Goal: Task Accomplishment & Management: Manage account settings

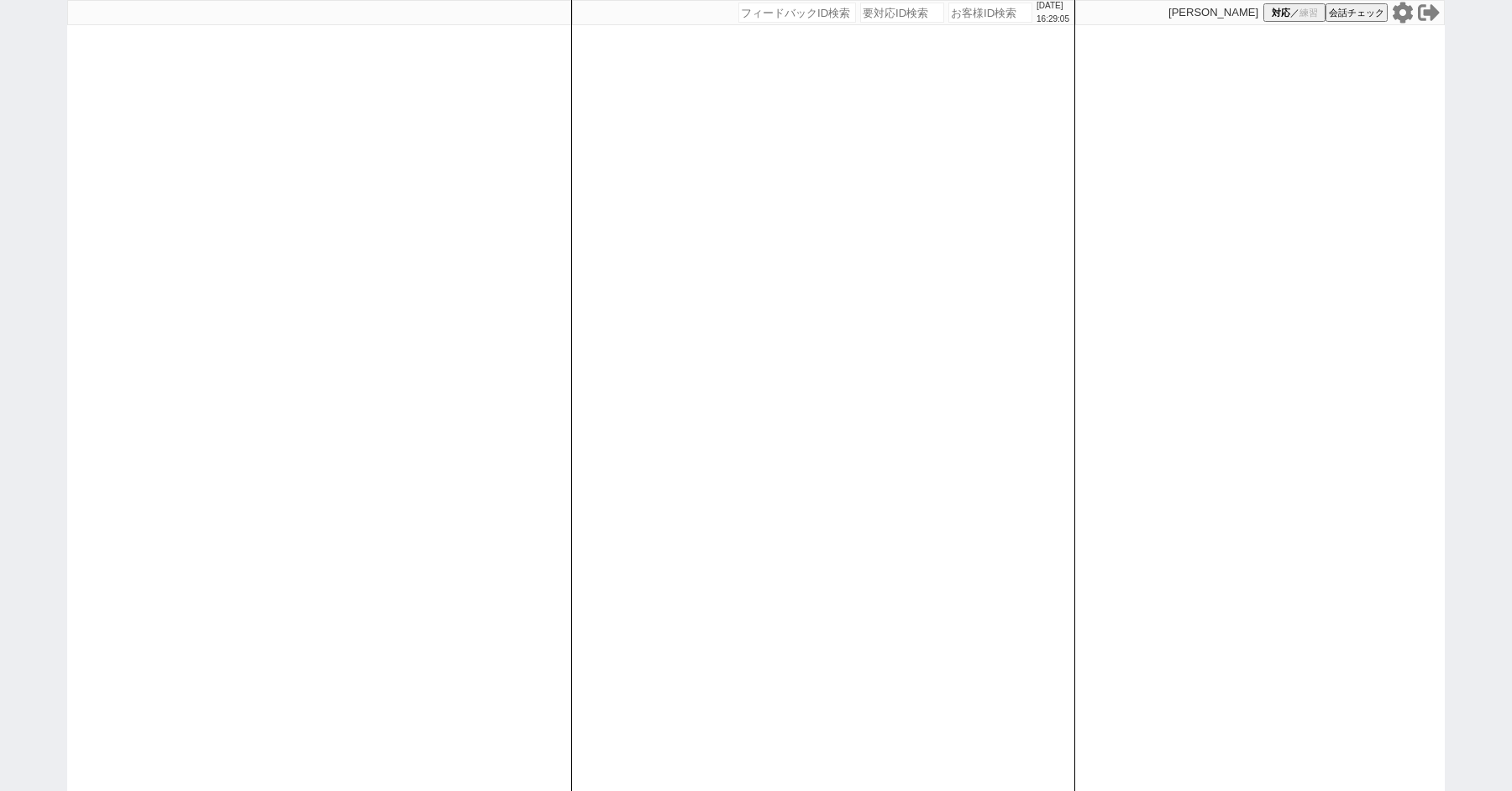
click at [28, 235] on div "[DATE] 16:29:05 候補物件を追加してしてください 紹介した物件一覧 他社物件を追加する 空室確認ページに追加・削除 紹介した物件一覧 他社物件を…" at bounding box center [756, 396] width 1512 height 791
click at [28, 235] on div "2025/08/30 16:29:05 候補物件を追加してしてください 紹介した物件一覧 他社物件を追加する 空室確認ページに追加・削除 紹介した物件一覧 他…" at bounding box center [756, 396] width 1512 height 791
click at [21, 134] on div "2025/08/30 16:29:12 候補物件を追加してしてください 紹介した物件一覧 他社物件を追加する 空室確認ページに追加・削除 紹介した物件一覧 他…" at bounding box center [756, 396] width 1512 height 791
select select "2"
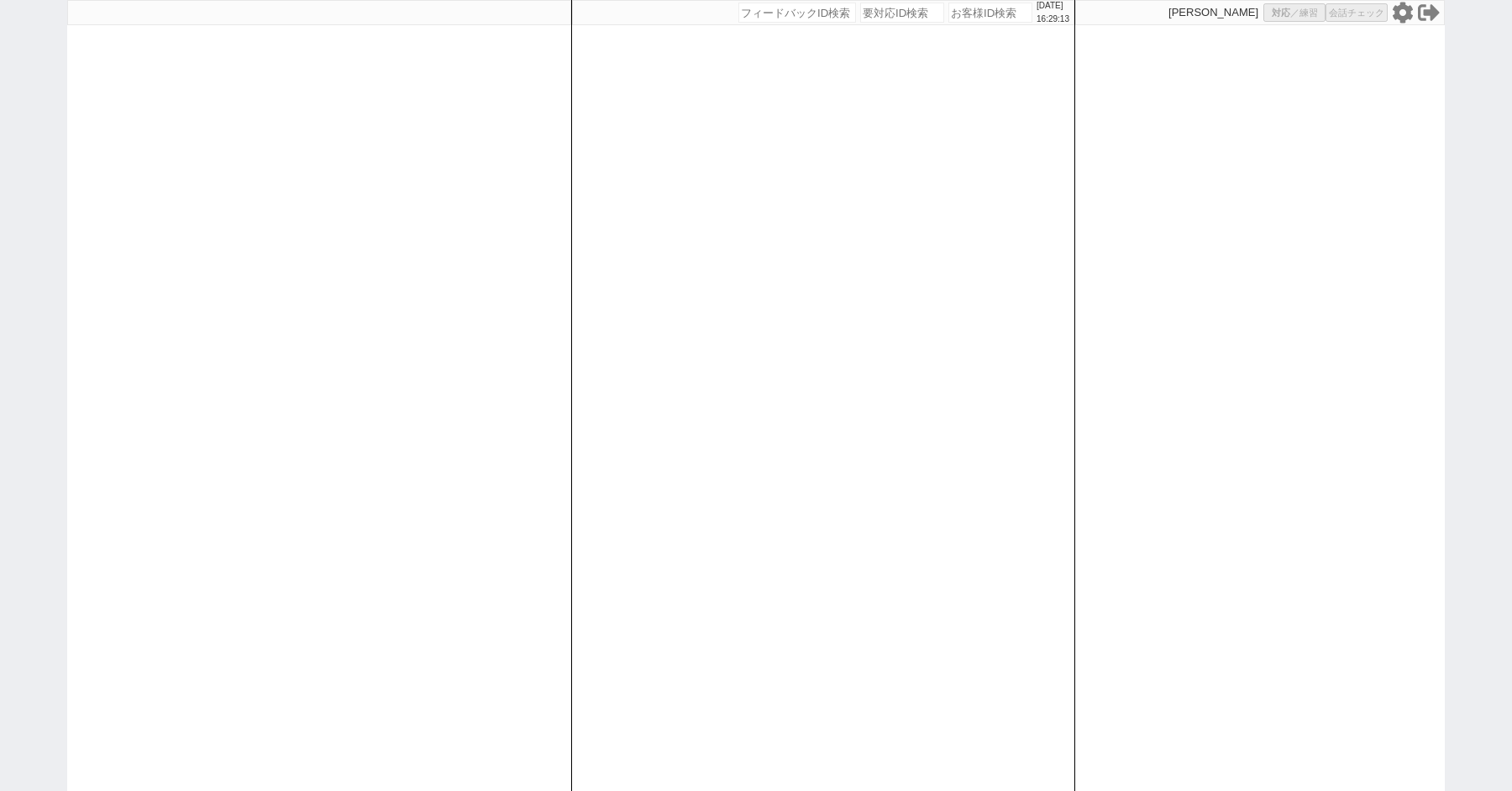
select select "2"
select select
select select "8"
select select
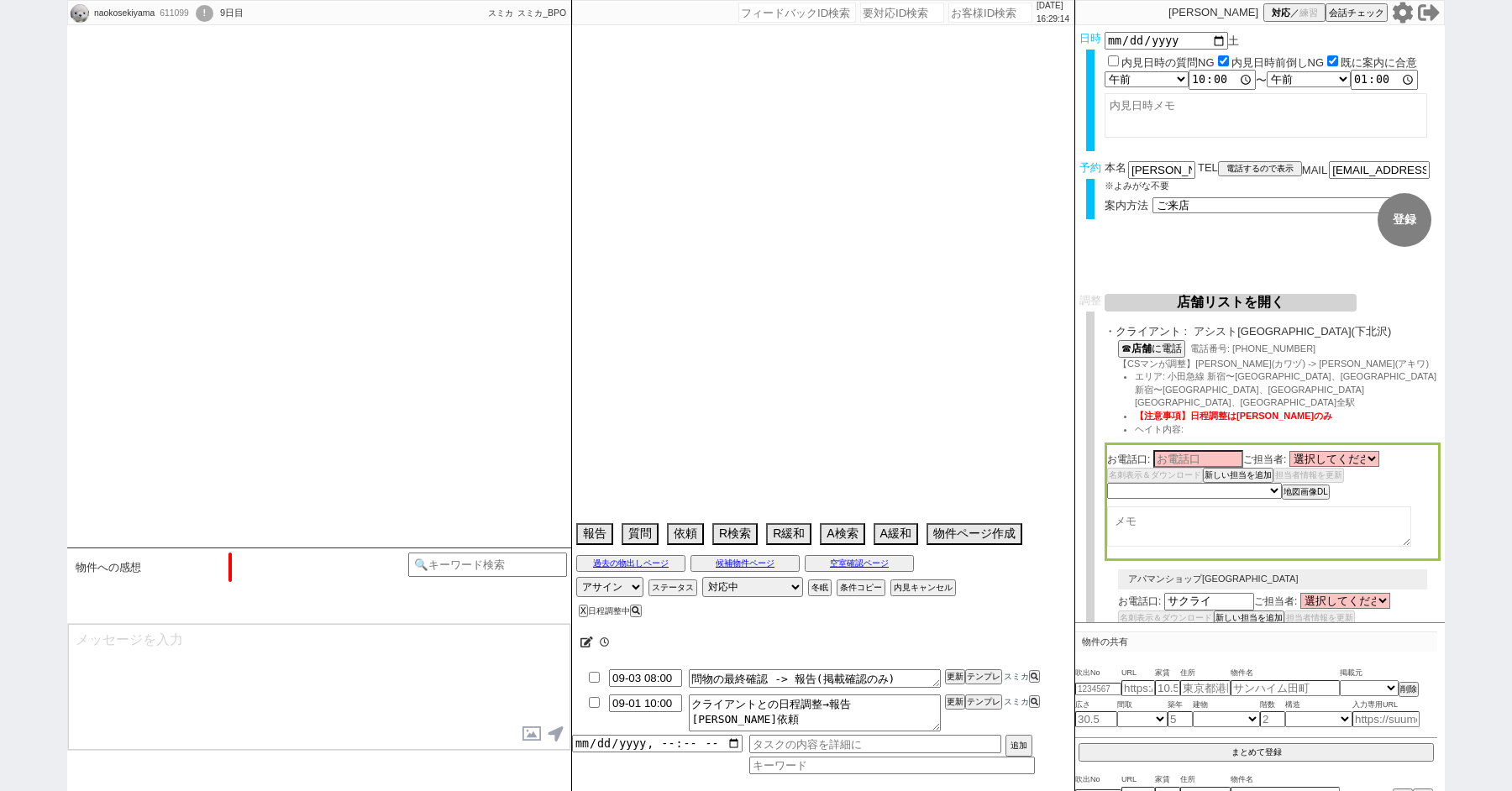
type textarea "ハウスコムNG @いきなりの電話NG　当日まで他社なし 他社内見　30日→ビック自由が丘の対応が不安におもい見送り"
select select "[DATE]"
select select "10"
select select "35"
select select "0"
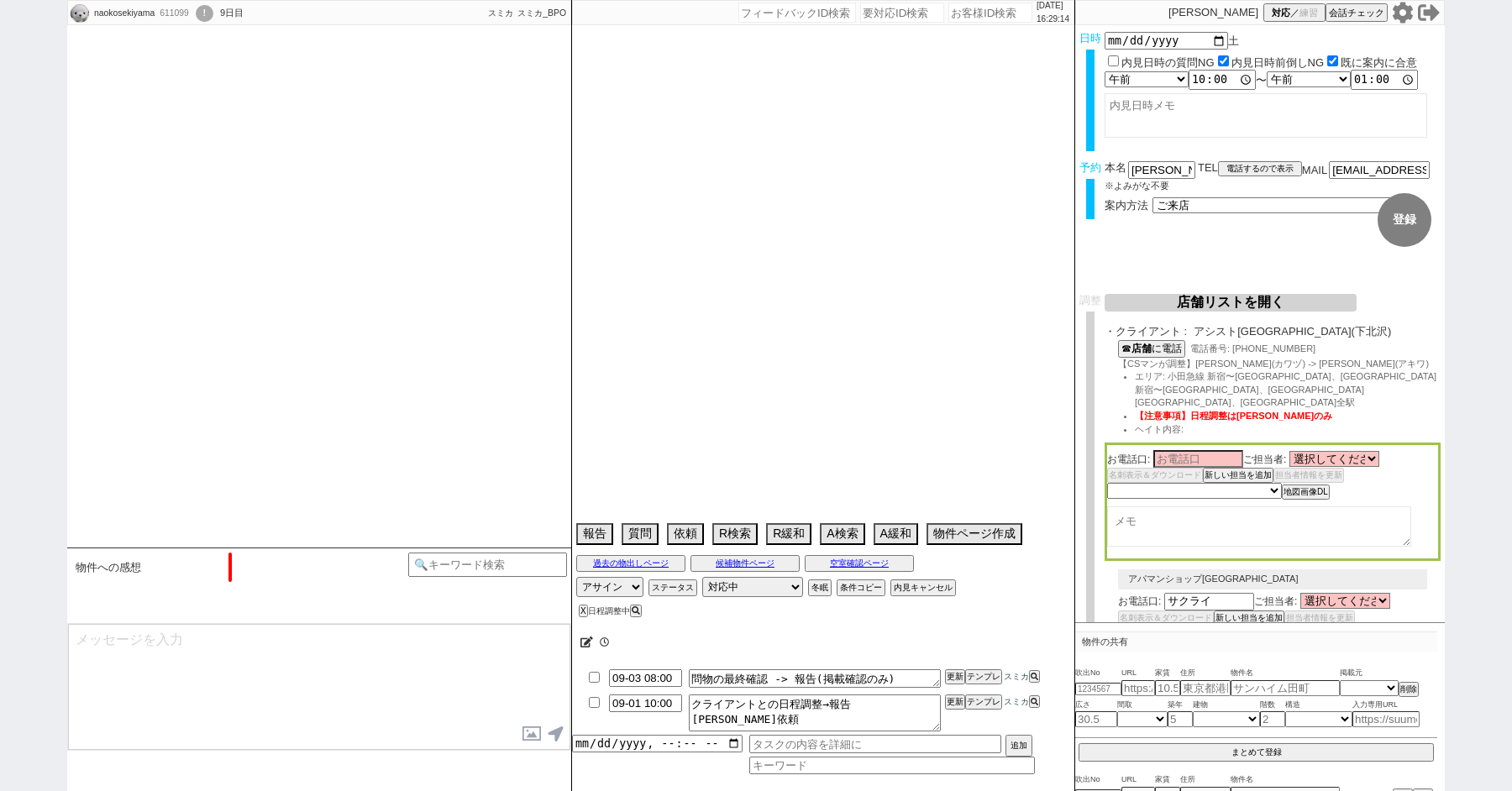
select select "10"
select select "12"
select select "15"
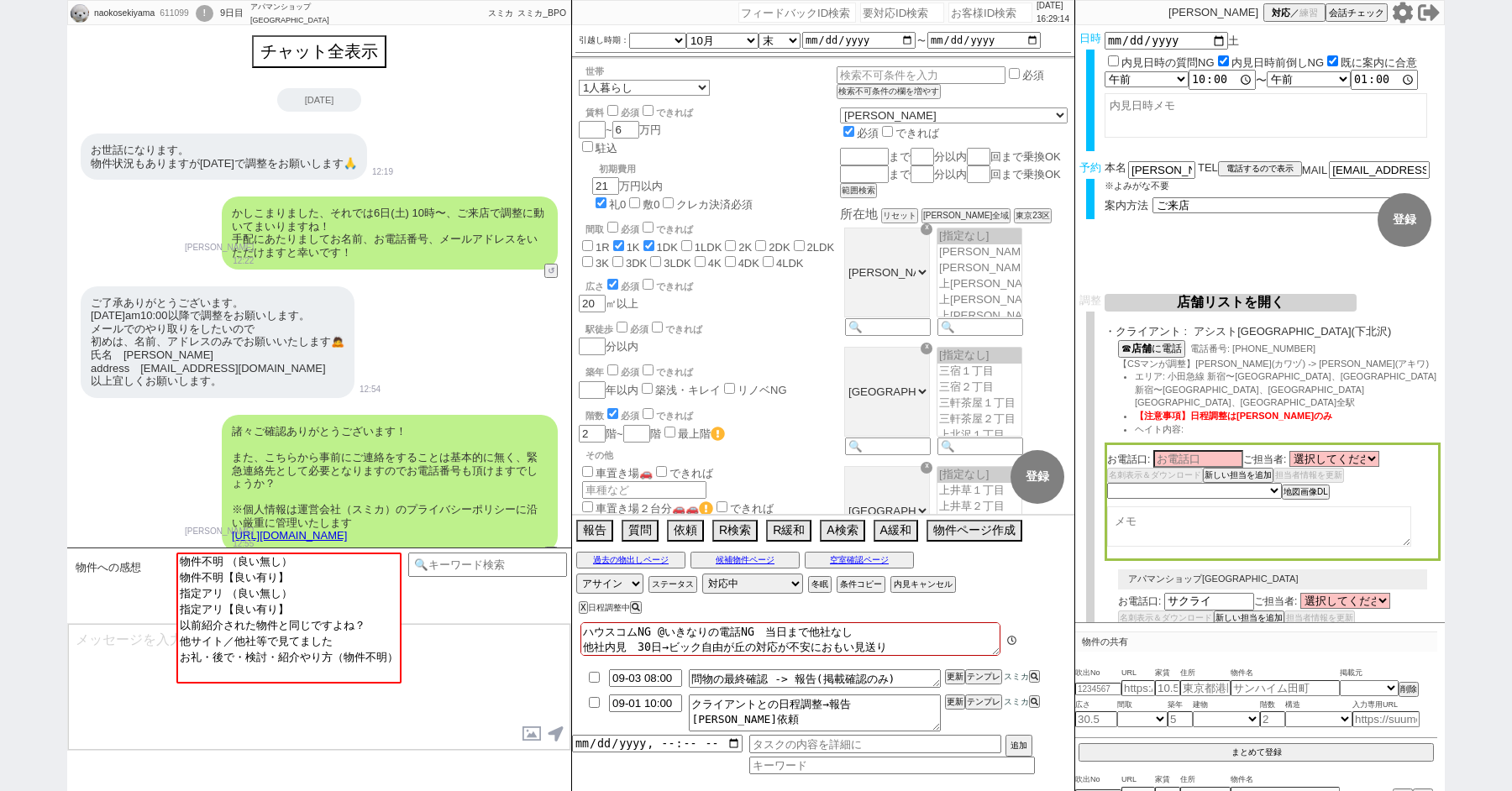
scroll to position [2317, 0]
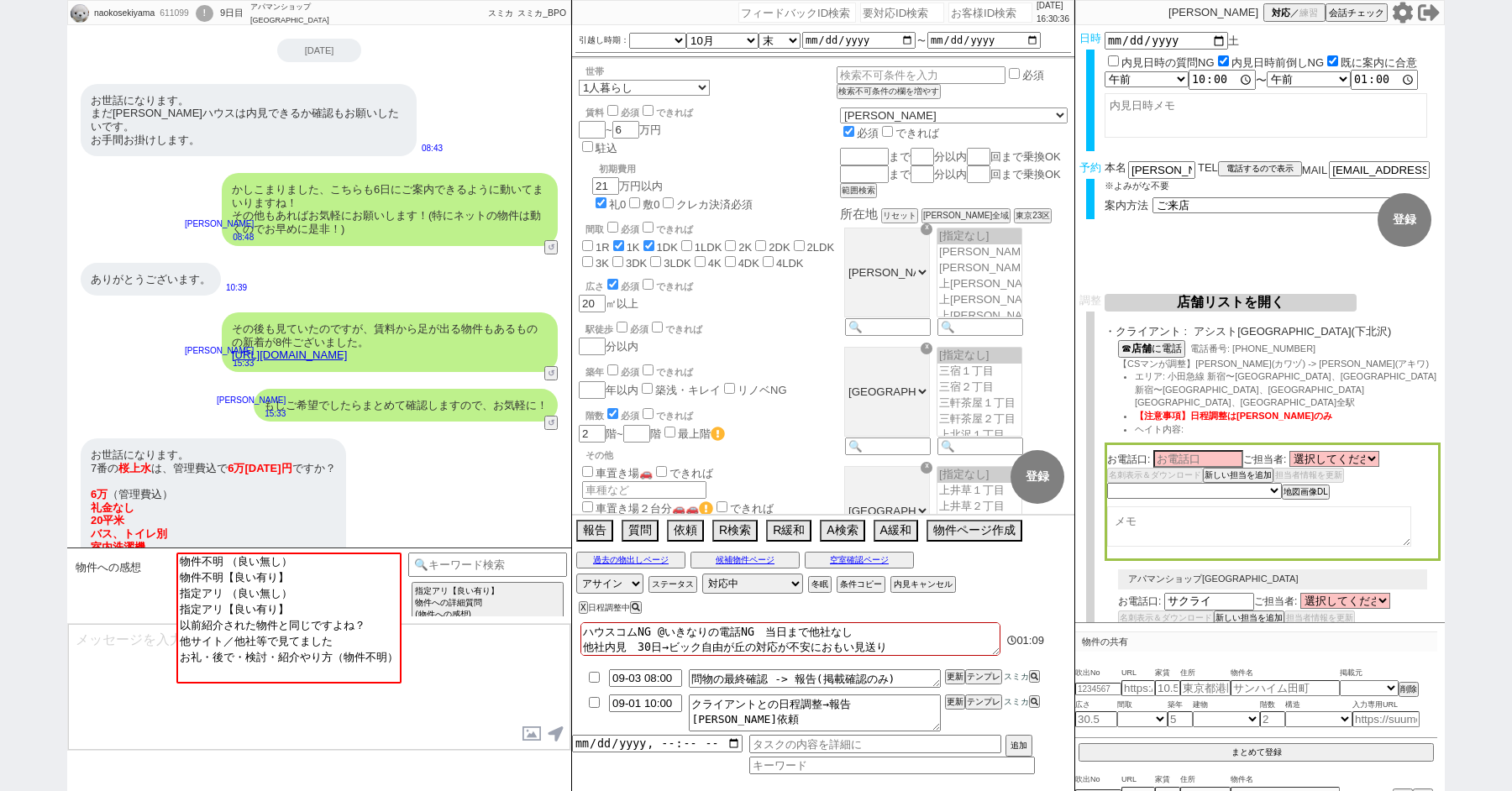
click at [337, 349] on link "https://tools.sumika.live/pages/92hpgns" at bounding box center [289, 355] width 115 height 12
click at [587, 25] on button "☓" at bounding box center [587, 17] width 31 height 34
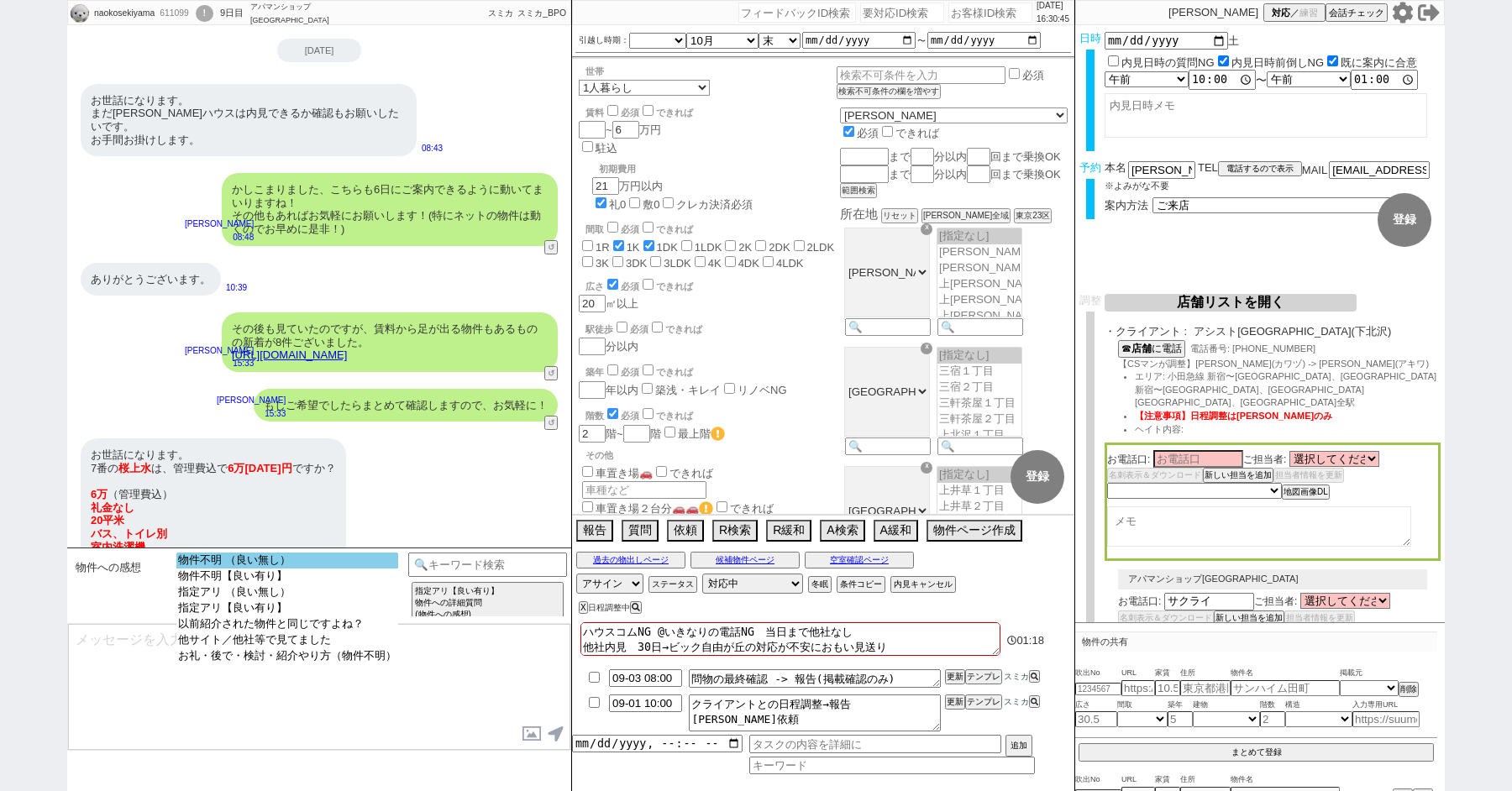
select select "物件不明 （良い無し）"
click at [270, 568] on option "物件不明 （良い無し）" at bounding box center [287, 576] width 222 height 16
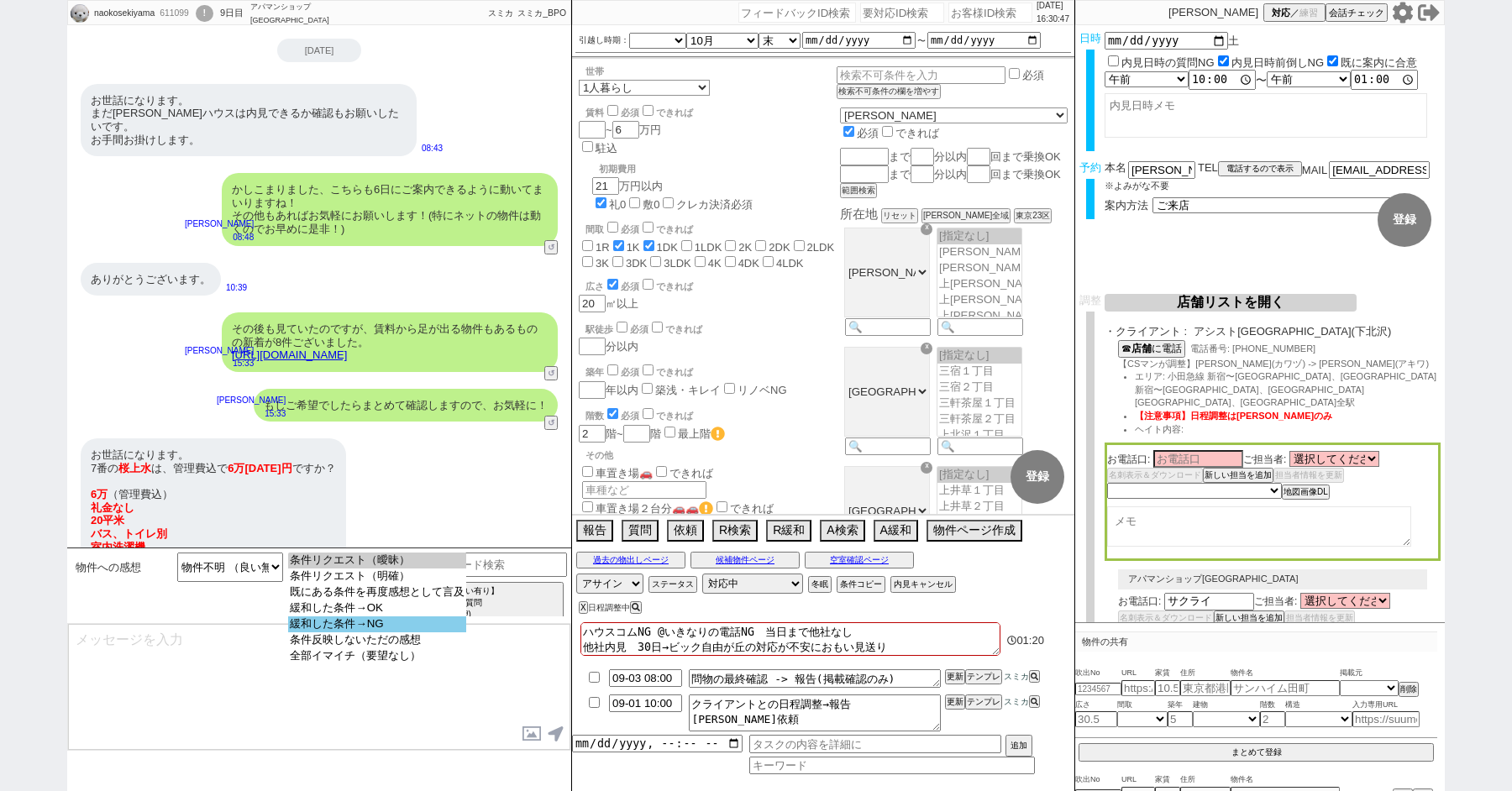
select select "緩和した条件→NG"
click at [376, 632] on option "緩和した条件→NG" at bounding box center [377, 640] width 178 height 16
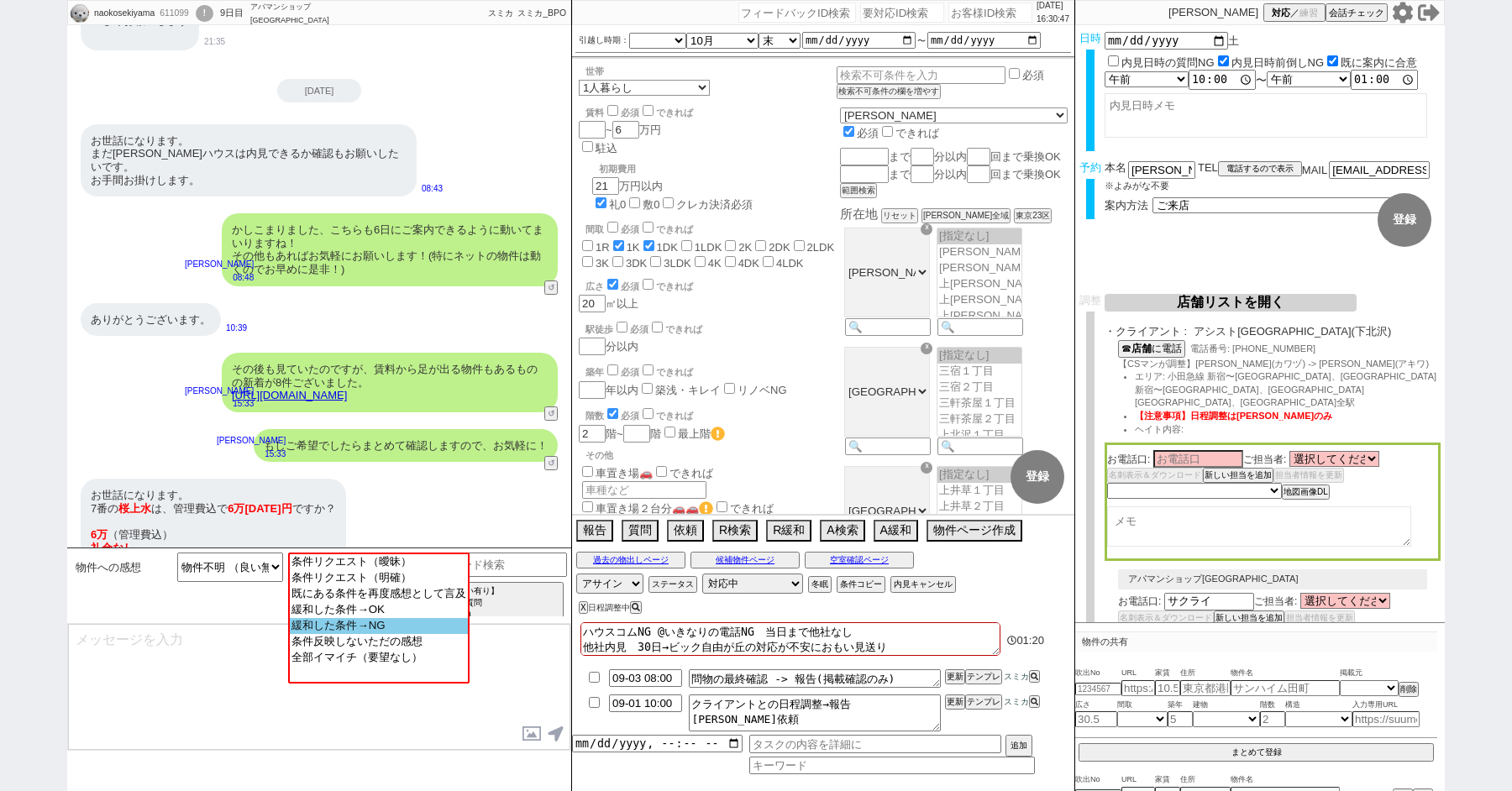
select select "10"
select select "12"
select select "15"
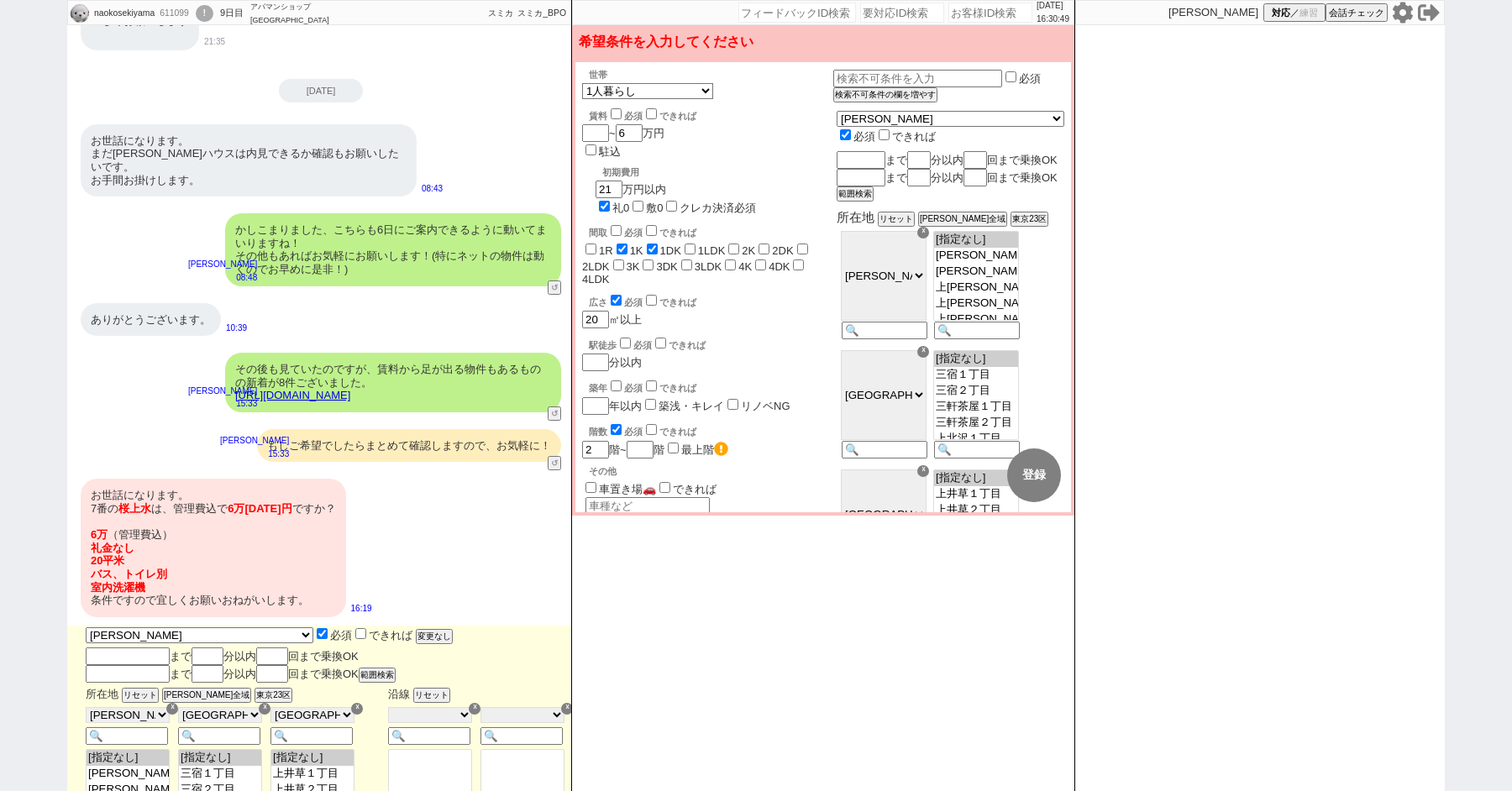
click at [617, 114] on input "checkbox" at bounding box center [616, 114] width 11 height 11
checkbox input "true"
checkbox input "false"
checkbox input "true"
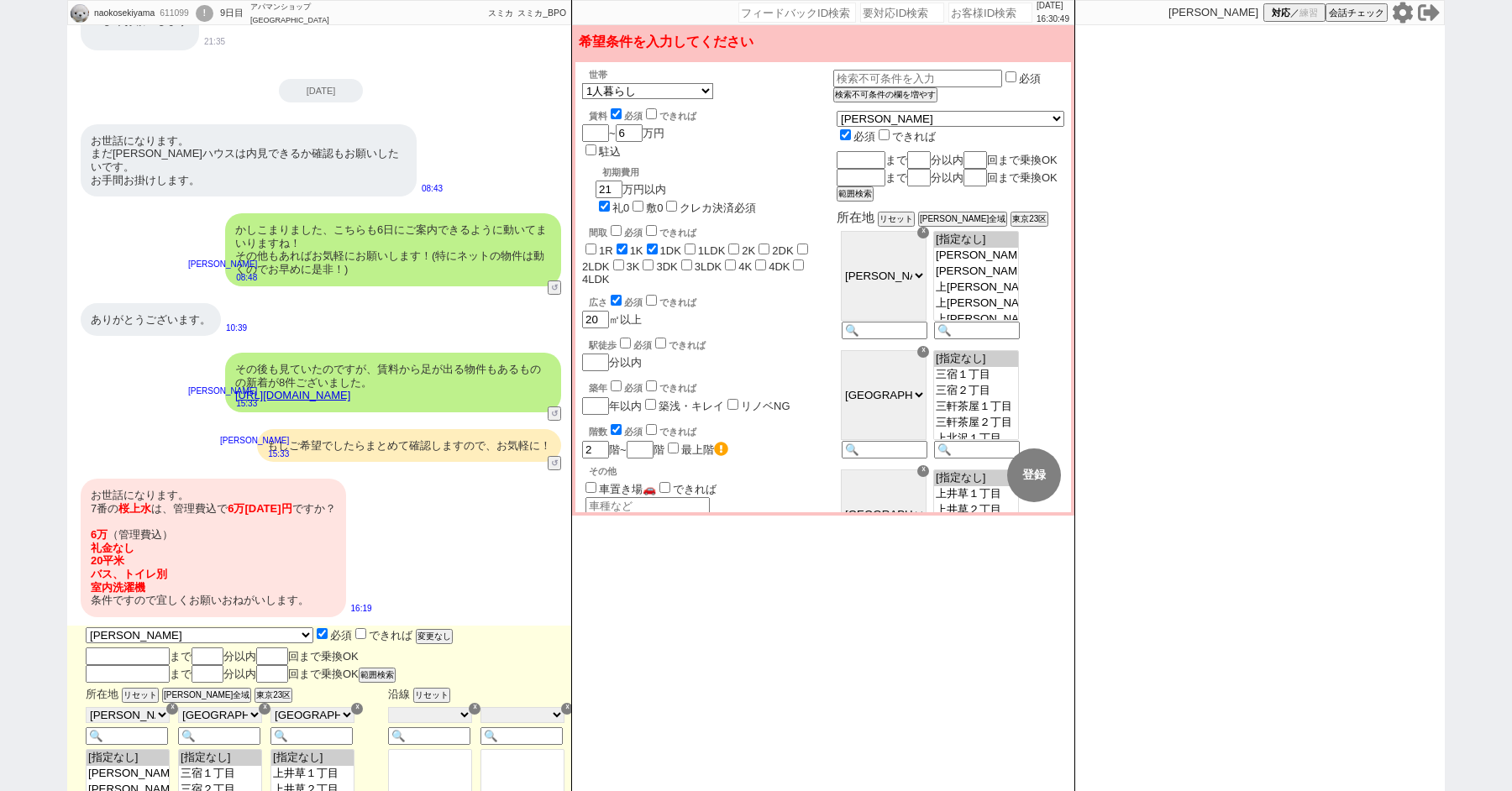
checkbox input "false"
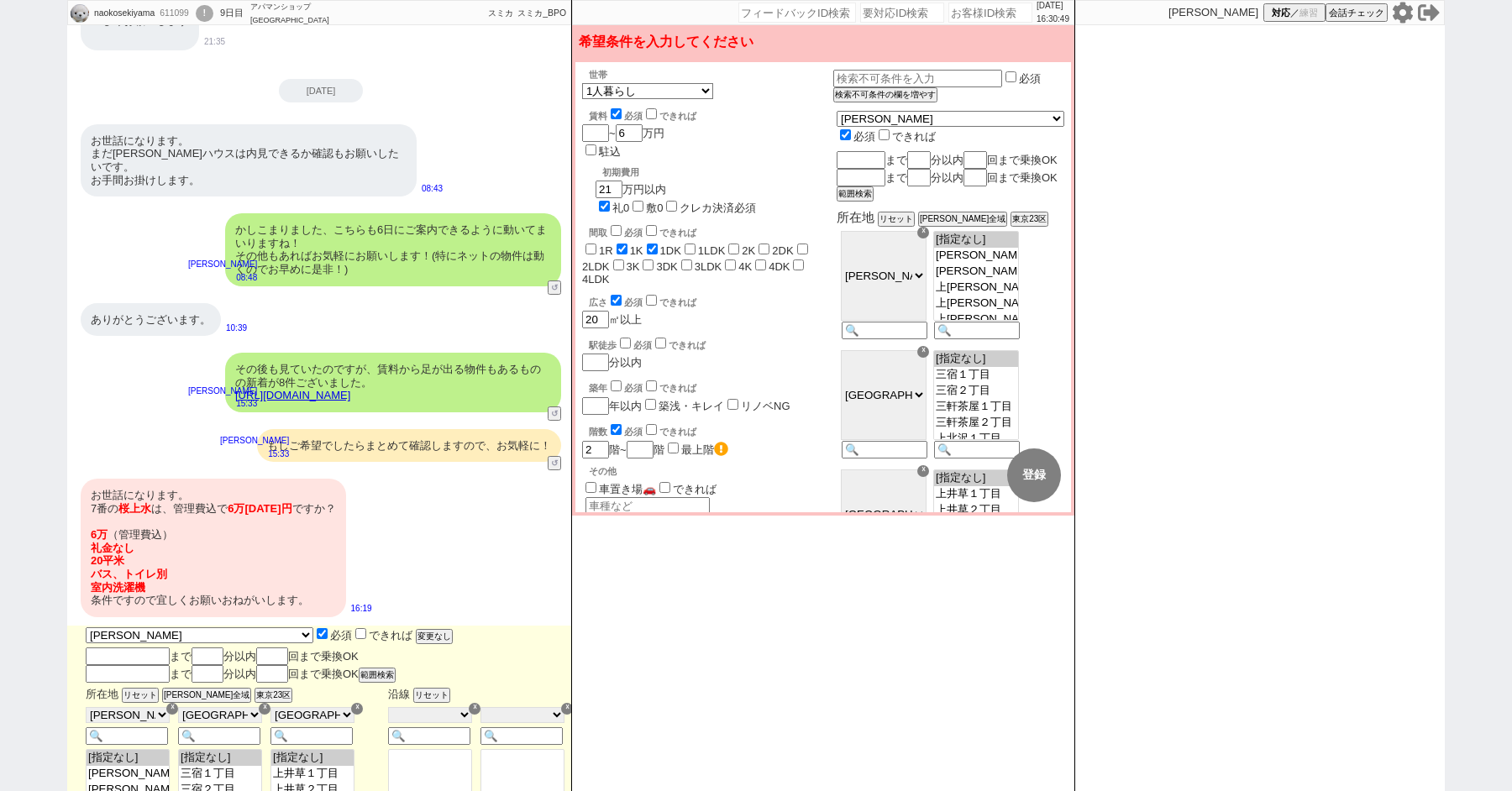
checkbox input "false"
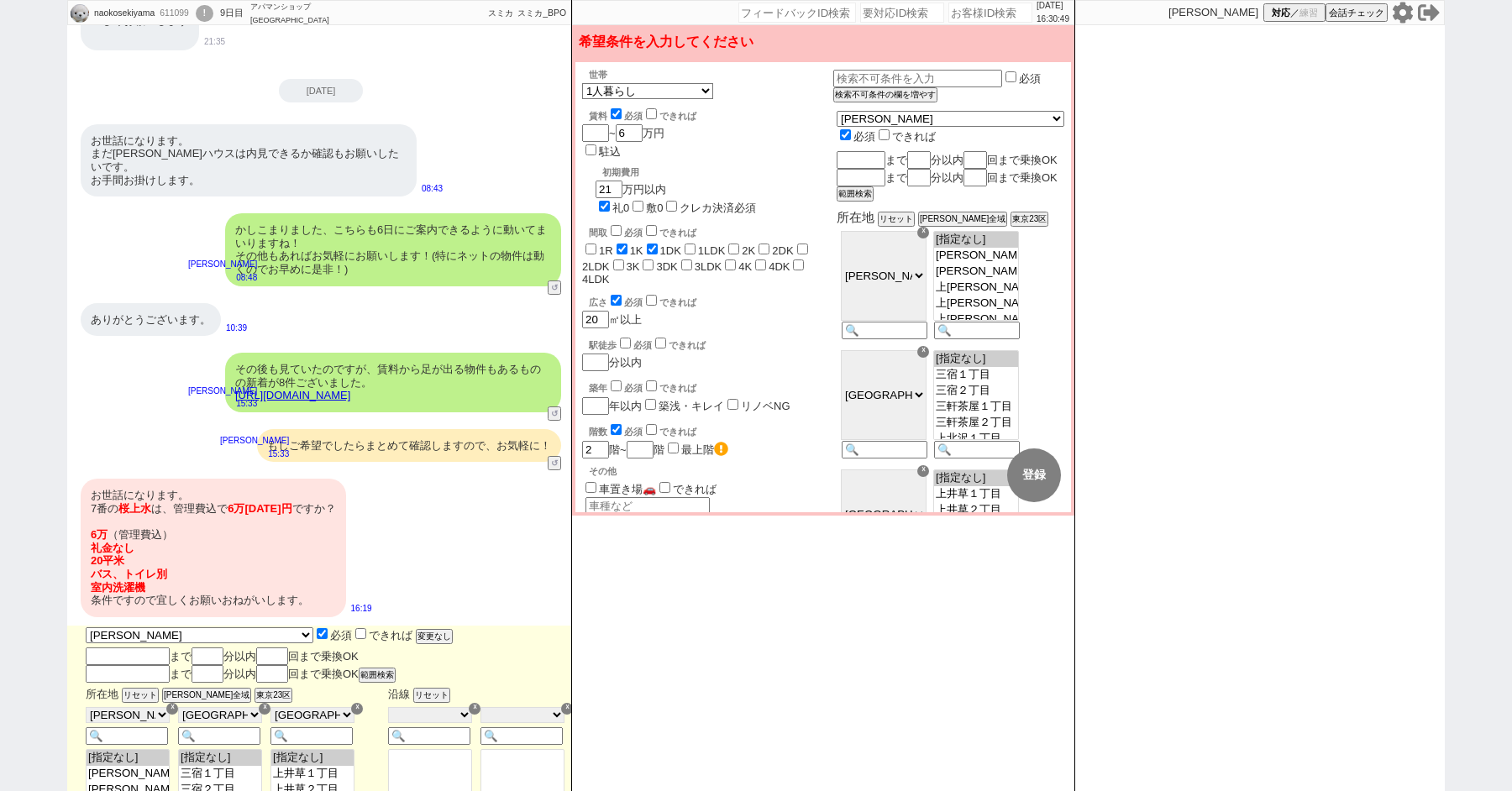
checkbox input "true"
checkbox input "false"
checkbox input "true"
checkbox input "false"
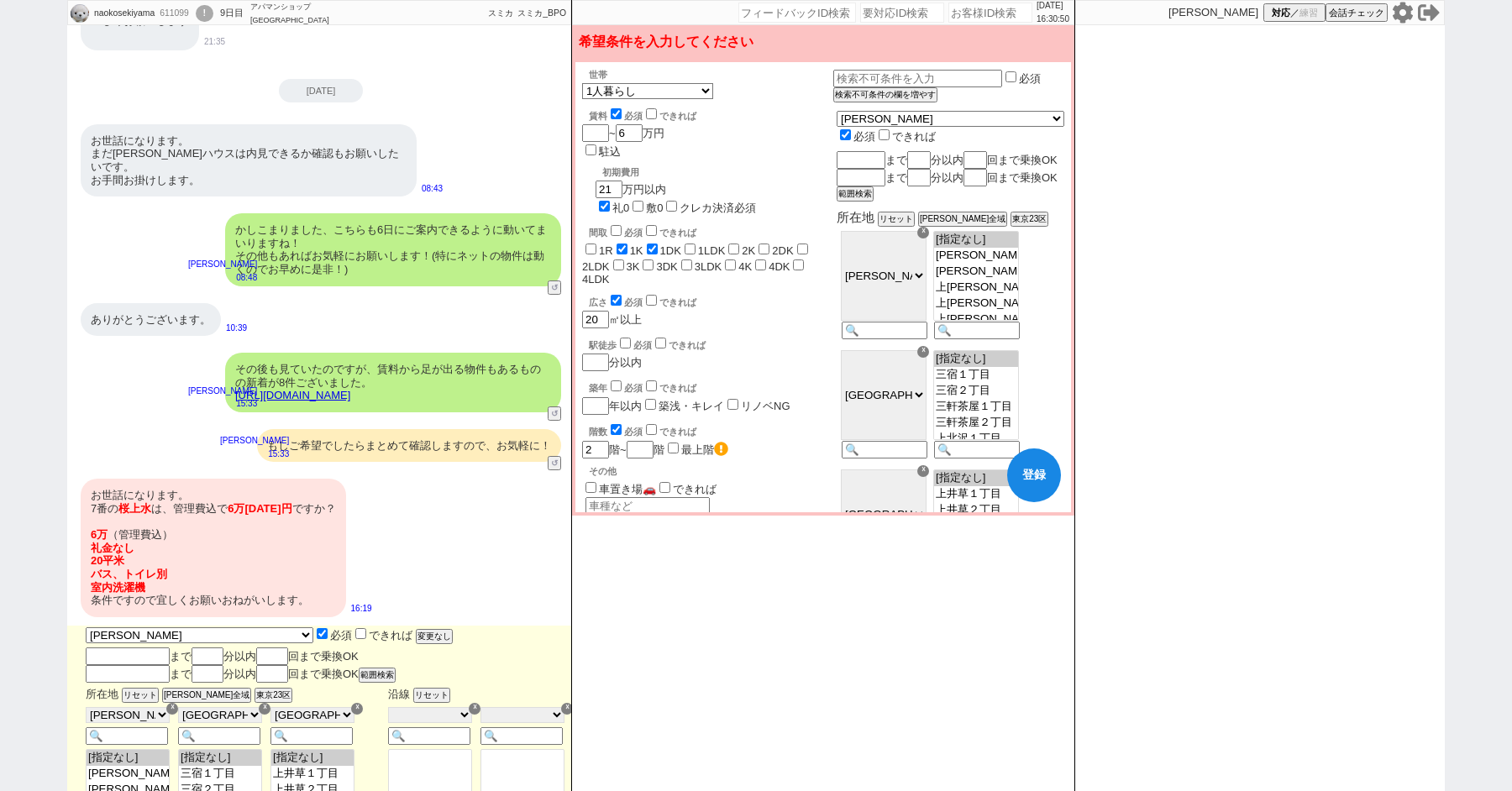
checkbox input "false"
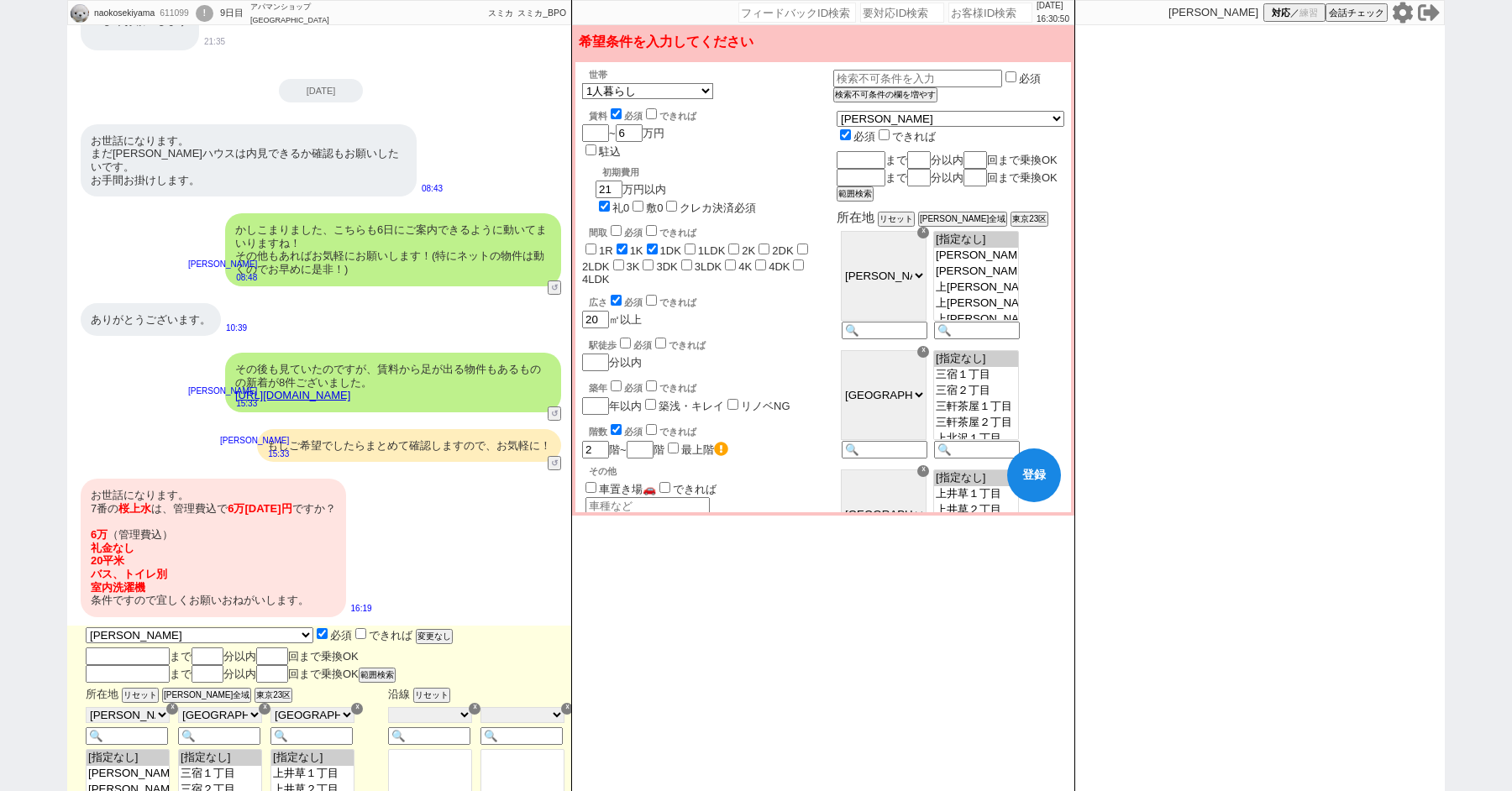
checkbox input "false"
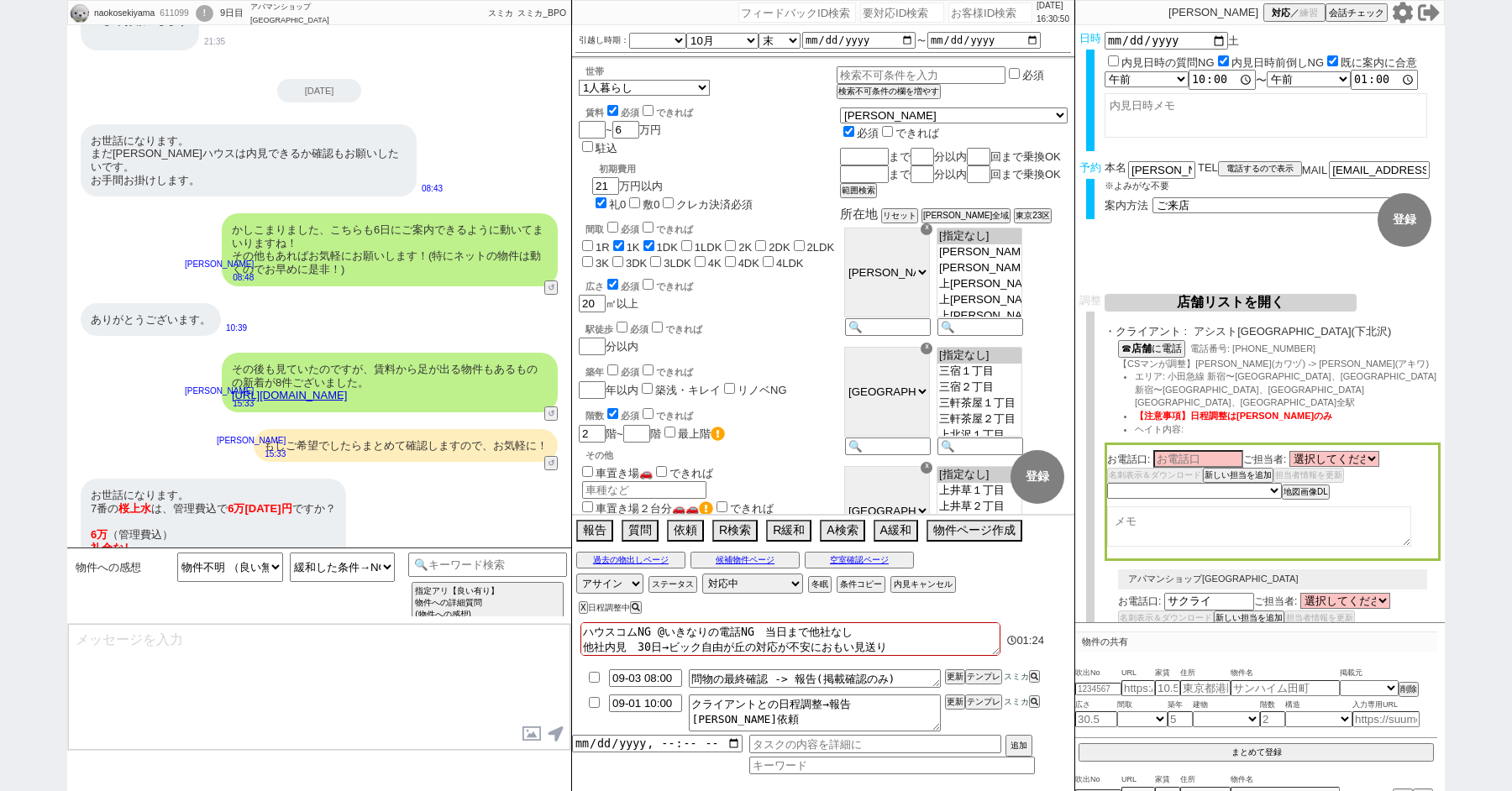
scroll to position [2337, 0]
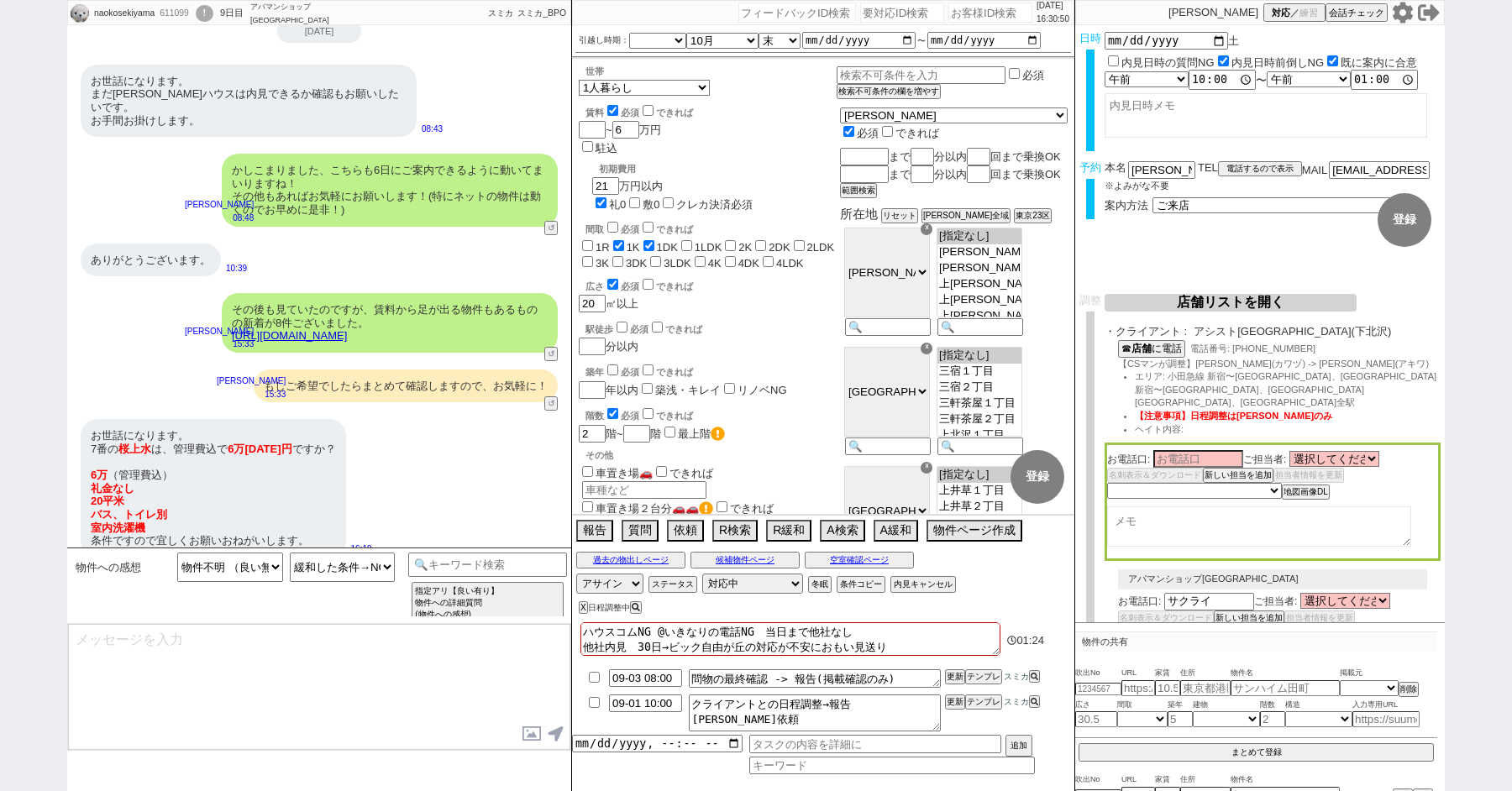
select select "10"
select select "12"
select select "15"
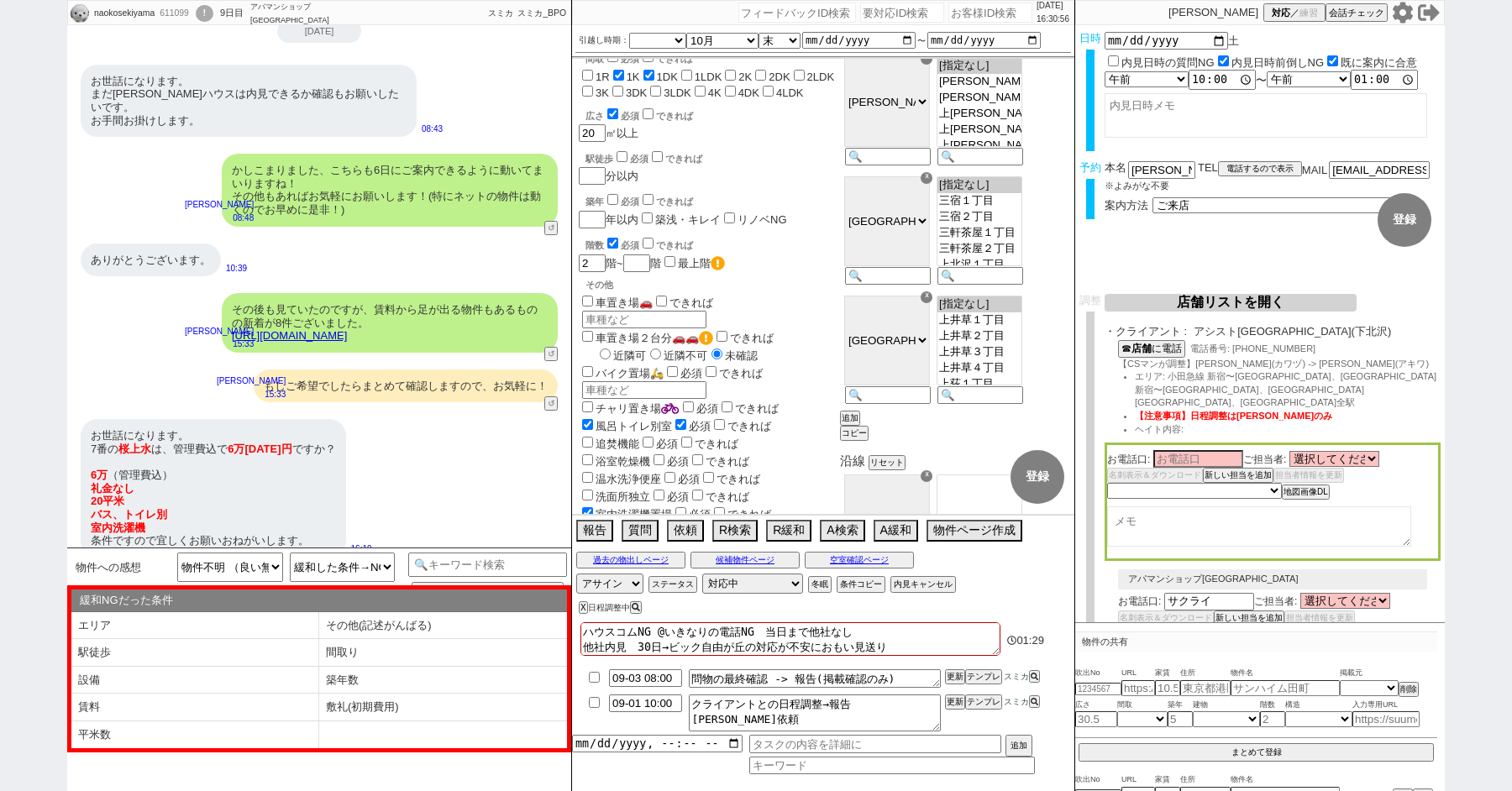
scroll to position [246, 0]
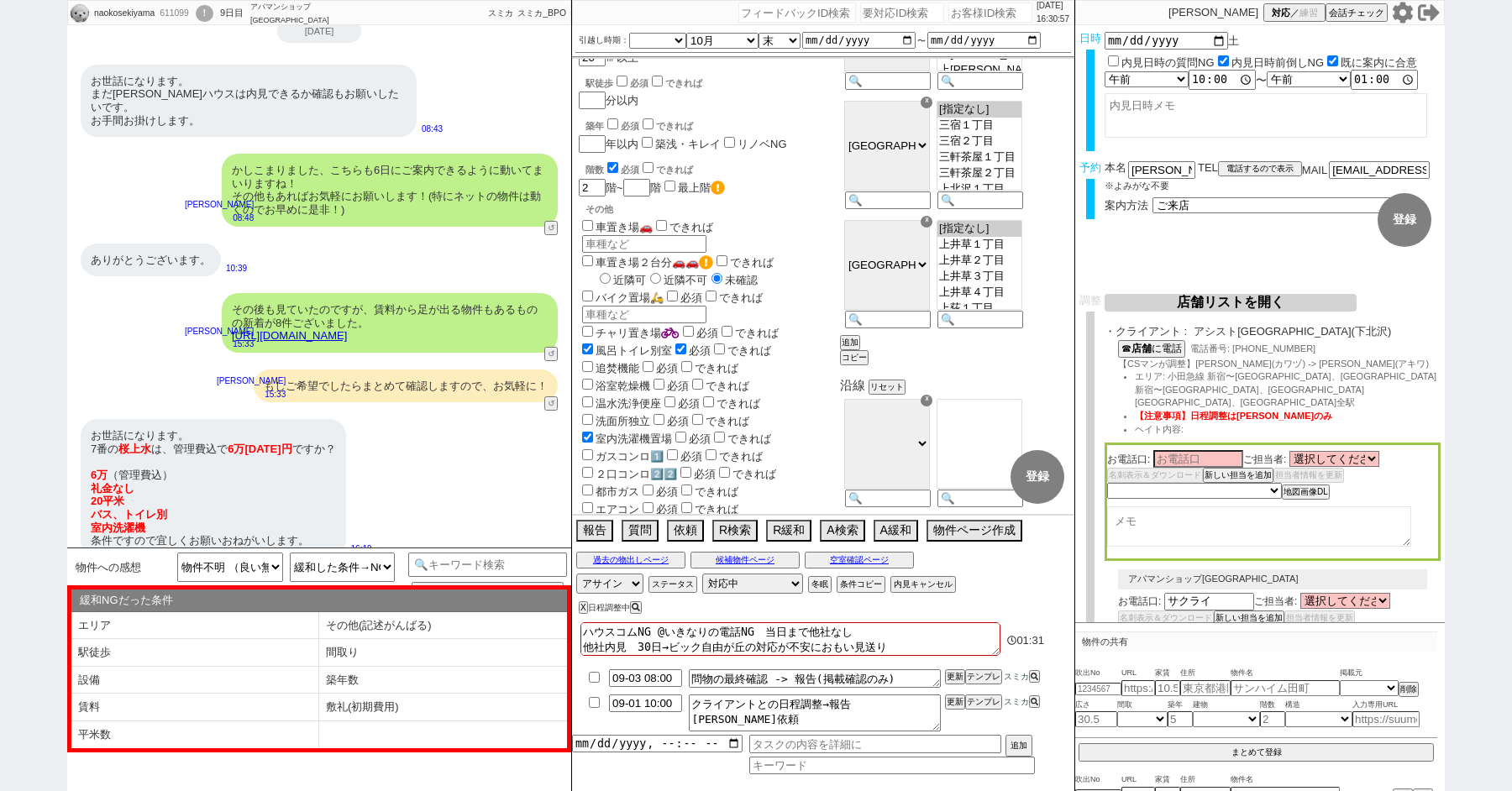
click at [685, 431] on input "checkbox" at bounding box center [681, 436] width 11 height 11
checkbox input "true"
checkbox input "false"
checkbox input "true"
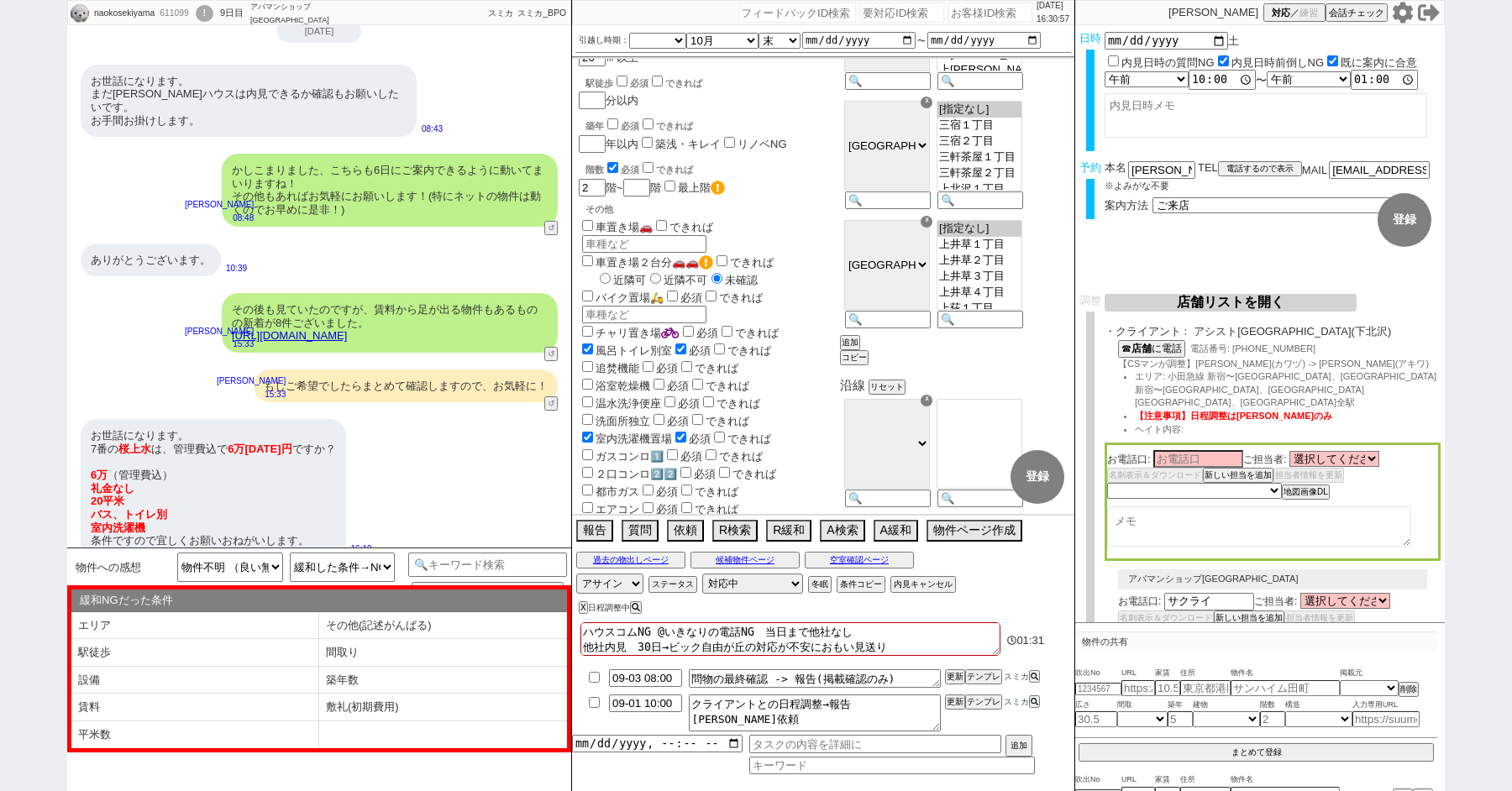
checkbox input "false"
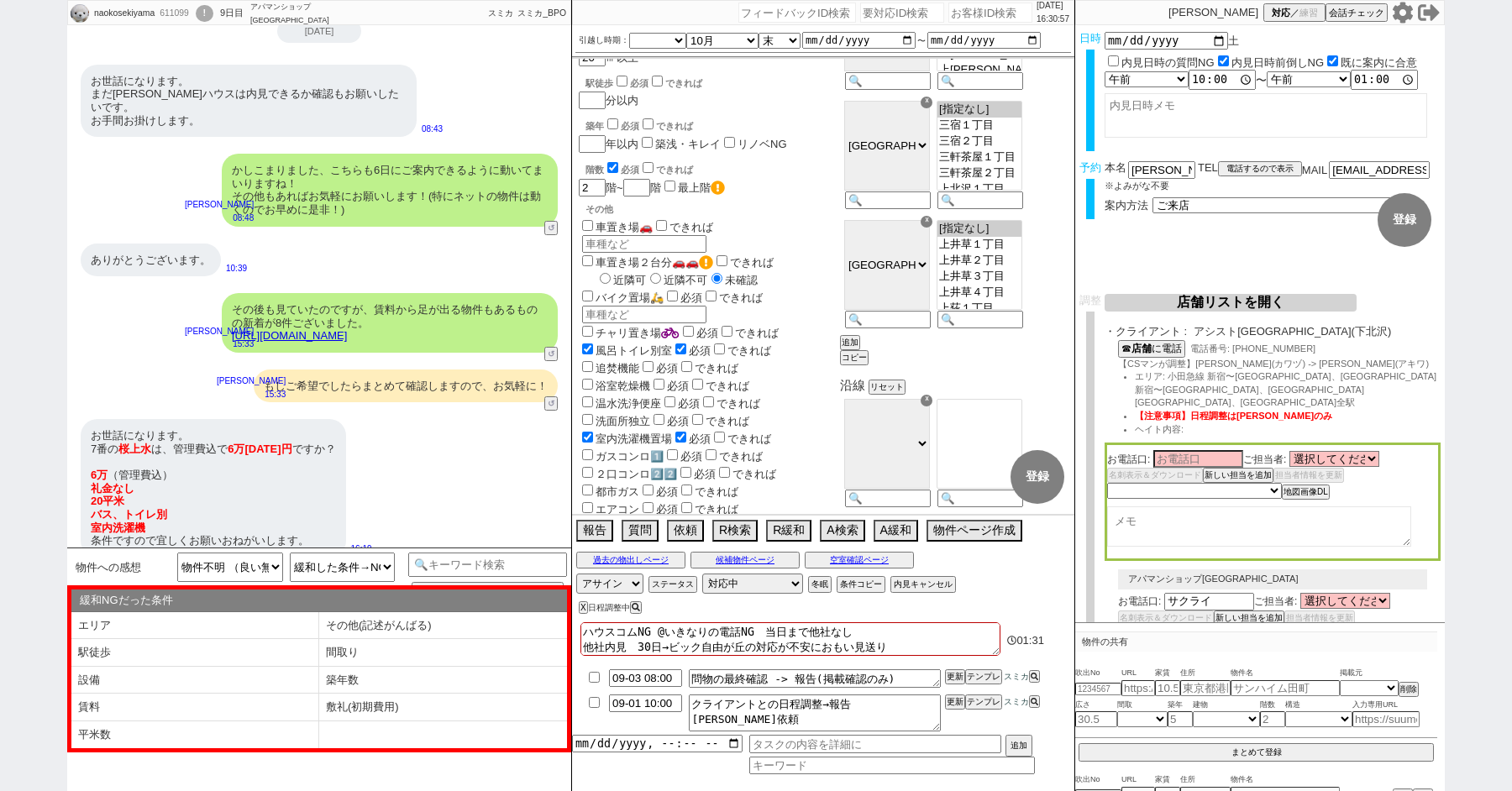
checkbox input "false"
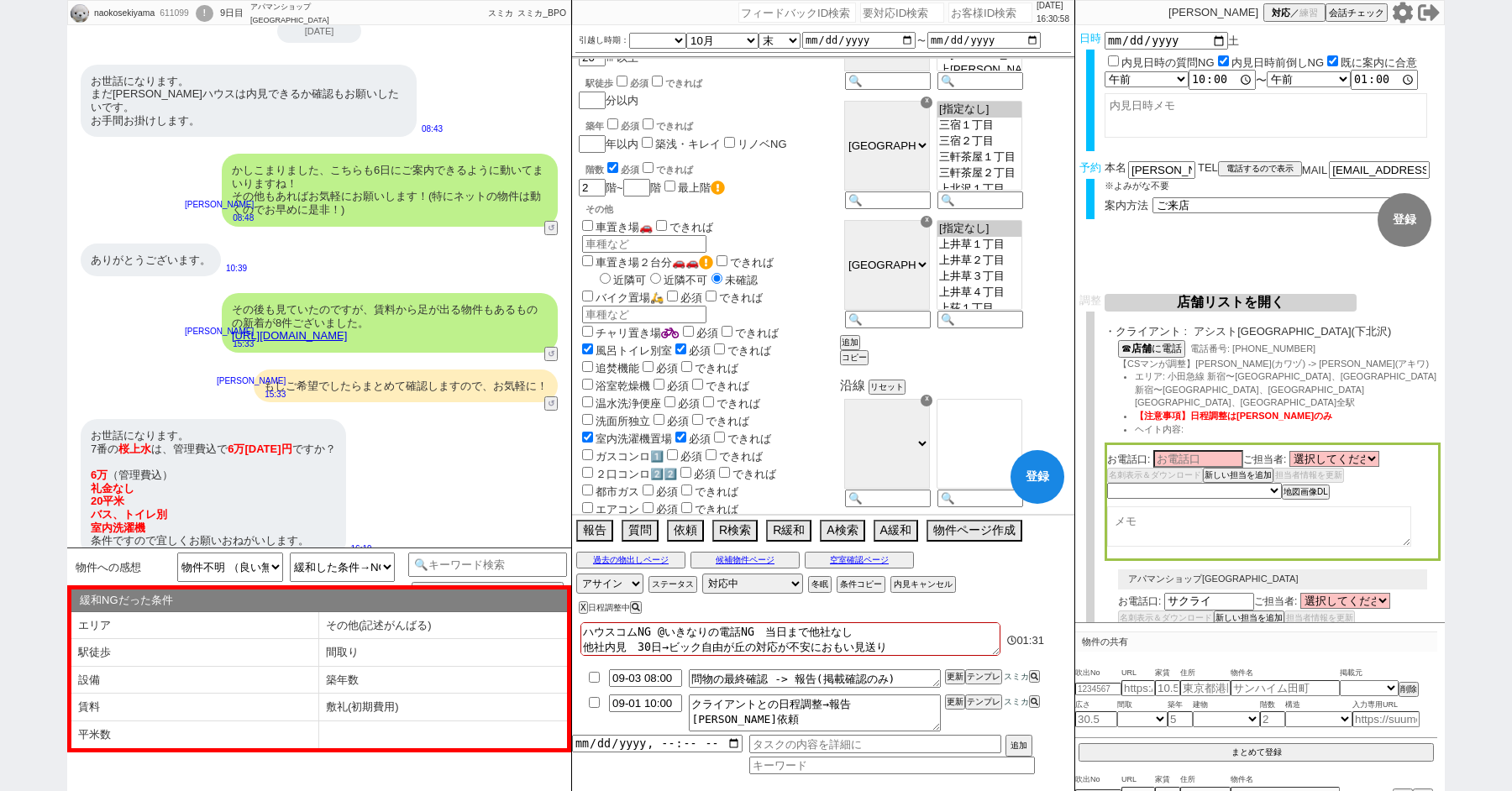
checkbox input "false"
checkbox input "true"
checkbox input "false"
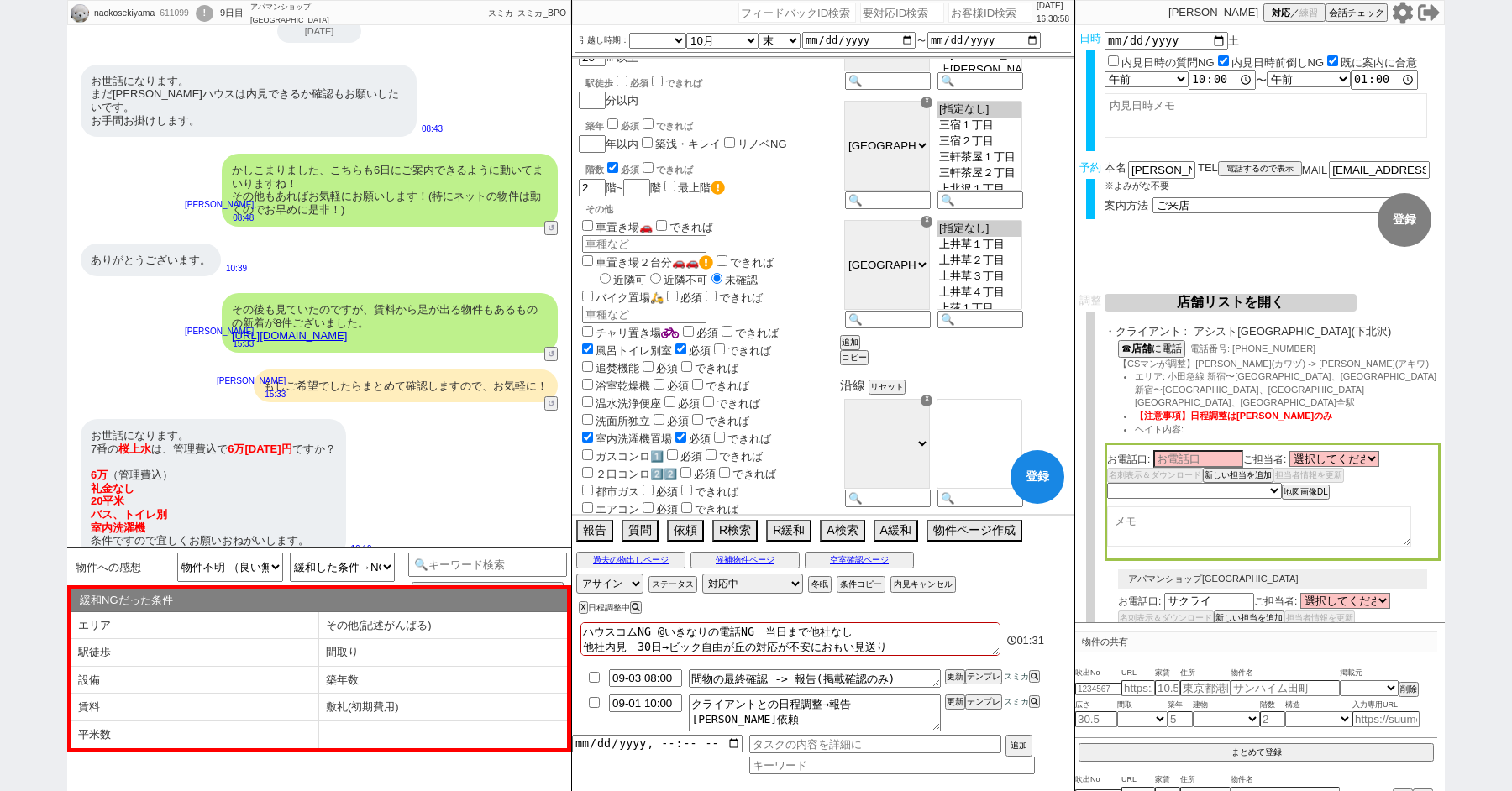
checkbox input "false"
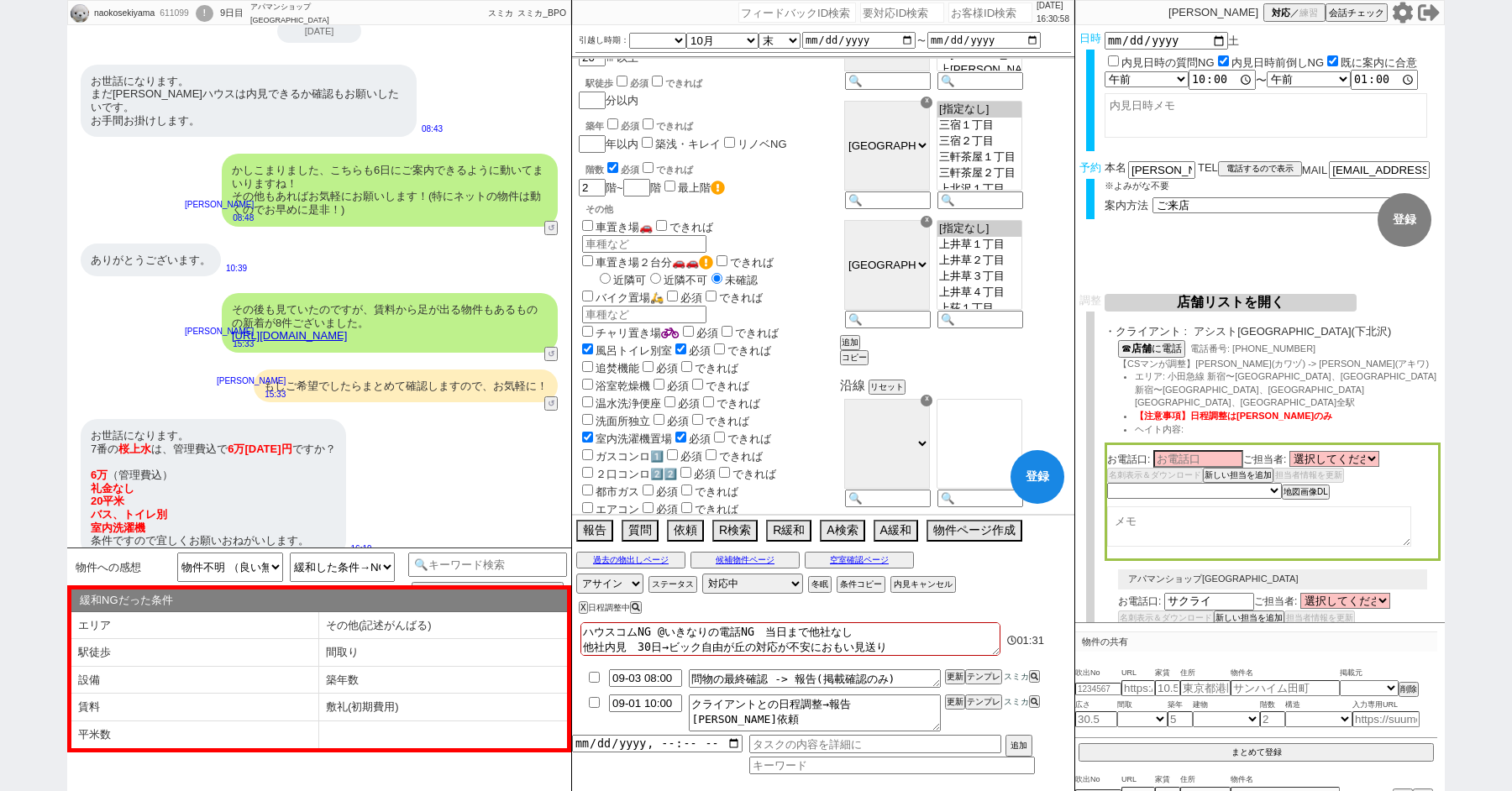
checkbox input "false"
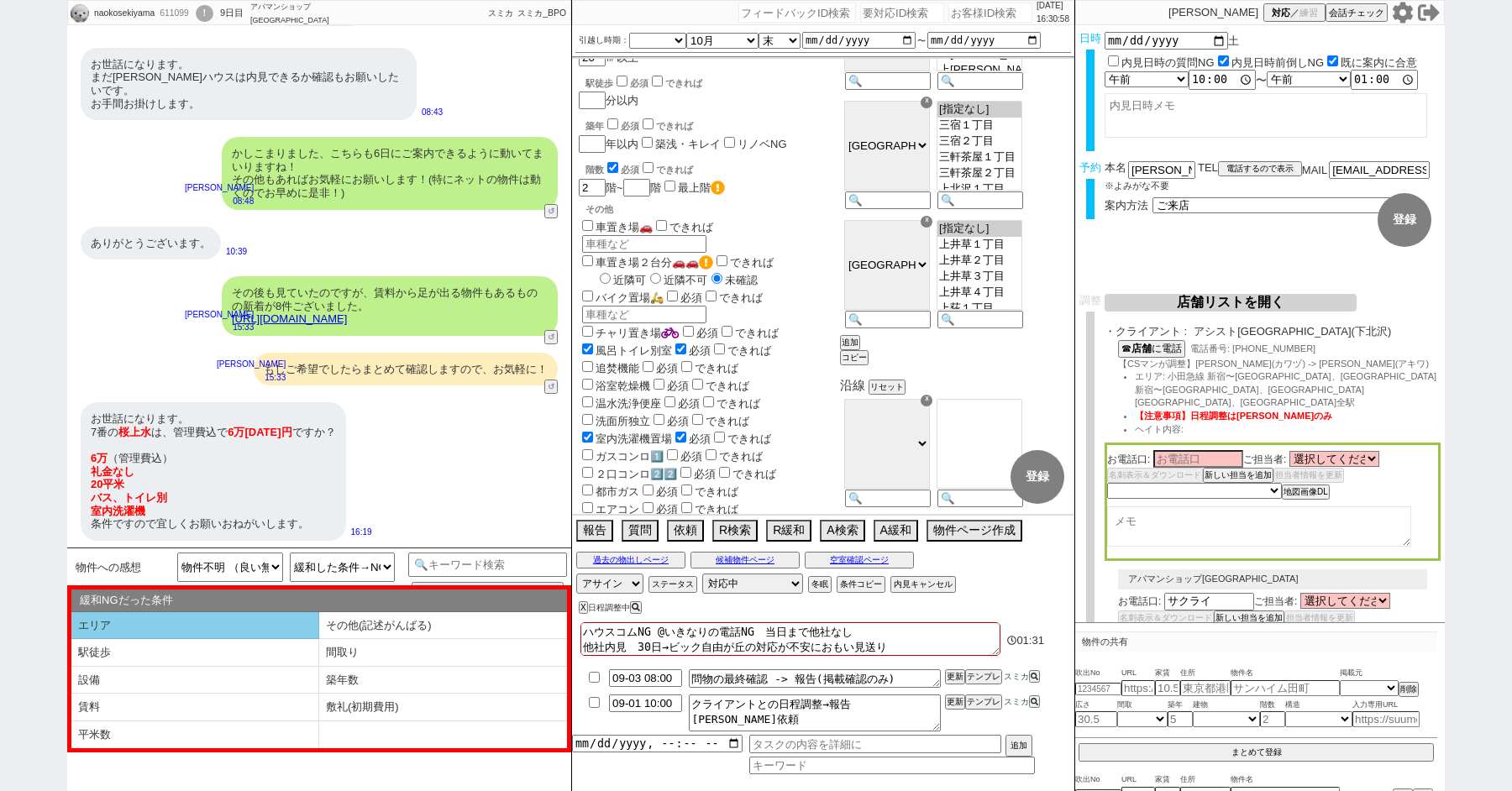
select select "10"
select select "12"
select select "15"
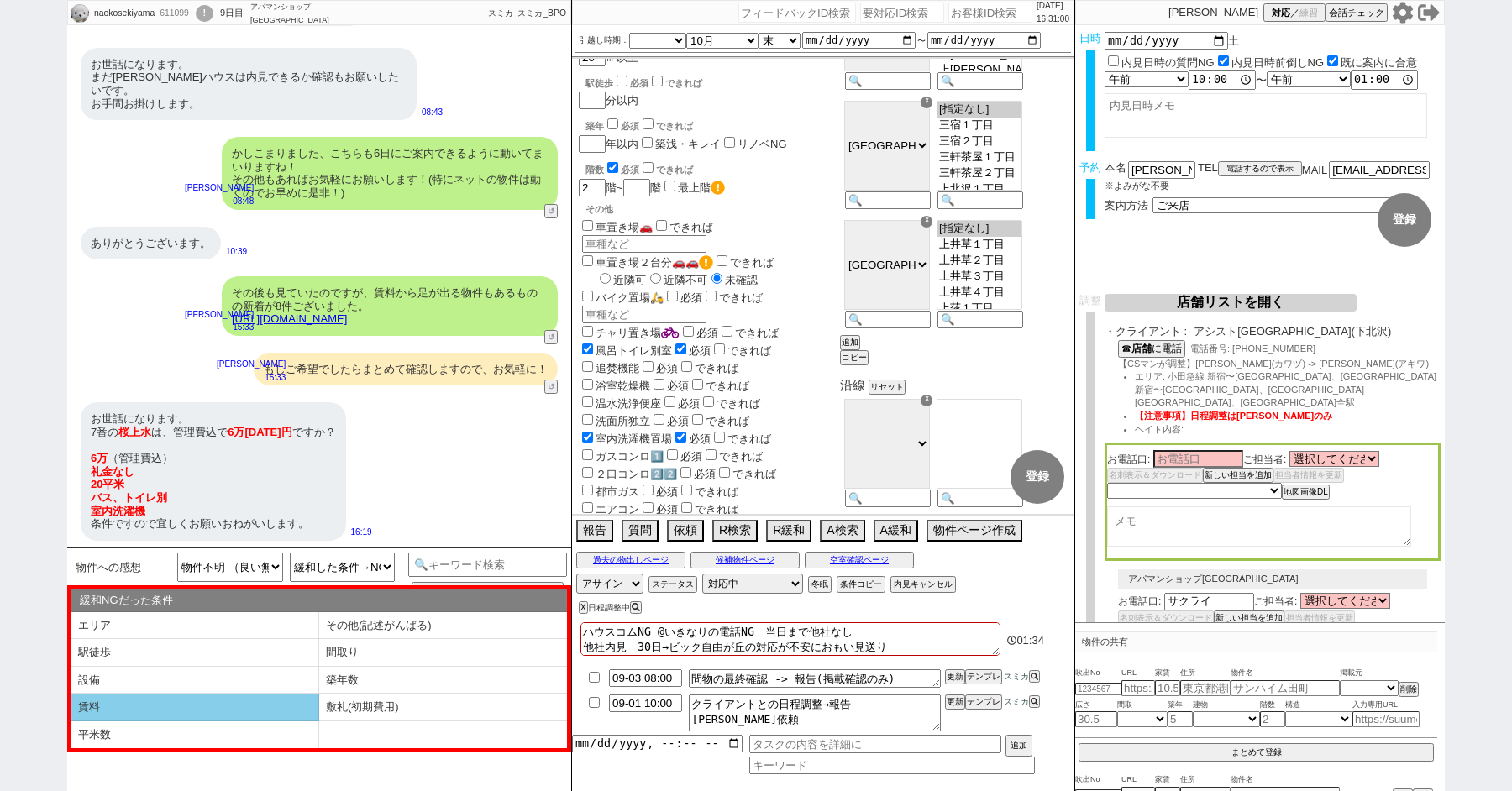
click at [178, 702] on li "賃料" at bounding box center [194, 707] width 248 height 27
select select "賃料"
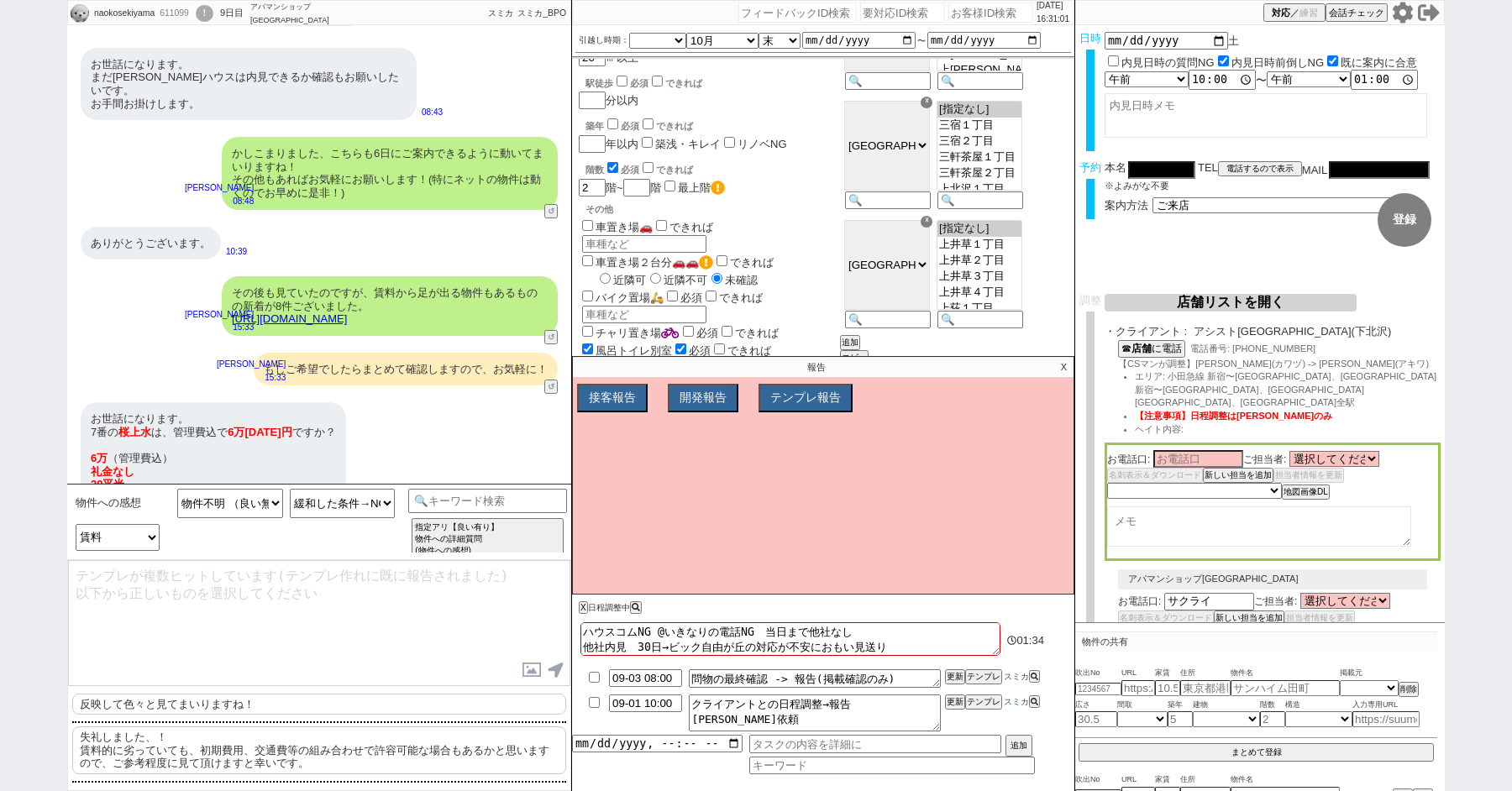
scroll to position [2416, 0]
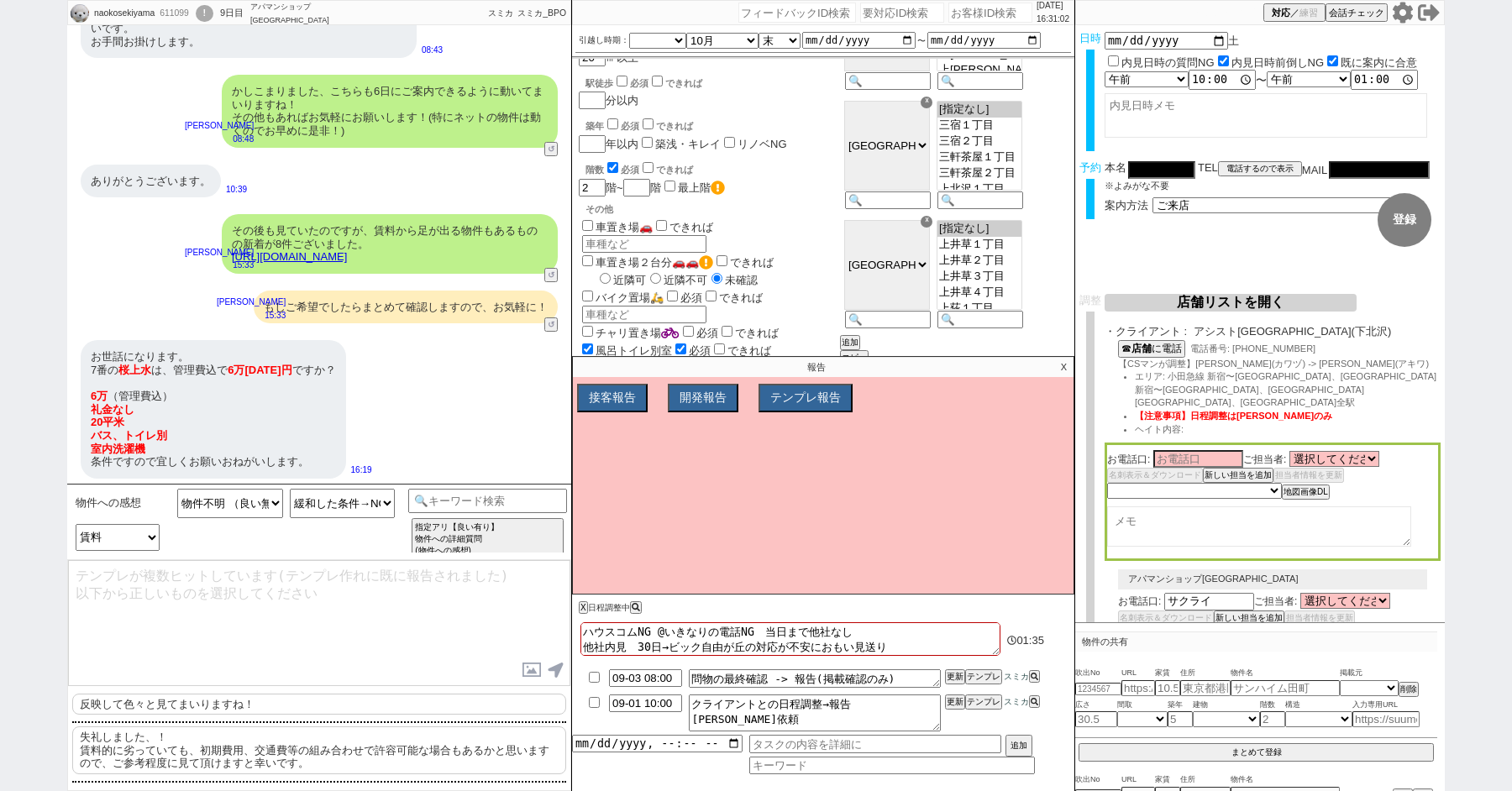
click at [153, 739] on p "失礼しました、！ 賃料的に劣っていても、初期費用、交通費等の組み合わせで許容可能な場合もあるかと思いますので、ご参考程度に見て頂けますと幸いです。" at bounding box center [319, 750] width 494 height 48
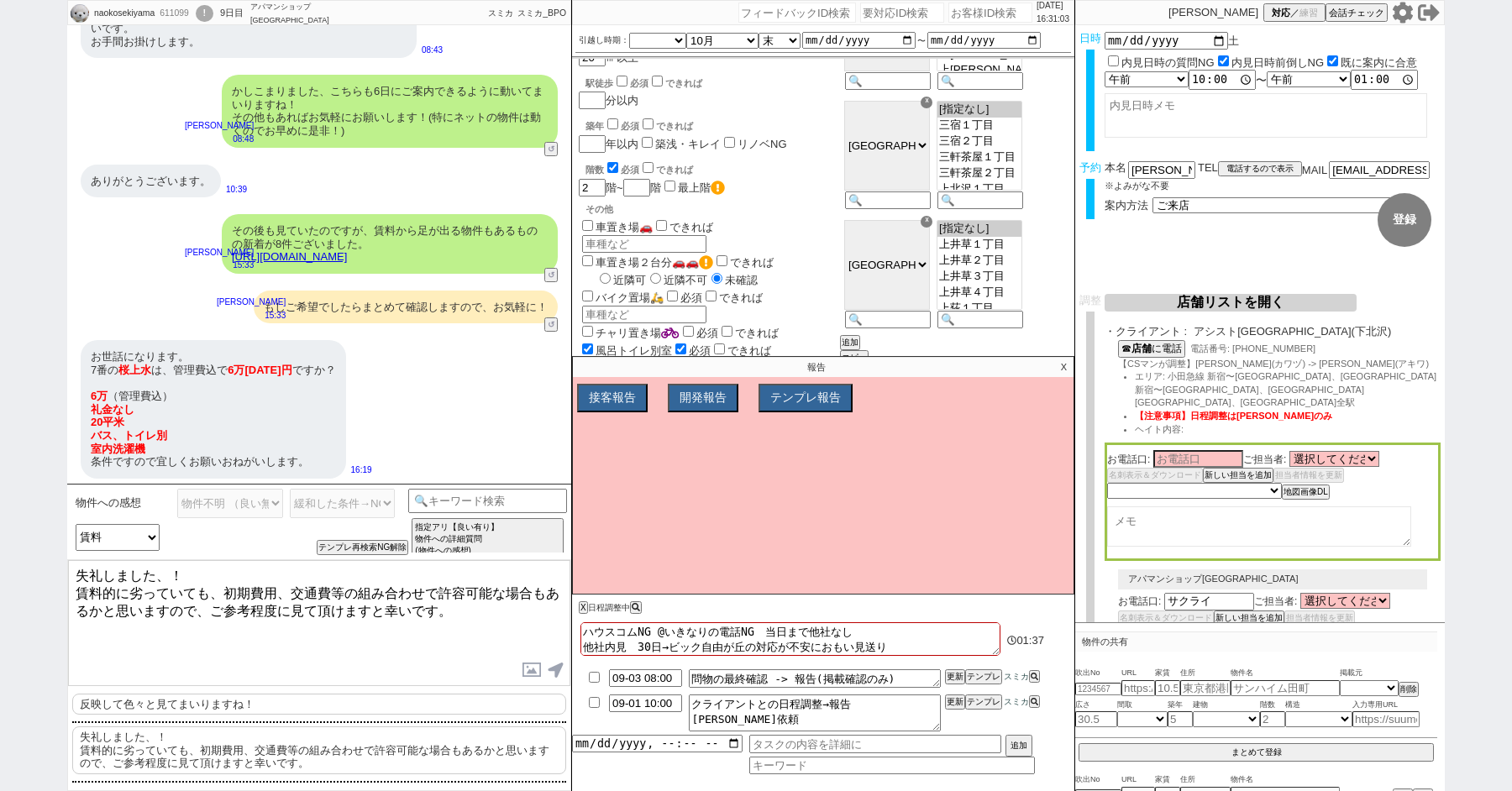
click at [168, 579] on textarea "失礼しました、！ 賃料的に劣っていても、初期費用、交通費等の組み合わせで許容可能な場合もあるかと思いますので、ご参考程度に見て頂けますと幸いです。" at bounding box center [319, 623] width 502 height 126
type textarea "失礼しました、こちらは管理費抜きで6.2万円となります。 賃料的に劣っていても、初期費用、交通費等の組み合わせで許容可能な場合もあるかと思いますので、ご参考程…"
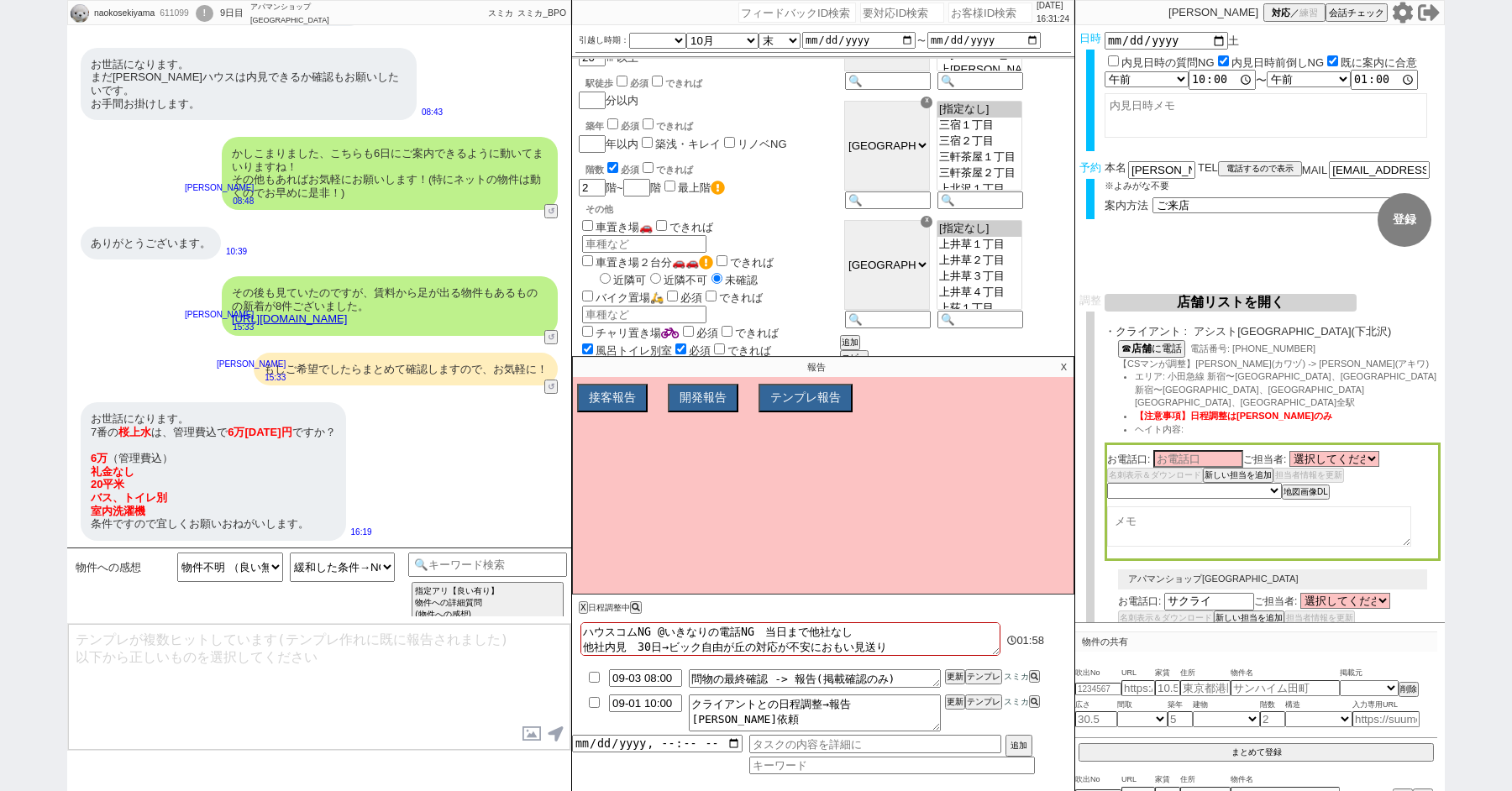
scroll to position [2290, 0]
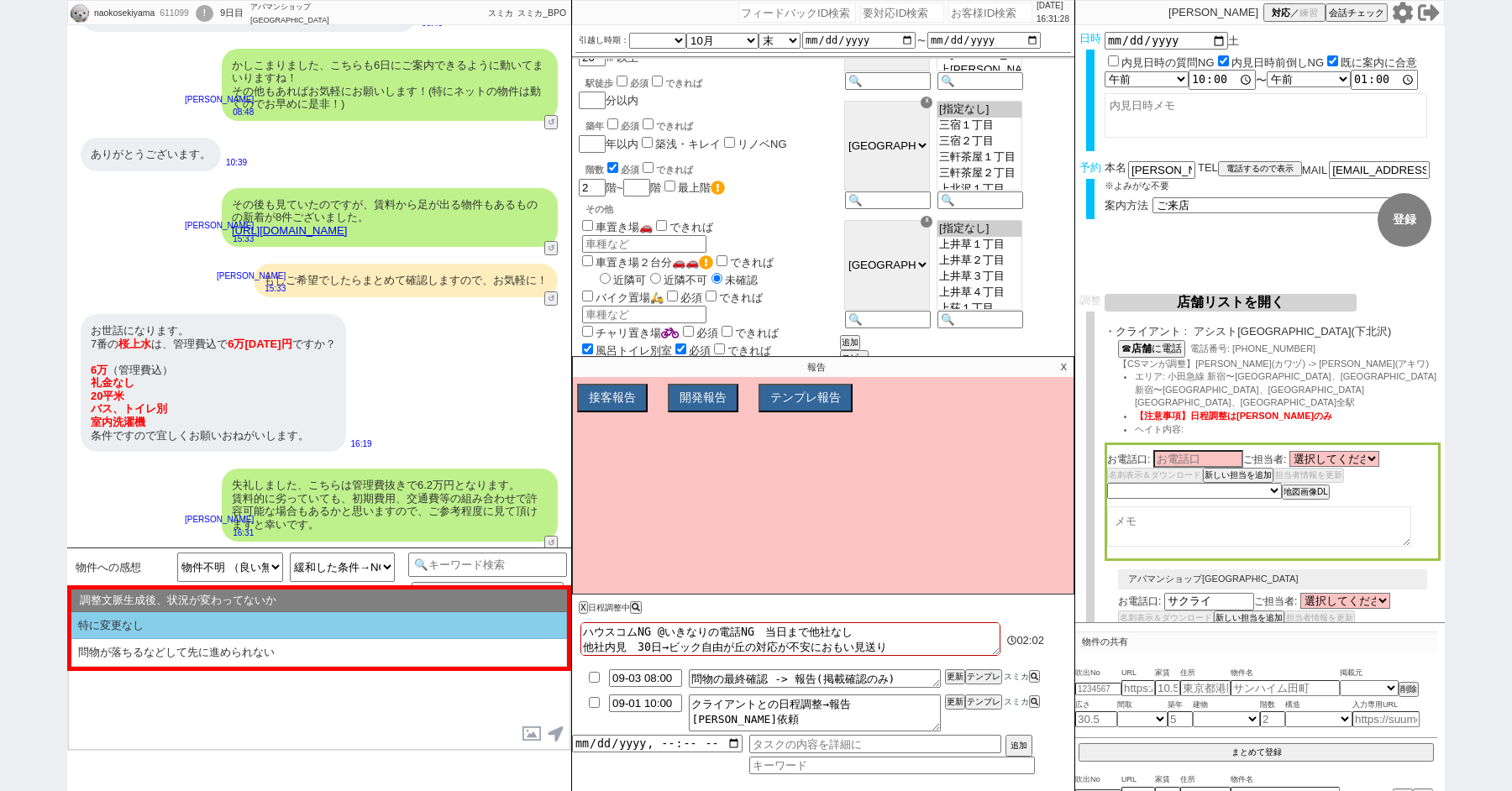
click at [185, 619] on li "特に変更なし" at bounding box center [319, 625] width 495 height 27
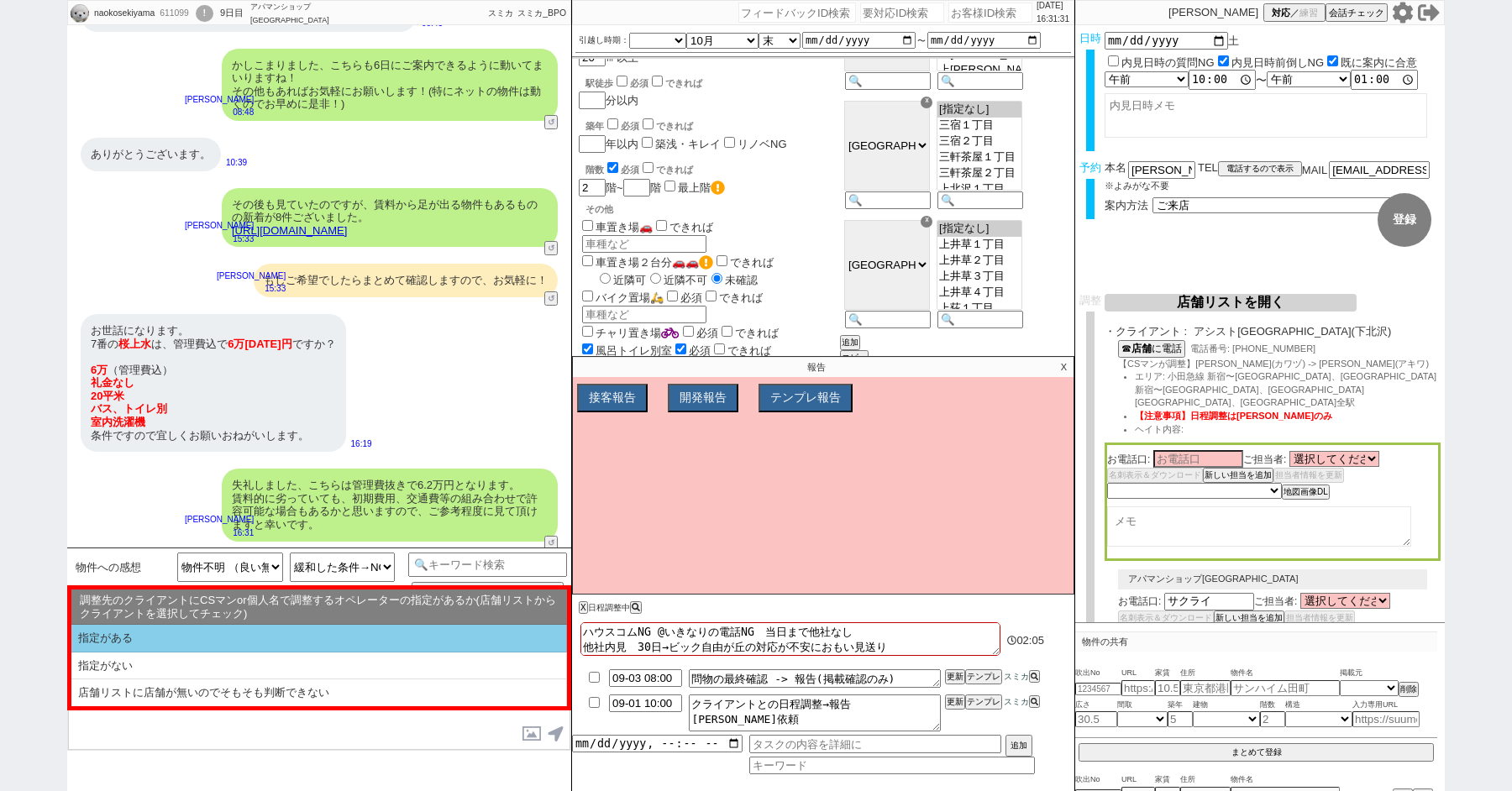
click at [165, 645] on li "指定がある" at bounding box center [319, 638] width 495 height 27
select select "特に変更なし"
select select "指定がある"
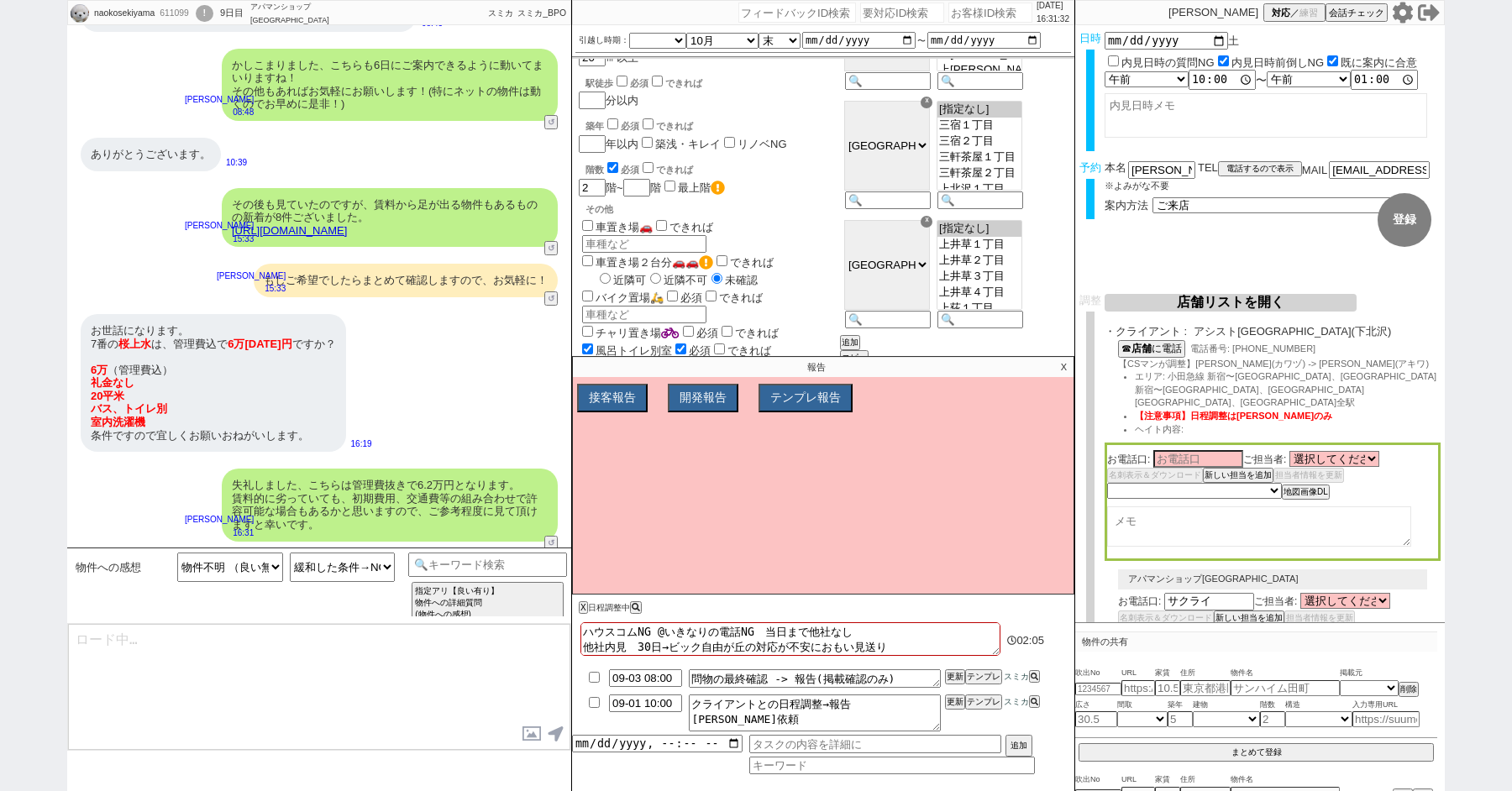
type textarea "@@【@@日程調整するシーンなので、このまま調整報告します。当該の調整ができない方であればそのままcmd+shift+Kで次に進んでください！！(当該の調整が…"
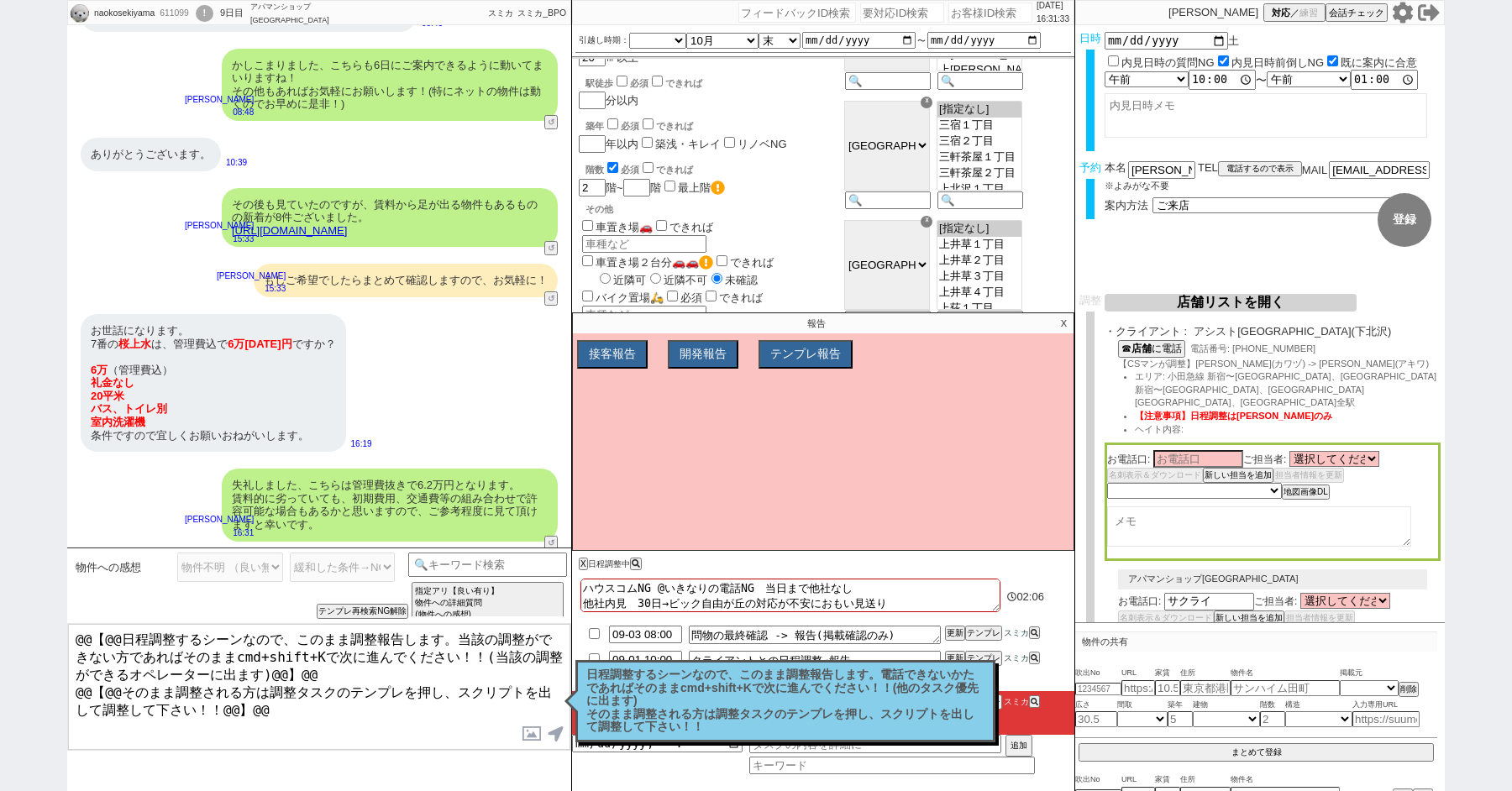
click at [676, 686] on p "日程調整するシーンなので、このまま調整報告します。電話できないかたであればそのままcmd+shift+Kで次に進んでください！！(他のタスク優先に出ます) そ…" at bounding box center [785, 701] width 398 height 66
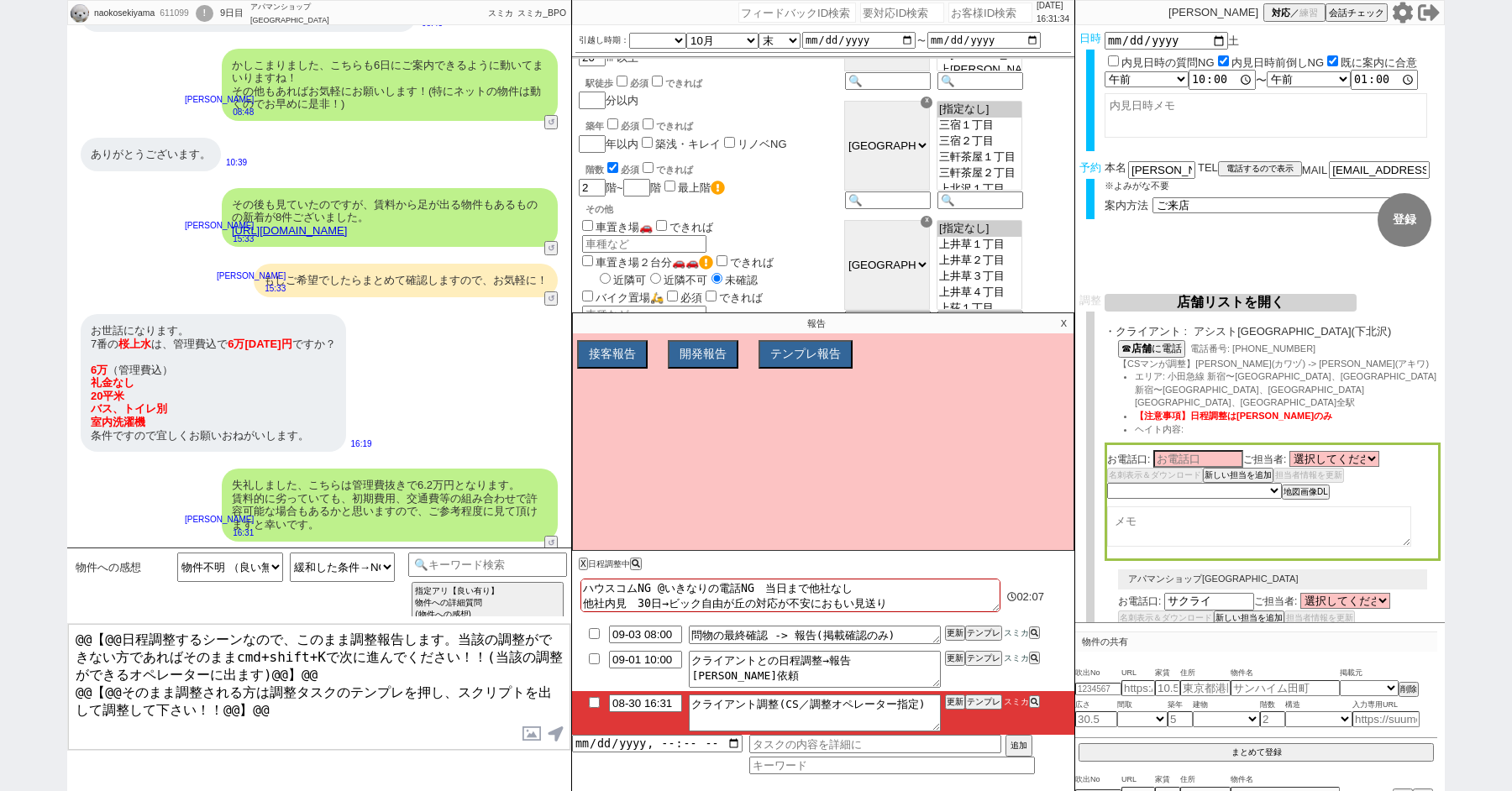
click at [587, 700] on input "checkbox" at bounding box center [594, 702] width 24 height 11
checkbox input "true"
click at [402, 700] on textarea "@@【@@日程調整するシーンなので、このまま調整報告します。当該の調整ができない方であればそのままcmd+shift+Kで次に進んでください！！(当該の調整が…" at bounding box center [319, 686] width 502 height 126
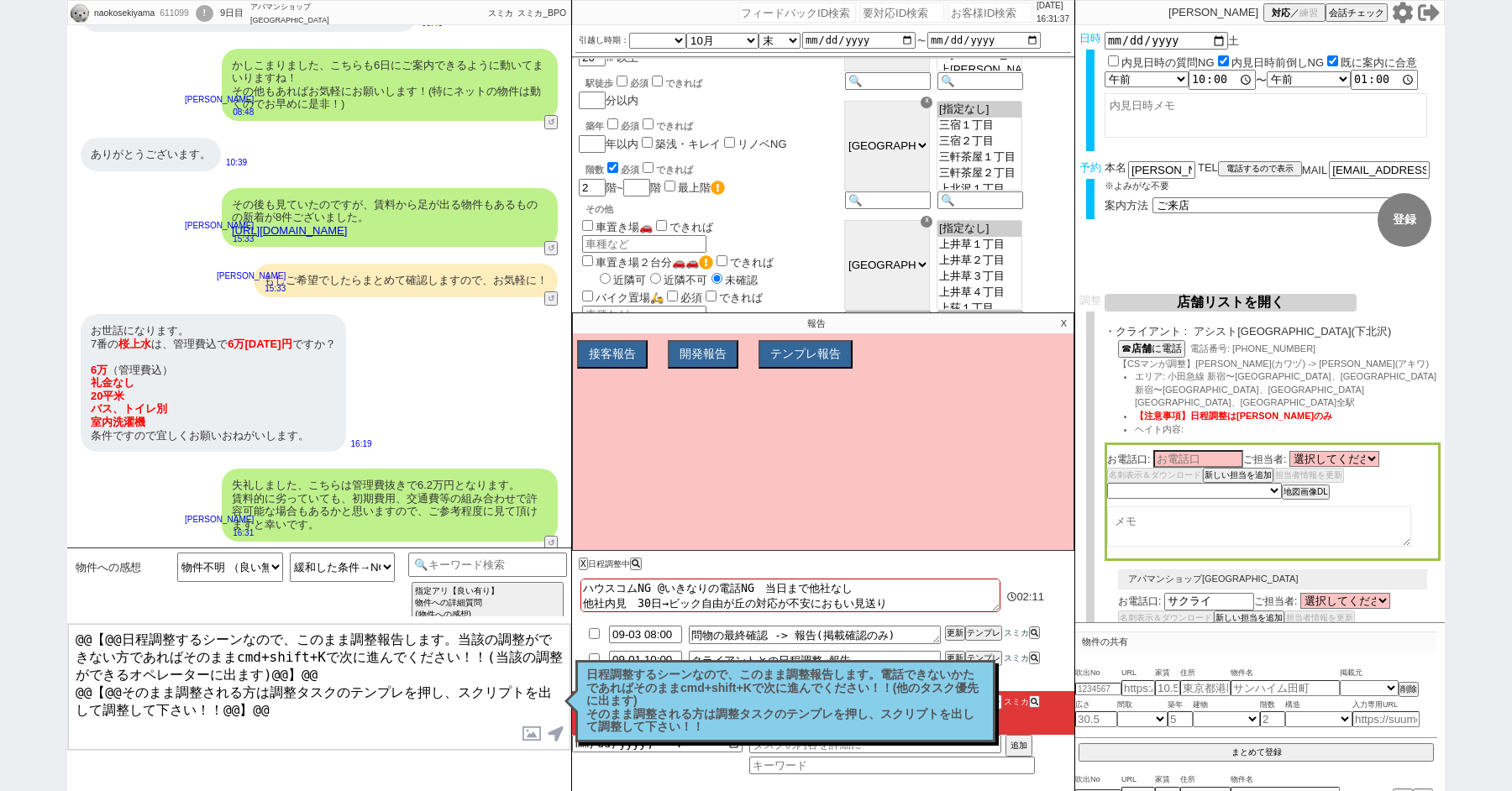
click at [211, 19] on div "!" at bounding box center [205, 13] width 18 height 17
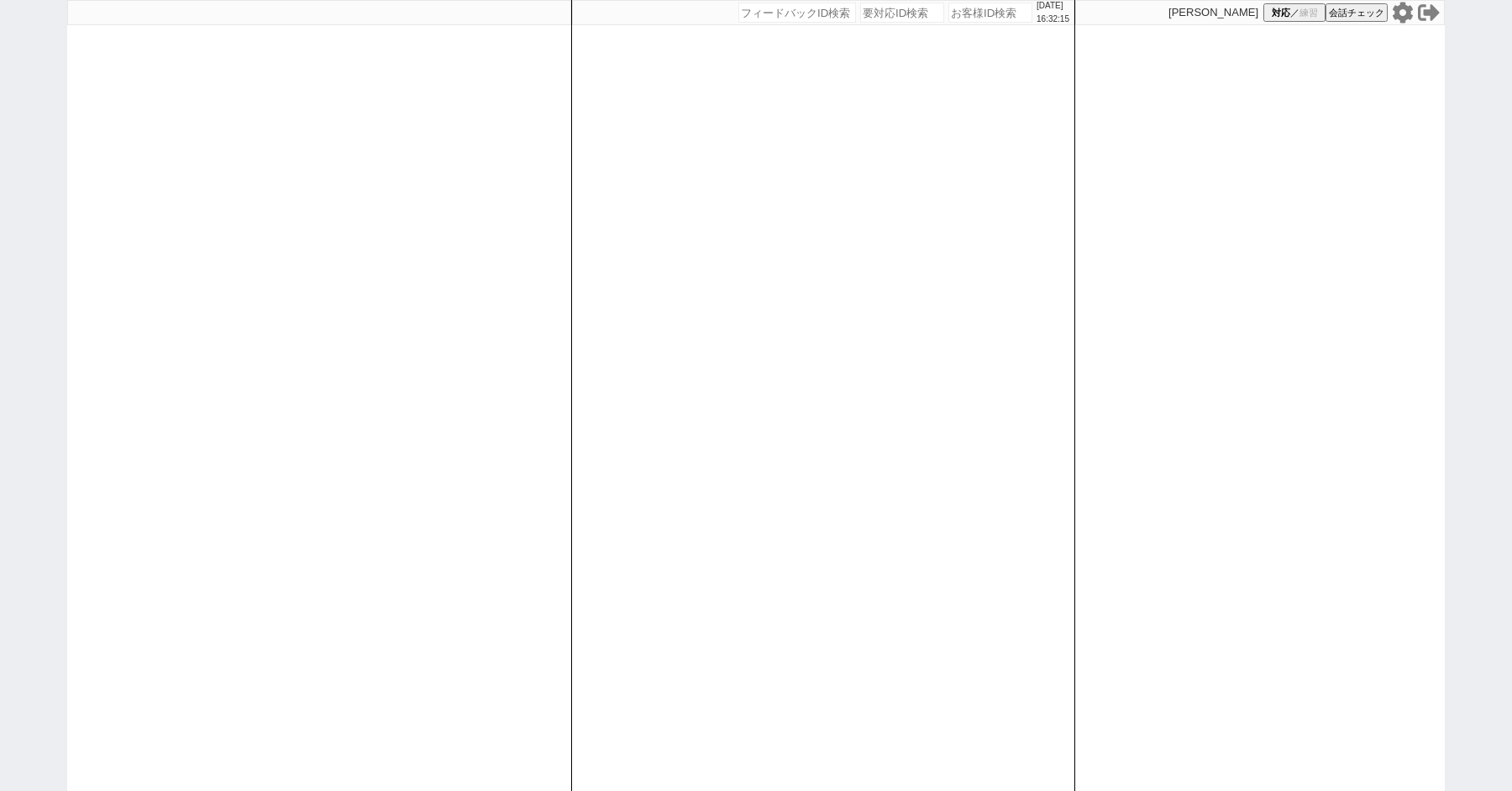
click at [13, 290] on div "[DATE] 16:32:15 候補物件を追加してしてください 紹介した物件一覧 他社物件を追加する 空室確認ページに追加・削除 紹介した物件一覧 他社物件を…" at bounding box center [756, 396] width 1512 height 791
select select "1"
select select "2"
select select "5"
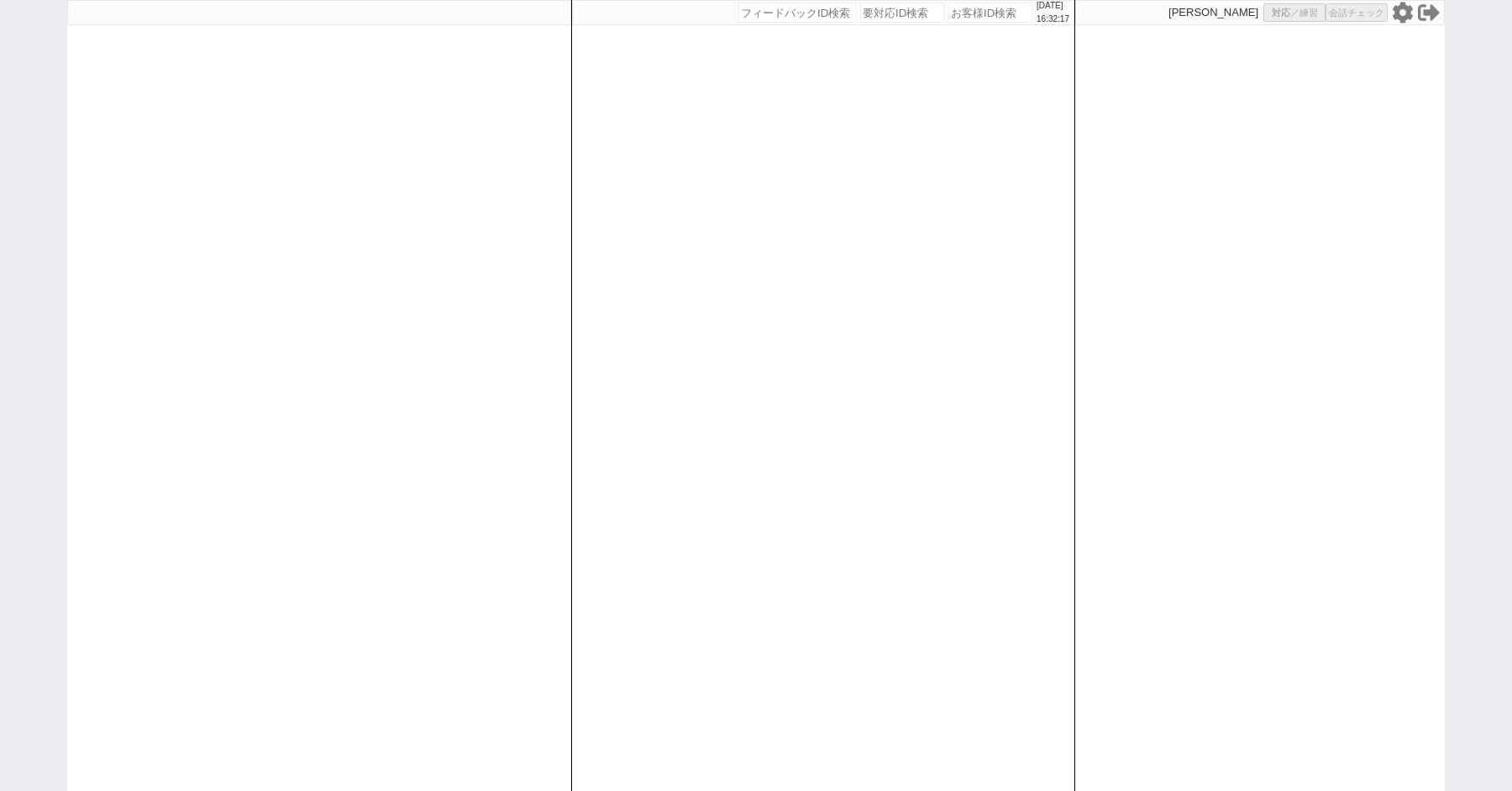
select select
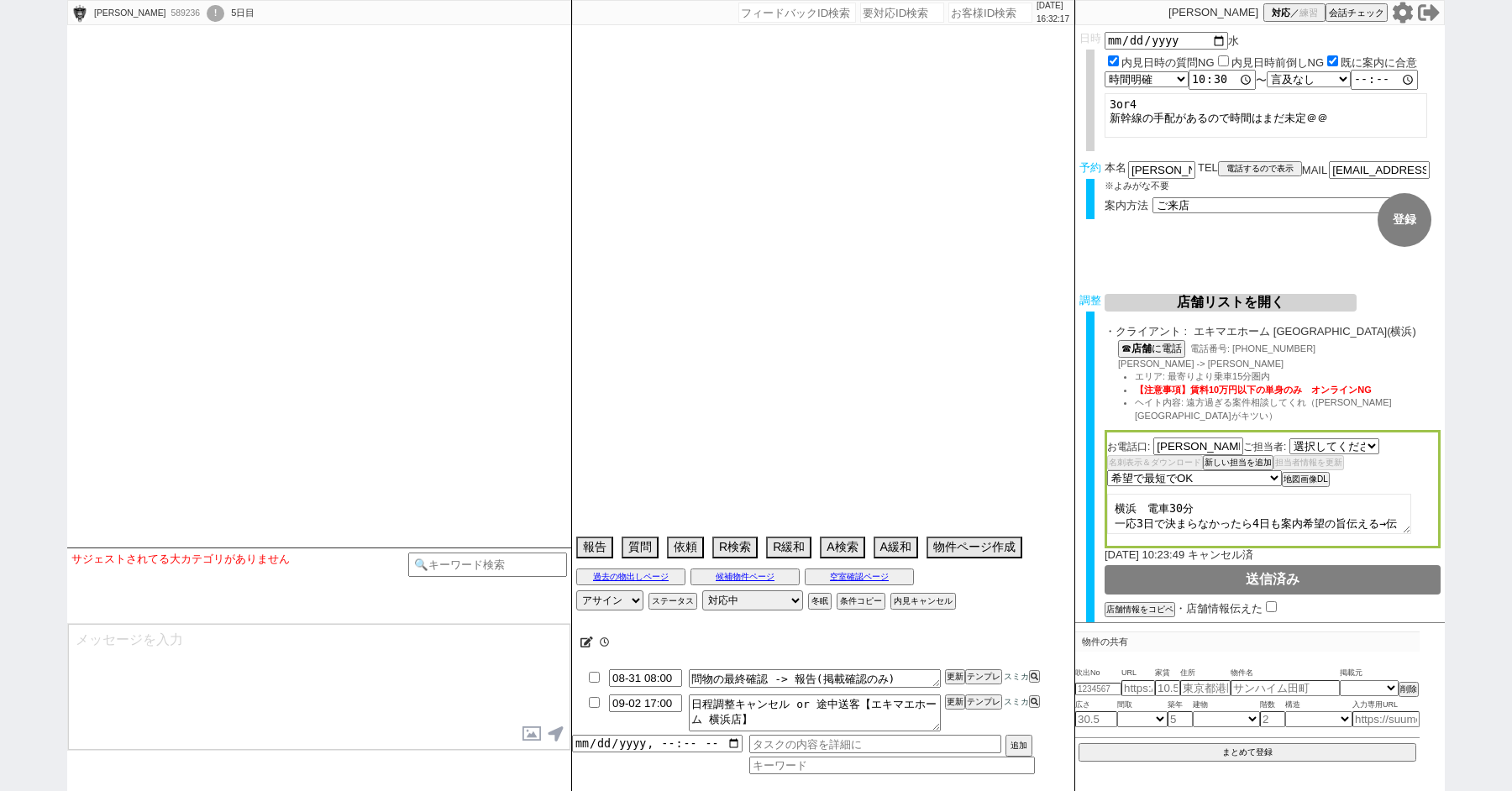
select select "[DATE]"
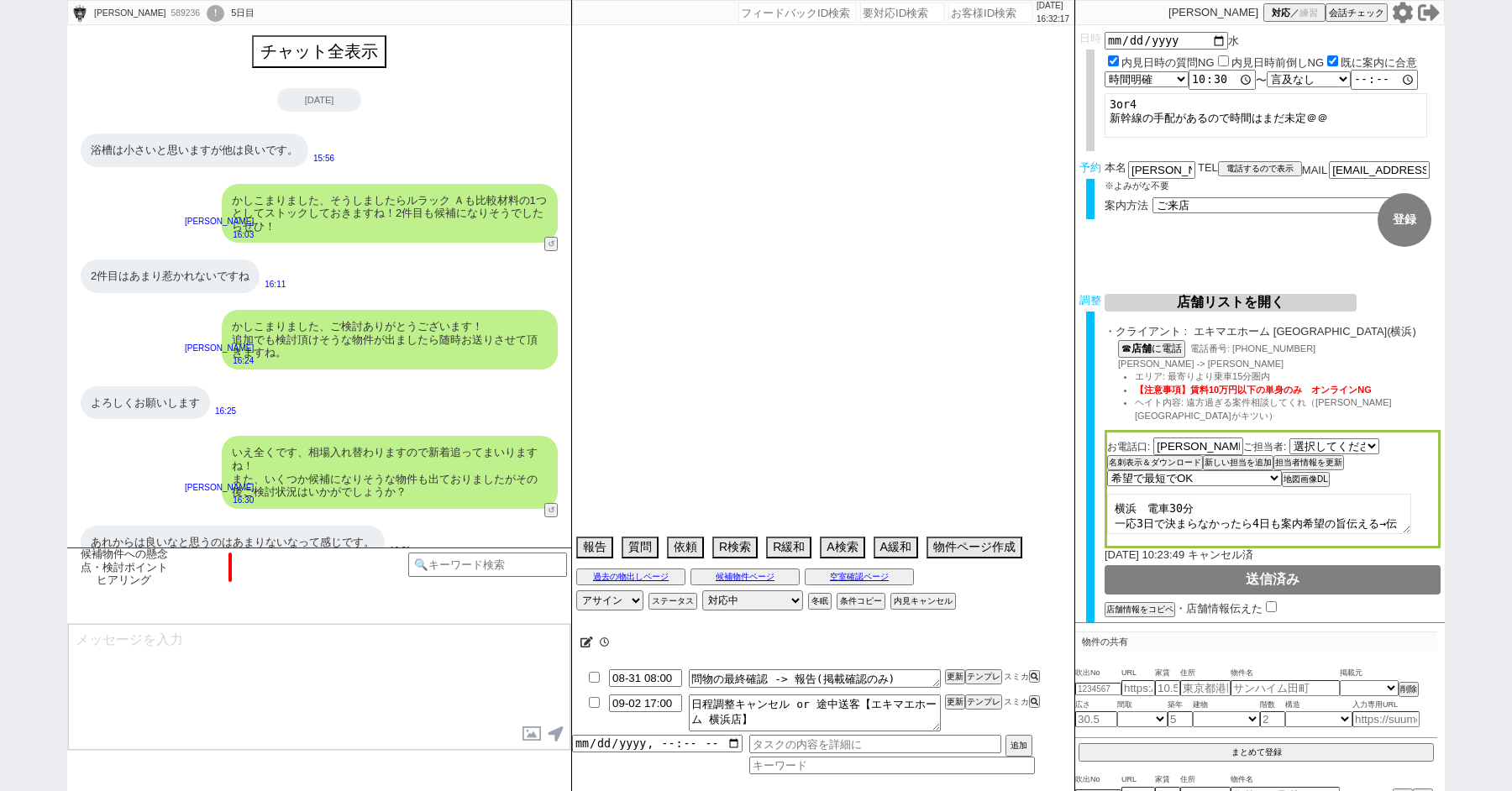
scroll to position [21, 0]
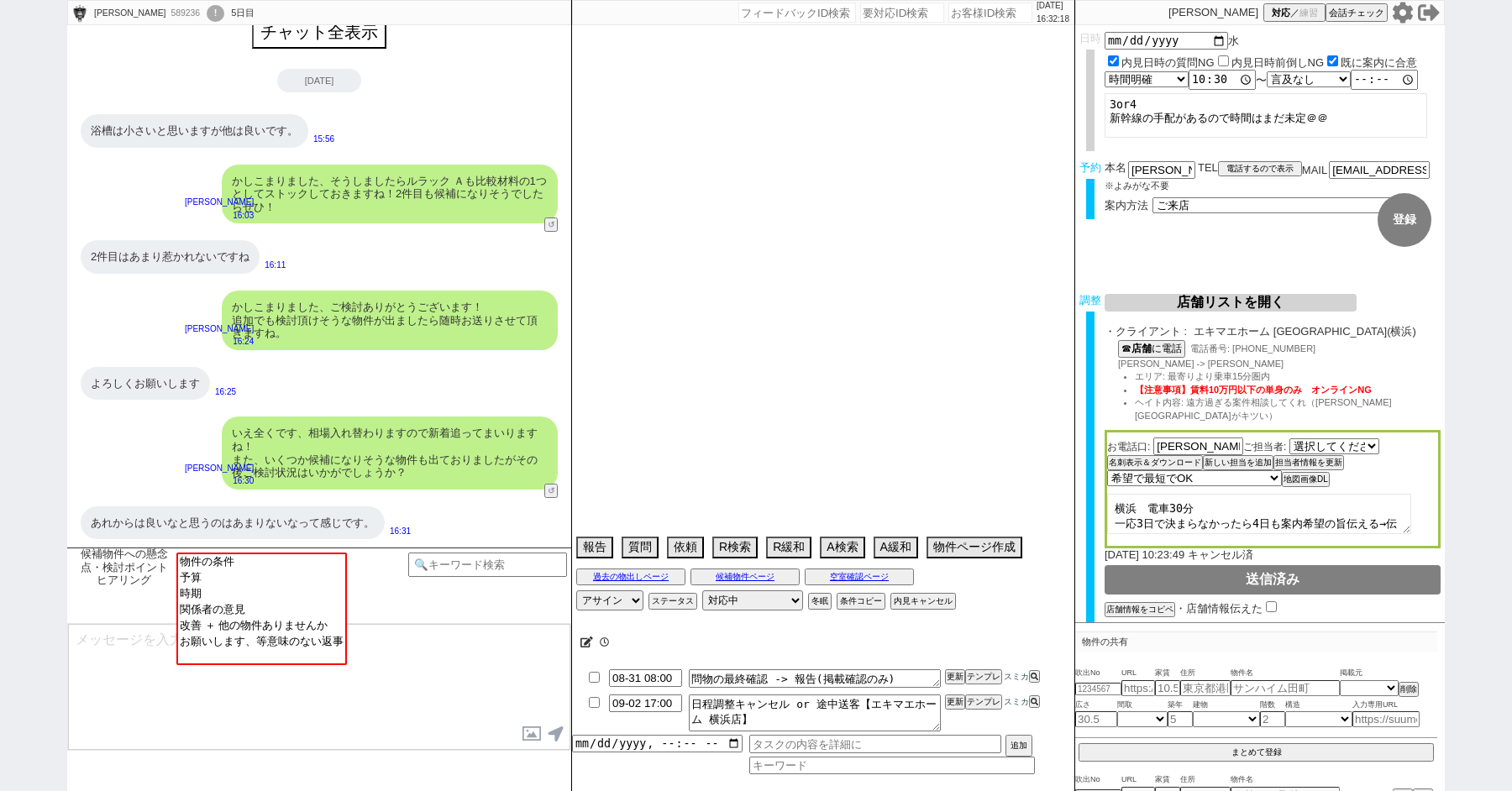
type textarea "@@[GEOGRAPHIC_DATA]30分→エリア離れすぎるとエキマエからネゴ来そうなので20分に範囲変更してます。"
select select "[DATE]"
select select "10"
select select "32"
select select "0"
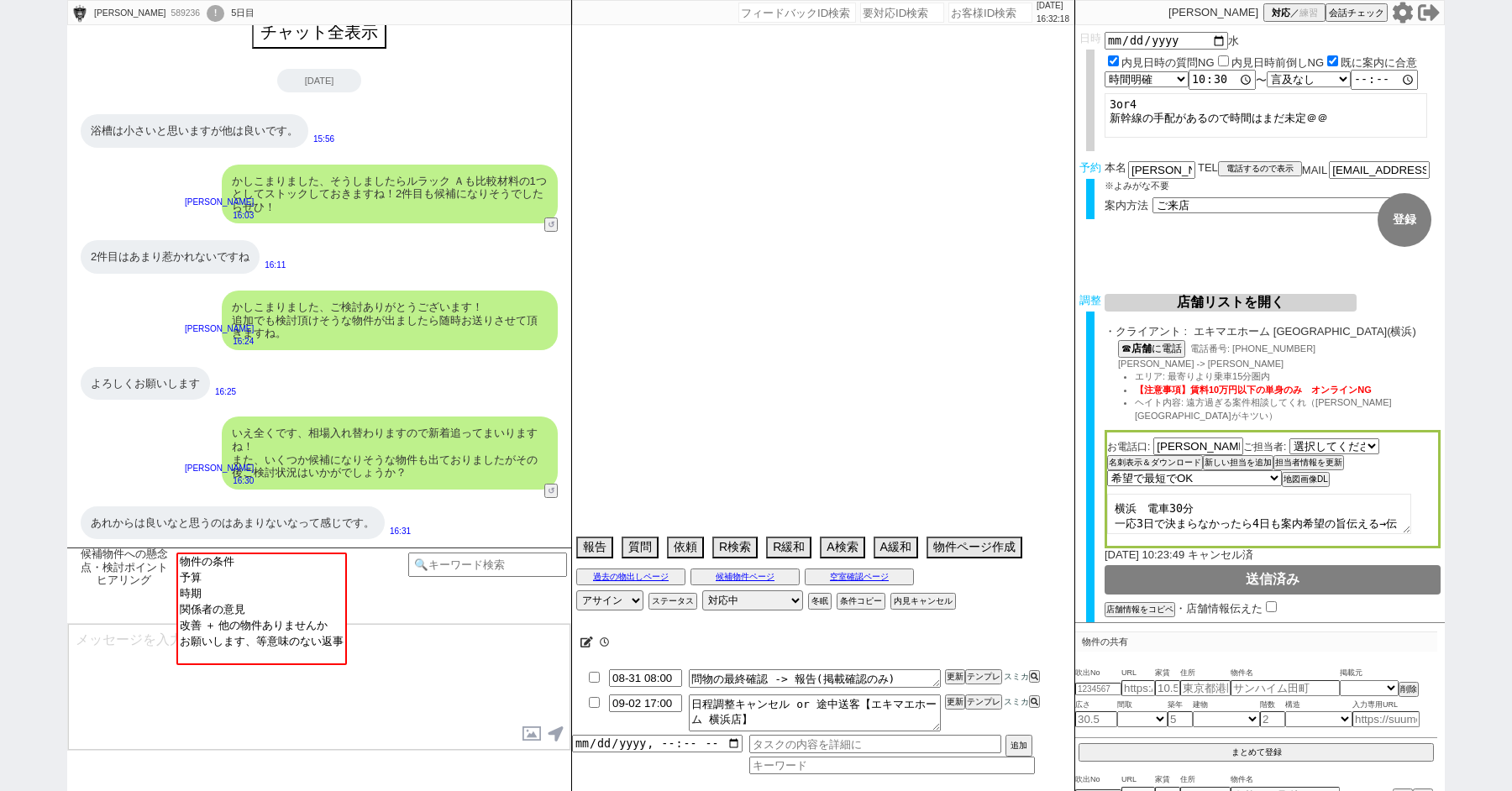
select select "14"
select select "1287"
select select "23"
select select "748"
select select "57"
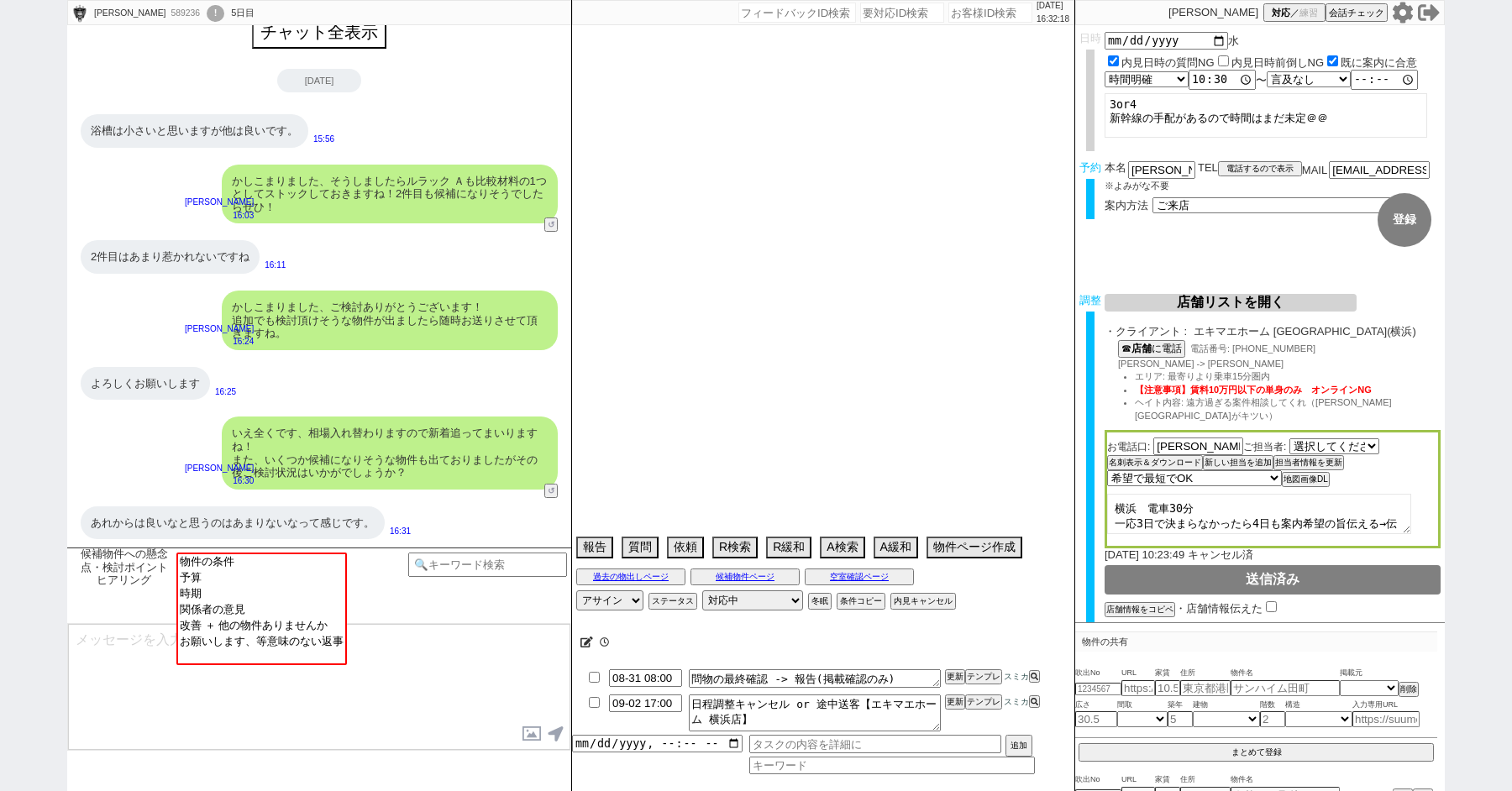
select select "1400"
select select "9"
select select "338"
select select "13"
select select "448"
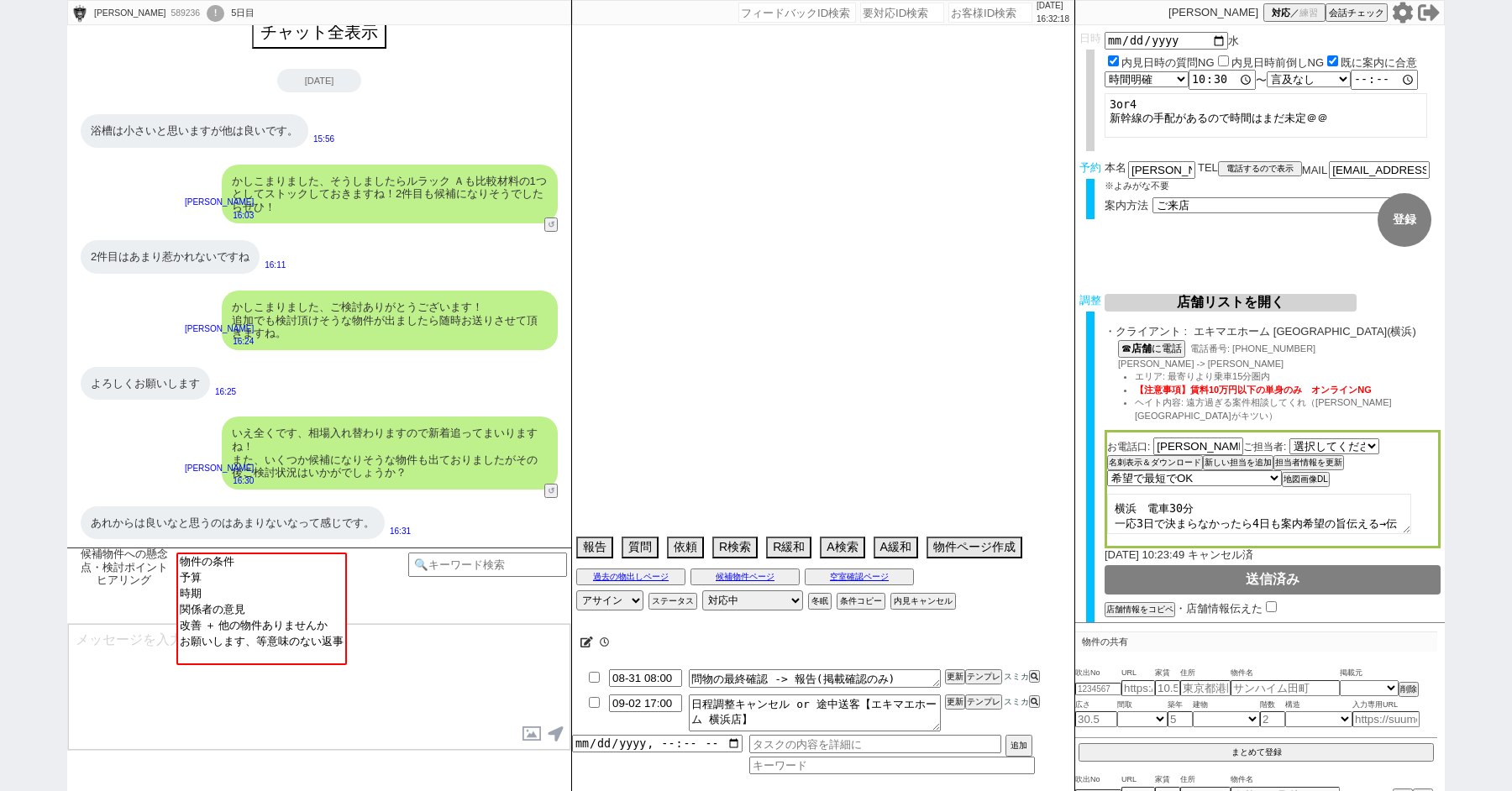
select select "91"
select select "2507"
select select "89"
select select "93"
select select "17"
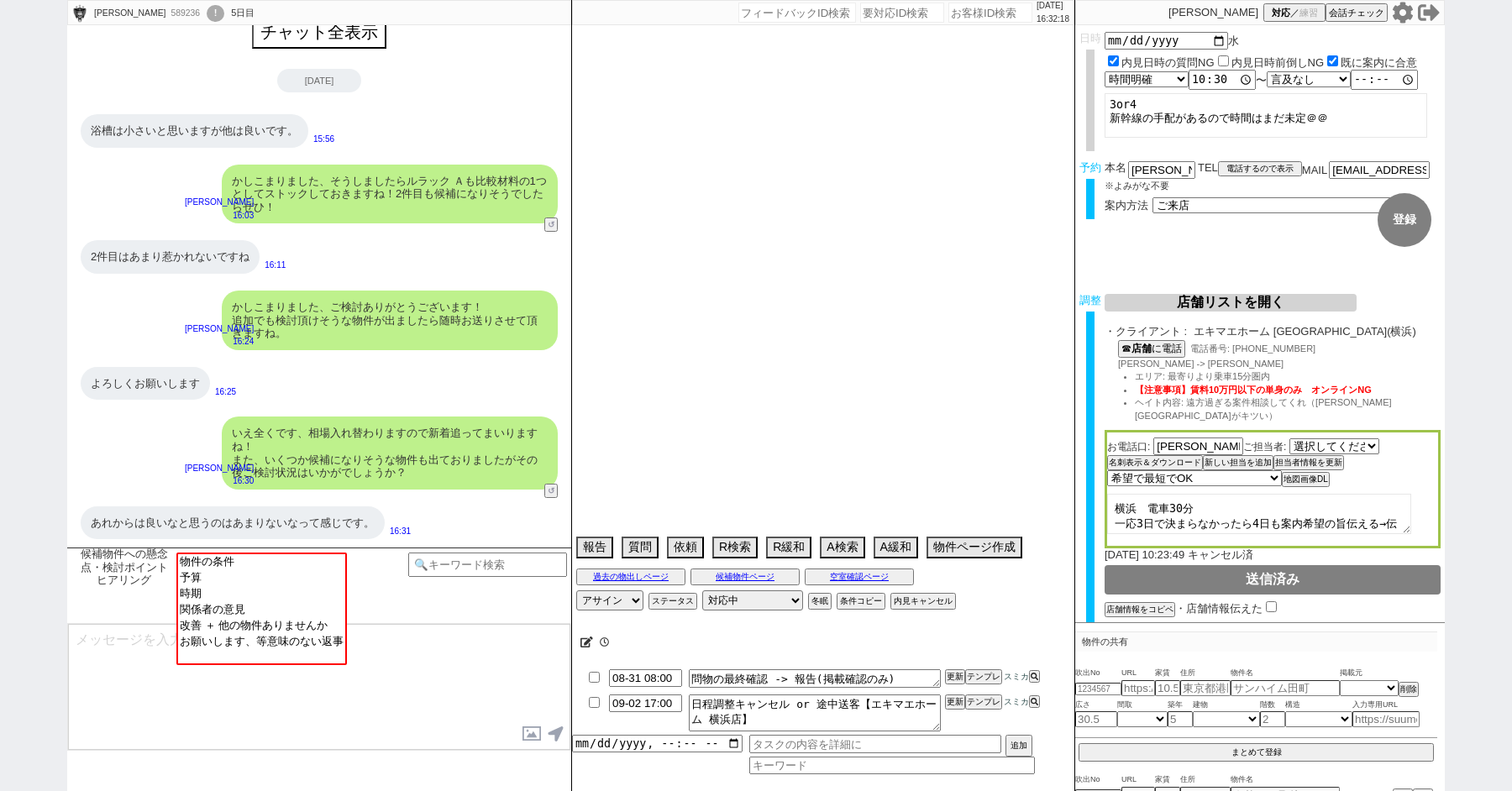
select select "15"
select select "86"
select select "90"
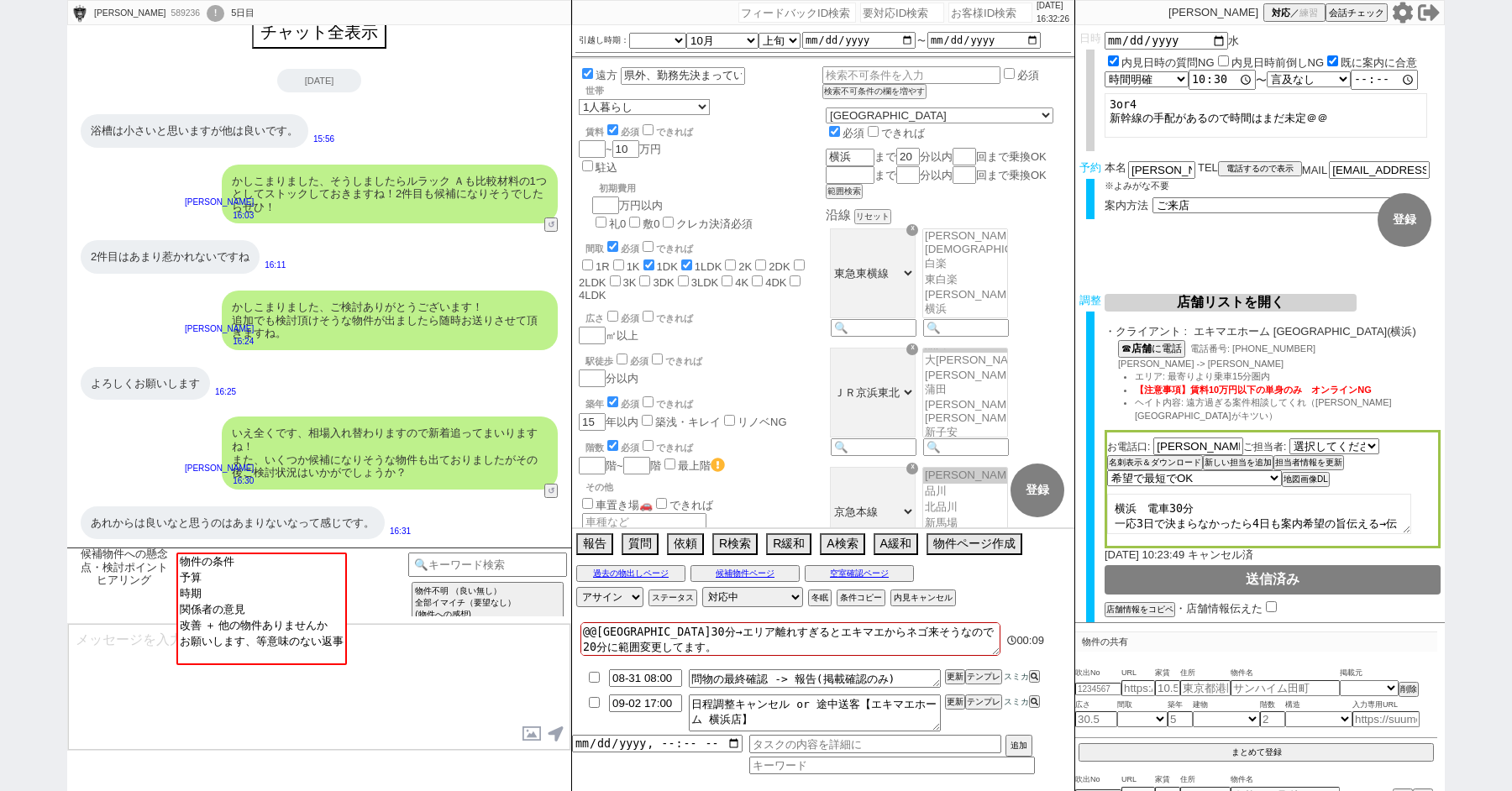
scroll to position [292, 0]
select select "お願いします、等意味のない返事"
click at [288, 648] on option "お願いします、等意味のない返事" at bounding box center [260, 640] width 167 height 16
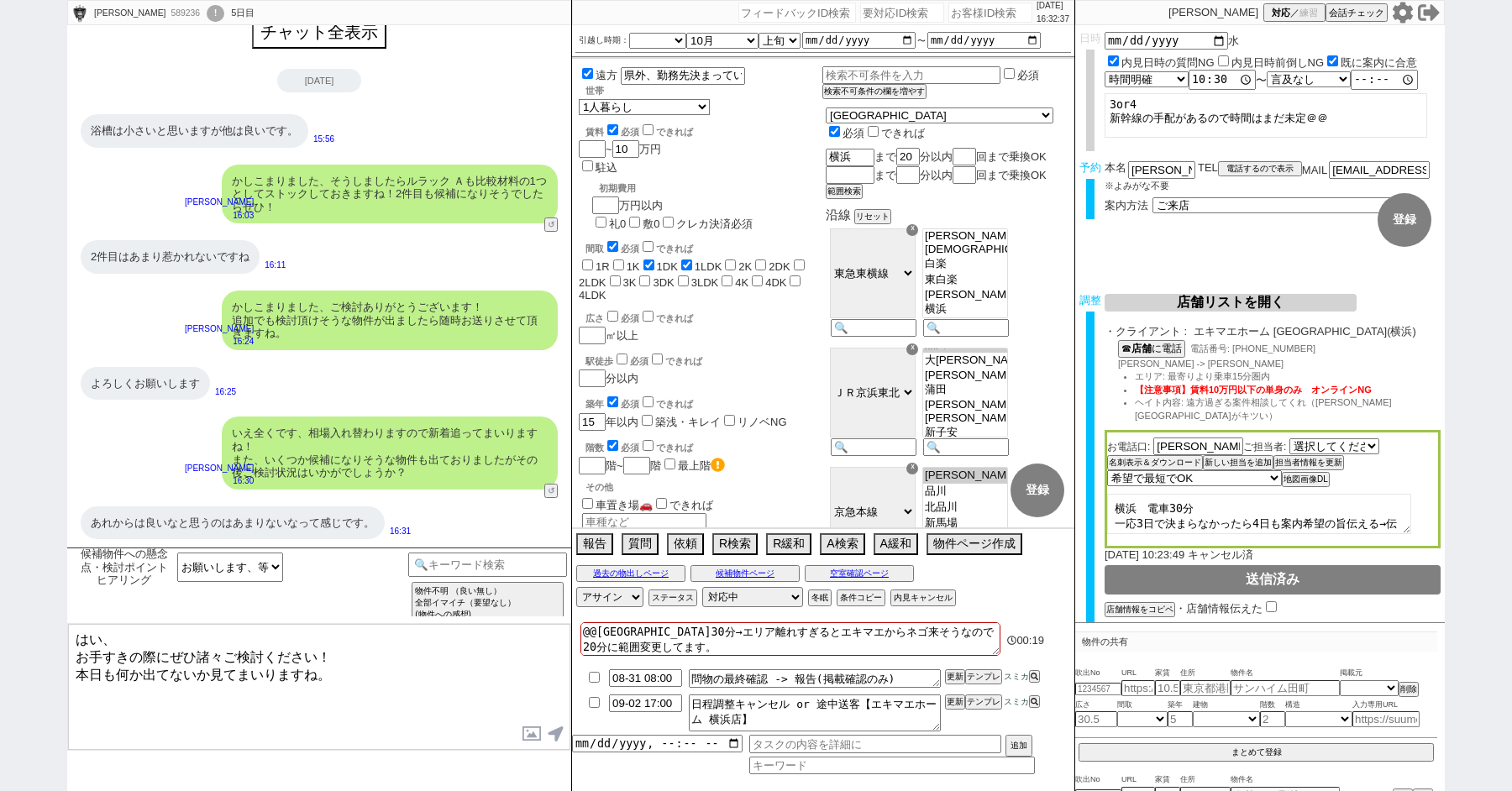
drag, startPoint x: 320, startPoint y: 647, endPoint x: 59, endPoint y: 530, distance: 286.0
click at [103, 552] on div "候補物件への懸念点・検討ポイントヒアリング 物件の条件 予算 時期 関係者の意見 改善 ＋ 他の物件ありませんか お願いします、等意味のない返事 当日物出し回…" at bounding box center [319, 669] width 504 height 243
click at [411, 662] on textarea "かしこまりました、もし見つけられた際にはお気軽にお願い致します！ 本日も何か出てないか見てまいりますね。" at bounding box center [319, 686] width 502 height 126
type textarea "かしこまりました、もし見つけられた際にはお気軽にお願い致します！ 本日も何か出てないか見てまいりますね。"
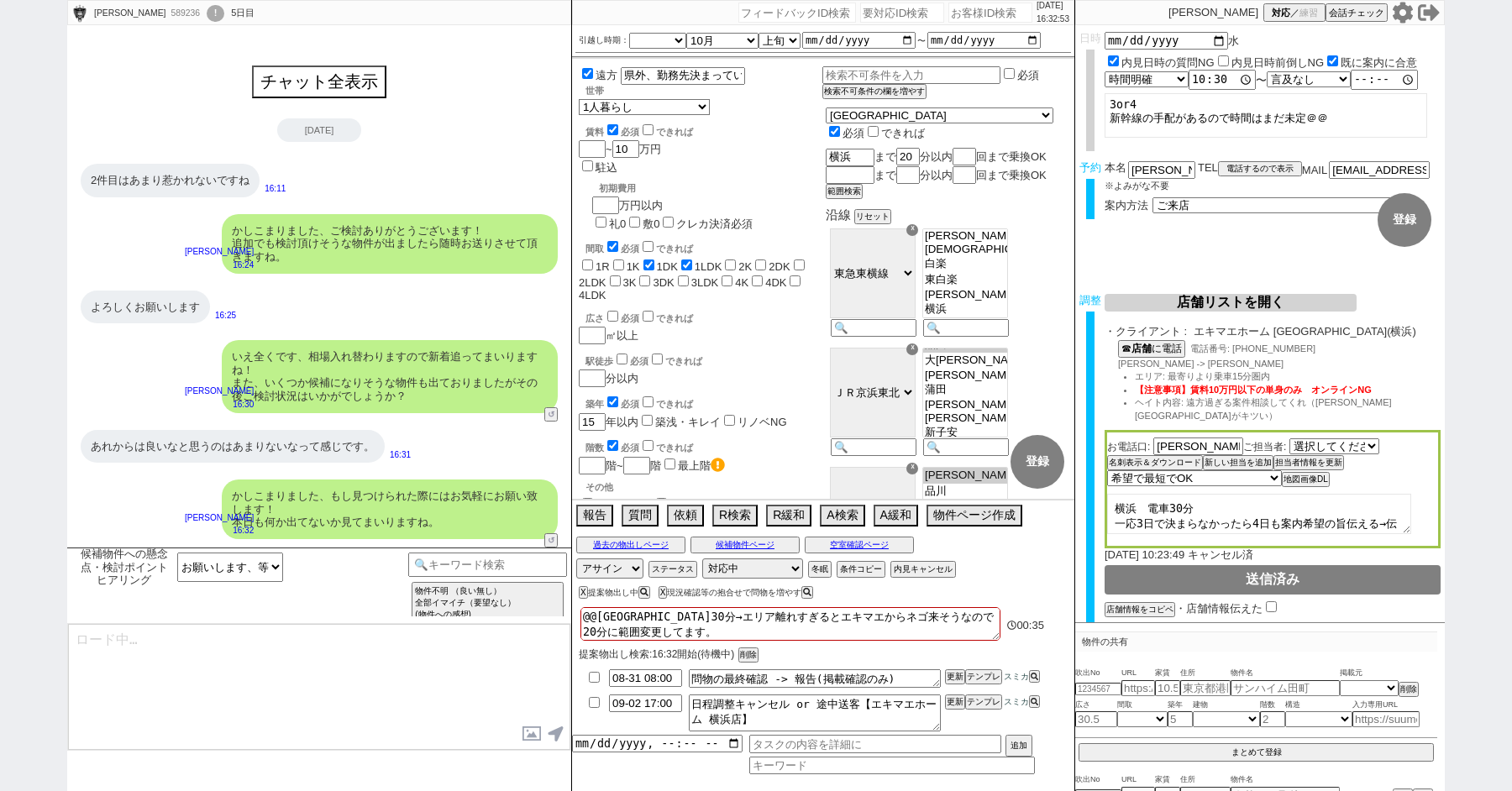
type textarea "また、稀に勘違いされてるかたもいらっしゃいますが、物件は「居住中」でも申込みを入れるタイプも多いので、居住中でもぜひ検討対象にお願いします！ ※先行契約、先行…"
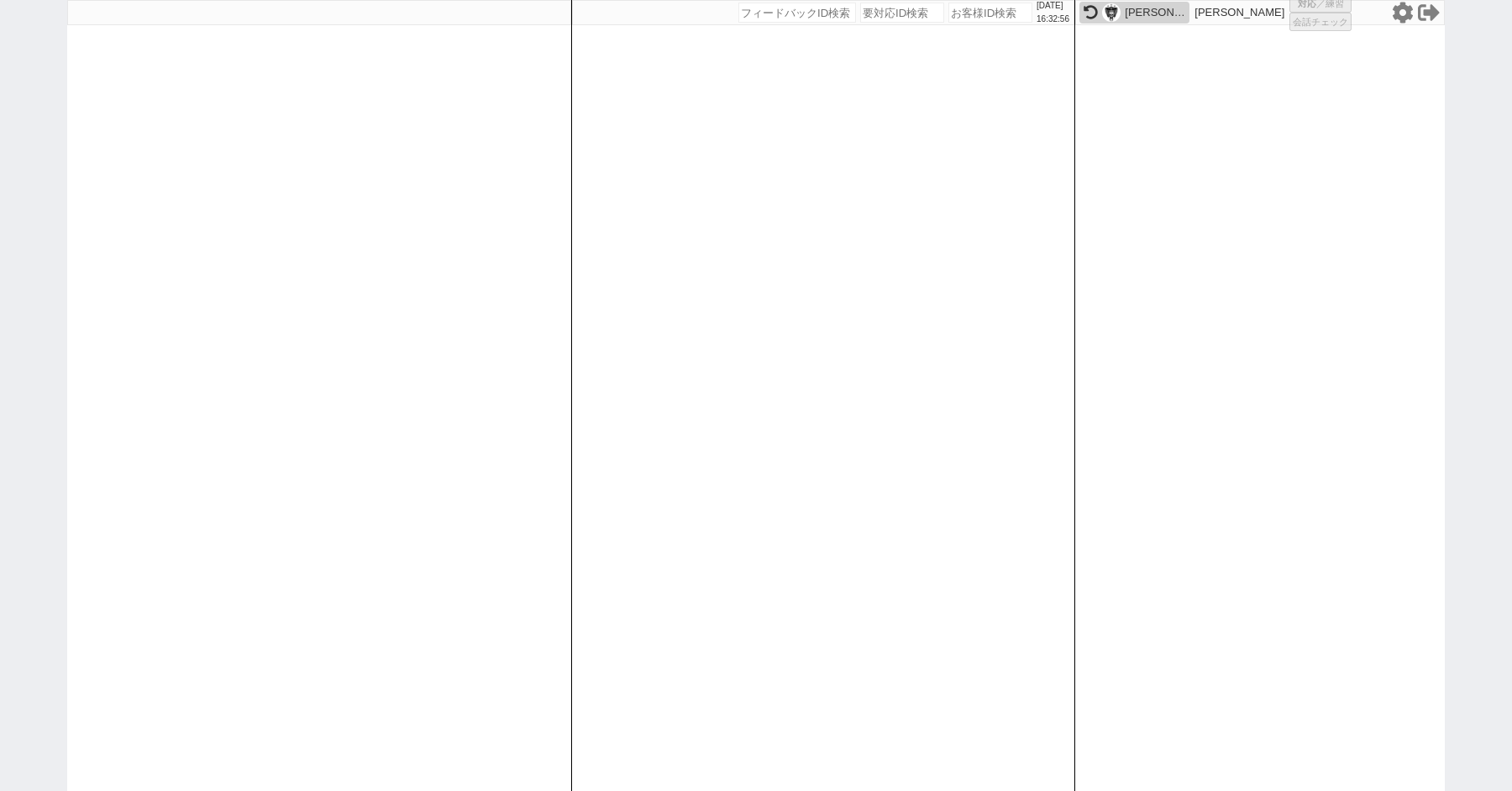
select select "1"
select select "2"
select select
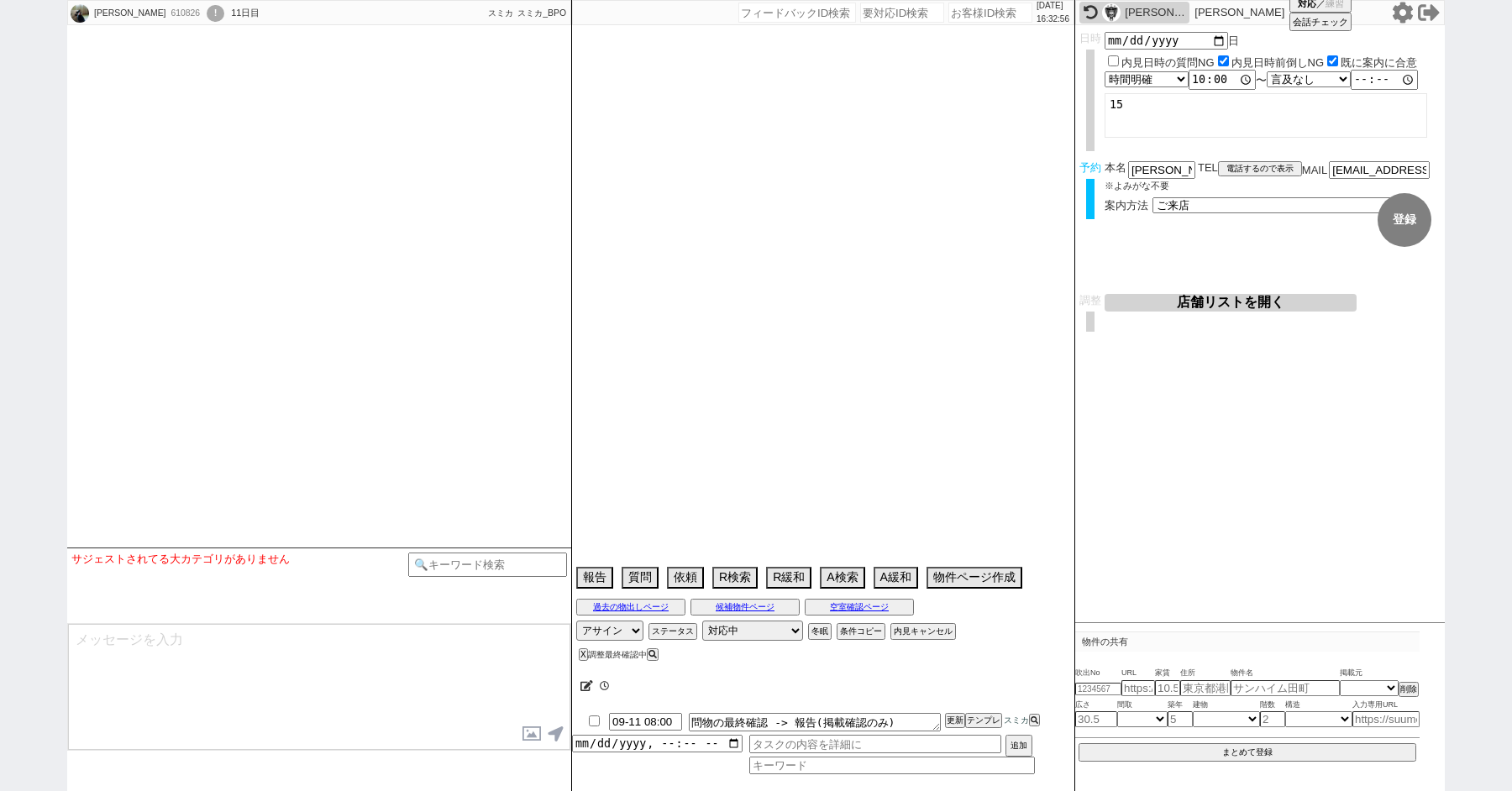
select select
select select "[DATE]"
select select "10"
select select "36"
select select "1"
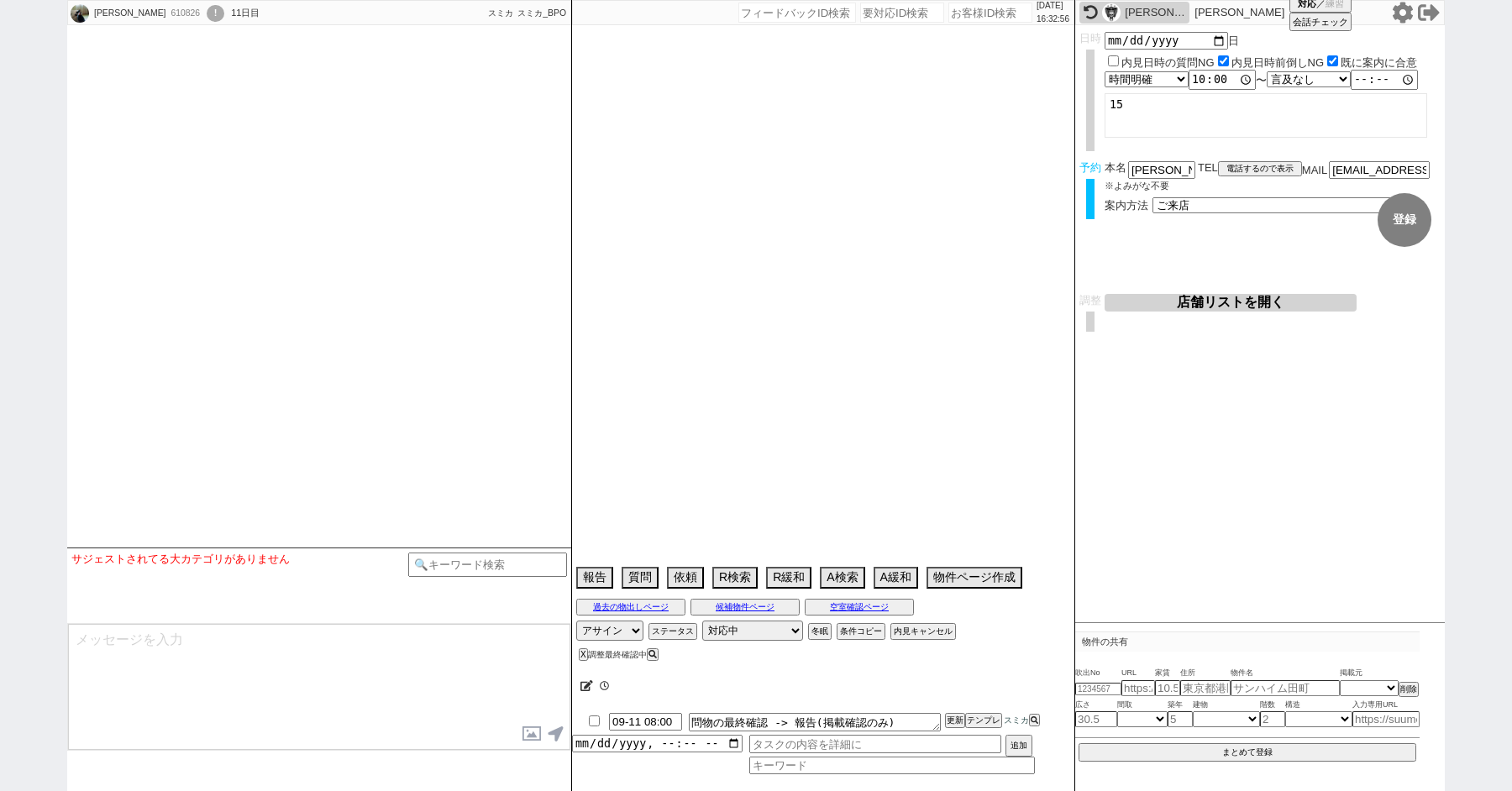
select select "15"
select select "53"
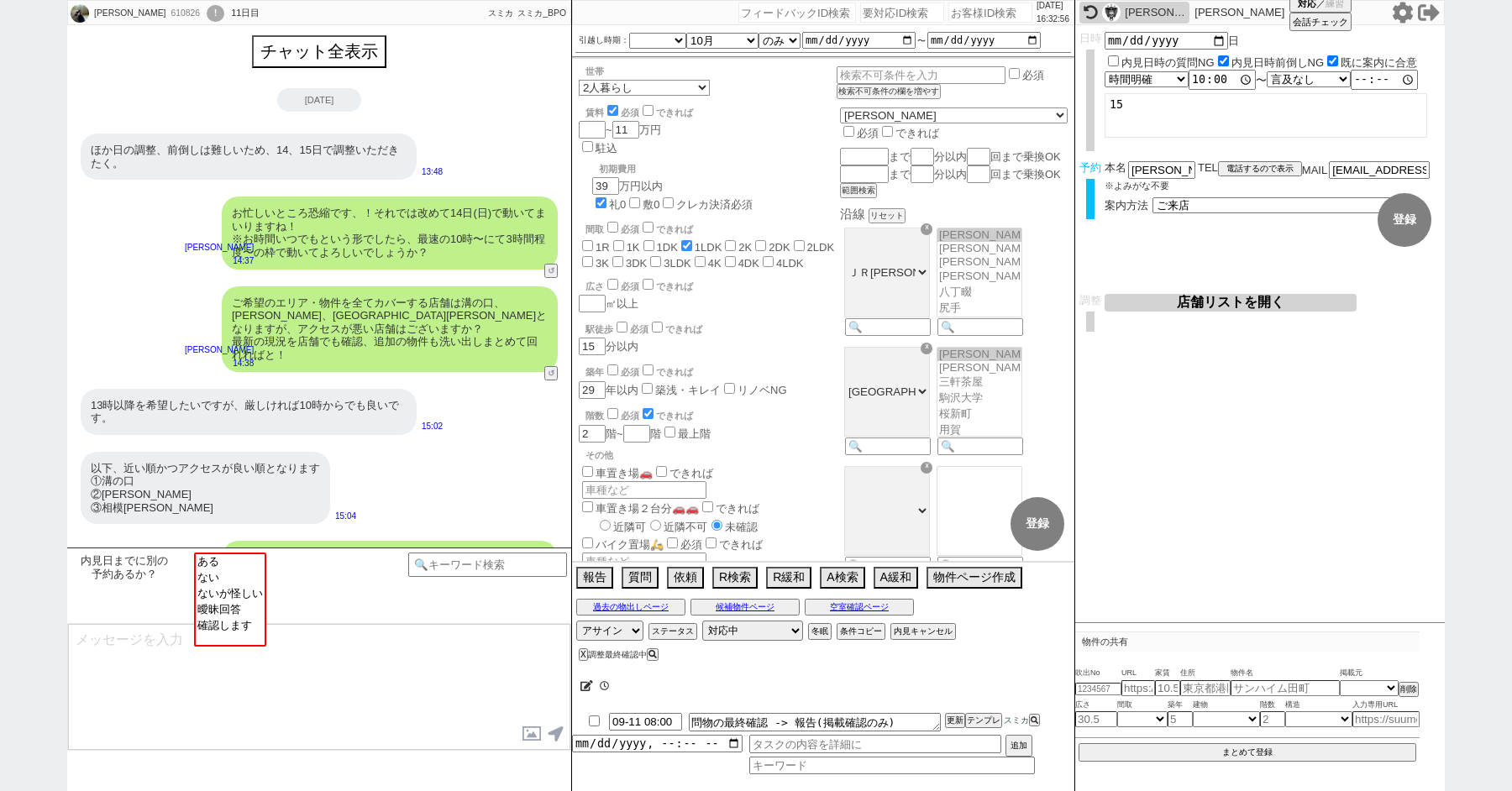
scroll to position [727, 0]
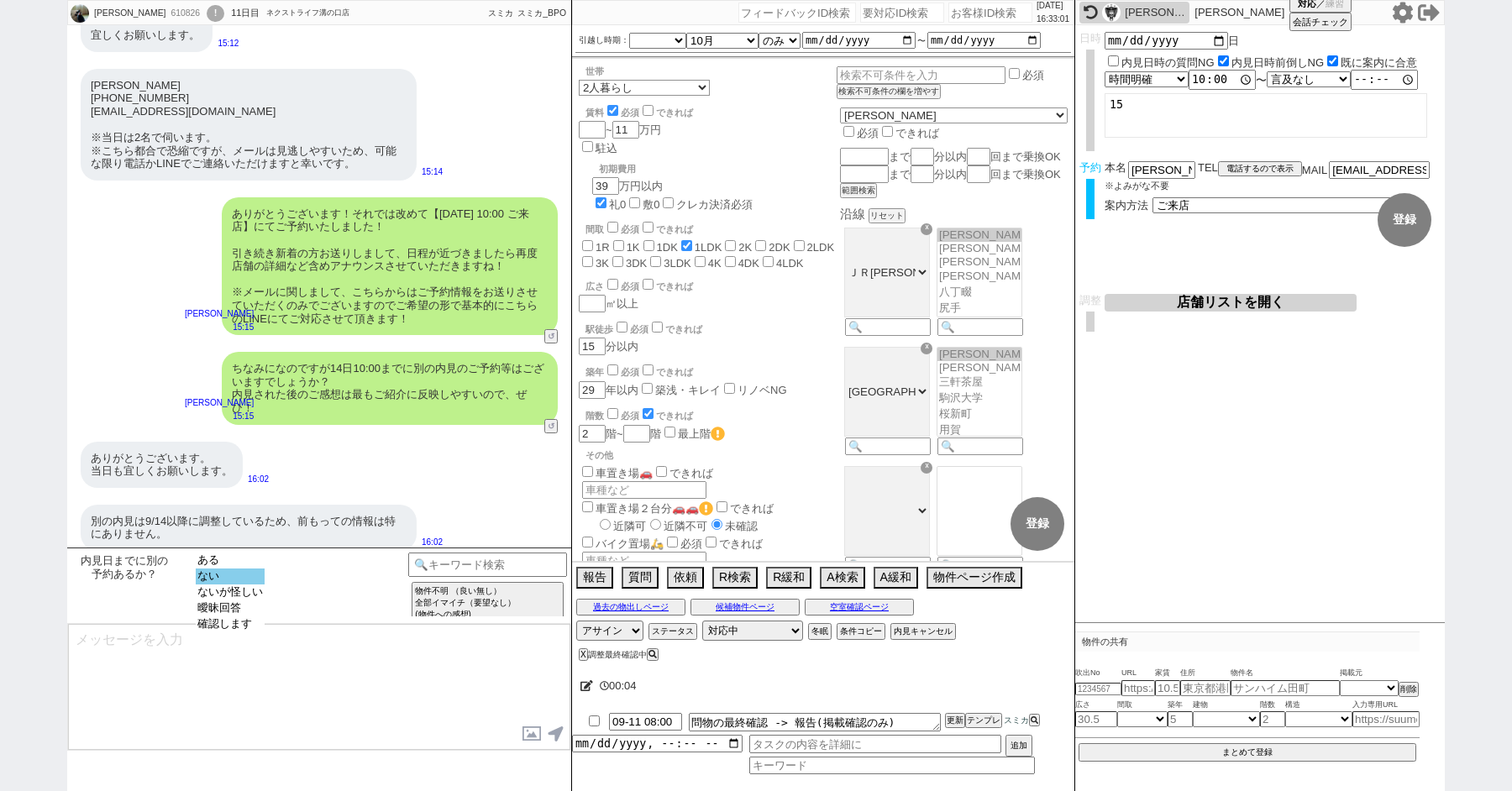
select select "ない"
click at [229, 584] on option "ない" at bounding box center [231, 592] width 69 height 16
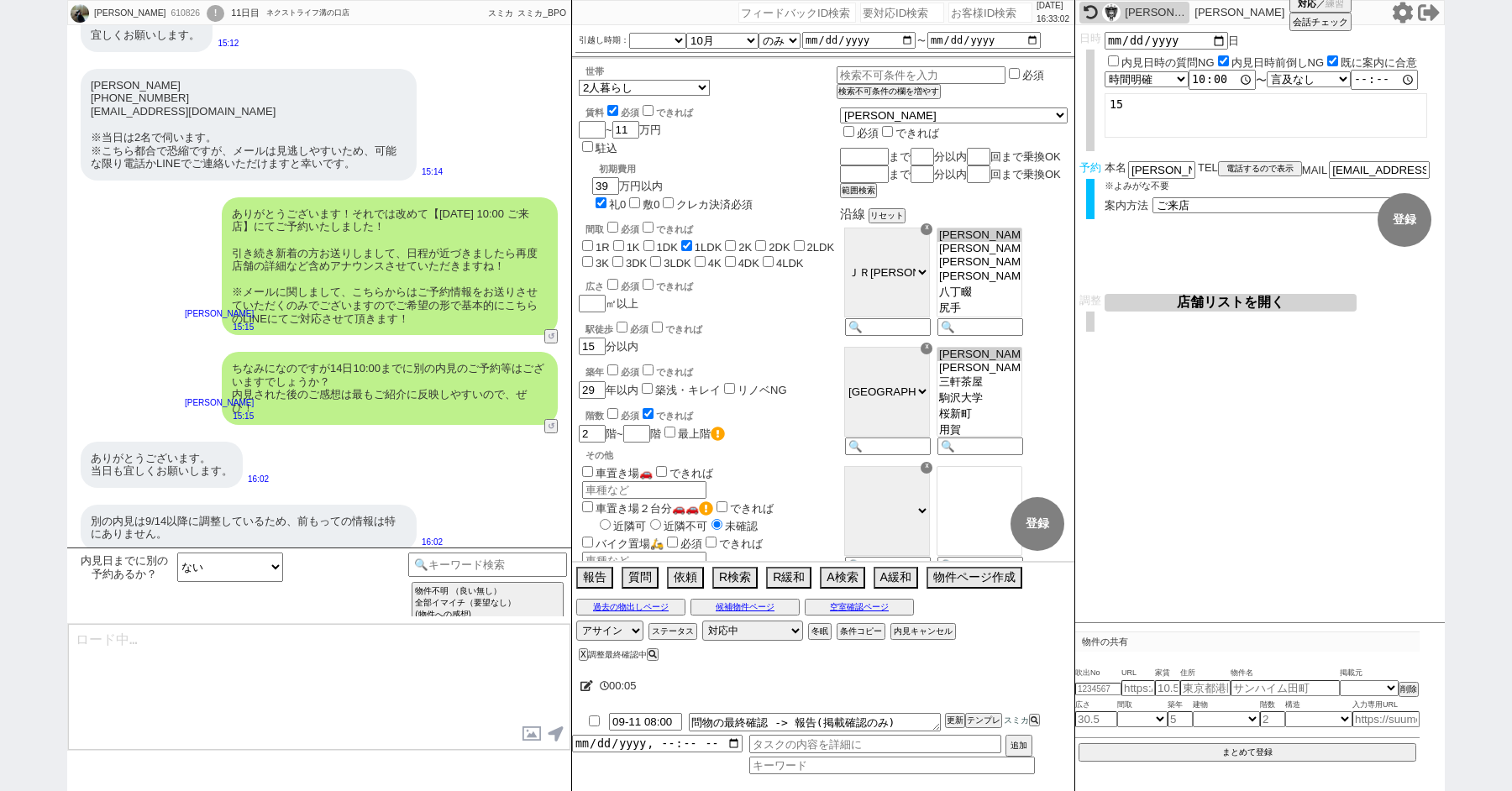
type textarea "かしこまりました！そうしましたら、今後もネットの物件もネット経由で問い合わせずに、LINEに頂けます幸いです！ 総合仲介でほぼ全ての物件を紹介可能ですので、当…"
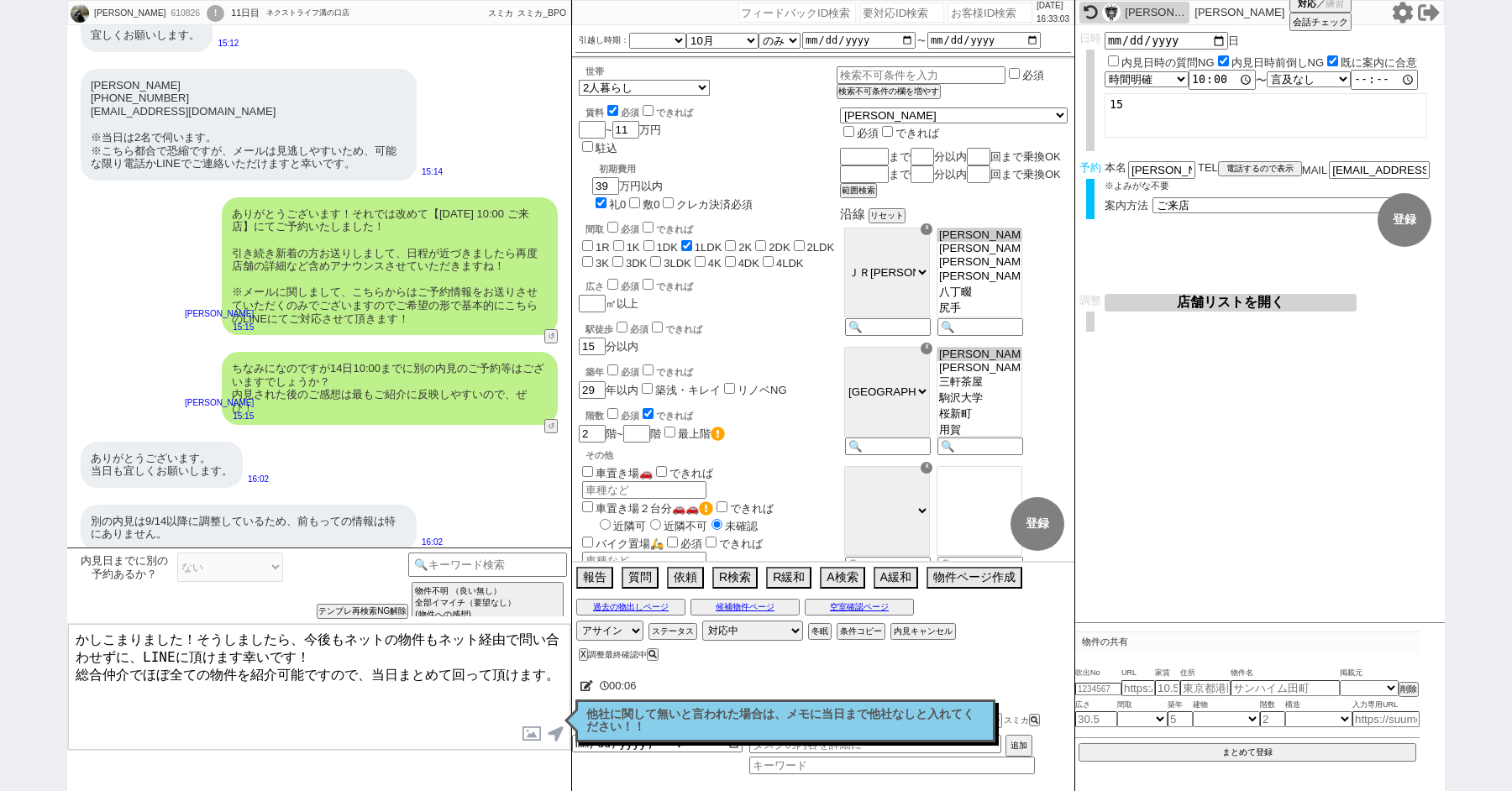
click at [627, 723] on p "他社に関して無いと言われた場合は、メモに当日まで他社なしと入れてください！！" at bounding box center [785, 720] width 398 height 26
click at [366, 699] on textarea "かしこまりました！そうしましたら、今後もネットの物件もネット経由で問い合わせずに、LINEに頂けます幸いです！ 総合仲介でほぼ全ての物件を紹介可能ですので、当…" at bounding box center [319, 686] width 502 height 126
click at [588, 688] on icon at bounding box center [587, 685] width 12 height 11
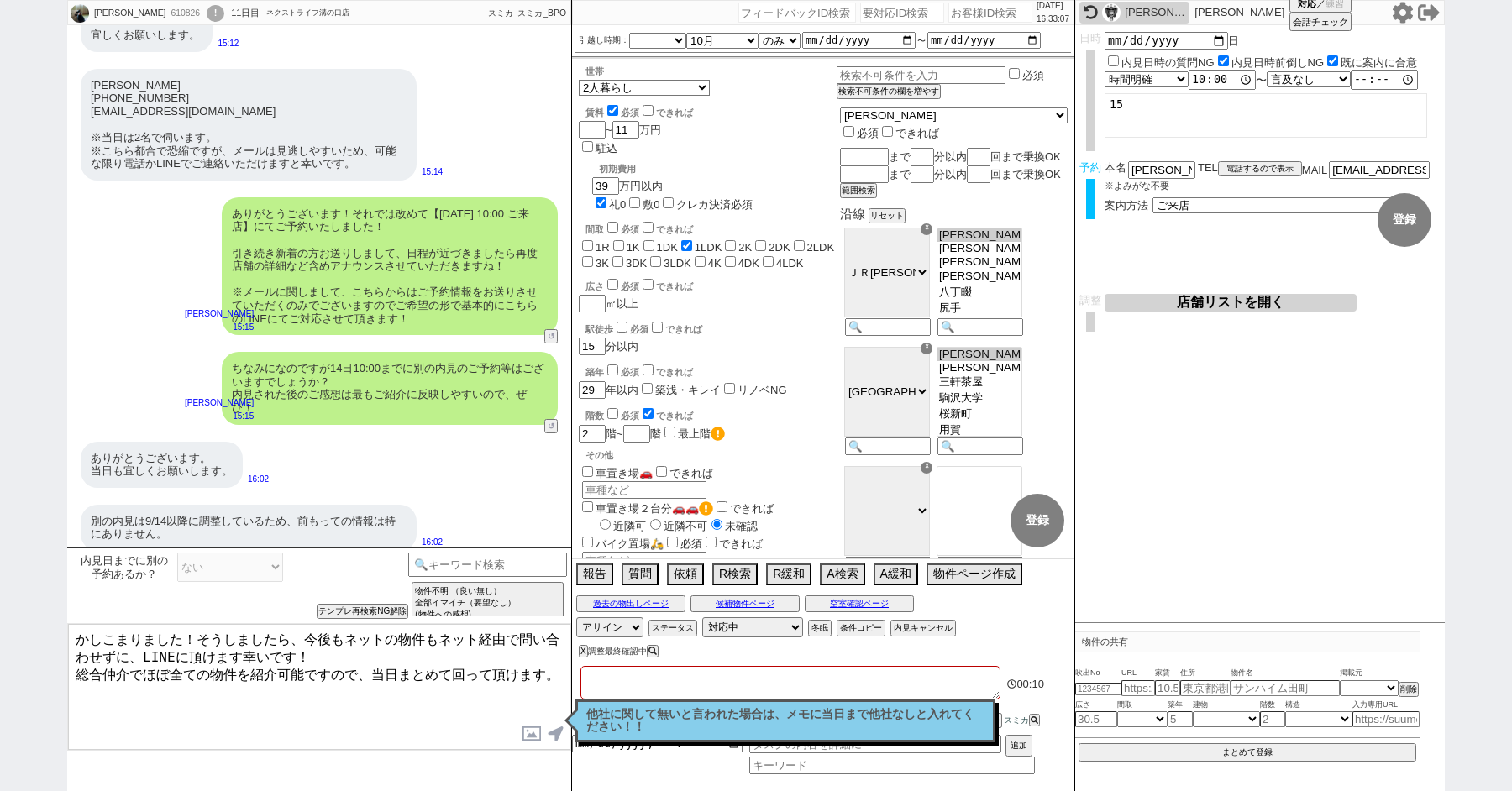
click at [588, 688] on textarea at bounding box center [790, 683] width 420 height 34
type textarea "t"
checkbox input "false"
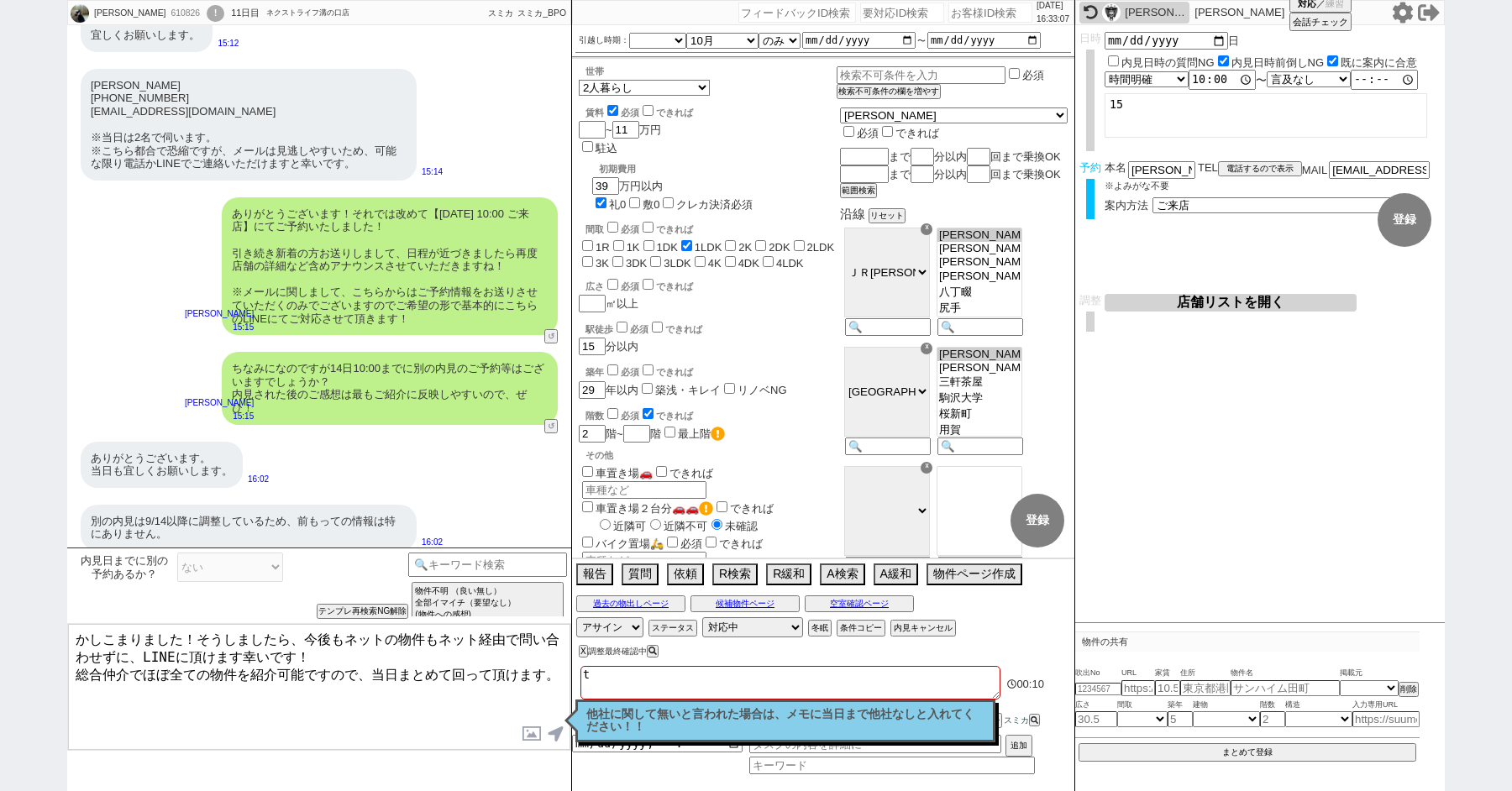
checkbox input "true"
checkbox input "false"
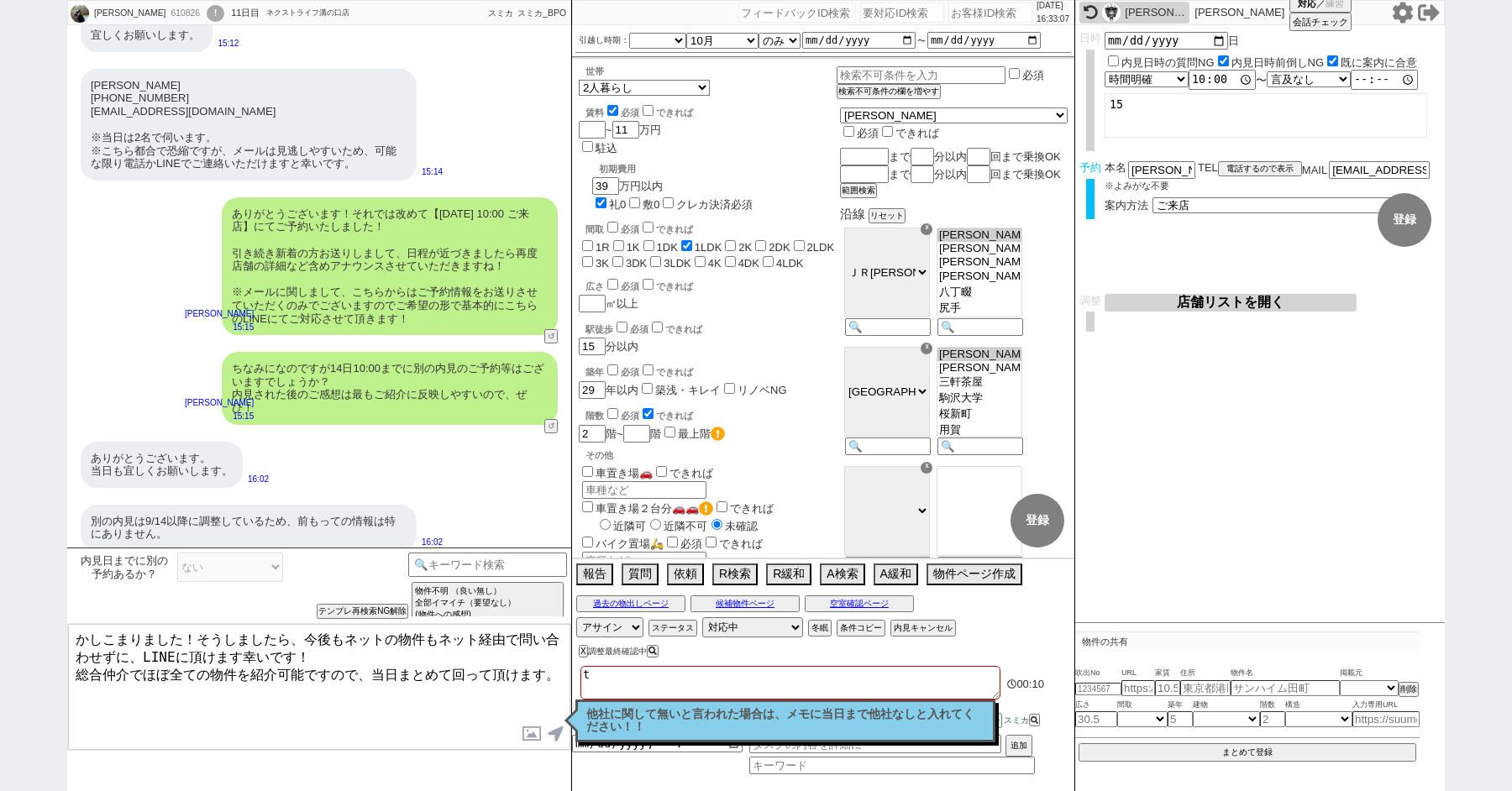
checkbox input "false"
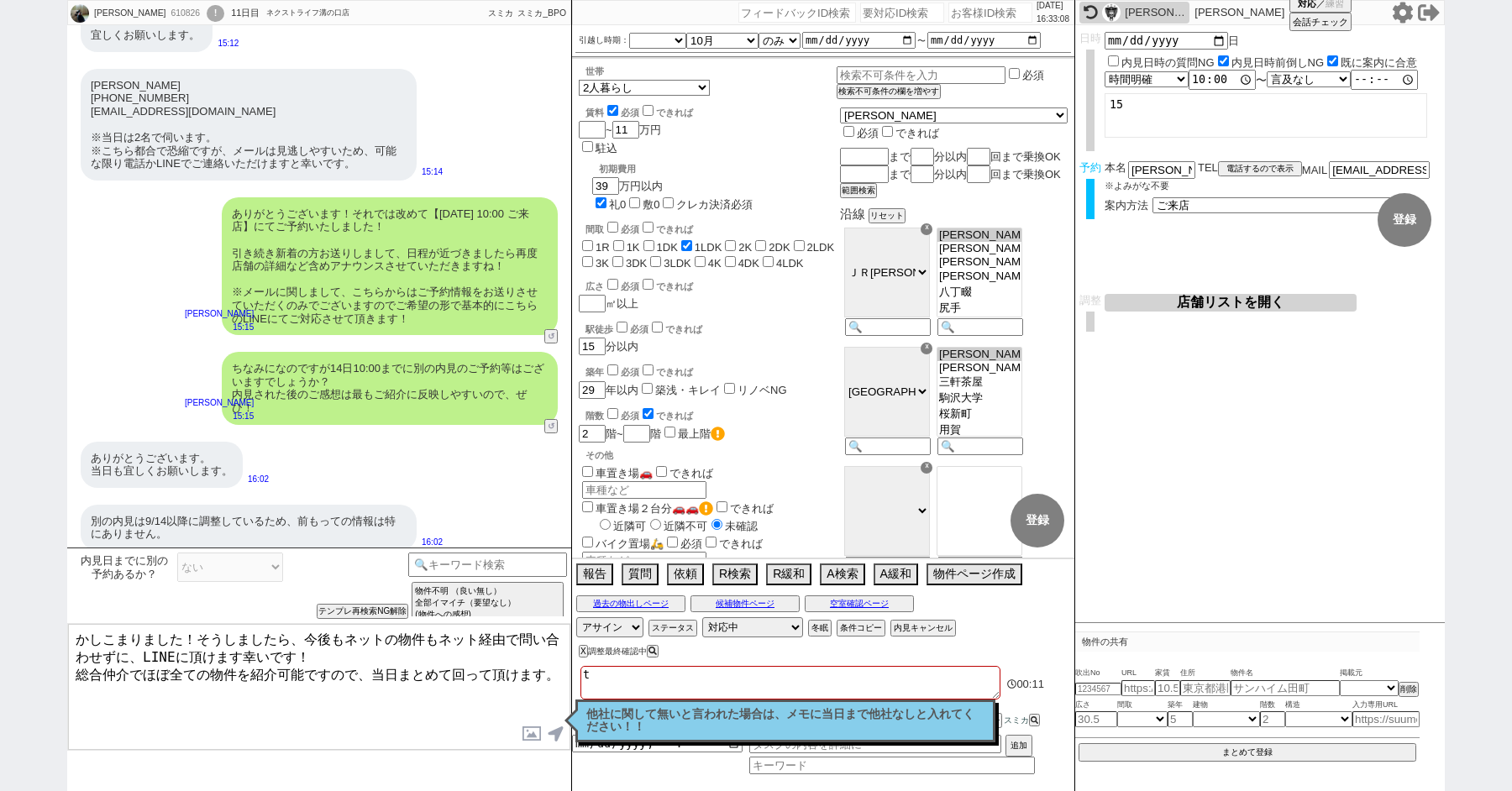
type textarea "と"
checkbox input "false"
checkbox input "true"
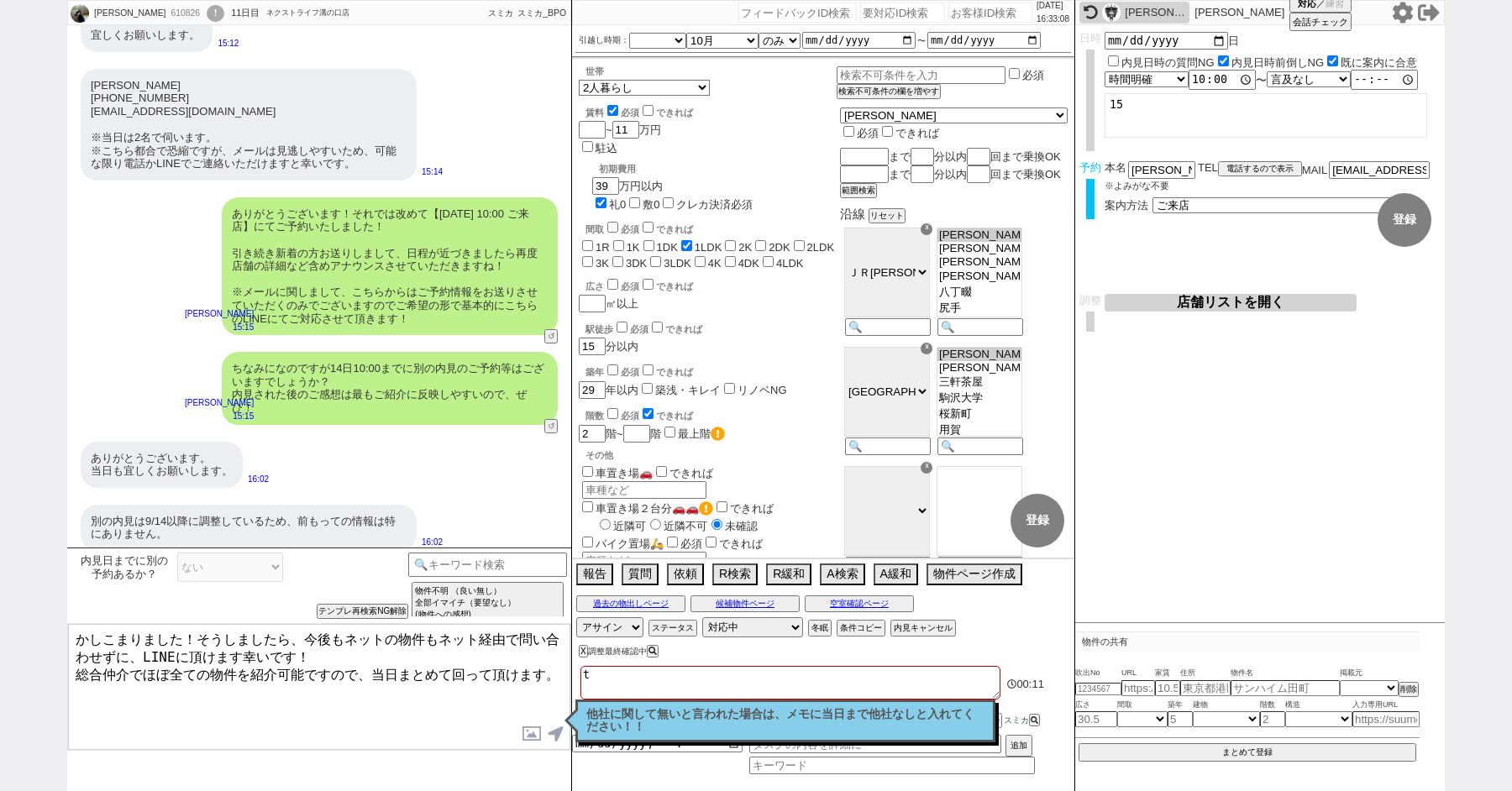
checkbox input "false"
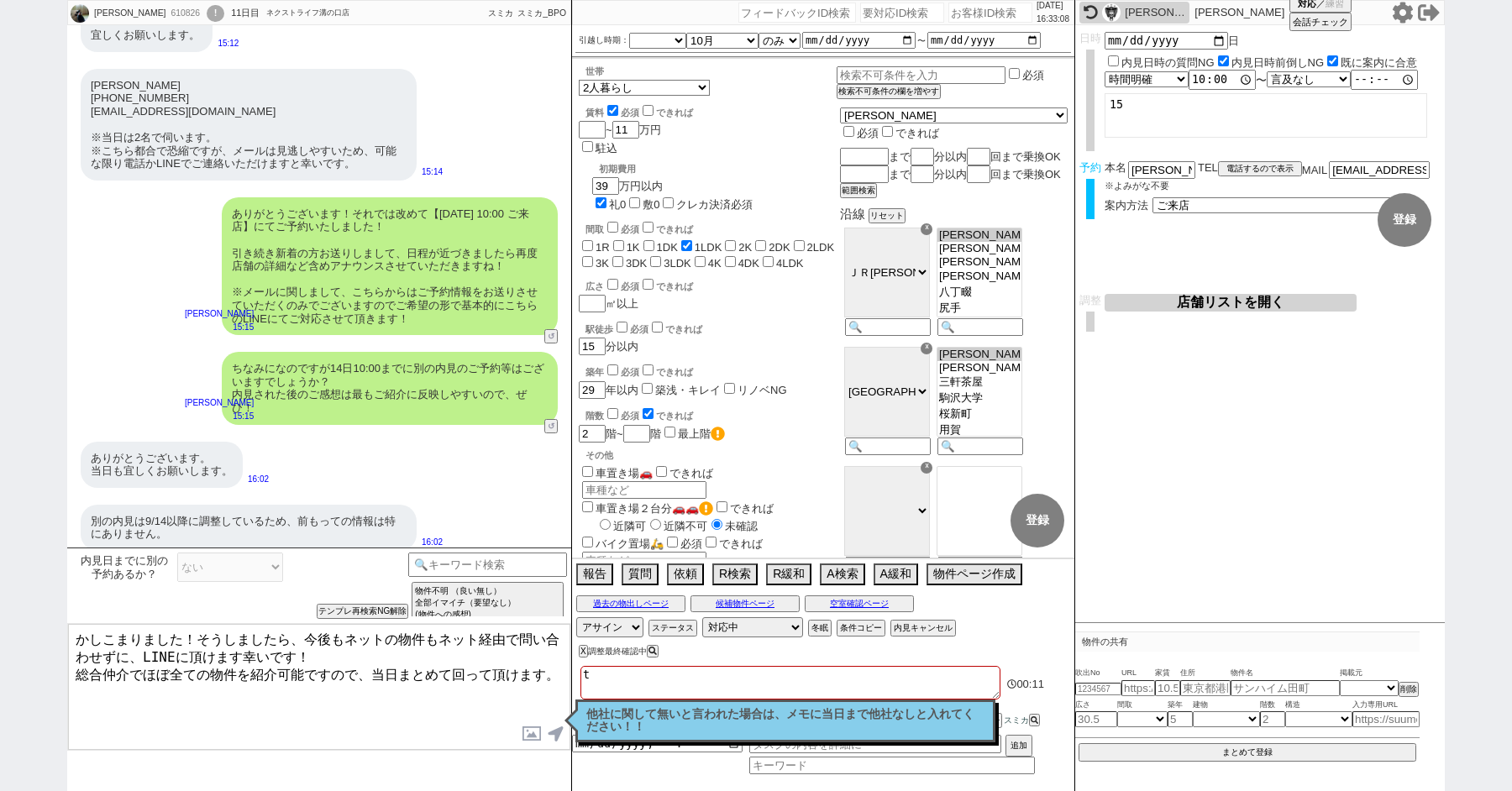
checkbox input "false"
type textarea "とう"
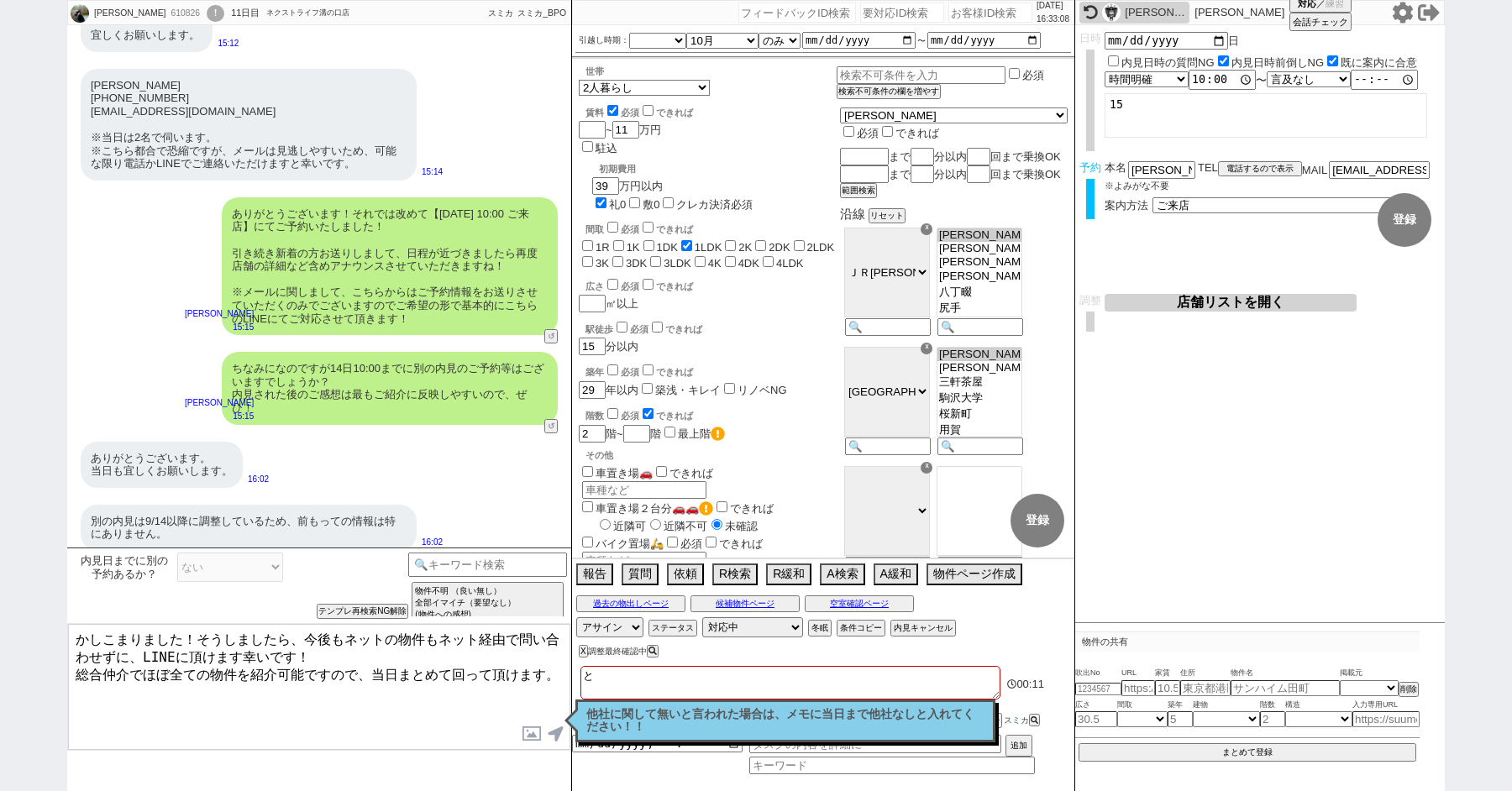
checkbox input "false"
checkbox input "true"
checkbox input "false"
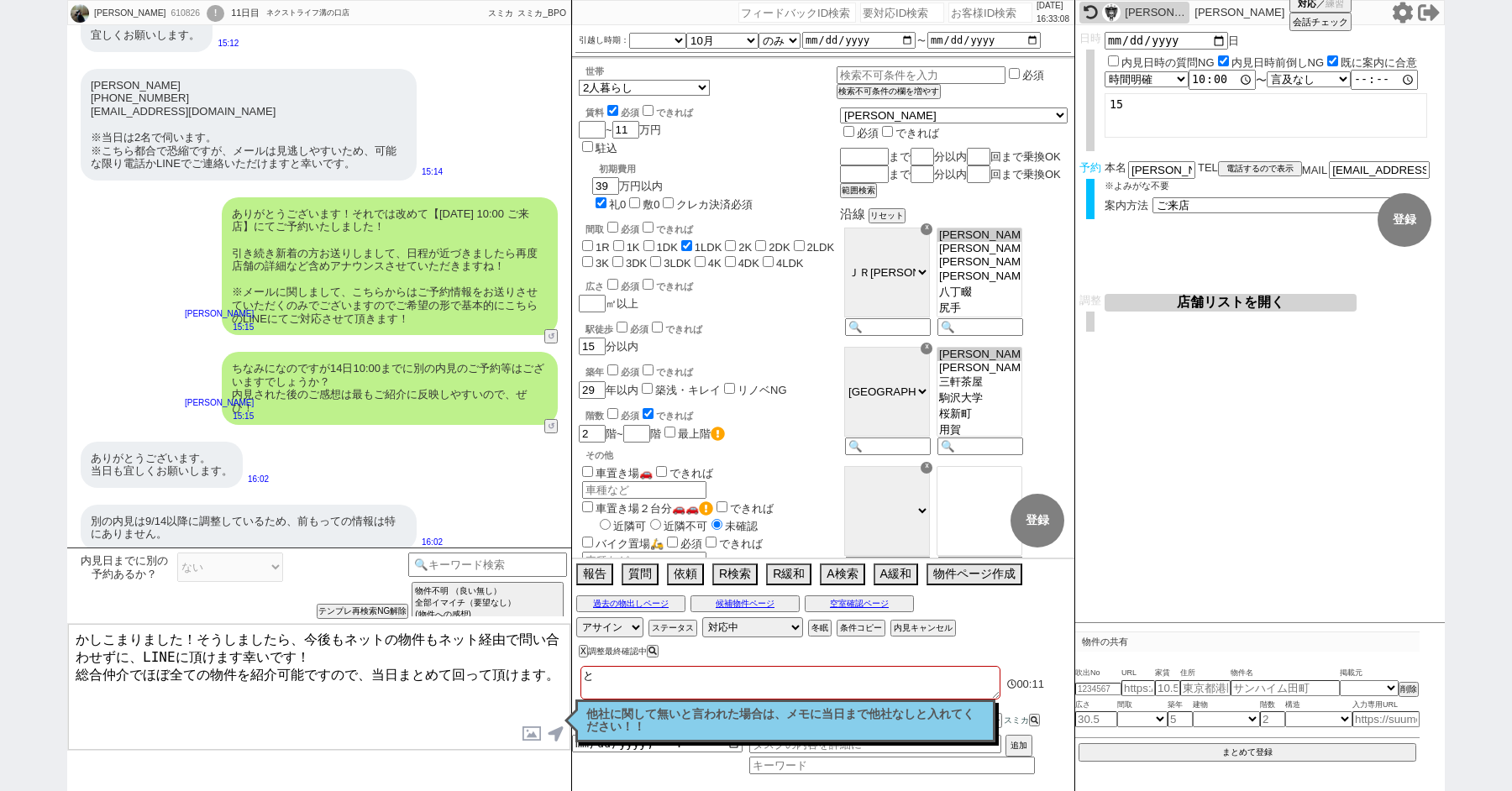
checkbox input "false"
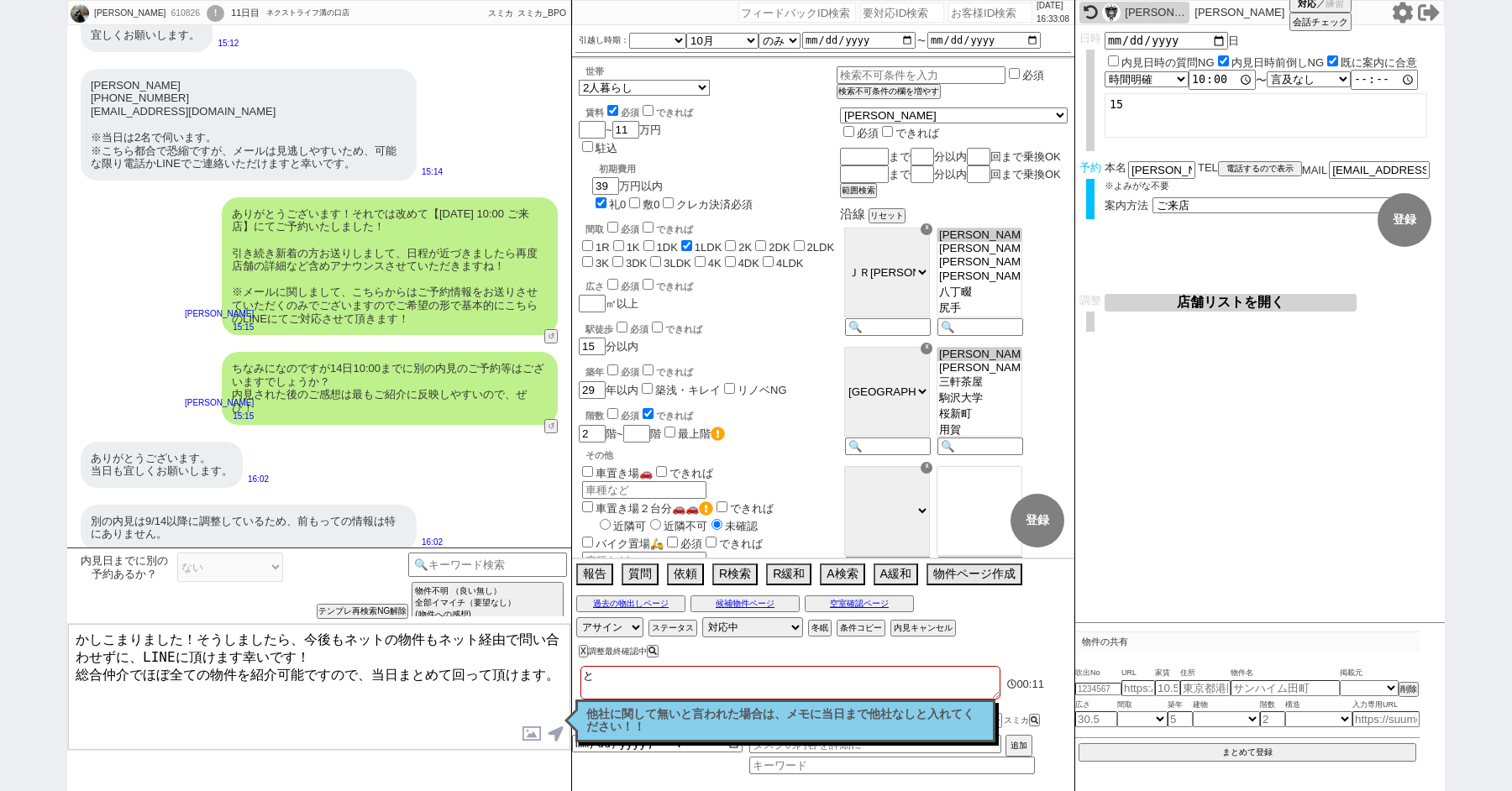
checkbox input "false"
type textarea "とうj"
checkbox input "false"
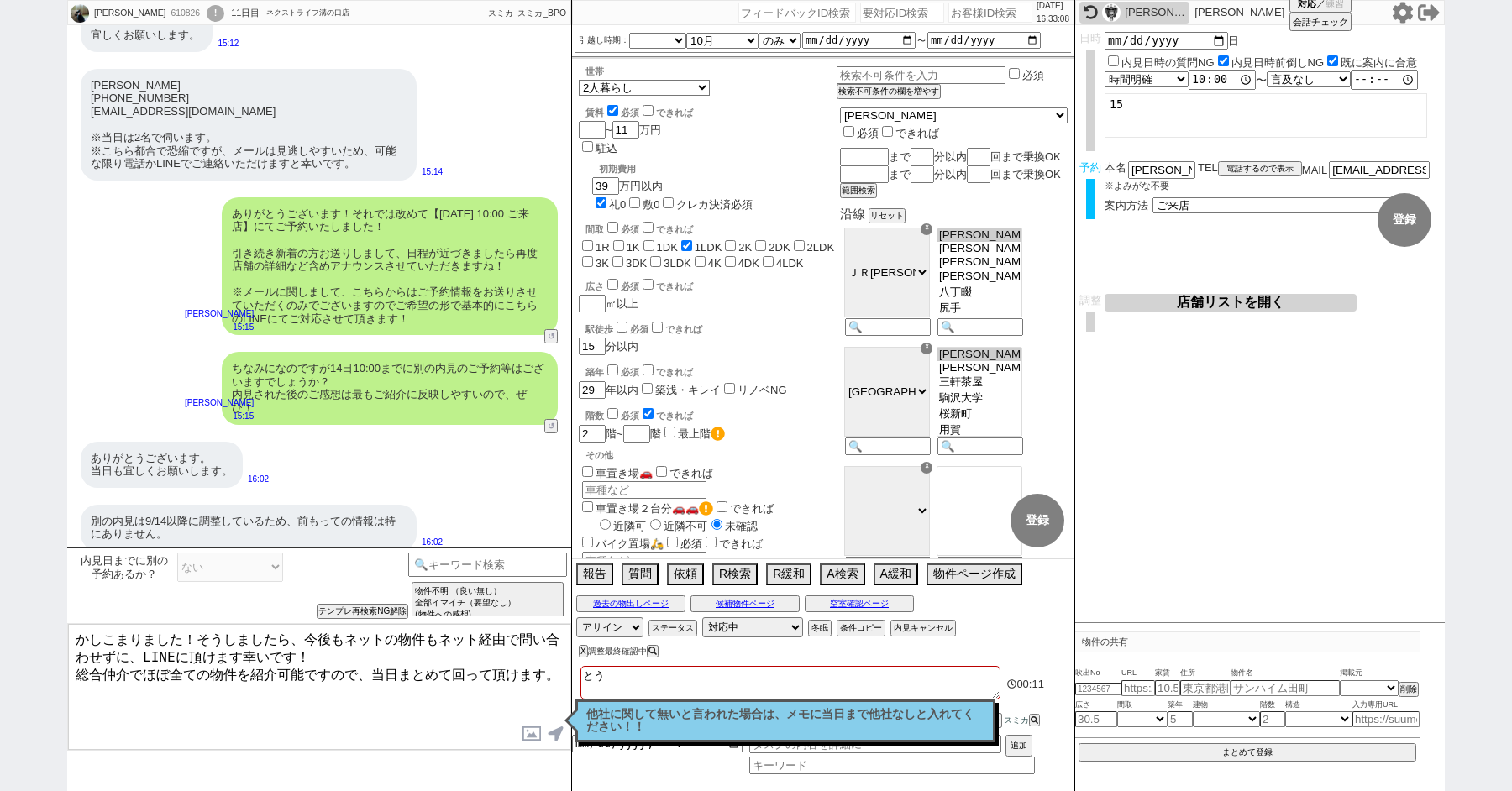
checkbox input "false"
checkbox input "true"
checkbox input "false"
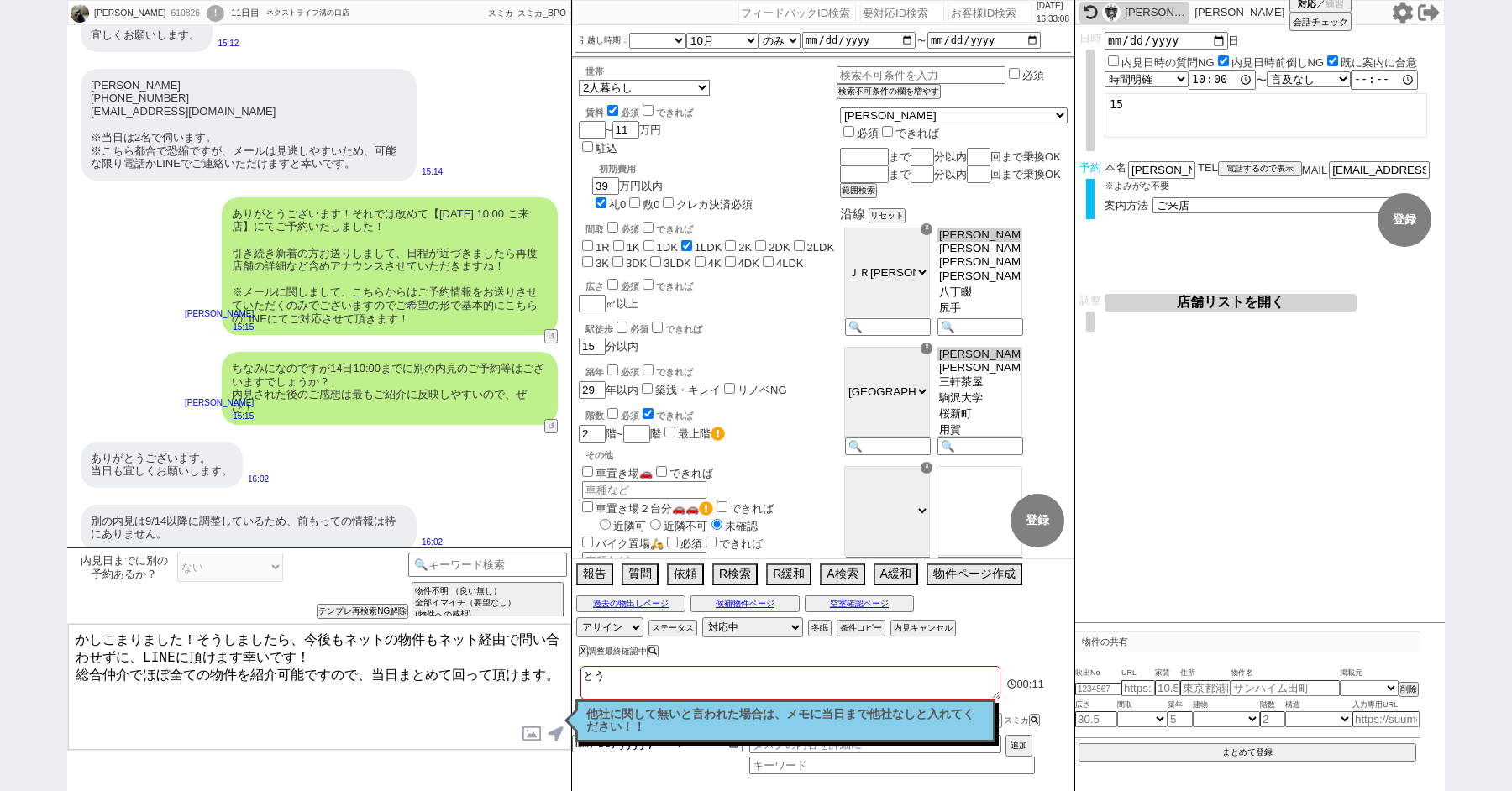
checkbox input "false"
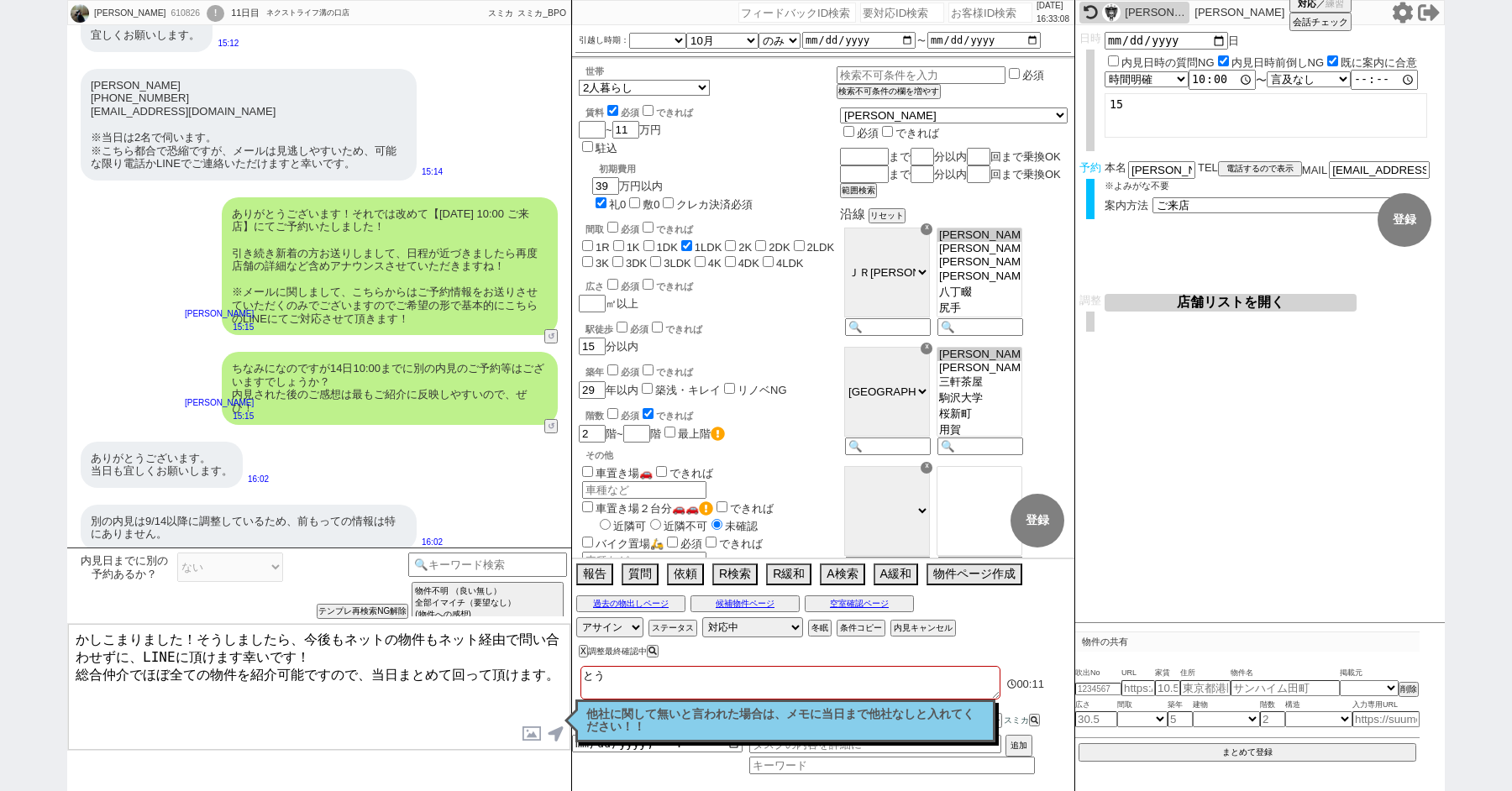
checkbox input "false"
type textarea "とうじ"
checkbox input "false"
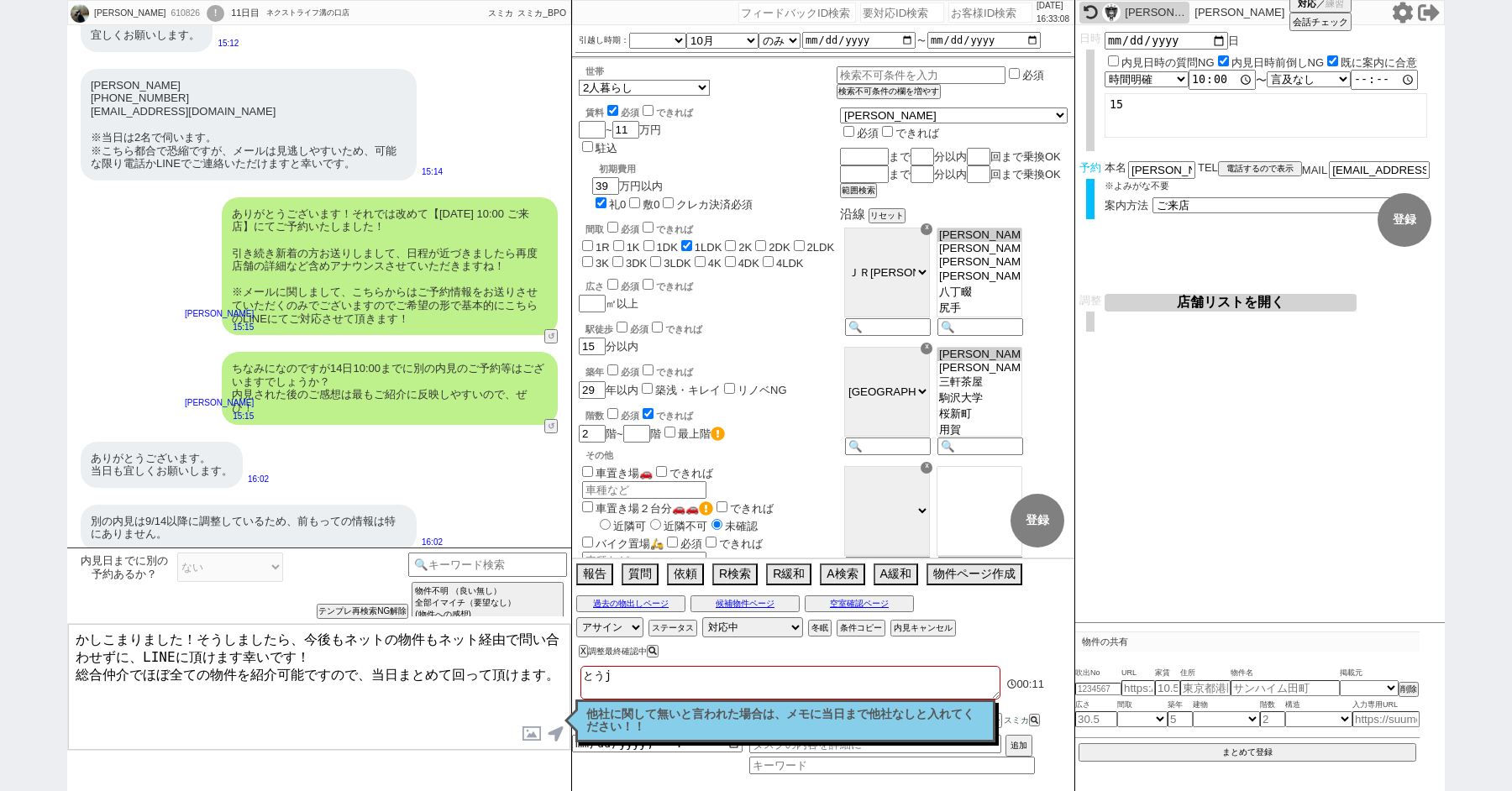
checkbox input "false"
checkbox input "true"
checkbox input "false"
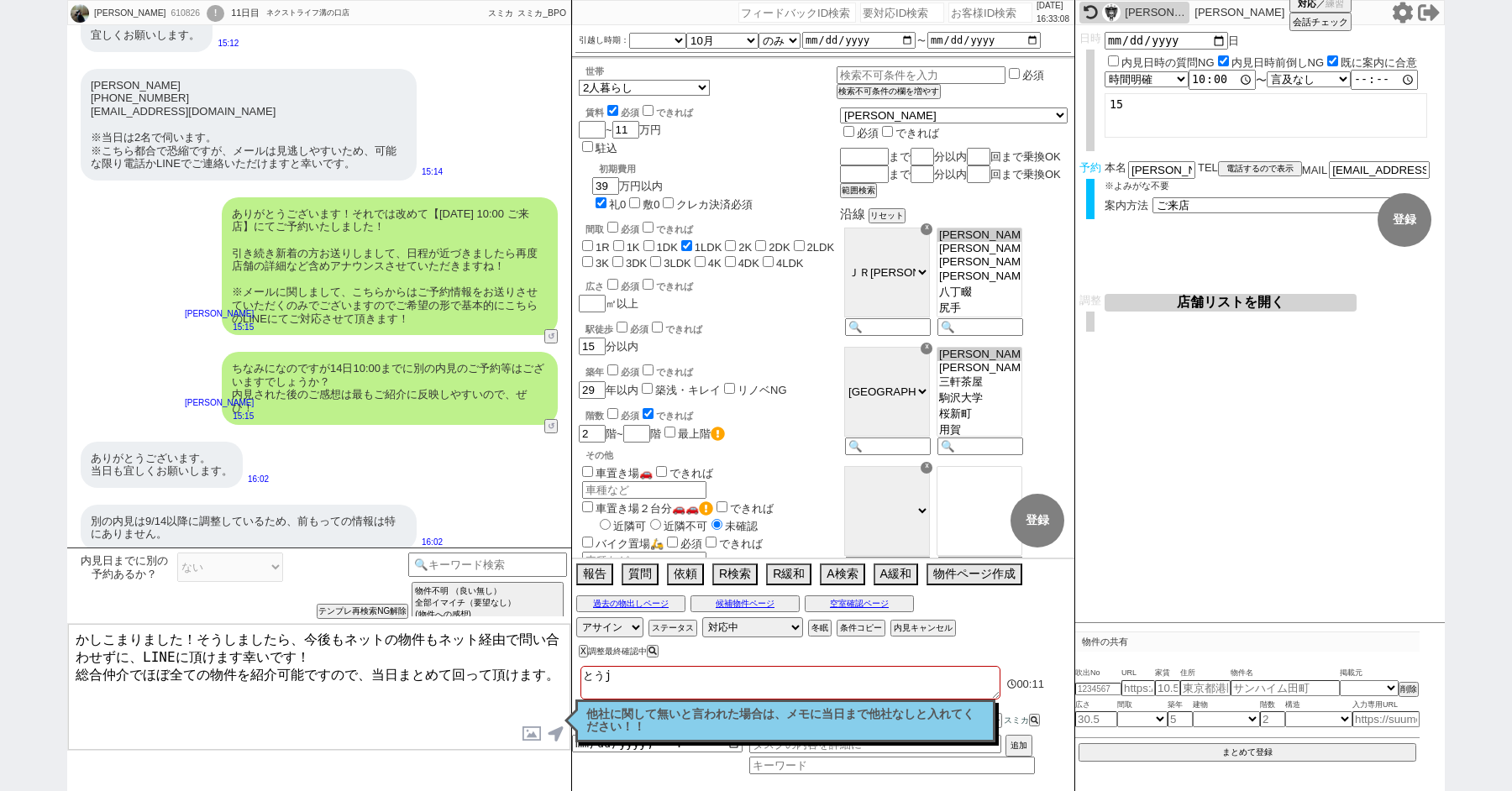
checkbox input "false"
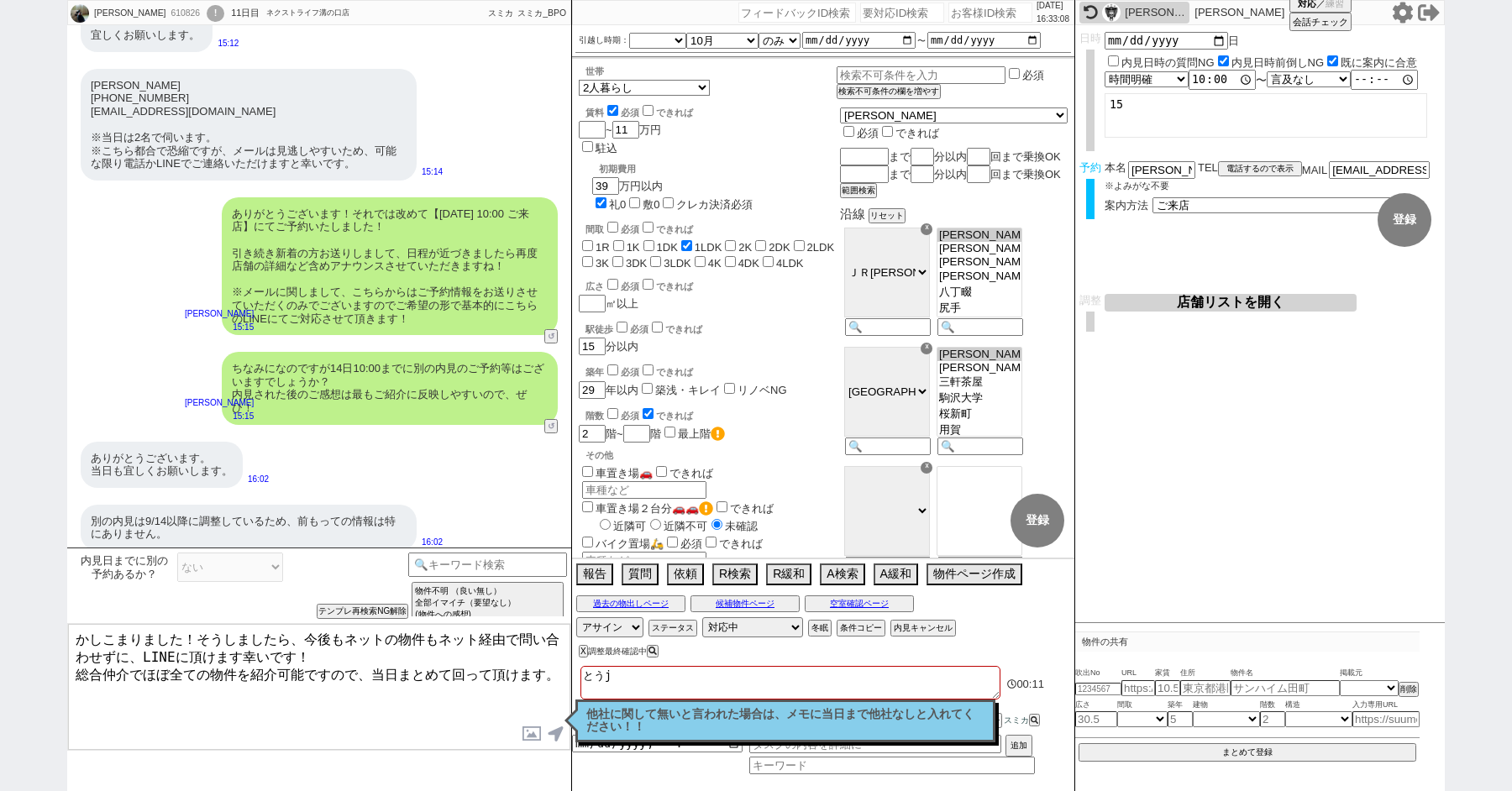
checkbox input "false"
type textarea "とうじt"
checkbox input "false"
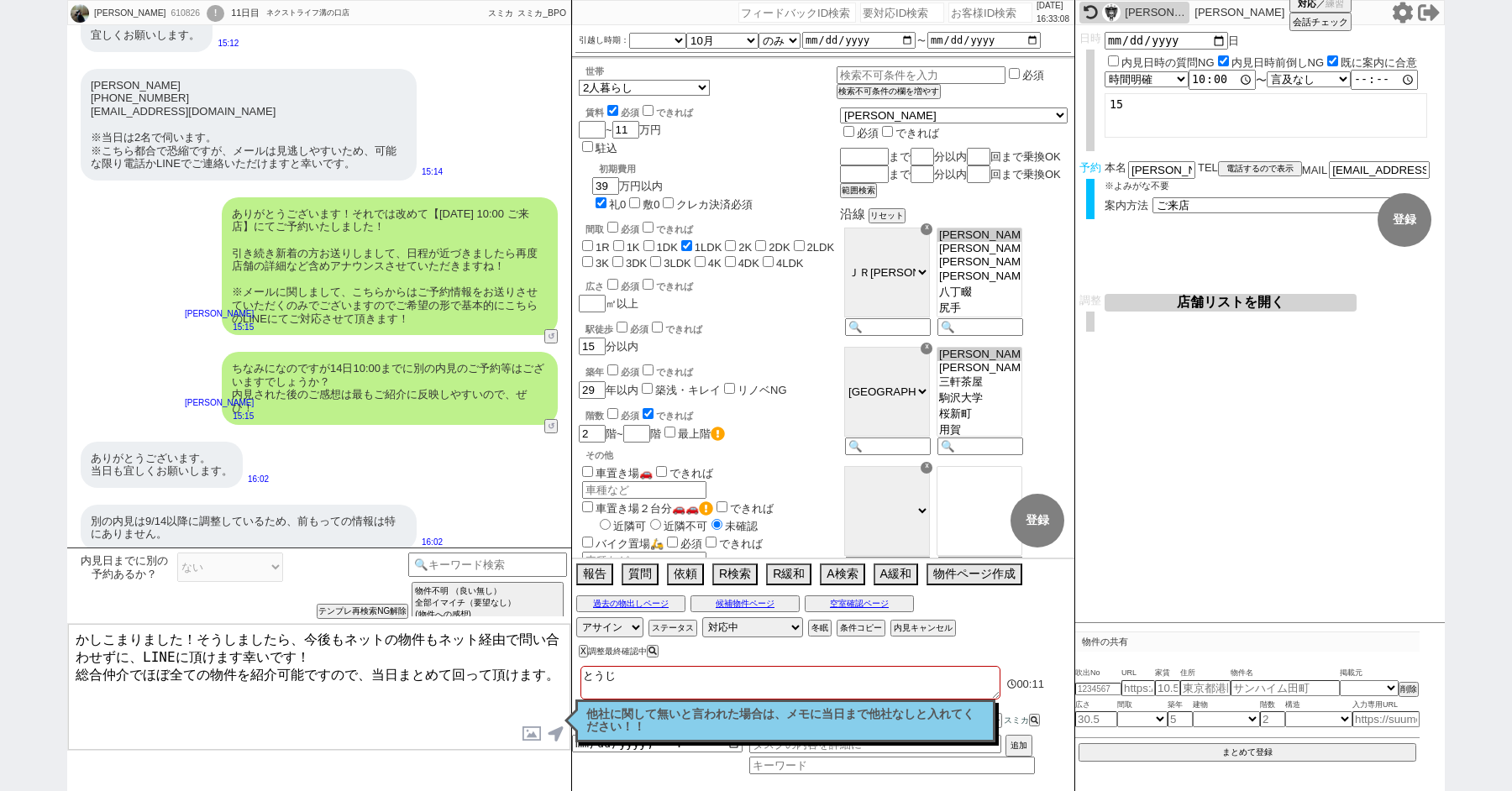
checkbox input "true"
checkbox input "false"
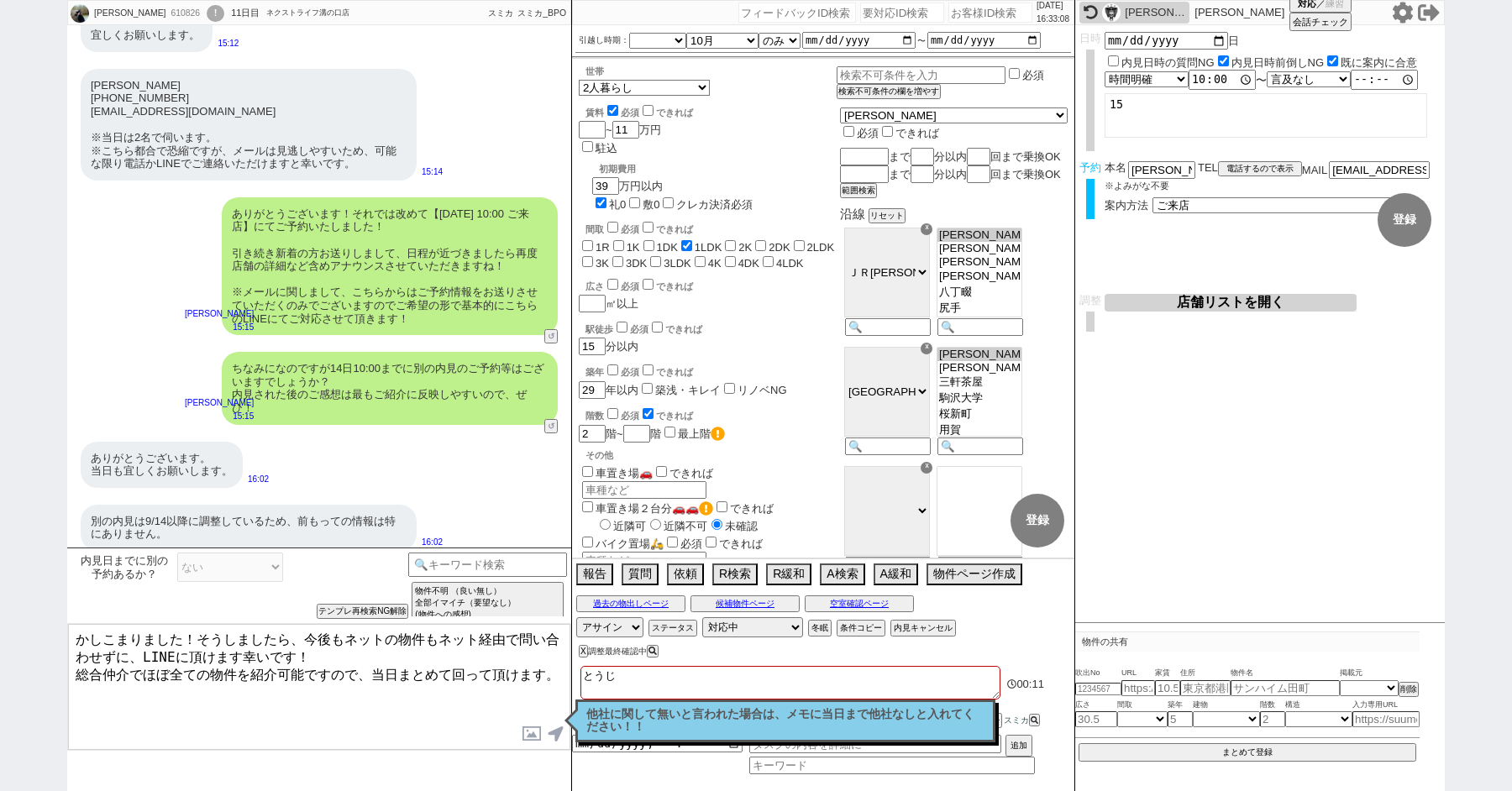
checkbox input "false"
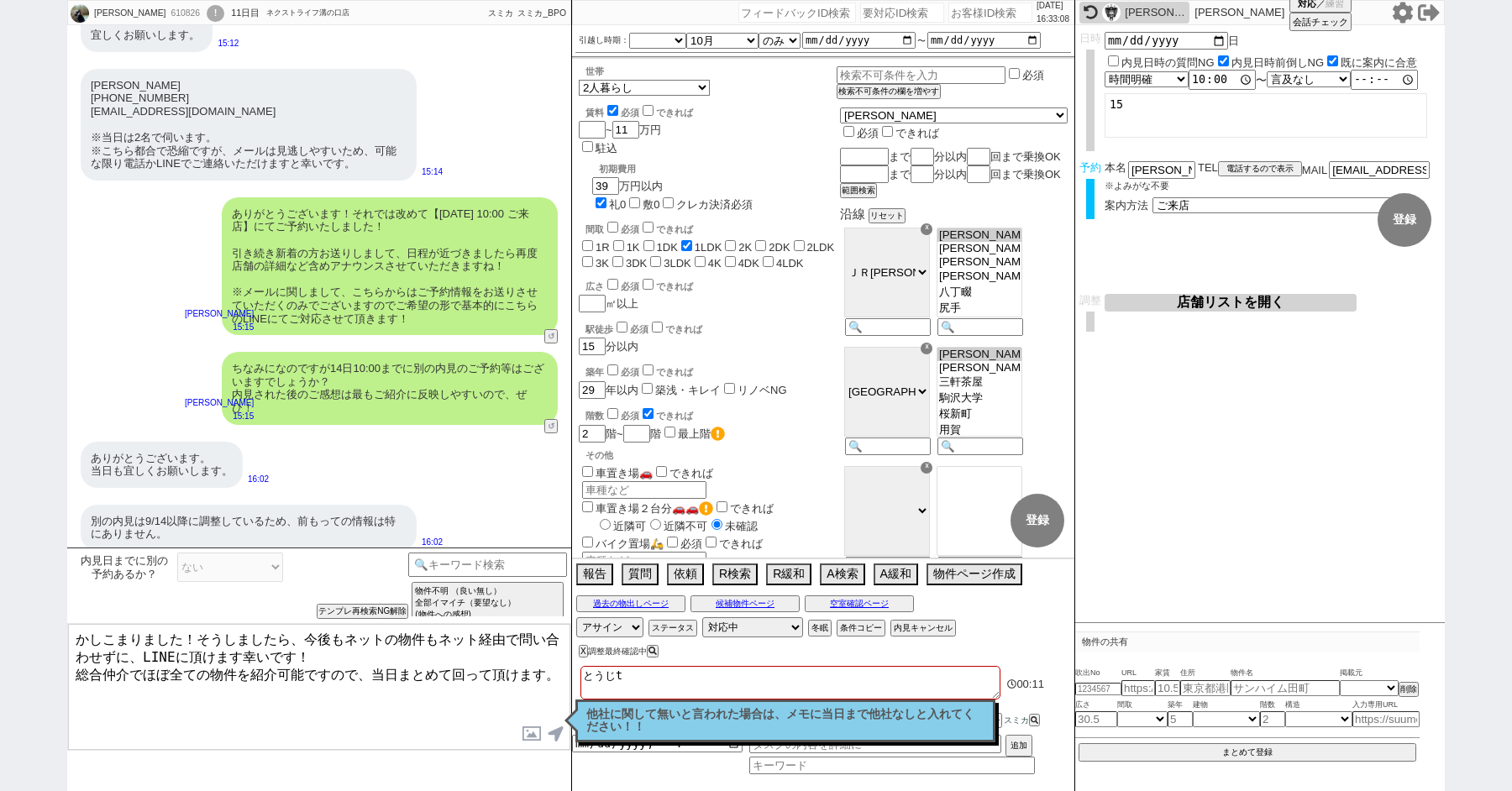
type textarea "とうじつ"
checkbox input "false"
checkbox input "true"
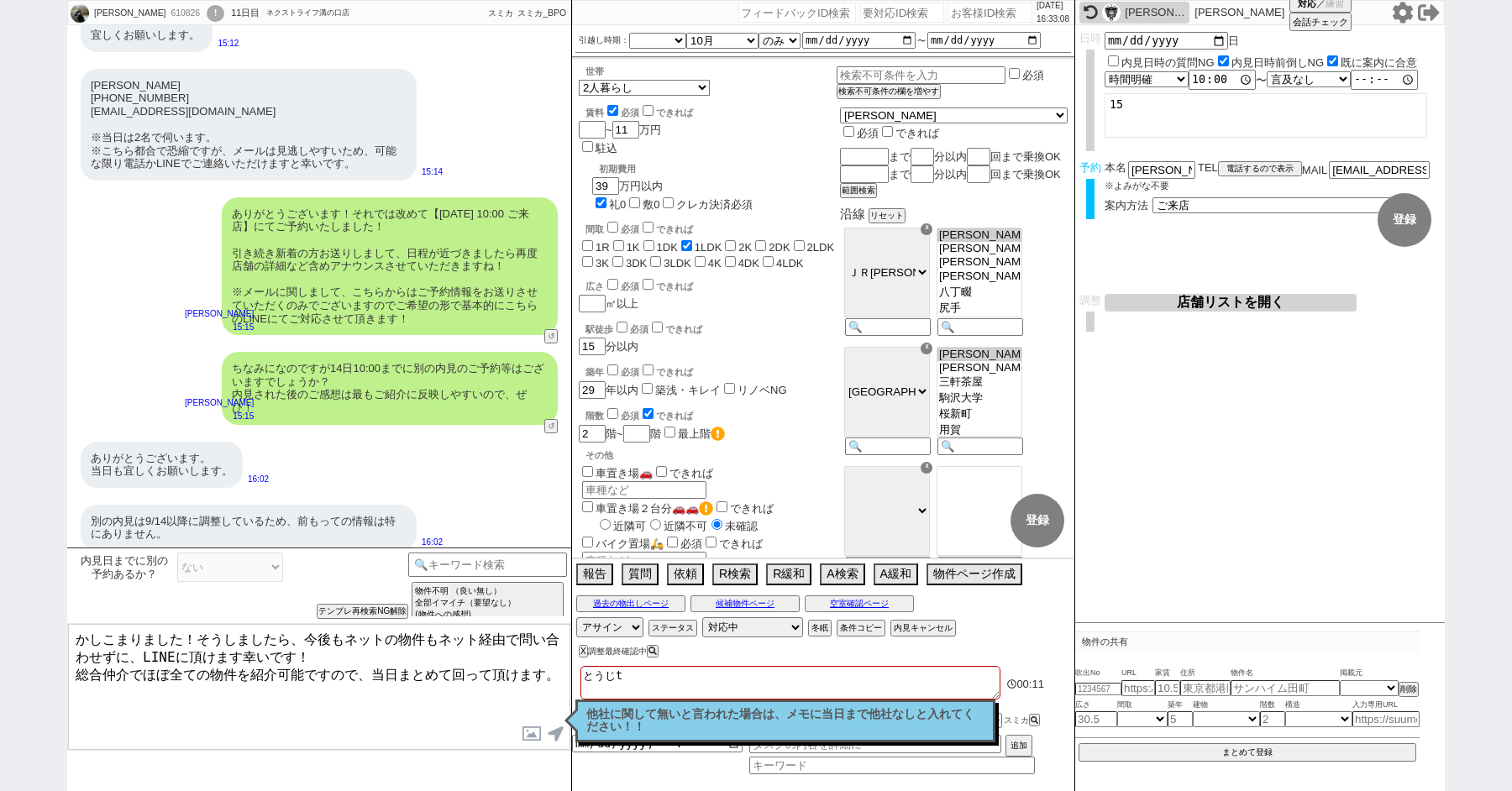
checkbox input "false"
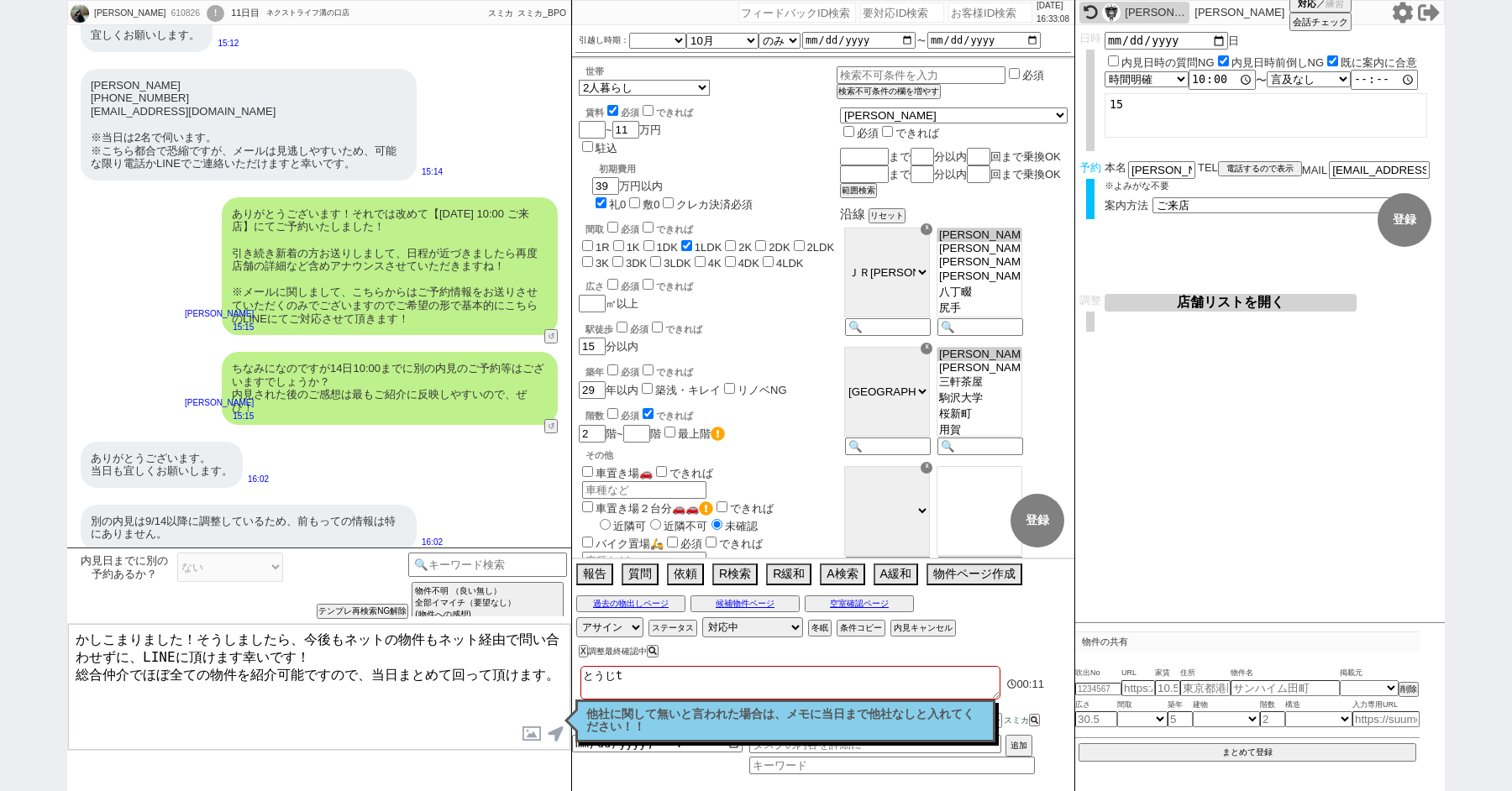
checkbox input "false"
type textarea "当日"
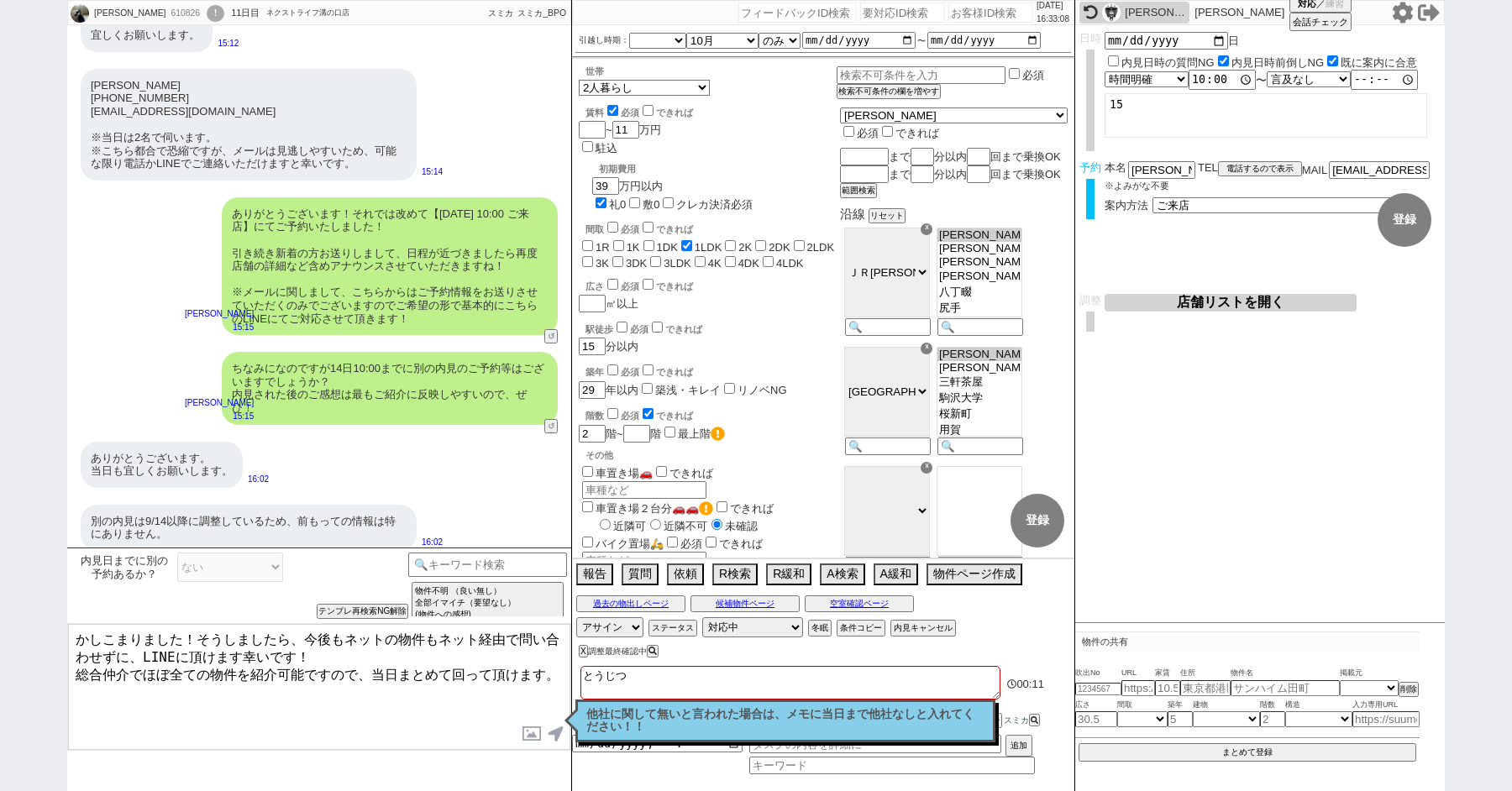
checkbox input "false"
checkbox input "true"
checkbox input "false"
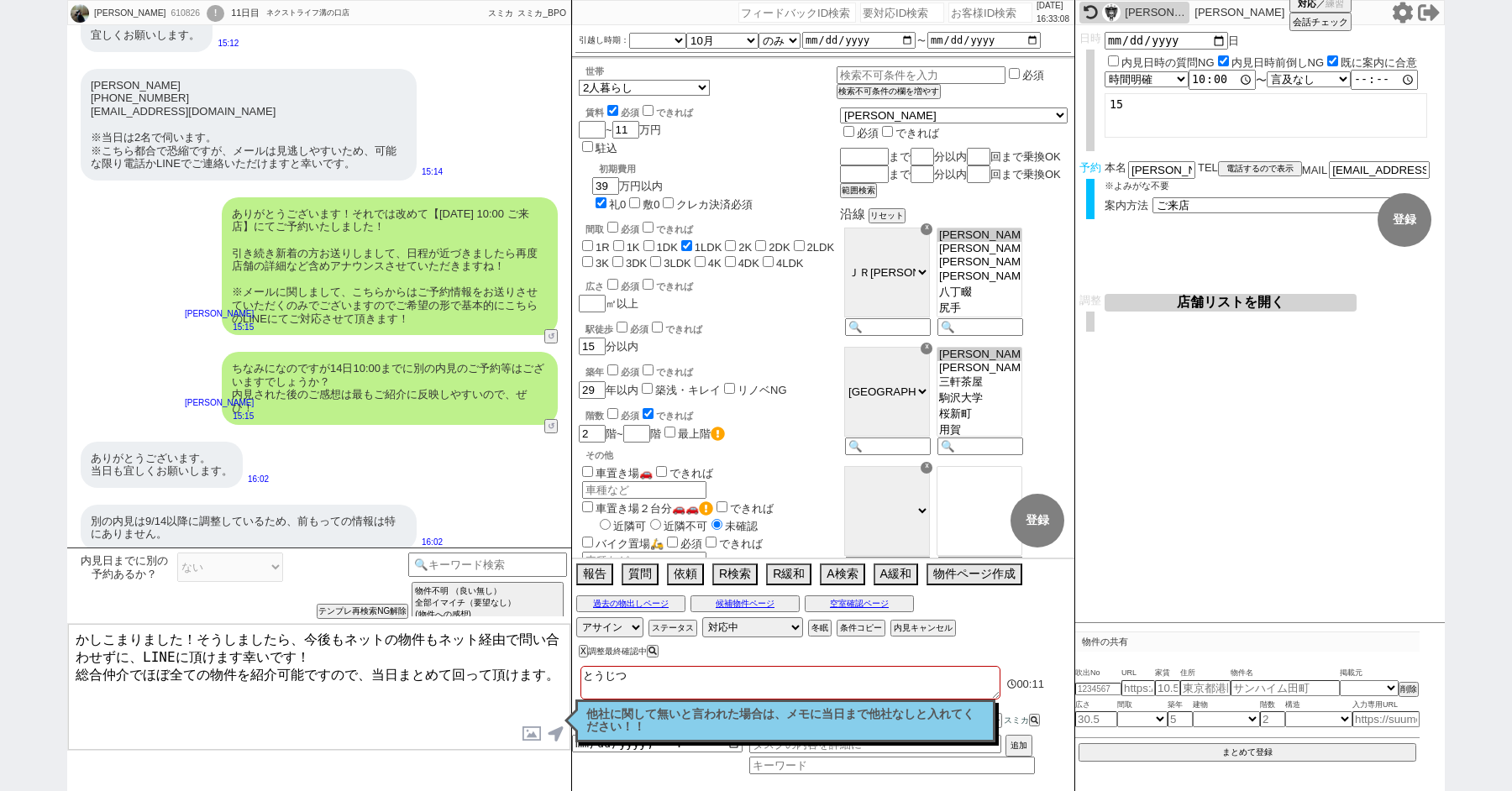
checkbox input "false"
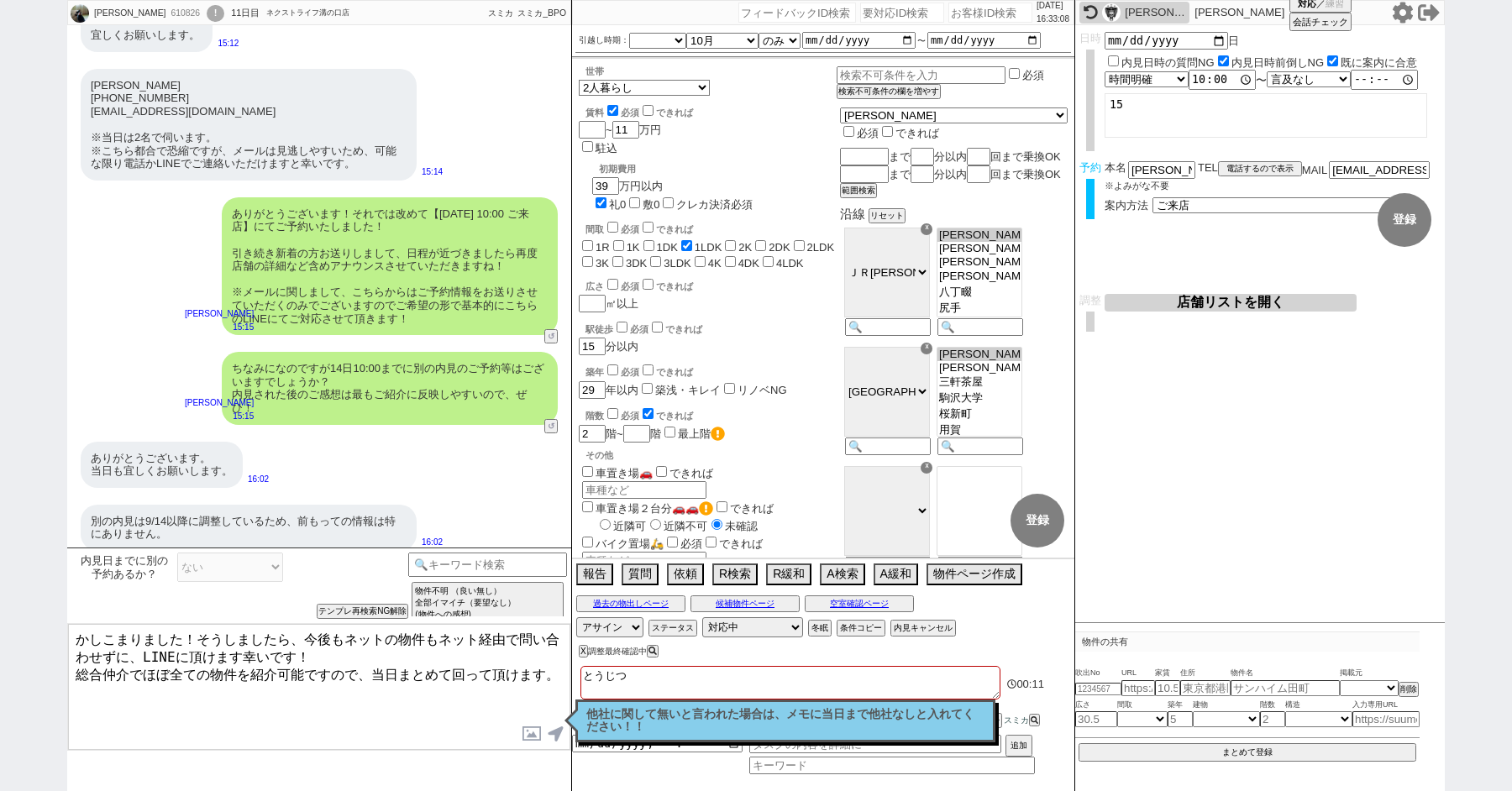
checkbox input "false"
type textarea "当日m"
checkbox input "false"
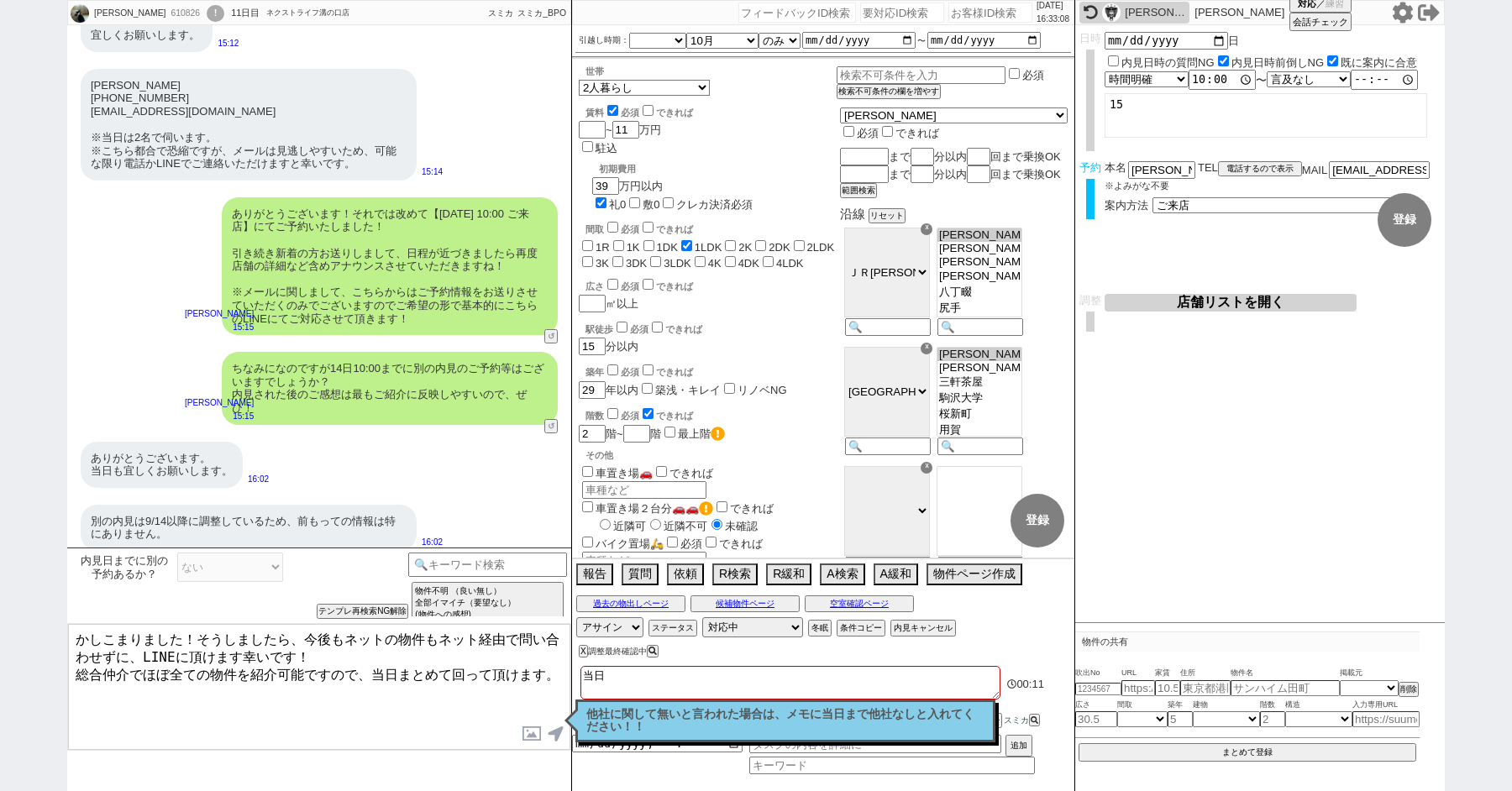
checkbox input "false"
checkbox input "true"
checkbox input "false"
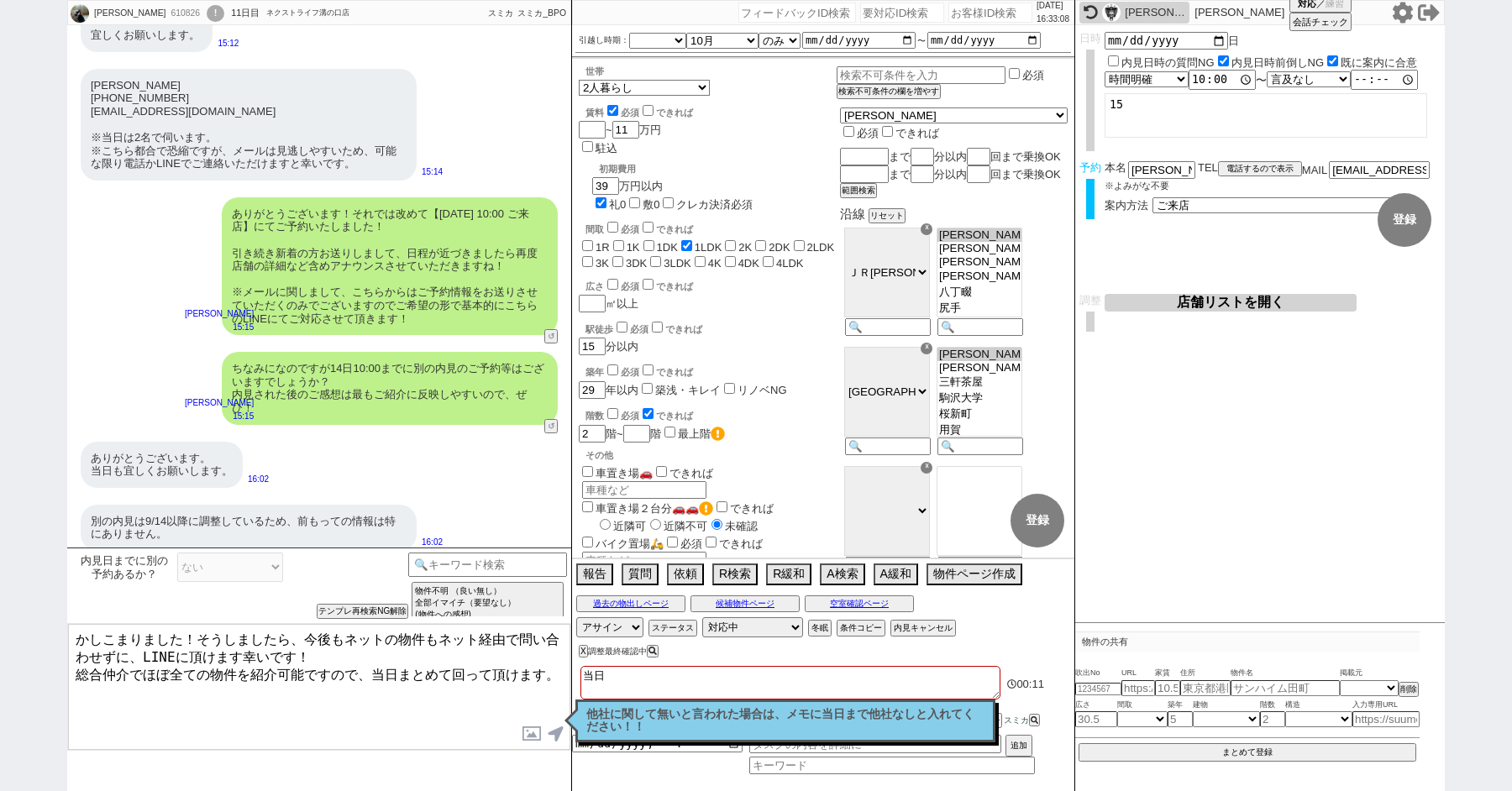
checkbox input "false"
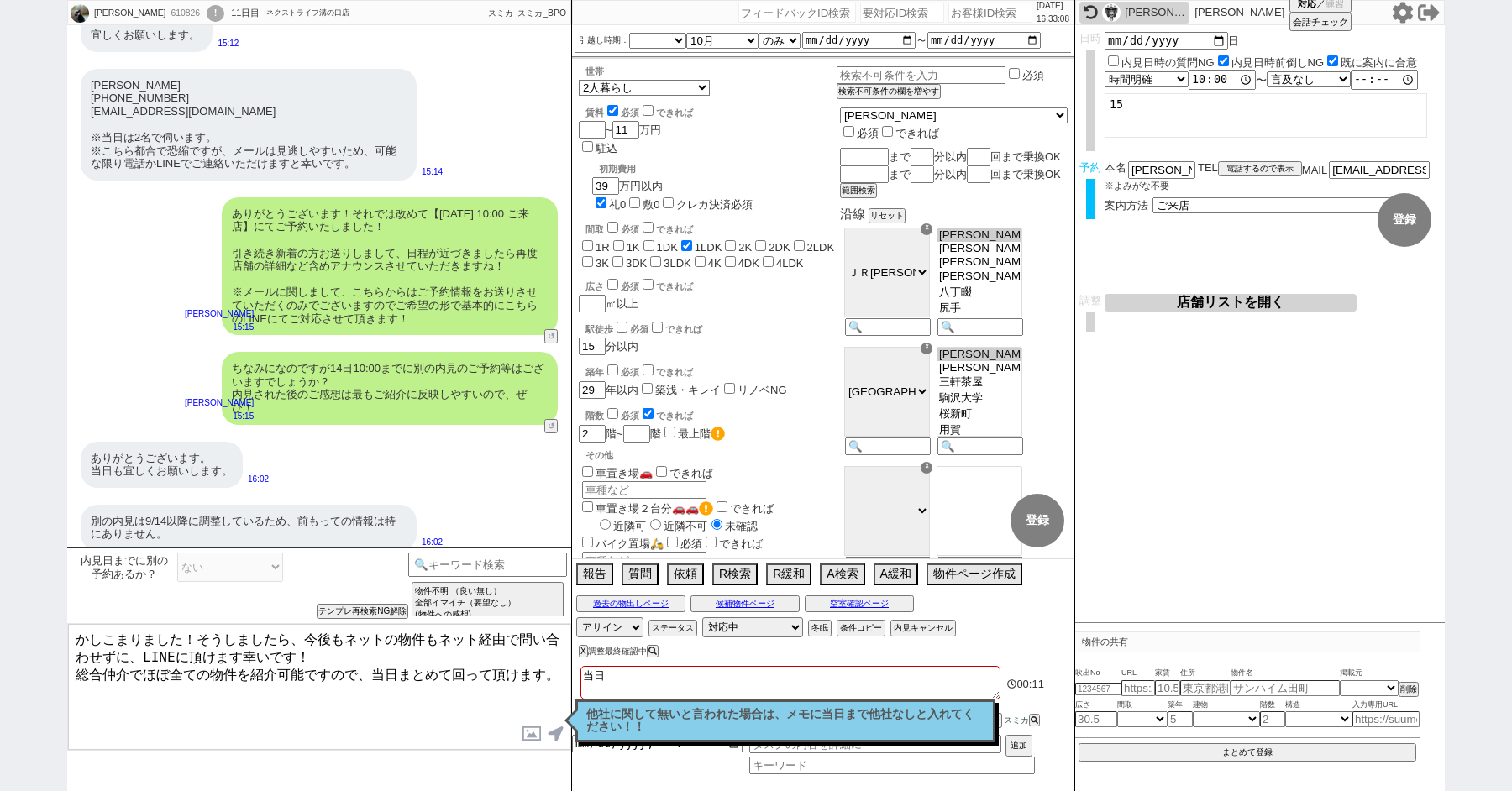
checkbox input "false"
type textarea "当日ま"
checkbox input "false"
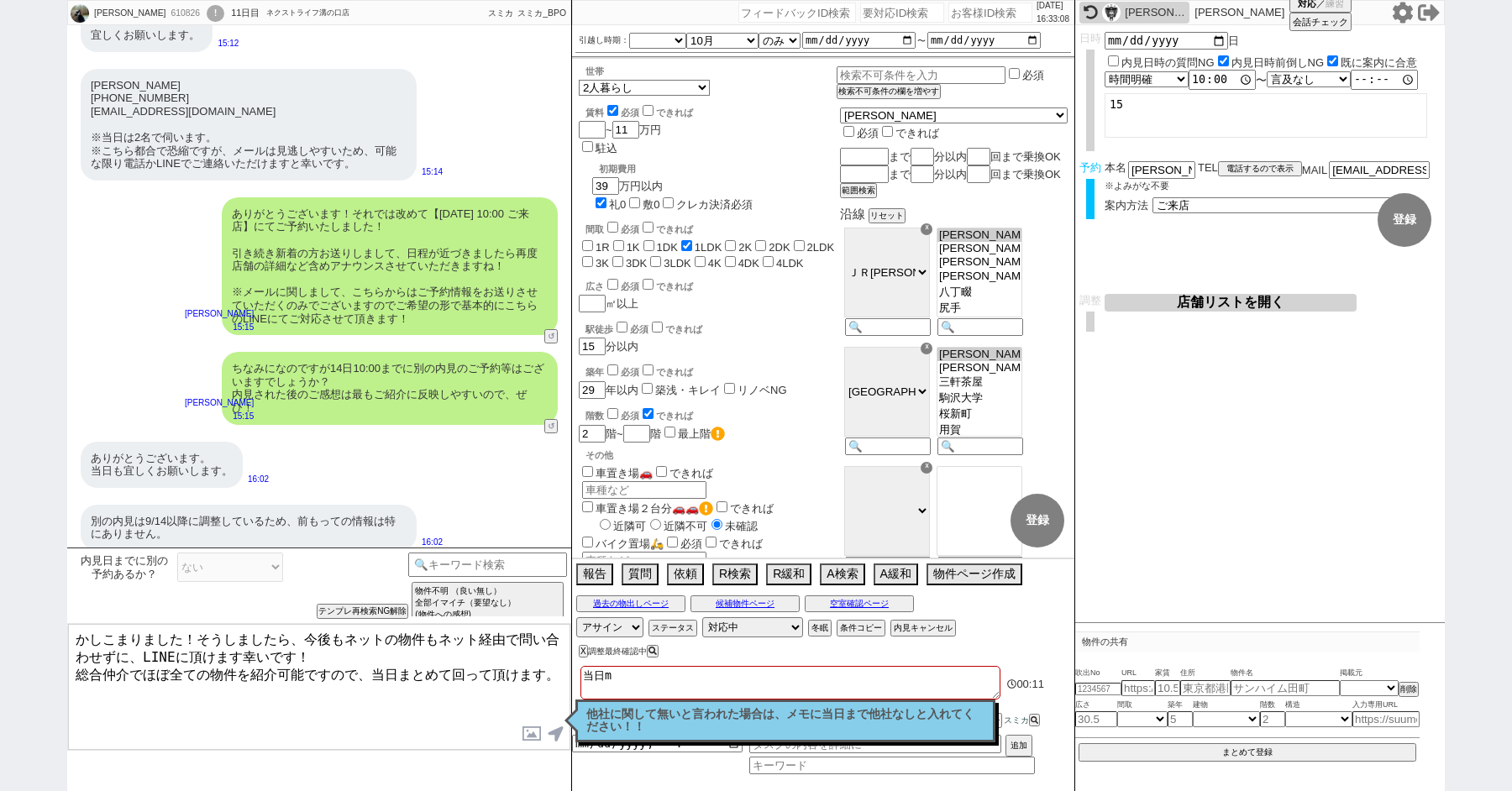
checkbox input "false"
checkbox input "true"
checkbox input "false"
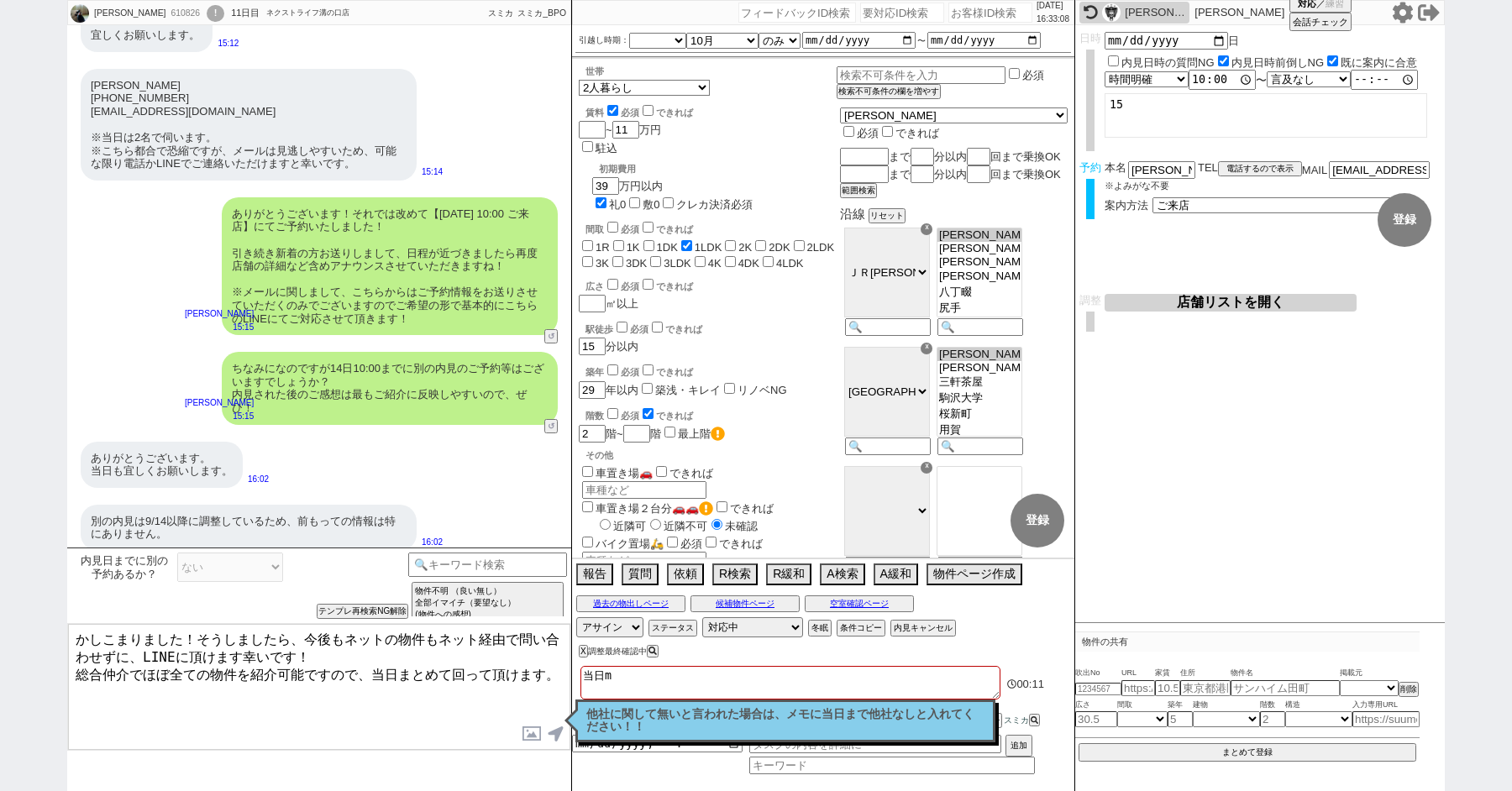
checkbox input "false"
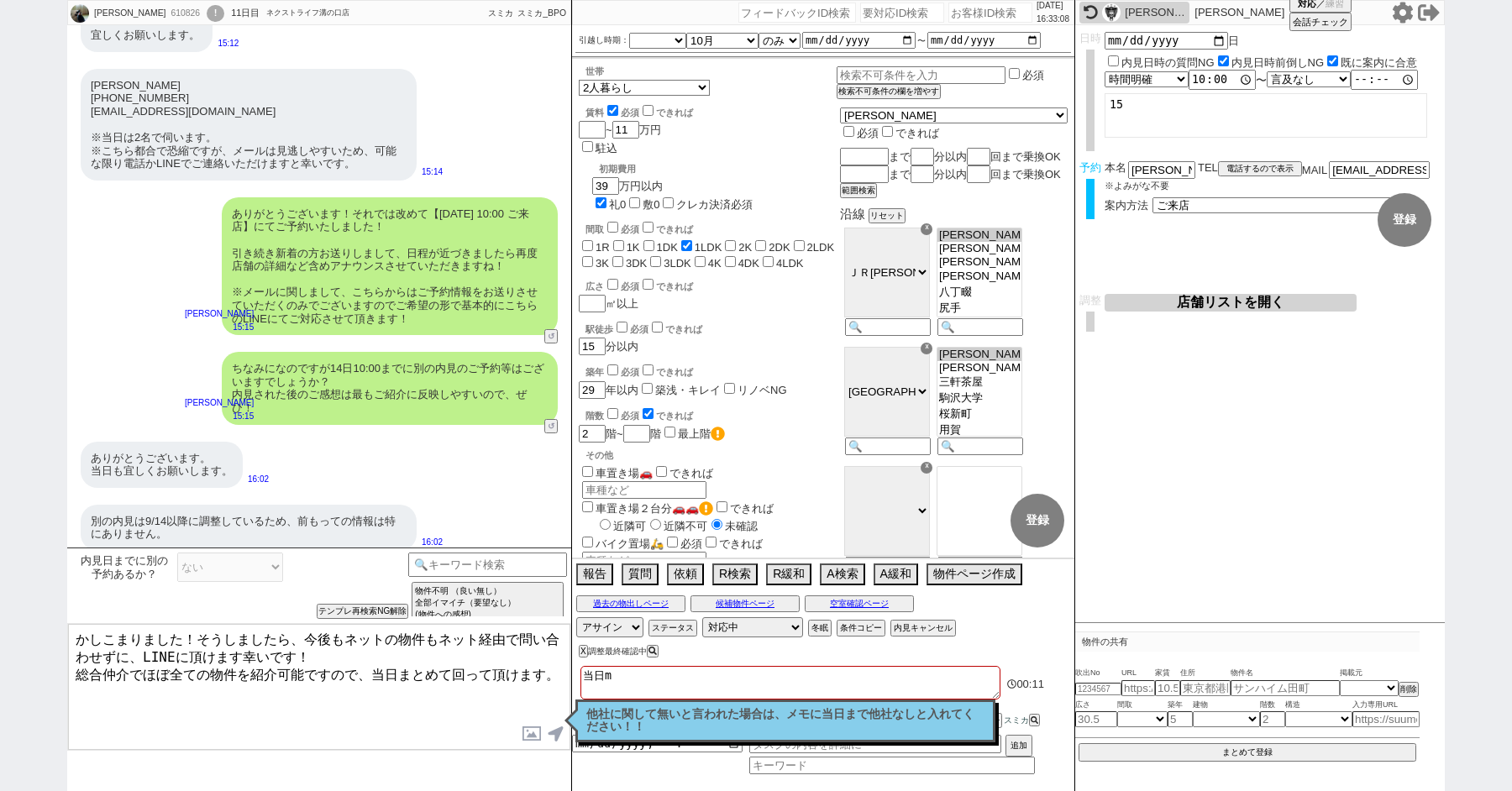
checkbox input "false"
type textarea "当日まd"
checkbox input "false"
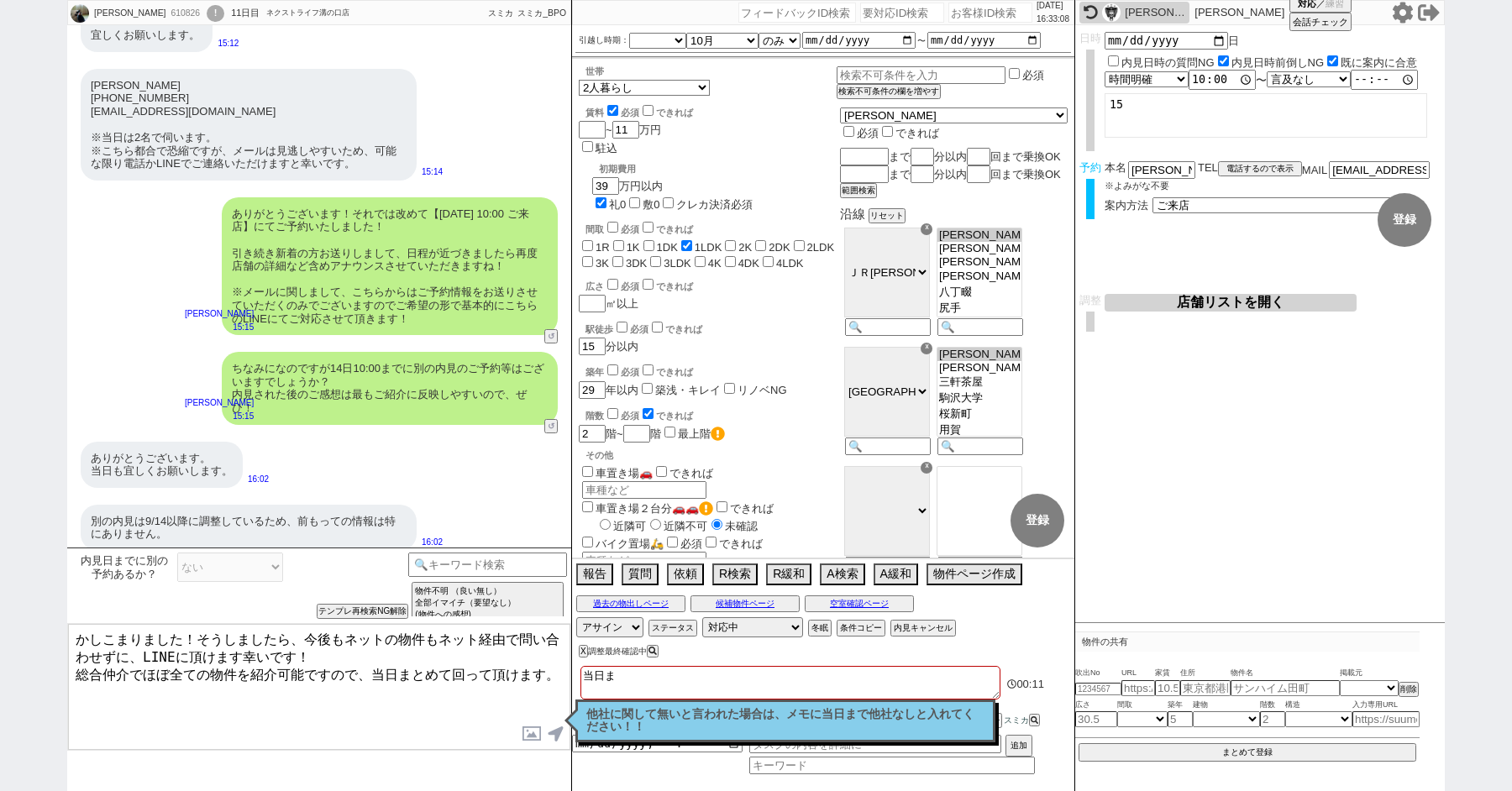
checkbox input "true"
checkbox input "false"
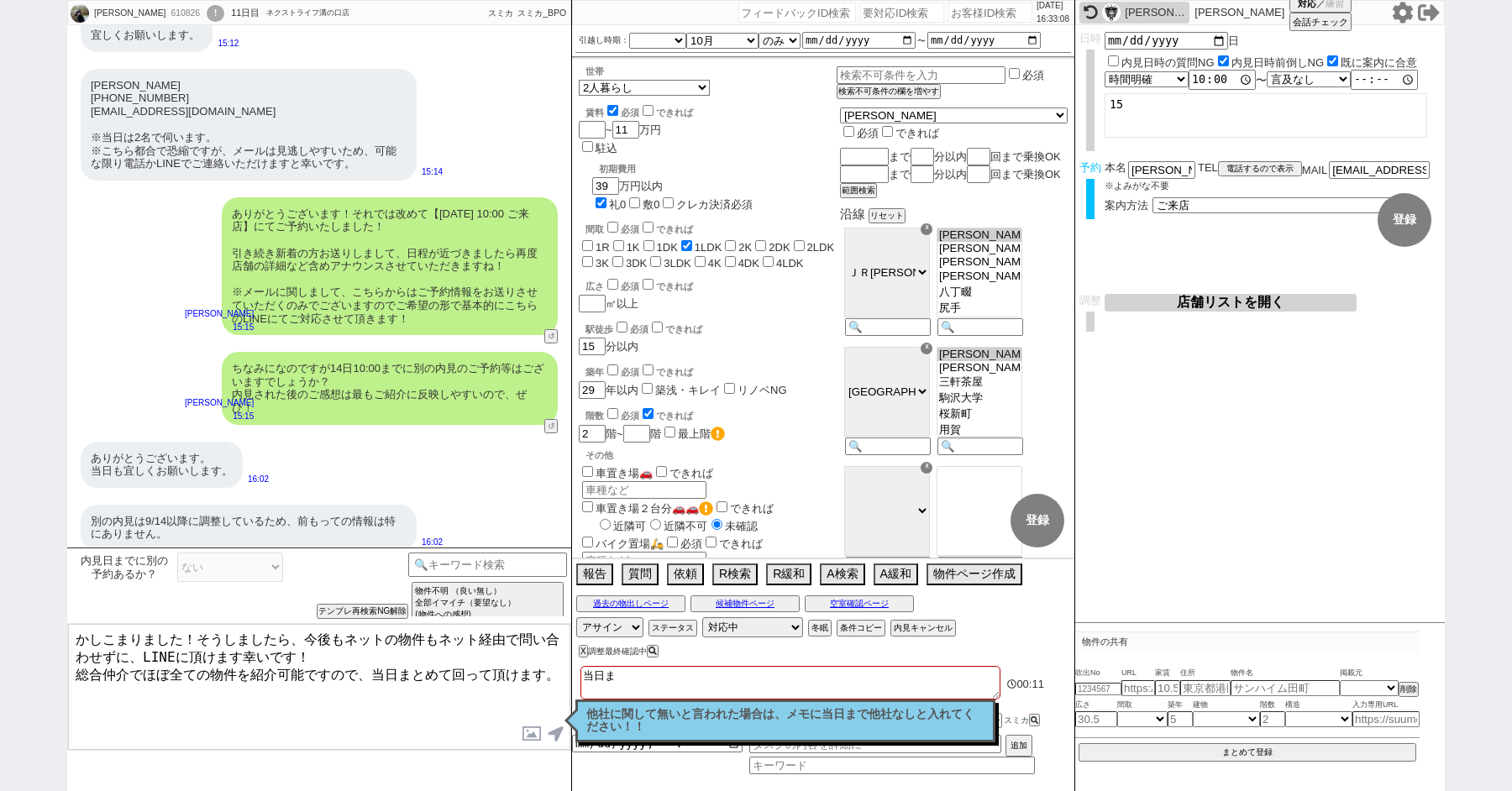
checkbox input "false"
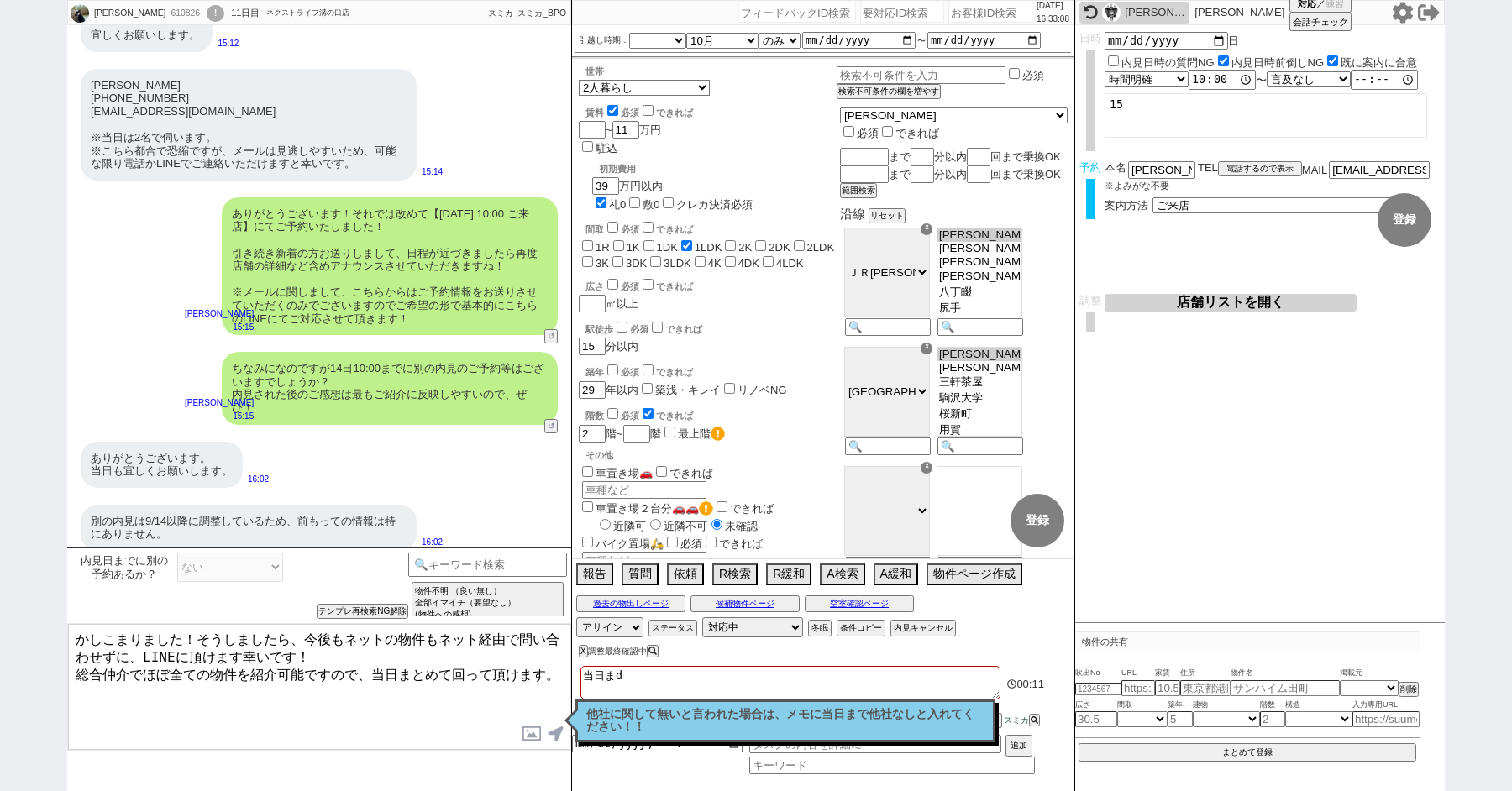
type textarea "当日まで"
checkbox input "false"
click at [209, 733] on textarea "かしこまりました！そうしましたら、今後もネットの物件もネット経由で問い合わせずに、LINEに頂けます幸いです！ 総合仲介でほぼ全ての物件を紹介可能ですので、当…" at bounding box center [319, 686] width 502 height 126
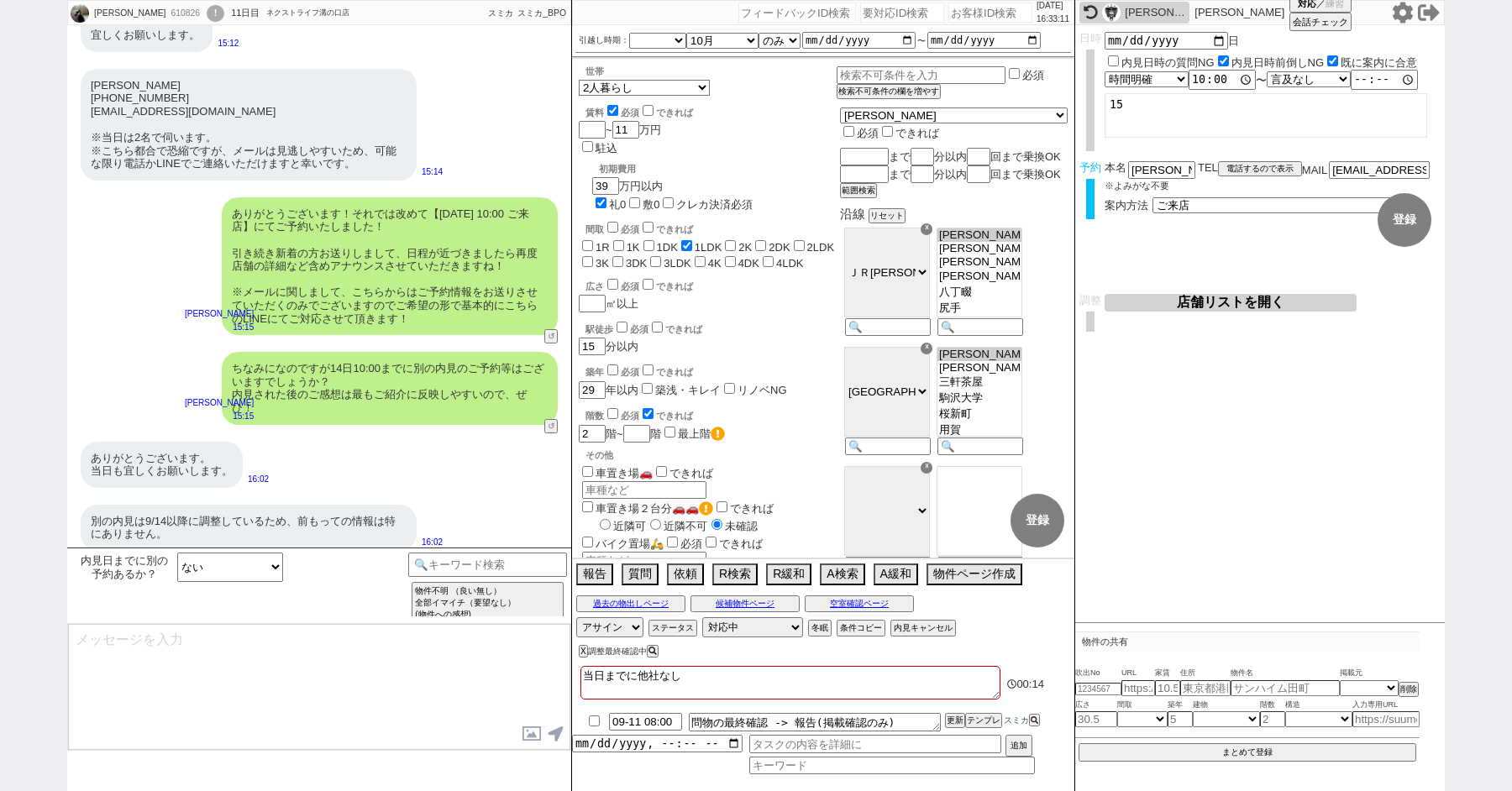
scroll to position [594, 0]
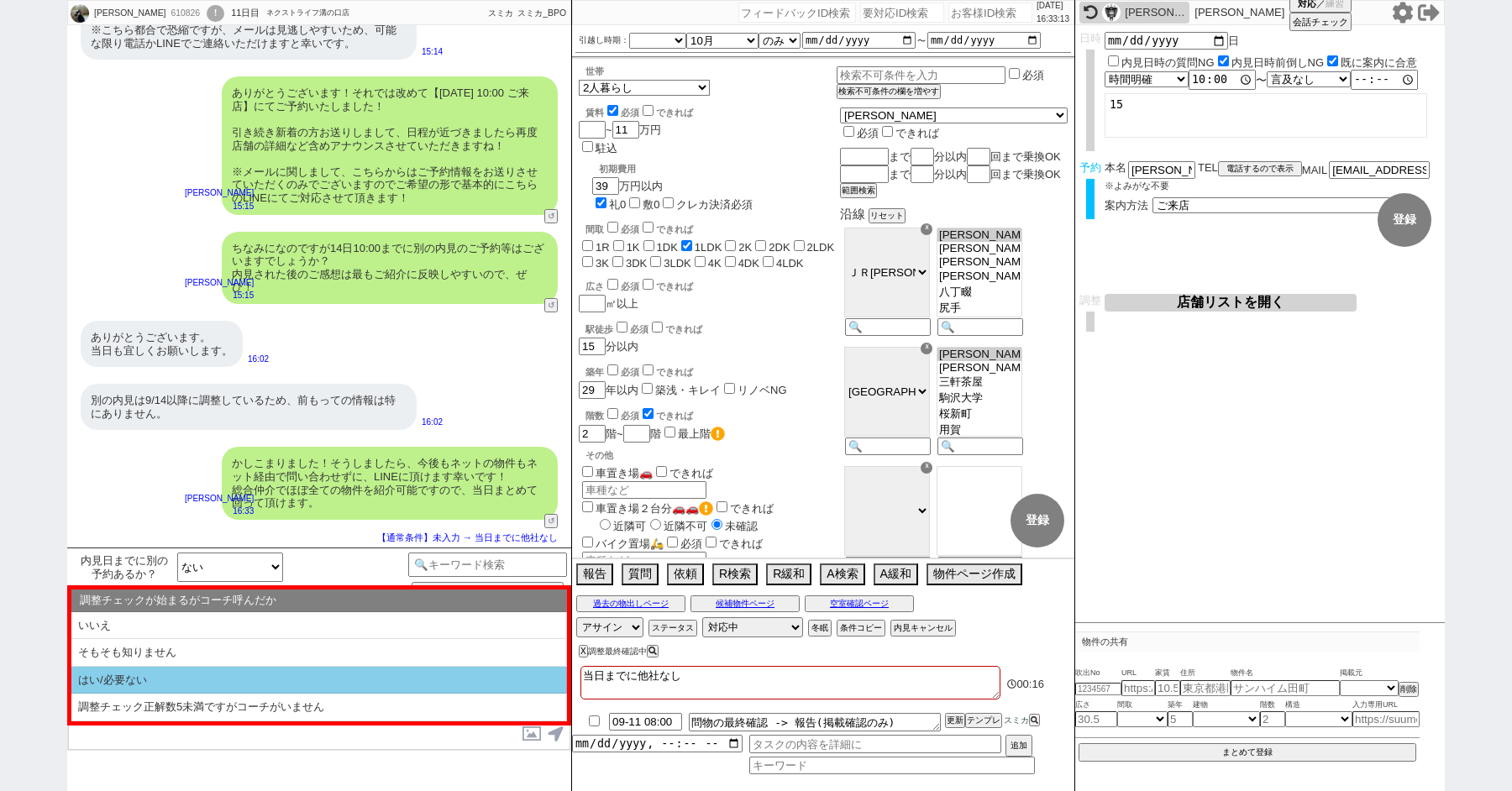
click at [254, 673] on li "はい/必要ない" at bounding box center [319, 679] width 495 height 27
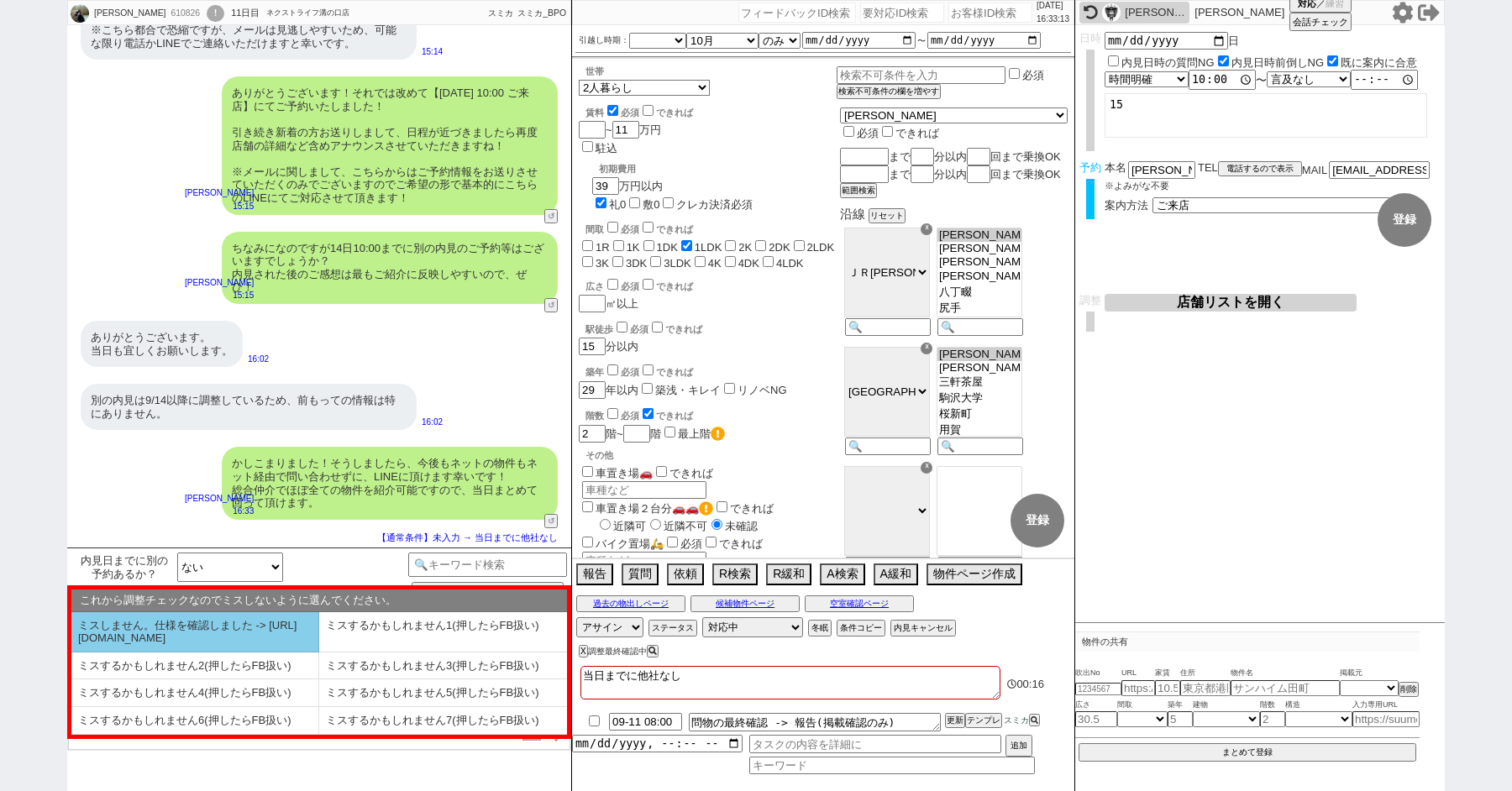
click at [193, 649] on li "ミスしません。仕様を確認しました -> https://jent.notion.site/841a6651aa67425da7d40ddfad41a184" at bounding box center [194, 631] width 248 height 40
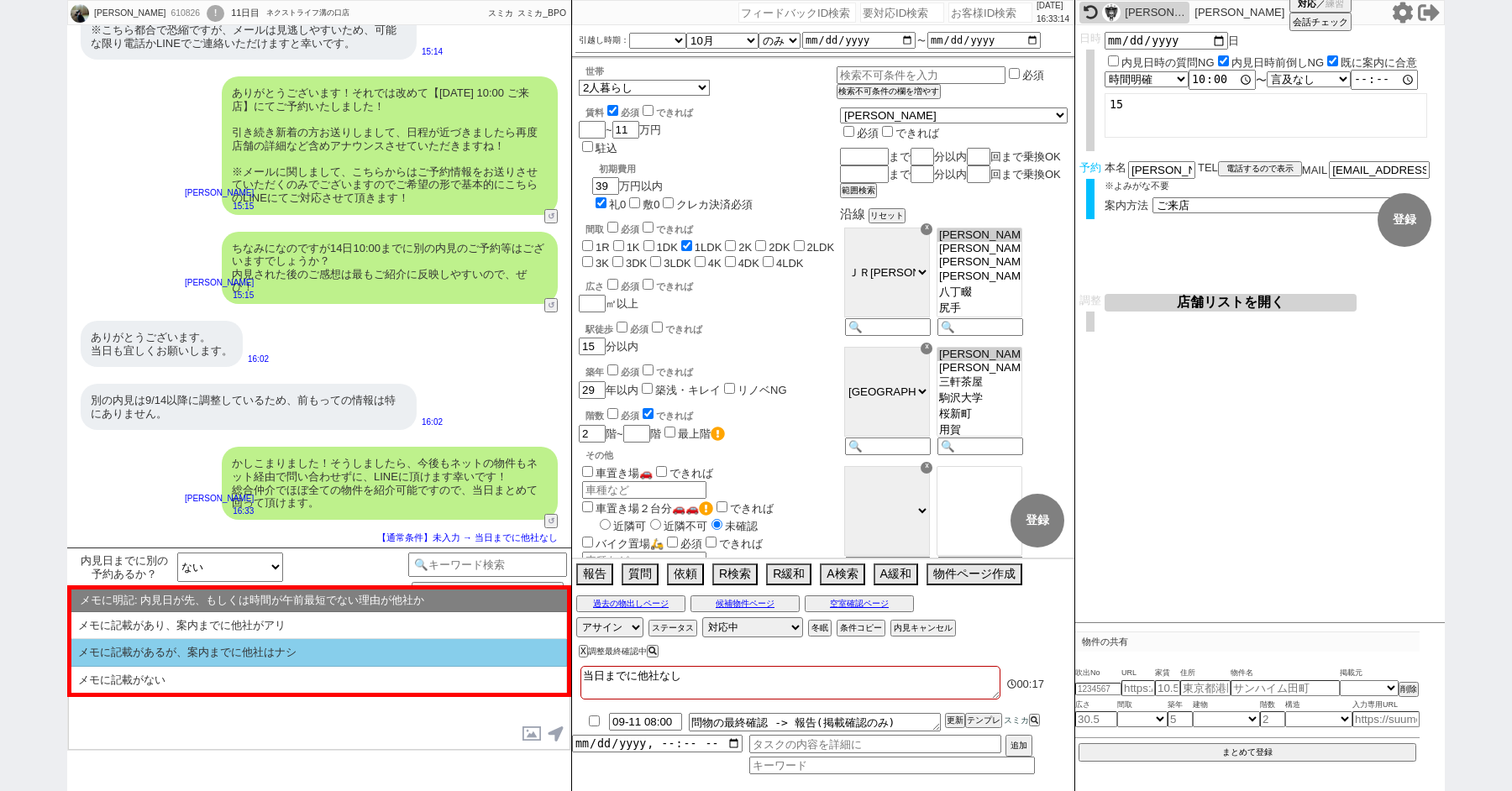
click at [194, 666] on li "メモに記載があるが、案内までに他社はナシ" at bounding box center [319, 679] width 495 height 27
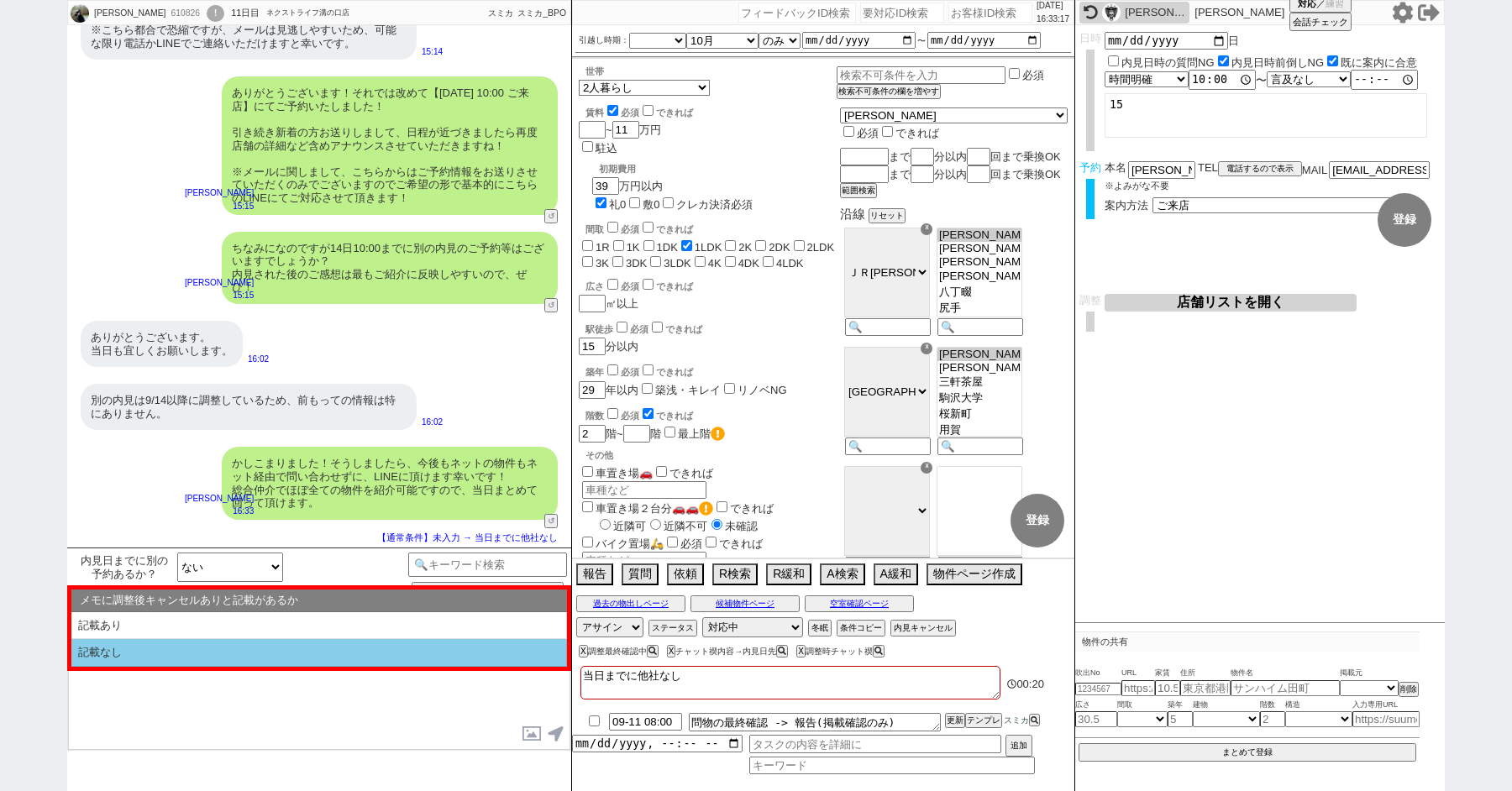
click at [182, 655] on li "記載なし" at bounding box center [319, 652] width 495 height 27
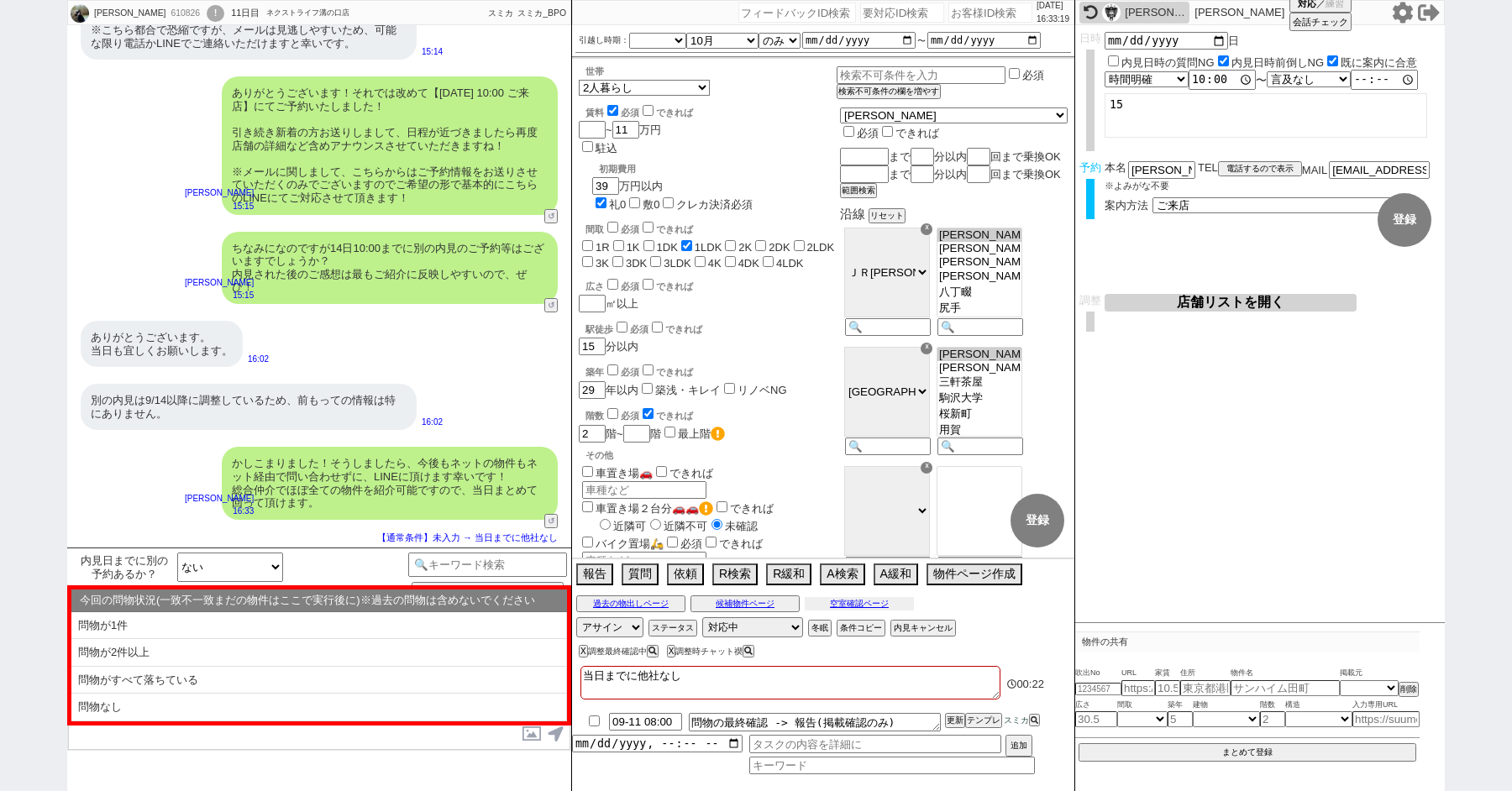
click at [839, 607] on button "空室確認ページ" at bounding box center [859, 603] width 109 height 13
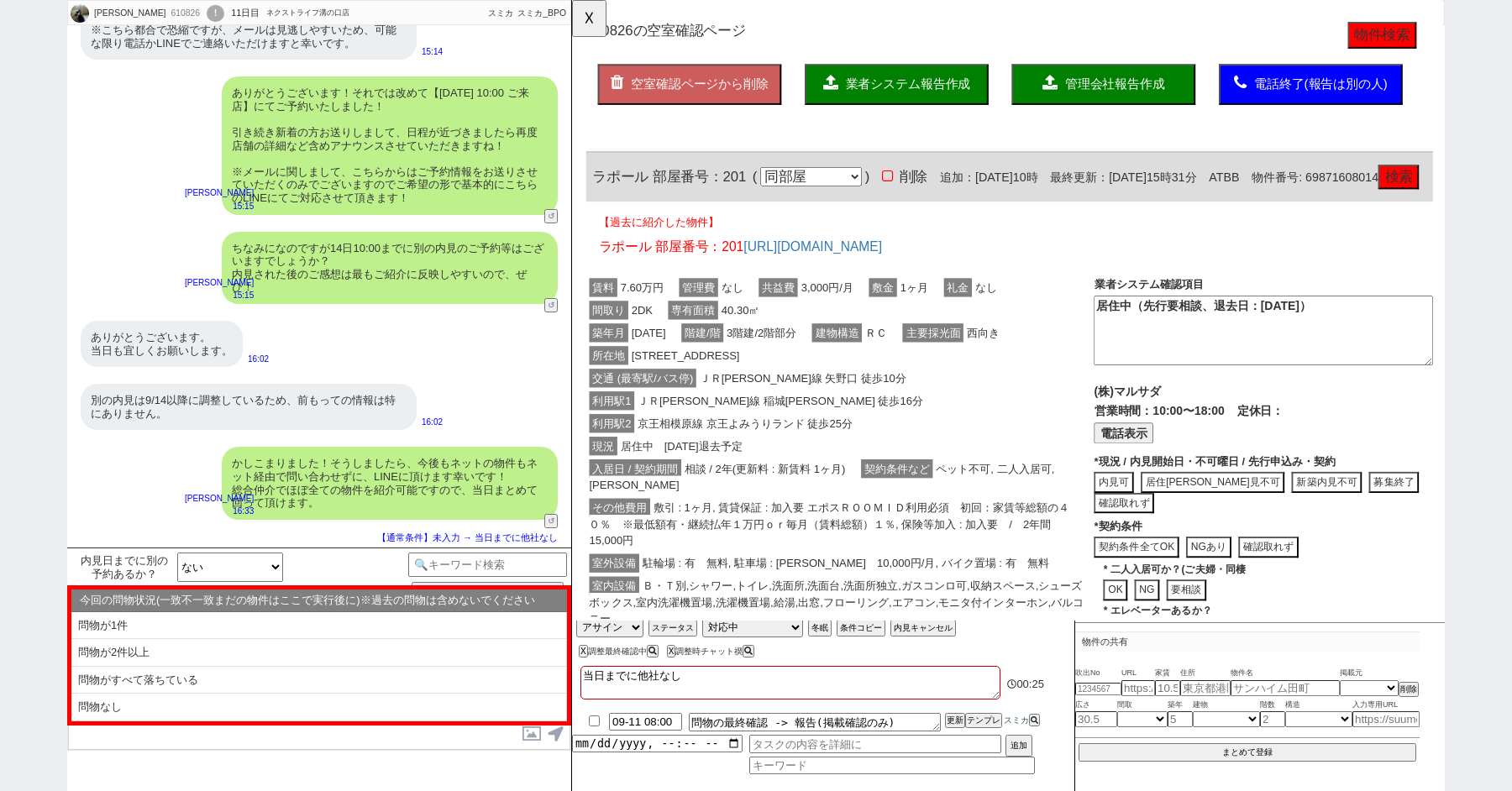
scroll to position [0, 0]
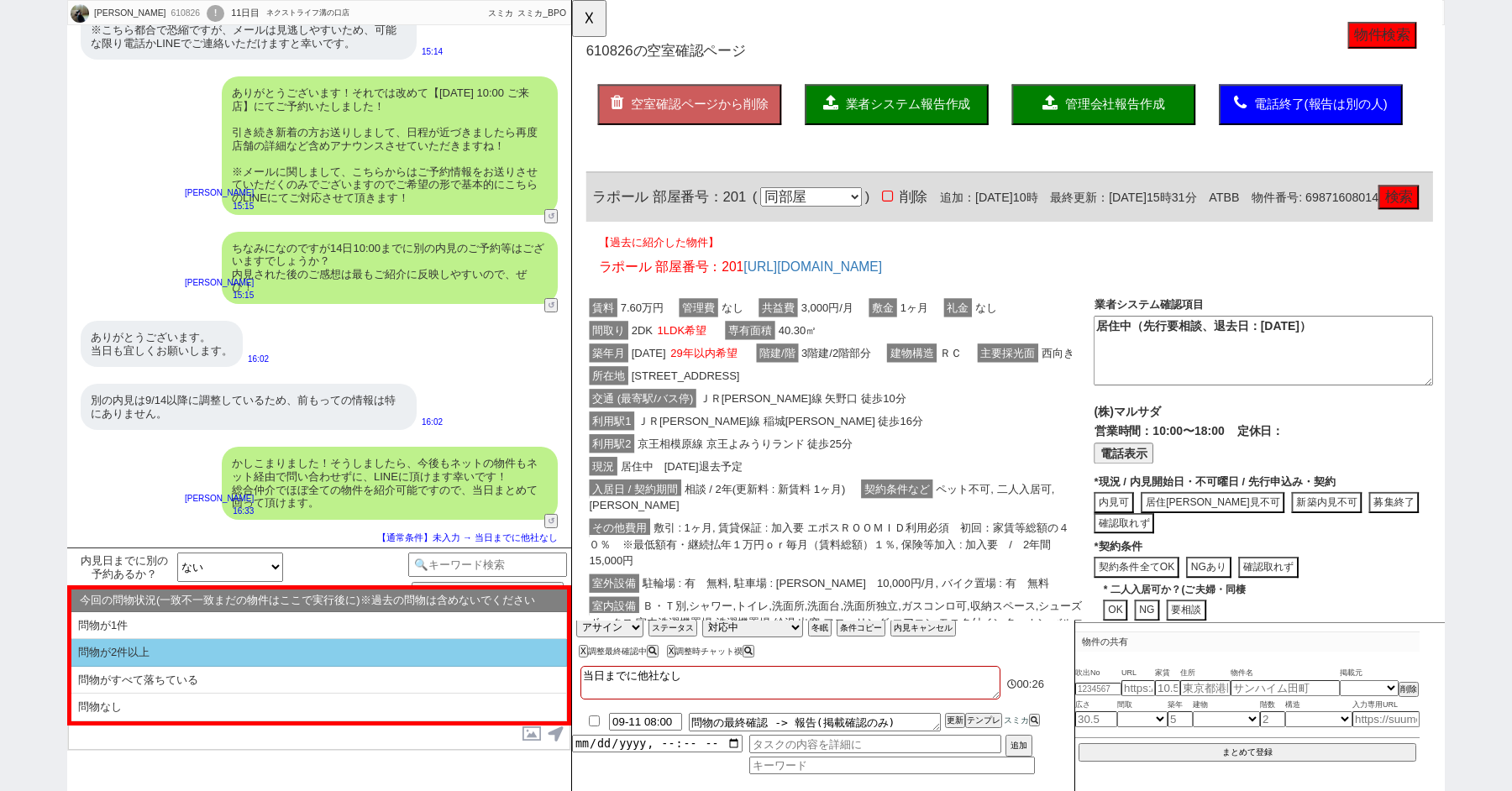
click at [226, 666] on li "問物が2件以上" at bounding box center [319, 679] width 495 height 27
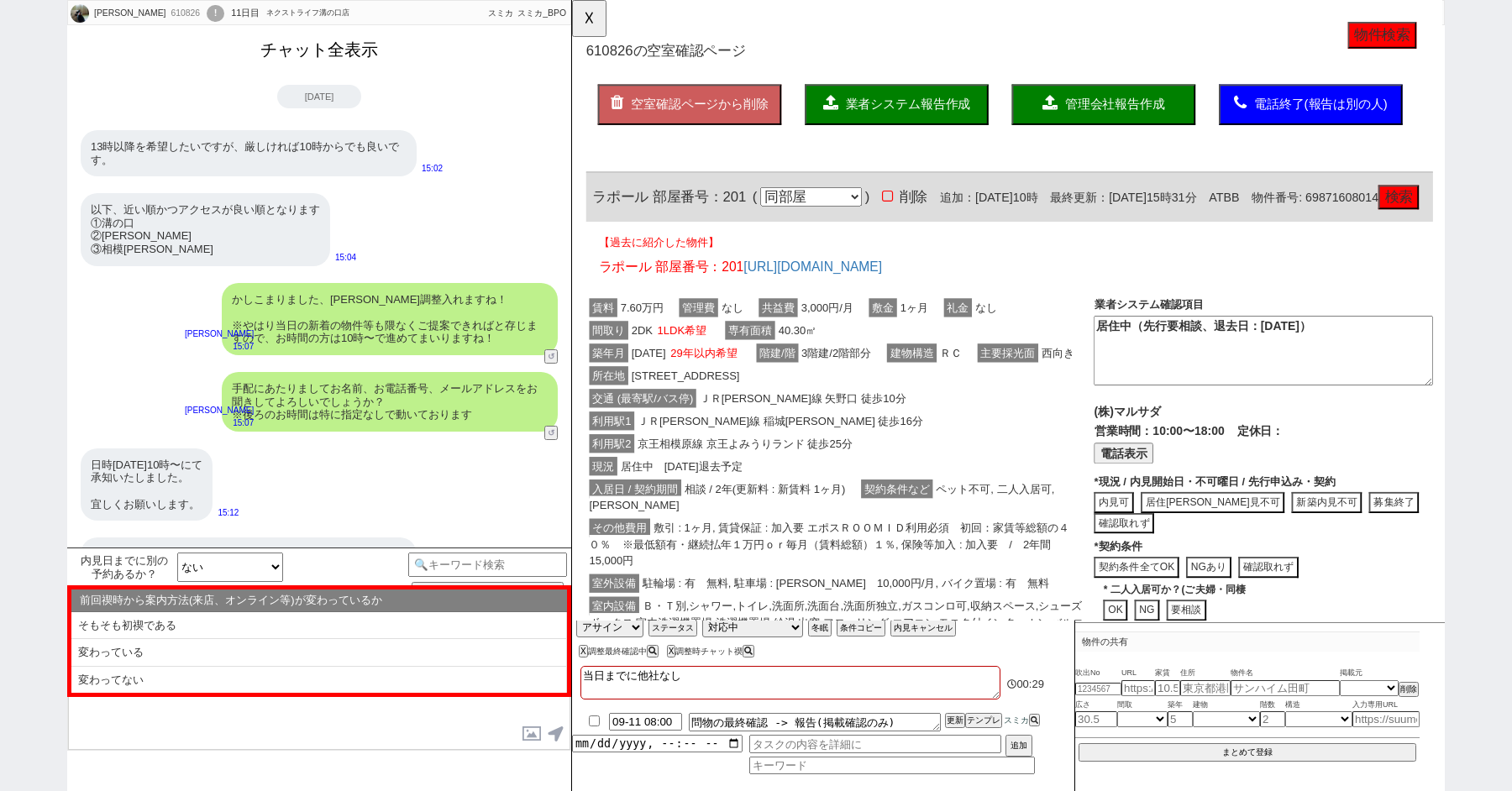
click at [264, 53] on button "チャット全表示" at bounding box center [319, 50] width 131 height 29
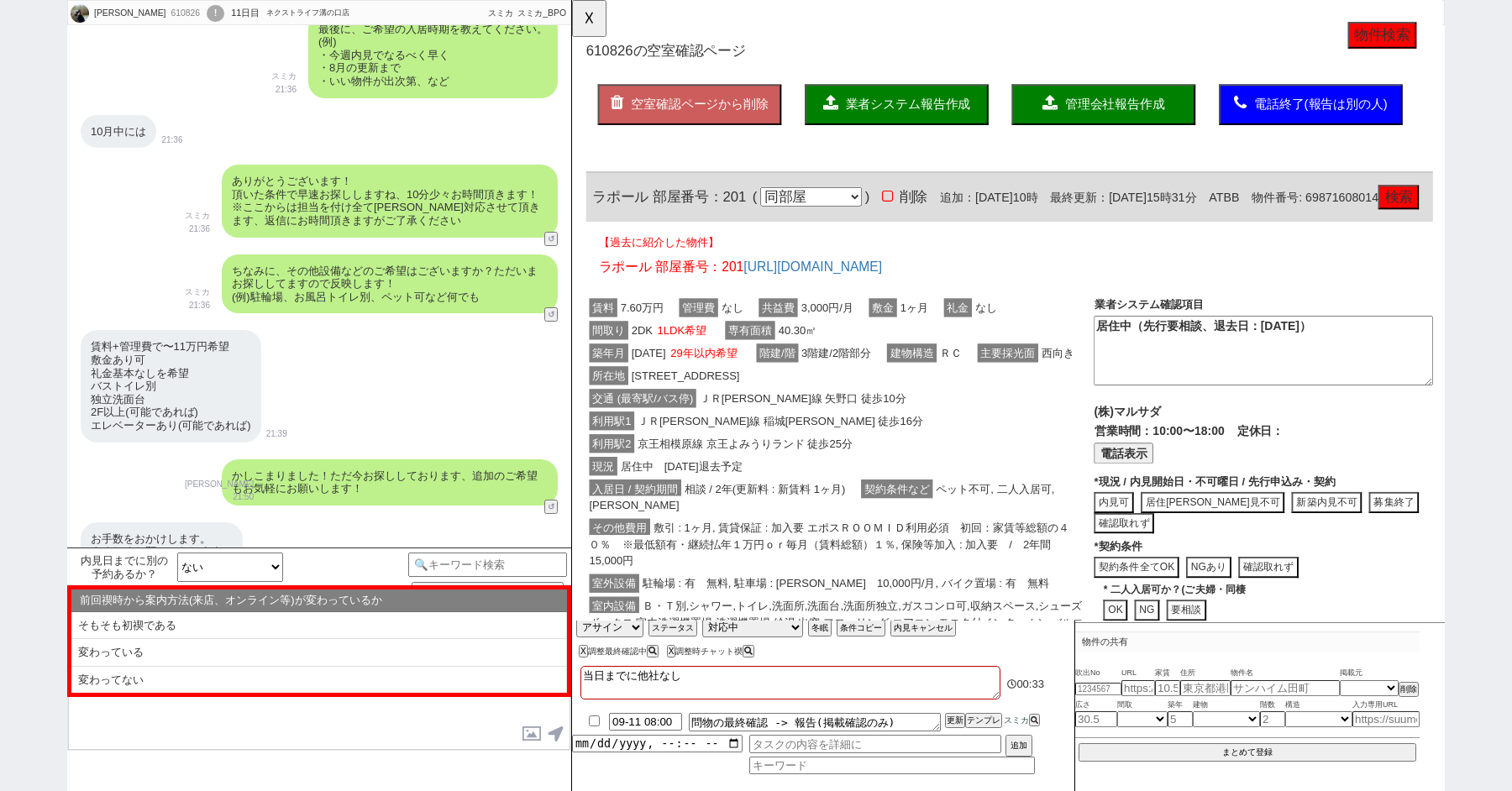
click at [152, 246] on div "ちなみに、その他設備などのご希望はございますか？ただいまお探ししてますので反映します！ (例)駐輪場、お風呂トイレ別、ペット可など何でも スミカ 21:36 …" at bounding box center [319, 284] width 504 height 76
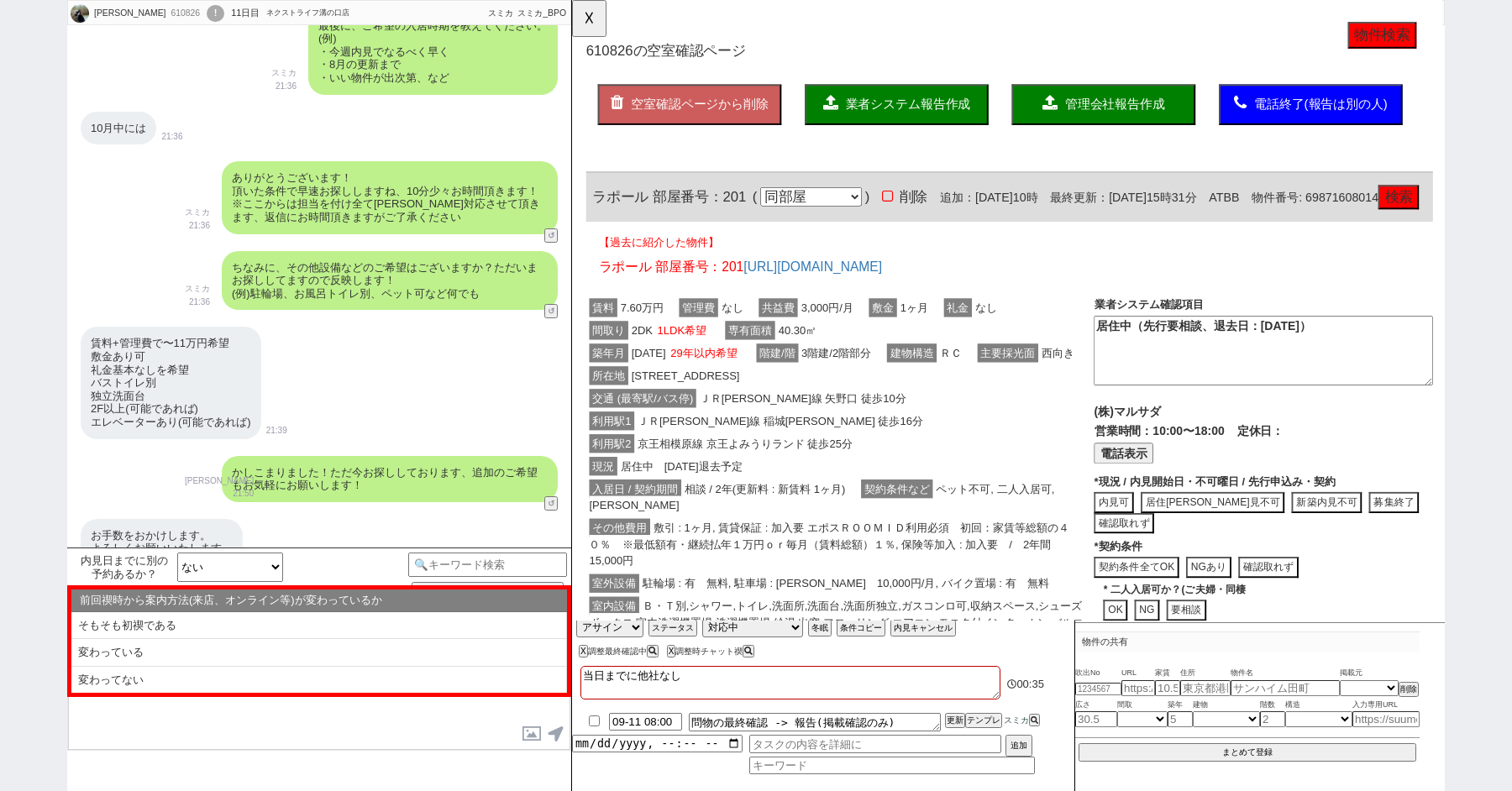
scroll to position [1778, 0]
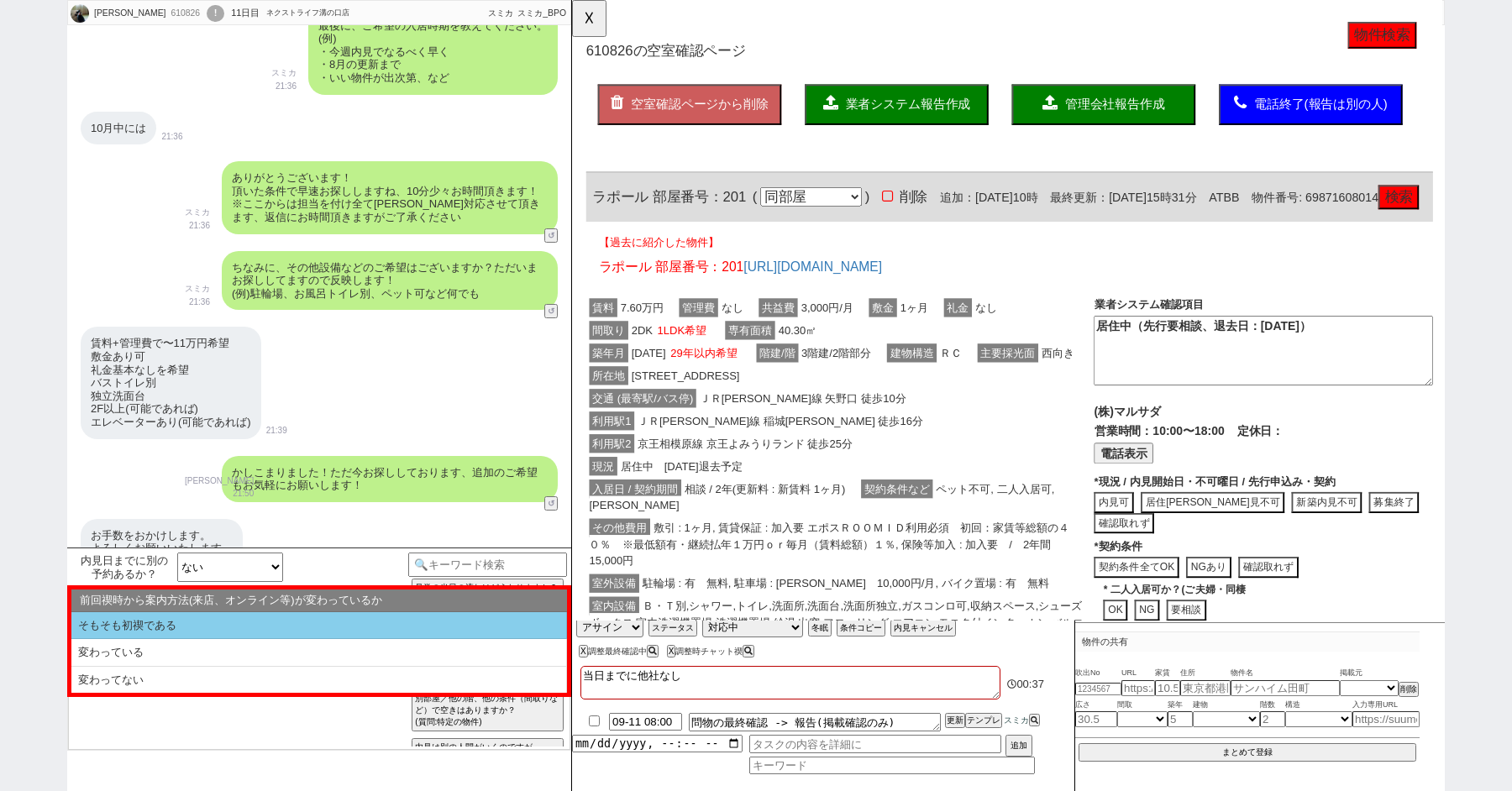
click at [137, 626] on li "そもそも初禊である" at bounding box center [319, 625] width 495 height 27
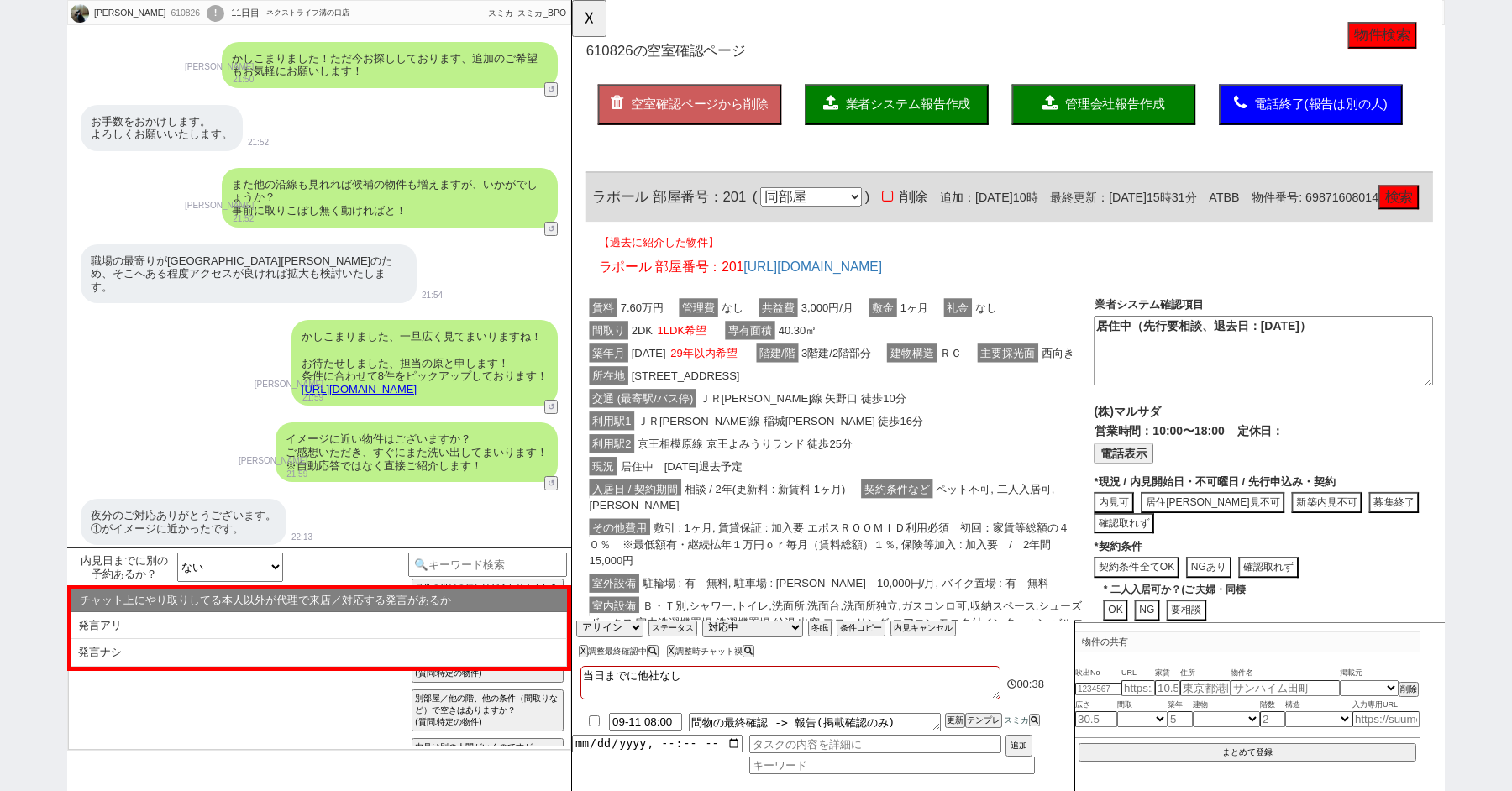
scroll to position [2774, 0]
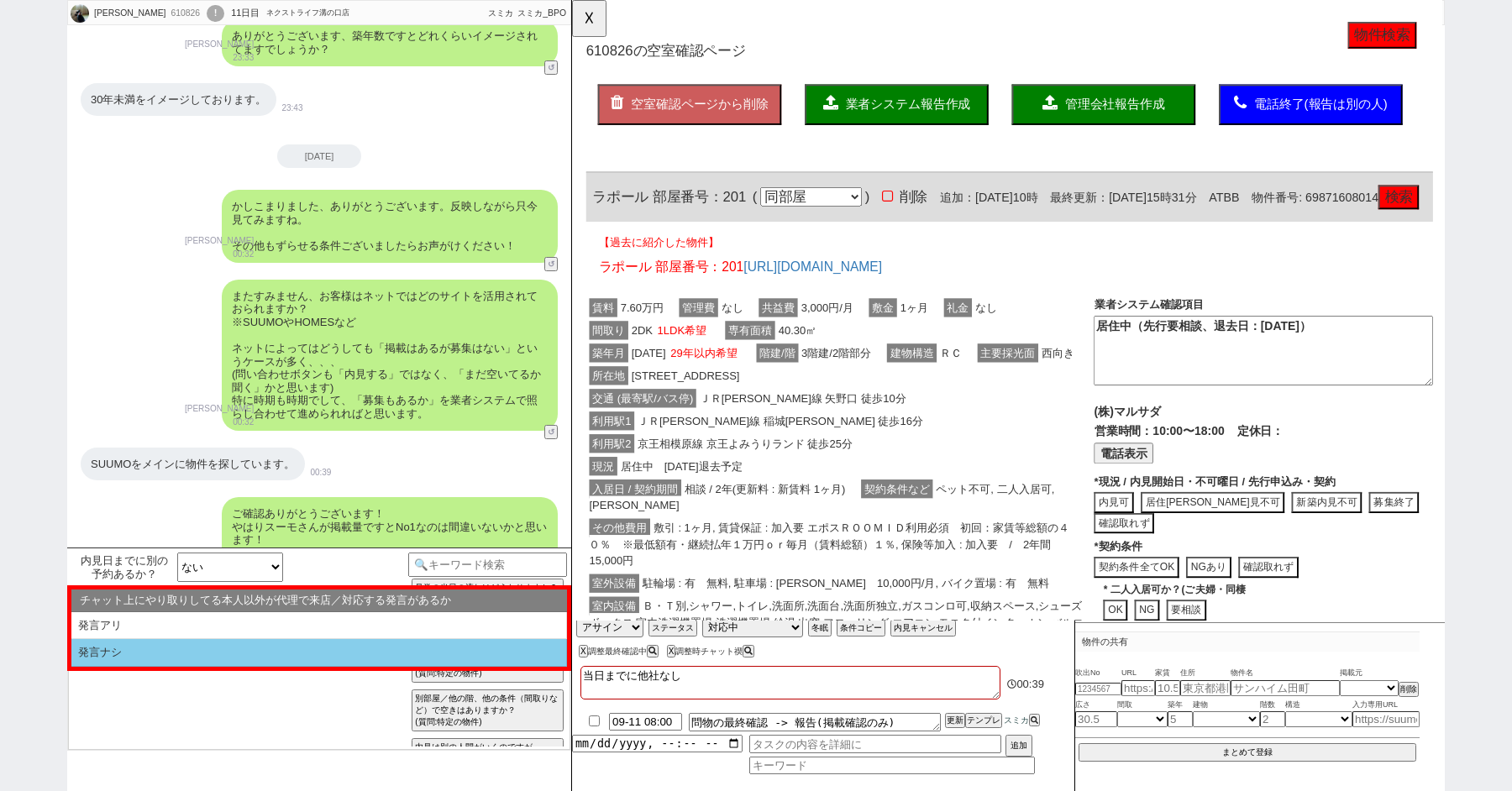
click at [98, 662] on li "発言ナシ" at bounding box center [319, 652] width 495 height 27
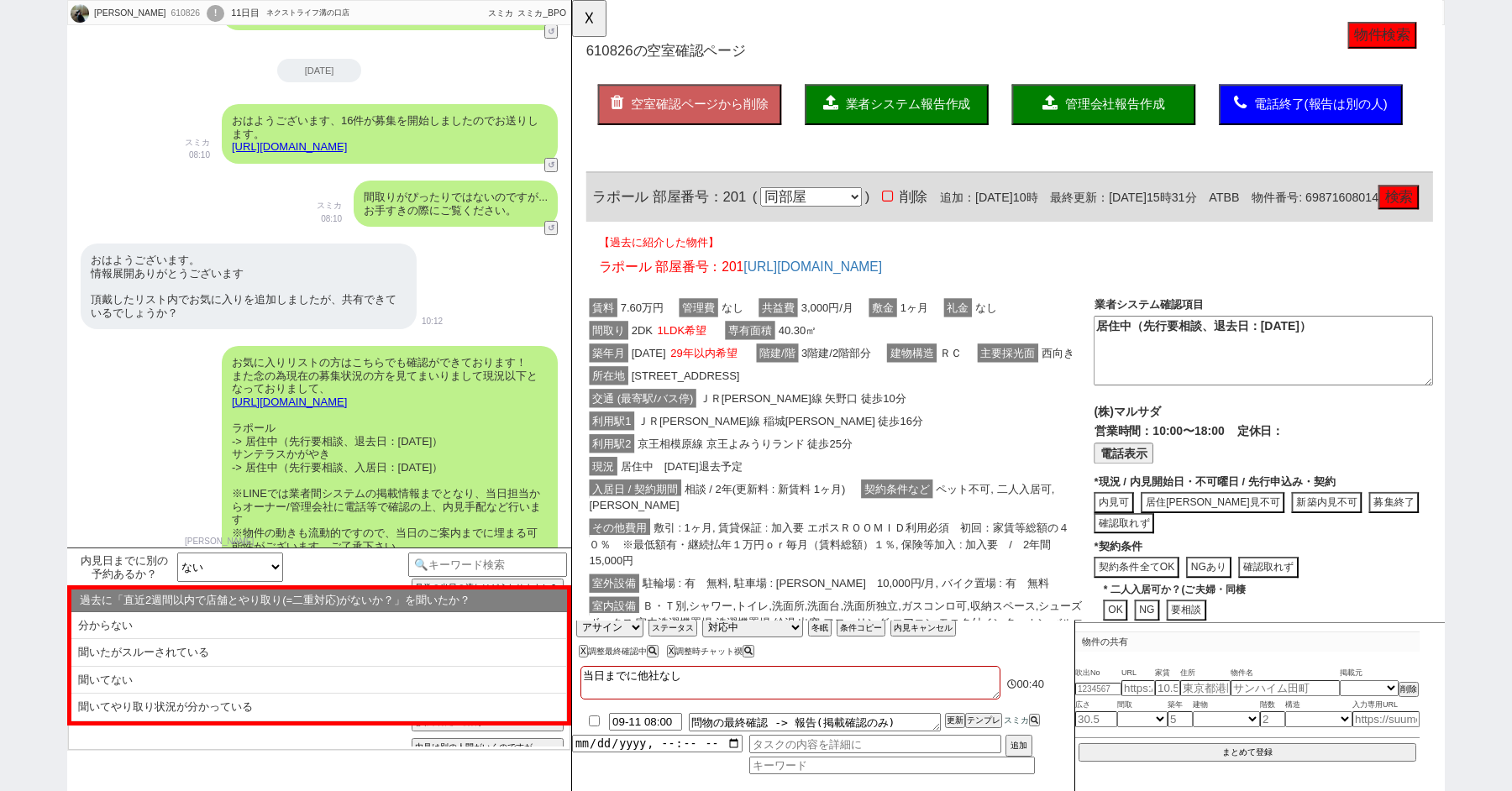
scroll to position [5257, 0]
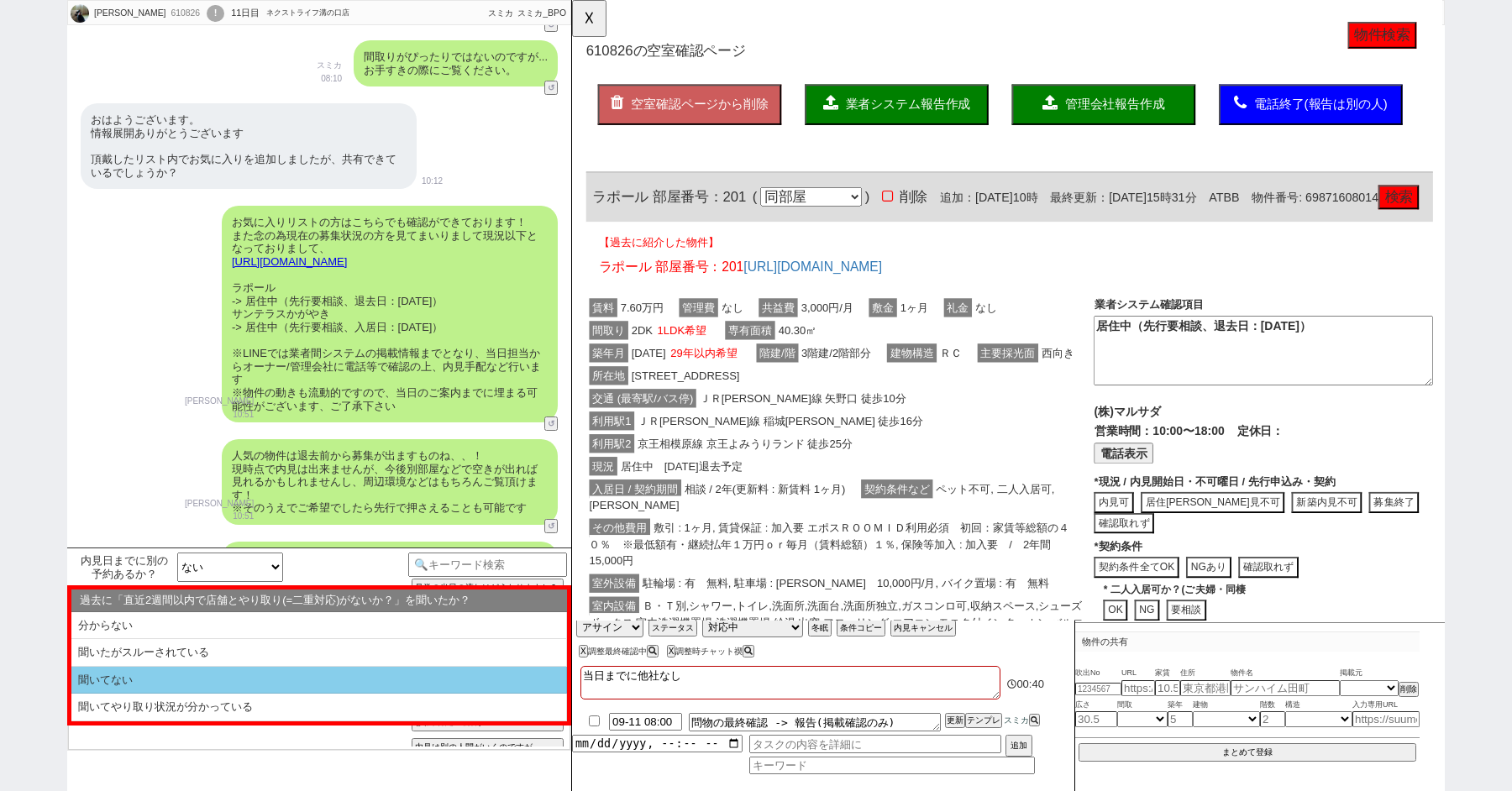
click at [112, 674] on li "聞いてない" at bounding box center [319, 679] width 495 height 27
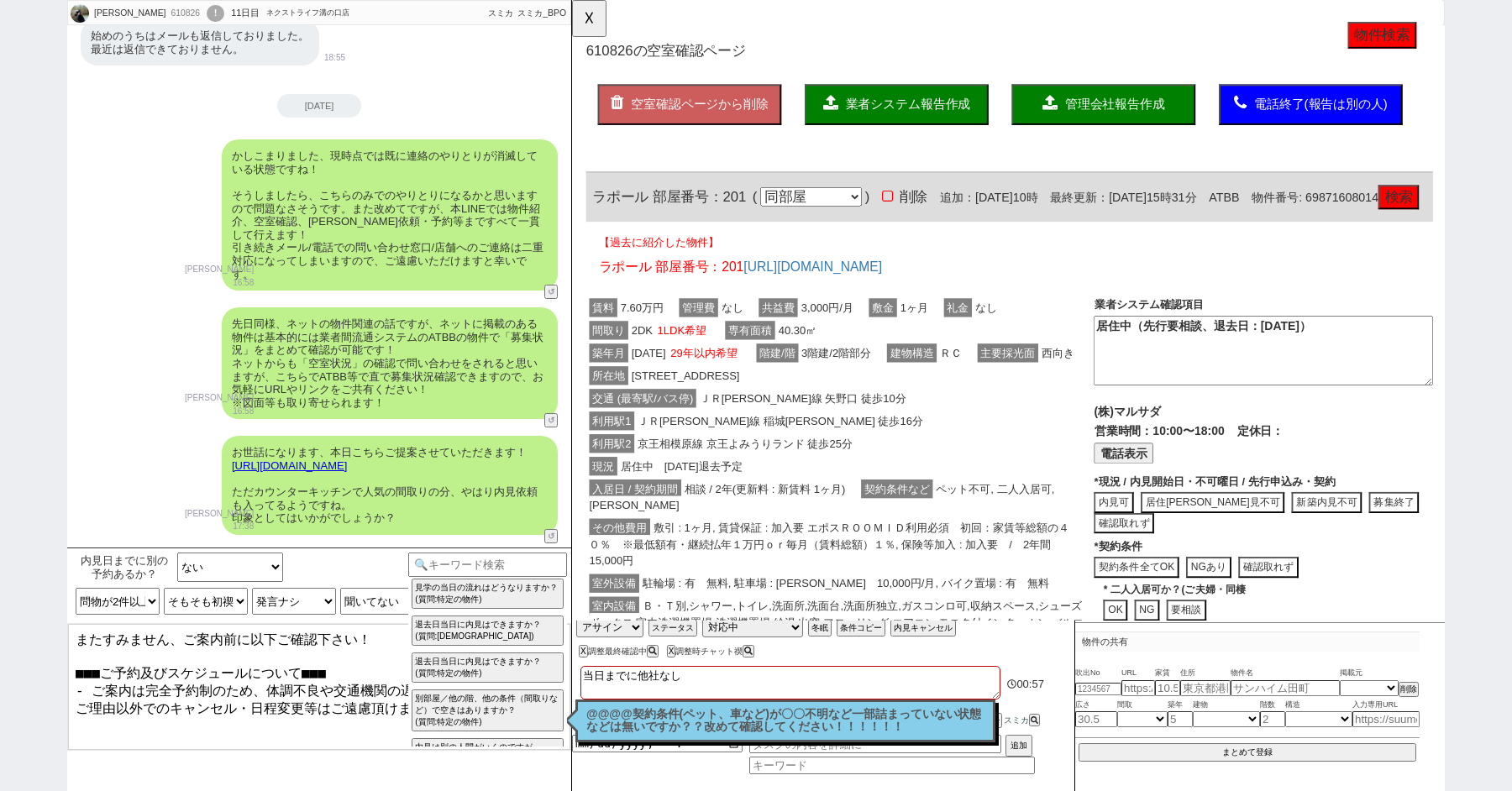
scroll to position [4617, 0]
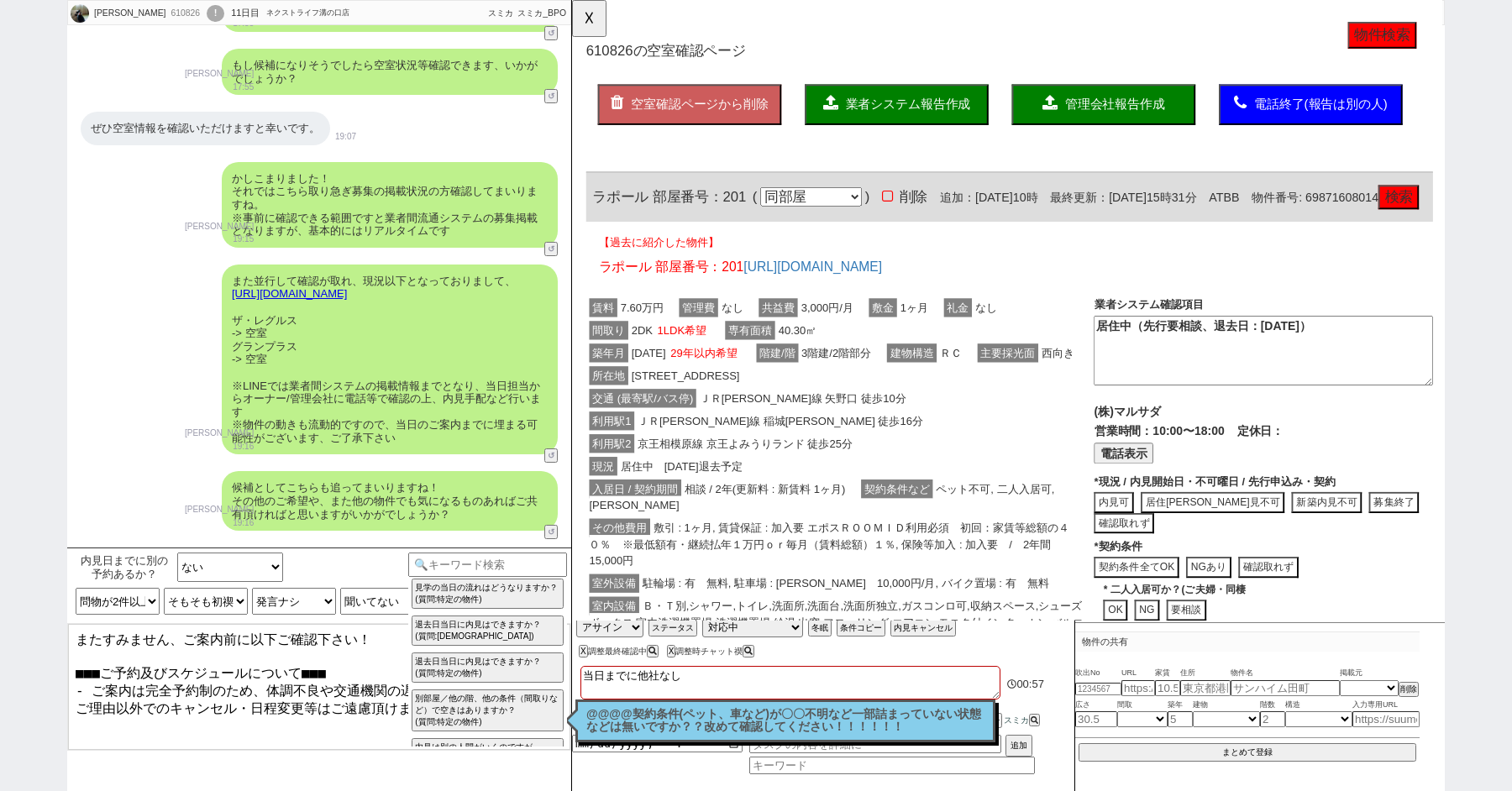
click at [185, 654] on textarea "またすみません、ご案内前に以下ご確認下さい！ ■■■ご予約及びスケジュールについて■■■ - ご案内は完全予約制のため、体調不良や交通機関の遅延といったやむを…" at bounding box center [319, 686] width 502 height 126
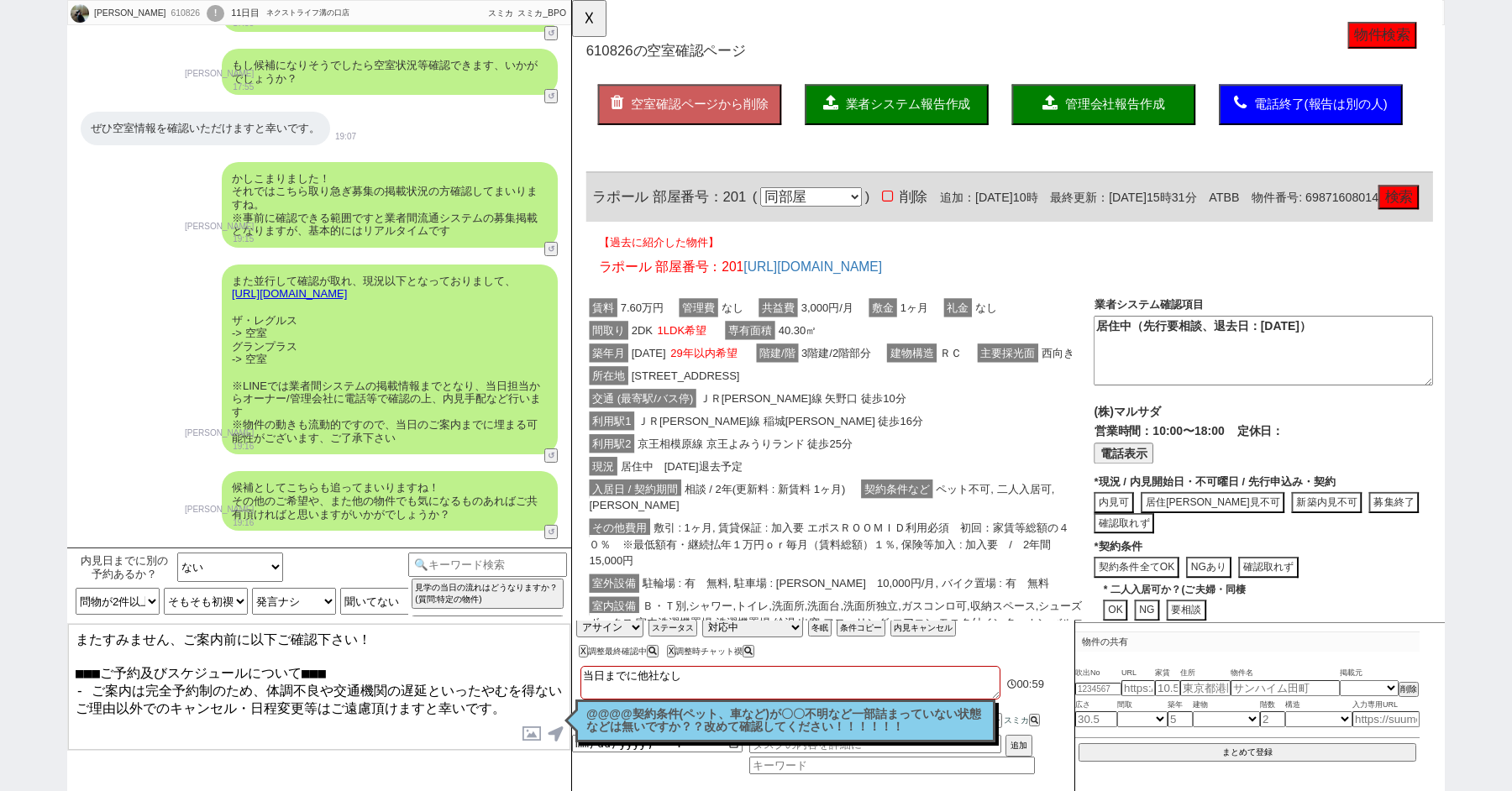
click at [619, 712] on p "@@@@契約条件(ペット、車など)が〇〇不明など一部詰まっていない状態などは無いですか？？改めて確認してください！！！！！！" at bounding box center [785, 720] width 398 height 26
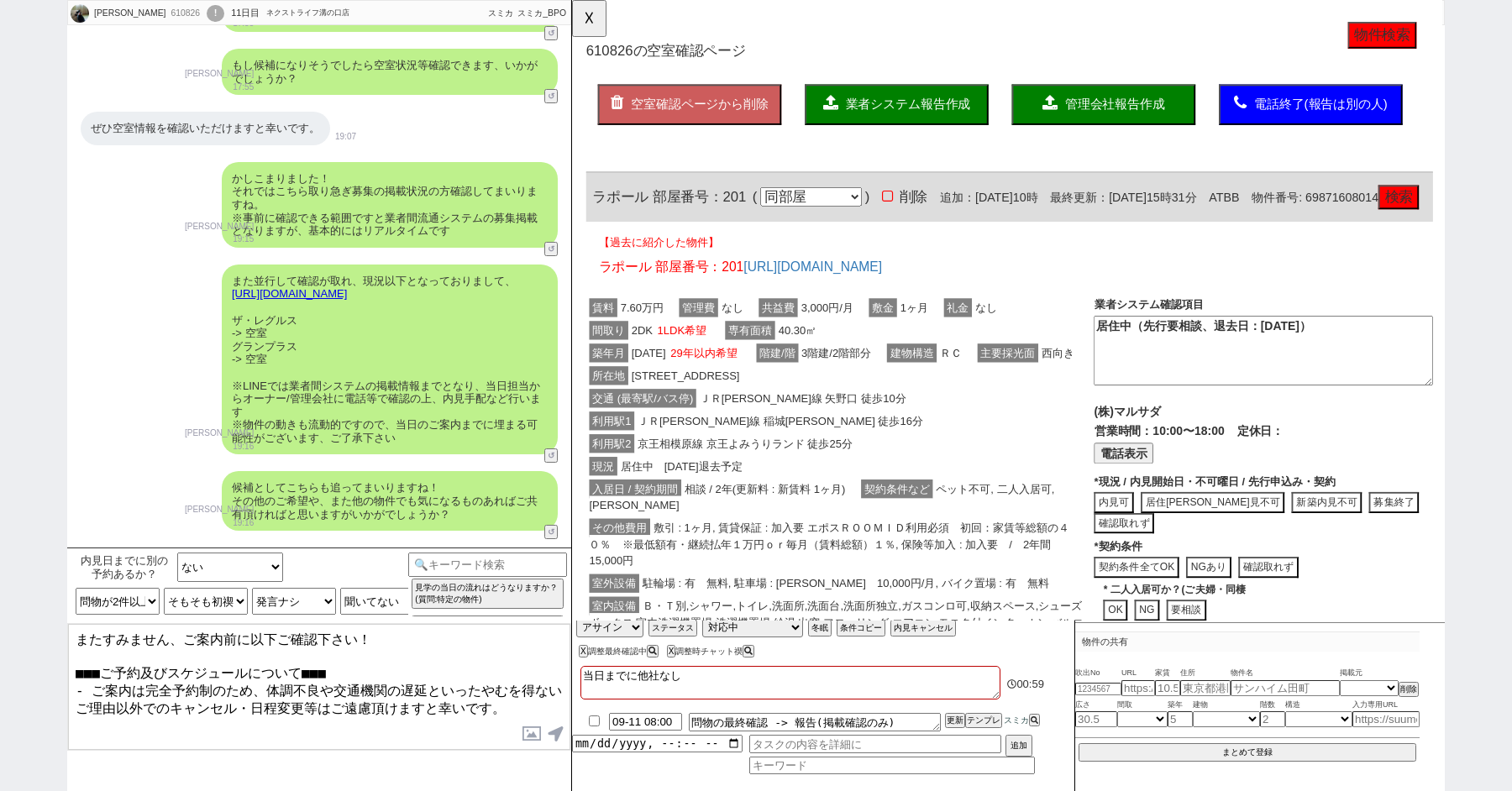
click at [386, 724] on textarea "またすみません、ご案内前に以下ご確認下さい！ ■■■ご予約及びスケジュールについて■■■ - ご案内は完全予約制のため、体調不良や交通機関の遅延といったやむを…" at bounding box center [319, 686] width 502 height 126
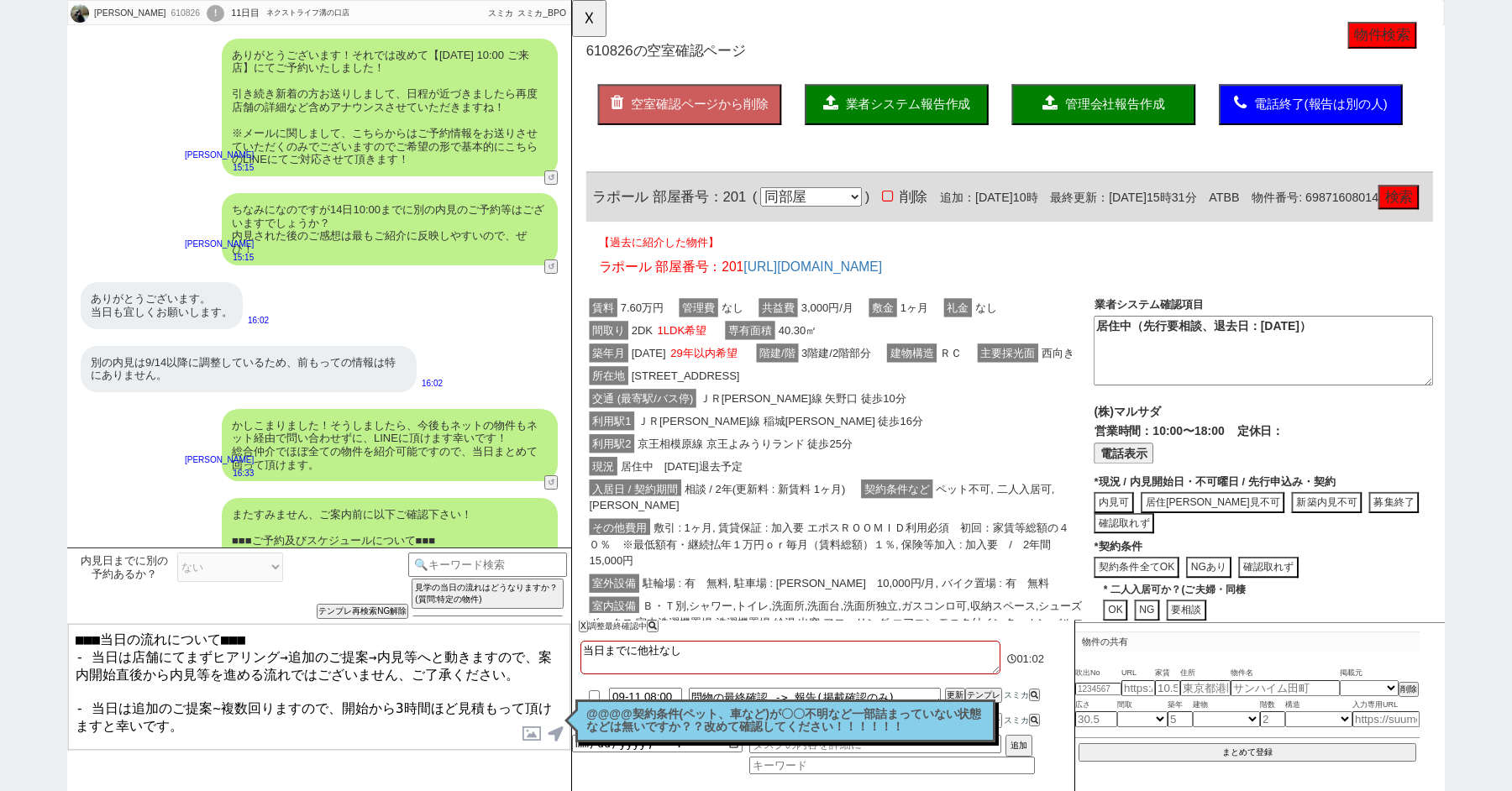
scroll to position [30, 0]
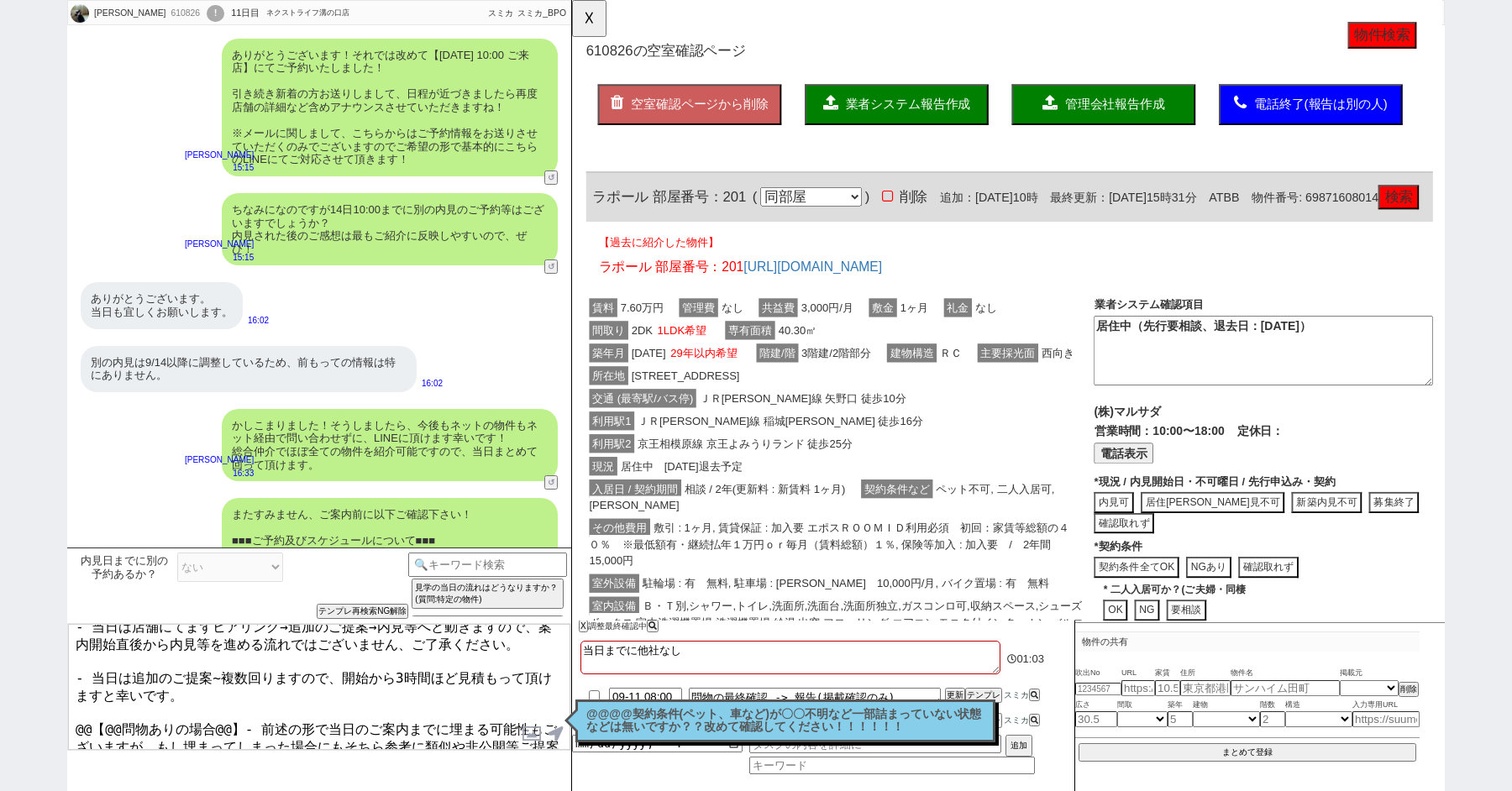
drag, startPoint x: 239, startPoint y: 705, endPoint x: 51, endPoint y: 705, distance: 188.0
click at [53, 705] on div "Junya Ohtaki 610826 ! 0 11日目 ネクストライフ溝の口店 冬眠中 自社客 スミカ スミカ_BPO チャット全表示 2025-08-20…" at bounding box center [756, 396] width 1512 height 791
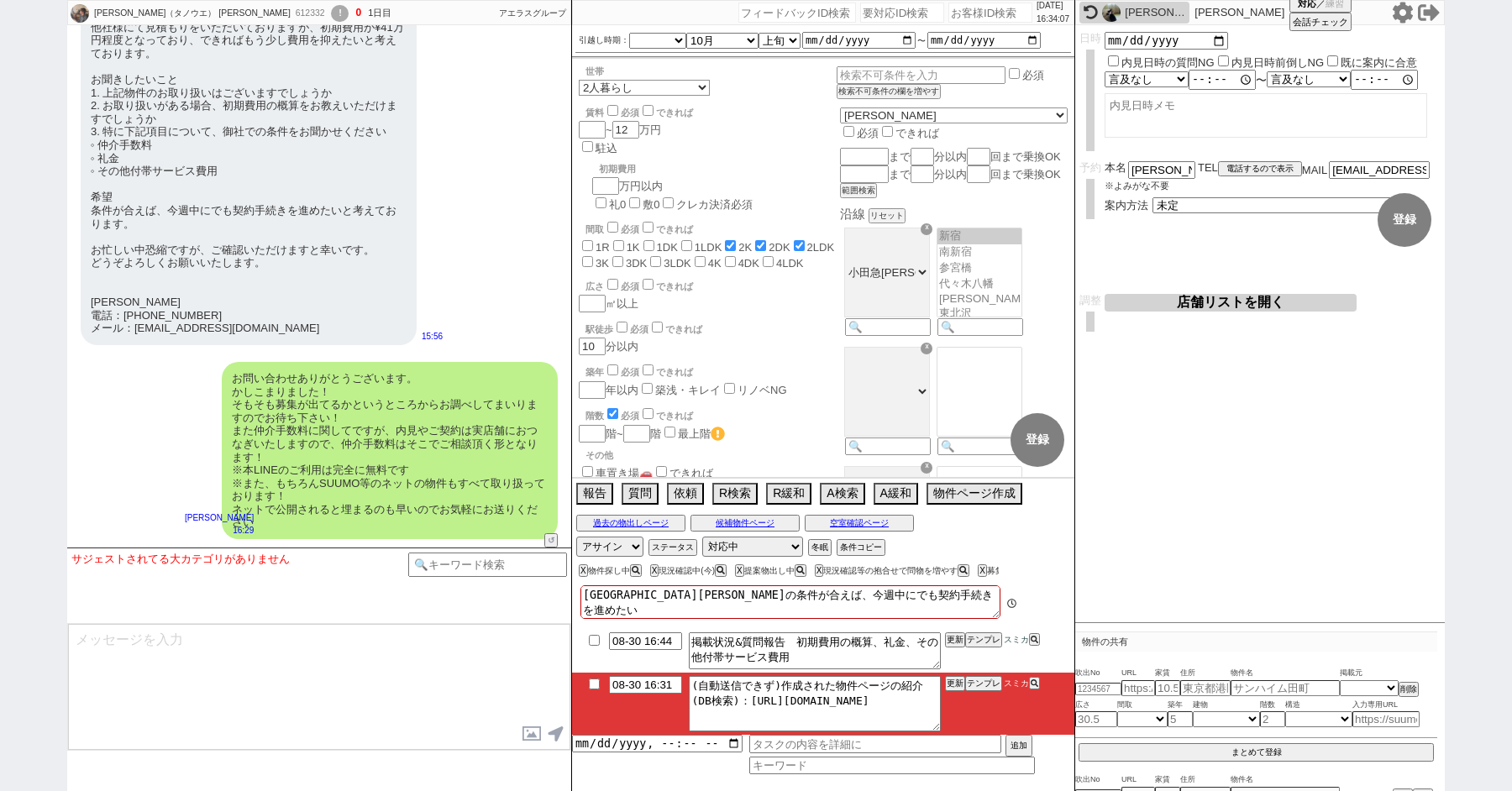
scroll to position [401, 0]
click at [596, 682] on input "checkbox" at bounding box center [594, 684] width 24 height 11
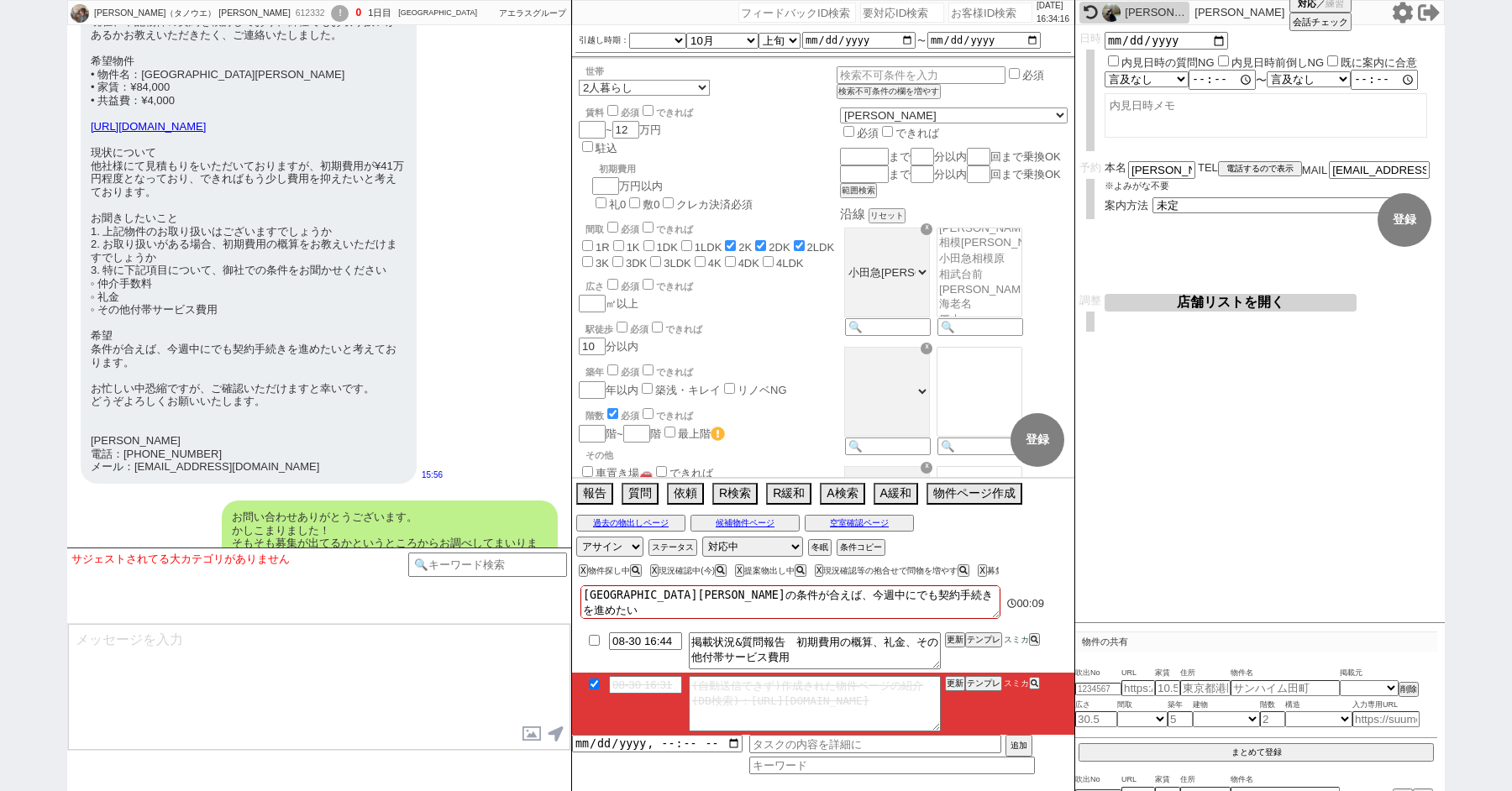
scroll to position [1668, 0]
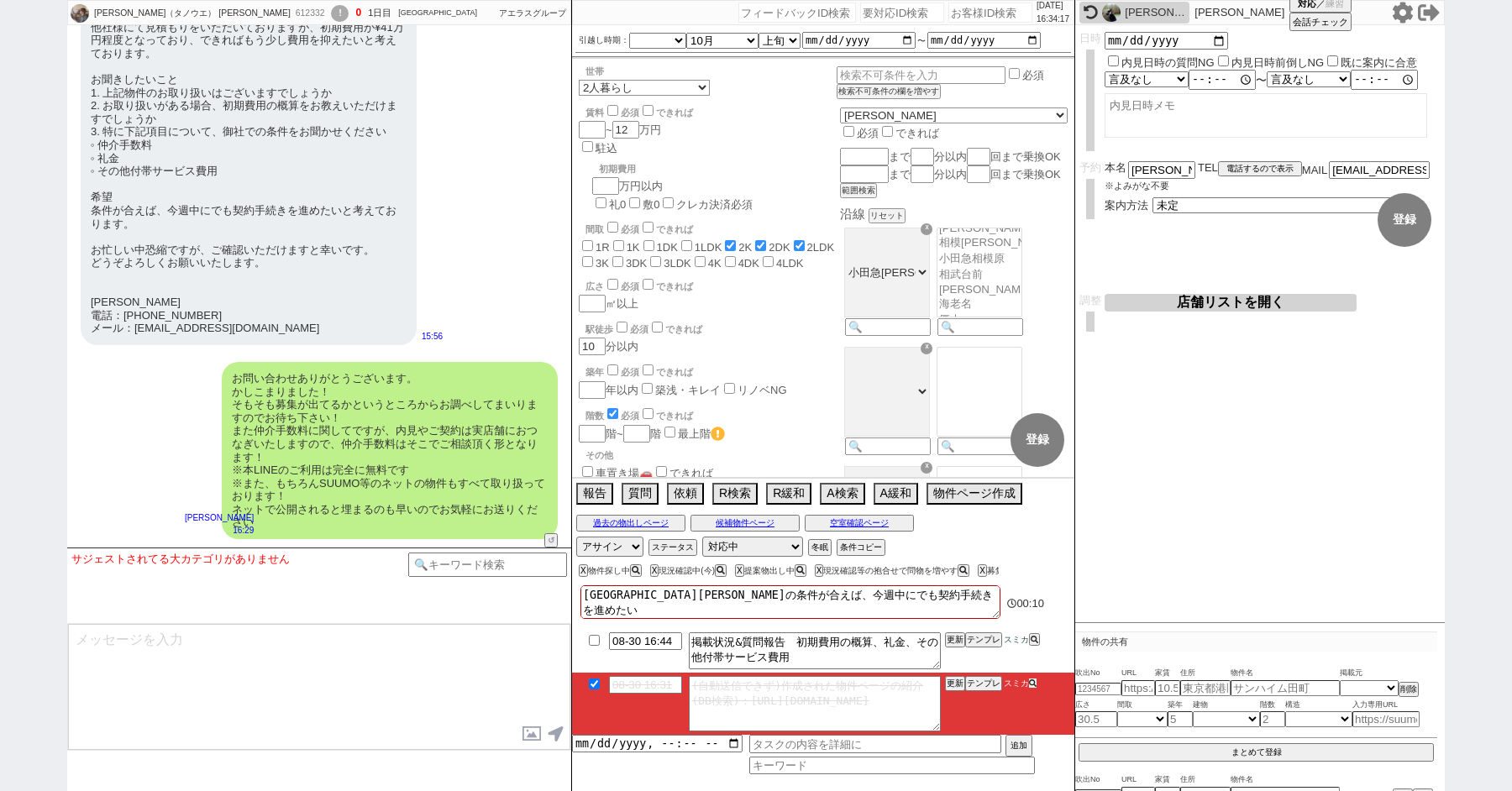
click at [1028, 684] on button at bounding box center [1032, 683] width 8 height 9
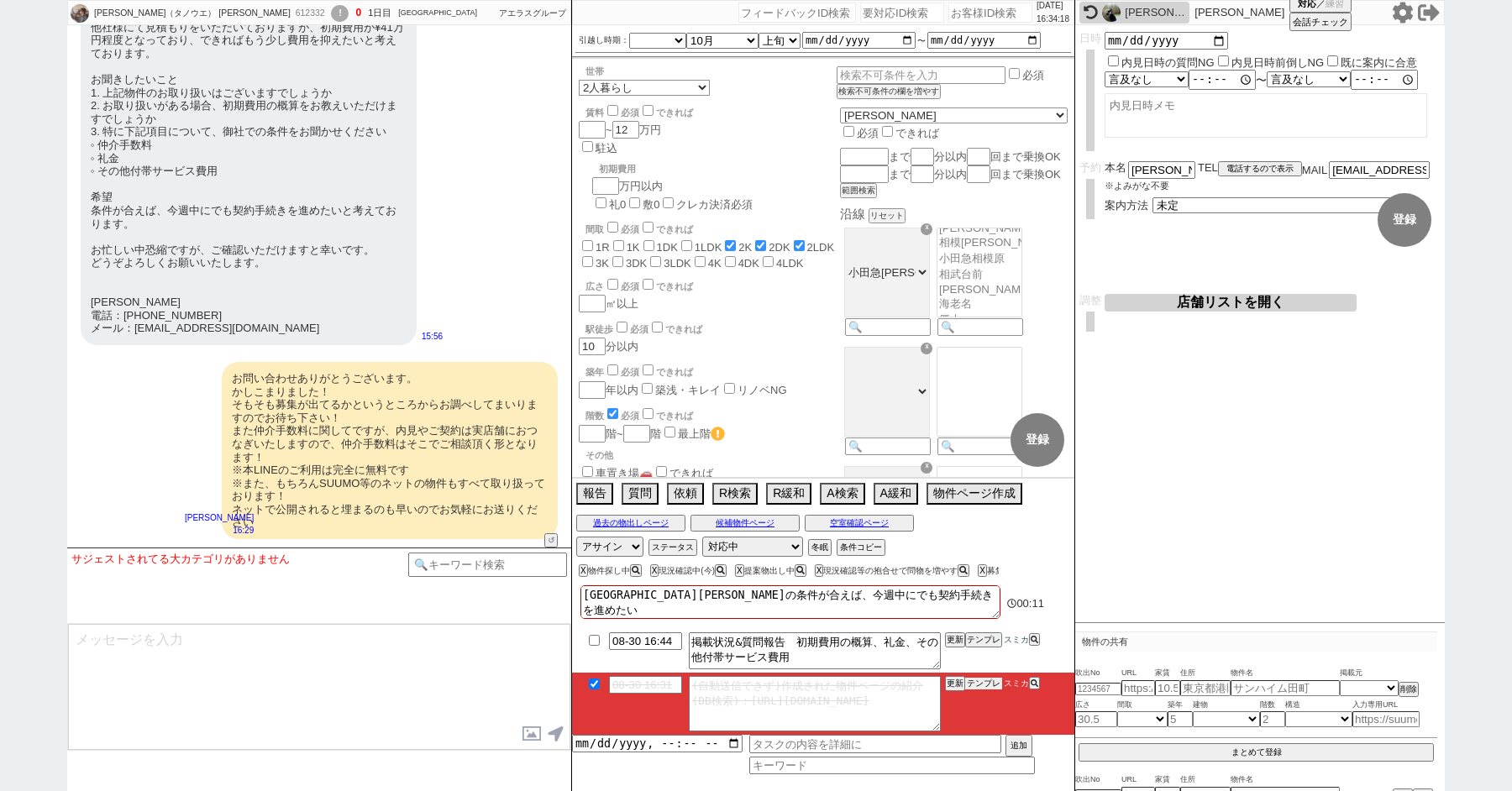
click at [980, 681] on button "テンプレ" at bounding box center [983, 683] width 37 height 12
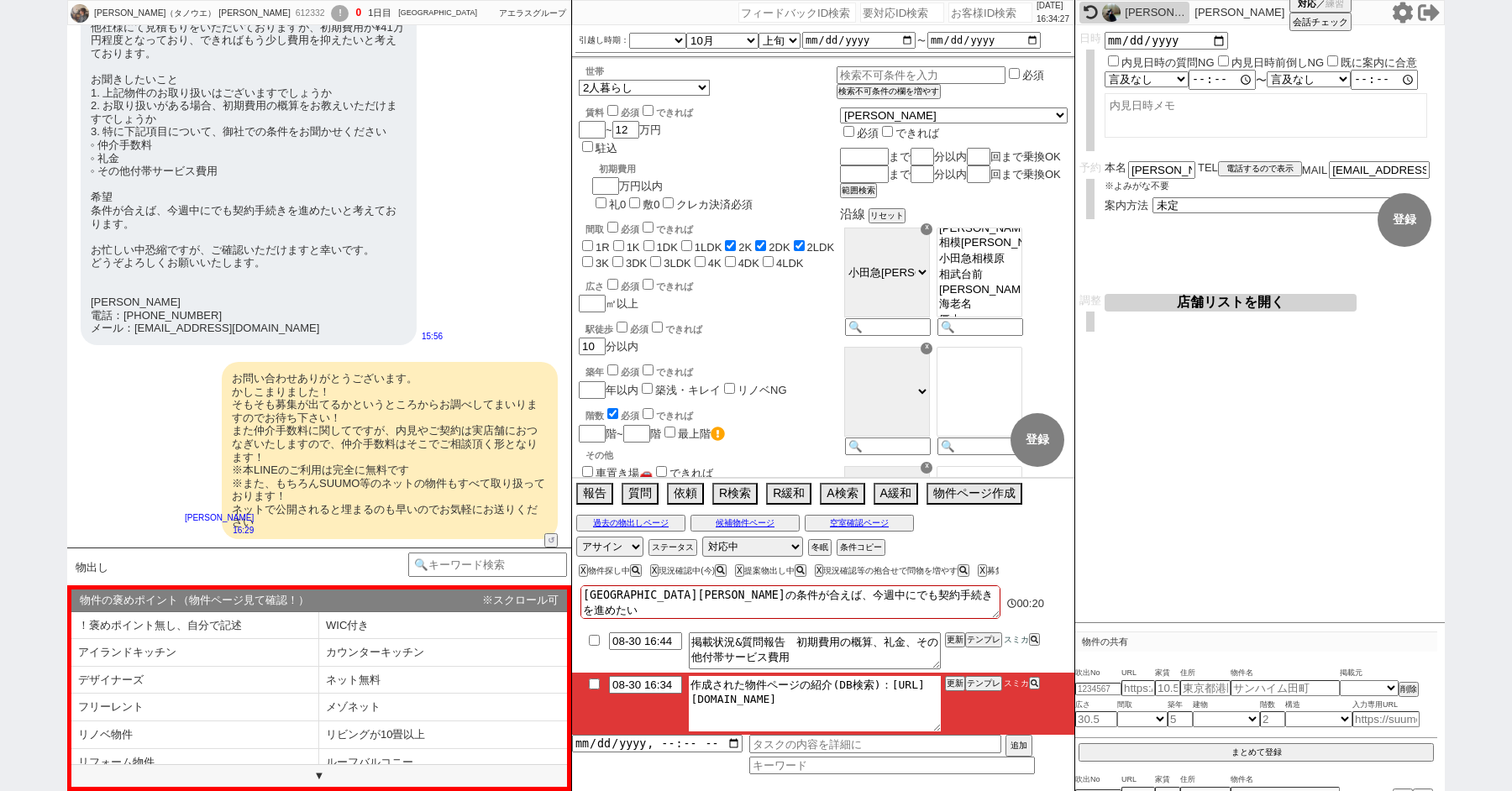
drag, startPoint x: 690, startPoint y: 696, endPoint x: 893, endPoint y: 717, distance: 204.1
click at [891, 717] on textarea "作成された物件ページの紹介(DB検索)：https://jent-crm.com/2ng-84y191pn3984hy/introduction_pages/…" at bounding box center [815, 703] width 252 height 55
click at [319, 666] on li "カウンターキッチン" at bounding box center [194, 679] width 248 height 27
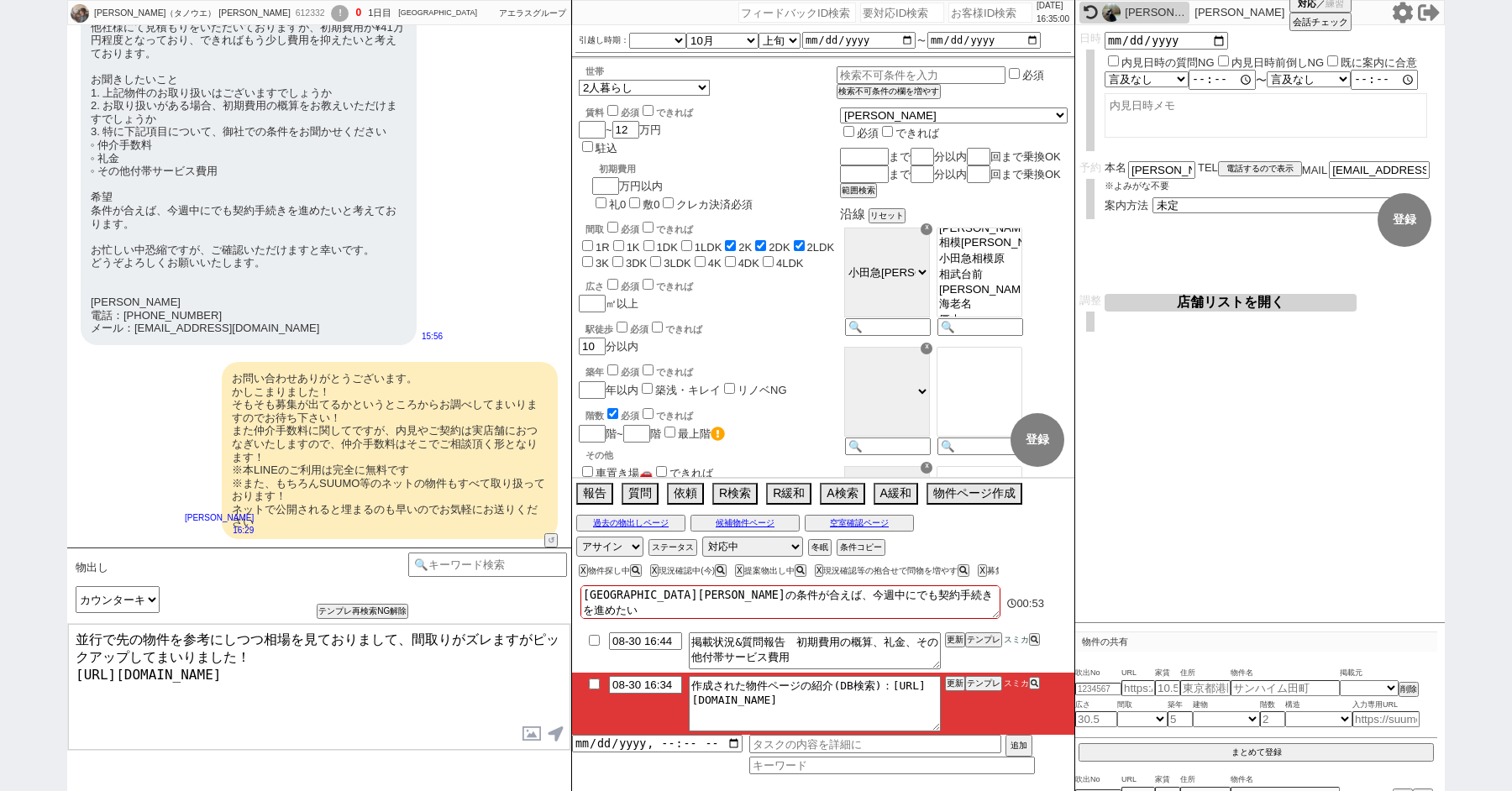
click at [371, 668] on textarea "並行で先の物件を参考にしつつ相場を見ておりまして、間取りがズレますがピックアップしてまいりました！ https://tools.sumika.live/pag…" at bounding box center [319, 686] width 502 height 126
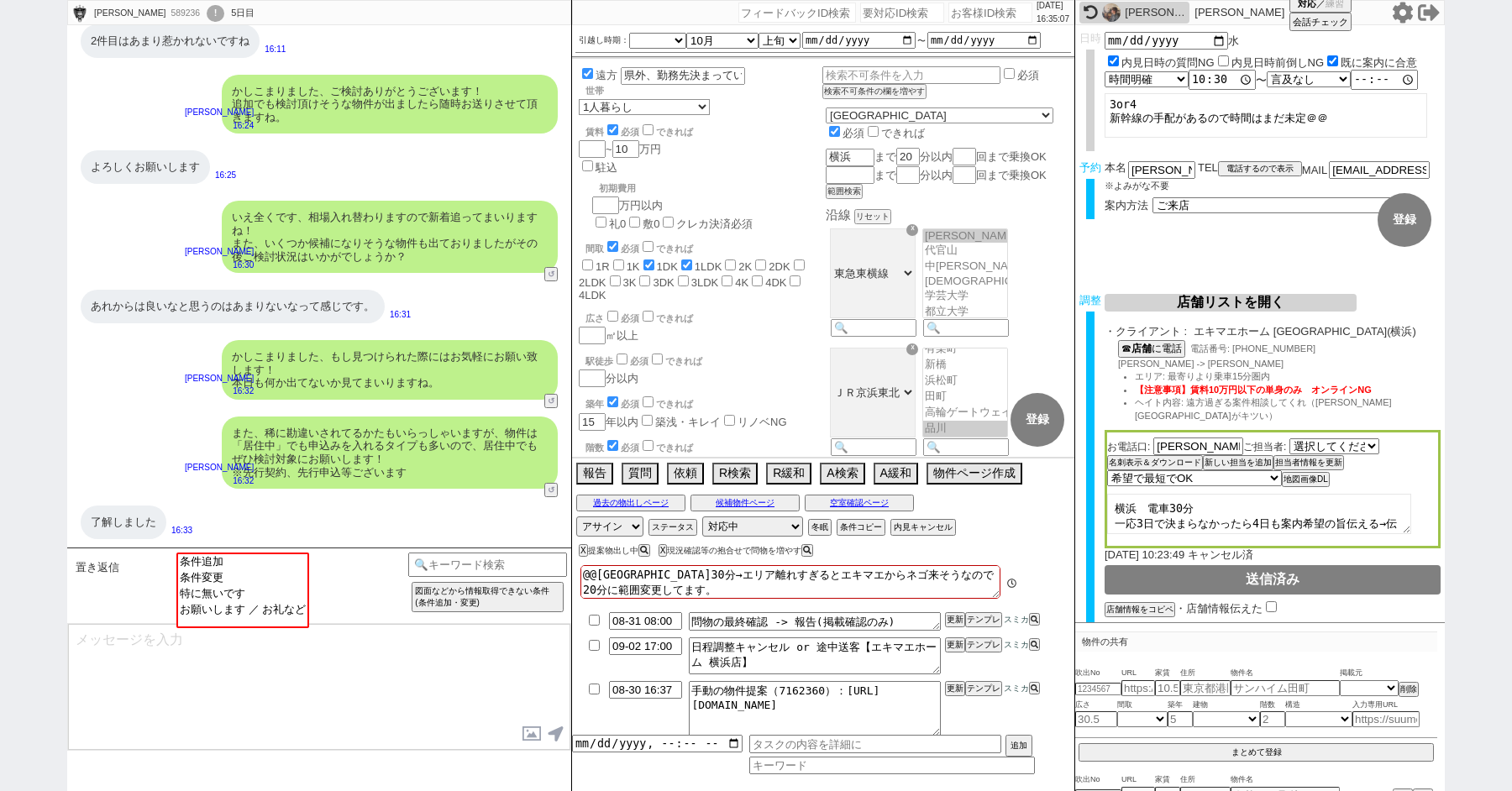
scroll to position [583, 0]
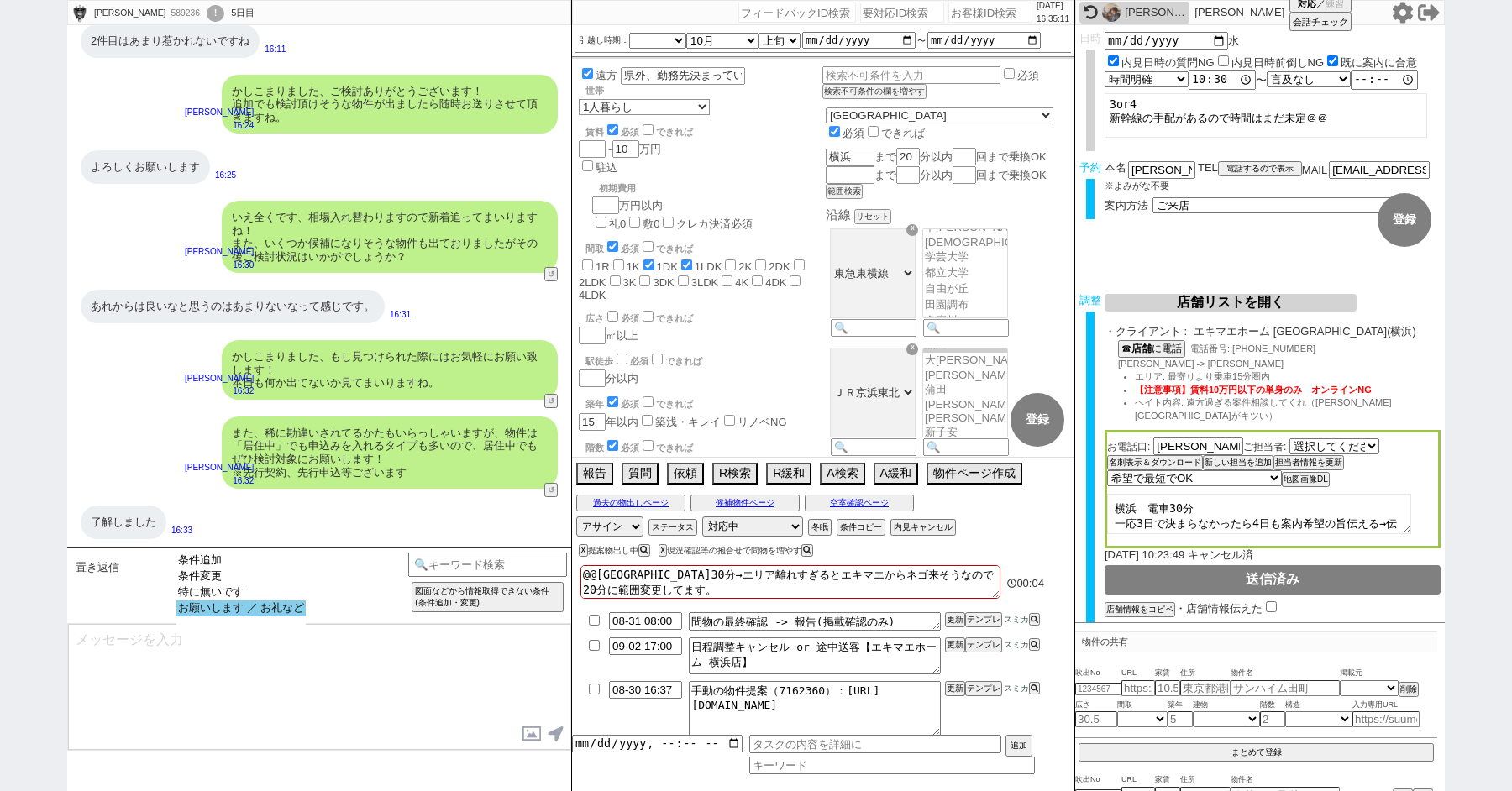
click at [203, 616] on option "お願いします ／ お礼など" at bounding box center [241, 608] width 130 height 16
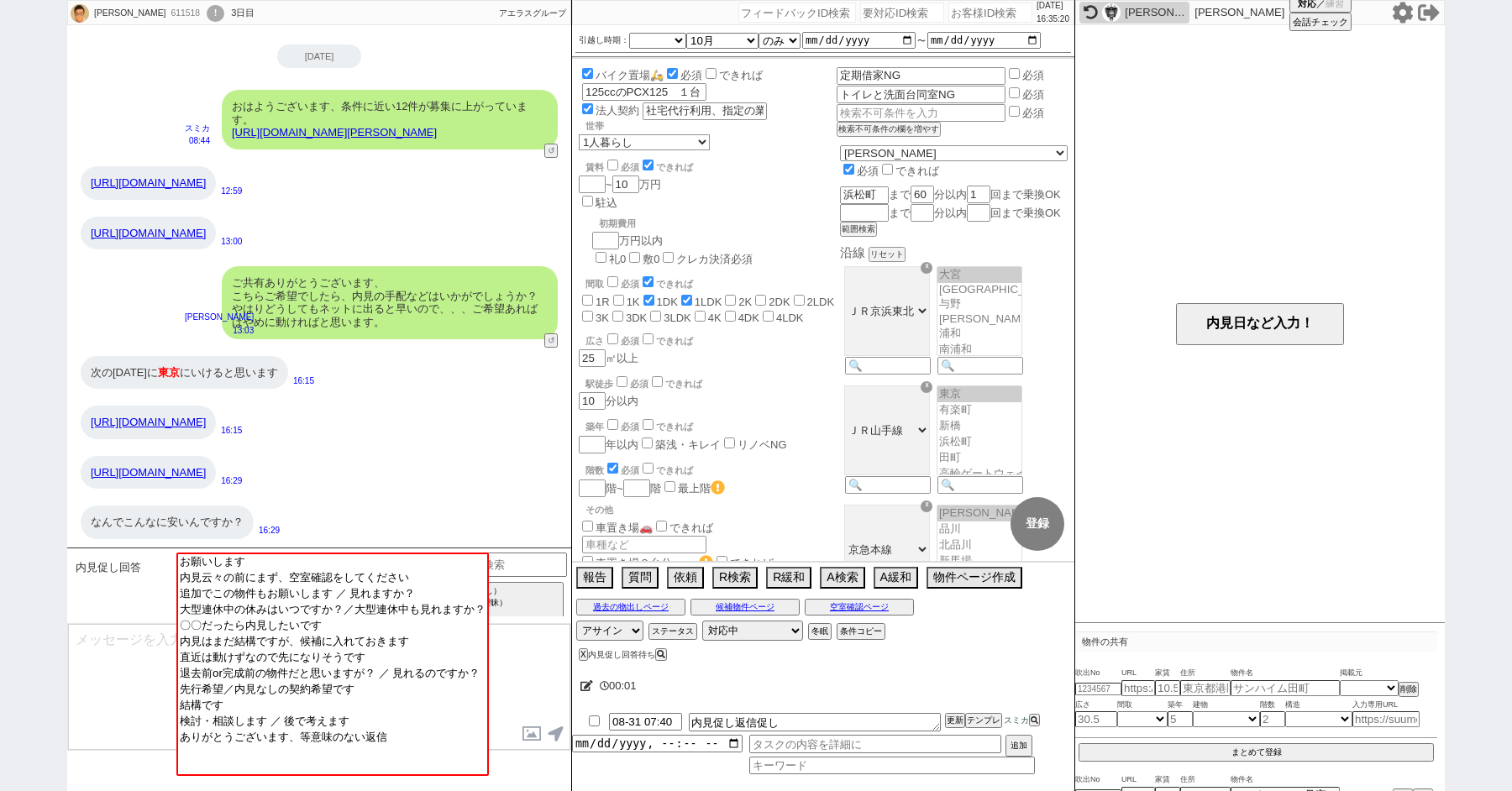
scroll to position [256, 0]
click at [115, 681] on textarea at bounding box center [319, 686] width 502 height 126
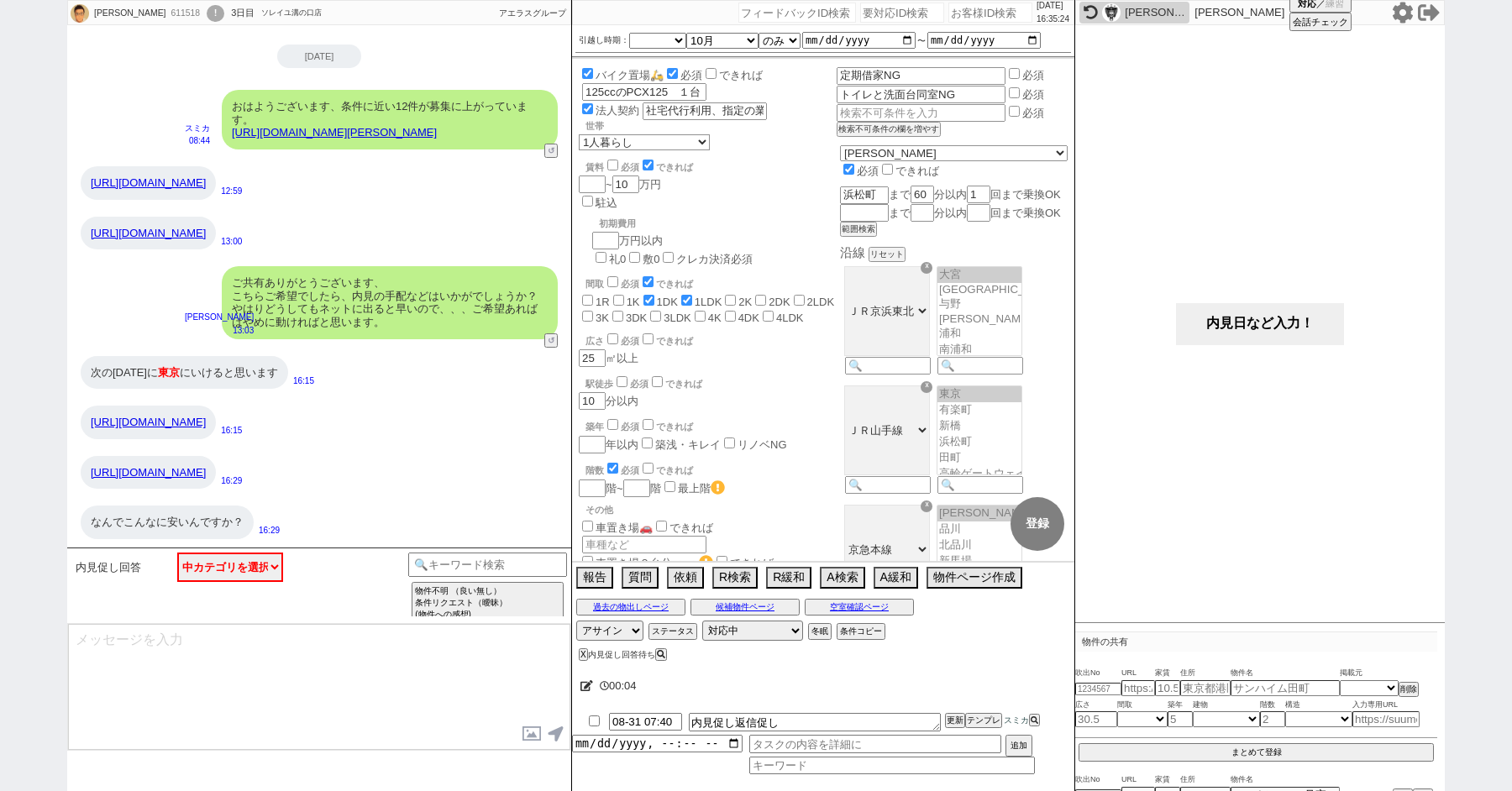
click at [1241, 332] on button "内見日など入力！" at bounding box center [1259, 324] width 168 height 42
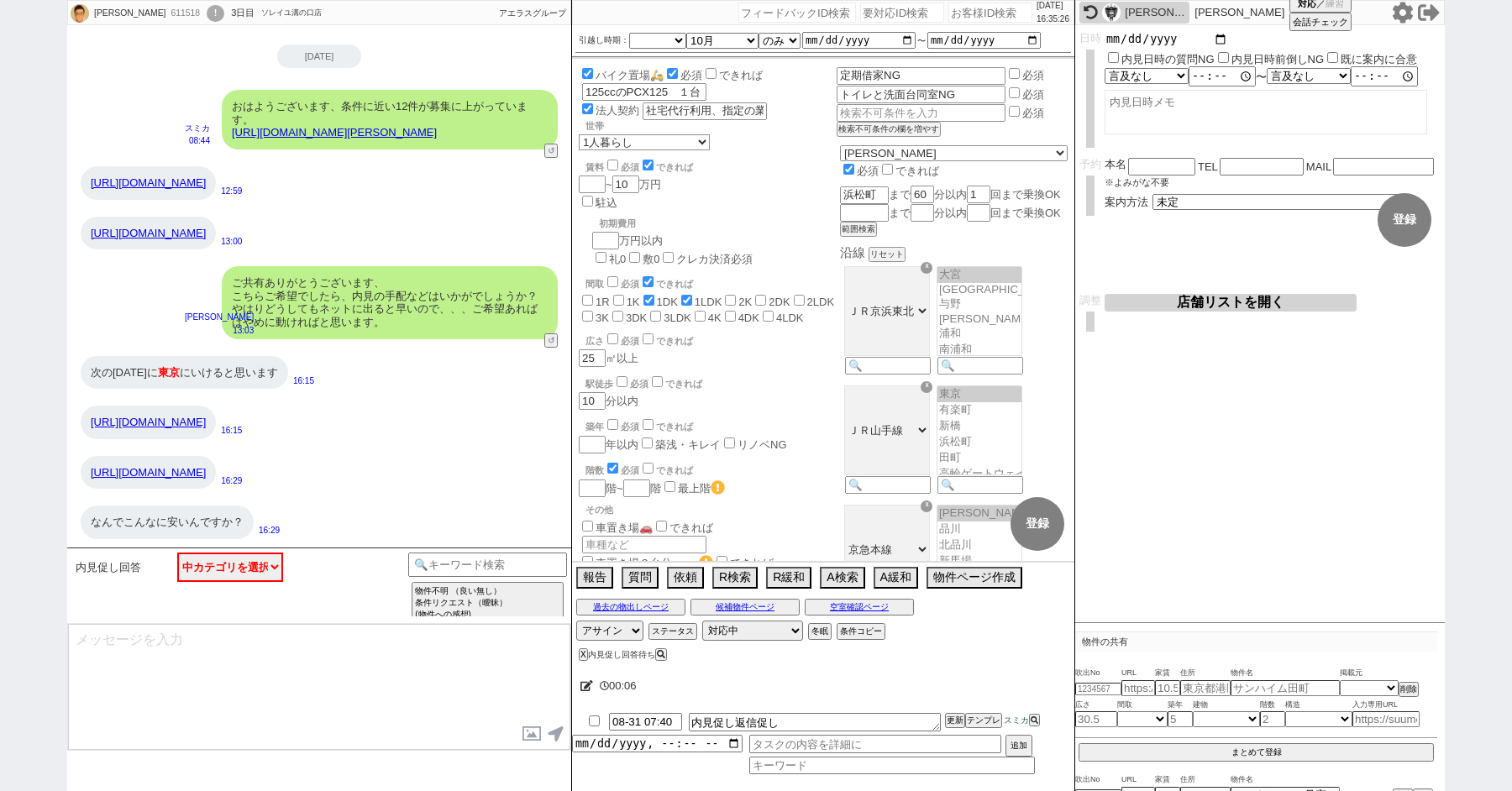
click at [1215, 35] on input "date" at bounding box center [1166, 39] width 123 height 14
click at [1285, 120] on textarea at bounding box center [1265, 115] width 322 height 44
click at [1396, 218] on button "登録" at bounding box center [1404, 220] width 54 height 54
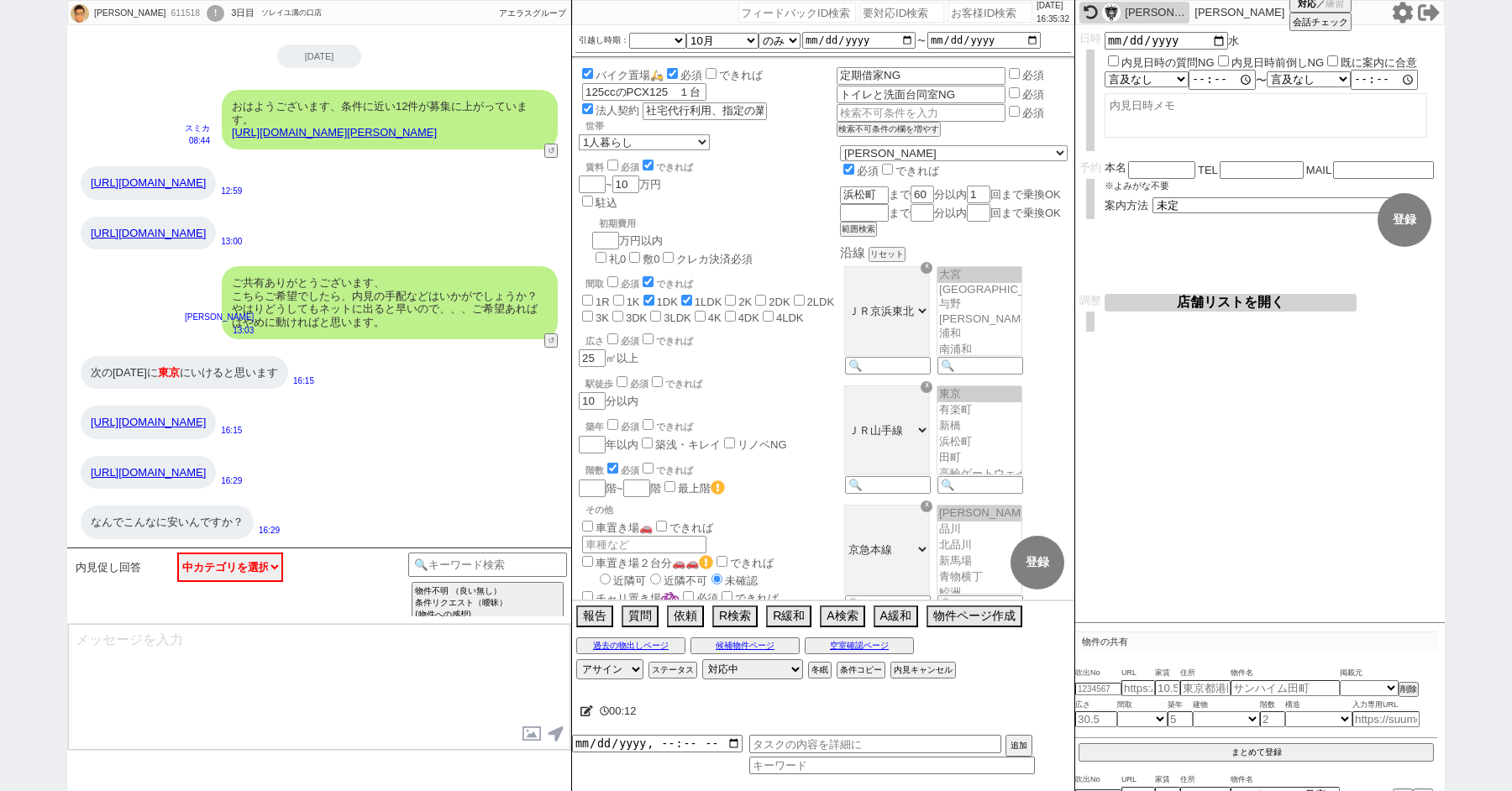
click at [1210, 305] on button "店舗リストを開く" at bounding box center [1231, 302] width 252 height 18
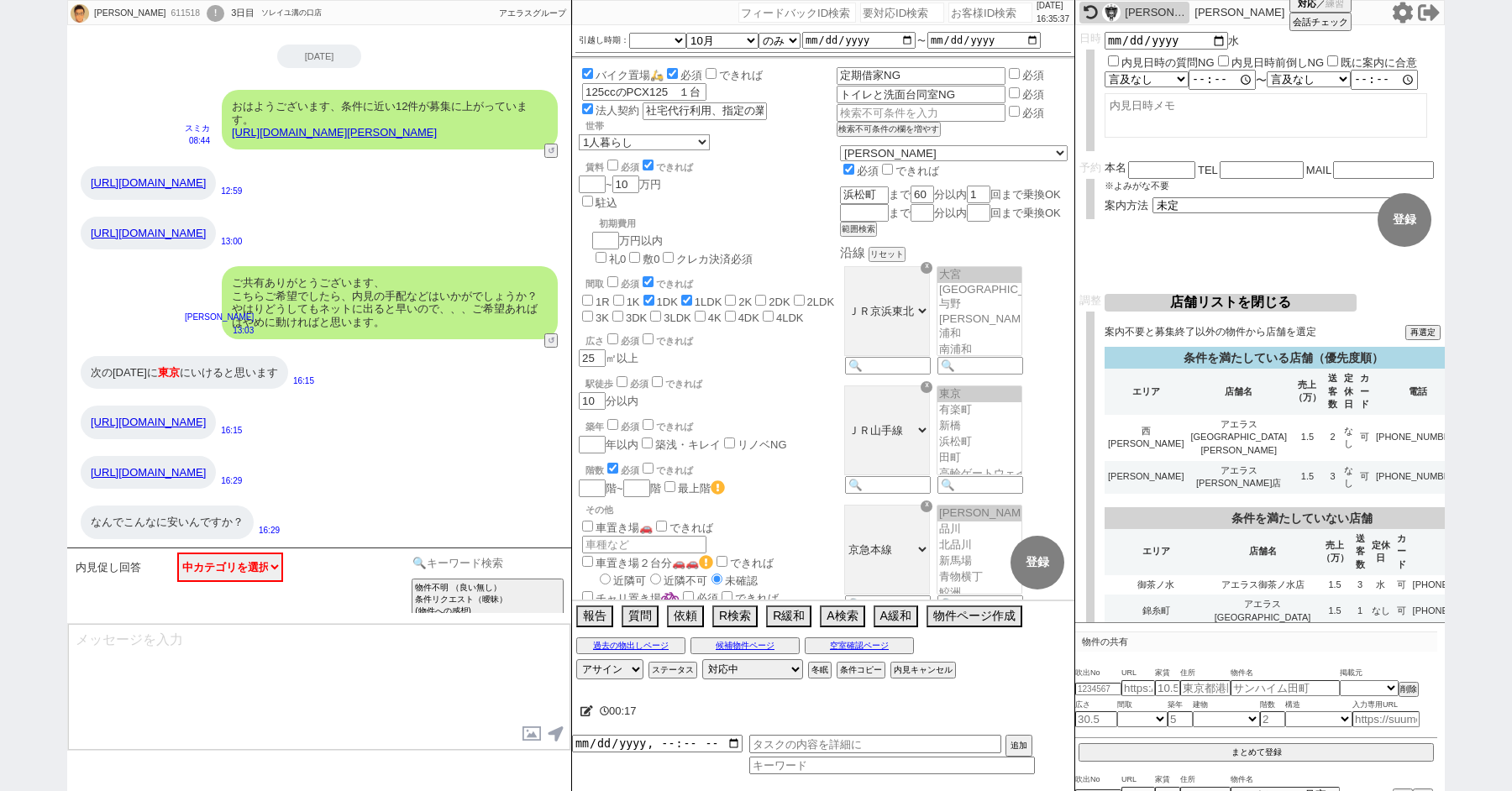
click at [450, 560] on input at bounding box center [487, 563] width 159 height 21
click at [1199, 302] on button "店舗リストを閉じる" at bounding box center [1231, 302] width 252 height 18
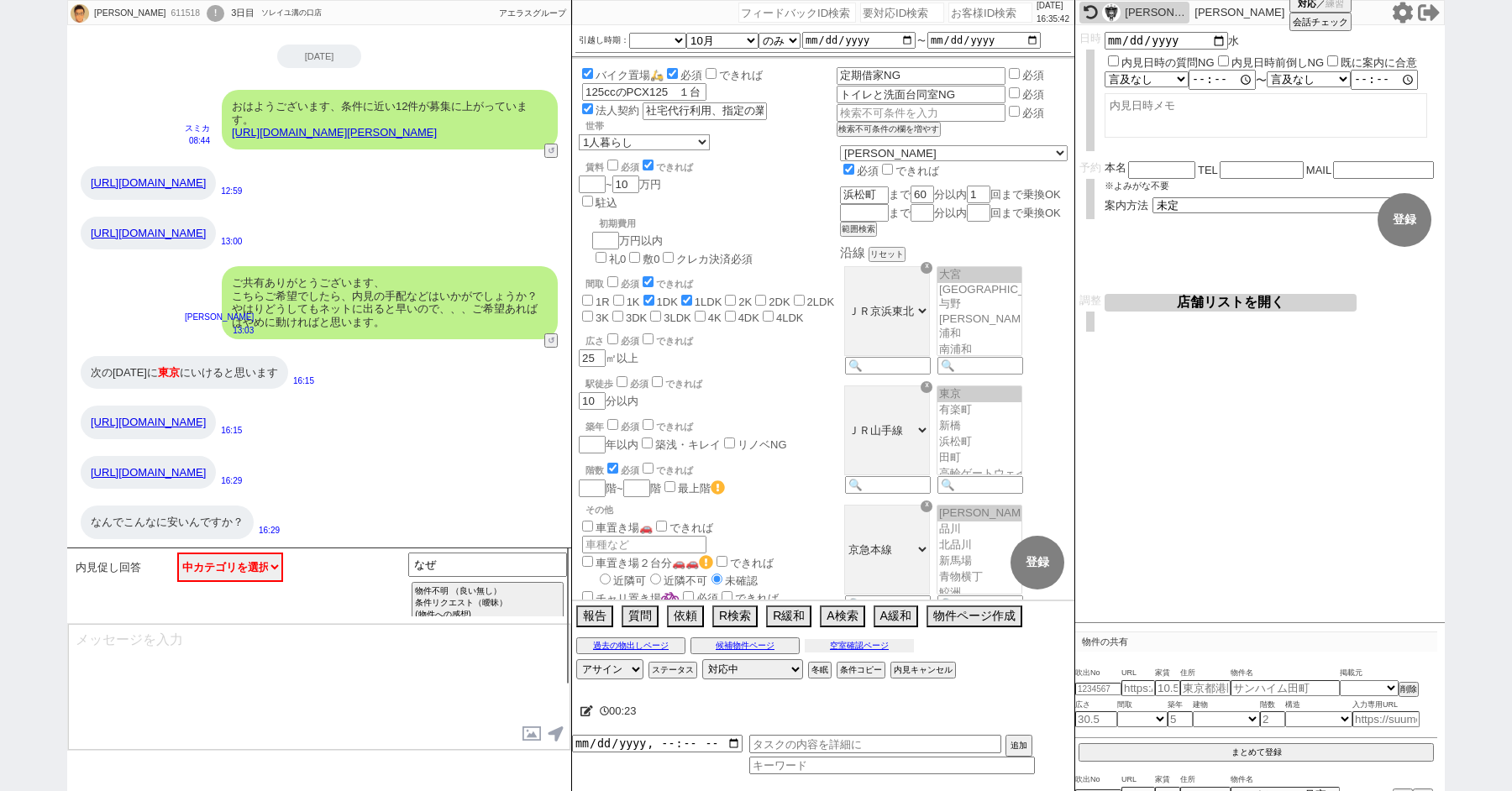
click at [851, 638] on button "空室確認ページ" at bounding box center [859, 645] width 109 height 13
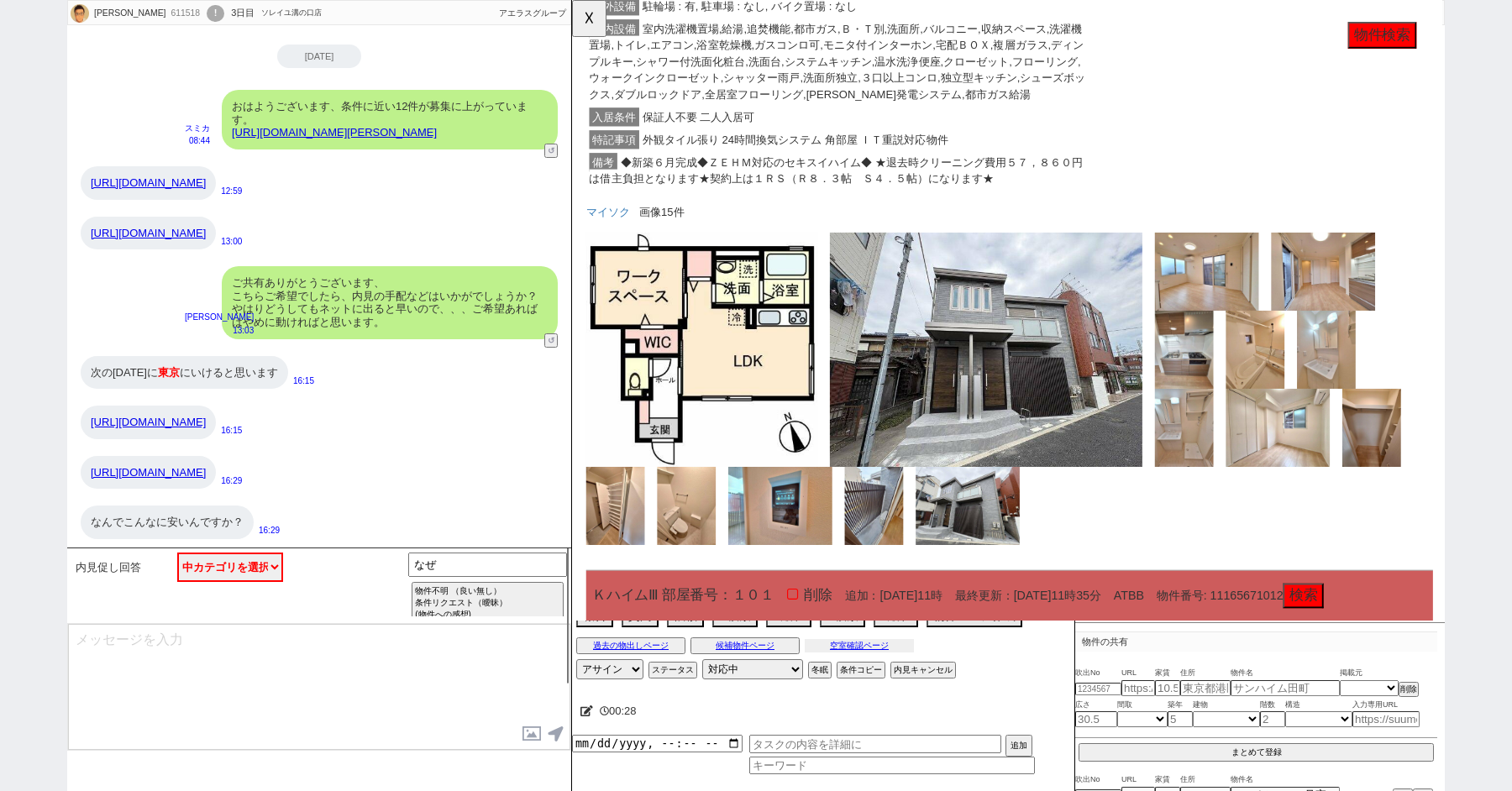
scroll to position [10653, 0]
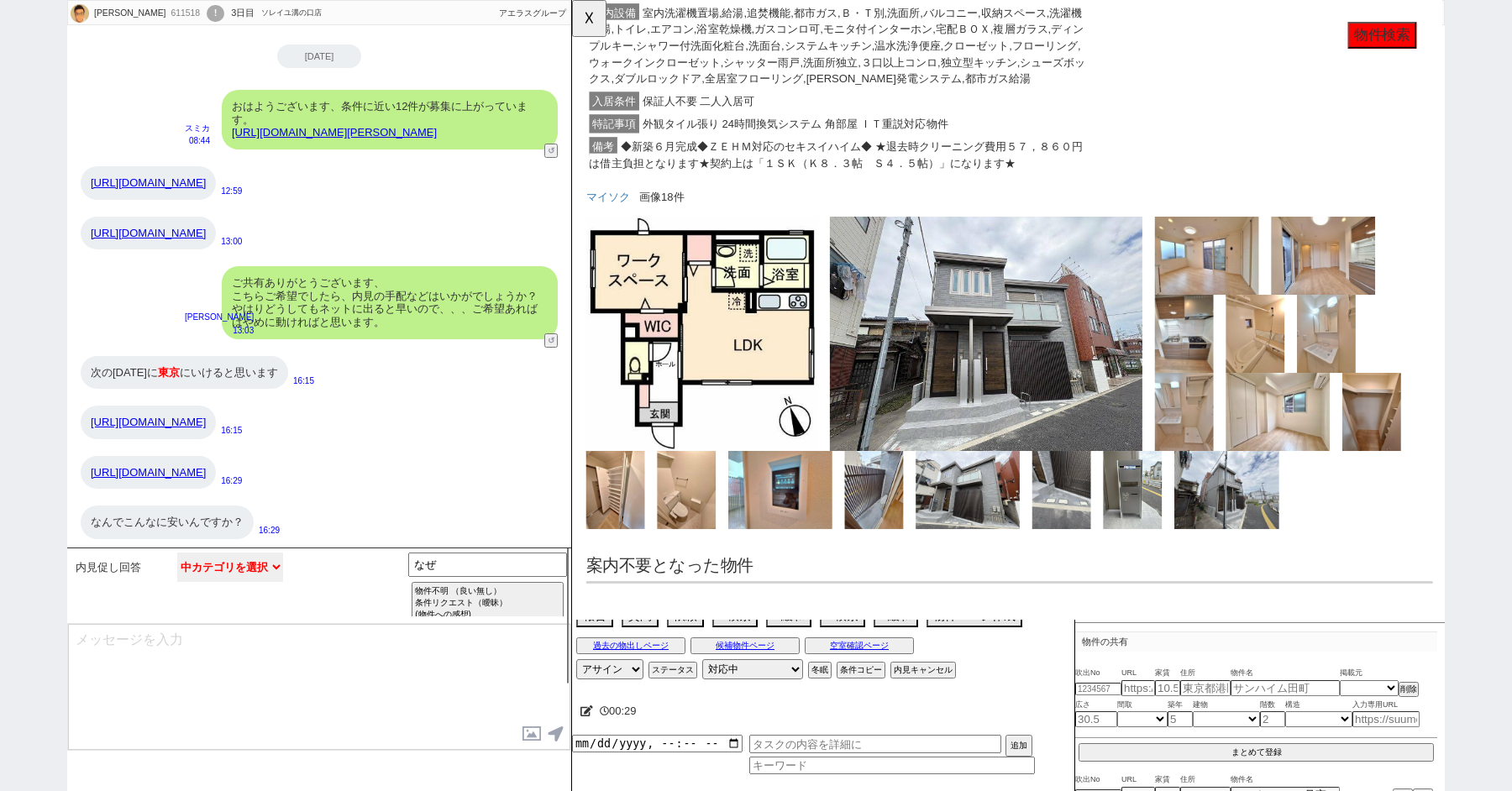
click at [256, 559] on select "中カテゴリを選択 お願いします 内見云々の前にまず、空室確認をしてください 追加でこの物件もお願いします ／ 見れますか？ 大型連休中の休みはいつですか？／大…" at bounding box center [230, 567] width 106 height 29
click at [455, 573] on input "なぜ" at bounding box center [487, 563] width 159 height 21
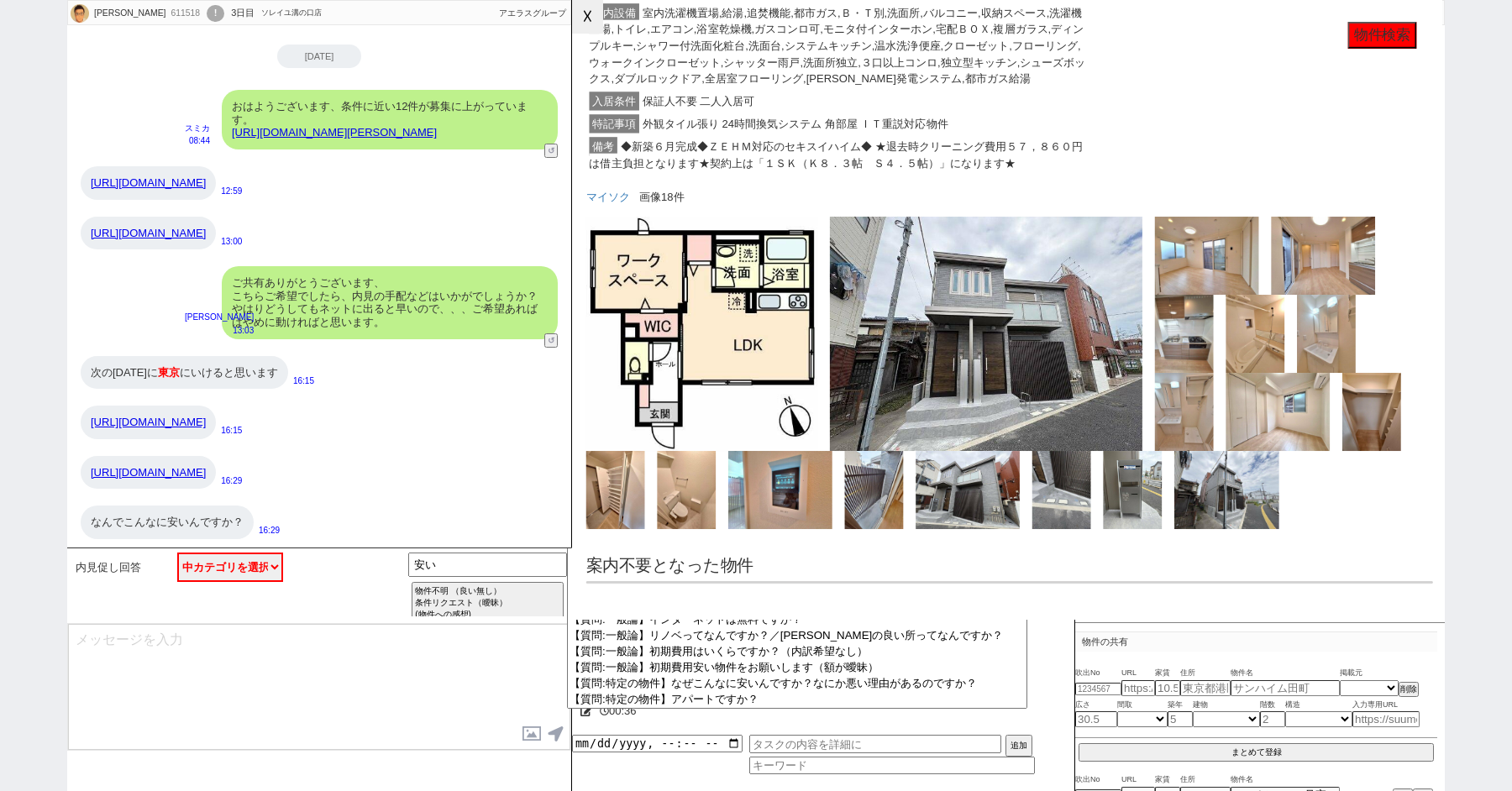
click at [579, 28] on button "☓" at bounding box center [587, 17] width 31 height 34
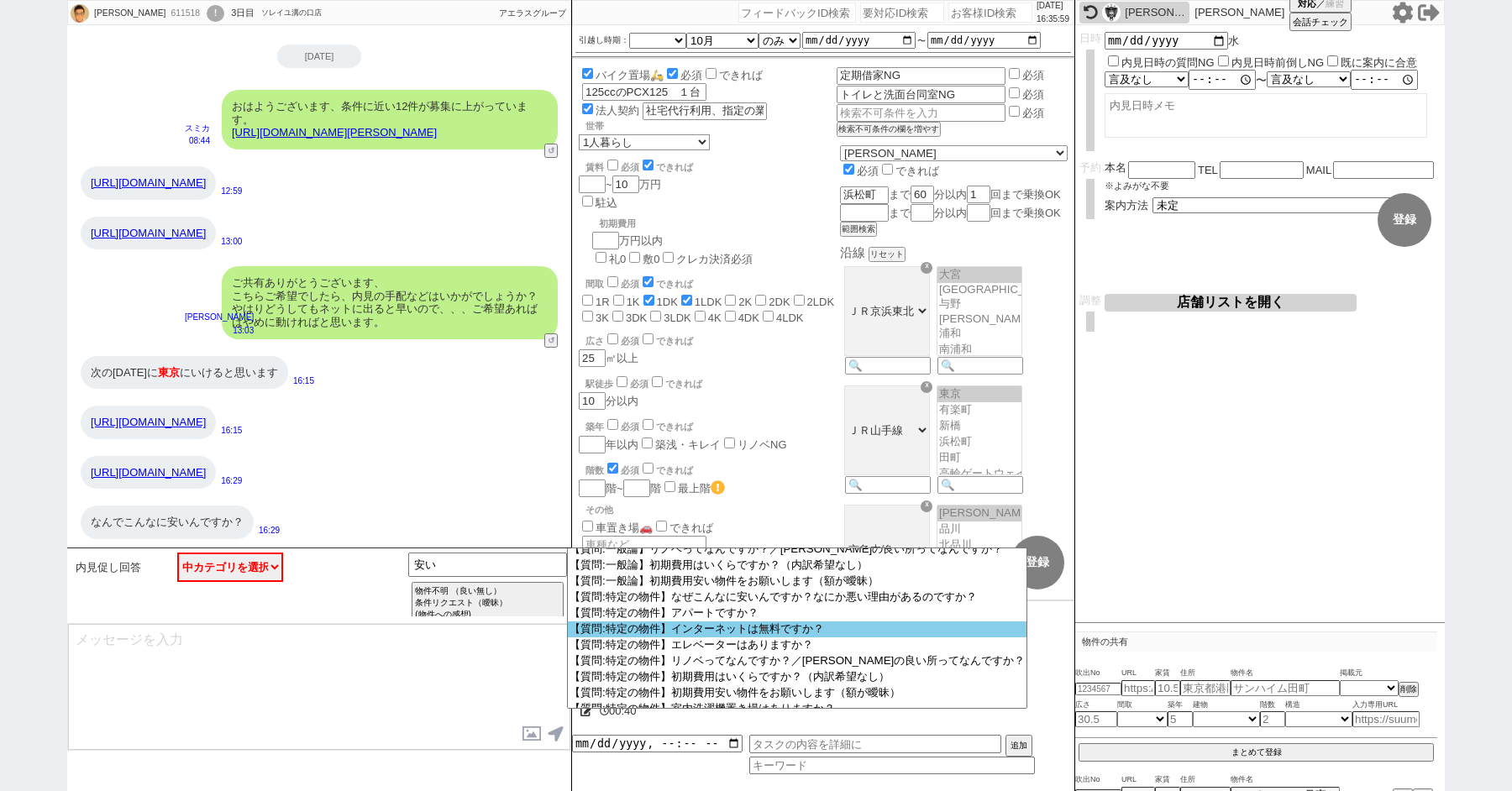
scroll to position [86, 0]
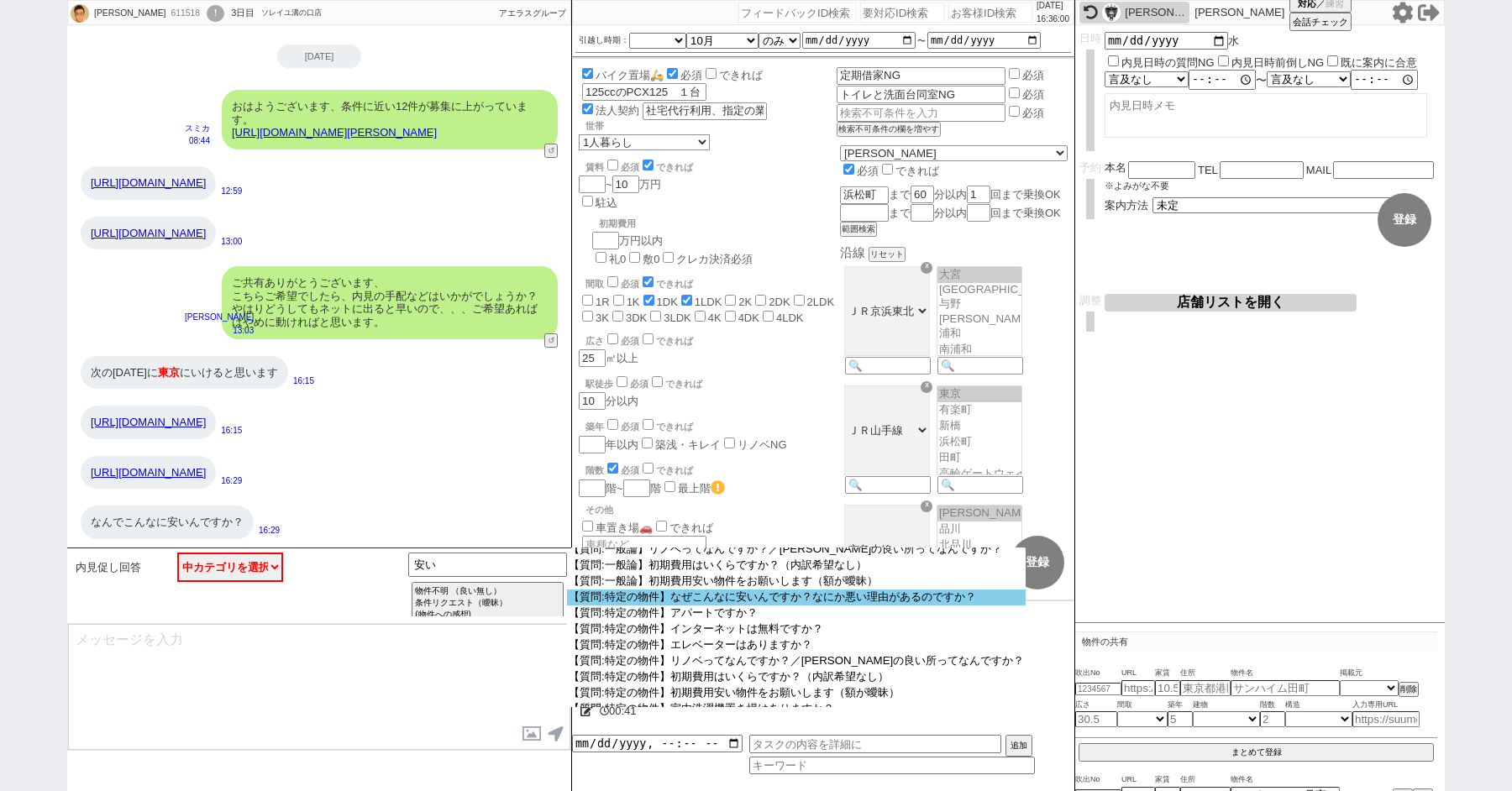
click at [638, 605] on option "【質問:特定の物件】なぜこんなに安いんですか？なにか悪い理由があるのですか？" at bounding box center [796, 597] width 459 height 16
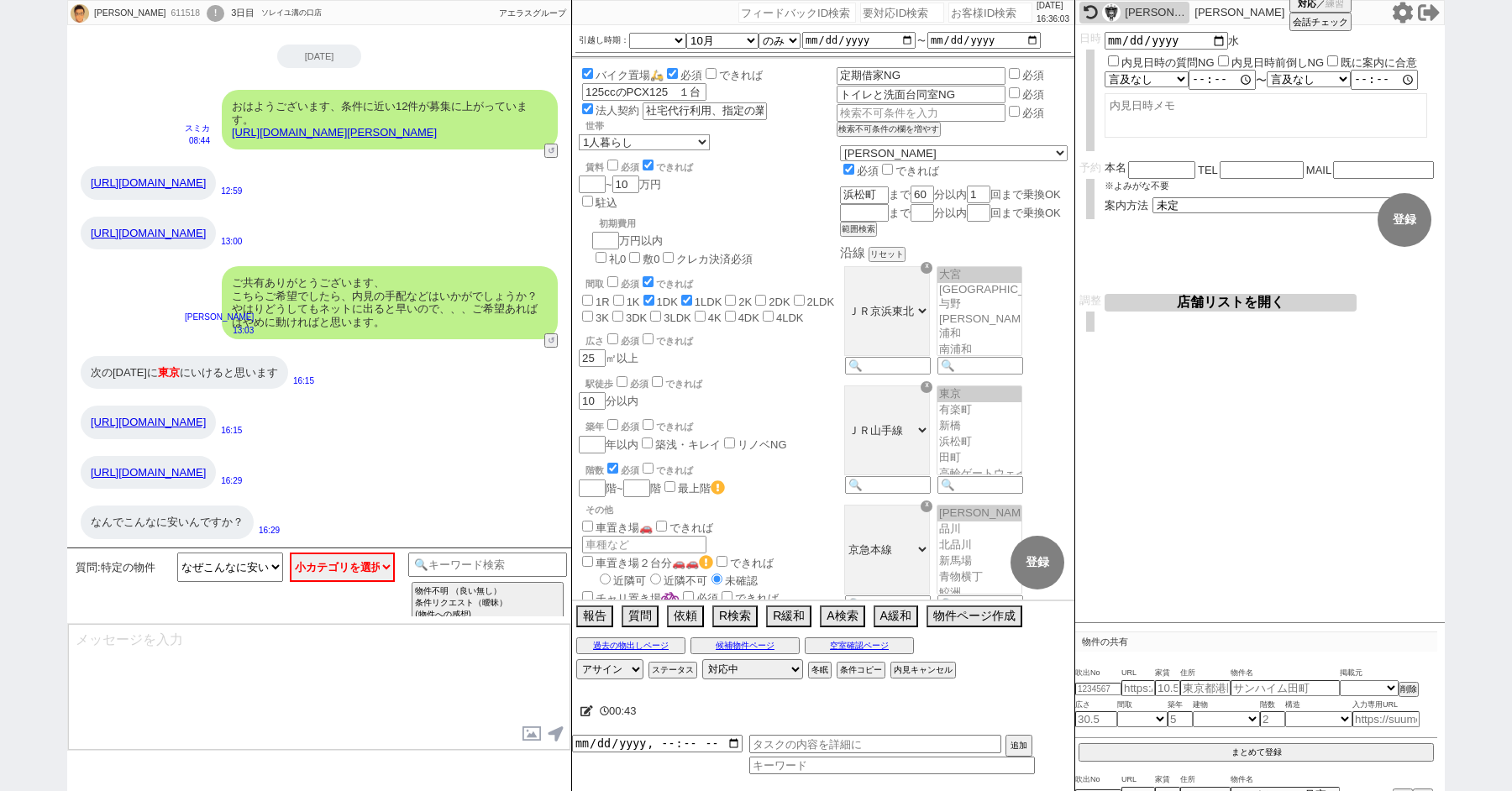
drag, startPoint x: 352, startPoint y: 478, endPoint x: 88, endPoint y: 475, distance: 264.0
click at [88, 475] on div "https://www.homes.co.jp/archive/b-11634341/" at bounding box center [148, 473] width 135 height 34
copy link "https://www.homes.co.jp/archive/b-11634341/"
click at [347, 561] on select "小カテゴリを選択 ポジ寄り マイナス〜フラット目" at bounding box center [343, 567] width 106 height 29
click at [290, 552] on select "小カテゴリを選択 ポジ寄り マイナス〜フラット目" at bounding box center [343, 567] width 106 height 29
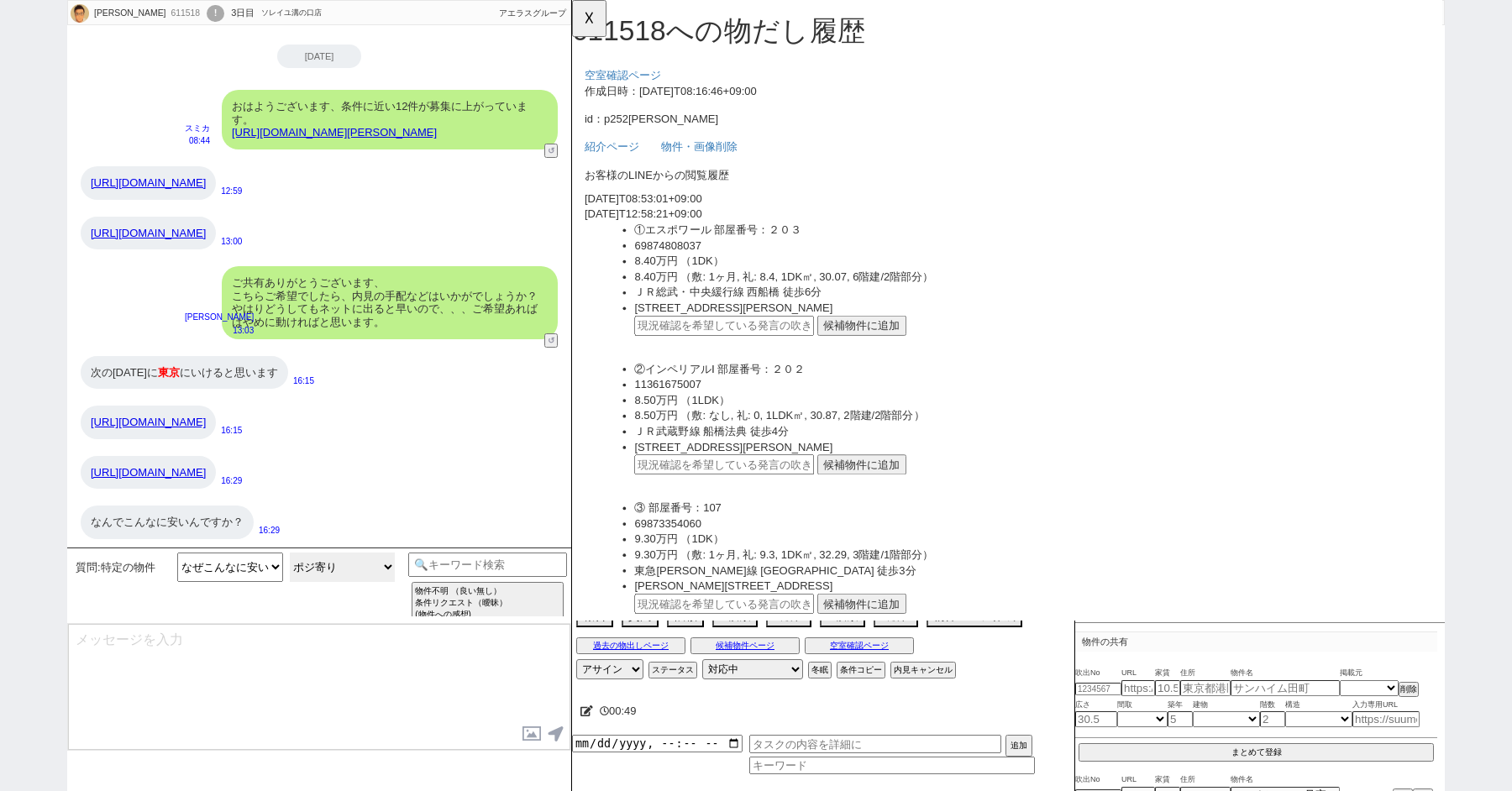
copy link "https://www.homes.co.jp/archive/b-11634341/"
click at [584, 22] on button "☓" at bounding box center [587, 17] width 31 height 34
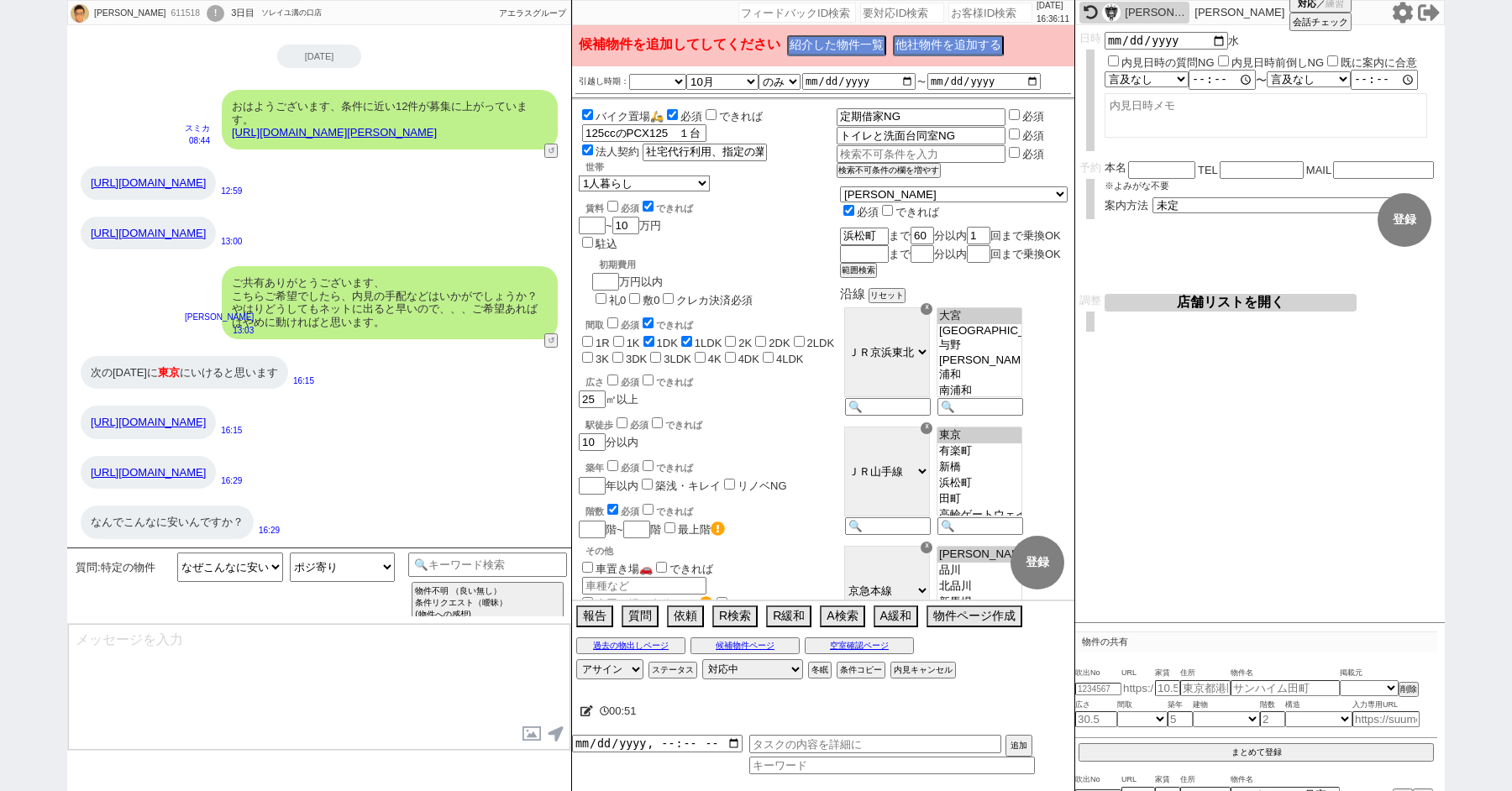
click at [1134, 686] on input "text" at bounding box center [1138, 688] width 34 height 14
paste input "https://www.homes.co.jp/archive/b-11634341/"
click at [1433, 646] on p "物件の共有" at bounding box center [1256, 641] width 362 height 20
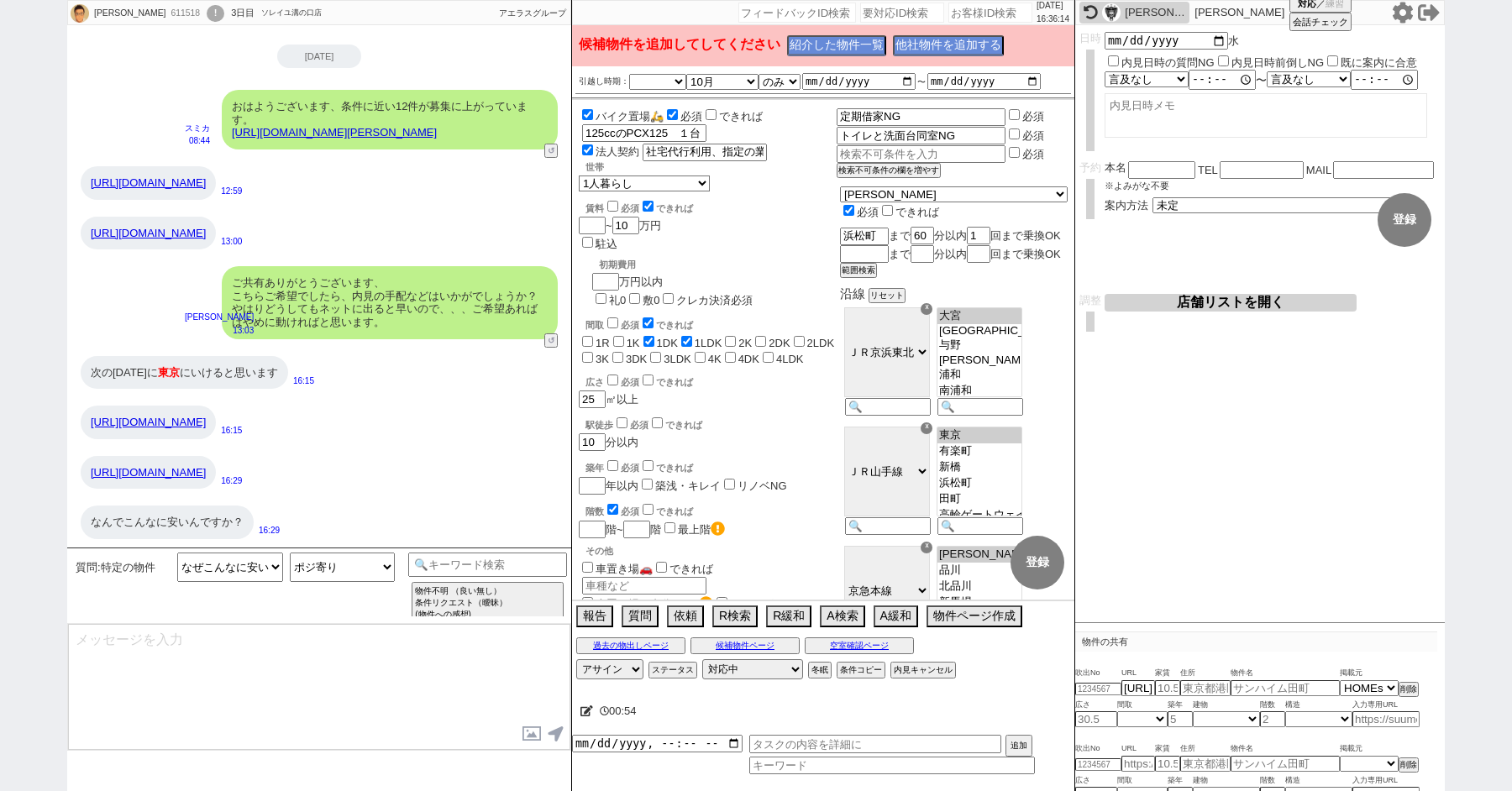
drag, startPoint x: 144, startPoint y: 426, endPoint x: 86, endPoint y: 406, distance: 61.4
click at [86, 406] on div "https://suumo.jp/library/tf_13/sc_13102/to_1001882811/" at bounding box center [148, 422] width 135 height 34
click at [123, 415] on link "https://suumo.jp/library/tf_13/sc_13102/to_1001882811/" at bounding box center [148, 421] width 115 height 12
click at [1141, 758] on input "text" at bounding box center [1138, 764] width 34 height 14
paste input "https://suumo.jp/chintai/bc_100455557014/"
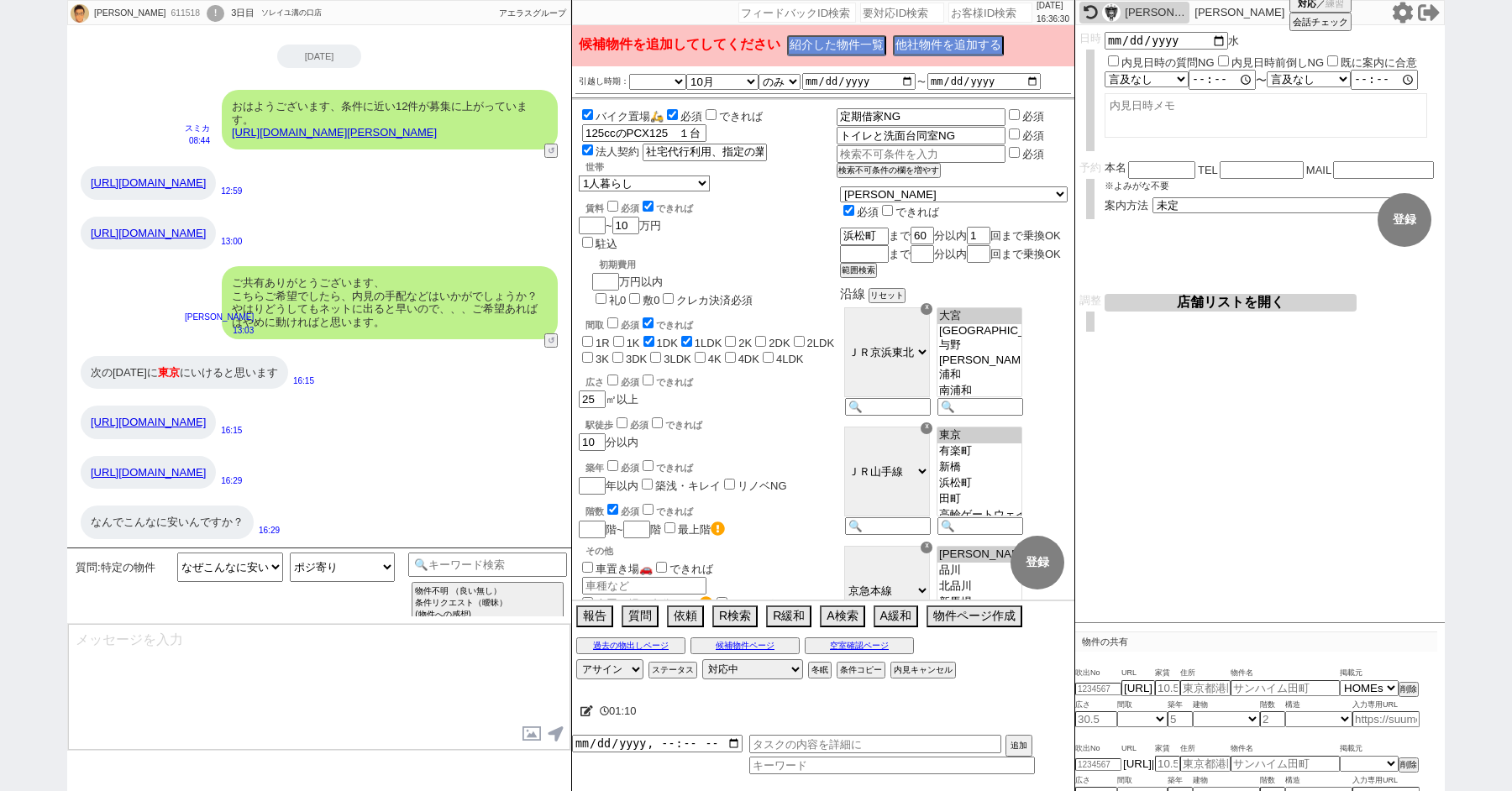
scroll to position [0, 183]
click at [826, 458] on div "築年 必須 できれば" at bounding box center [711, 466] width 251 height 17
click at [195, 472] on link "https://www.homes.co.jp/archive/b-11634341/" at bounding box center [148, 472] width 115 height 12
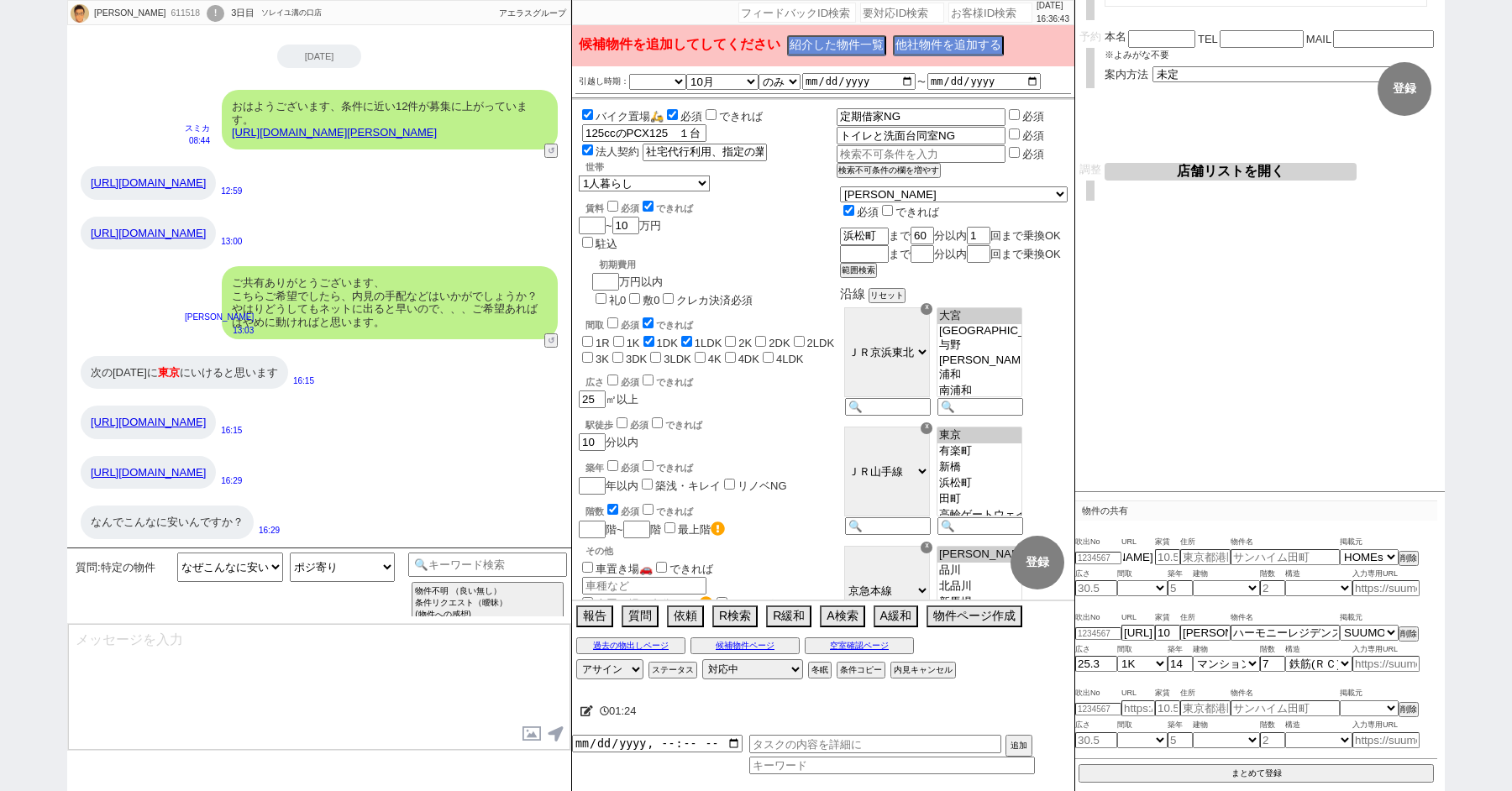
scroll to position [0, 194]
drag, startPoint x: 1122, startPoint y: 554, endPoint x: 1205, endPoint y: 560, distance: 83.2
click at [1205, 560] on div "https://www.homes.co.jp/archive/b-11634341/ 掲載元 SUUMO HOMEs sumaity yahoo goo a…" at bounding box center [1256, 557] width 362 height 17
paste input "https://www.homes.co.jp/chintai/room/51dbf3f7a7d0fcdd47a641beebd1334234665def/?…"
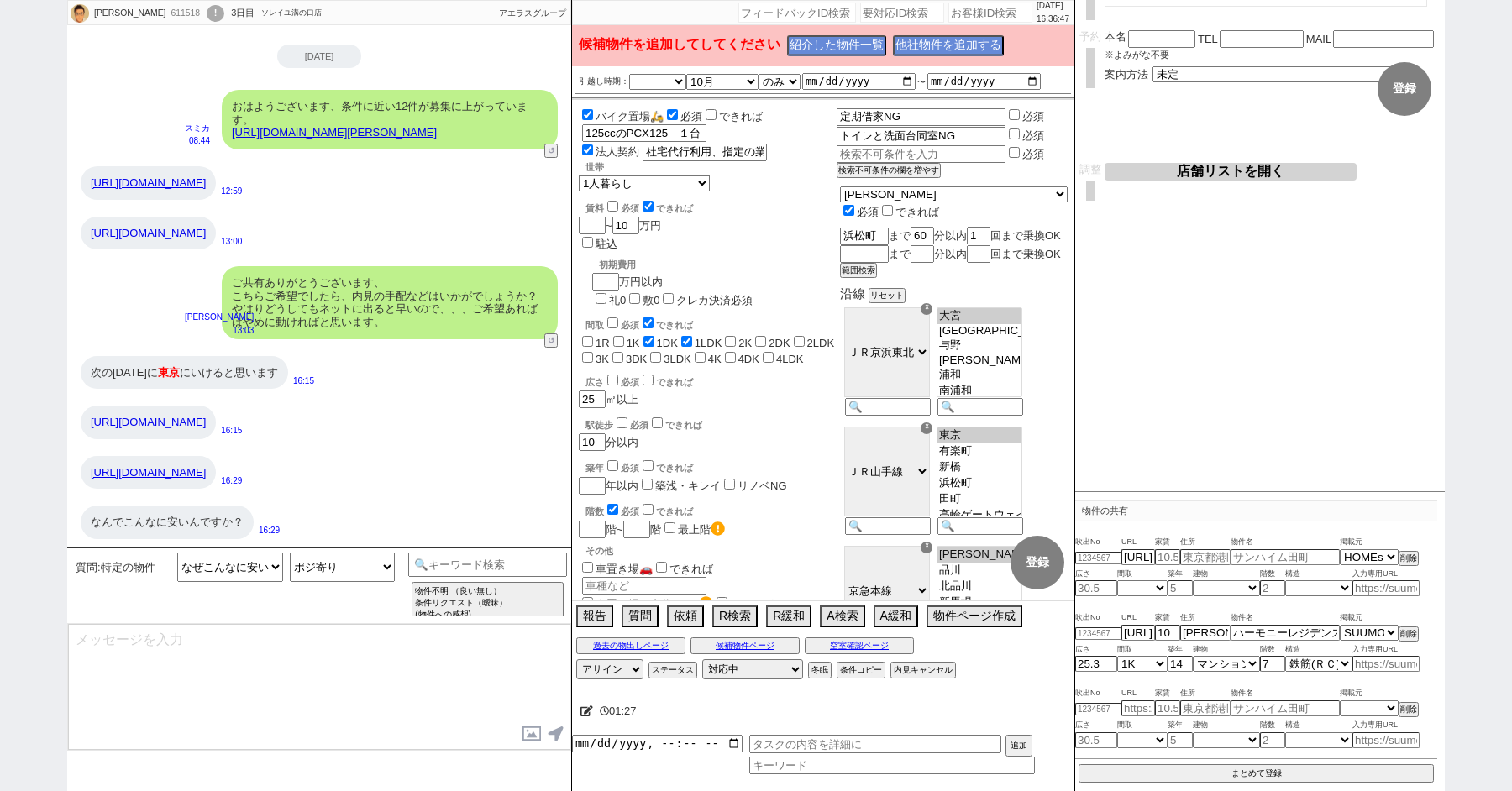
click at [1298, 603] on div "吹出No URL 家賃 住所 物件名 掲載元 https://www.homes.co.jp/chintai/room/51dbf3f7a7d0fcdd47a…" at bounding box center [1256, 640] width 362 height 75
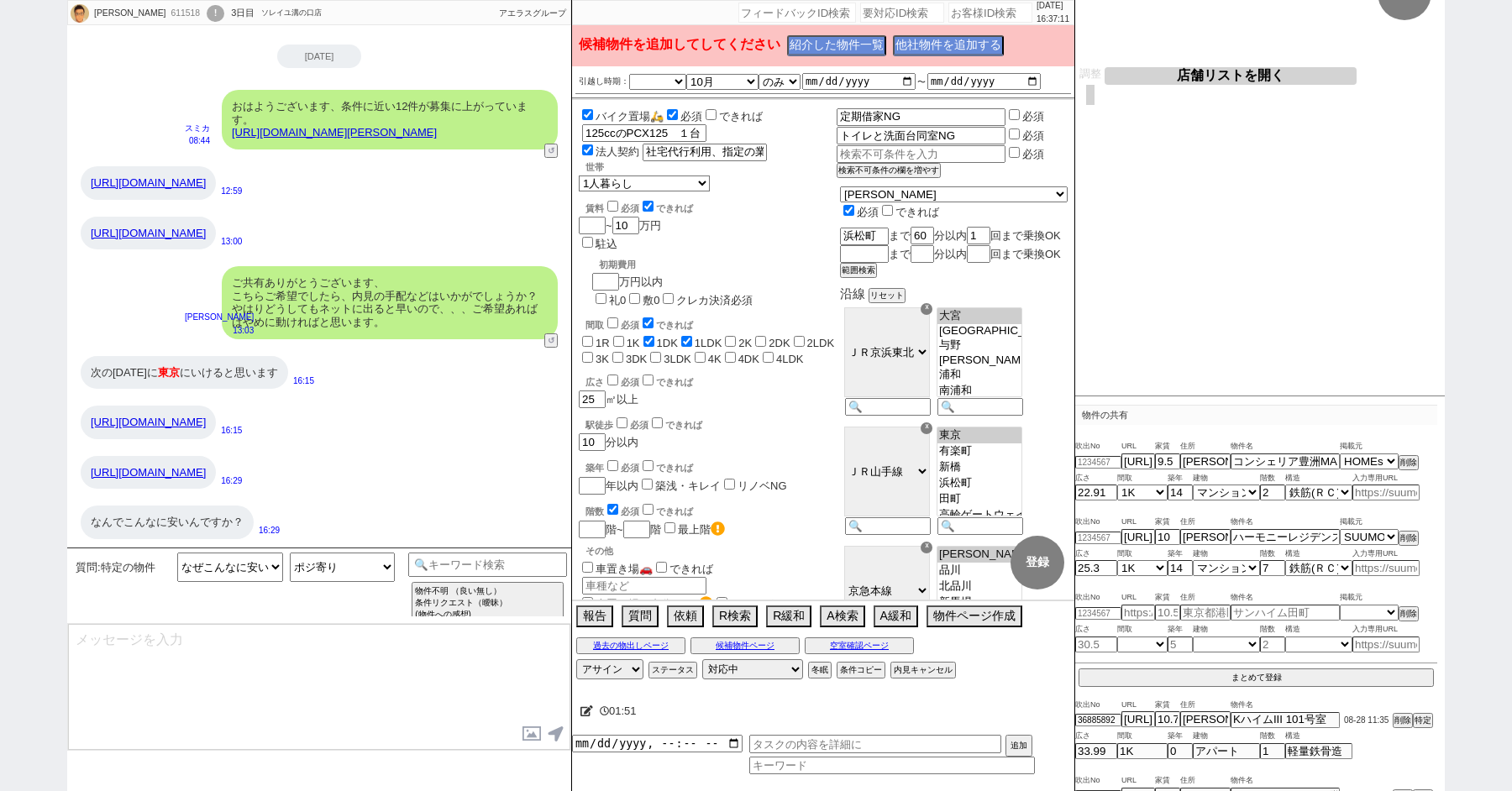
scroll to position [258, 0]
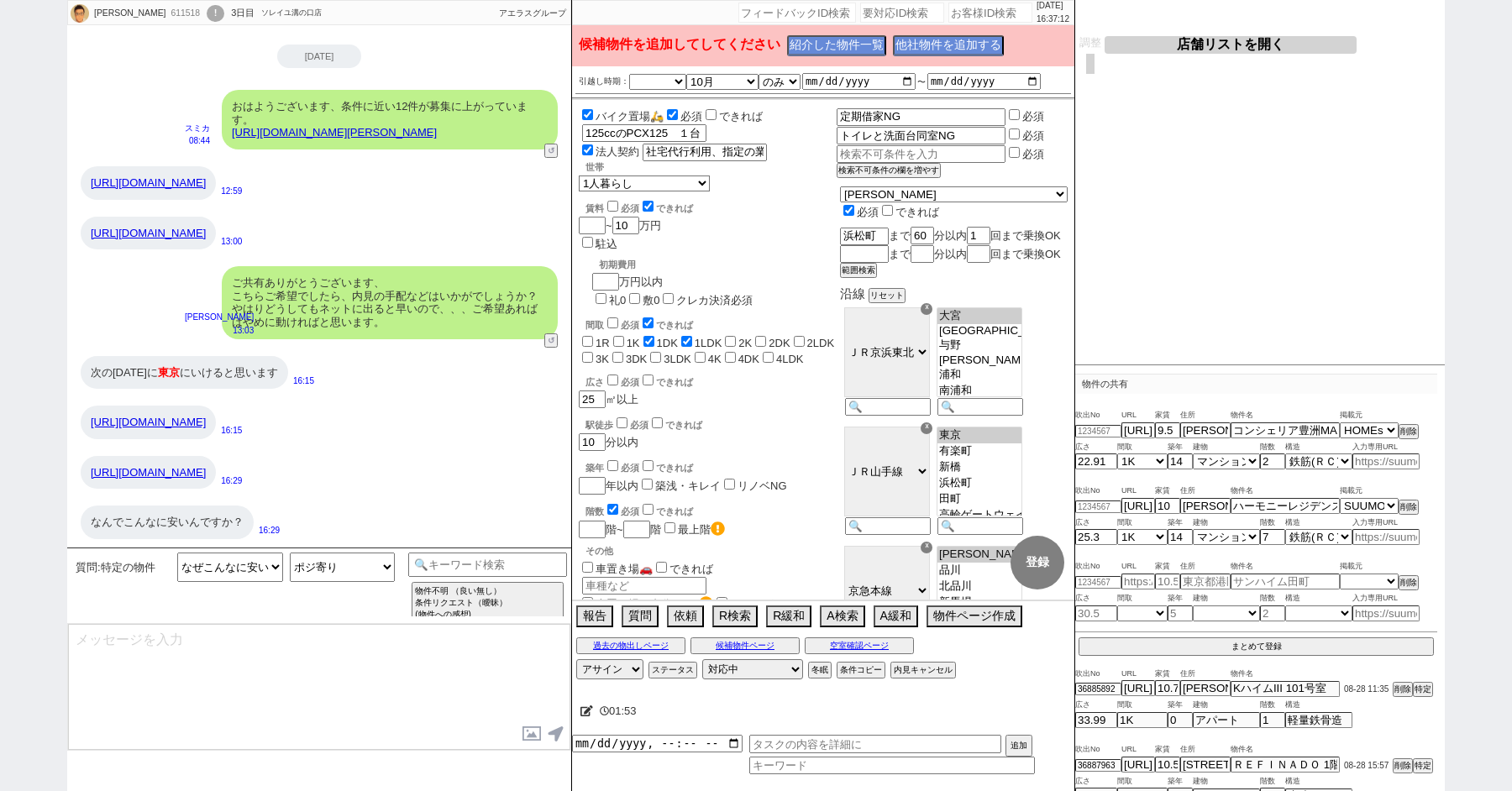
click at [158, 520] on div "なんでこんなに安いんですか？" at bounding box center [167, 522] width 173 height 34
click at [1098, 424] on div "https://www.homes.co.jp/chintai/room/51dbf3f7a7d0fcdd47a641beebd1334234665def/?…" at bounding box center [1256, 430] width 362 height 17
paste input "36908203"
click at [1094, 501] on input "number" at bounding box center [1098, 506] width 46 height 11
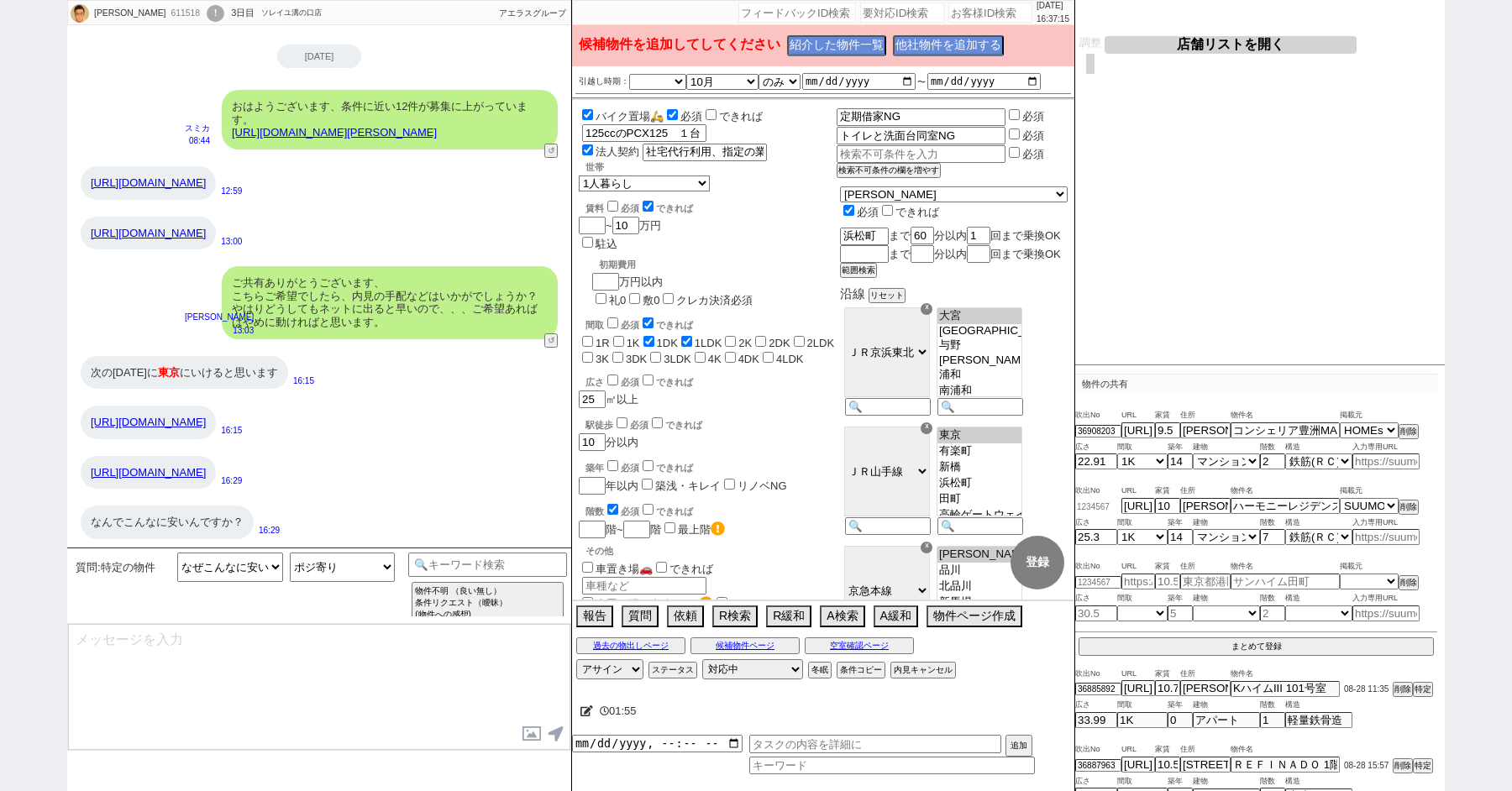
paste input "36908203"
click at [1437, 533] on div "25.3 不明 1R 1K 1DK 1LDK 2K 2DK 2LDK 3K 3DK 3LDK 4K 4DK 4LDK 5K 5DK 5LDK 6K 6DK 6…" at bounding box center [1256, 536] width 362 height 16
click at [1257, 649] on button "まとめて登録" at bounding box center [1256, 645] width 355 height 15
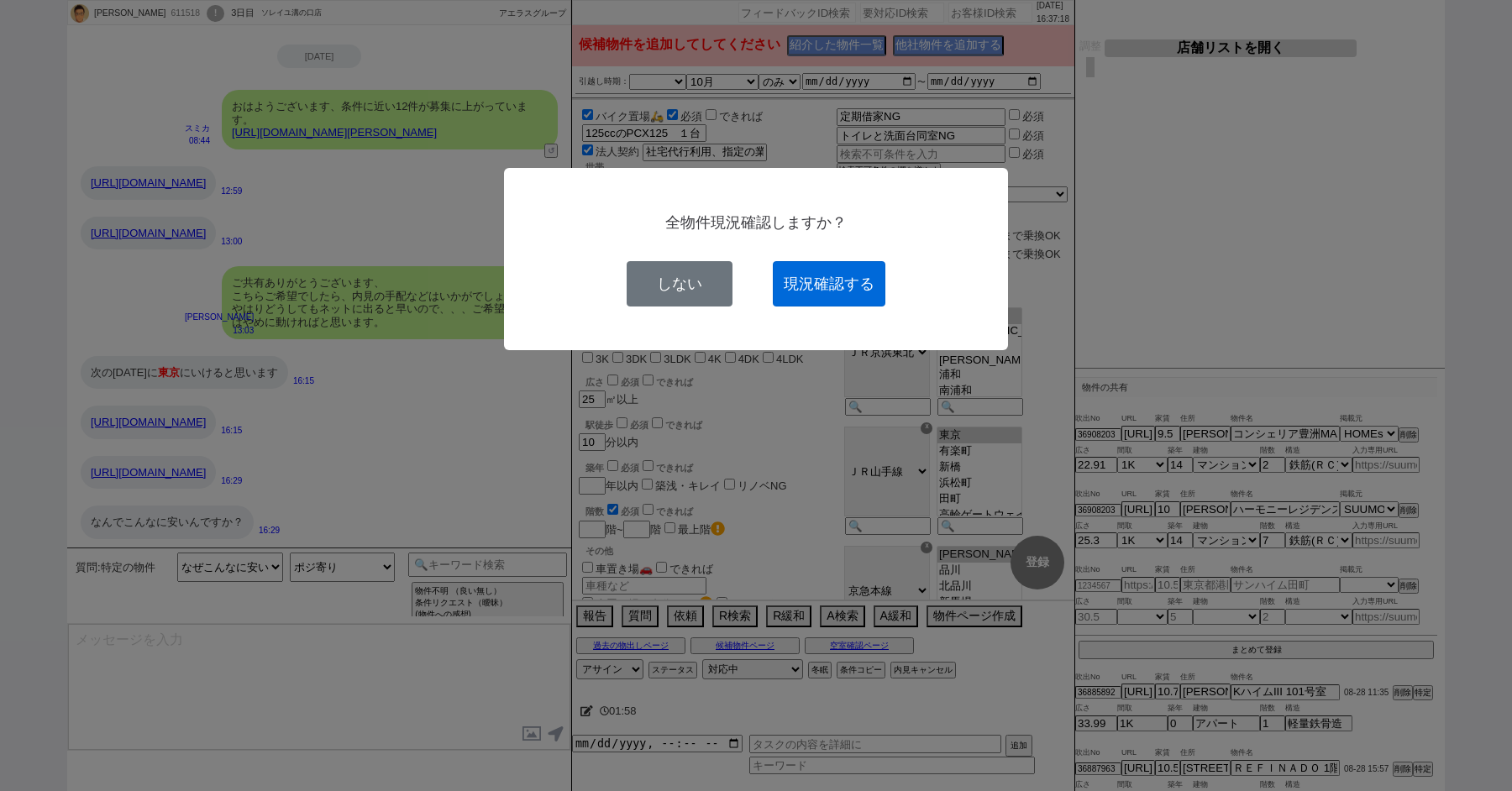
click at [825, 298] on button "現況確認する" at bounding box center [829, 283] width 113 height 45
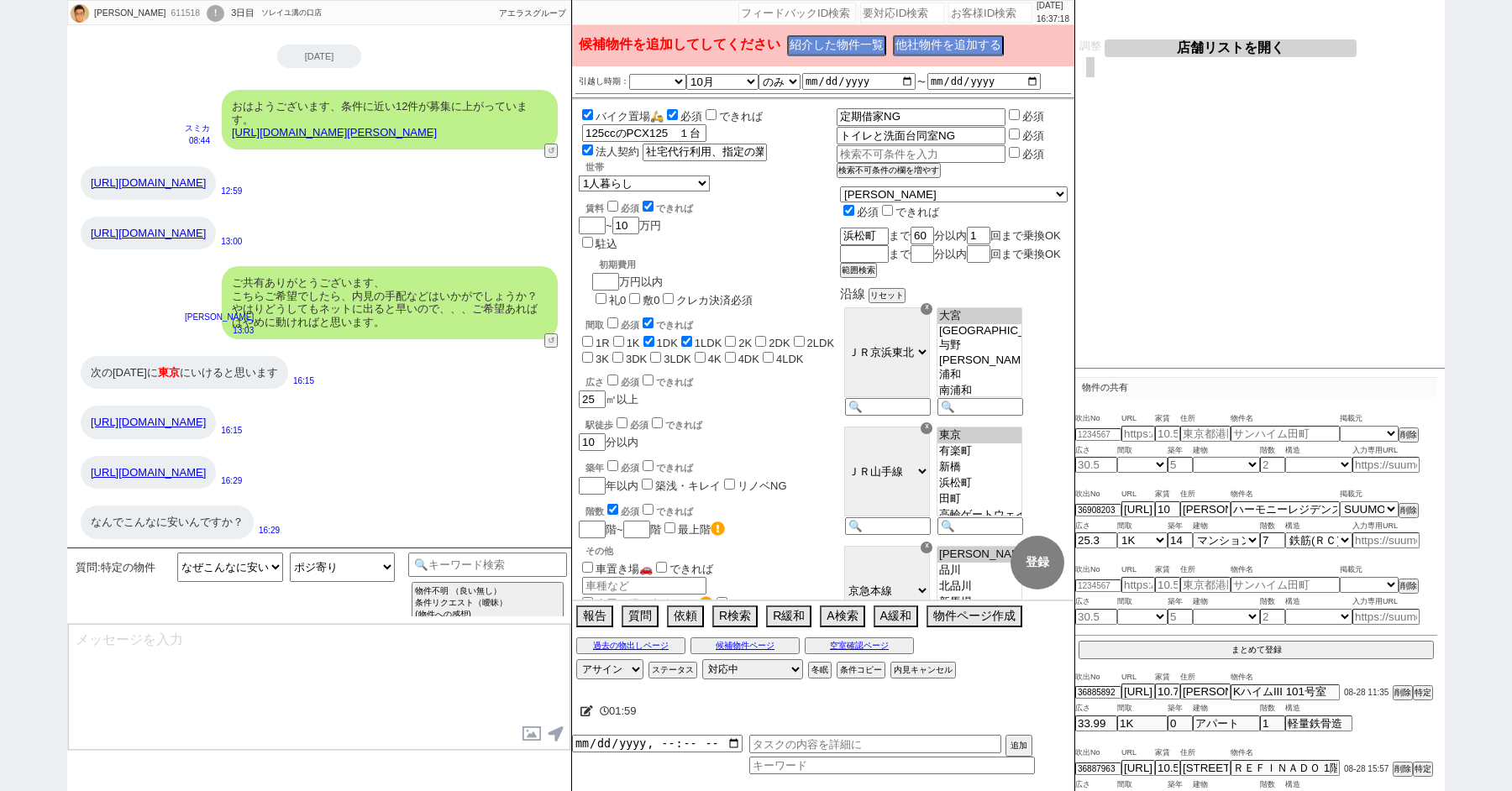
scroll to position [107, 0]
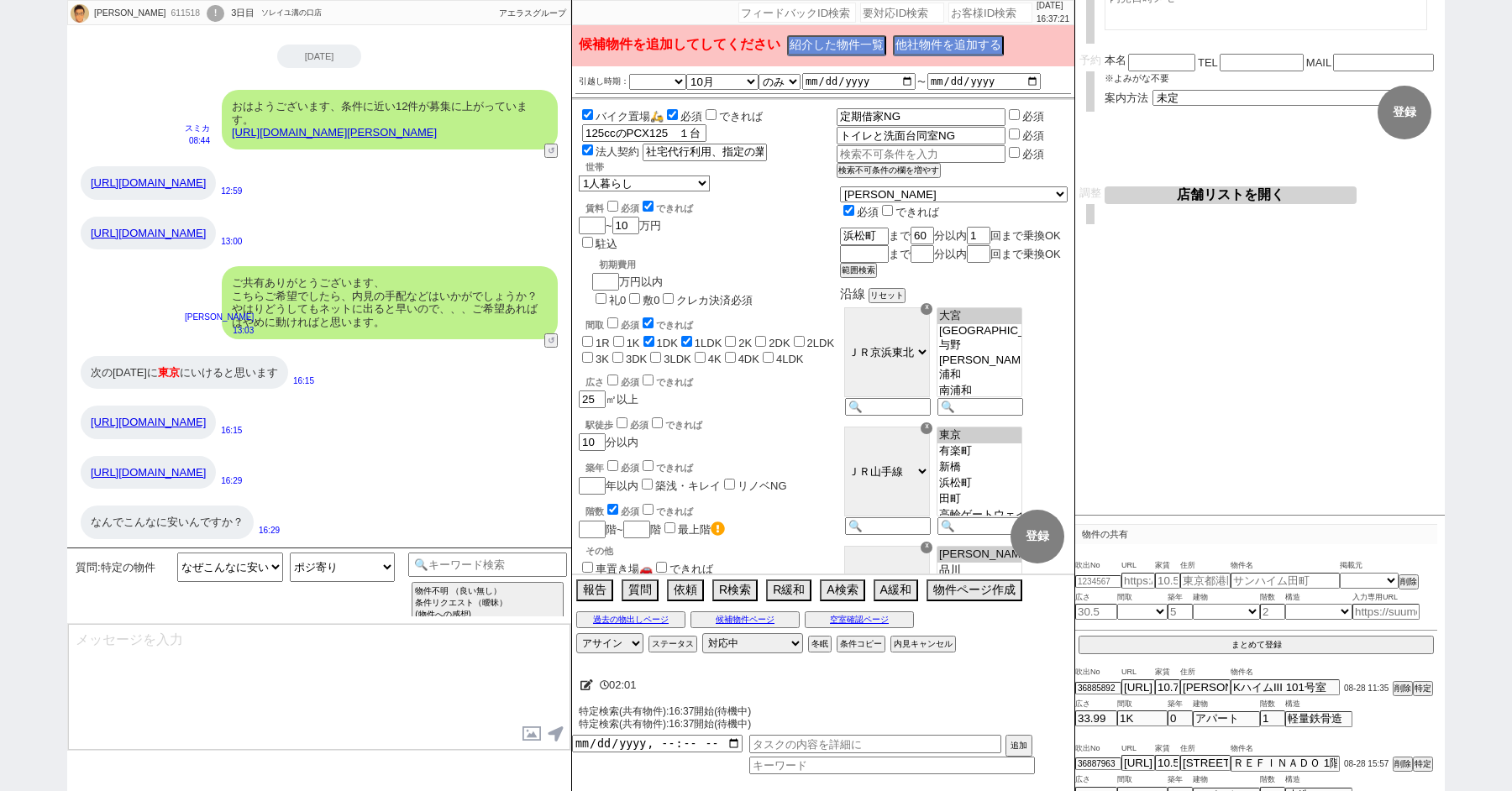
click at [805, 357] on div "バイク置場🛵 必須 できれば バイク 125ccのPCX125　１台 法人契約 社宅代行利用、指定の業者なし、社内規定あり(10万円以上は自費) 世帯 1人暮…" at bounding box center [707, 552] width 258 height 893
click at [206, 415] on link "https://suumo.jp/library/tf_13/sc_13102/to_1001882811/" at bounding box center [148, 421] width 115 height 12
click at [194, 415] on link "https://suumo.jp/library/tf_13/sc_13102/to_1001882811/" at bounding box center [148, 421] width 115 height 12
click at [969, 43] on button "他社物件を追加する" at bounding box center [946, 47] width 107 height 20
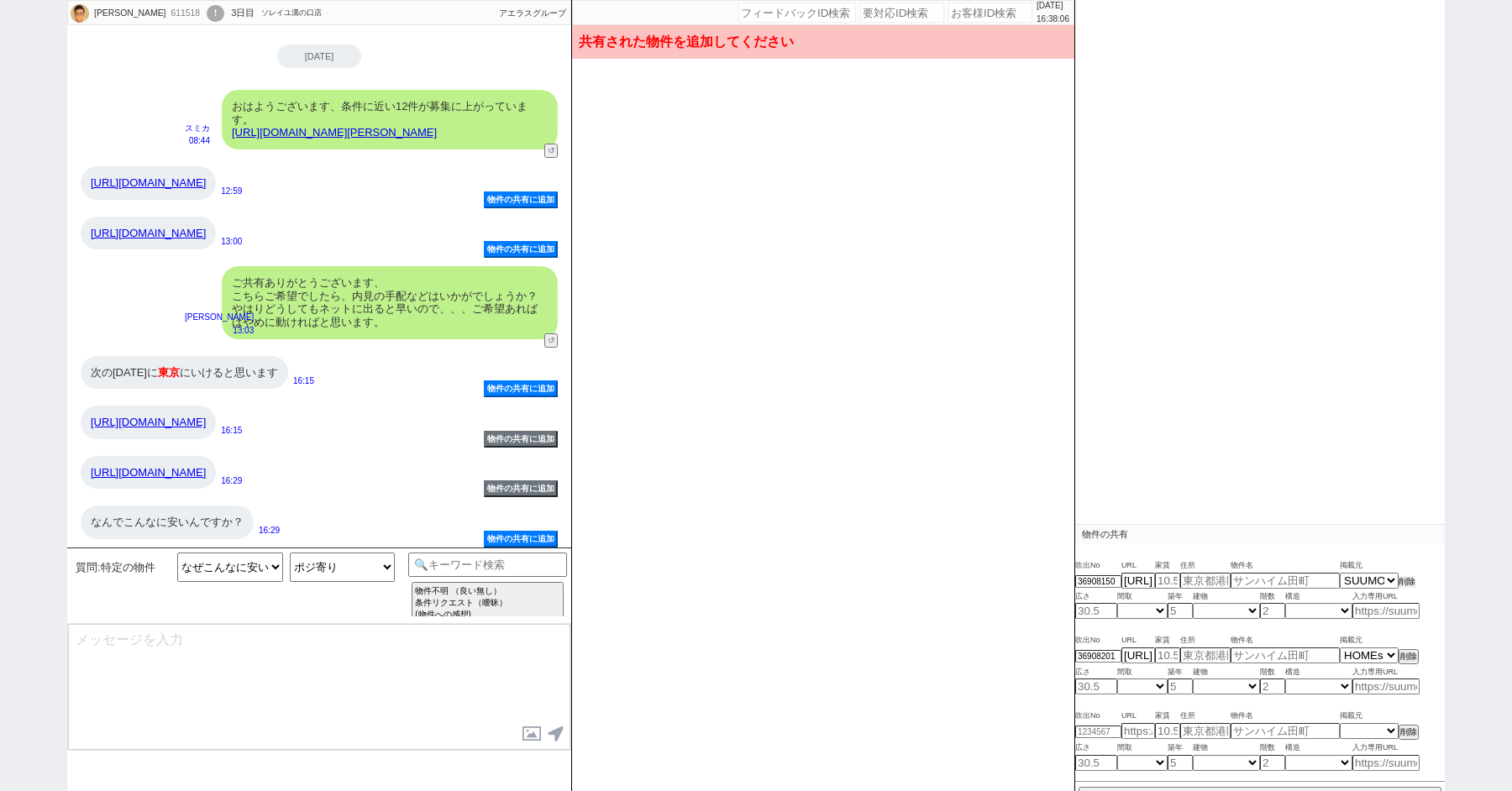
click at [1410, 579] on button "削除" at bounding box center [1406, 581] width 17 height 12
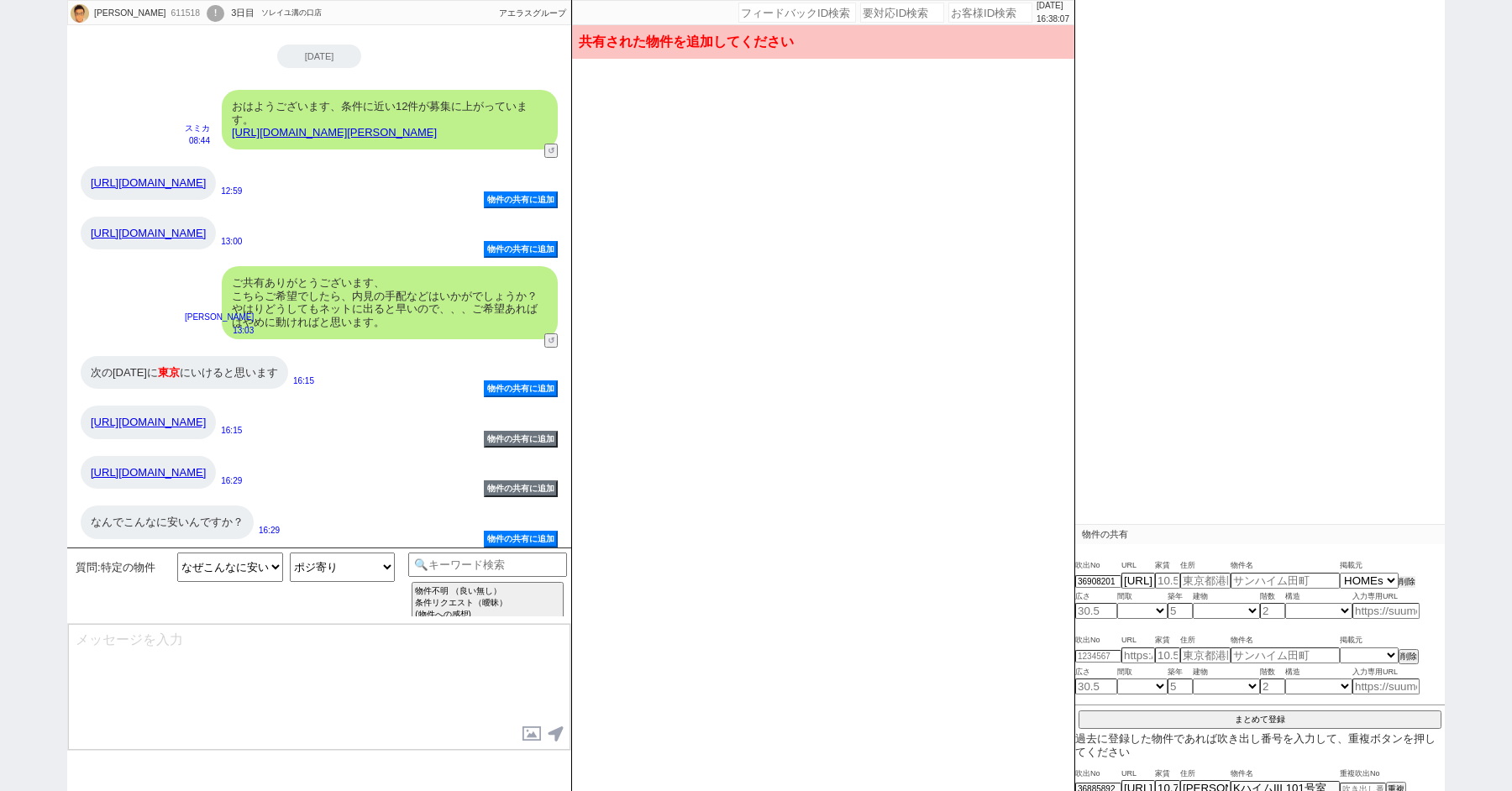
click at [1406, 577] on button "削除" at bounding box center [1406, 581] width 17 height 12
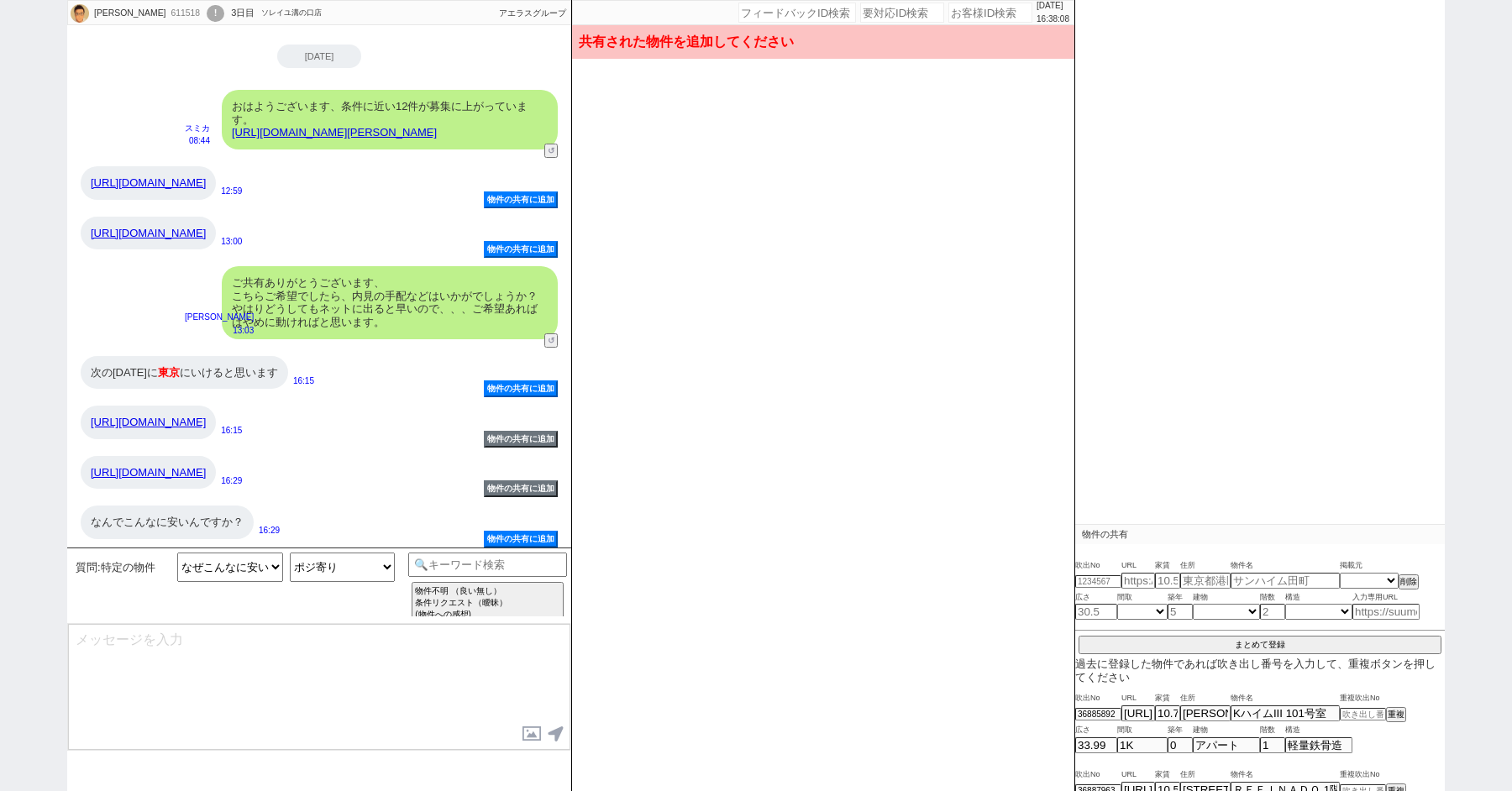
click at [205, 517] on div "なんでこんなに安いんですか？" at bounding box center [167, 522] width 173 height 34
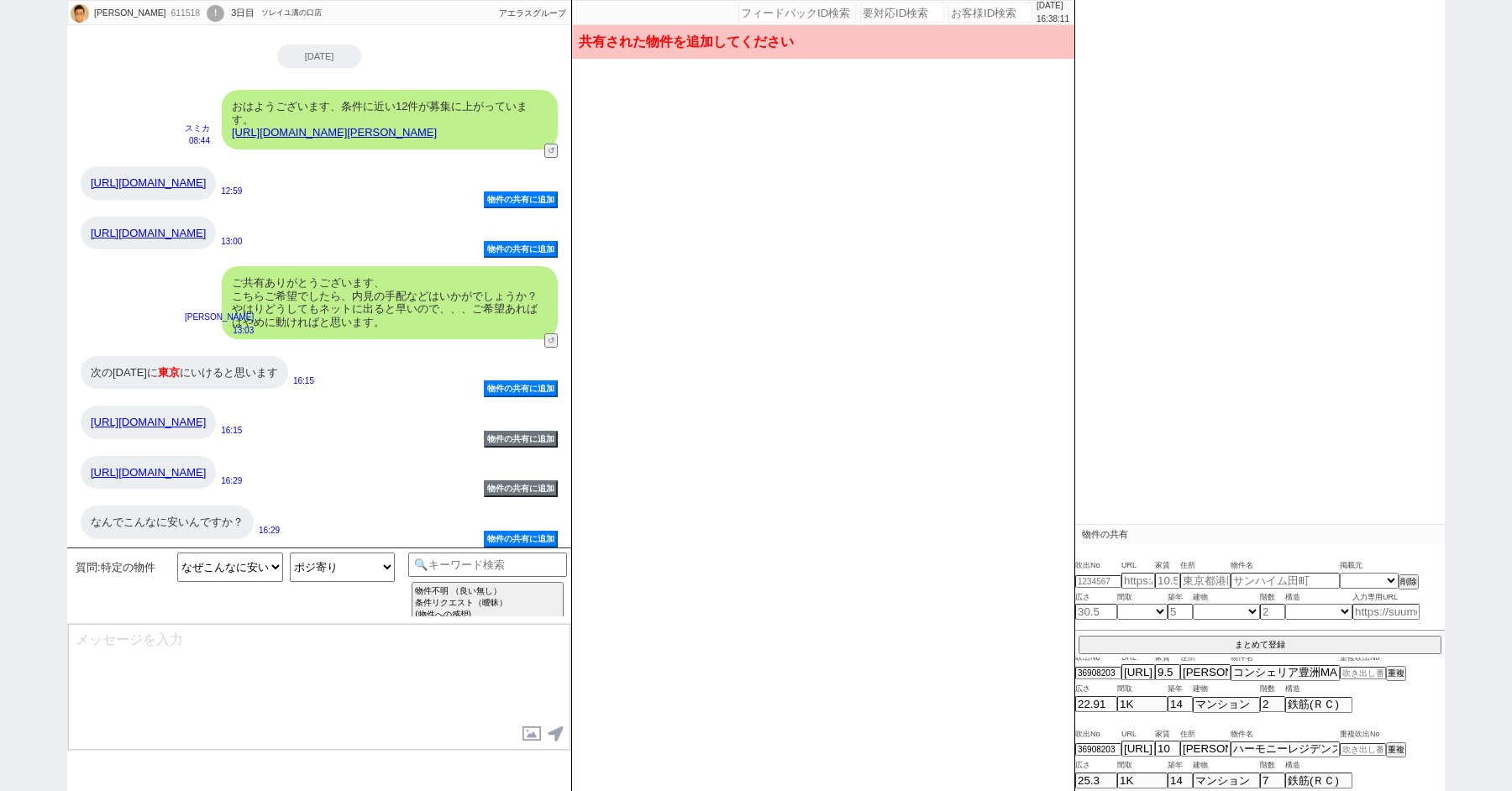
click at [1371, 752] on div "36908203 https://suumo.jp/chintai/bc_100455557014/ 10 東京都中央区佃３ ハーモニーレジデンス月島 重複 …" at bounding box center [1259, 748] width 369 height 17
click at [1361, 746] on input at bounding box center [1363, 749] width 46 height 11
paste input "36908203"
click at [1398, 746] on button "重複" at bounding box center [1394, 749] width 17 height 12
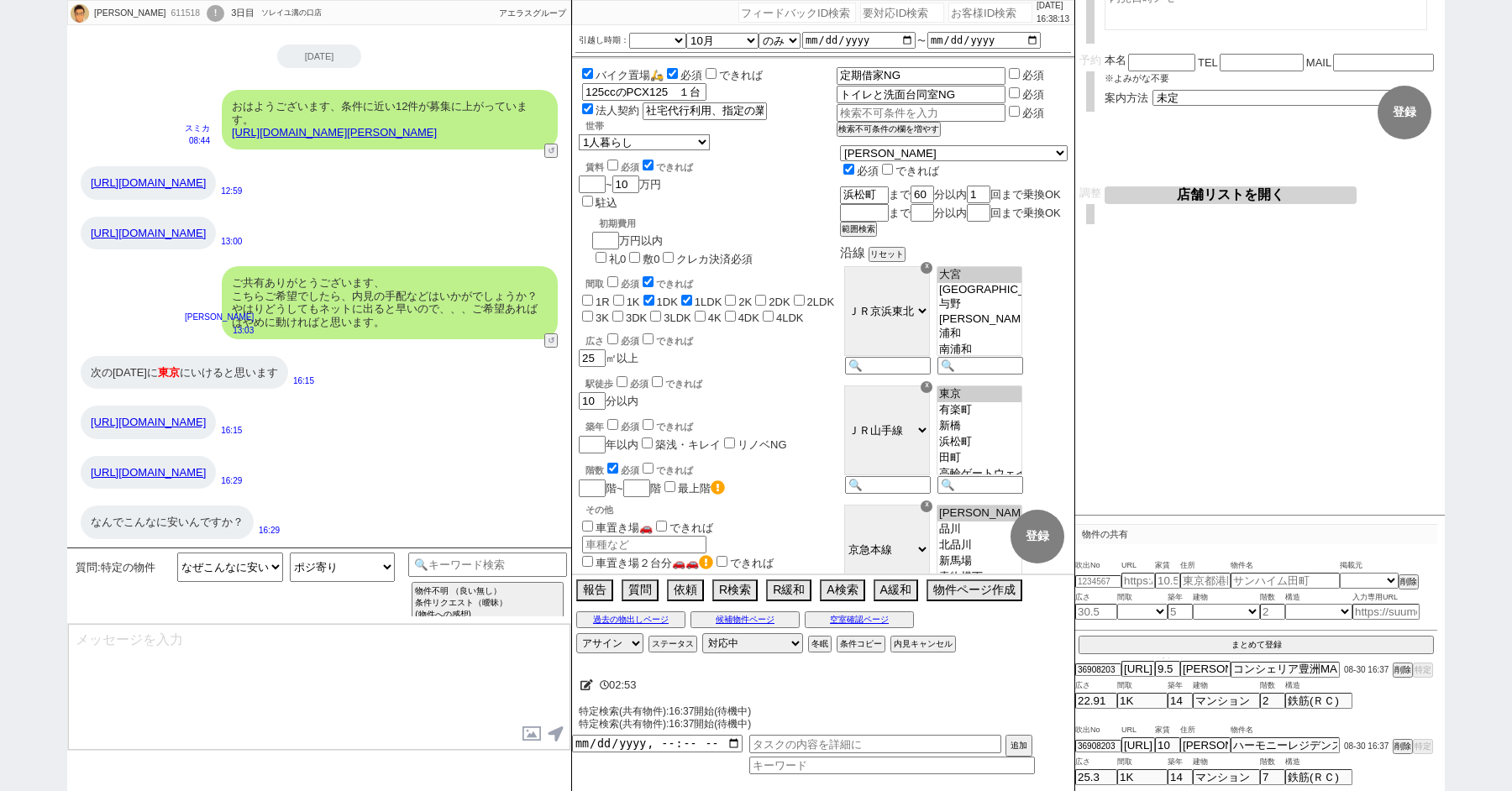
scroll to position [395, 0]
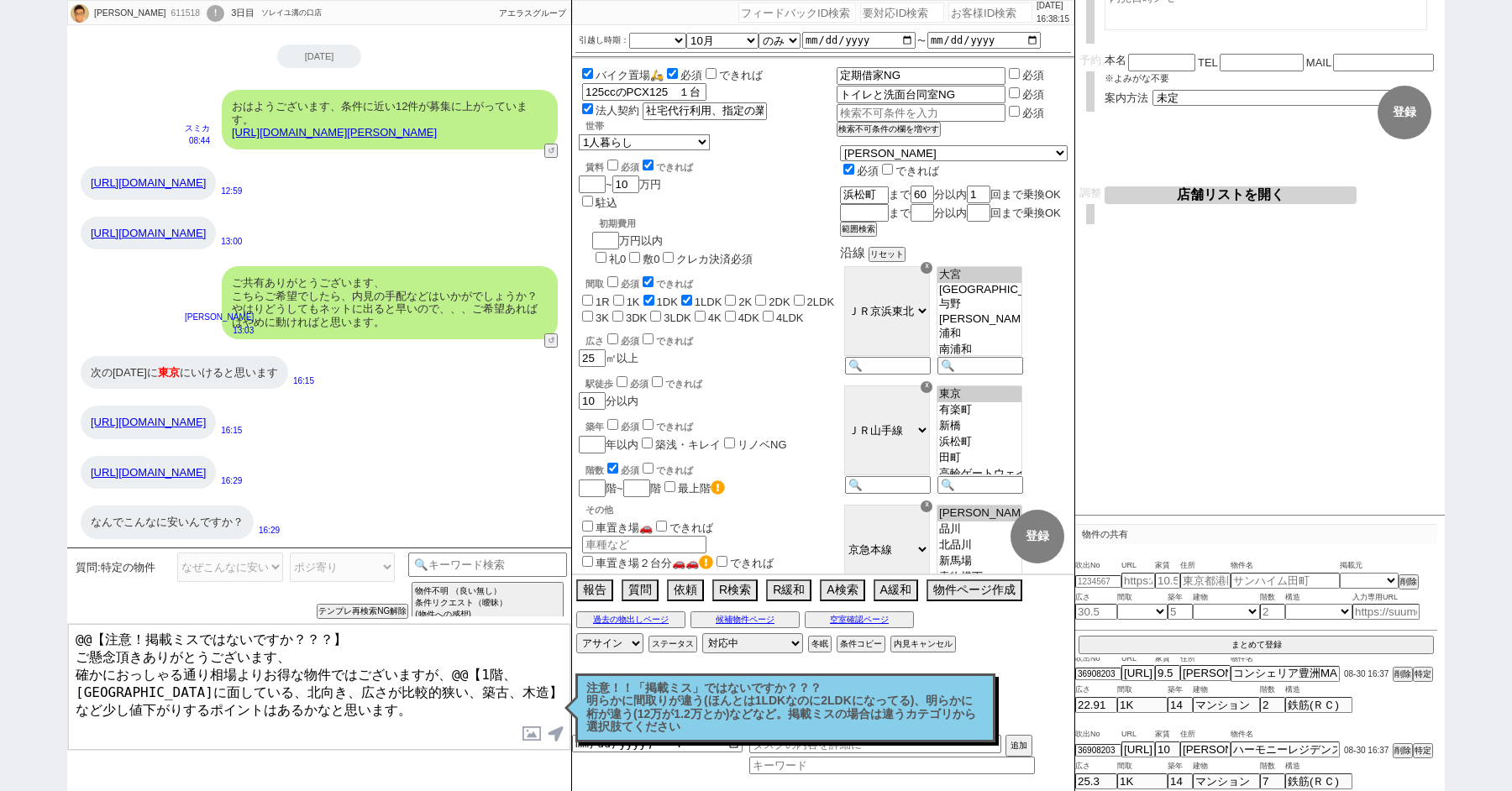
drag, startPoint x: 76, startPoint y: 654, endPoint x: 58, endPoint y: 603, distance: 54.1
click at [58, 603] on div "新拓也 611518 ! 0 3日目 ソレイユ溝の口店 冬眠中 自社客 アエラスグループ スミカ_BPO チャット全表示 2025-08-29 はい、よろしく…" at bounding box center [756, 396] width 1512 height 791
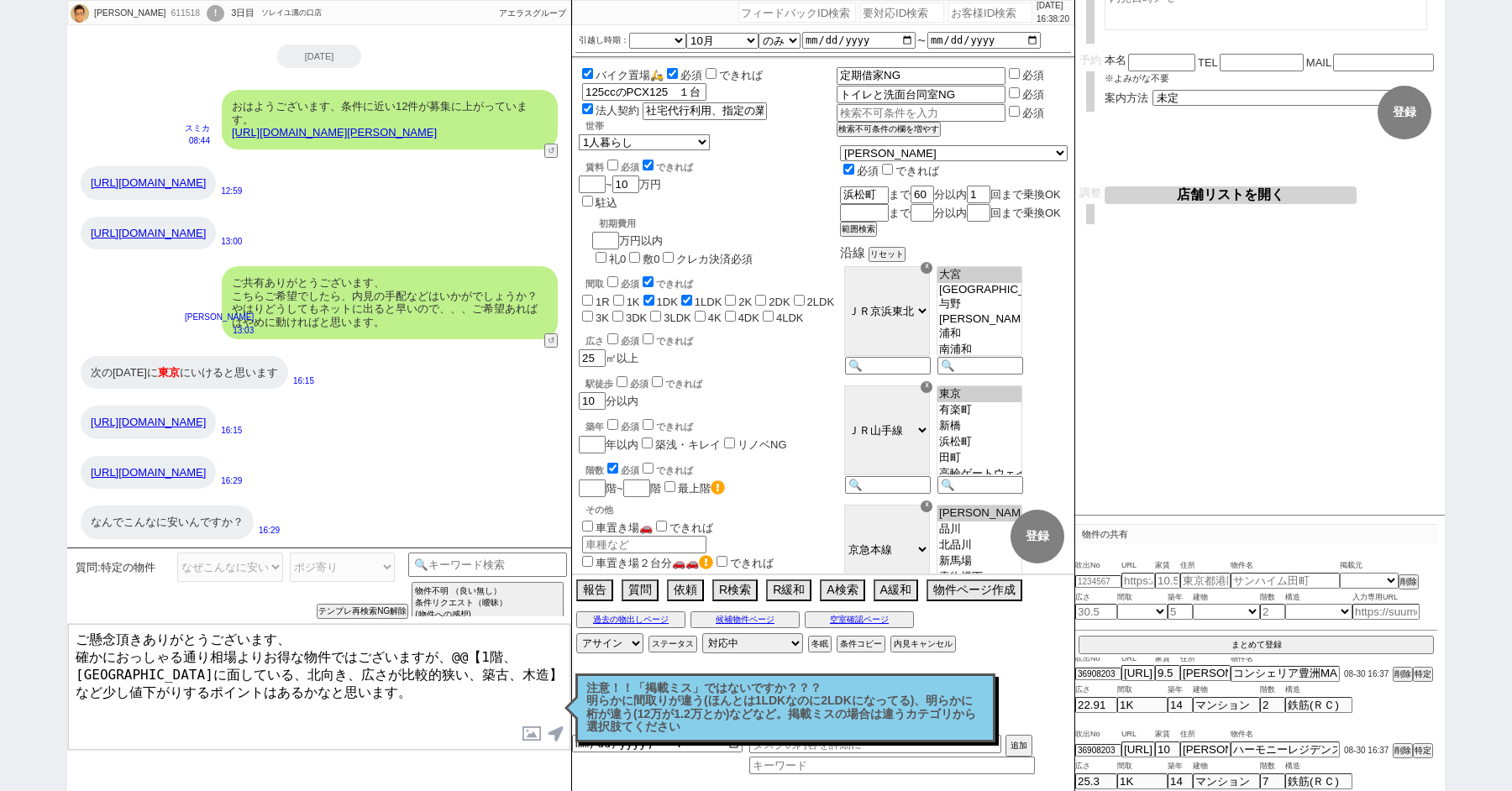
drag, startPoint x: 448, startPoint y: 654, endPoint x: 425, endPoint y: 663, distance: 24.7
click at [425, 663] on textarea "ご懸念頂きありがとうございます、 確かにおっしゃる通り相場よりお得な物件ではございますが、@@【1階、大通りに面している、北向き、広さが比較的狭い、築古、木造…" at bounding box center [319, 686] width 502 height 126
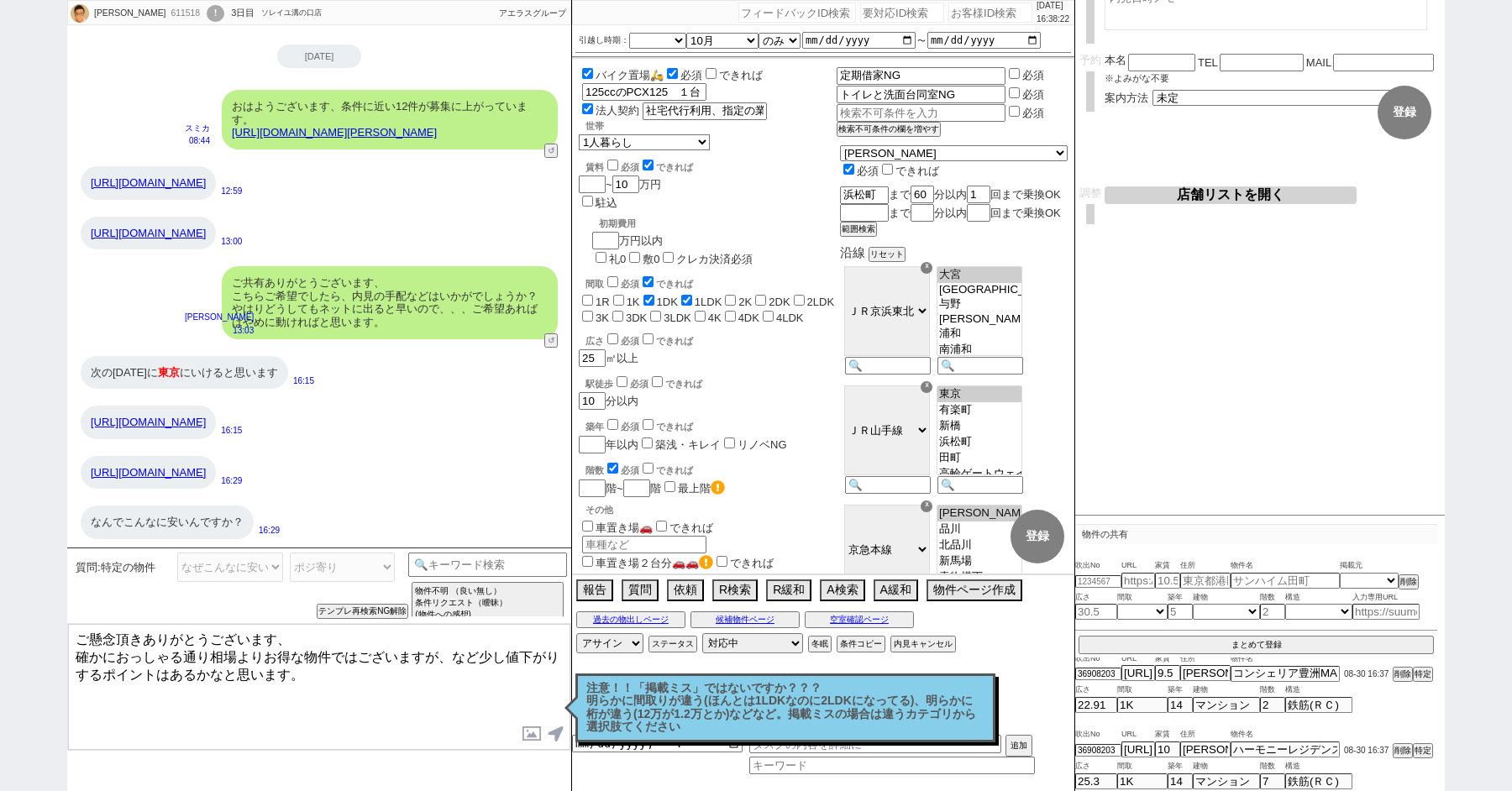
click at [206, 473] on link "https://www.homes.co.jp/archive/b-11634341/" at bounding box center [148, 472] width 115 height 12
click at [445, 655] on textarea "ご懸念頂きありがとうございます、 確かにおっしゃる通り相場よりお得な物件ではございますが、など少し値下がりするポイントはあるかなと思います。" at bounding box center [319, 686] width 502 height 126
click at [397, 677] on textarea "ご懸念頂きありがとうございます、 確かにおっしゃる通り相場よりお得な物件ではございますが、北向きなど少し値下がりするポイントはあるかなと思います。" at bounding box center [319, 686] width 502 height 126
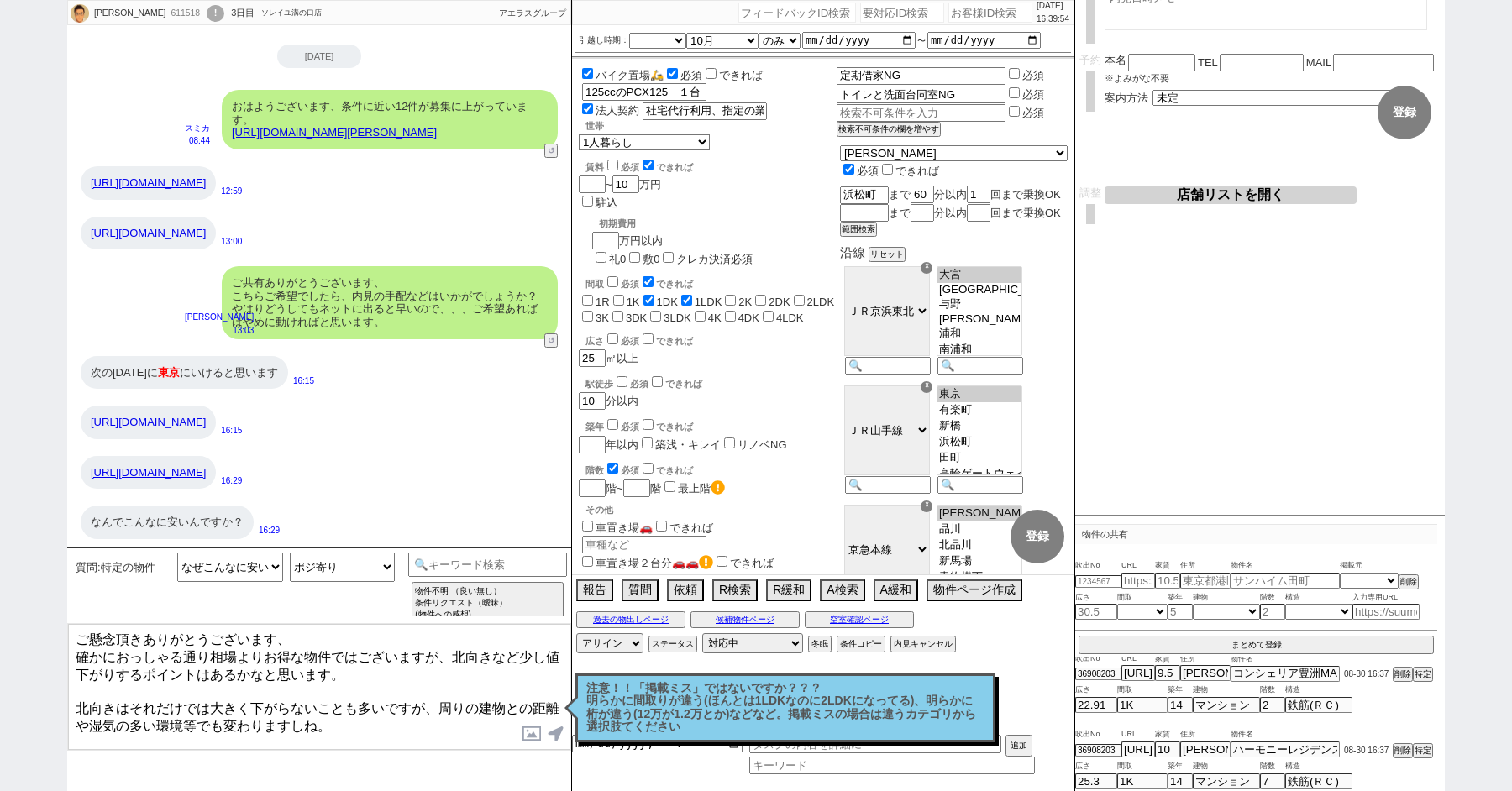
drag, startPoint x: 88, startPoint y: 714, endPoint x: 302, endPoint y: 740, distance: 215.6
click at [302, 740] on textarea "ご懸念頂きありがとうございます、 確かにおっしゃる通り相場よりお得な物件ではございますが、北向きなど少し値下がりするポイントはあるかなと思います。 北向きはそ…" at bounding box center [319, 686] width 502 height 126
drag, startPoint x: 71, startPoint y: 692, endPoint x: 459, endPoint y: 713, distance: 388.6
click at [459, 713] on textarea "ご懸念頂きありがとうございます、 確かにおっしゃる通り相場よりお得な物件ではございますが、北向きなど少し値下がりするポイントはあるかなと思います。 北向きはそ…" at bounding box center [319, 686] width 502 height 126
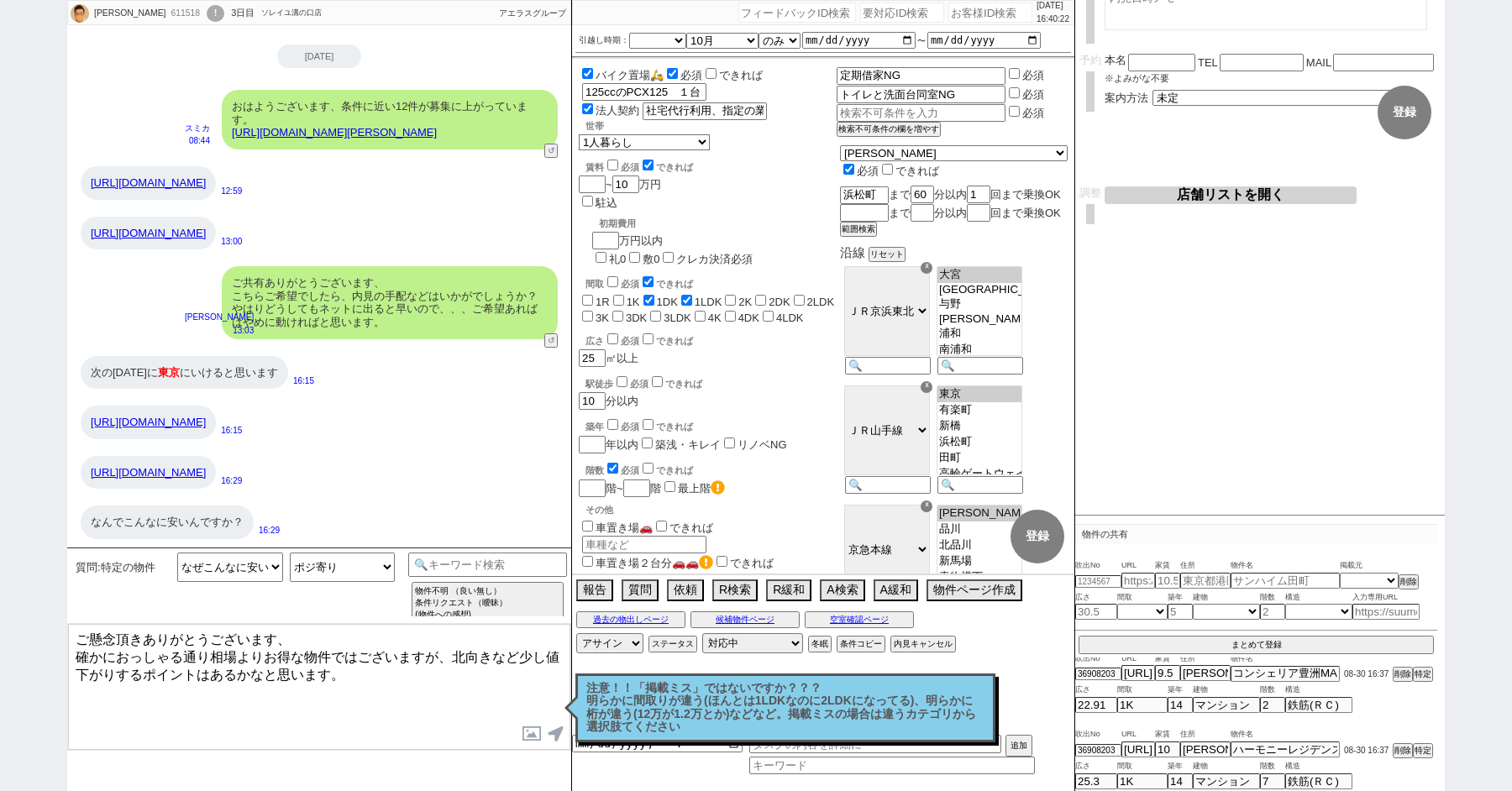
click at [264, 651] on textarea "ご懸念頂きありがとうございます、 確かにおっしゃる通り相場よりお得な物件ではございますが、北向きなど少し値下がりするポイントはあるかなと思います。" at bounding box center [319, 686] width 502 height 126
click at [138, 713] on textarea "ご懸念頂きありがとうございます、 確かにおっしゃる通り相場より多少お得な物件ではございますが、北向きなど少し値下がりするポイントはあるかなと思います。" at bounding box center [319, 686] width 502 height 126
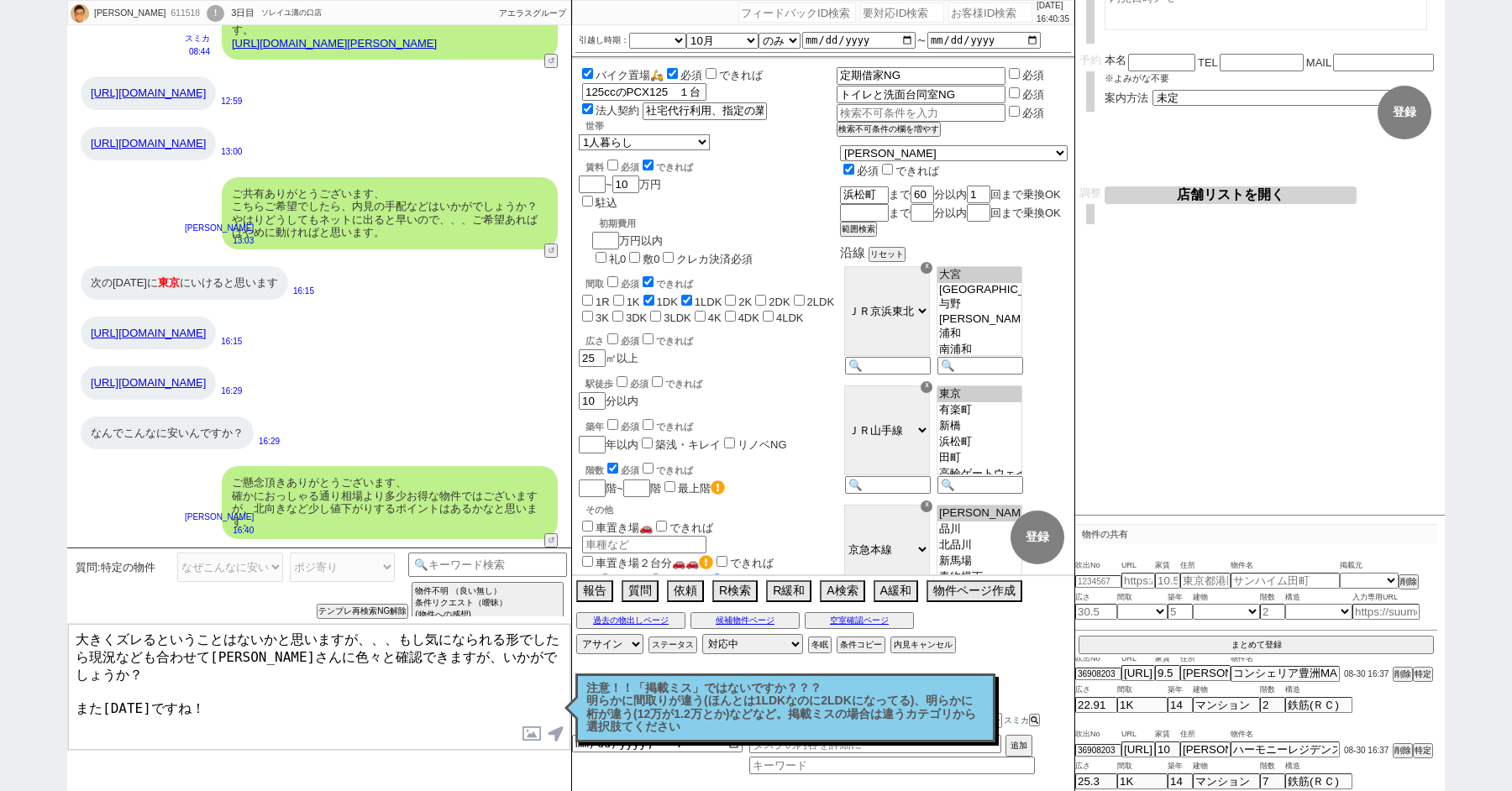
scroll to position [0, 0]
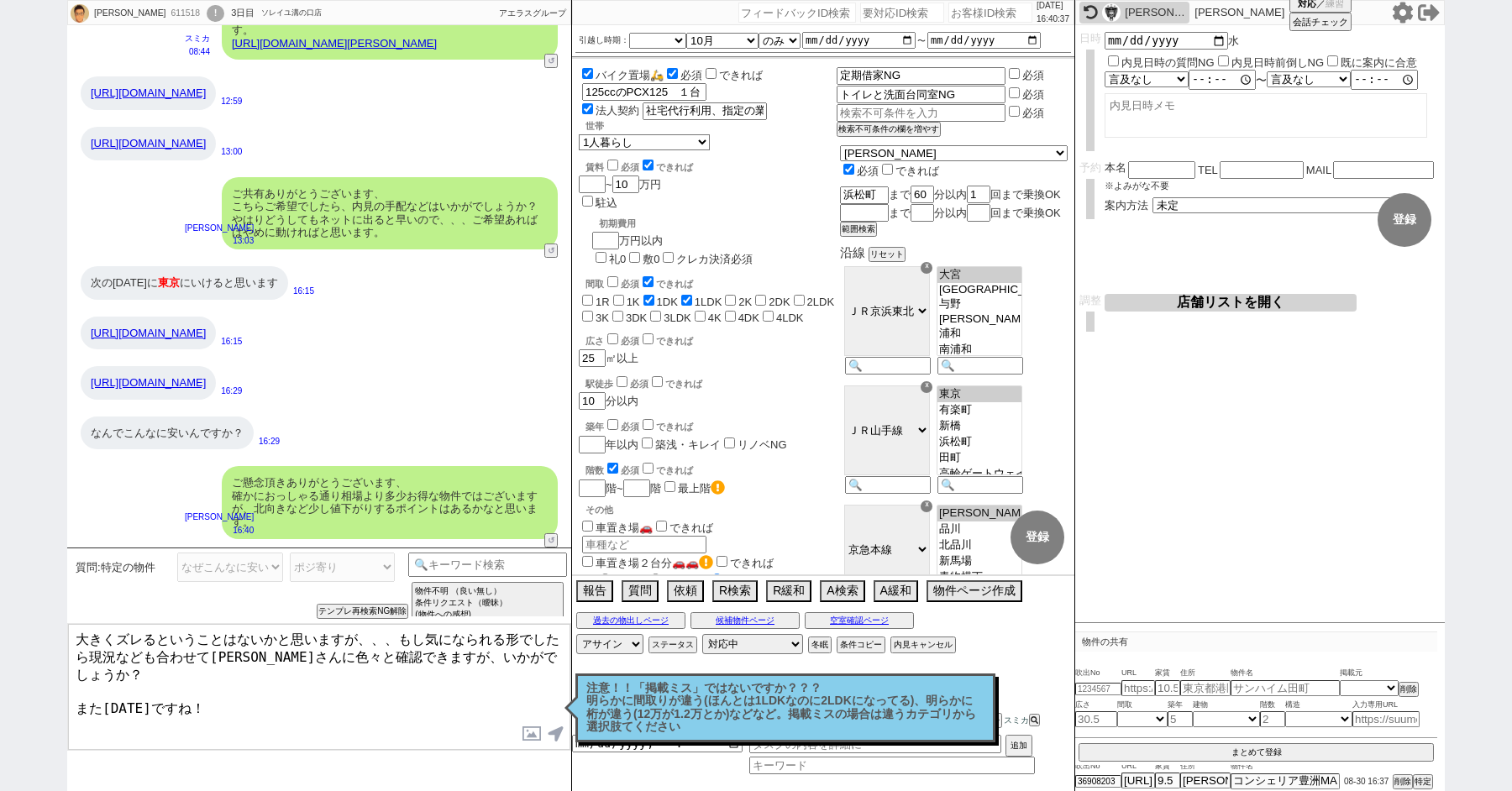
click at [102, 679] on textarea "大きくズレるということはないかと思いますが、、、もし気になられる形でしたら現況なども合わせて大家さんに色々と確認できますが、いかがでしょうか？ また水曜日です…" at bounding box center [319, 686] width 502 height 126
click at [303, 678] on textarea "大きくズレるということはないかと思いますが、、、もし気になられる形でしたら現況なども合わせて大家さんに色々と確認できますが、いかがでしょうか？ また9/3の水…" at bounding box center [319, 686] width 502 height 126
click at [133, 698] on textarea "大きくズレるということはないかと思いますが、、、もし気になられる形でしたら現況なども合わせて大家さんに色々と確認できますが、いかがでしょうか？ また9/3の水…" at bounding box center [319, 686] width 502 height 126
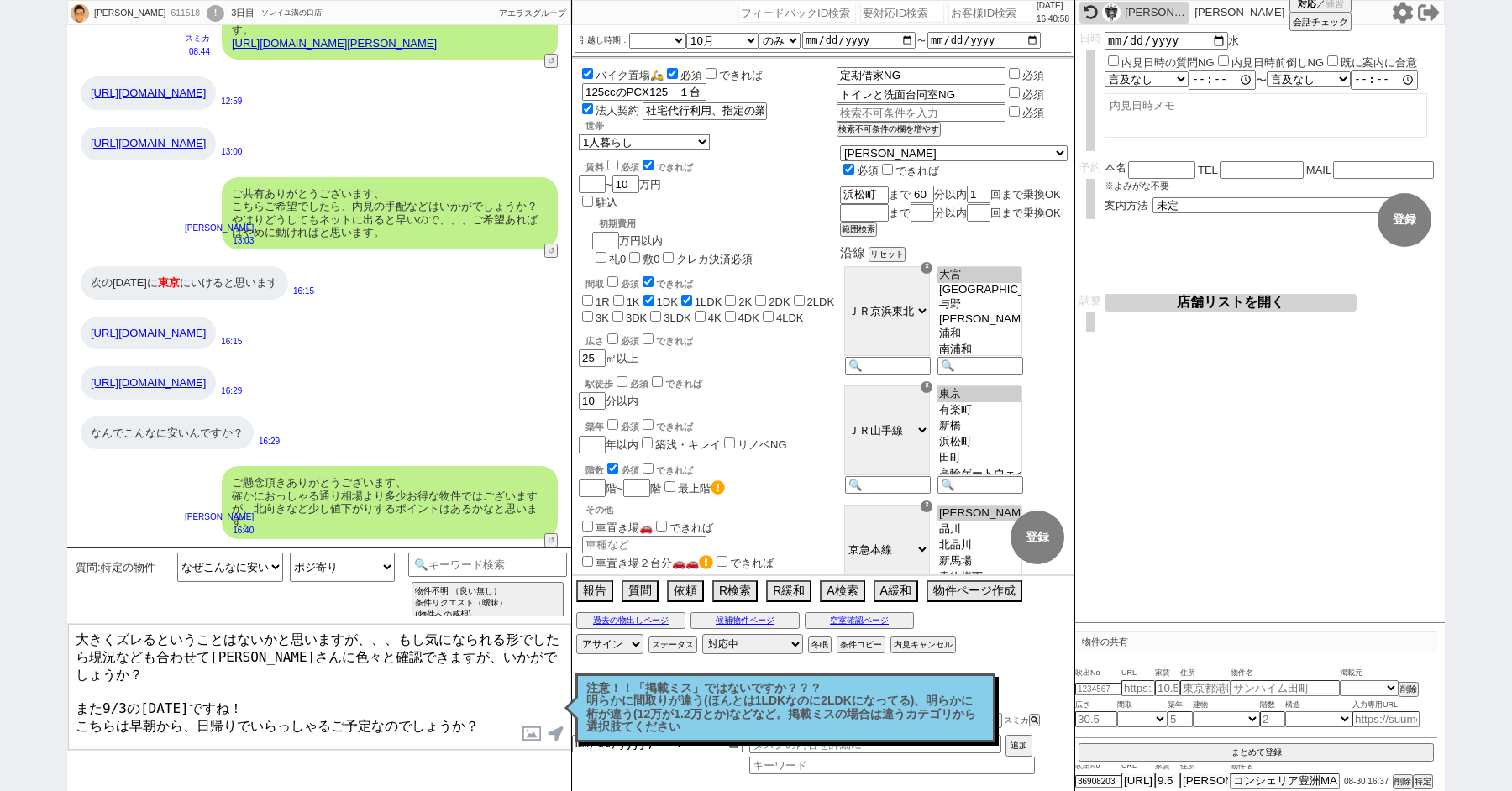
click at [270, 666] on textarea "大きくズレるということはないかと思いますが、、、もし気になられる形でしたら現況なども合わせて大家さんに色々と確認できますが、いかがでしょうか？ また9/3の水…" at bounding box center [319, 686] width 502 height 126
click at [499, 691] on textarea "大きくズレるということはないかと思いますが、、、もし気になられる形でしたら現況なども合わせて大家さんに色々と確認できますが、いかがでしょうか？ また9/3の水…" at bounding box center [319, 686] width 502 height 126
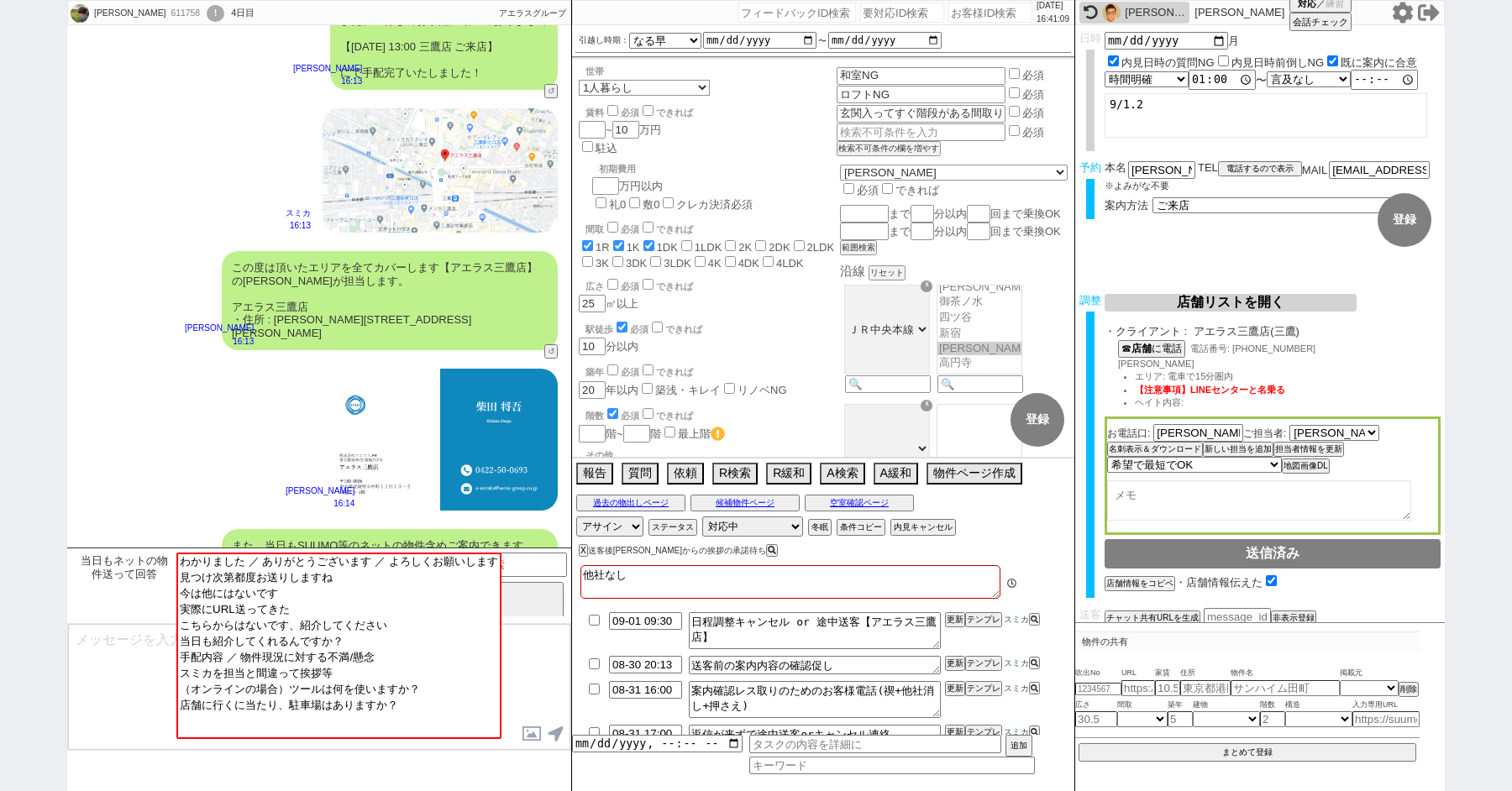
scroll to position [2825, 0]
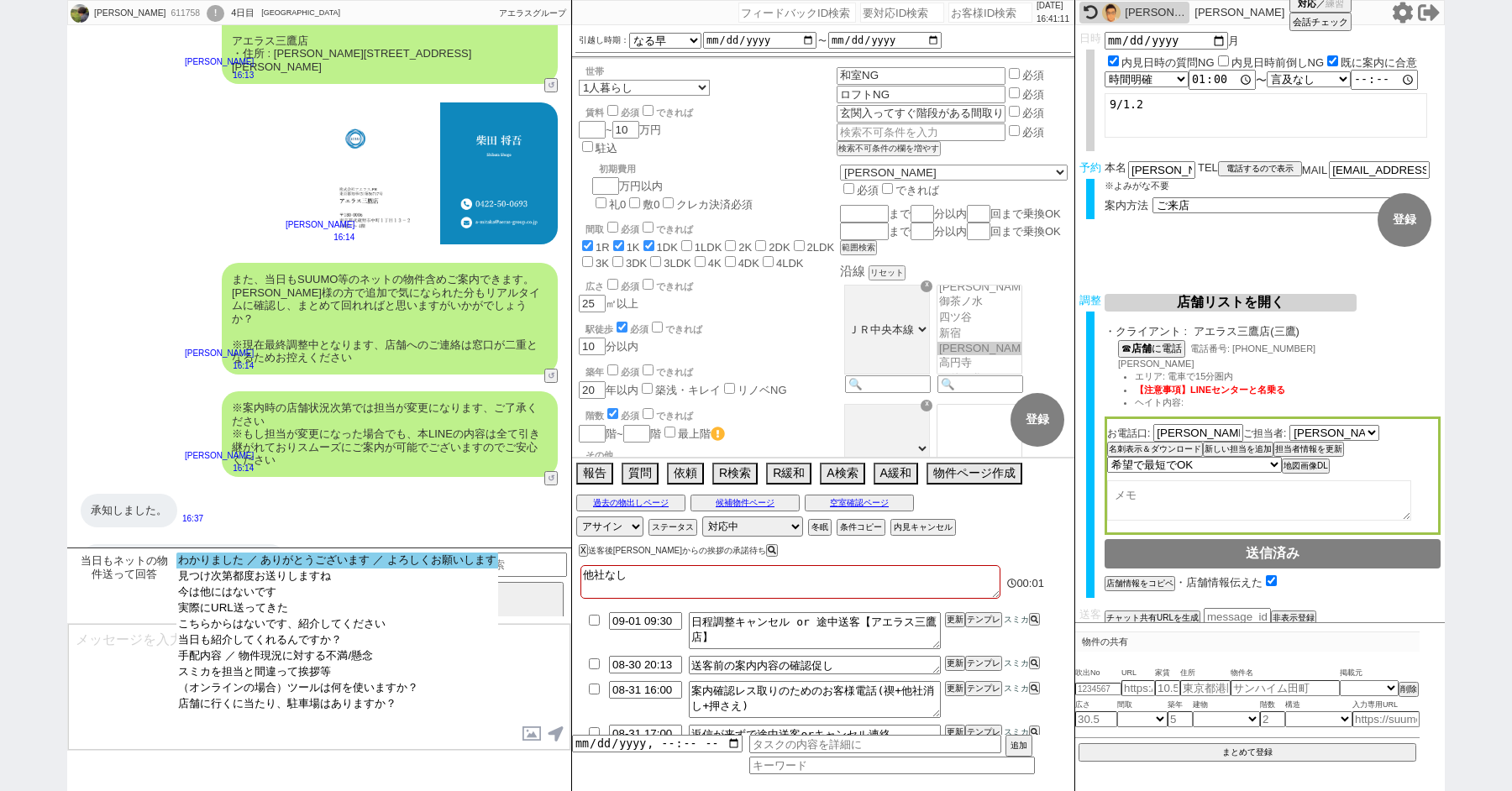
click at [260, 568] on option "わかりました ／ ありがとうございます ／ よろしくお願いします" at bounding box center [337, 576] width 321 height 16
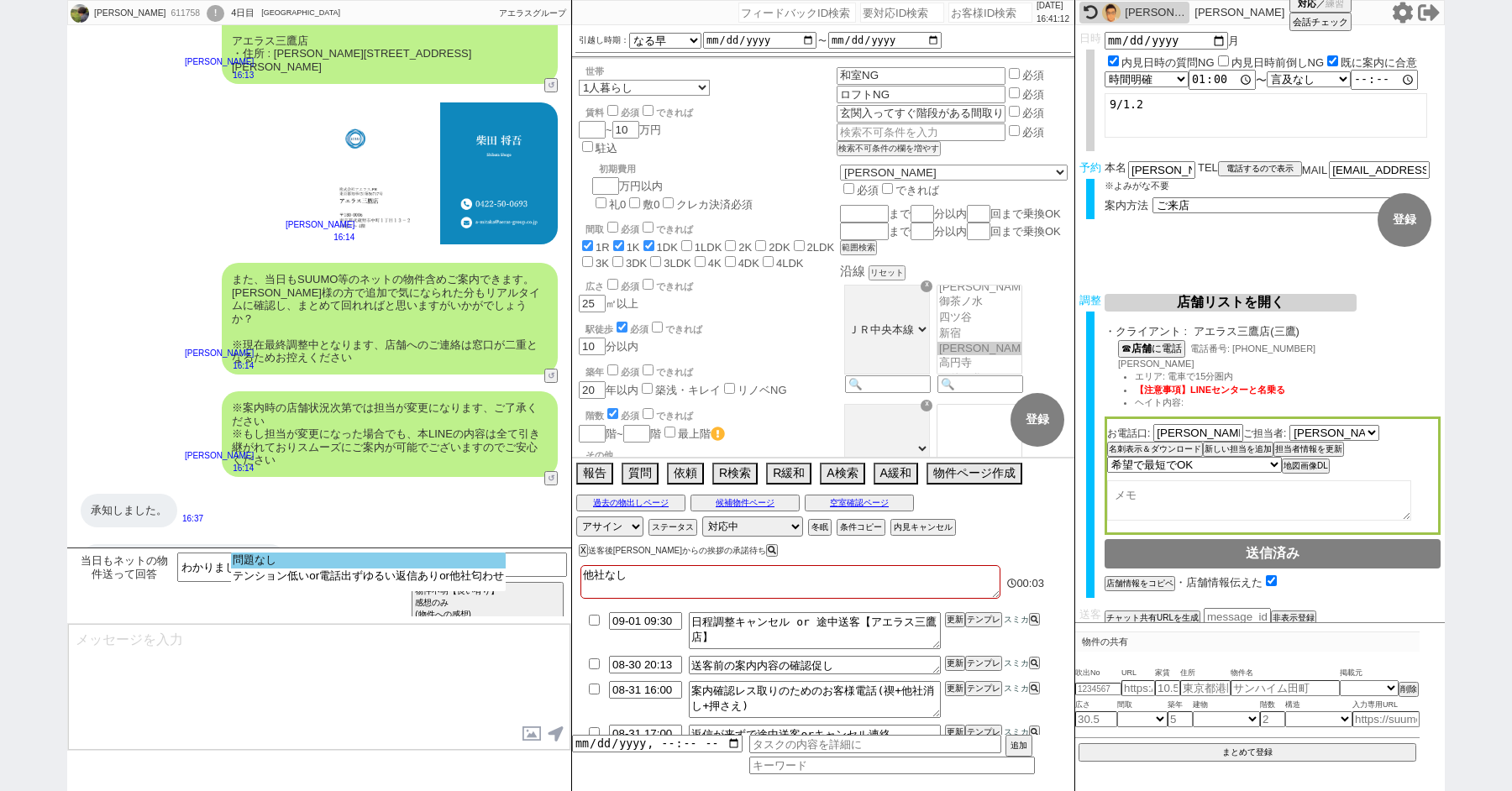
click at [274, 568] on option "問題なし" at bounding box center [367, 576] width 274 height 16
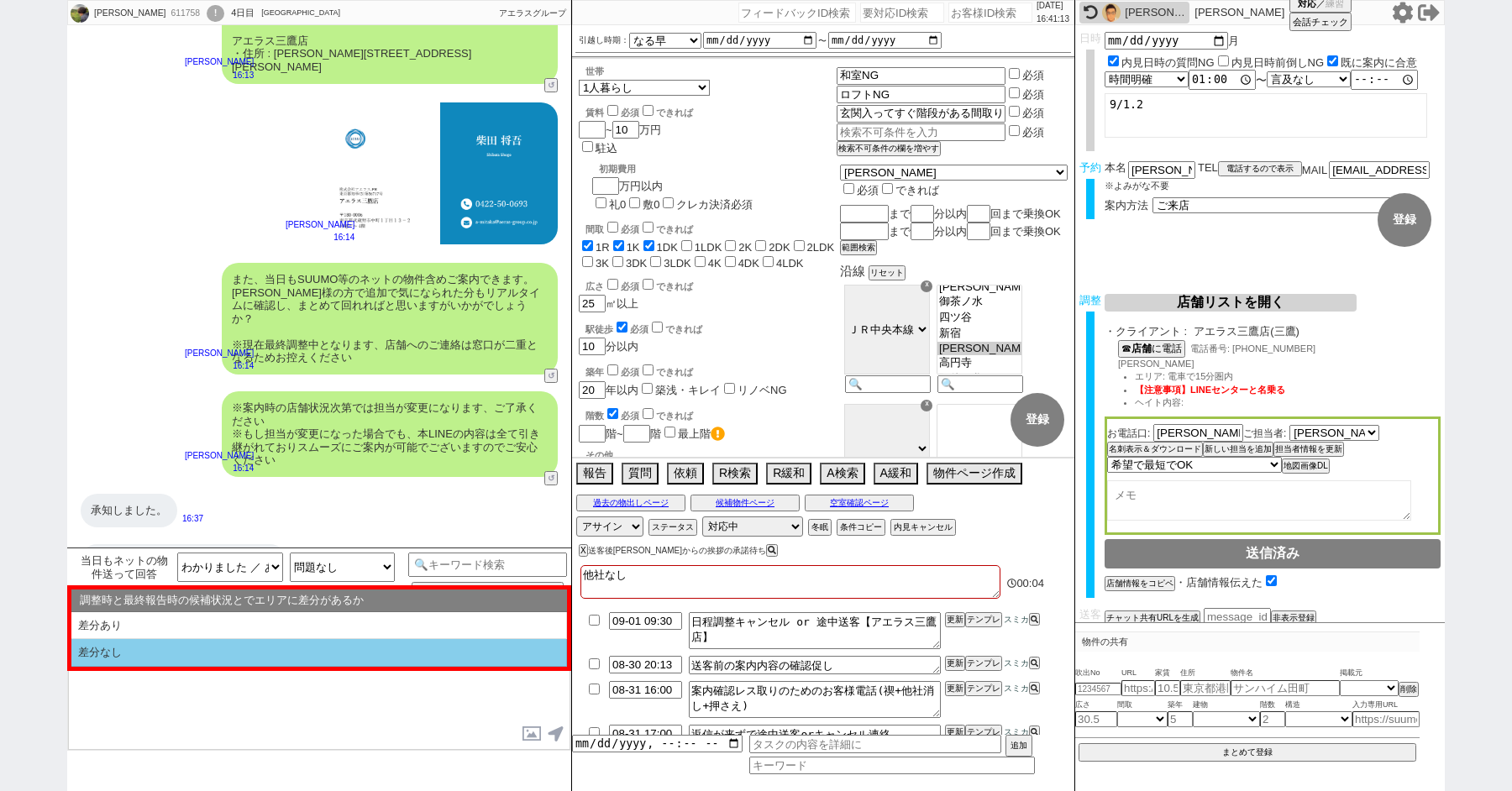
click at [185, 650] on li "差分なし" at bounding box center [319, 652] width 495 height 27
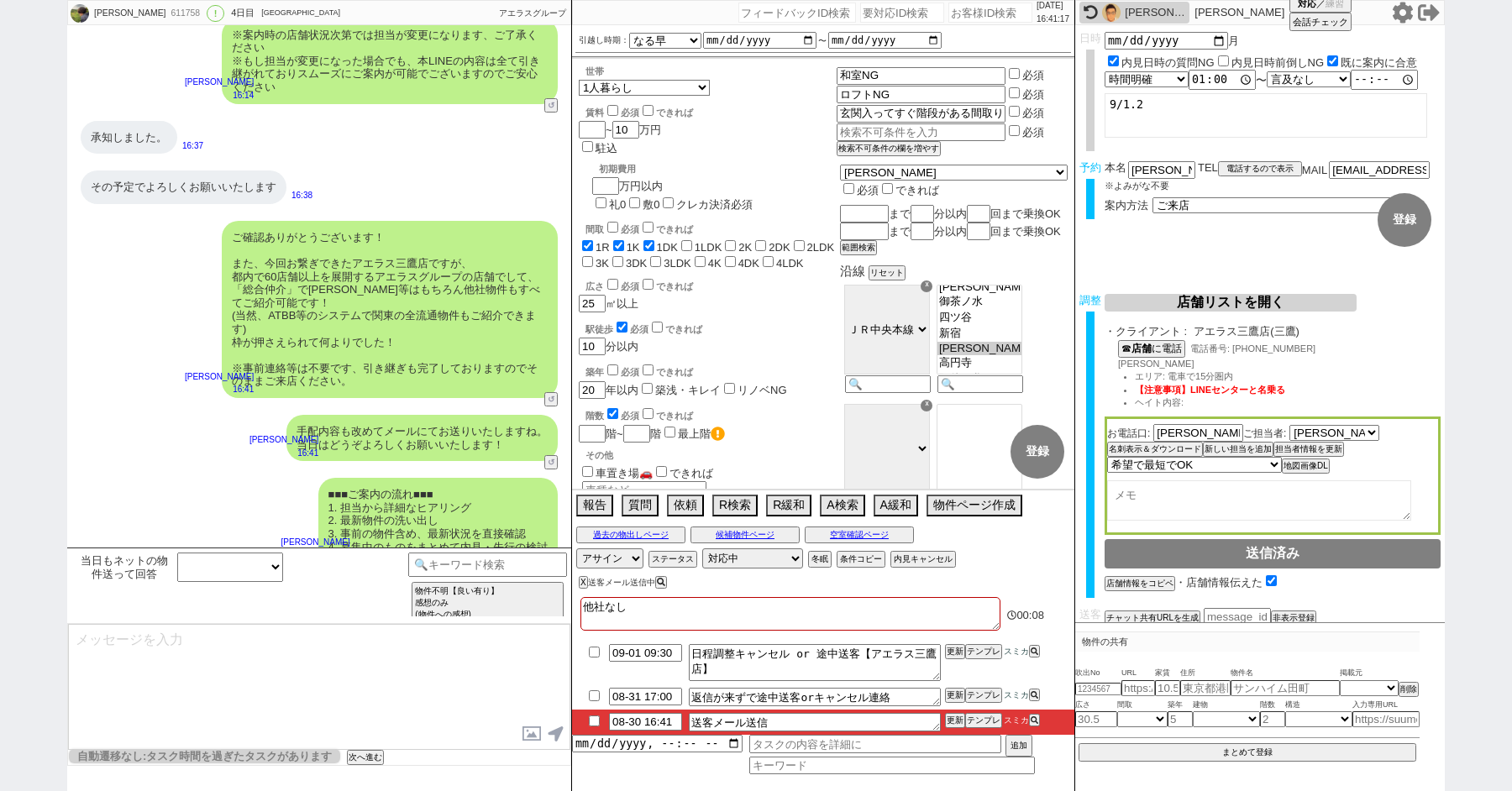
scroll to position [34, 0]
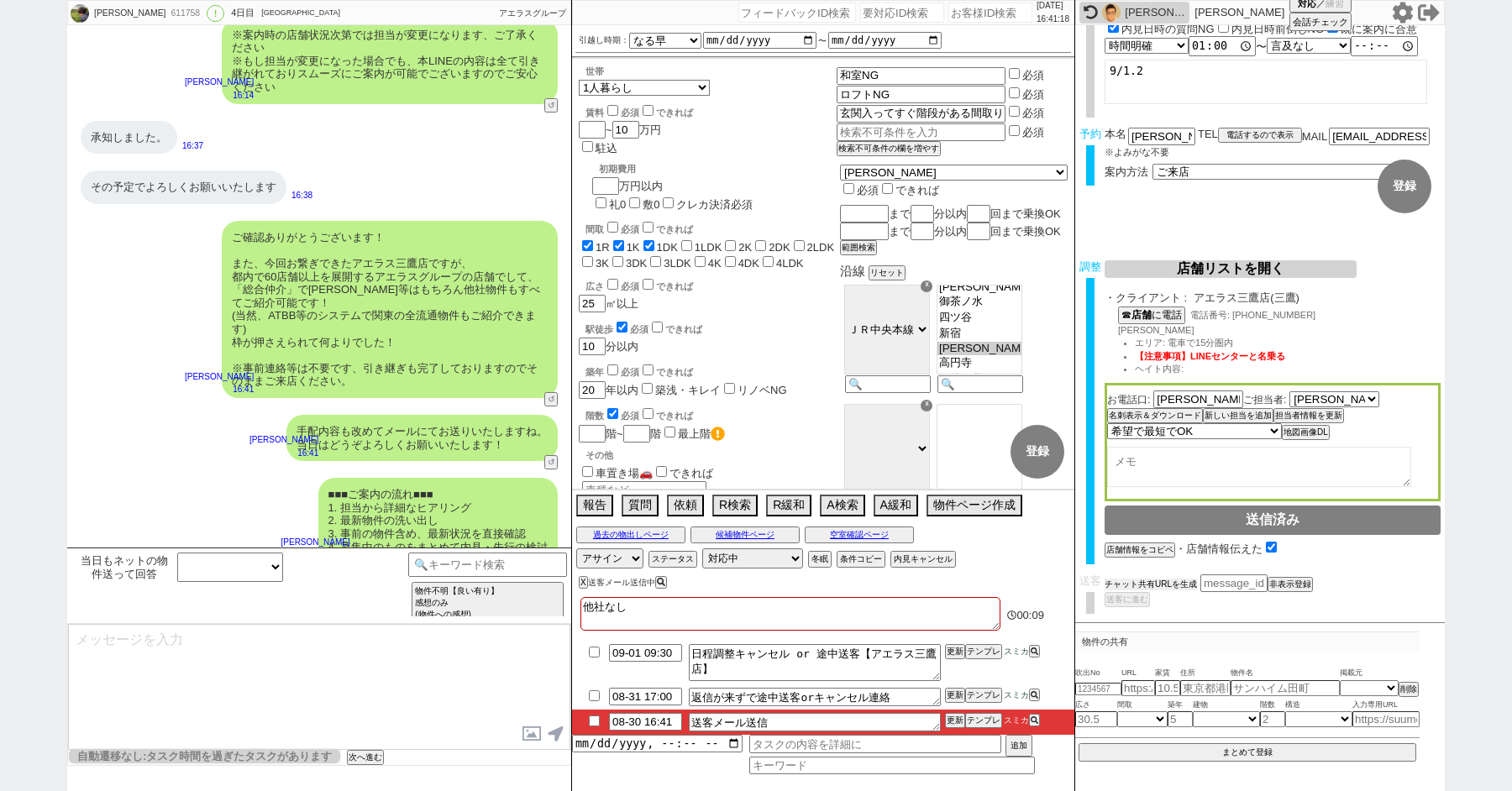
click at [1132, 585] on button "チャット共有URLを生成" at bounding box center [1151, 583] width 92 height 12
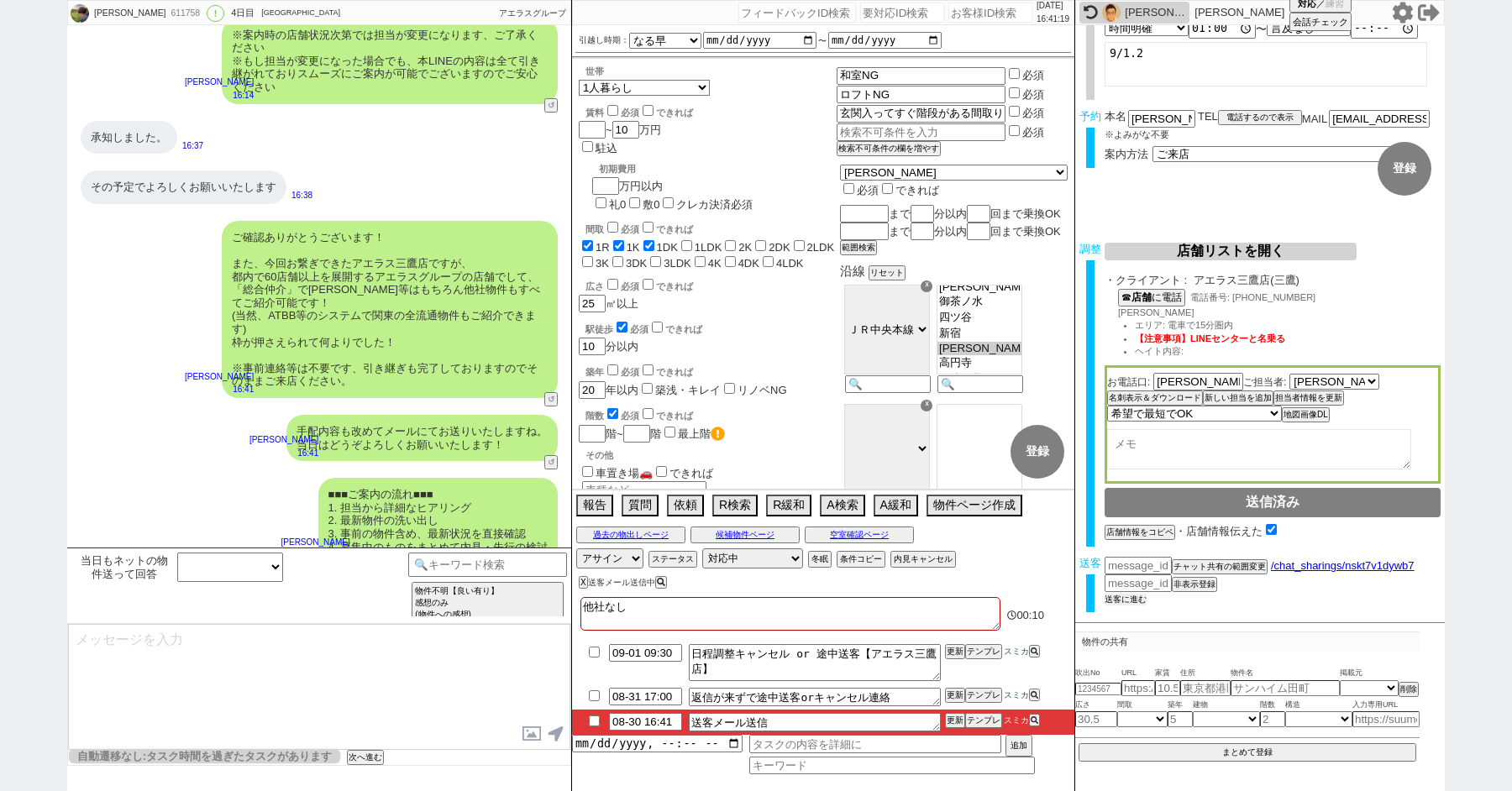
click at [1137, 599] on button "送客に進む" at bounding box center [1125, 599] width 42 height 12
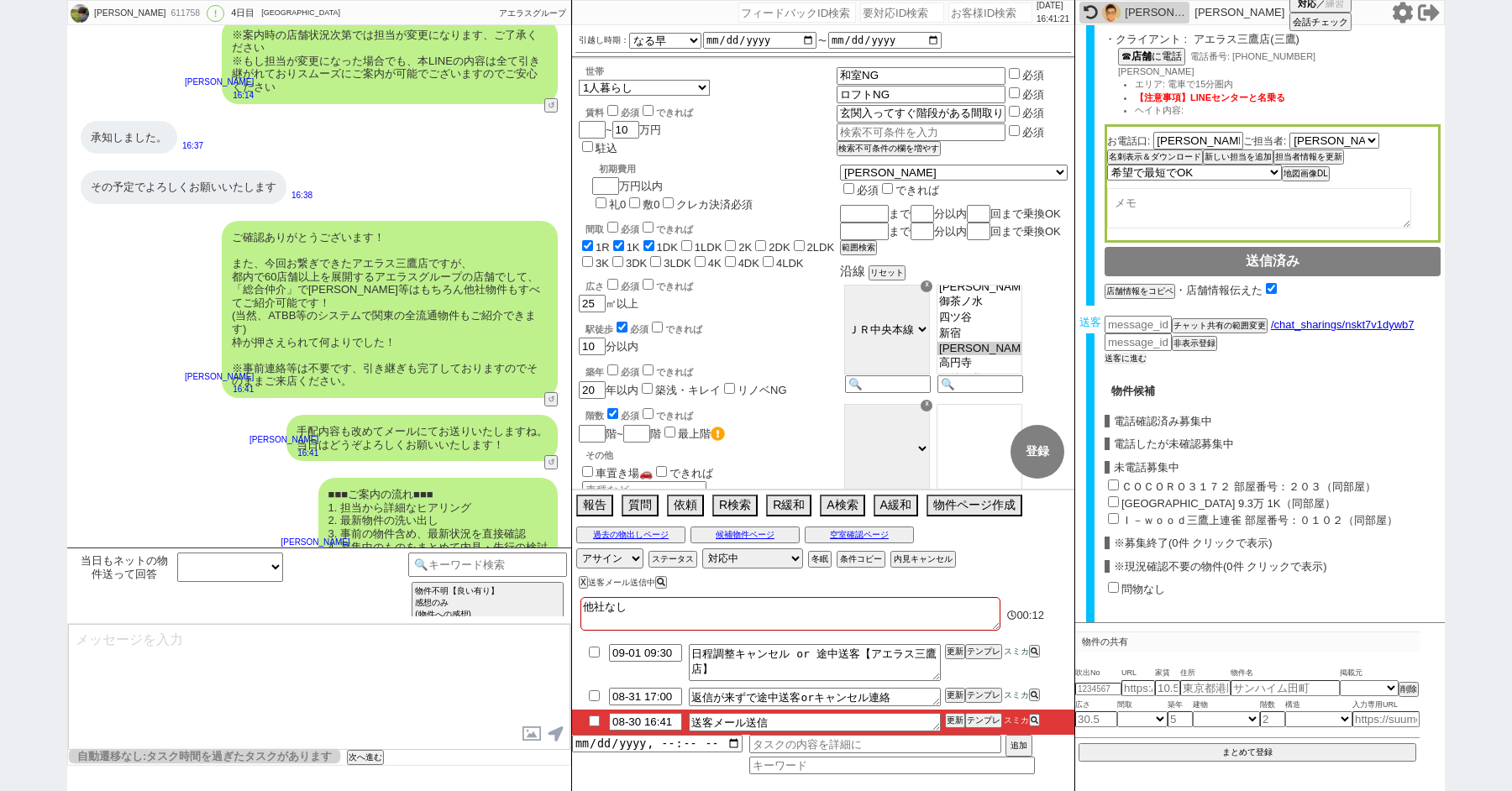
scroll to position [326, 0]
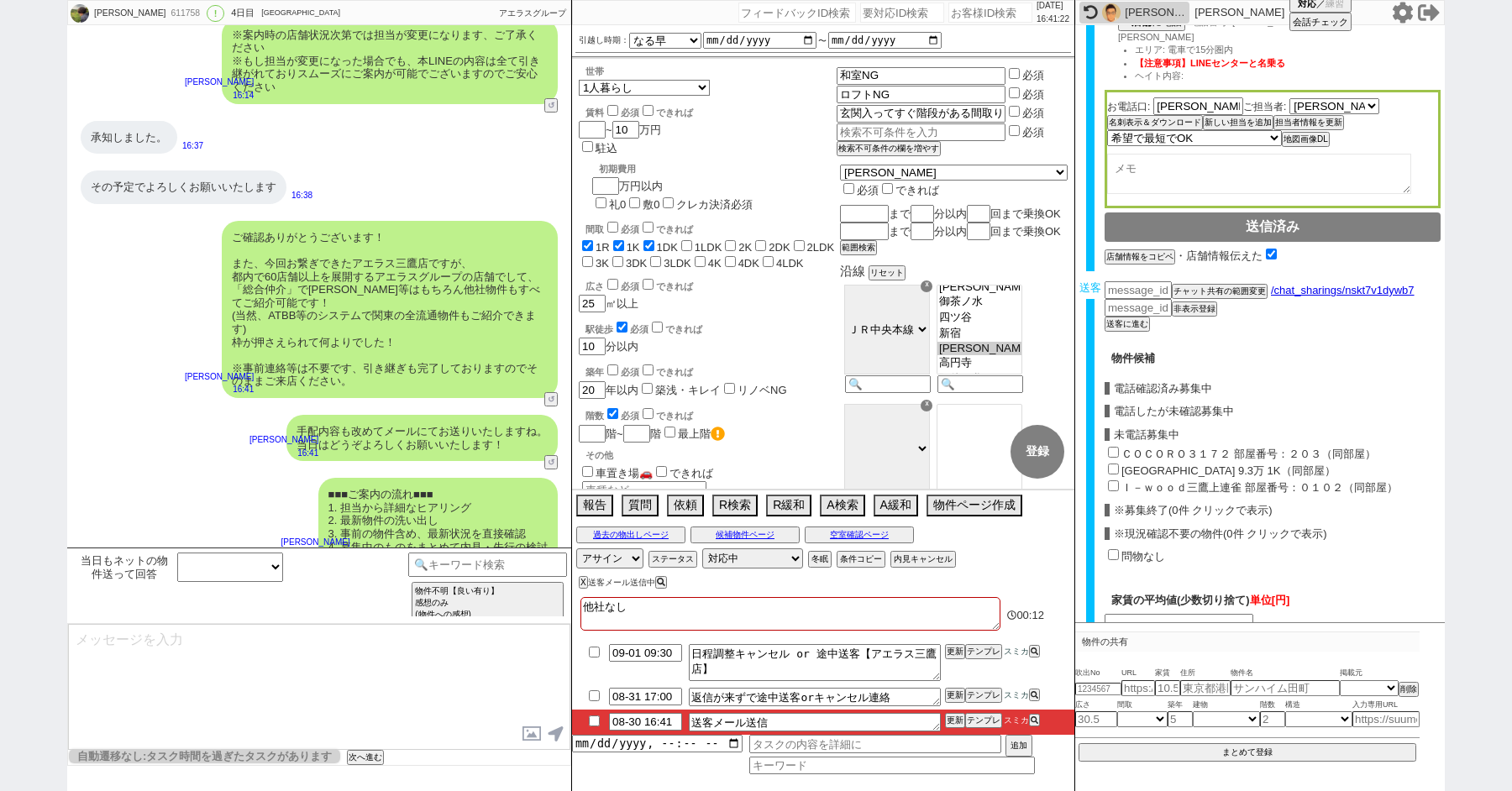
click at [1111, 448] on input "ＣＯＣＯＲＯ３１７２ 部屋番号：２０３（同部屋）" at bounding box center [1113, 452] width 11 height 11
click at [1111, 463] on input "高円寺駅 9.3万 1K（同部屋）" at bounding box center [1113, 468] width 11 height 11
click at [1111, 482] on input "Ｉ－ｗｏｏｄ三鷹上連雀 部屋番号：０１０２（同部屋）" at bounding box center [1113, 485] width 11 height 11
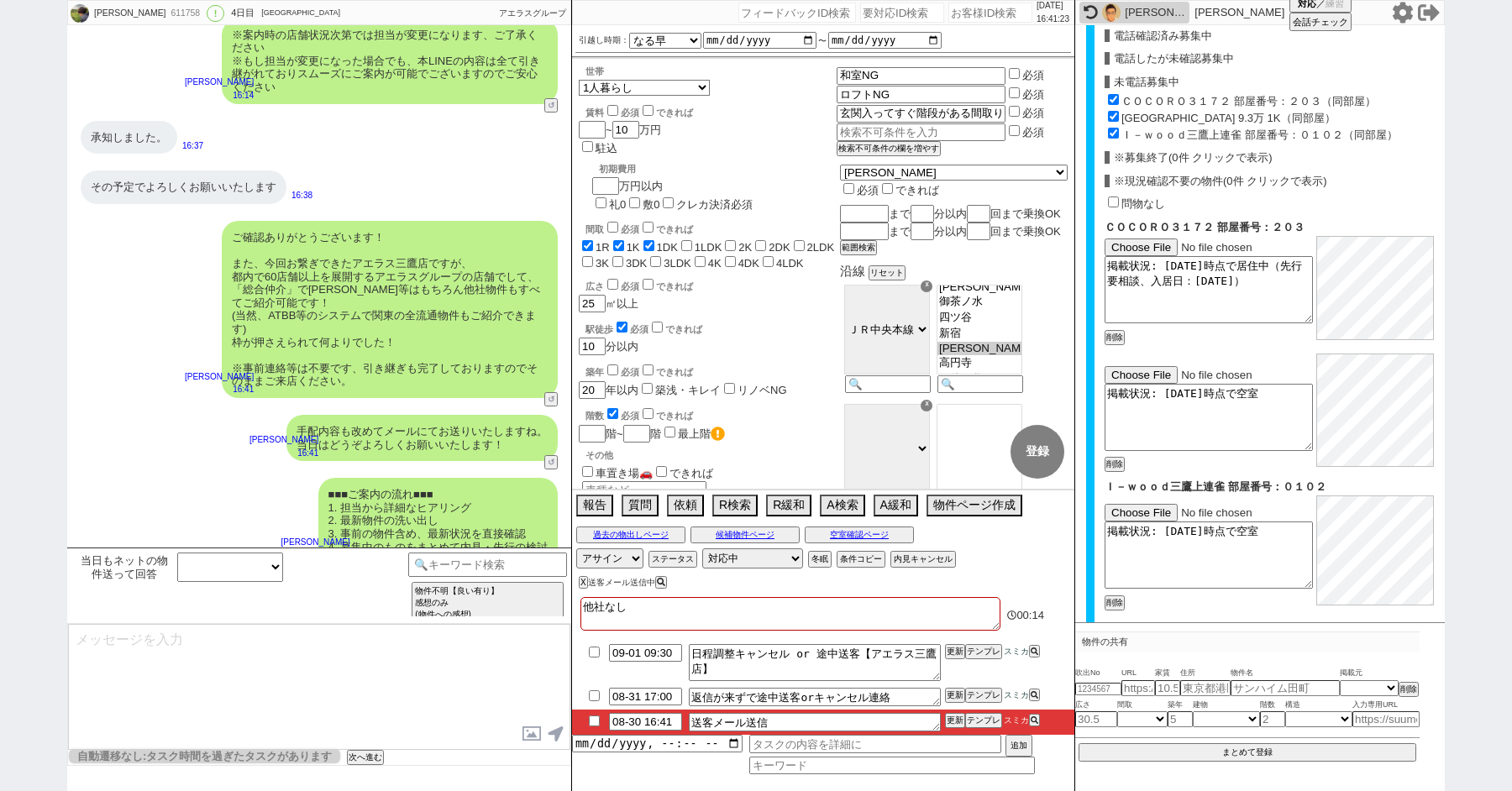
scroll to position [795, 0]
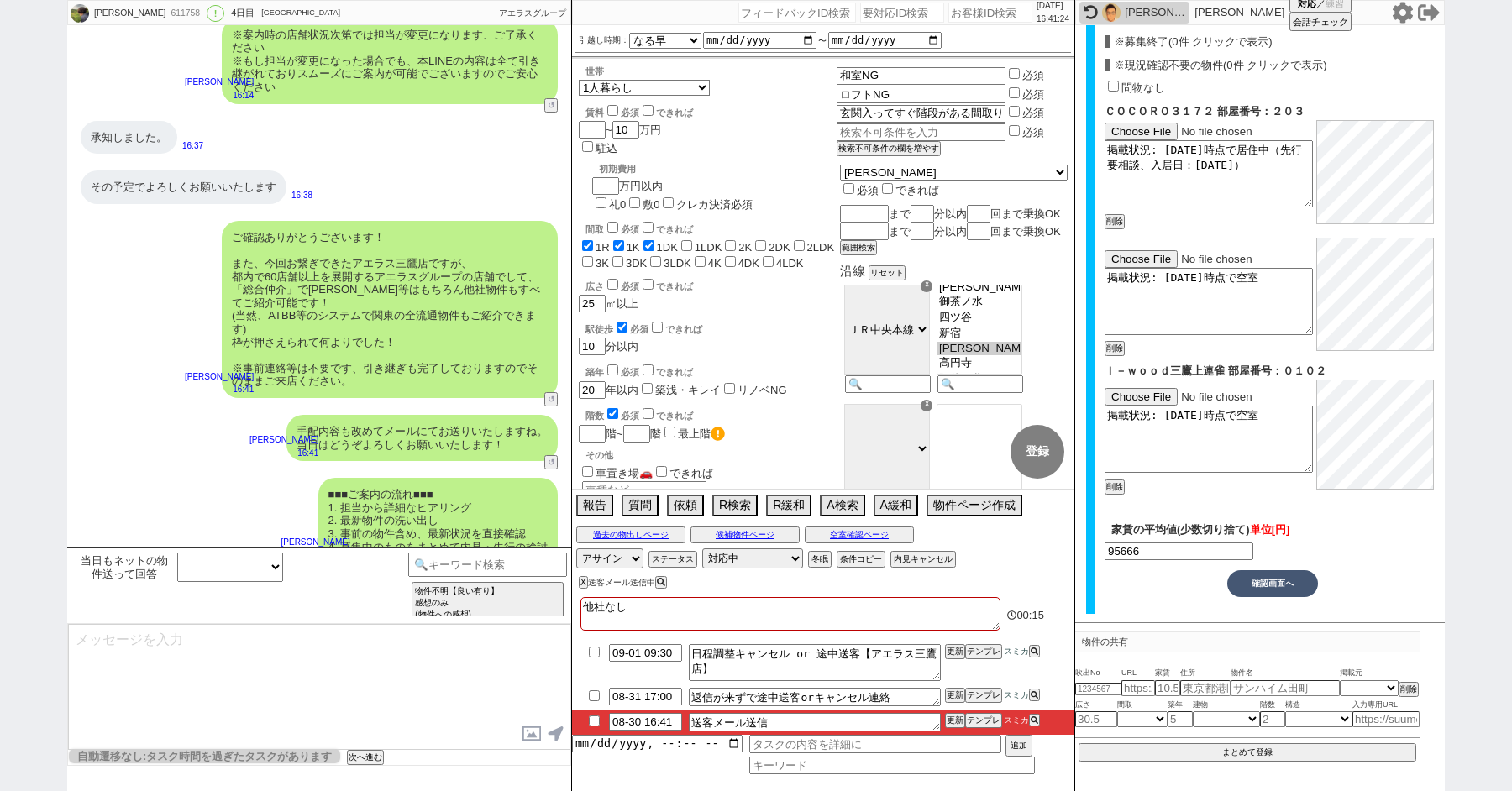
click at [1274, 579] on button "確認画面へ" at bounding box center [1272, 583] width 91 height 27
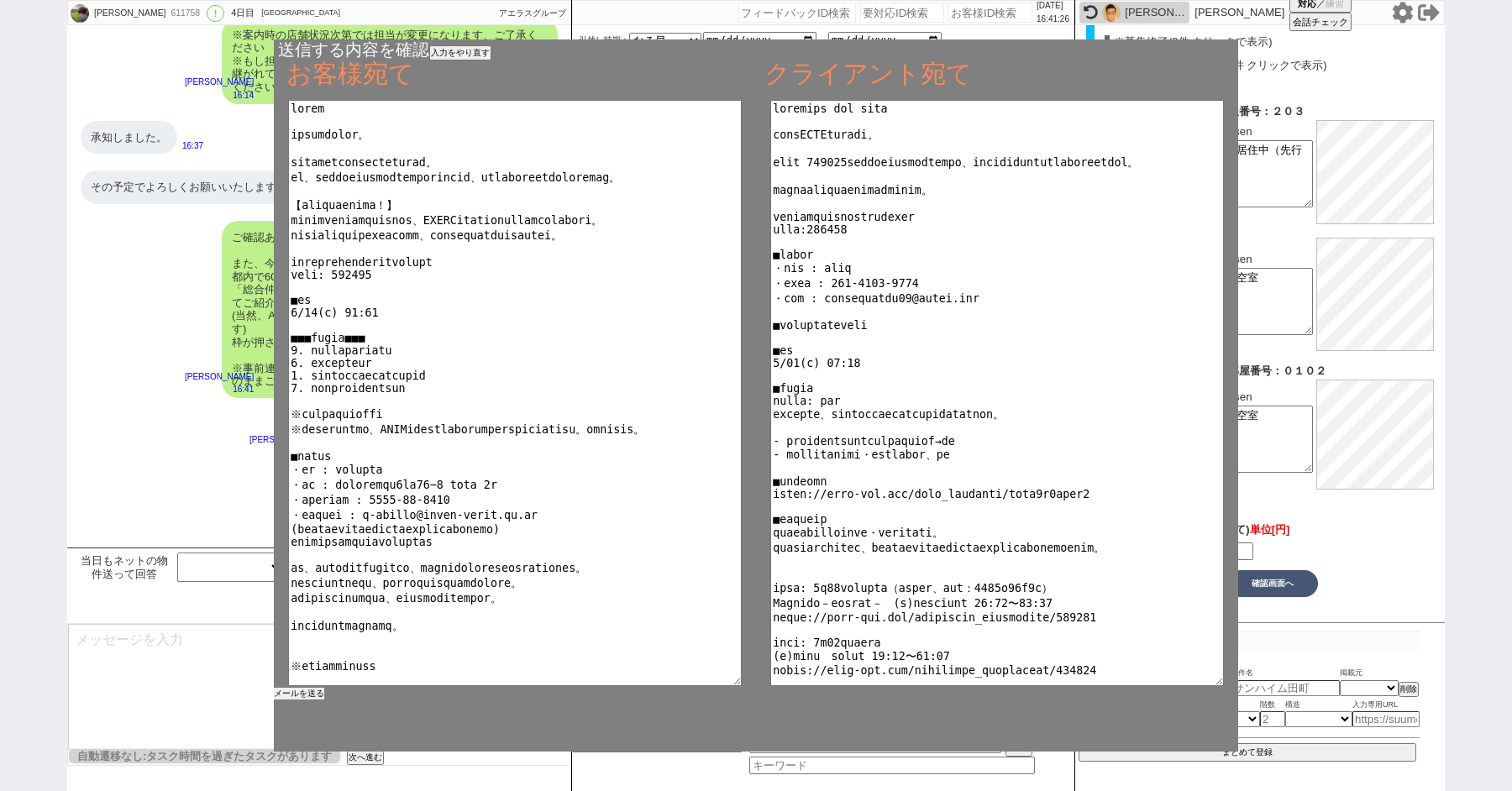
click at [311, 695] on button "メールを送る" at bounding box center [299, 693] width 51 height 12
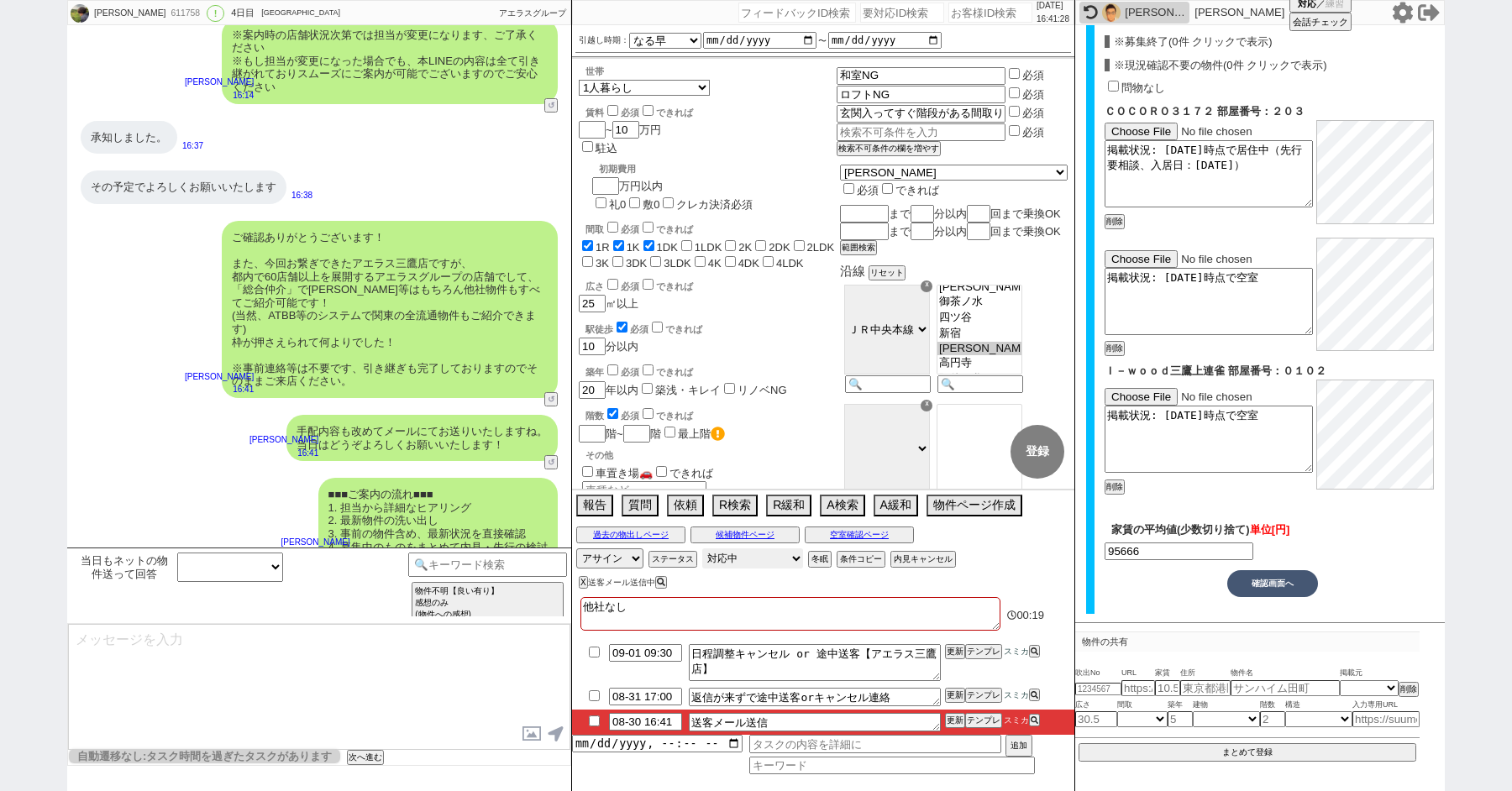
click at [728, 557] on select "対応中 引き継ぎ完了 ブロック 長期間返信なし 紹介不可 別の所で決まった 客の都合で引越しが無くなった 接客開始後に冬眠" at bounding box center [752, 558] width 101 height 20
click at [702, 548] on select "対応中 引き継ぎ完了 ブロック 長期間返信なし 紹介不可 別の所で決まった 客の都合で引越しが無くなった 接客開始後に冬眠" at bounding box center [752, 558] width 101 height 20
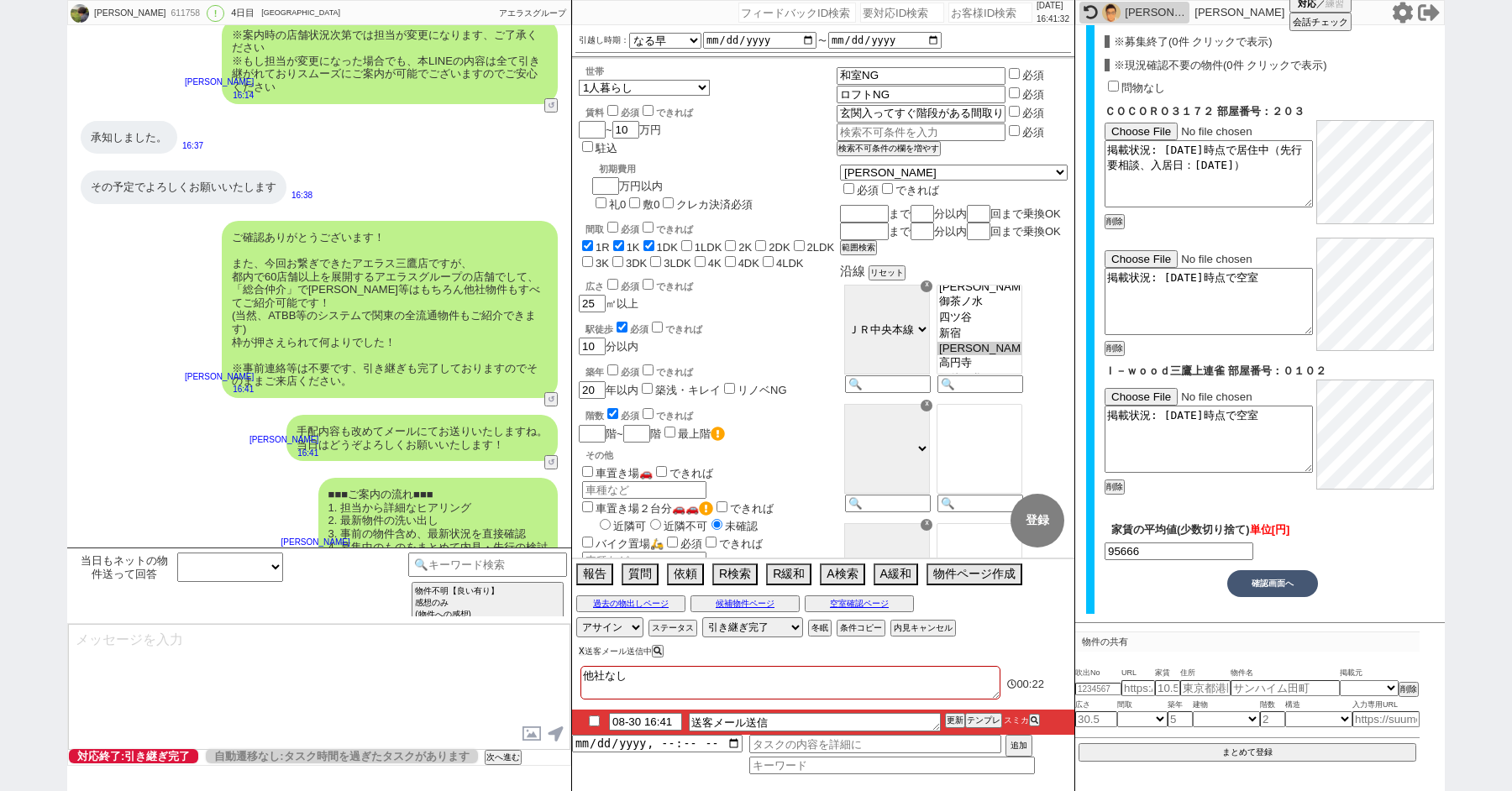
click at [580, 651] on button "X" at bounding box center [581, 651] width 6 height 9
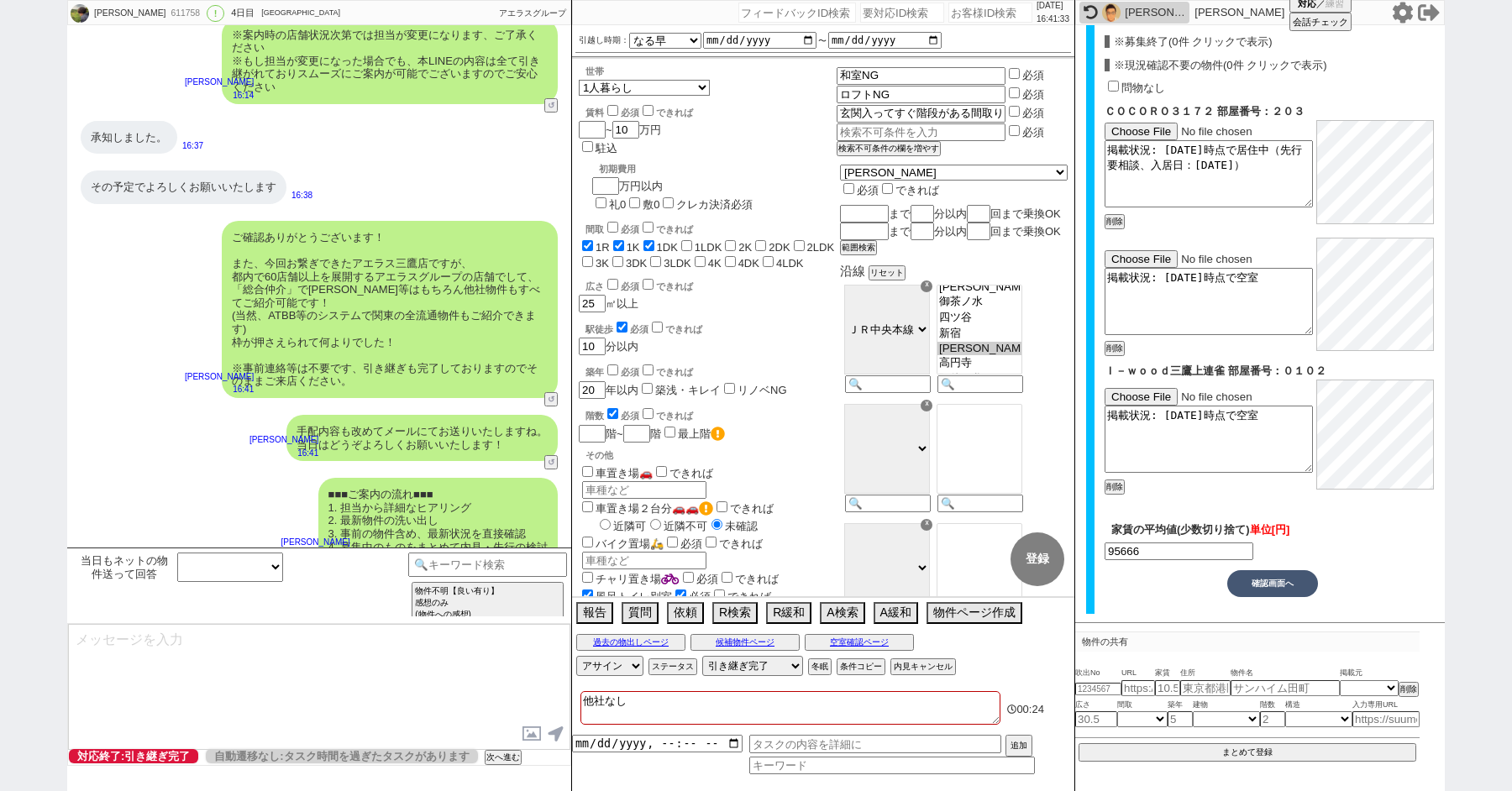
click at [186, 485] on div "■■■ご案内の流れ■■■ 1. 担当から詳細なヒアリング 2. 最新物件の洗い出し 3. 事前の物件含め、最新状況を直接確認 4. 募集中のものをまとめて内見…" at bounding box center [319, 520] width 504 height 102
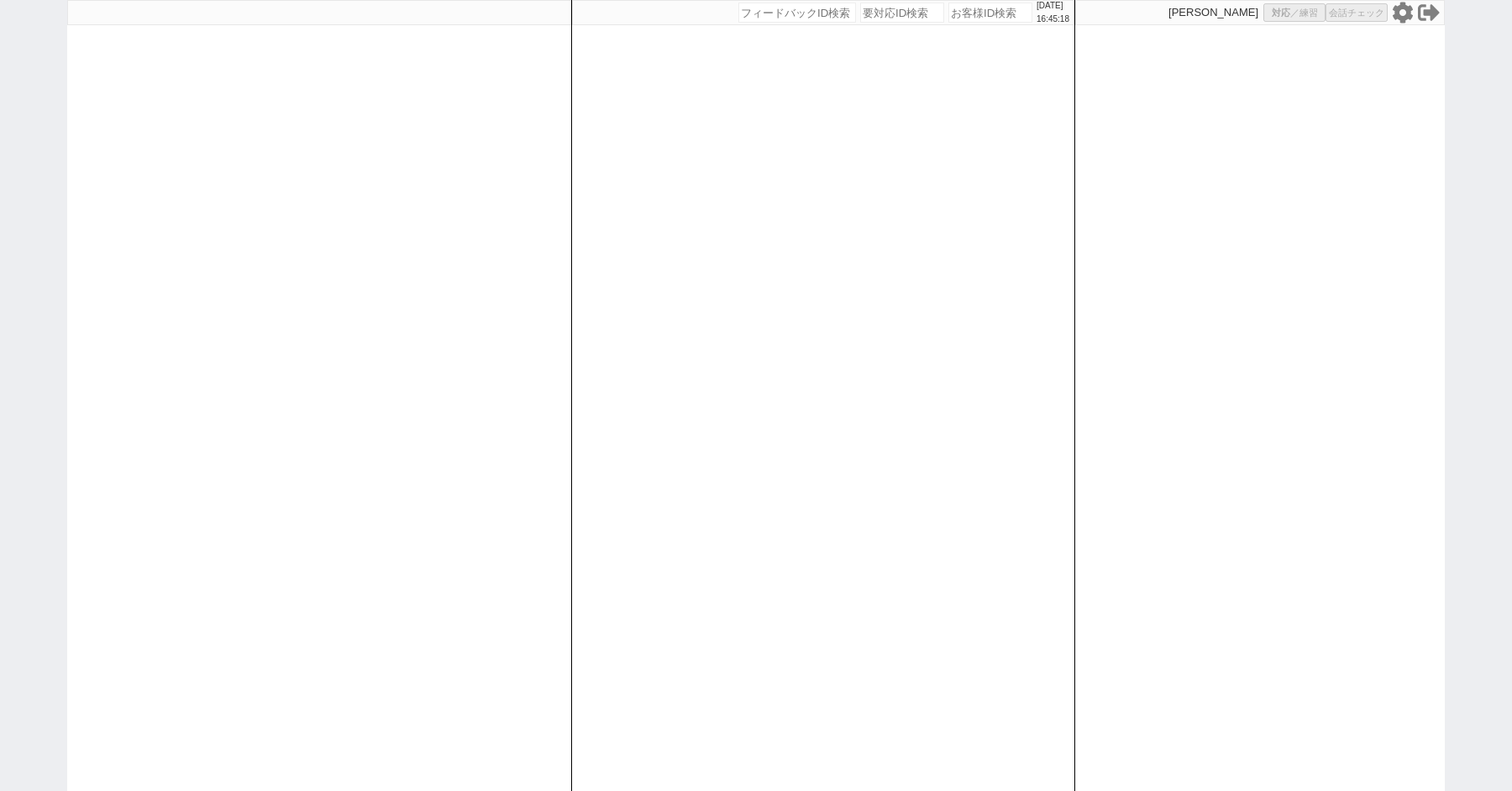
select select "1"
select select "2"
select select "5"
select select
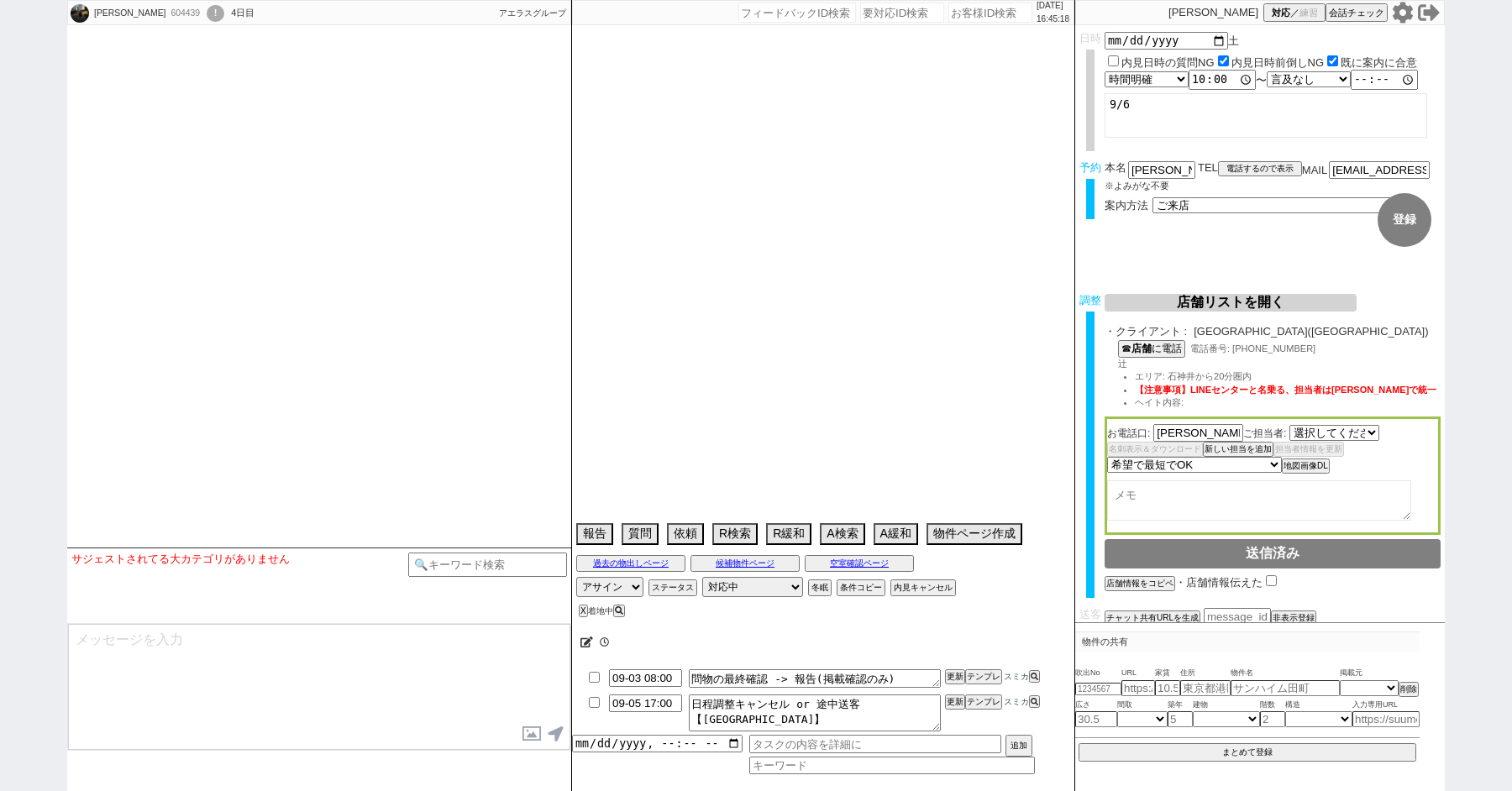
select select "2271"
select select
select select "[DATE]"
select select "9"
select select "34"
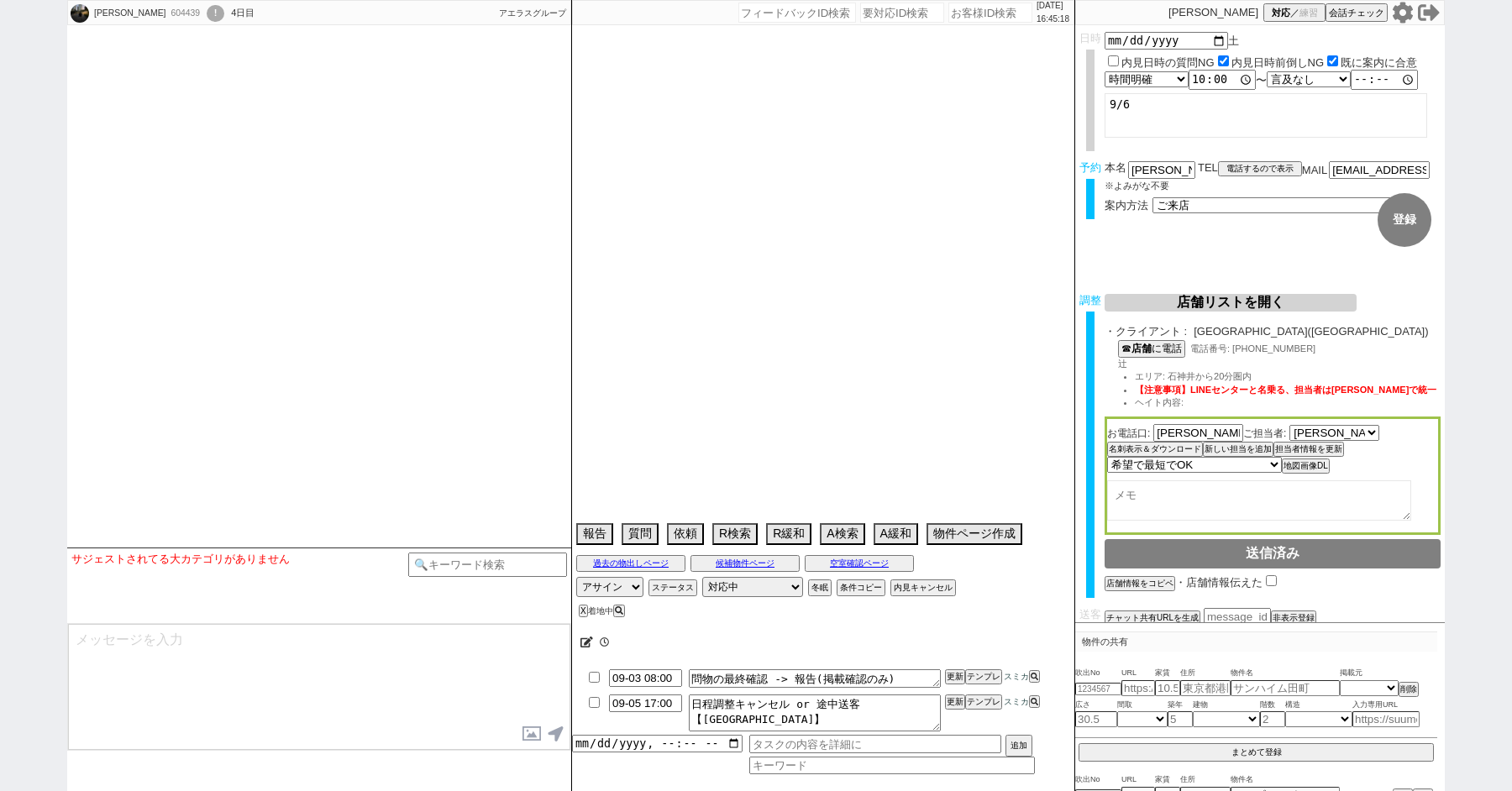
select select "0"
select select "36"
select select "[DATE]"
select select "65"
select select "[DATE]"
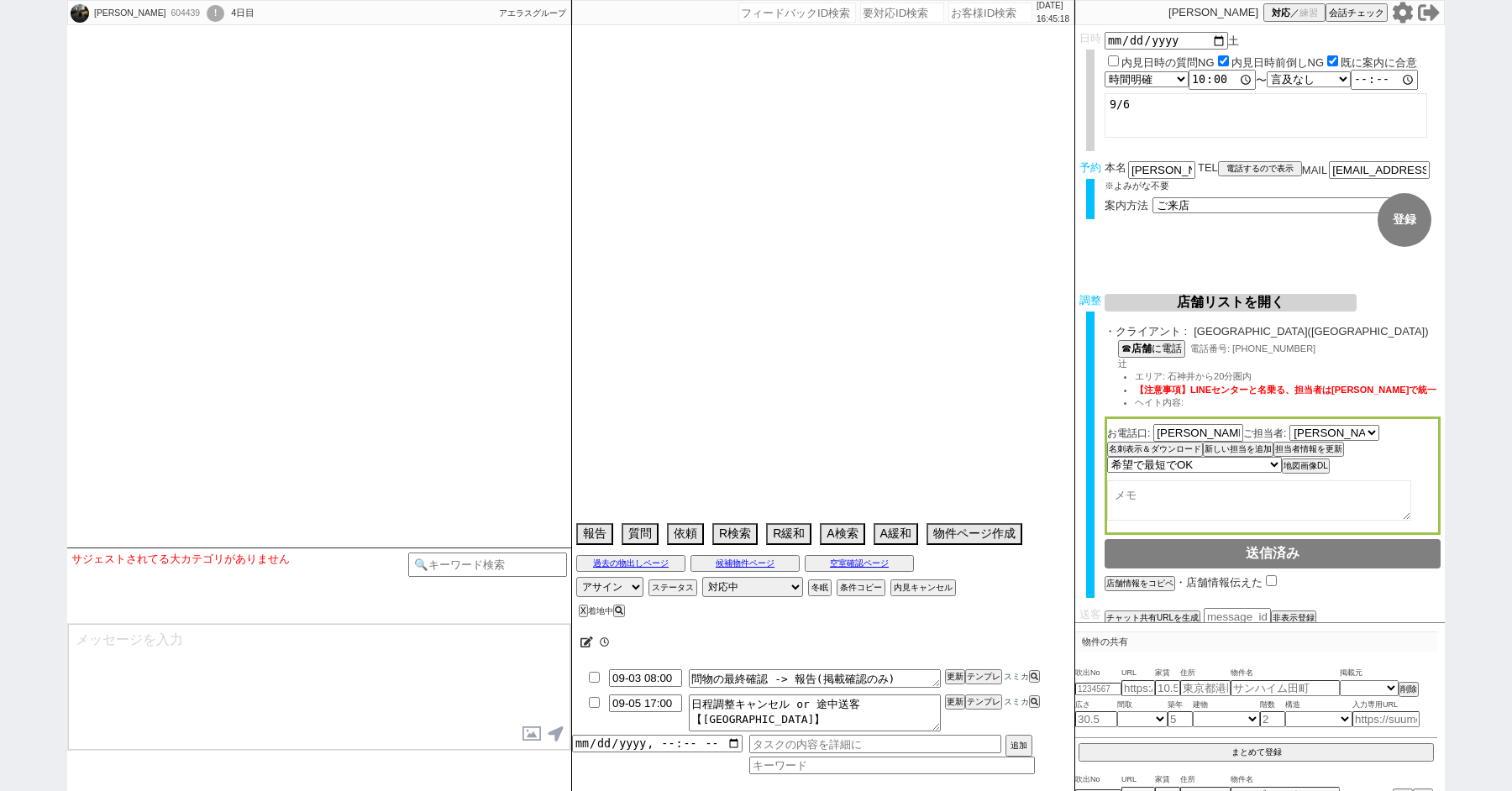
select select "37"
select select "[DATE]"
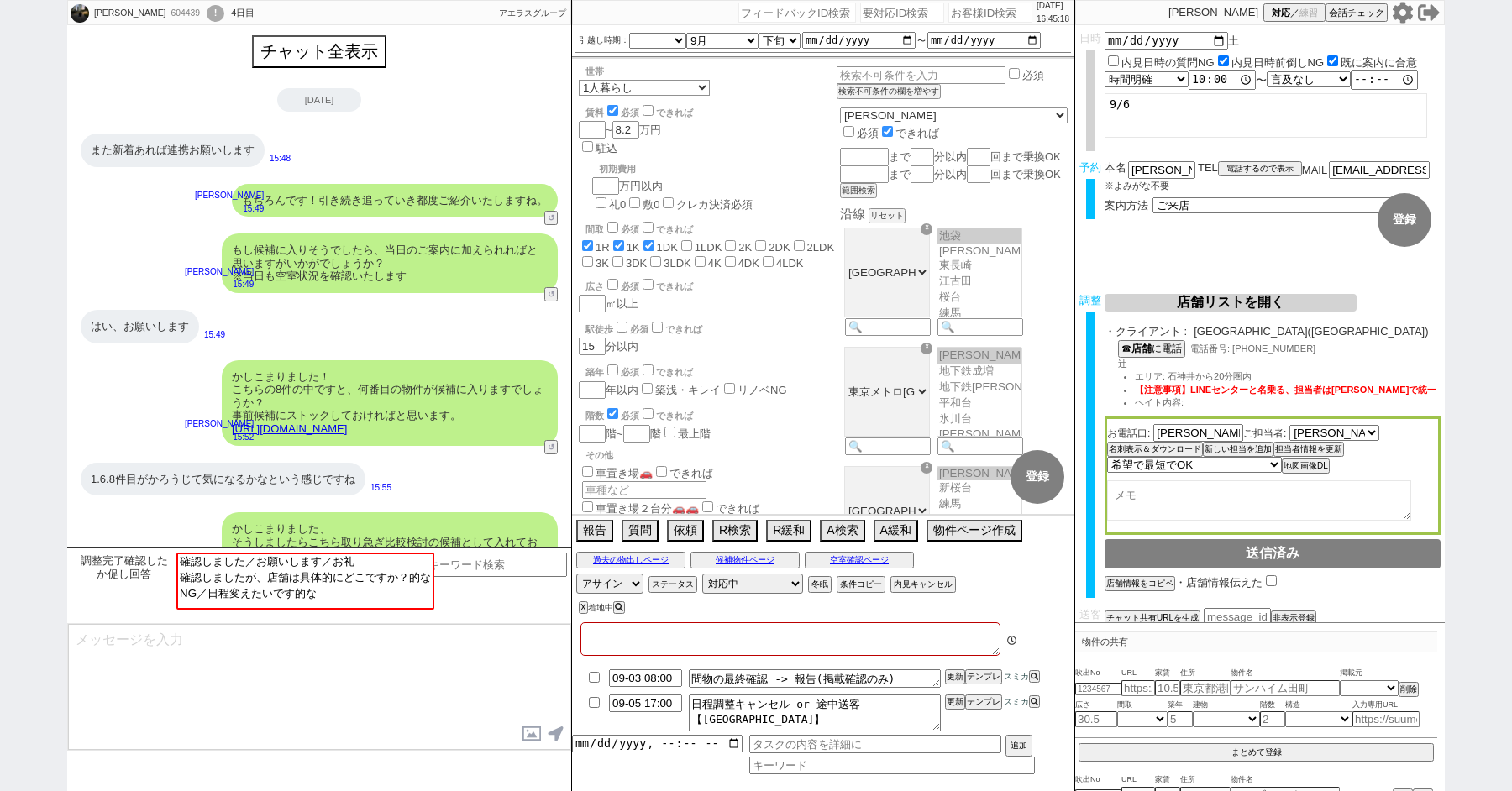
type textarea "当日まで他社なし"
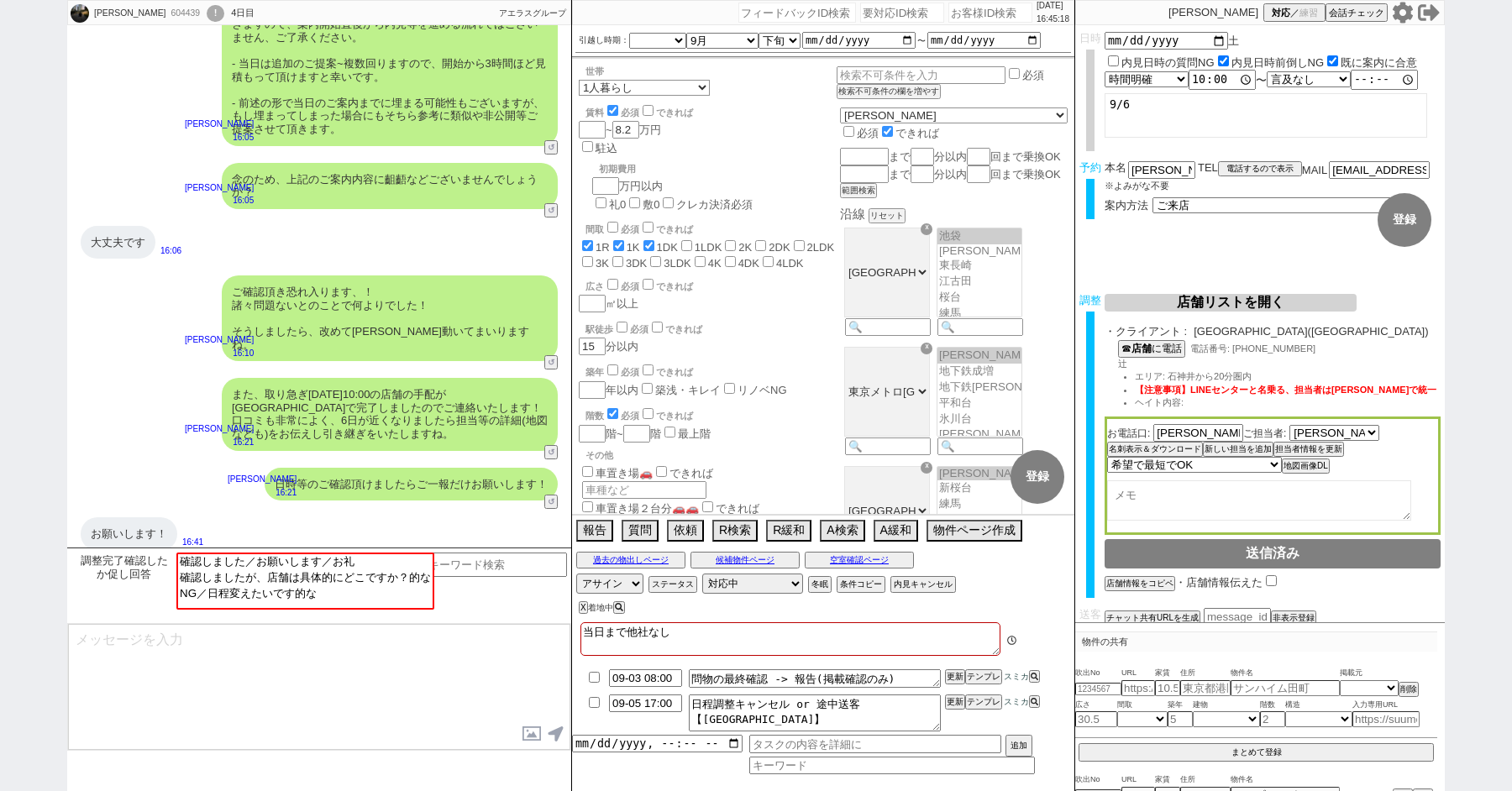
scroll to position [3, 0]
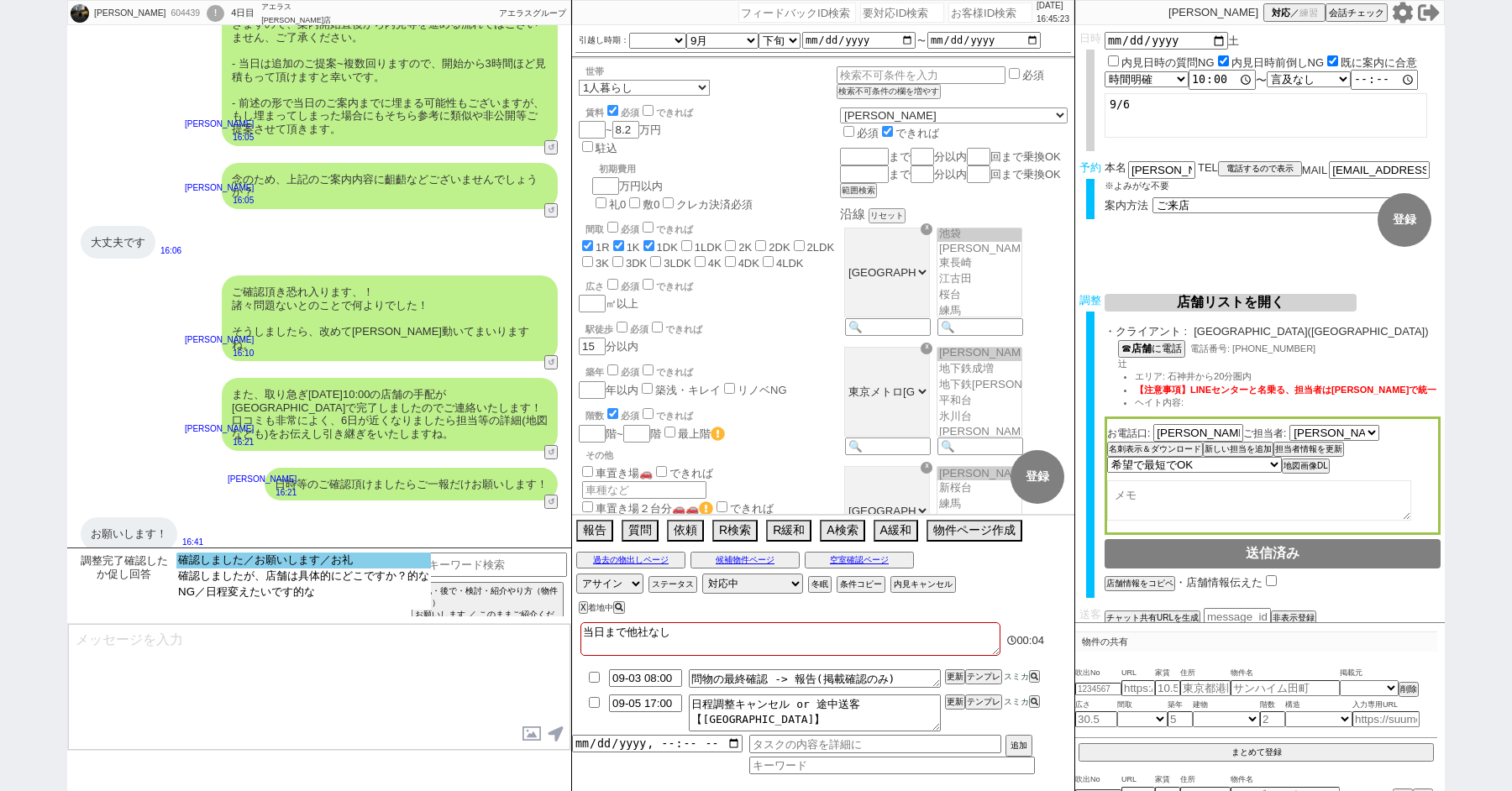
select select "確認しました／お願いします／お礼"
click at [280, 568] on option "確認しました／お願いします／お礼" at bounding box center [303, 576] width 255 height 16
type textarea "ご確認ありがとうございます！当日までも動いてまいりますね。"
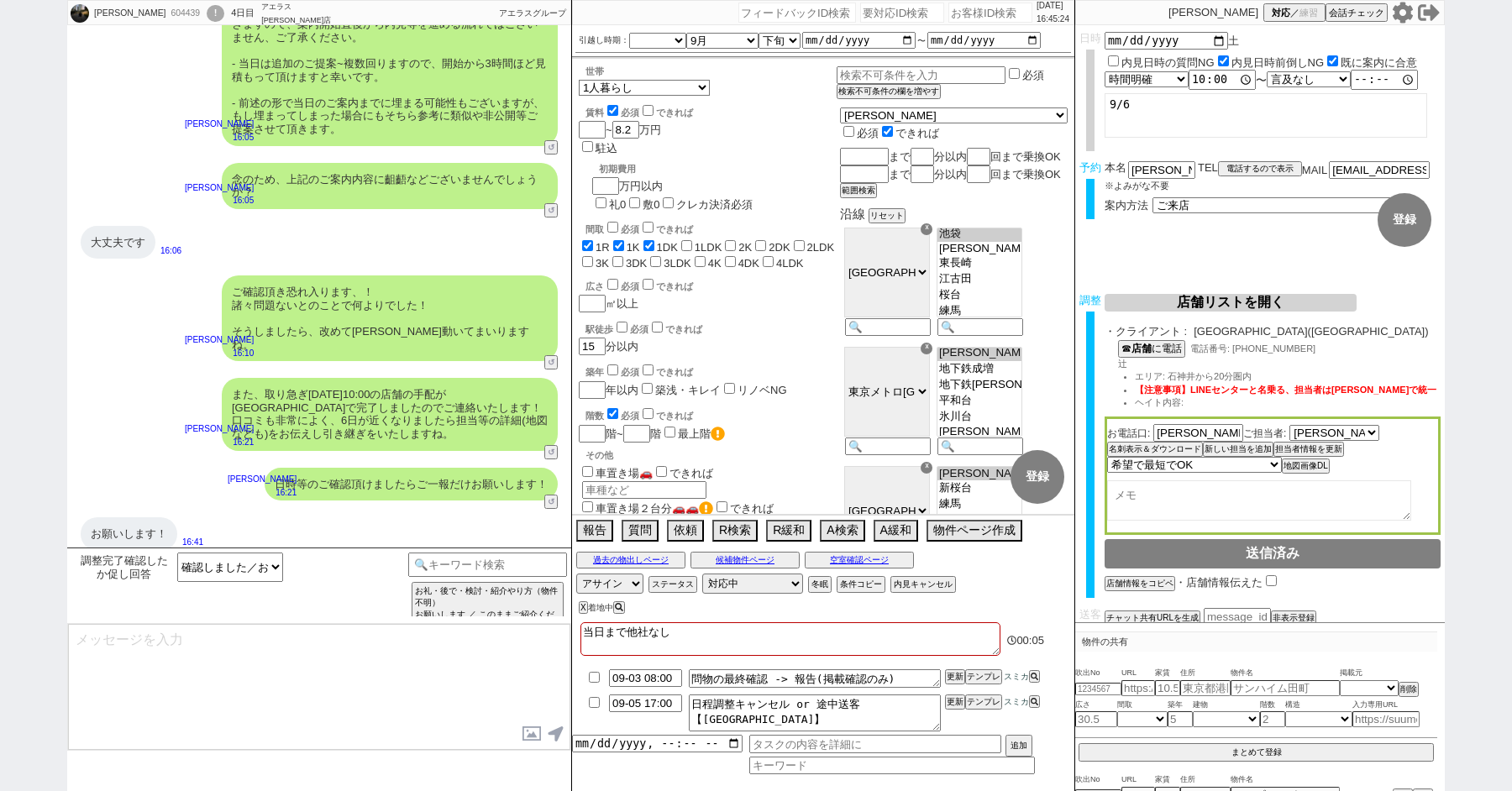
scroll to position [1003, 0]
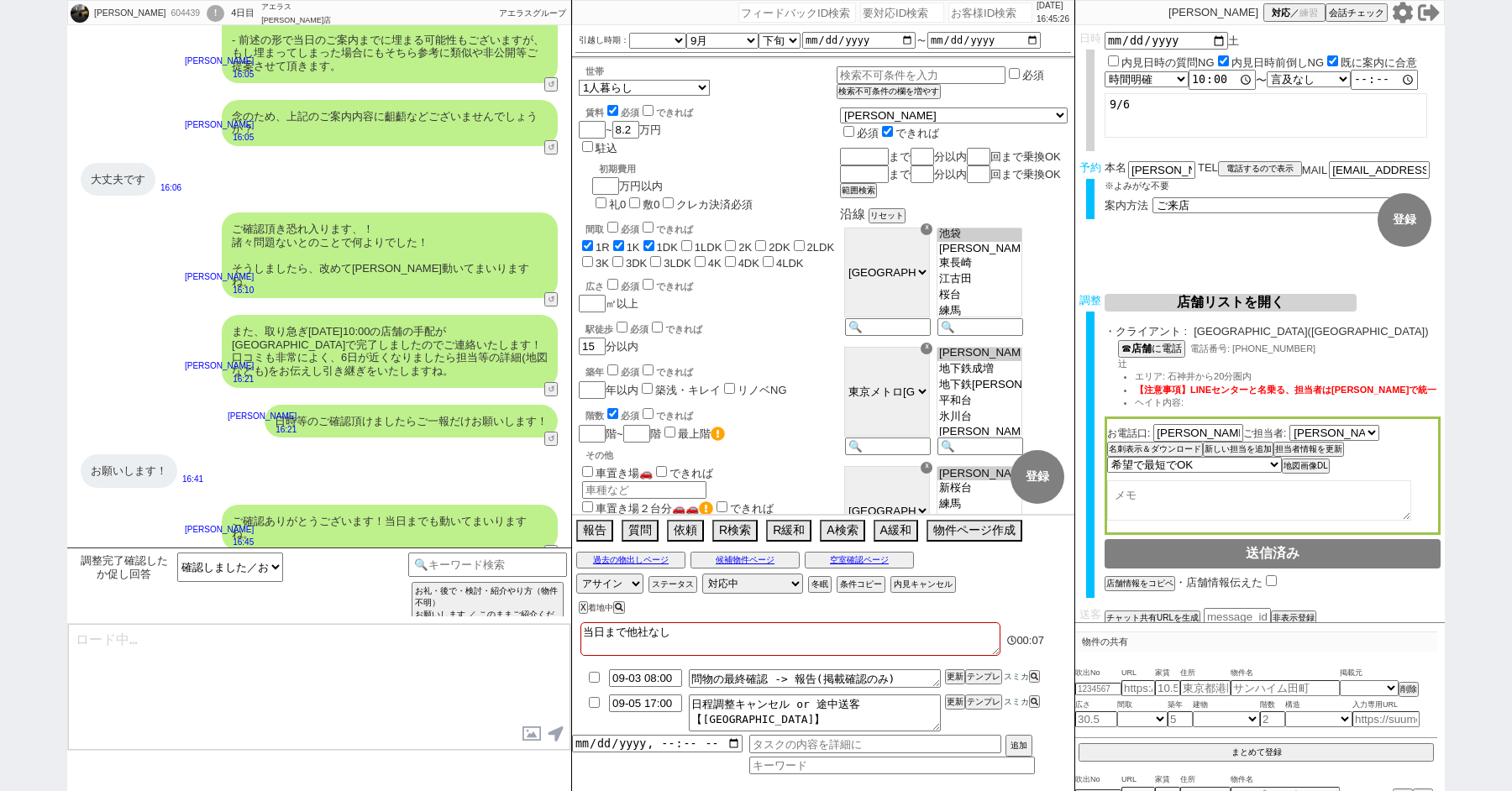
type textarea "また、今回のお引越しが遠方からかどうかお聞きしておりませんでしたがいかがでしょうか？ ※遠方の方はなかなか内見に何度も伺えないためよりお時間確保して動けるよう…"
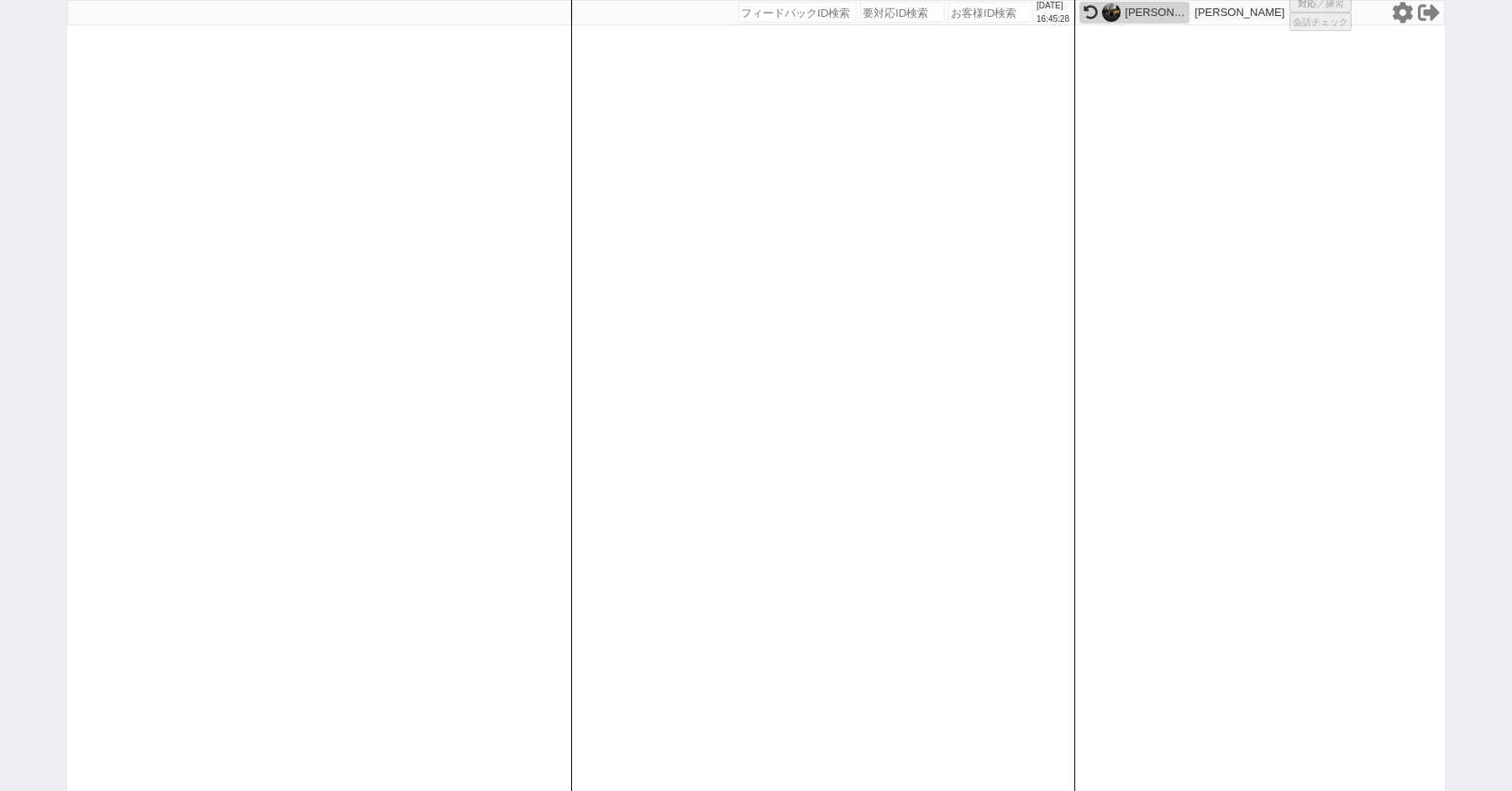
select select
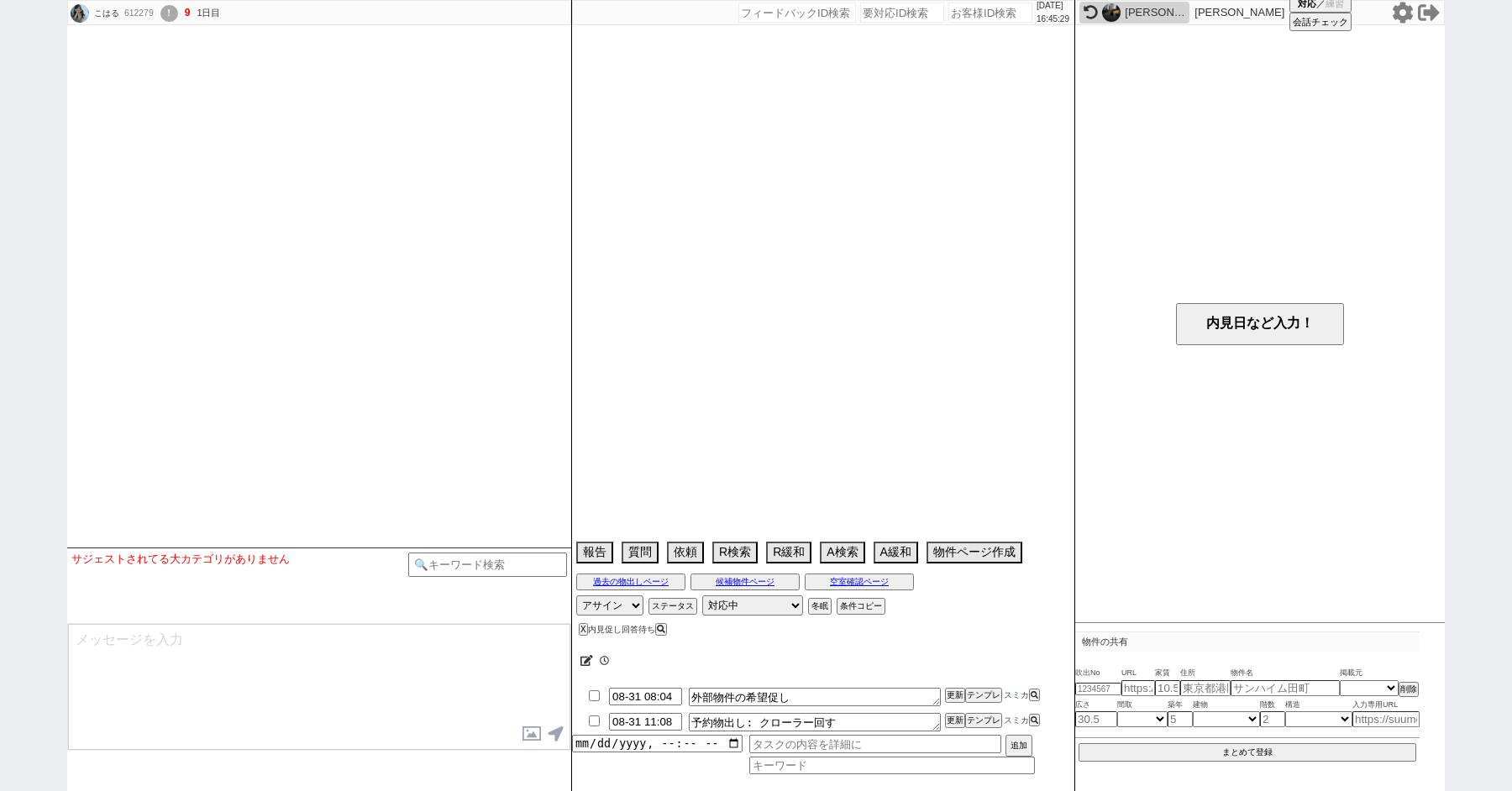
select select
select select "15"
select select "0"
select select "14"
select select "94"
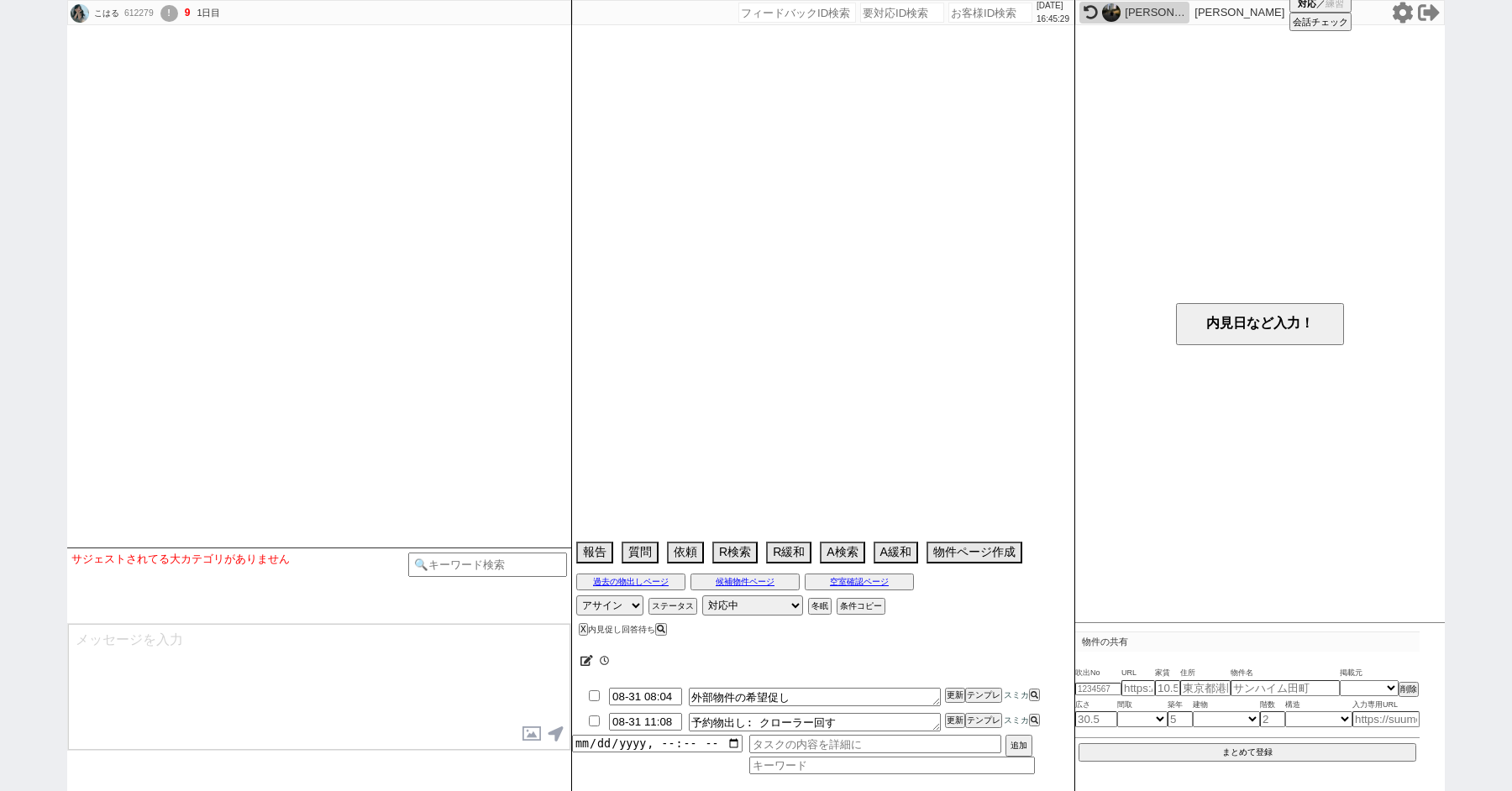
select select "17"
select select "559"
select select "[DATE]"
select select "91"
select select "2506"
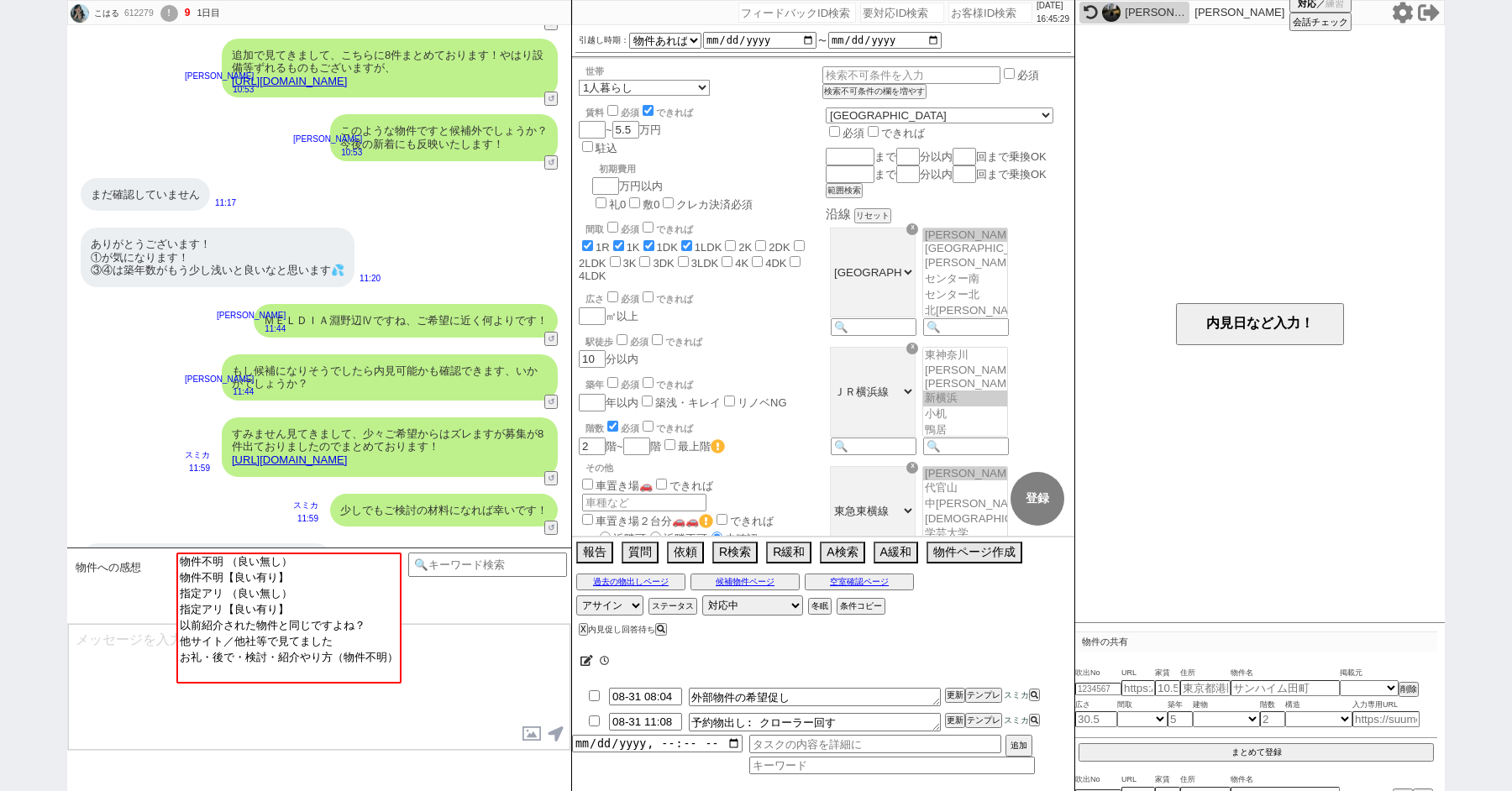
scroll to position [129, 0]
click at [547, 364] on div "もし候補になりそうでしたら内見可能かも確認できます、いかがでしょうか？ [PERSON_NAME] 11:44 28979-A2 ↺" at bounding box center [319, 377] width 504 height 63
click at [549, 398] on button "↺" at bounding box center [552, 403] width 10 height 11
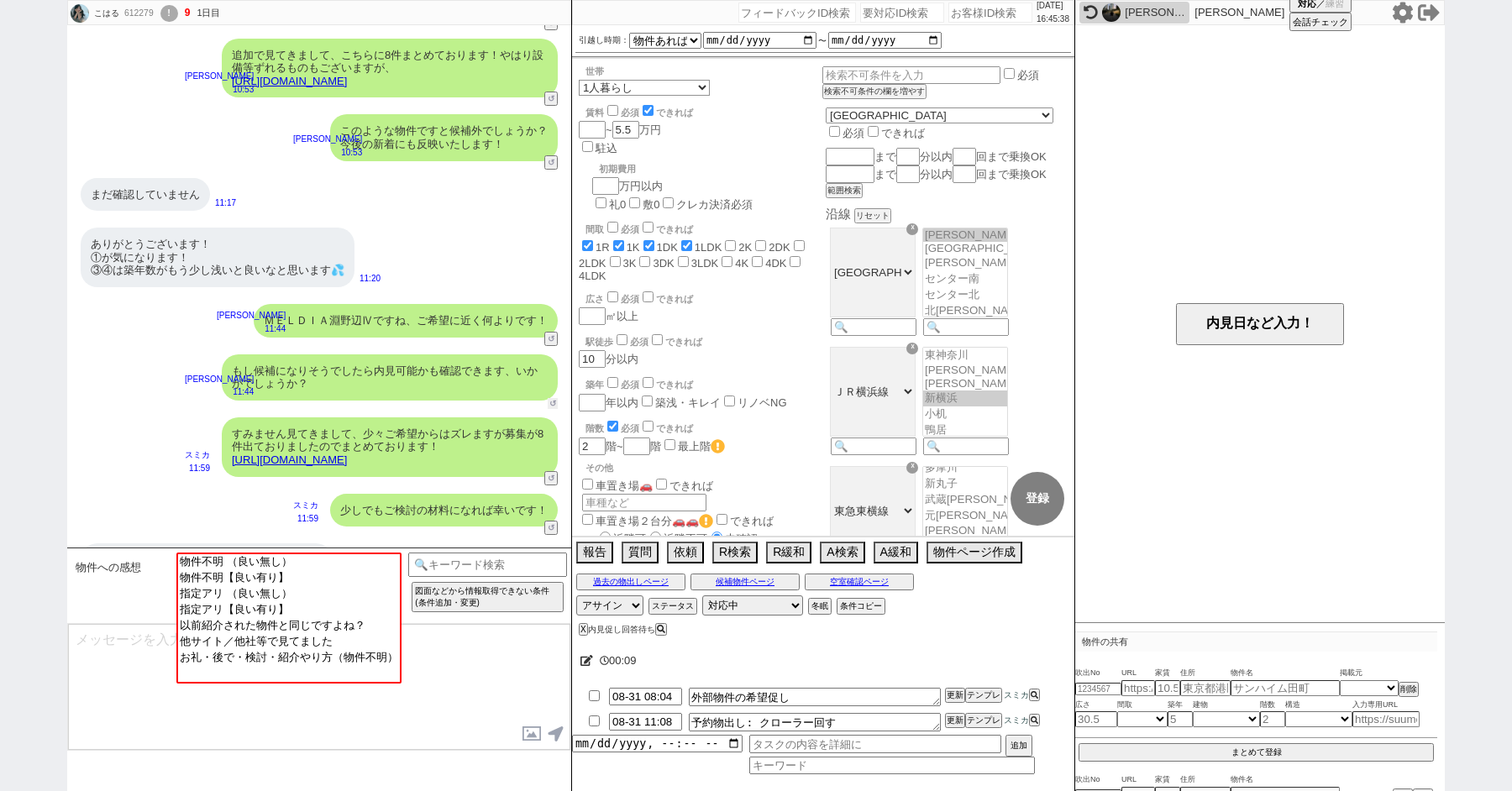
scroll to position [944, 0]
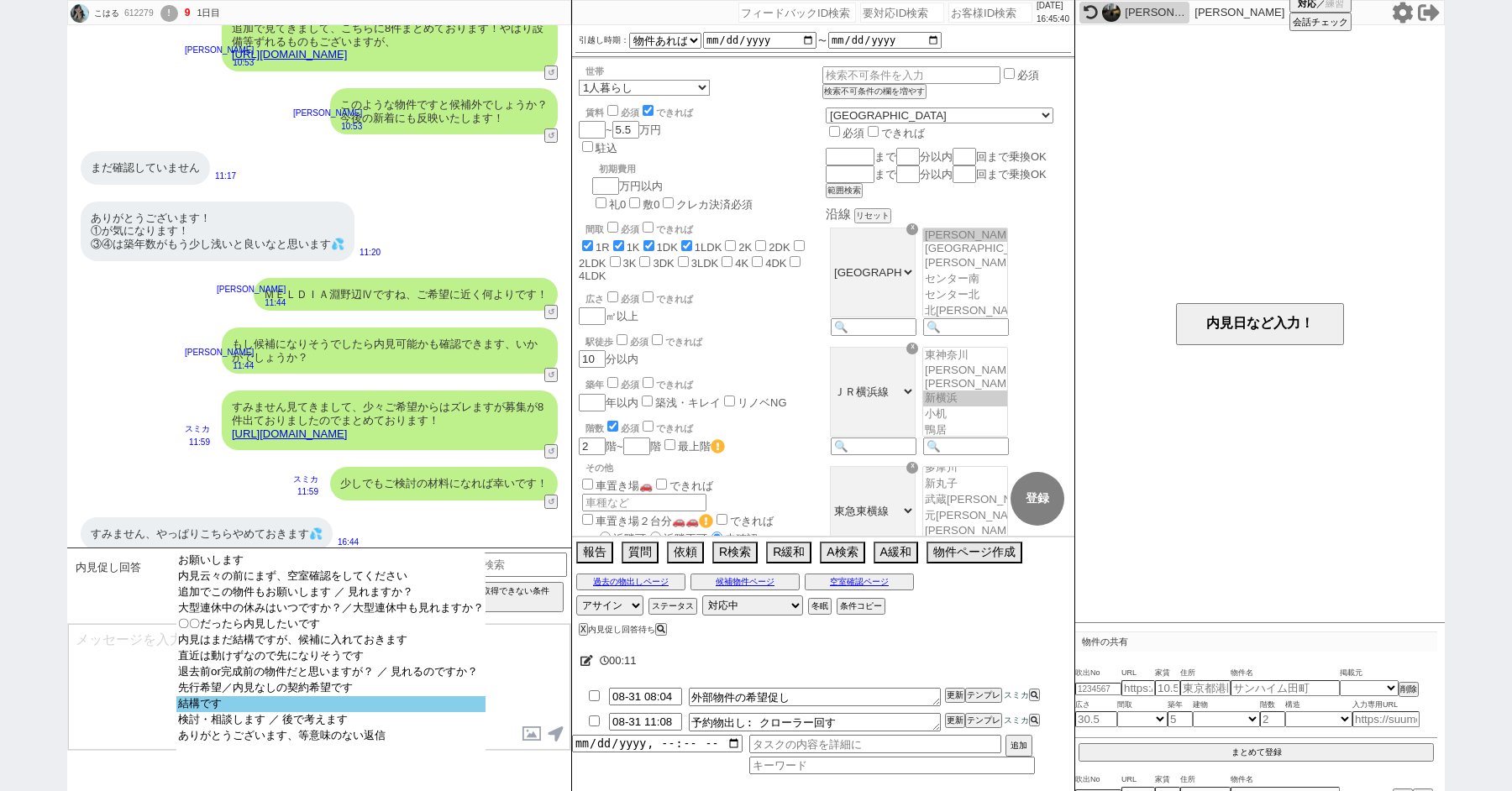
select select "結構です"
click at [231, 726] on option "結構です" at bounding box center [331, 720] width 309 height 16
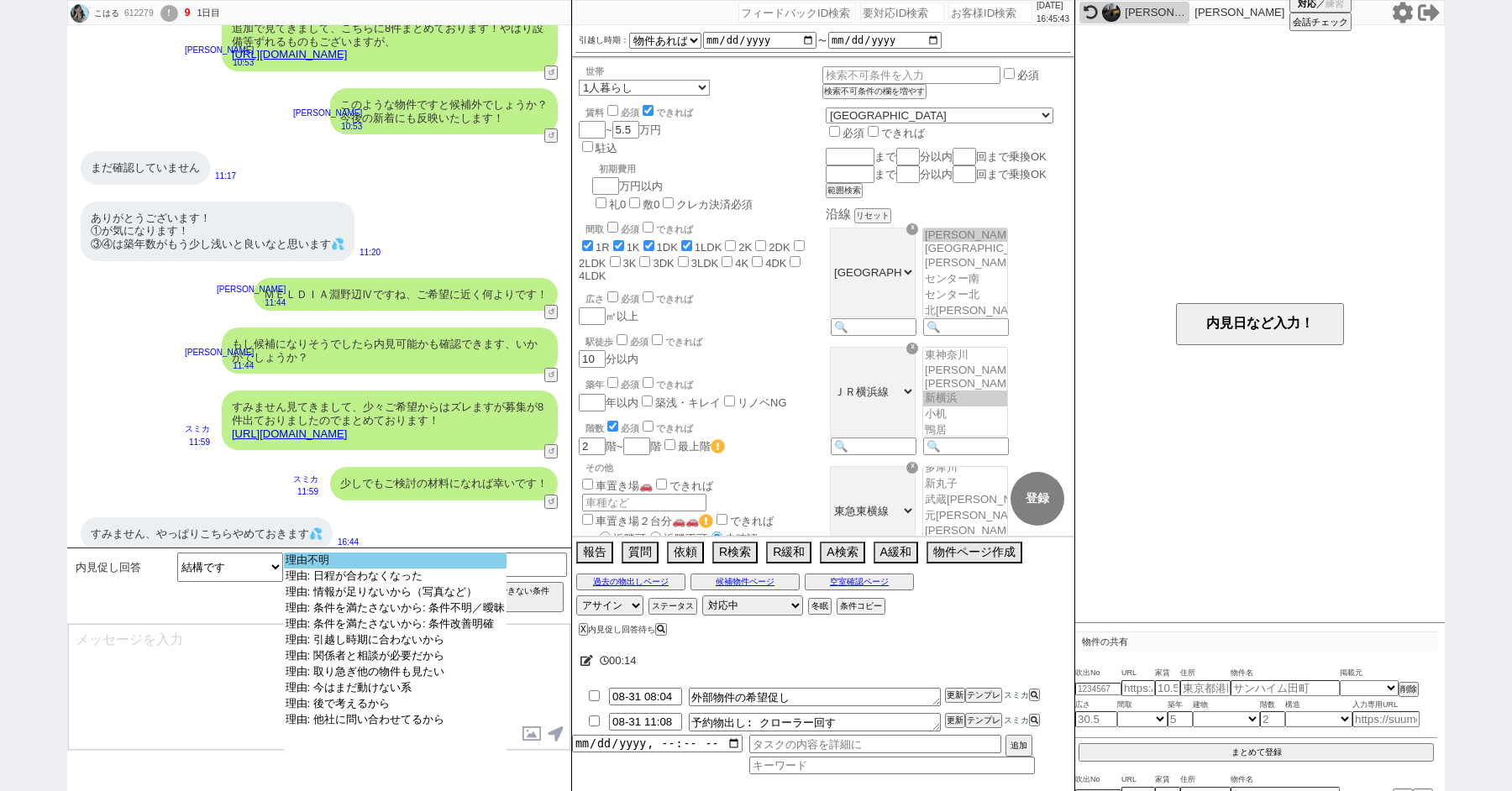
select select "理由不明"
click at [306, 568] on option "理由不明" at bounding box center [396, 576] width 224 height 16
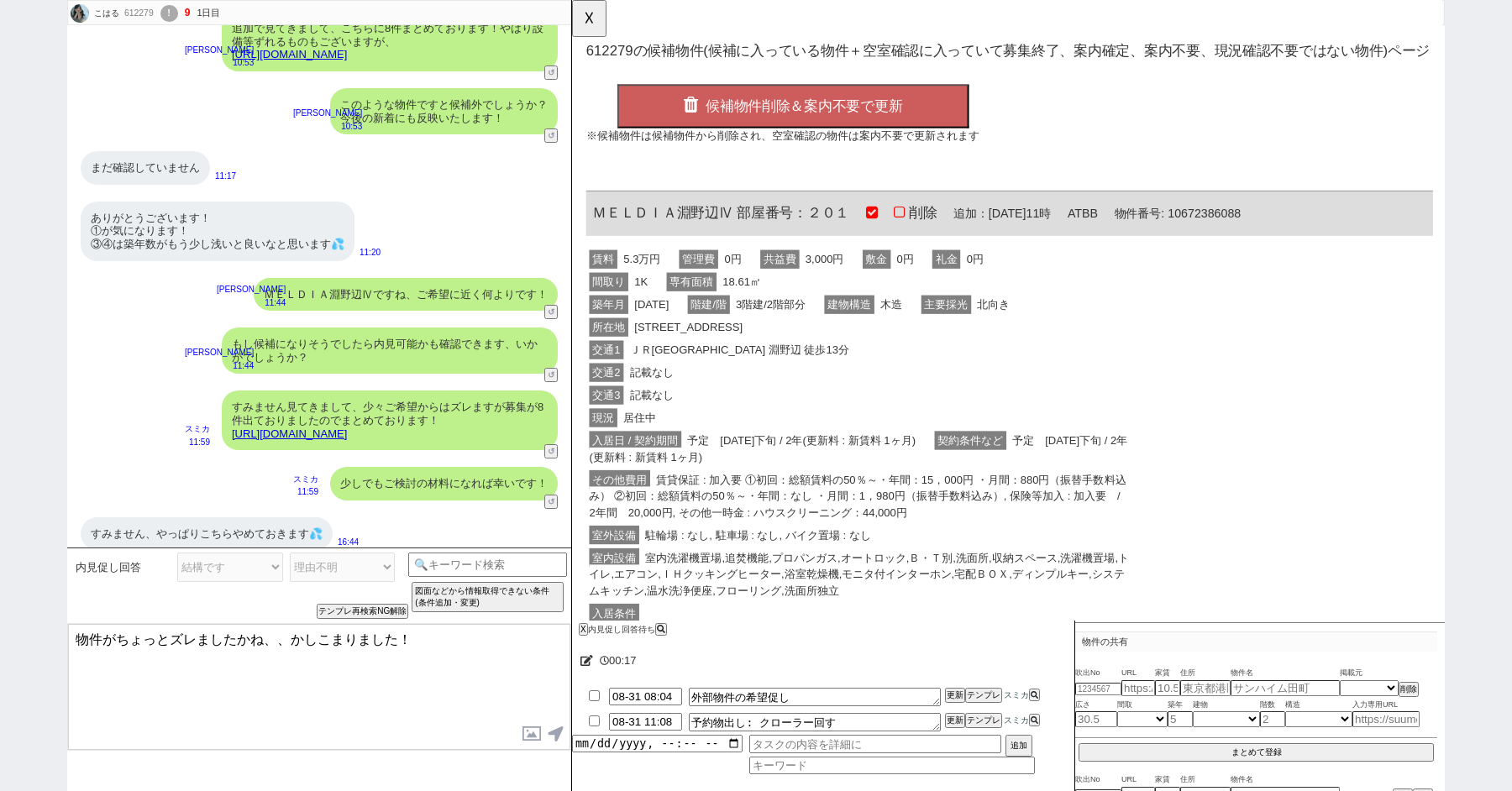
scroll to position [0, 0]
click at [717, 428] on div "交通3 記載なし" at bounding box center [883, 425] width 592 height 24
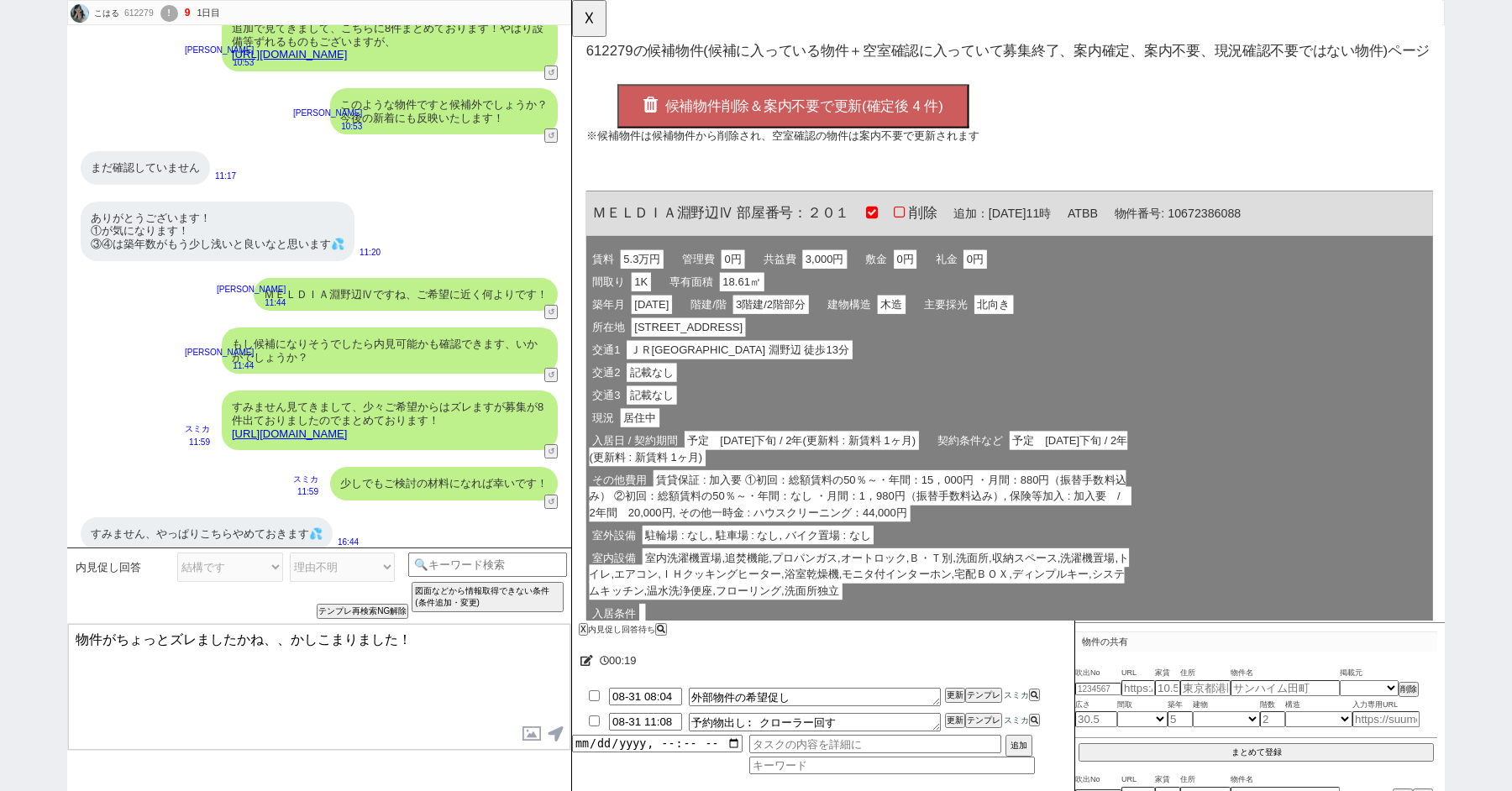
click at [737, 100] on button "候補物件削除＆案内不要で更新(確定後 4 件)" at bounding box center [809, 114] width 378 height 47
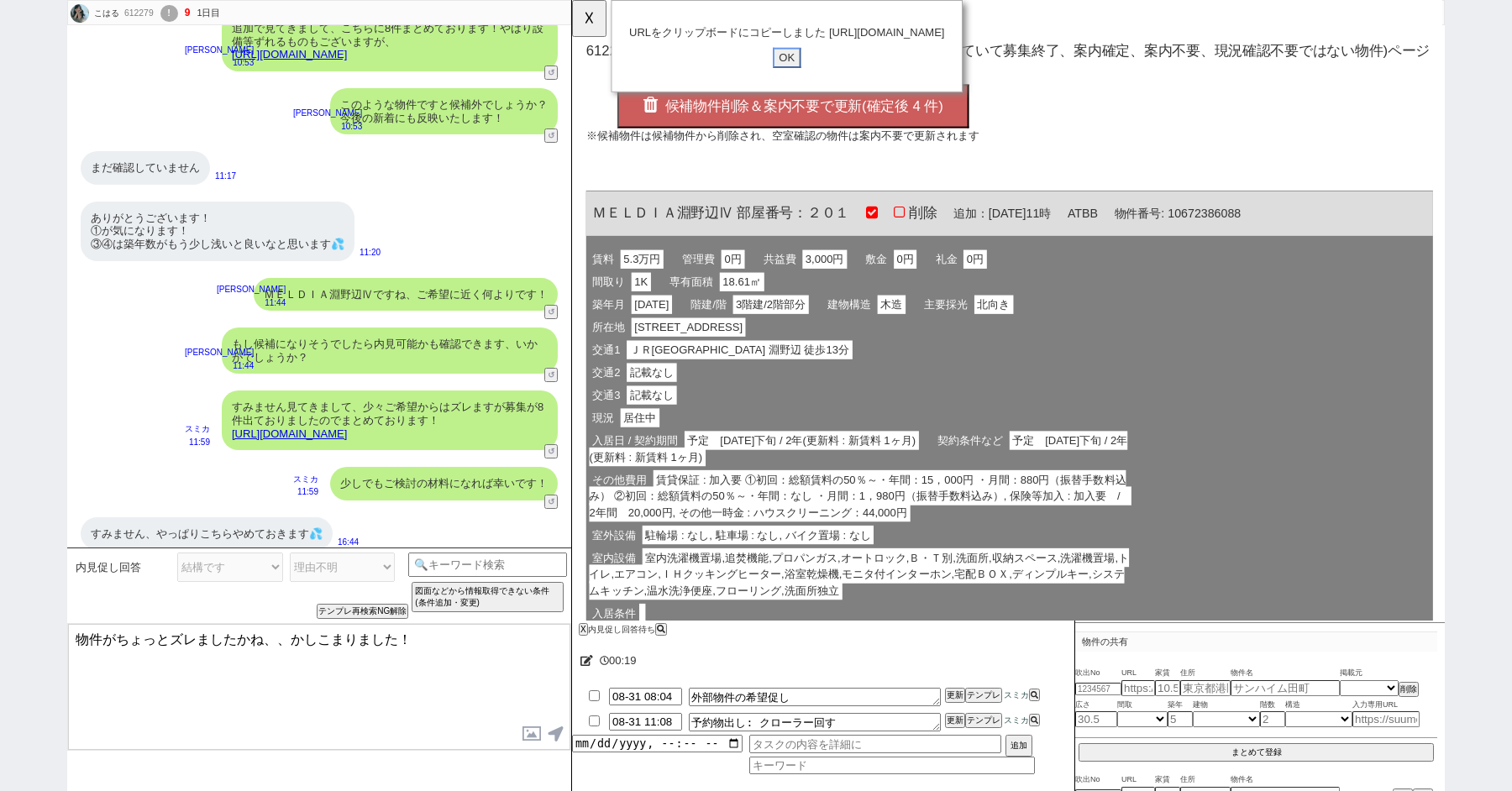
click input "OK" at bounding box center [803, 62] width 30 height 22
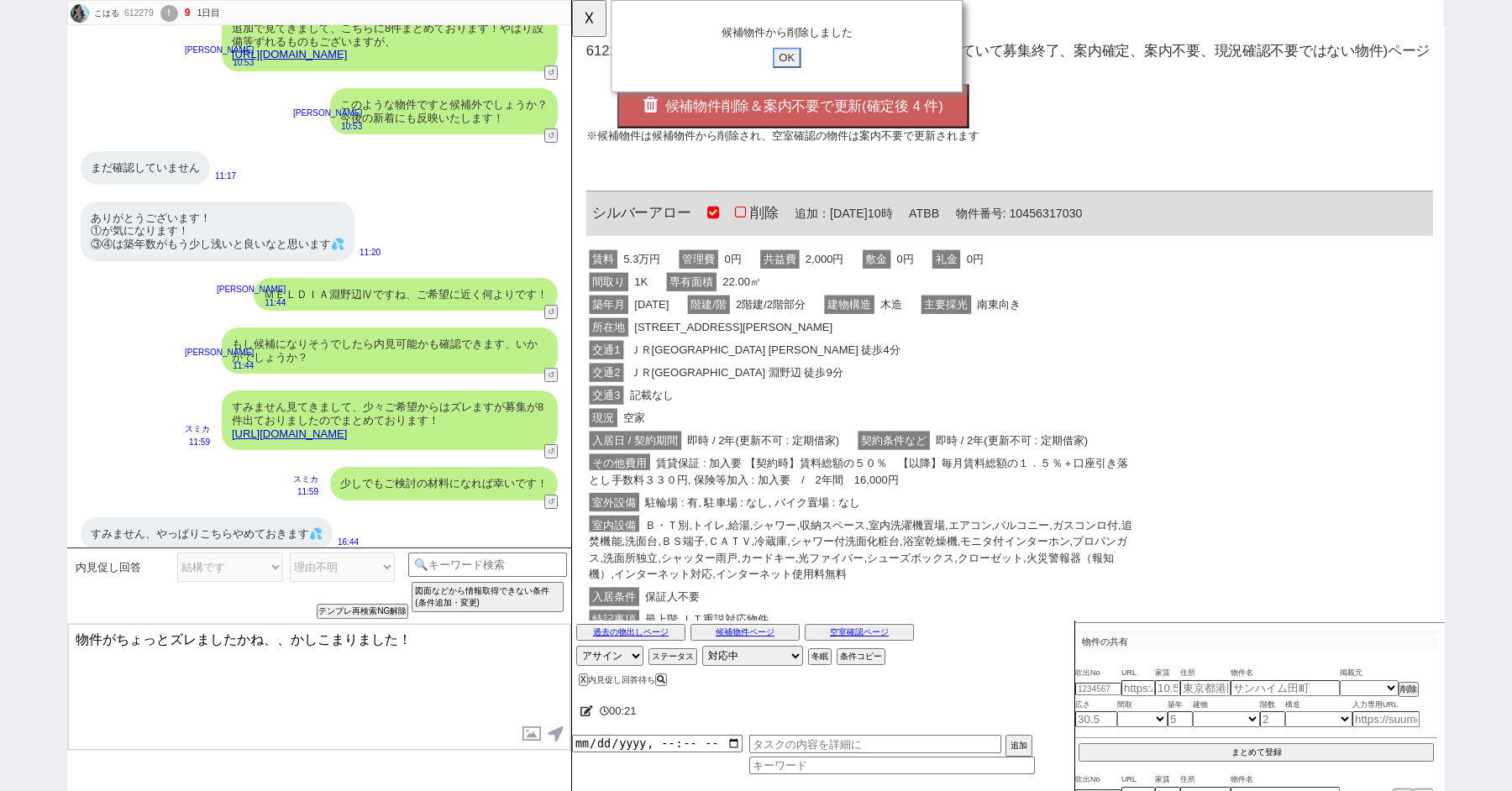
click input "OK" at bounding box center [803, 62] width 30 height 22
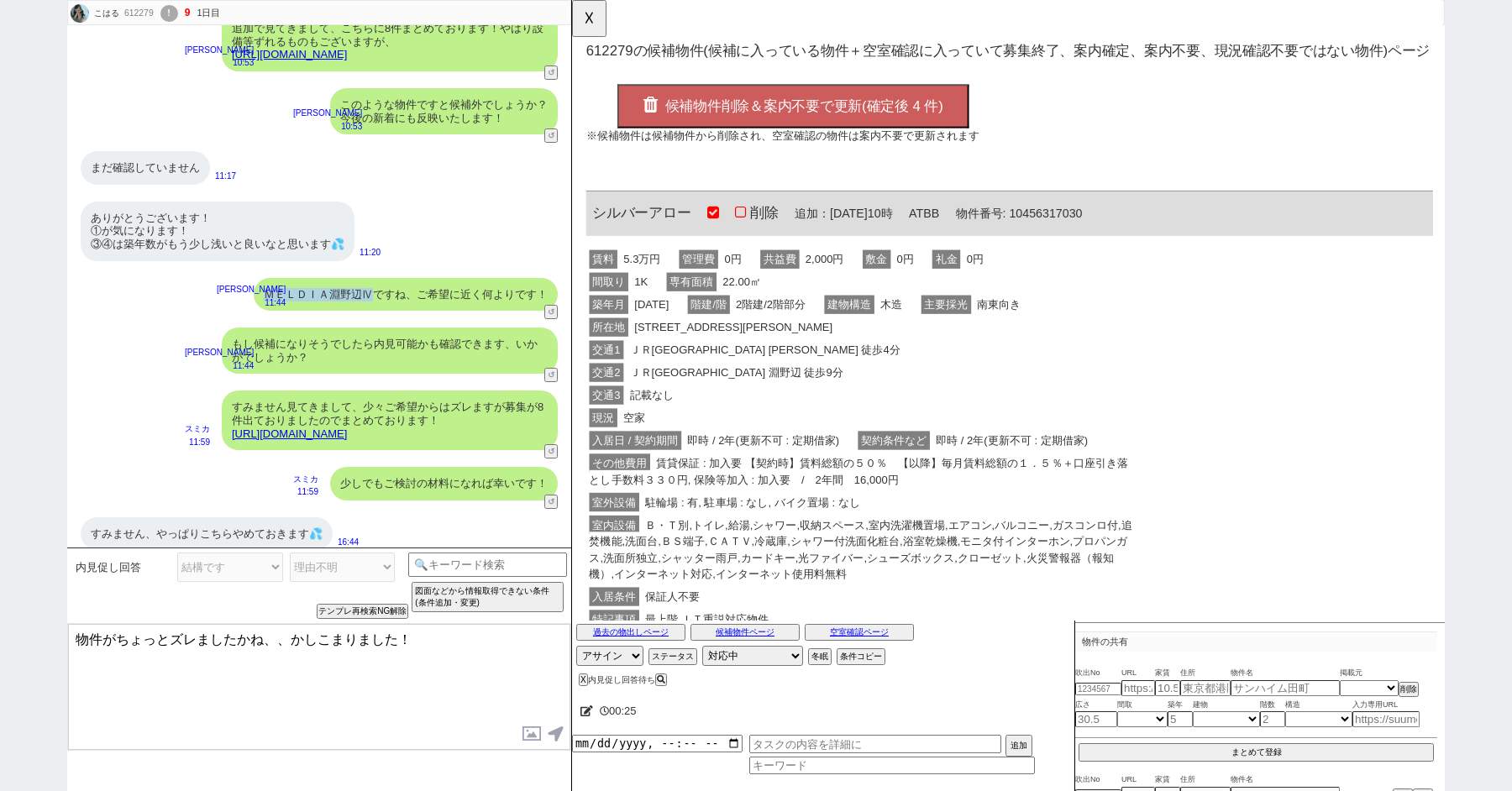
drag, startPoint x: 371, startPoint y: 286, endPoint x: 265, endPoint y: 284, distance: 106.0
click at [265, 284] on div "ＭＥＬＤＩＡ淵野辺Ⅳですね、ご希望に近く何よりです！" at bounding box center [406, 294] width 304 height 34
copy div "ＭＥＬＤＩＡ淵野辺Ⅳ"
click at [75, 640] on textarea "物件がちょっとズレましたかね、、かしこまりました！" at bounding box center [319, 686] width 502 height 126
paste textarea "ＭＥＬＤＩＡ淵野辺Ⅳ"
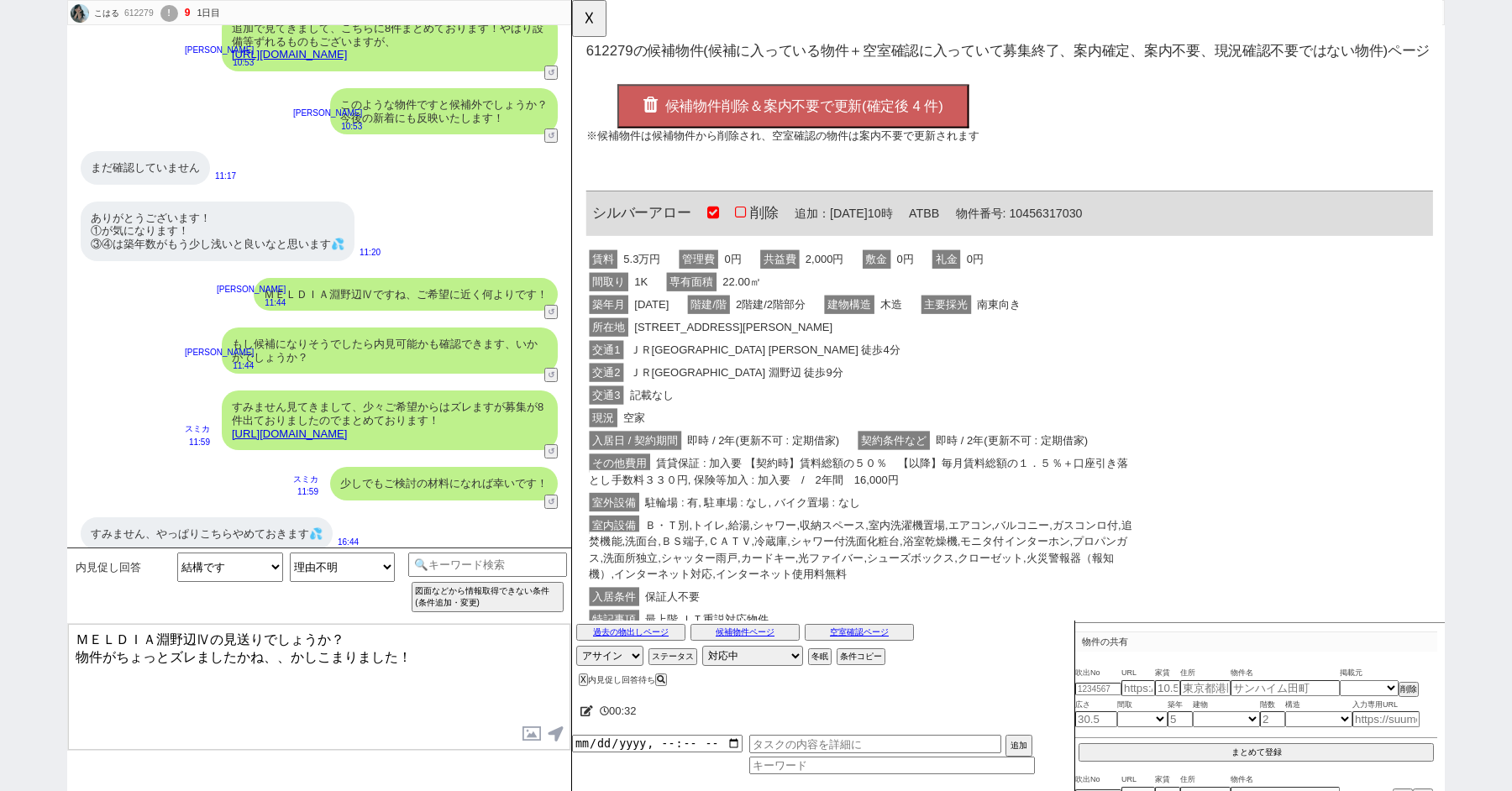
type textarea "ＭＥＬＤＩＡ淵野辺Ⅳの見送りでしょうか？ 物件がちょっとズレましたかね、、かしこまりました！"
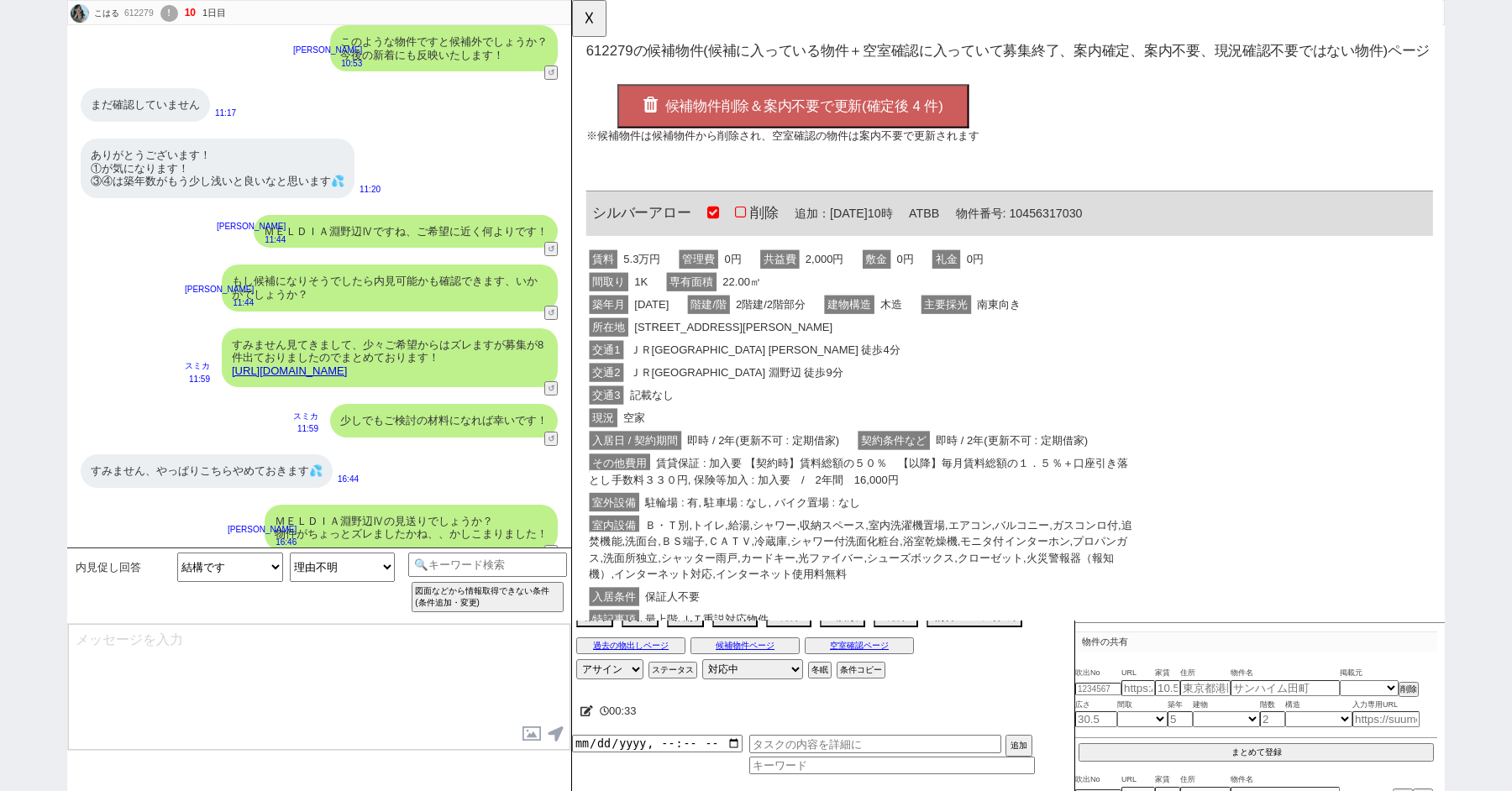
type textarea "よければイマイチな点など頂けますでしょうか？ 参考にし引き続き新着張ります！"
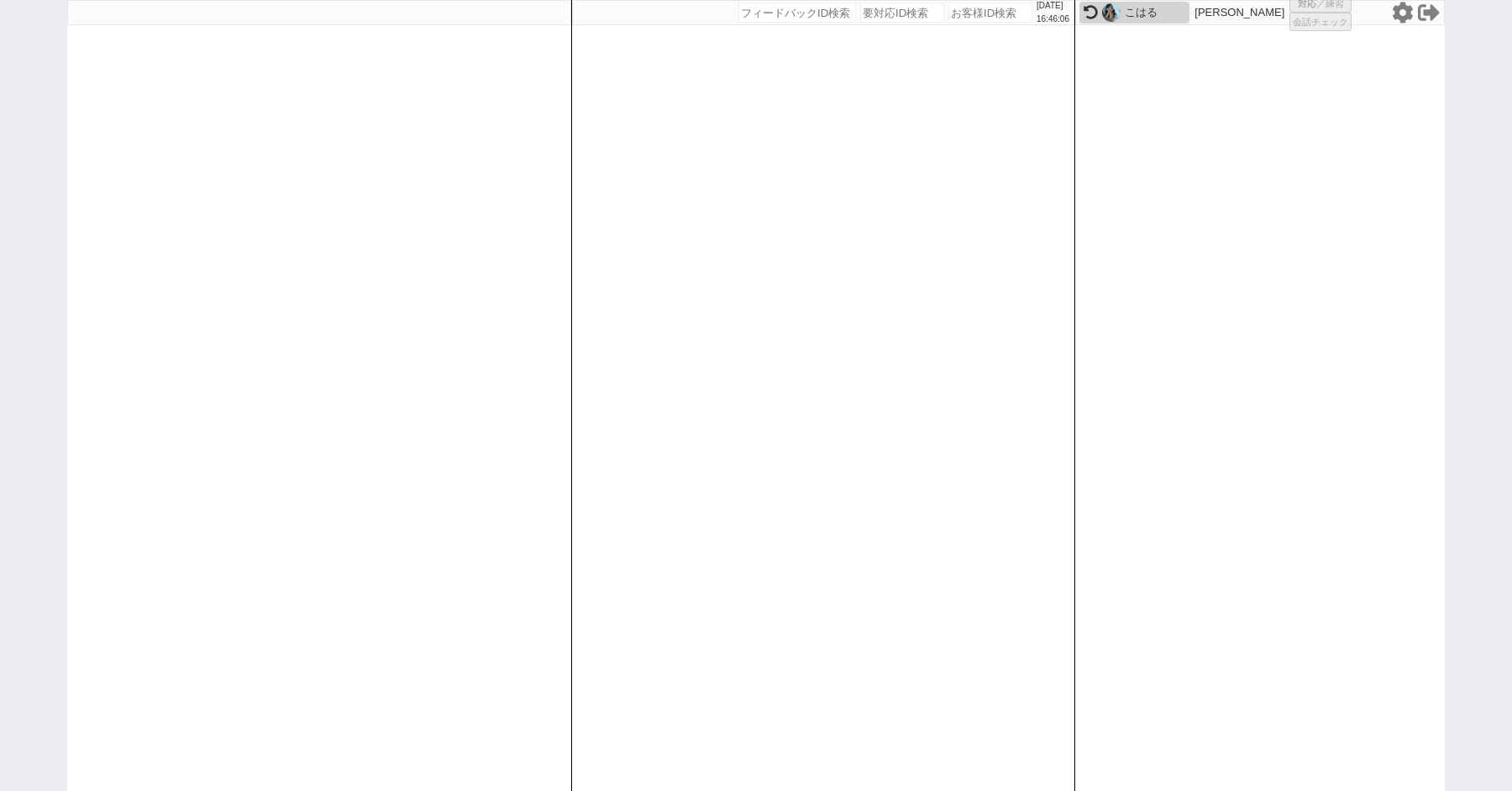
select select "1"
select select "2"
select select "5"
select select
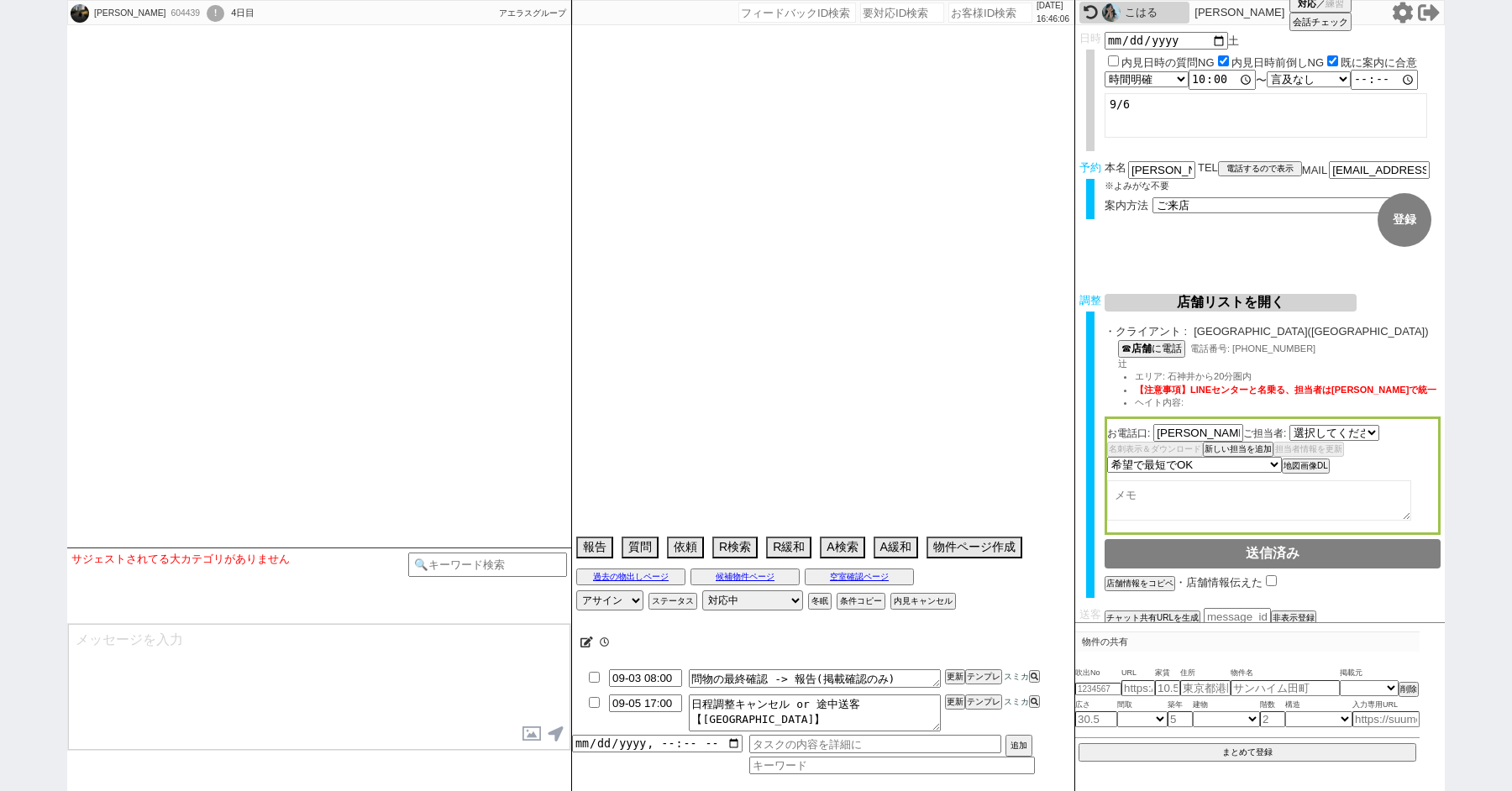
select select "2271"
type textarea "当日まで他社なし"
select select "[DATE]"
select select "9"
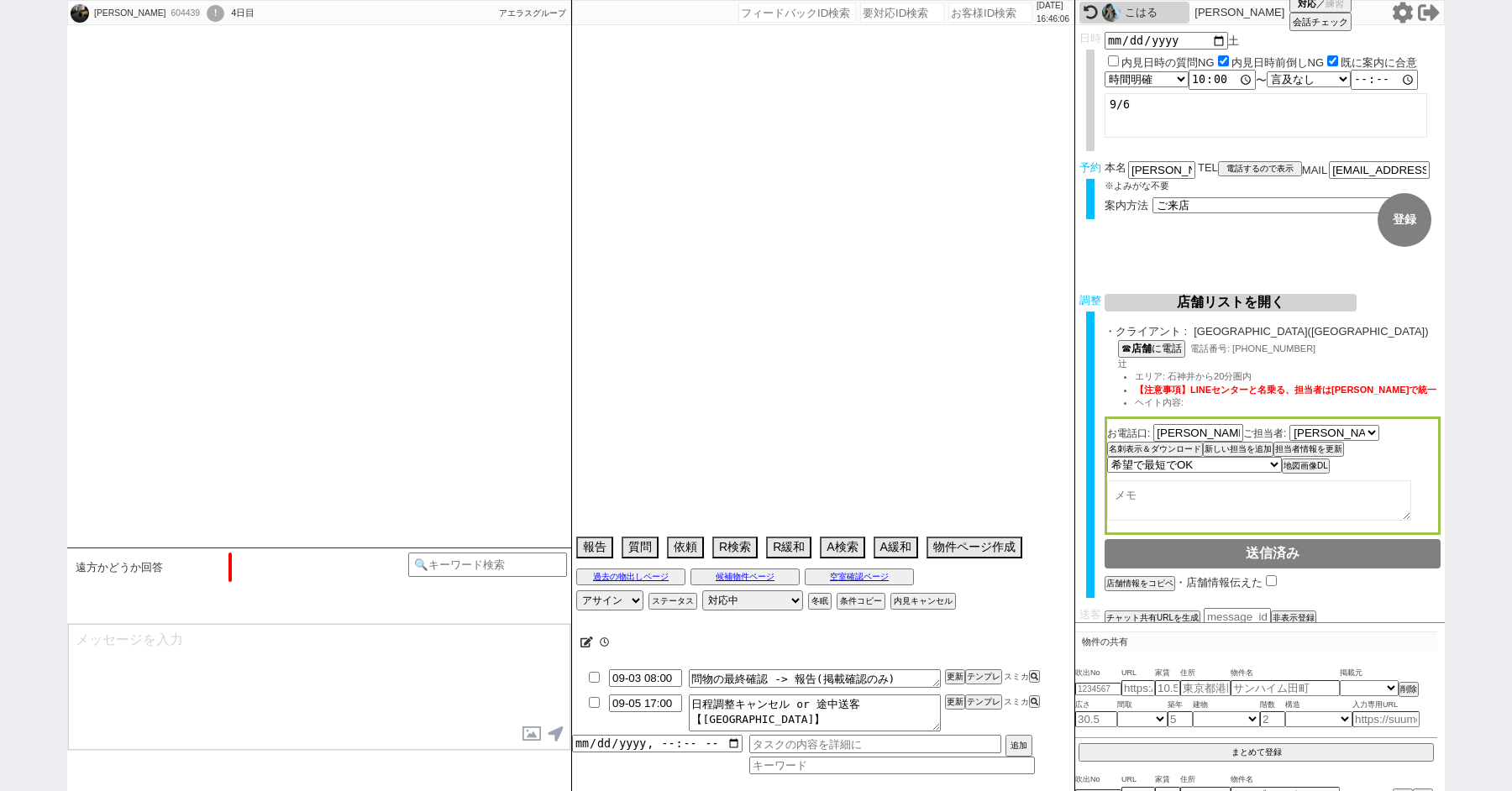
select select "34"
select select "0"
select select "36"
select select "[DATE]"
select select "65"
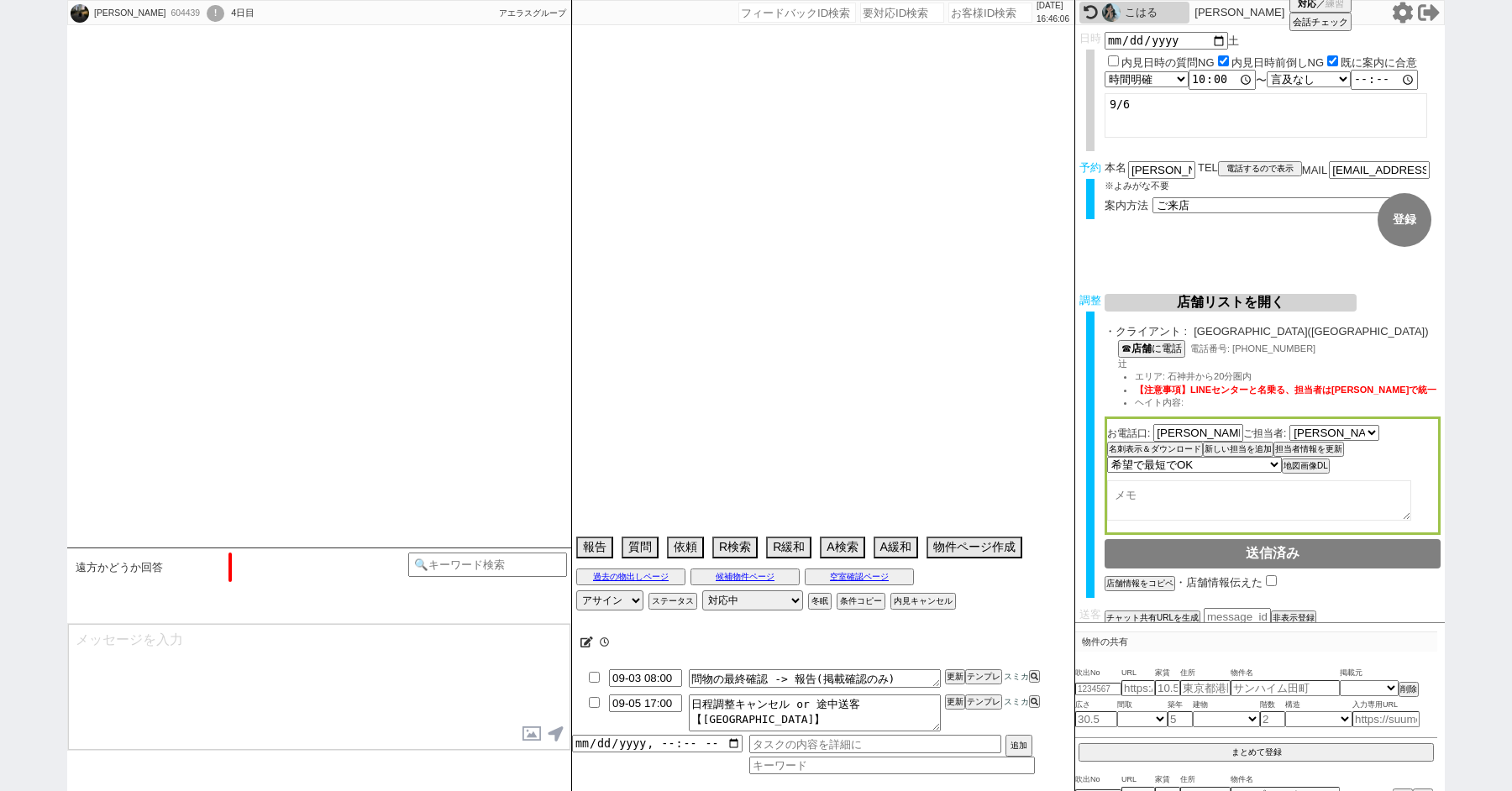
select select "[DATE]"
select select "37"
select select "[DATE]"
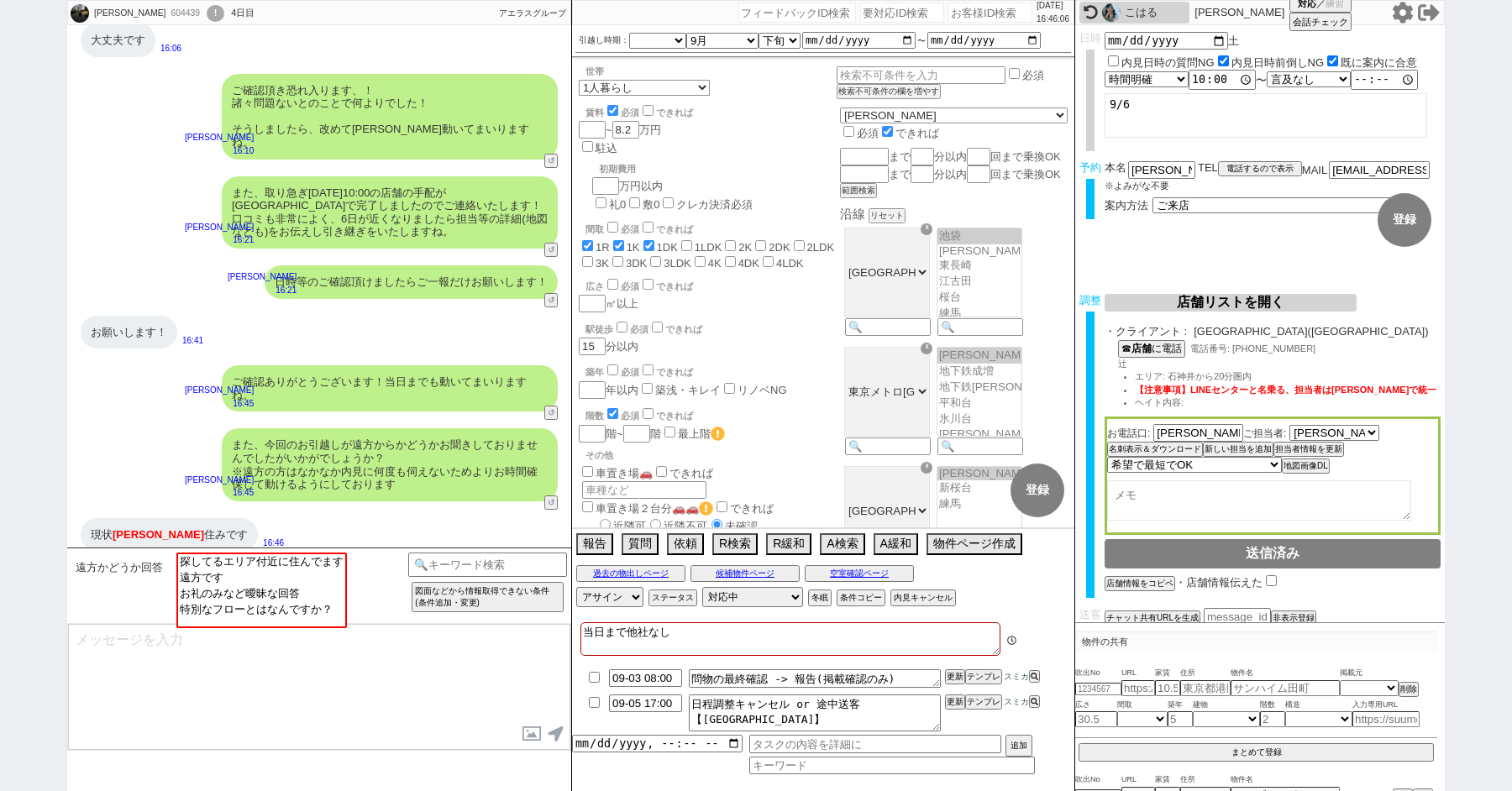
scroll to position [3, 0]
select select "探してるエリア付近に住んでます"
click at [280, 568] on option "探してるエリア付近に住んでます" at bounding box center [260, 576] width 167 height 16
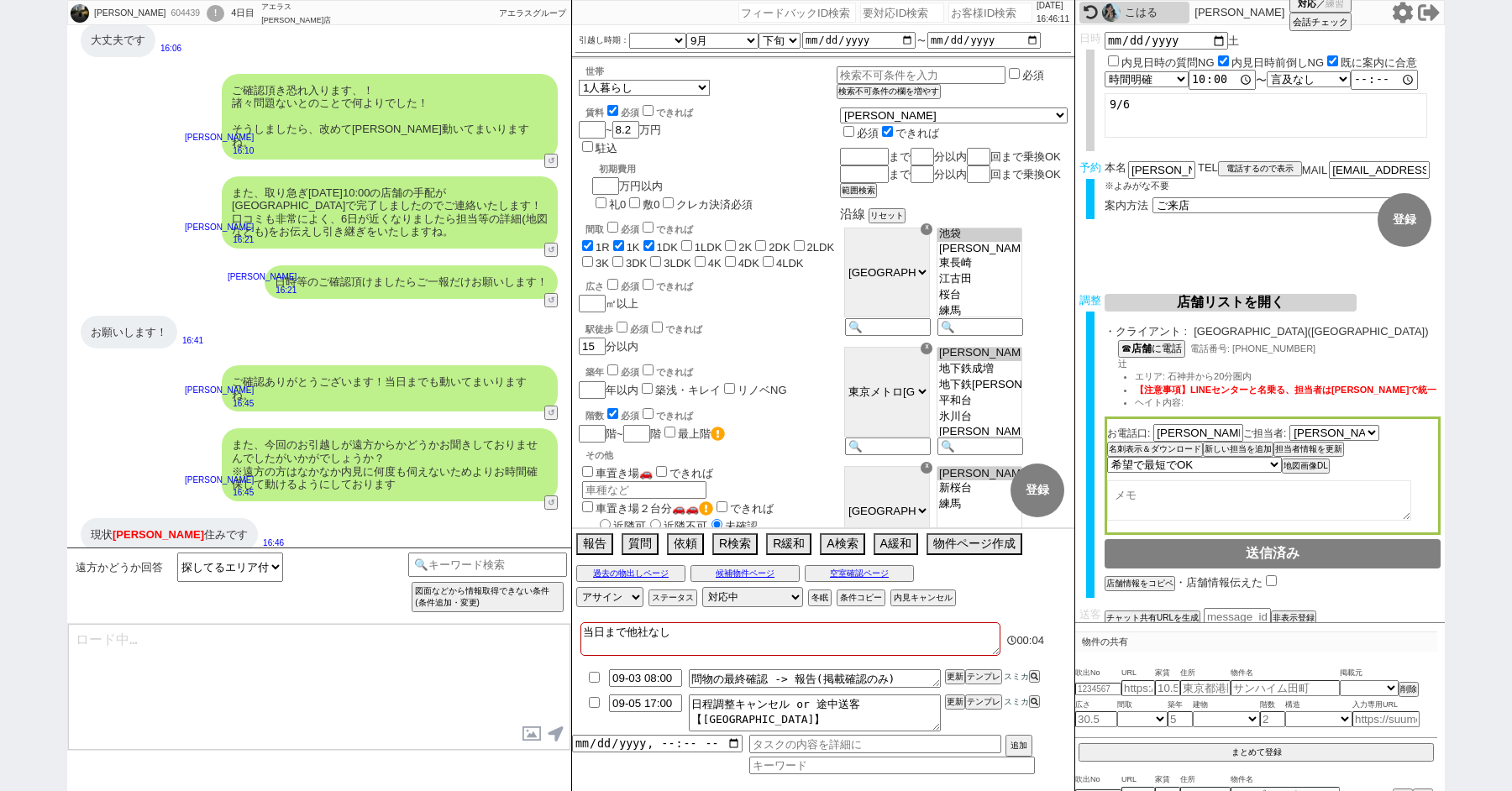
type textarea "かしこまりました！ エリア的にもやはり入れ替わりが激しいので、ネットの物件もドンドンお送りいただければと思います！"
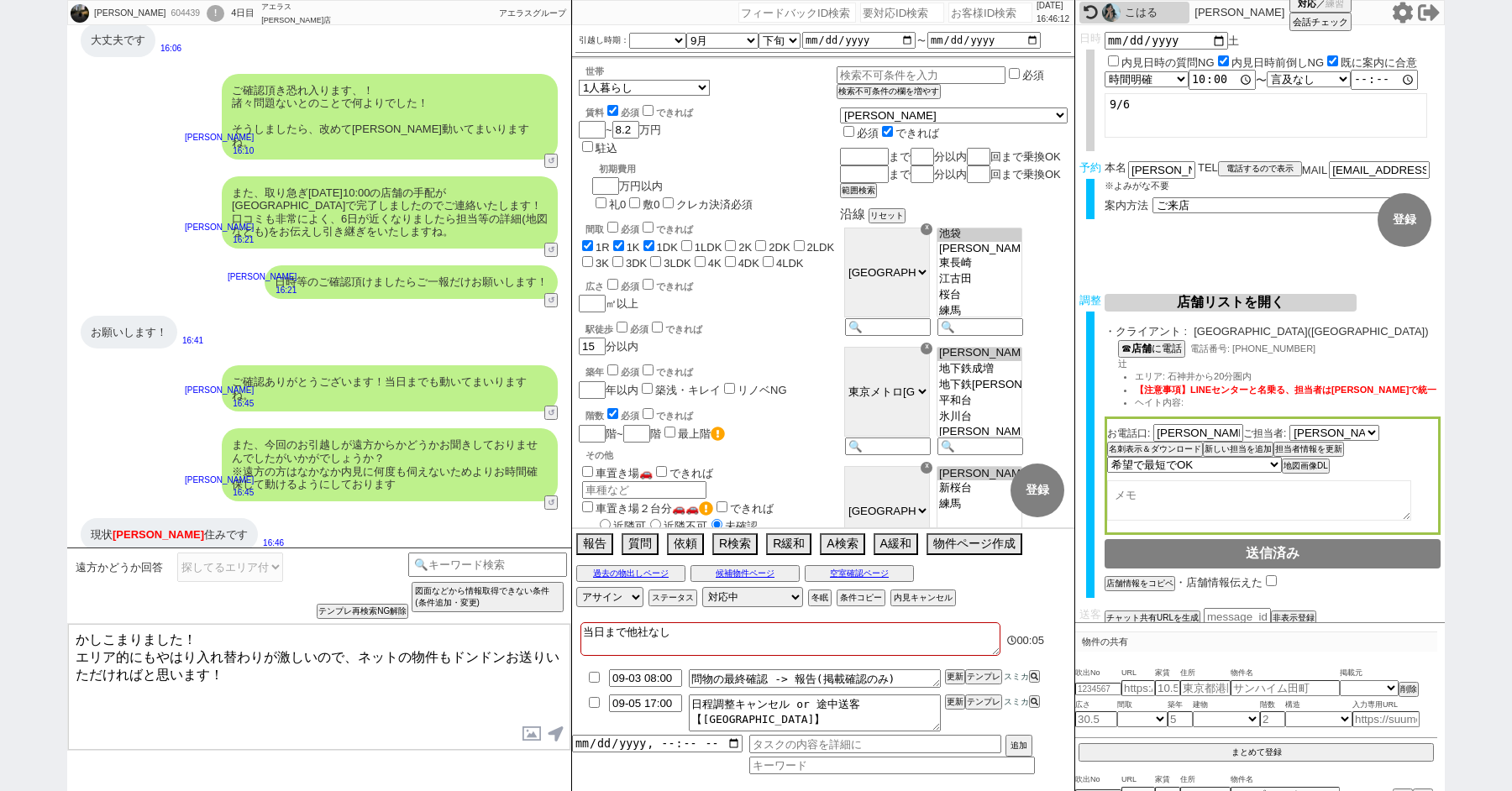
scroll to position [979, 0]
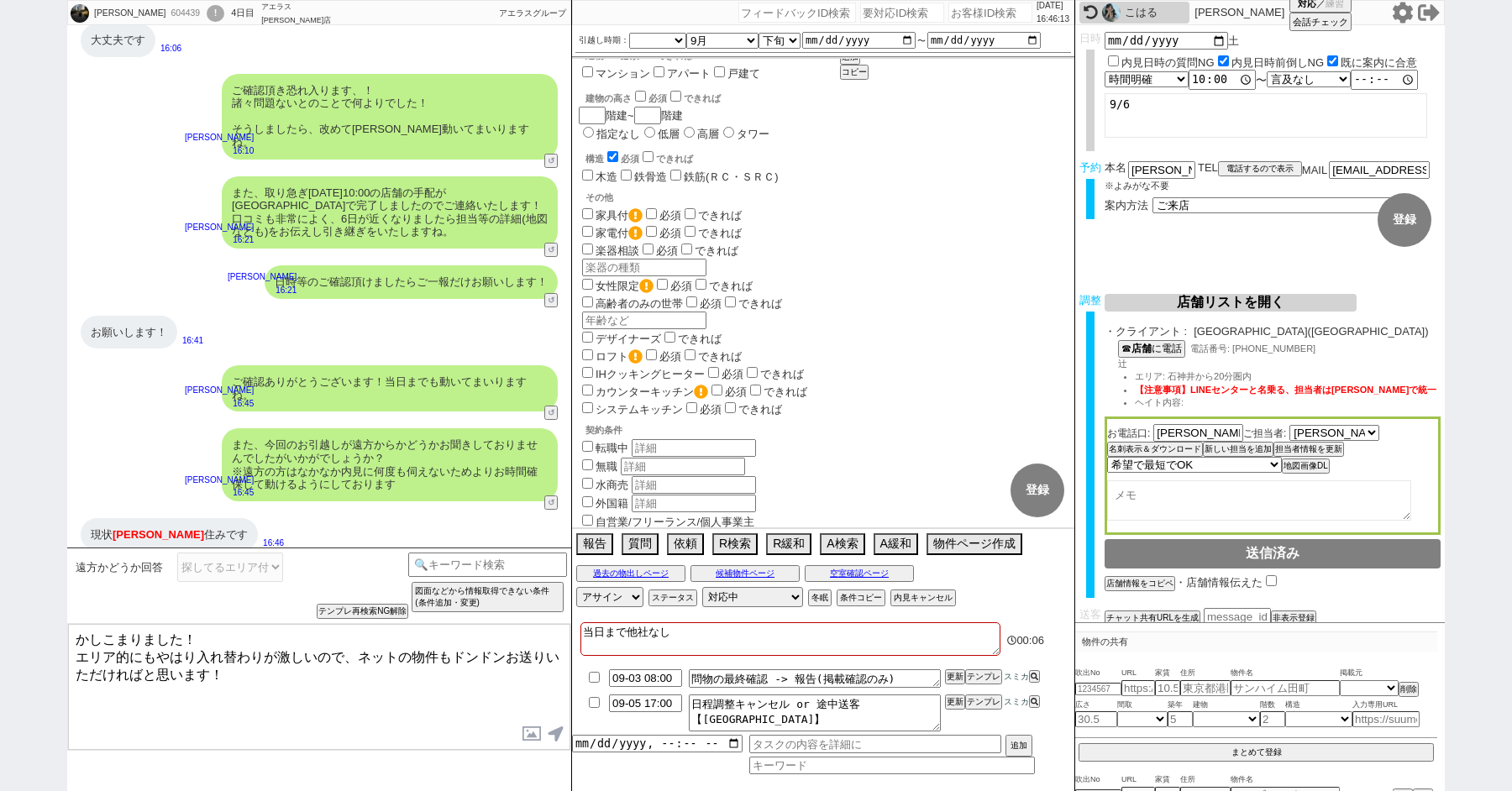
click at [312, 696] on textarea "かしこまりました！ エリア的にもやはり入れ替わりが激しいので、ネットの物件もドンドンお送りいただければと思います！" at bounding box center [319, 686] width 502 height 126
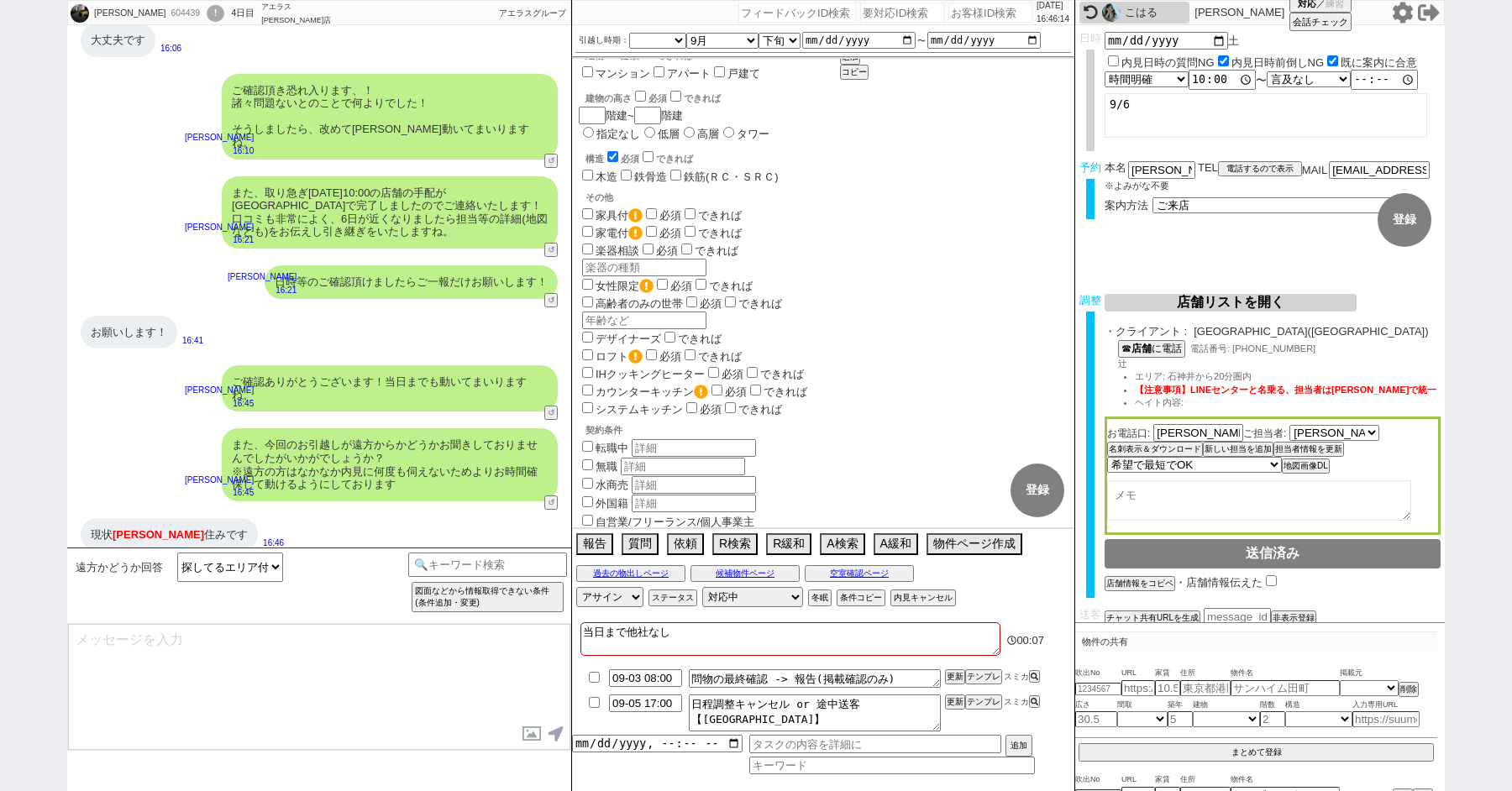
scroll to position [186, 0]
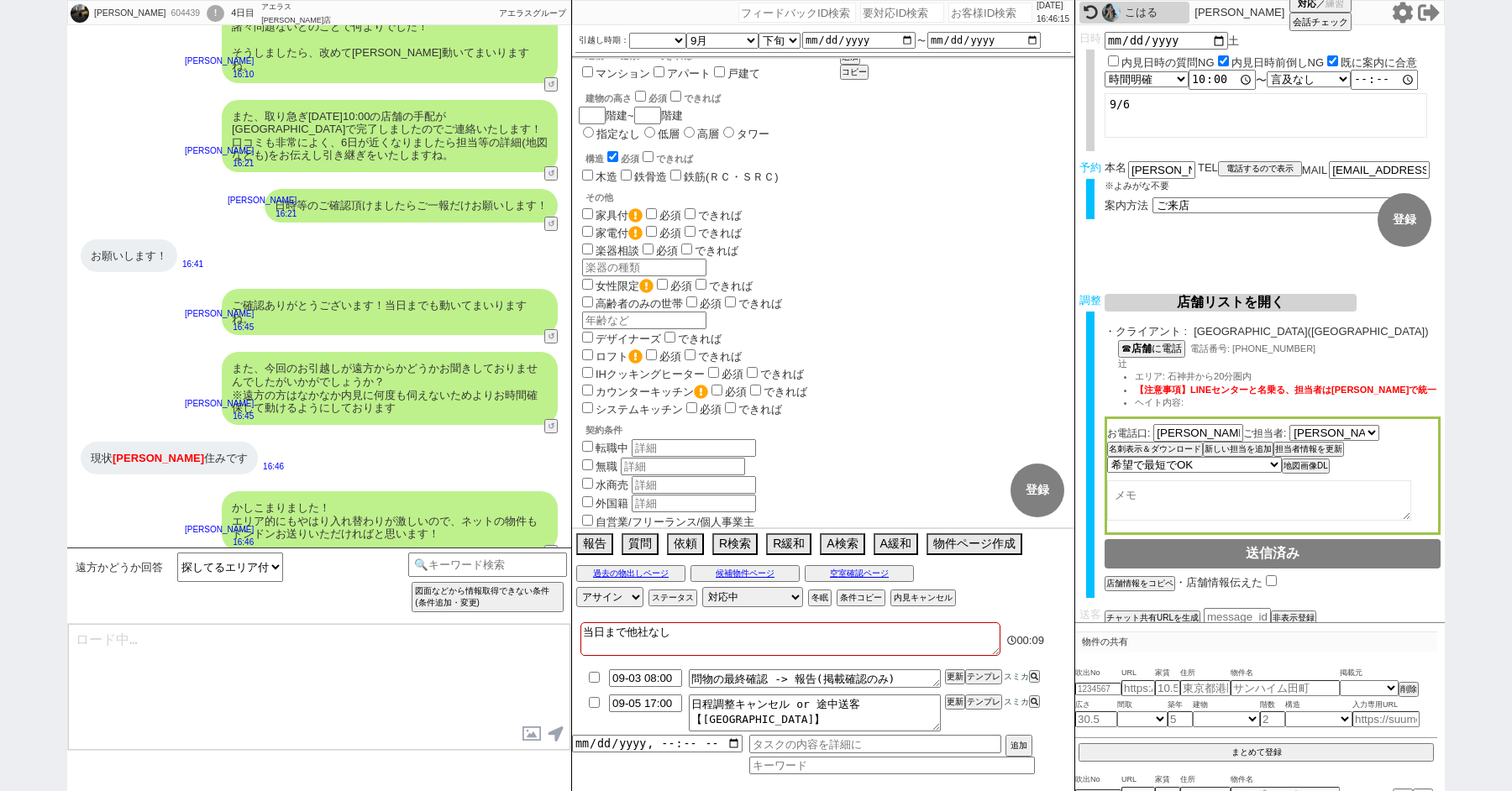
type textarea "また、今回はお客様のお引越しは何回目でいらっしゃいますでしょうか？ やはり初めての引越しの方と何度も引っ越しされた方ですと必要な情報も異なるかなと思いますので。"
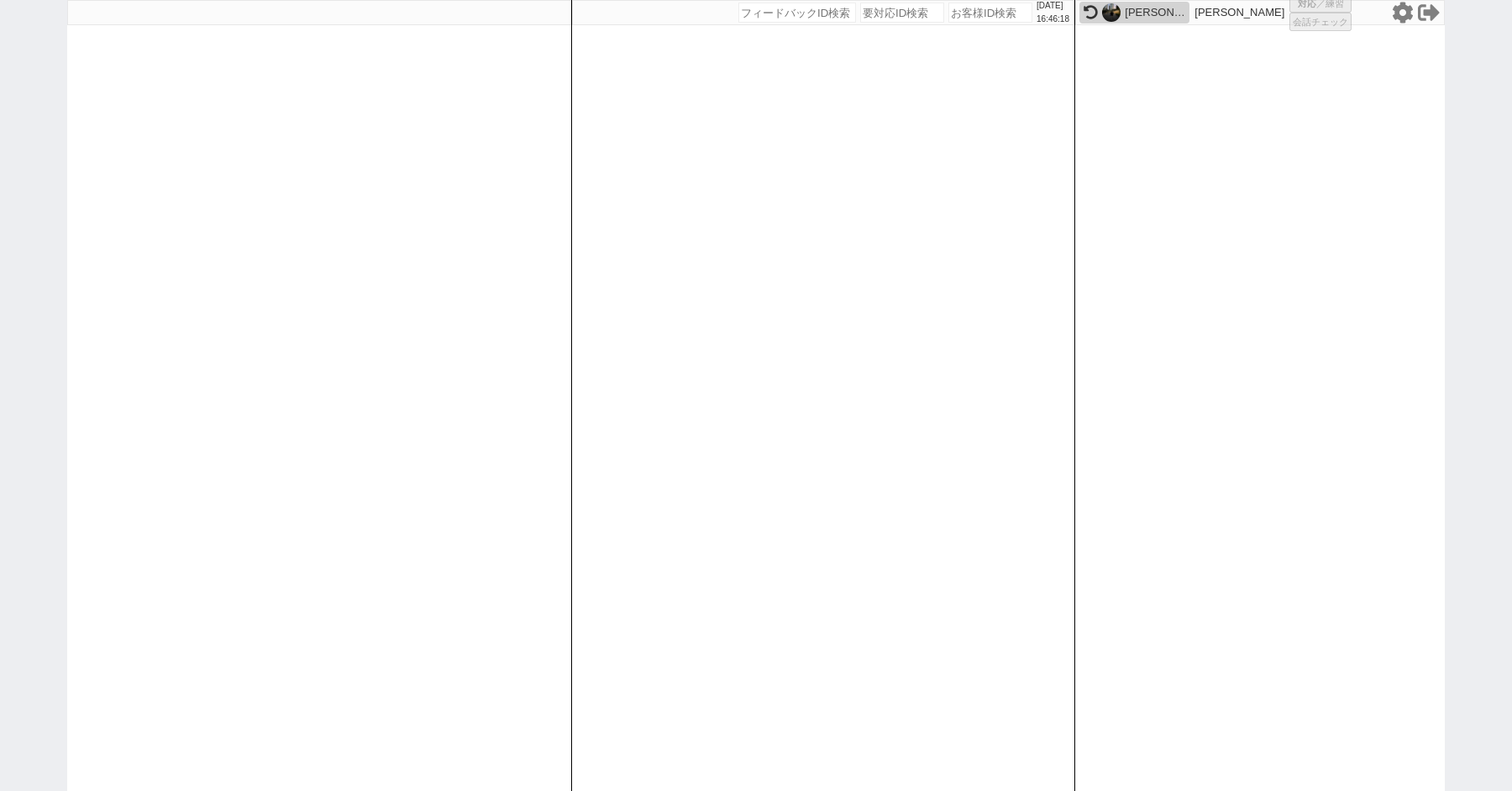
select select "1"
select select "2"
select select
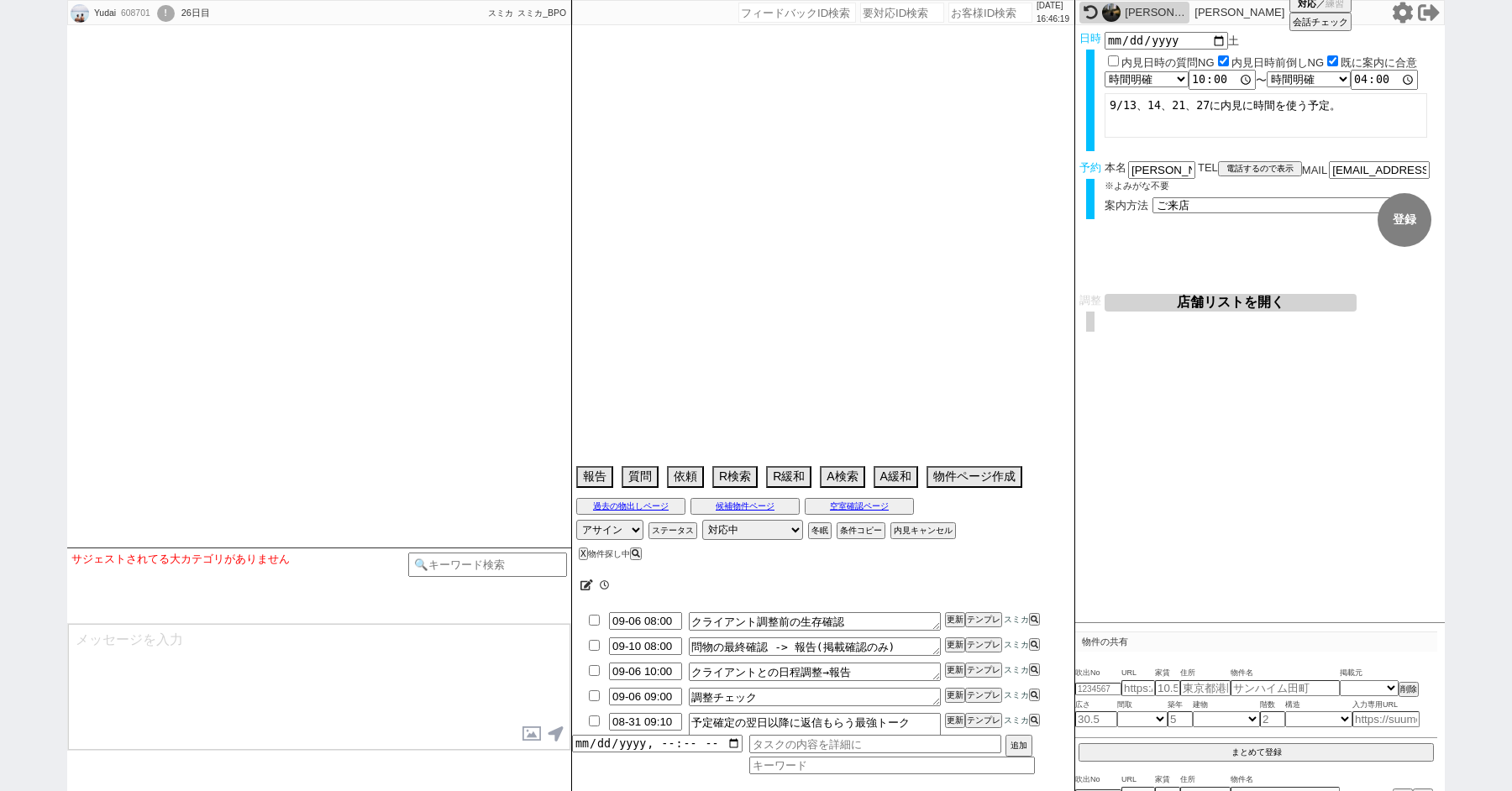
select select
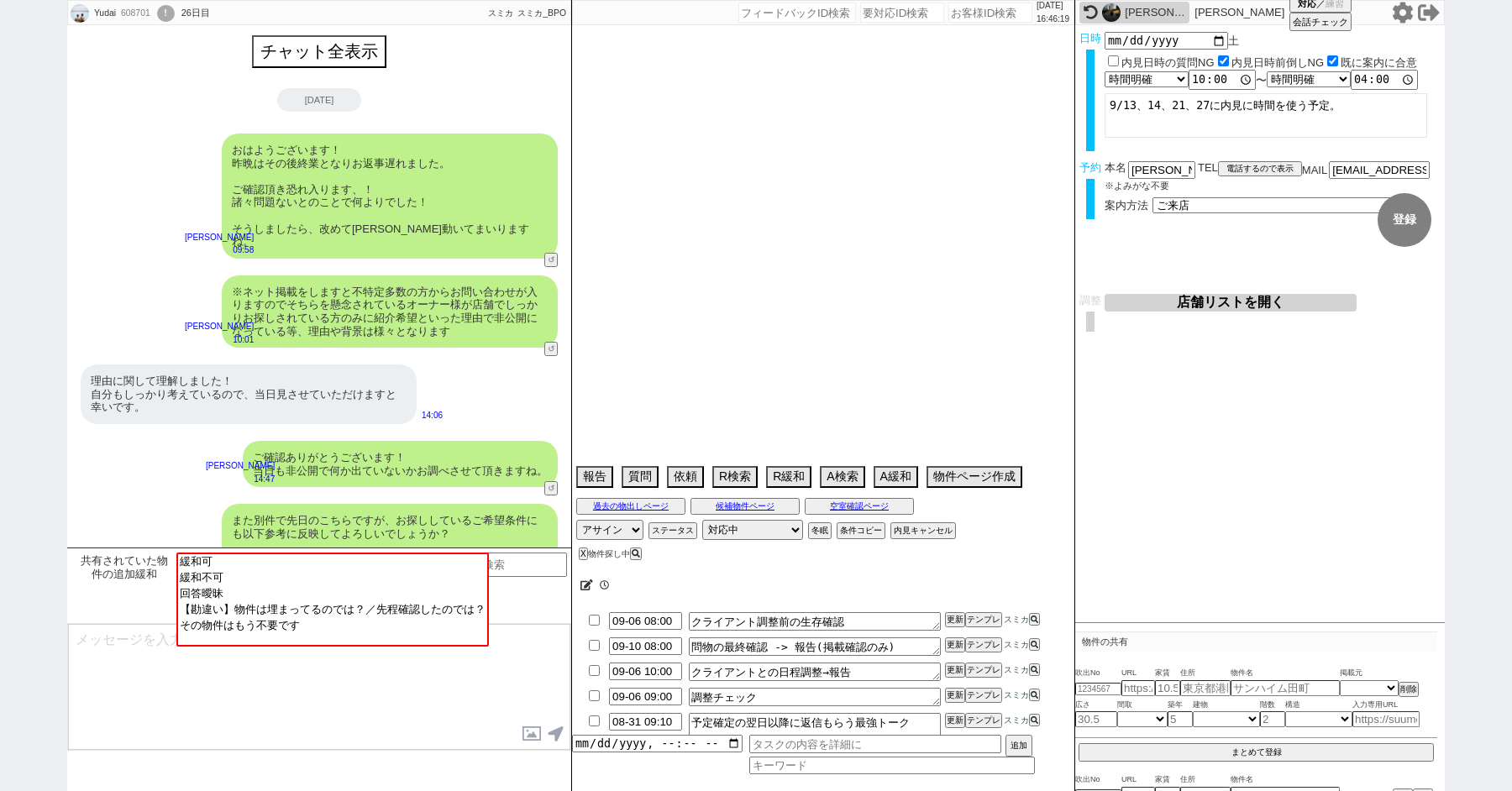
type textarea "@調整報告の際に住所も送ってください @当日までの内見予定なし"
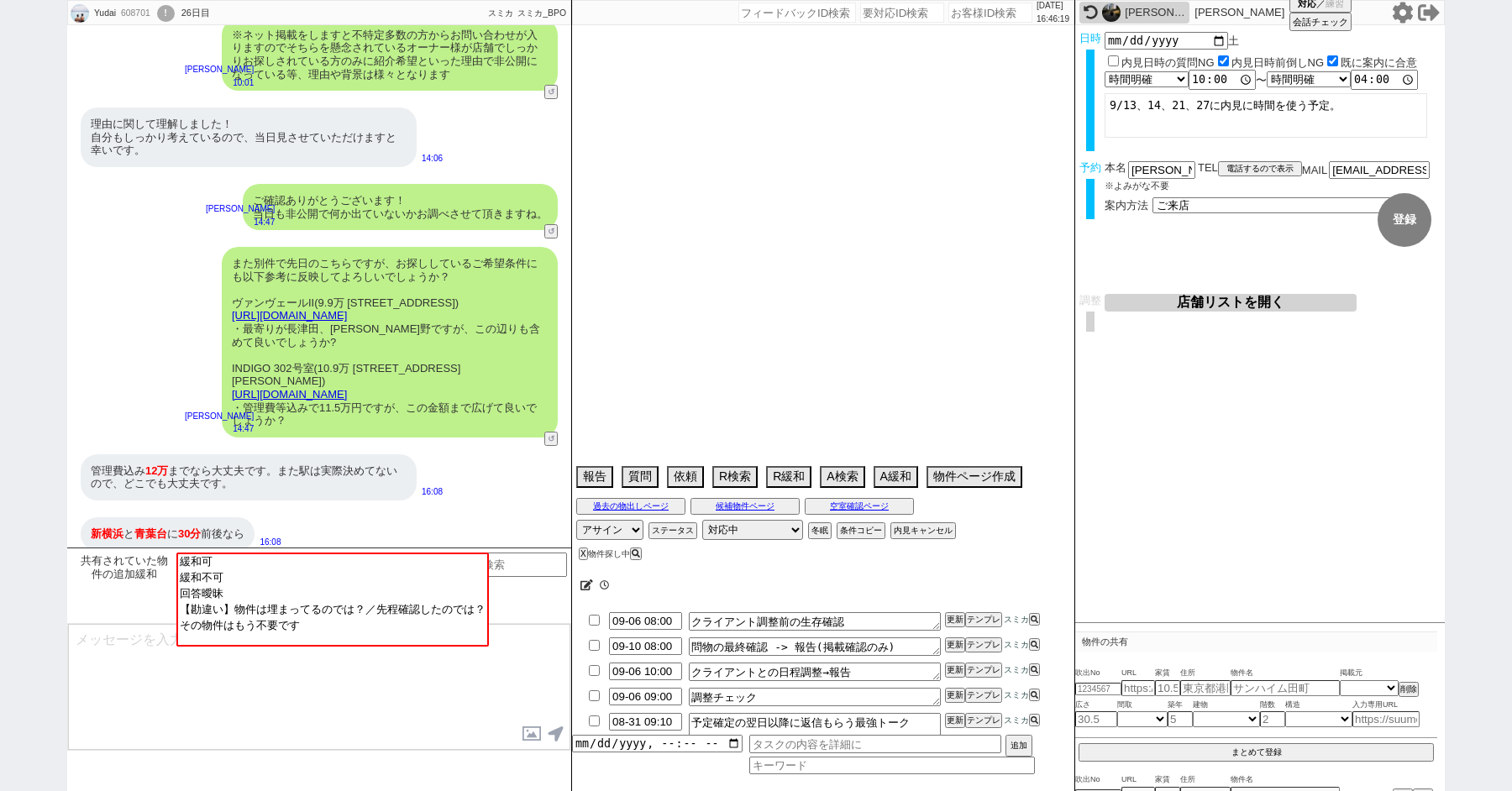
select select "[DATE]"
select select "10"
select select "1"
select select "14"
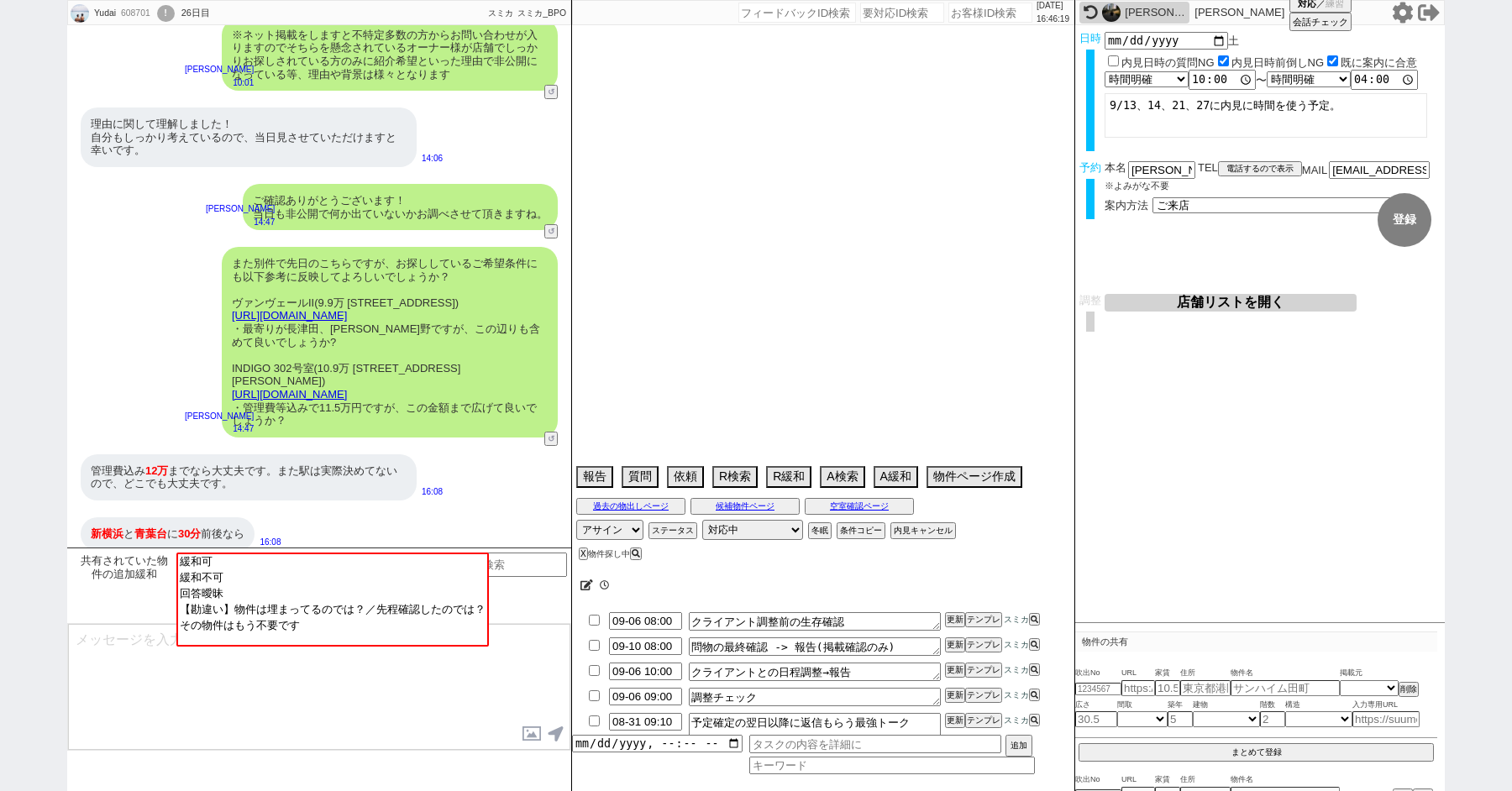
select select "64"
select select "65"
select select "66"
select select "67"
select select "68"
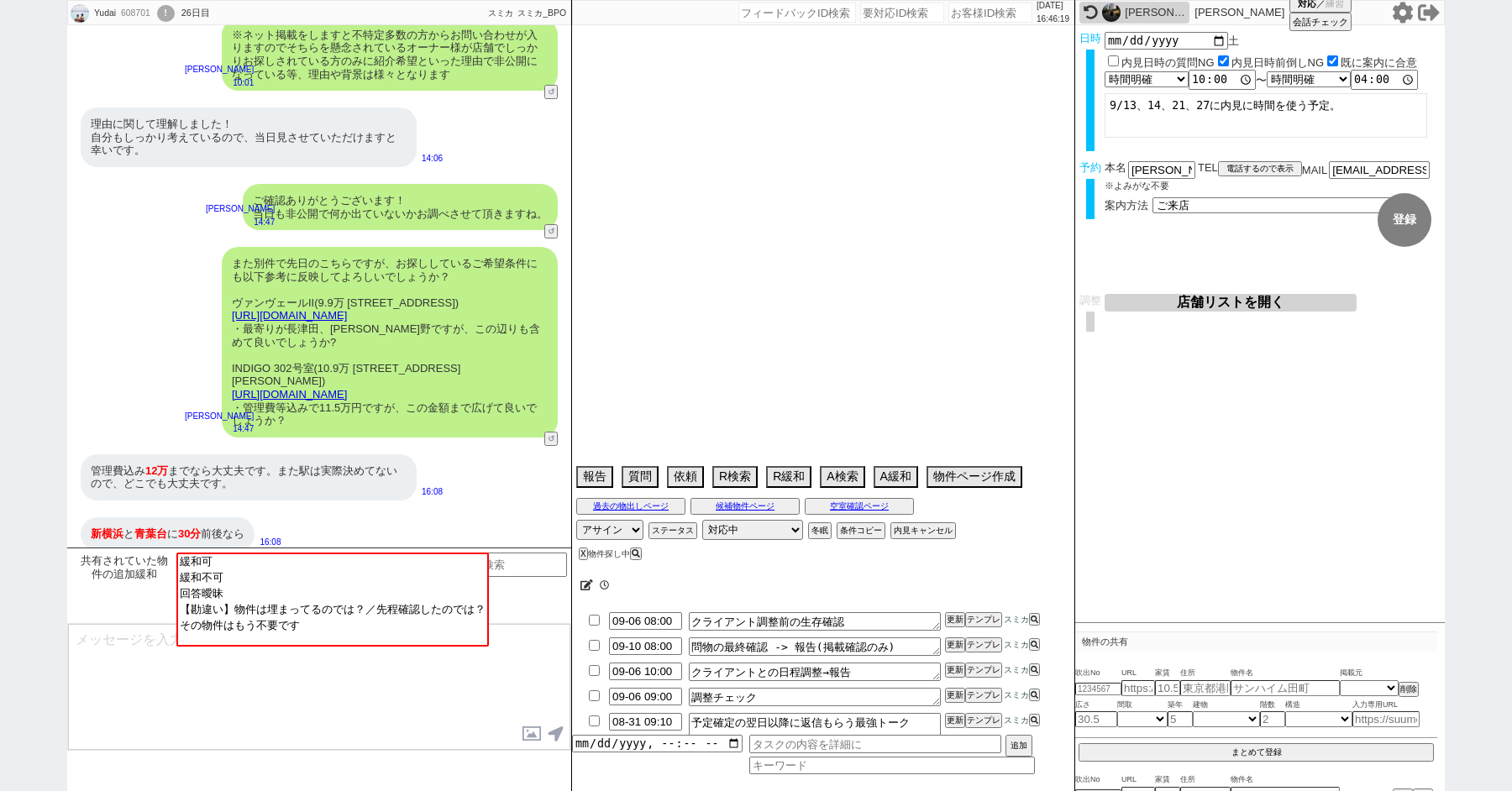
select select "69"
select select "70"
select select "71"
select select "72"
select select "73"
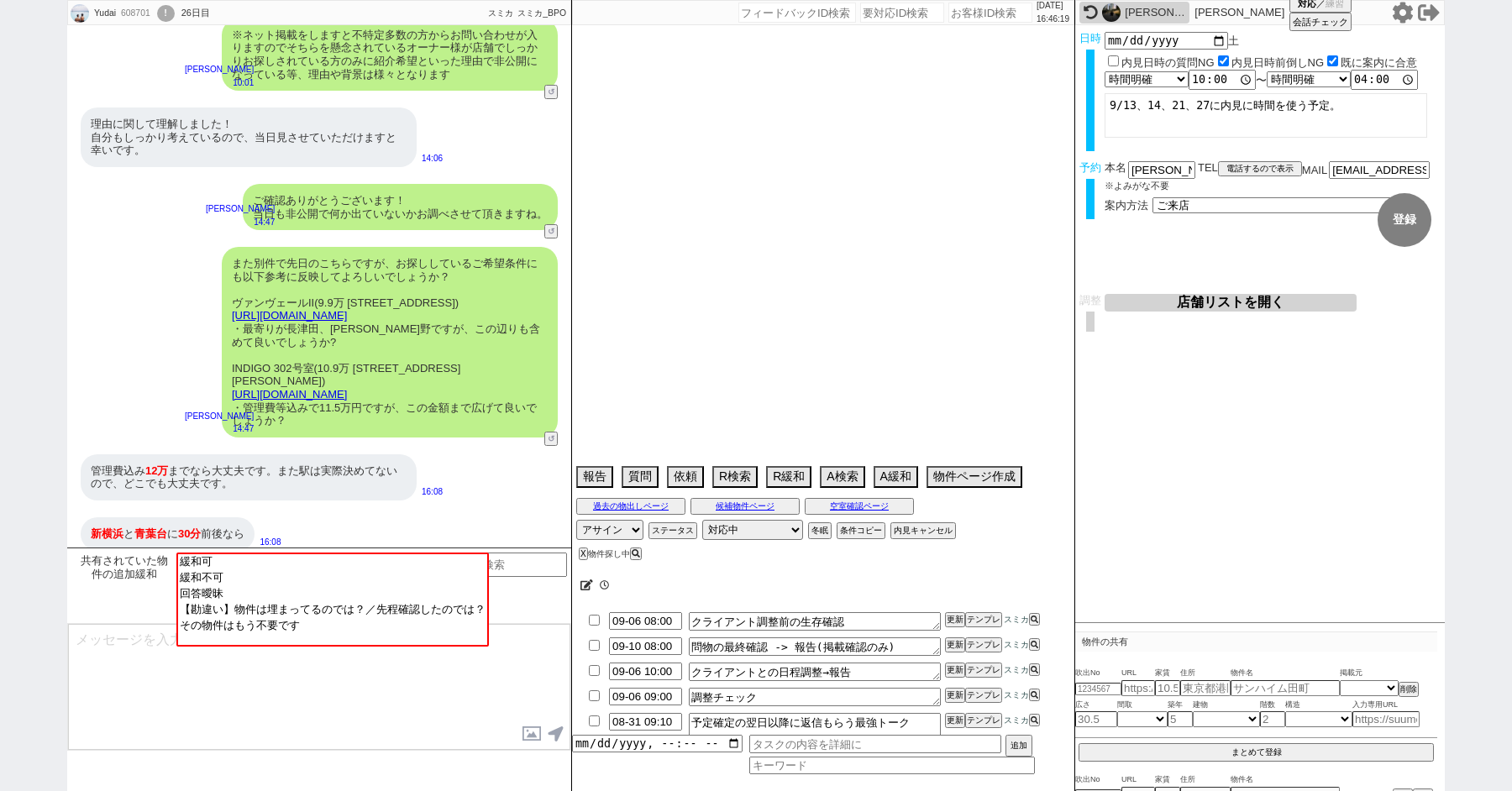
select select "74"
select select "75"
select select "76"
select select "77"
select select "78"
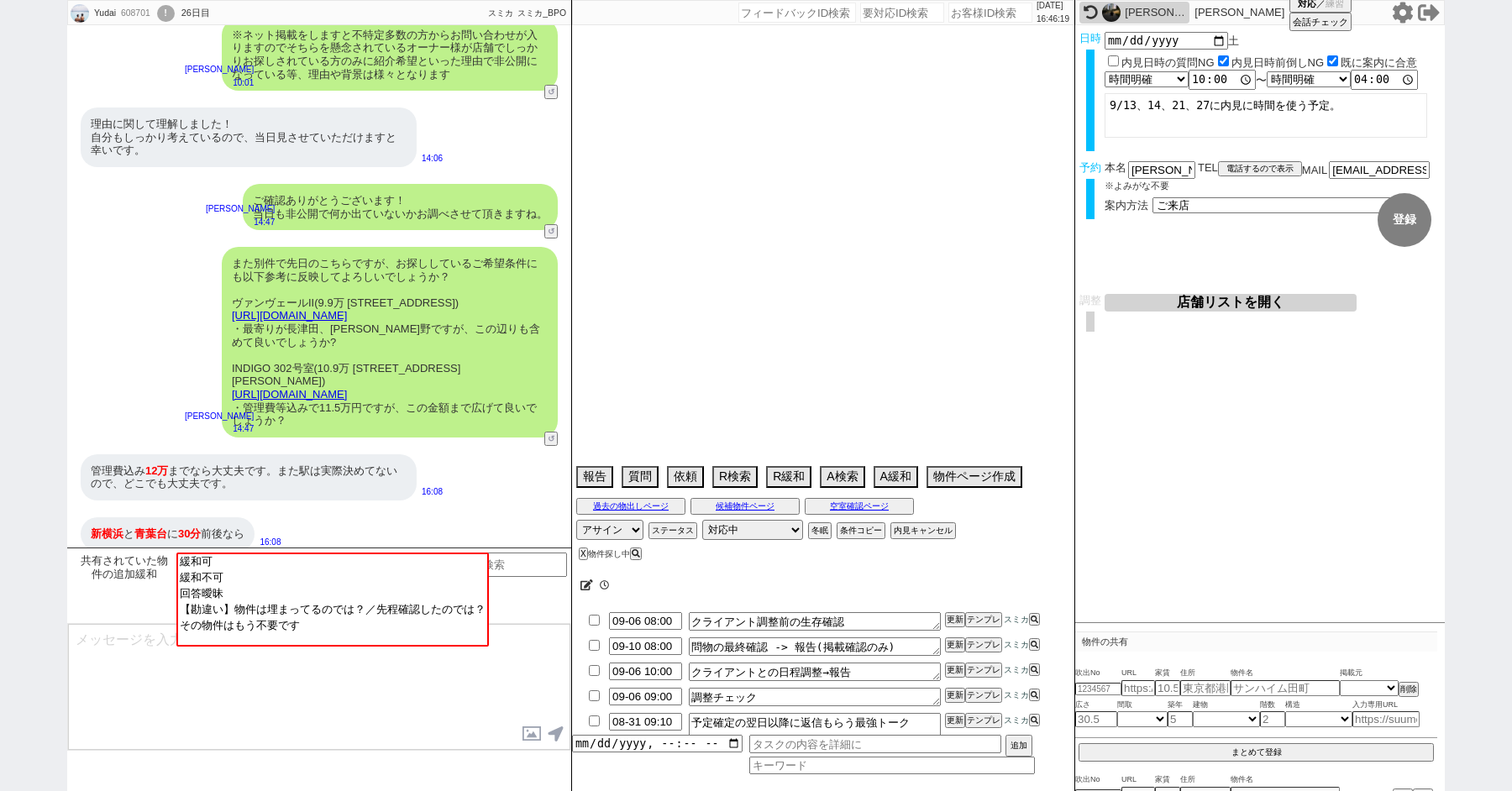
select select "79"
select select "80"
select select "101"
select select "10118"
select select "53"
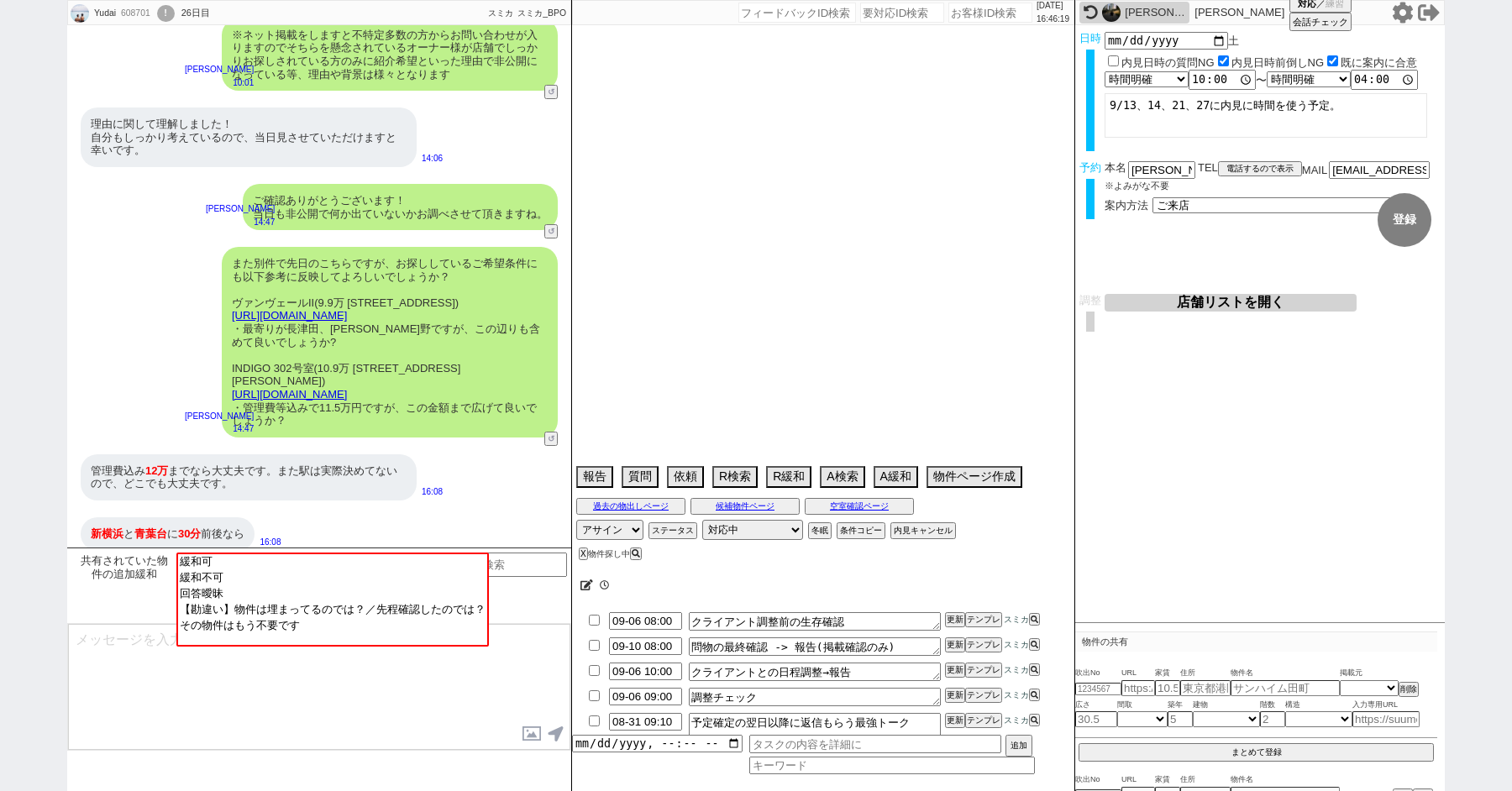
select select "[DATE]"
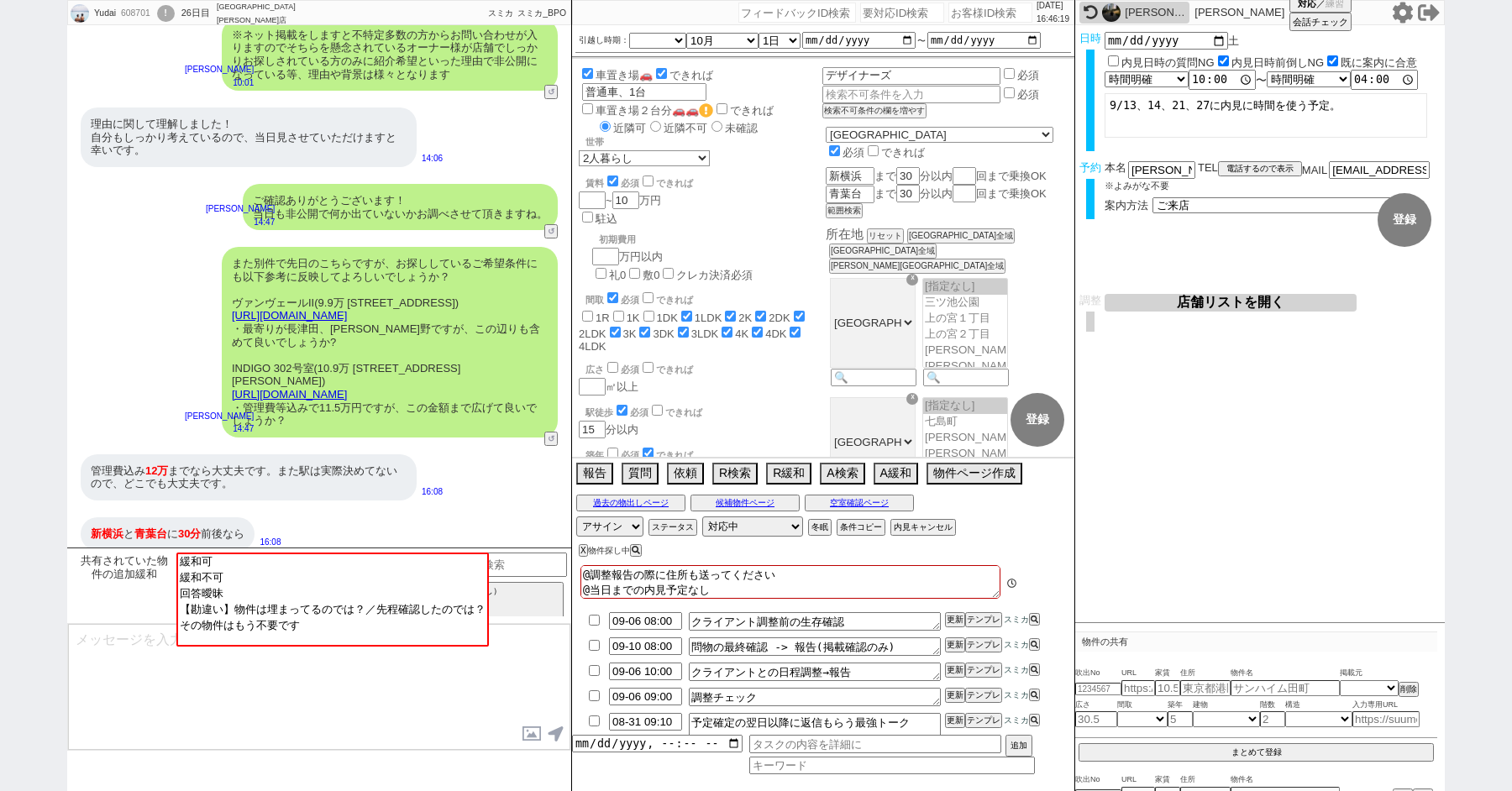
scroll to position [202, 0]
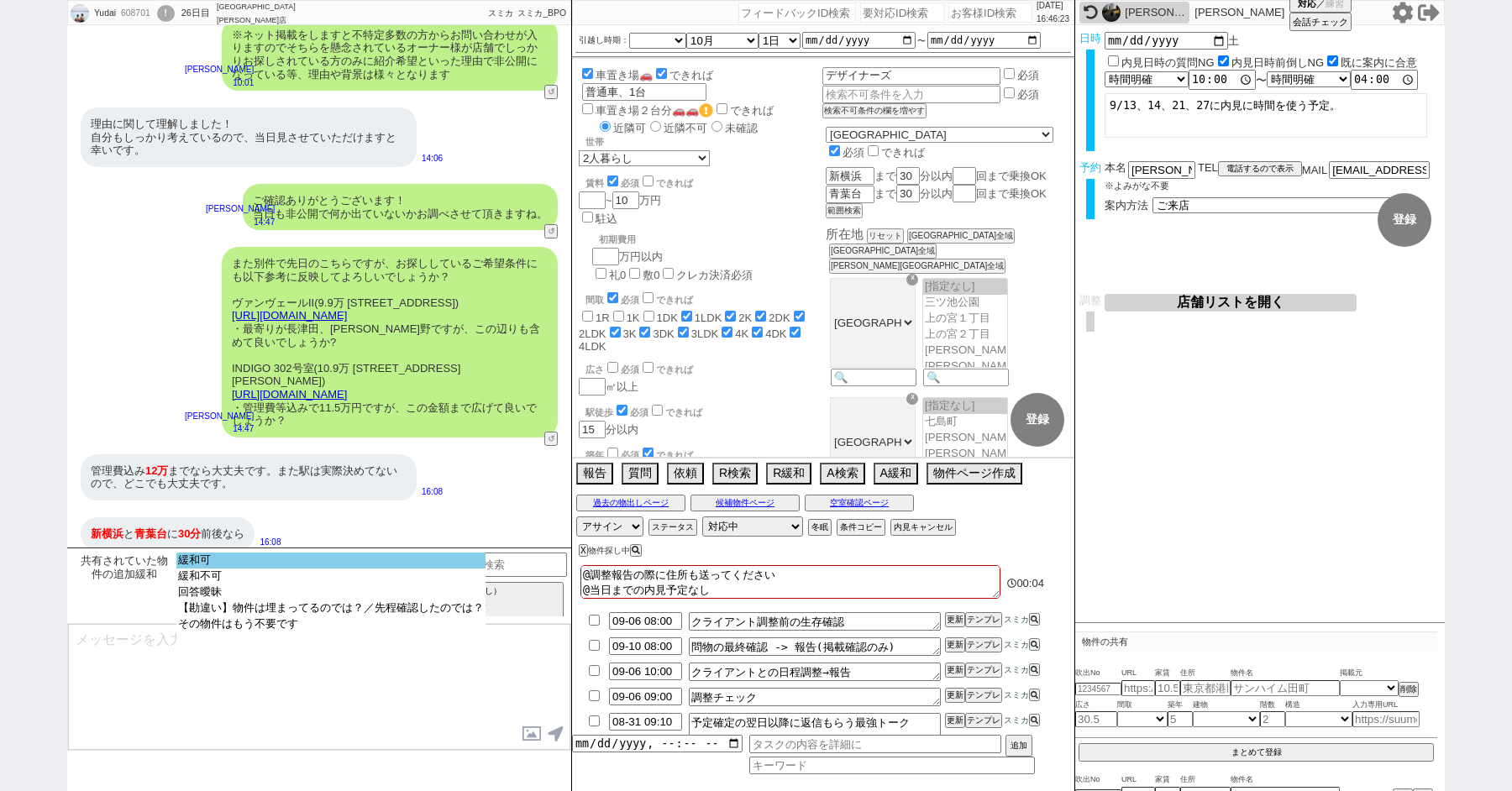
select select "緩和可"
click at [283, 568] on option "緩和可" at bounding box center [331, 576] width 309 height 16
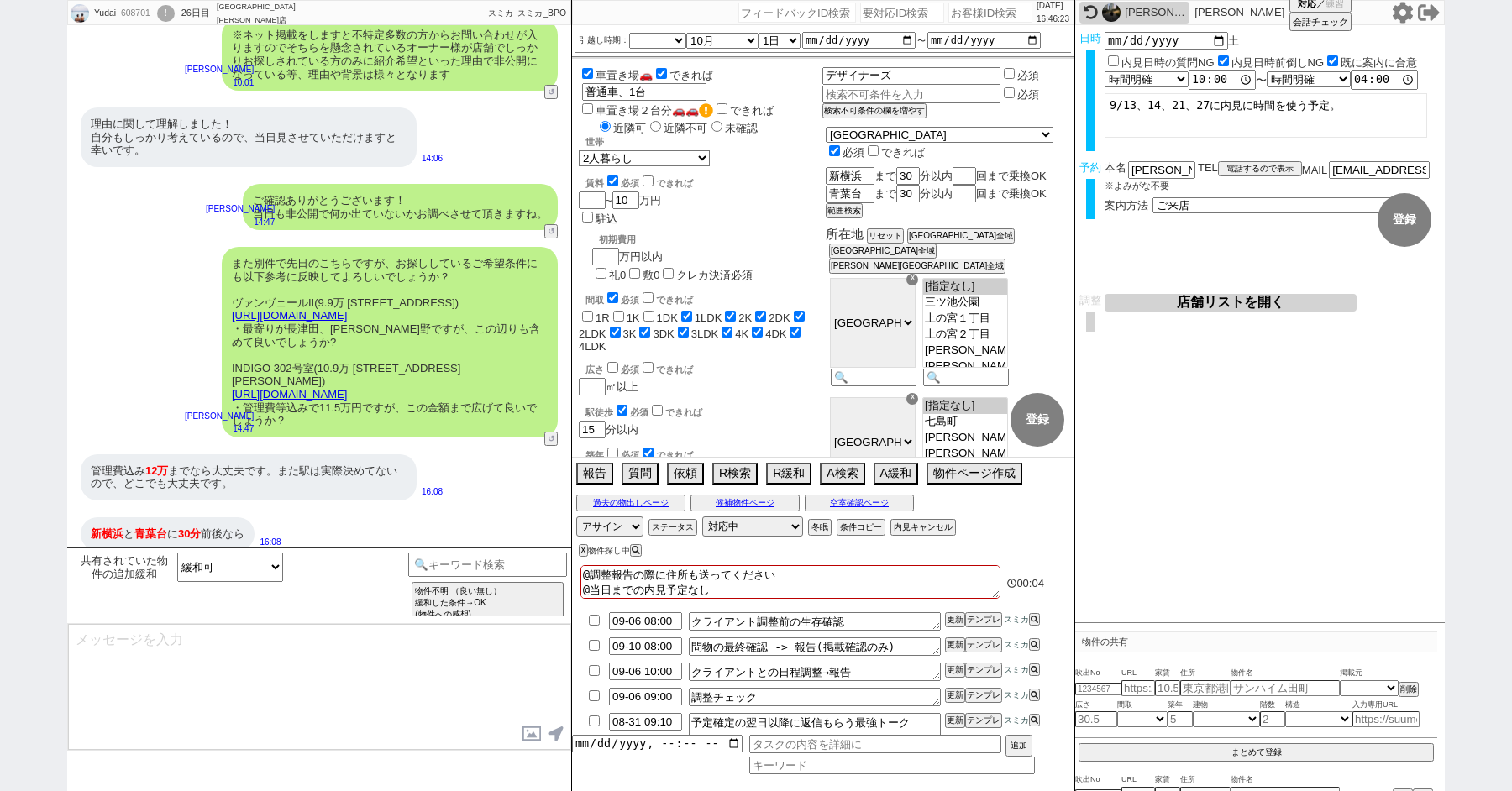
type textarea "よかったです！反映し早速お探しいたしますね、その他のご希望もお気軽にお願いします！"
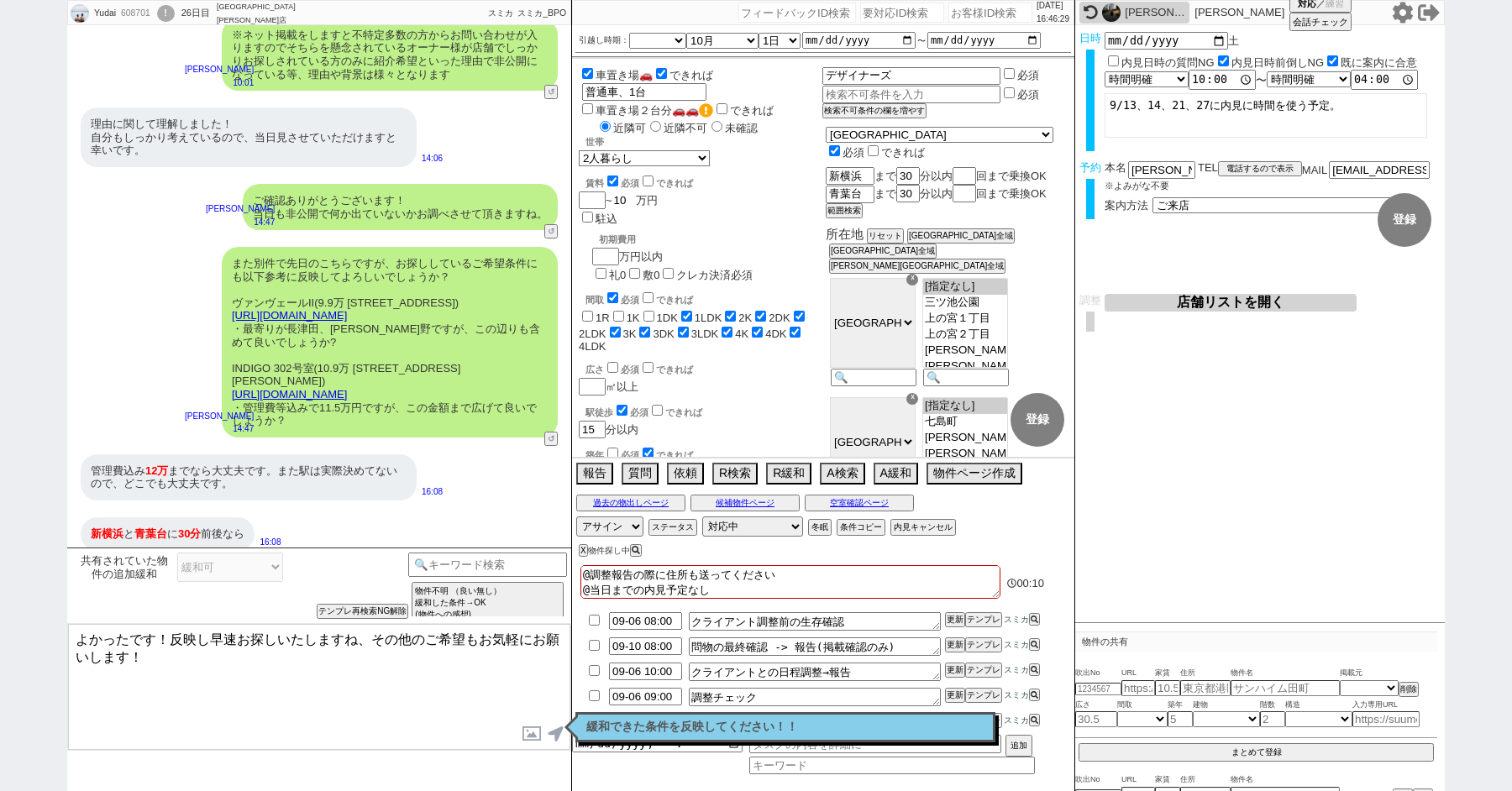
click at [632, 193] on input "10" at bounding box center [624, 200] width 24 height 14
type input "1"
checkbox input "false"
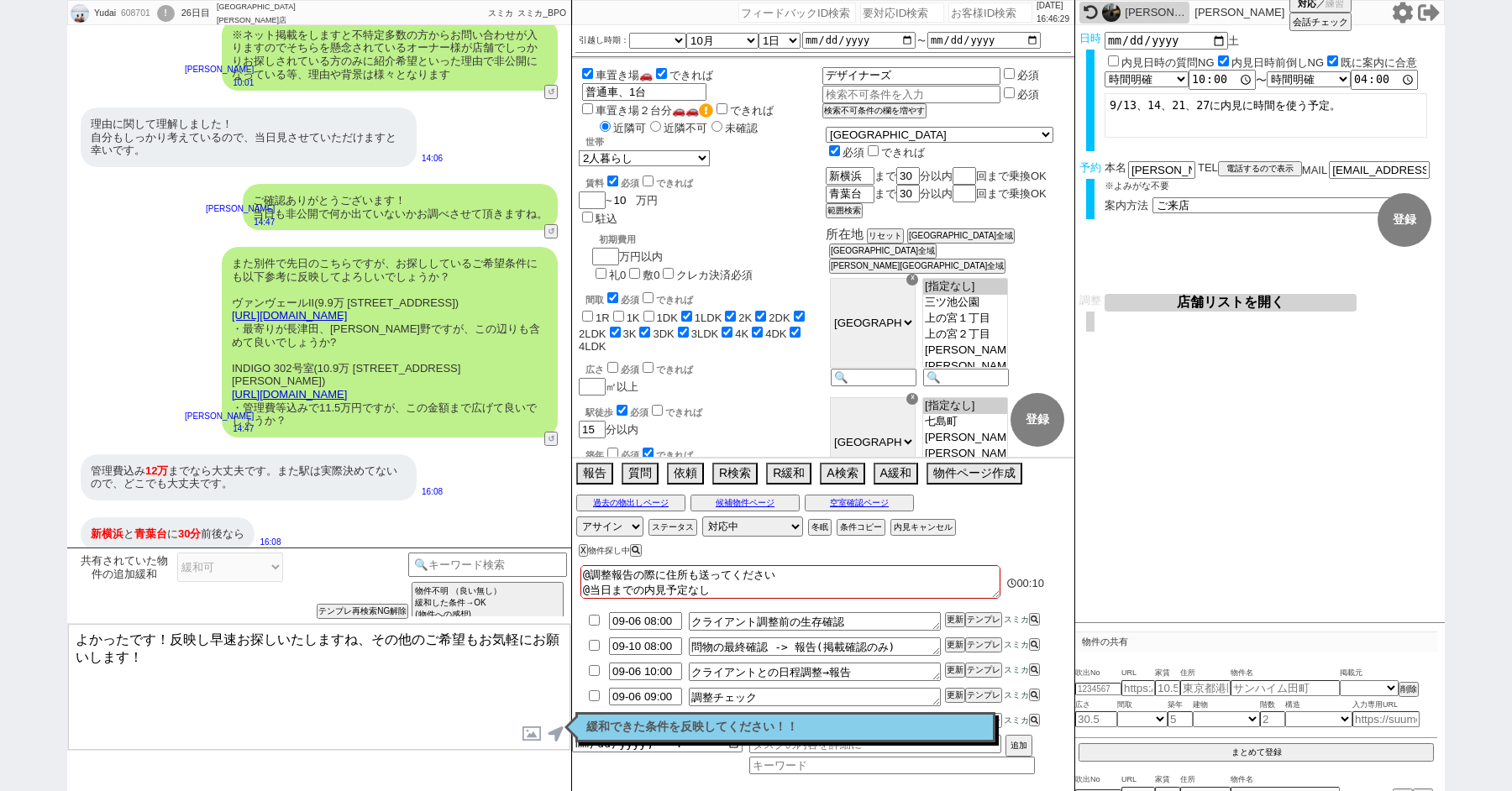
checkbox input "true"
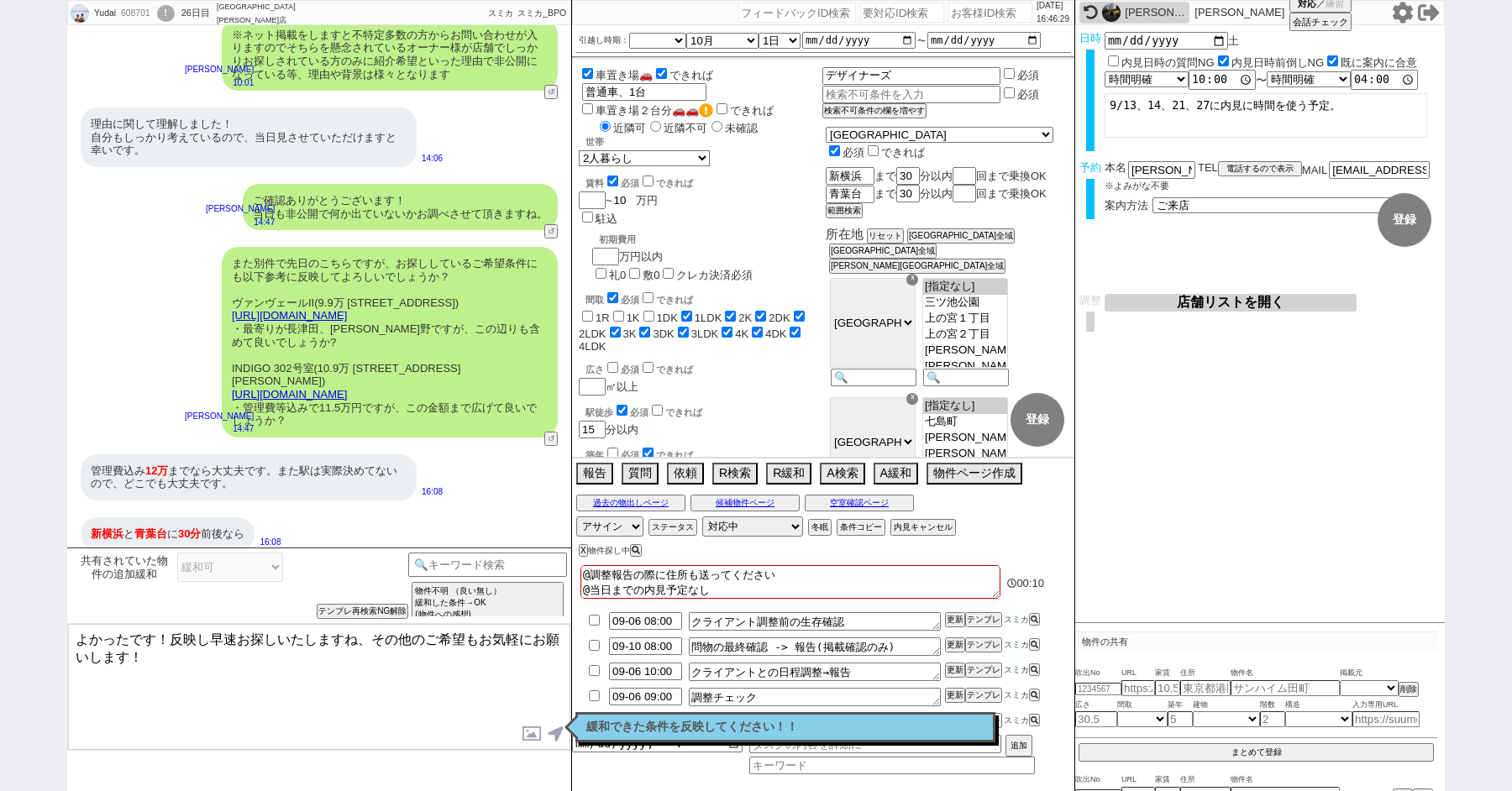
checkbox input "true"
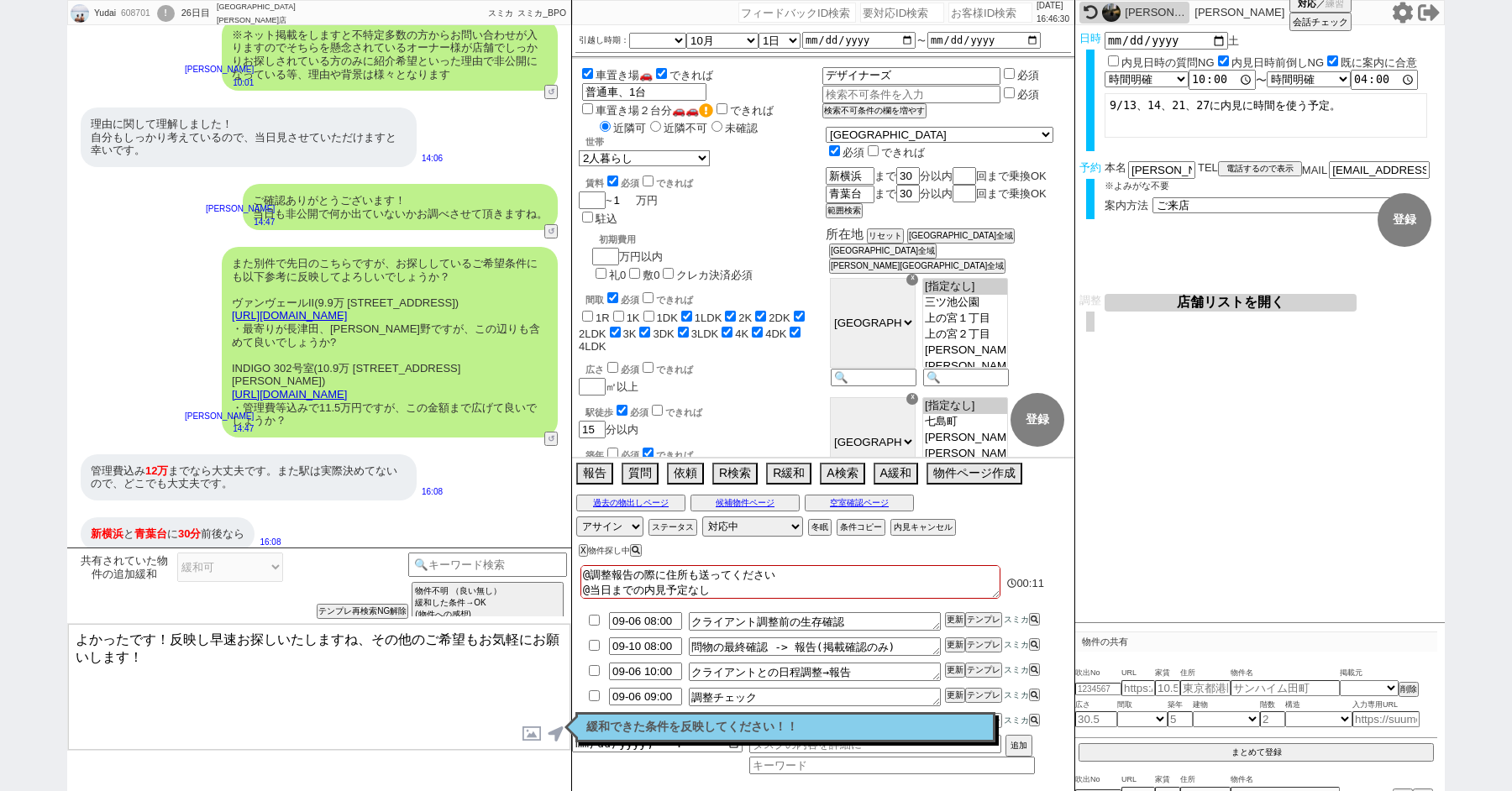
type input "12"
checkbox input "false"
checkbox input "true"
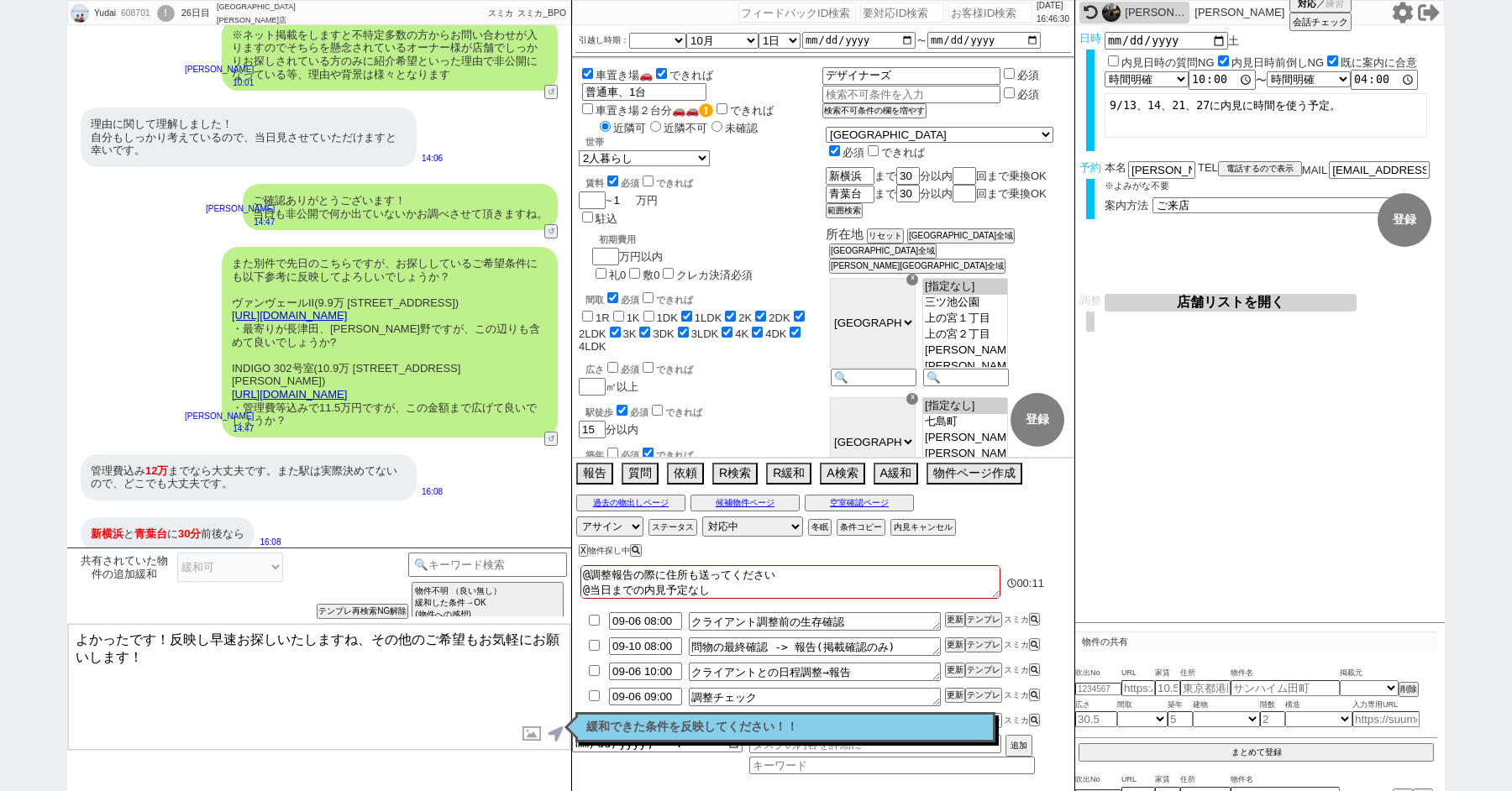
checkbox input "true"
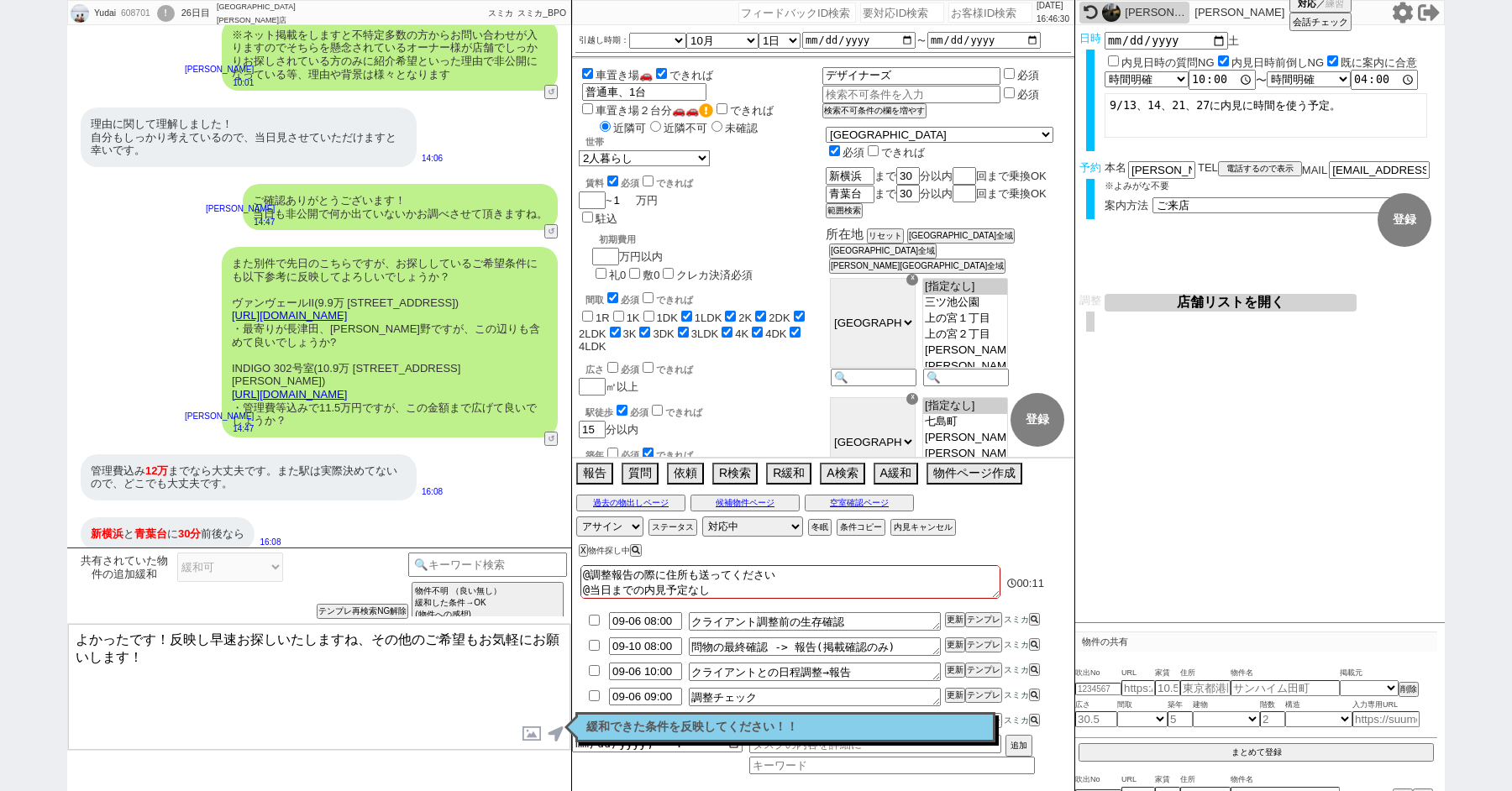
checkbox input "true"
type input "12"
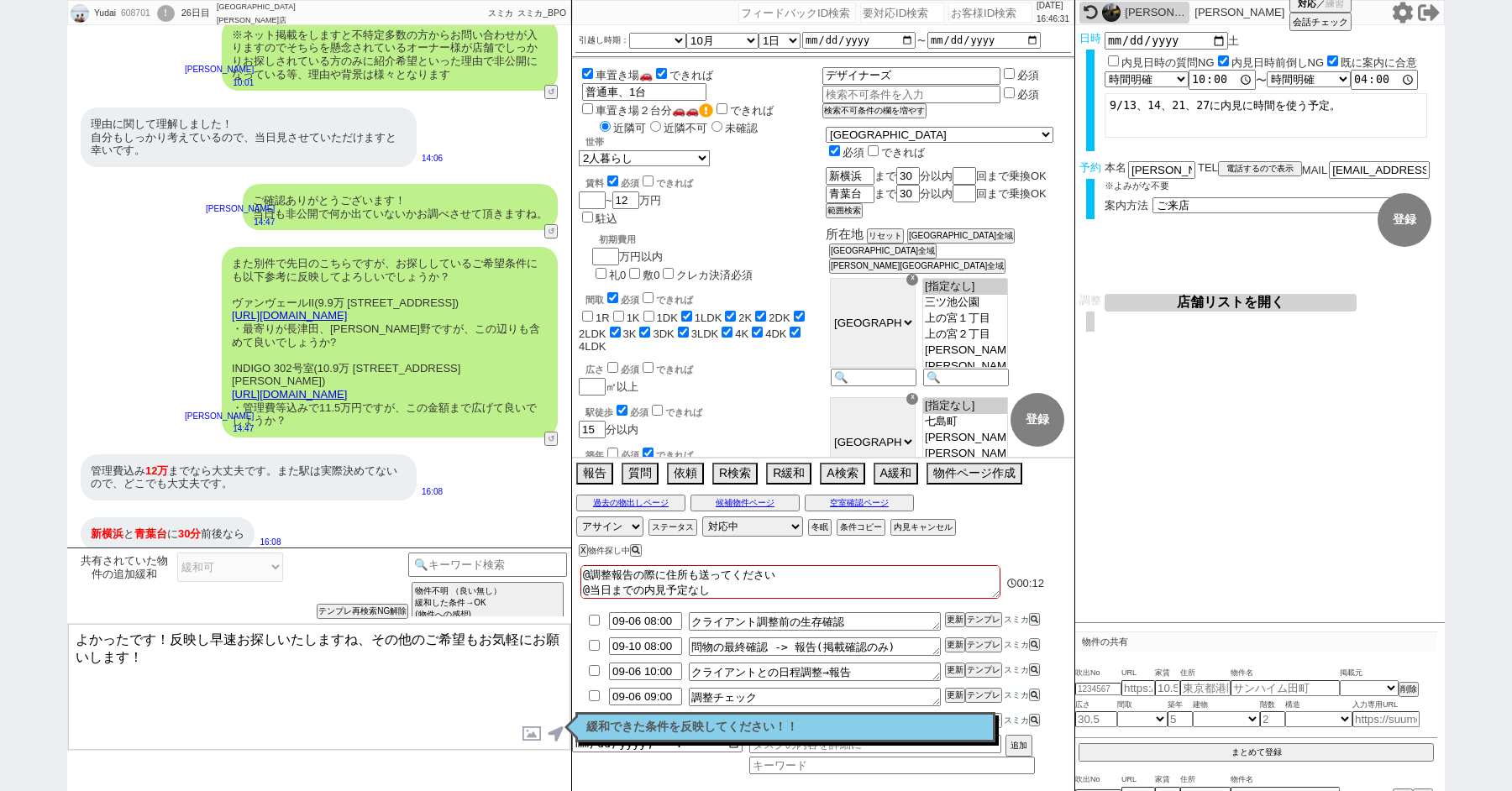
click at [789, 402] on div "駅徒歩 必須 できれば" at bounding box center [704, 410] width 237 height 17
checkbox input "false"
checkbox input "true"
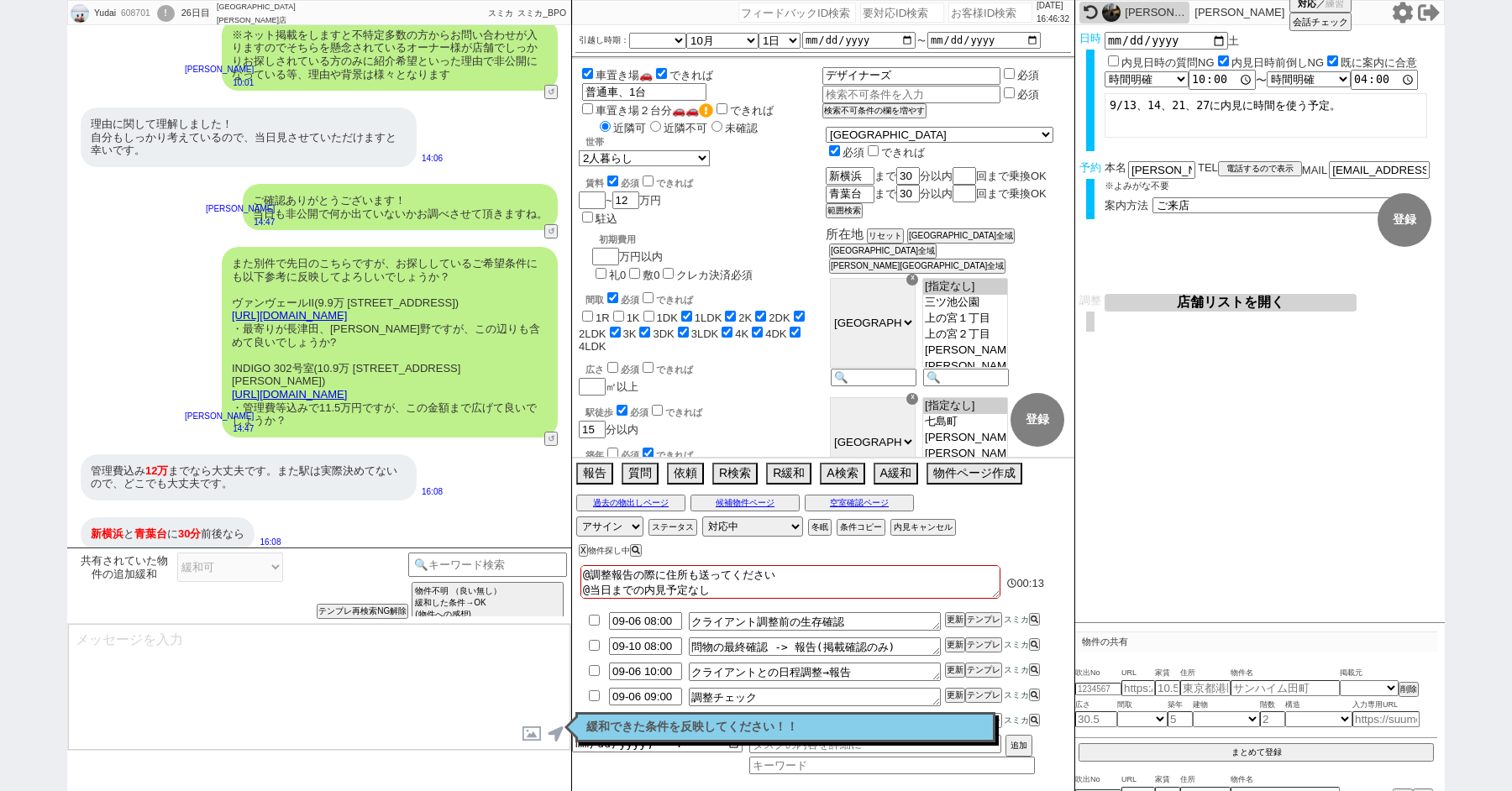
checkbox input "true"
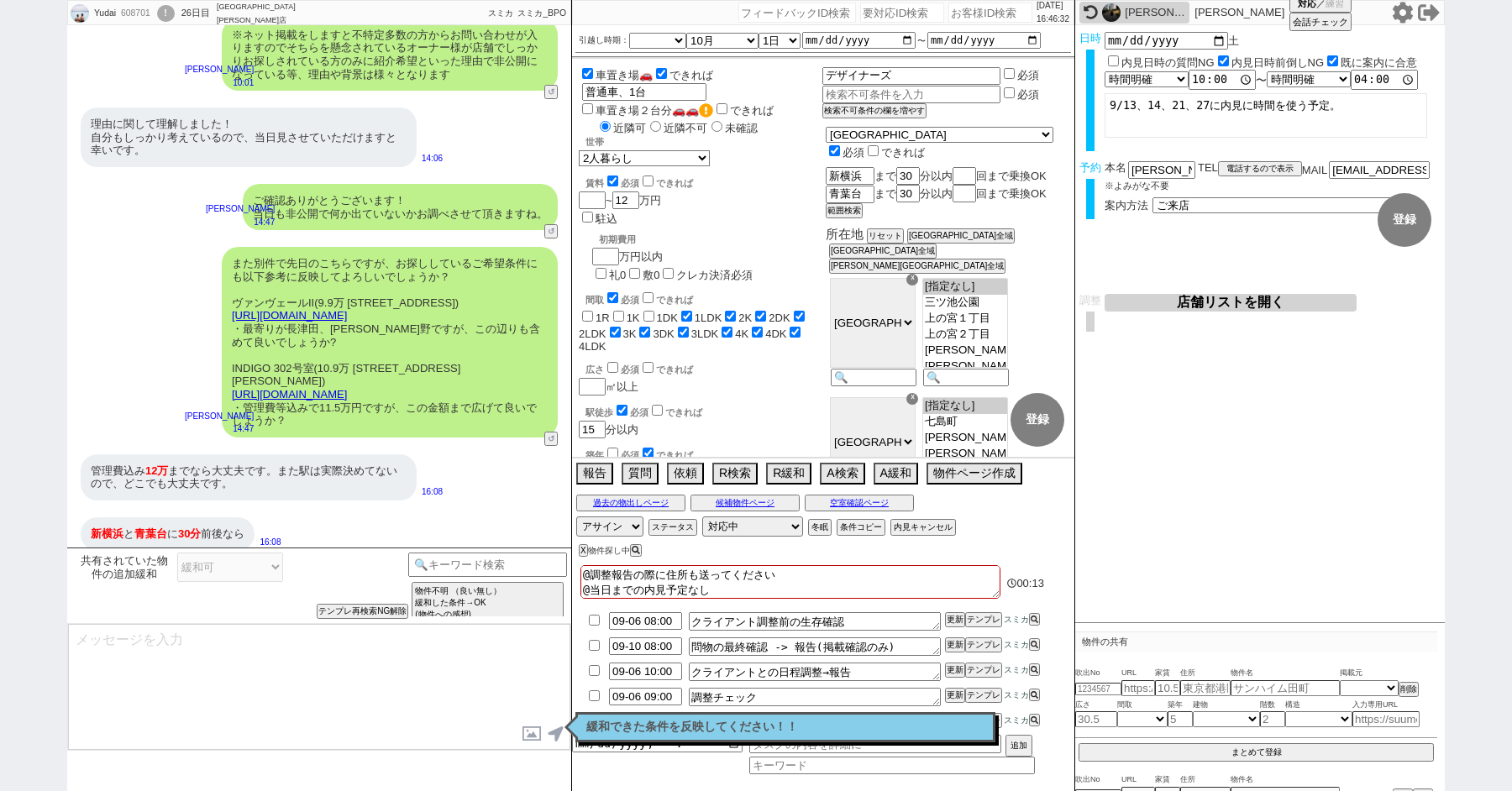
checkbox input "true"
type textarea "よかったです！反映し早速お探しいたしますね、その他のご希望もお気軽にお願いします！"
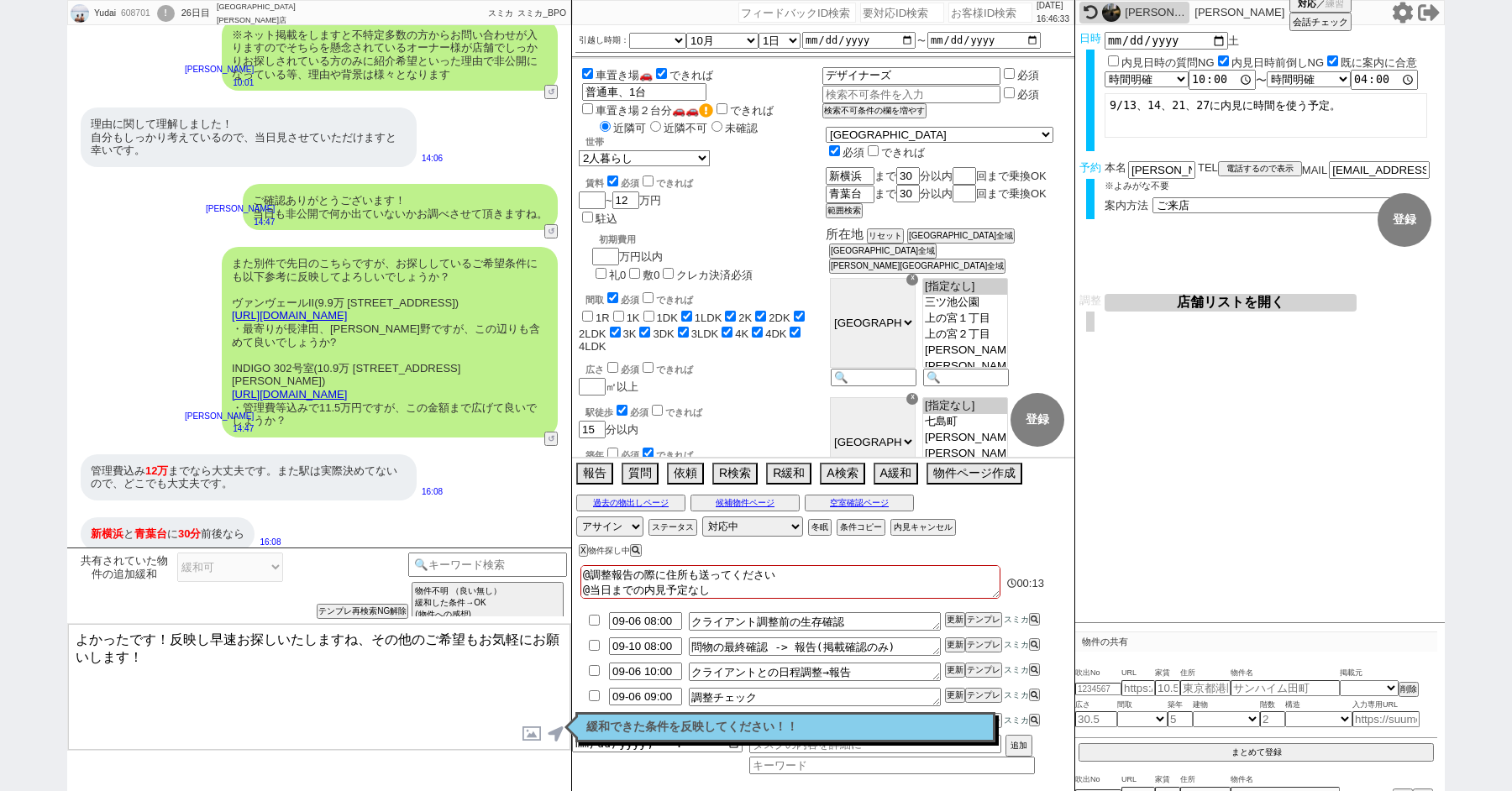
select select "64"
select select "65"
select select "66"
select select "67"
select select "68"
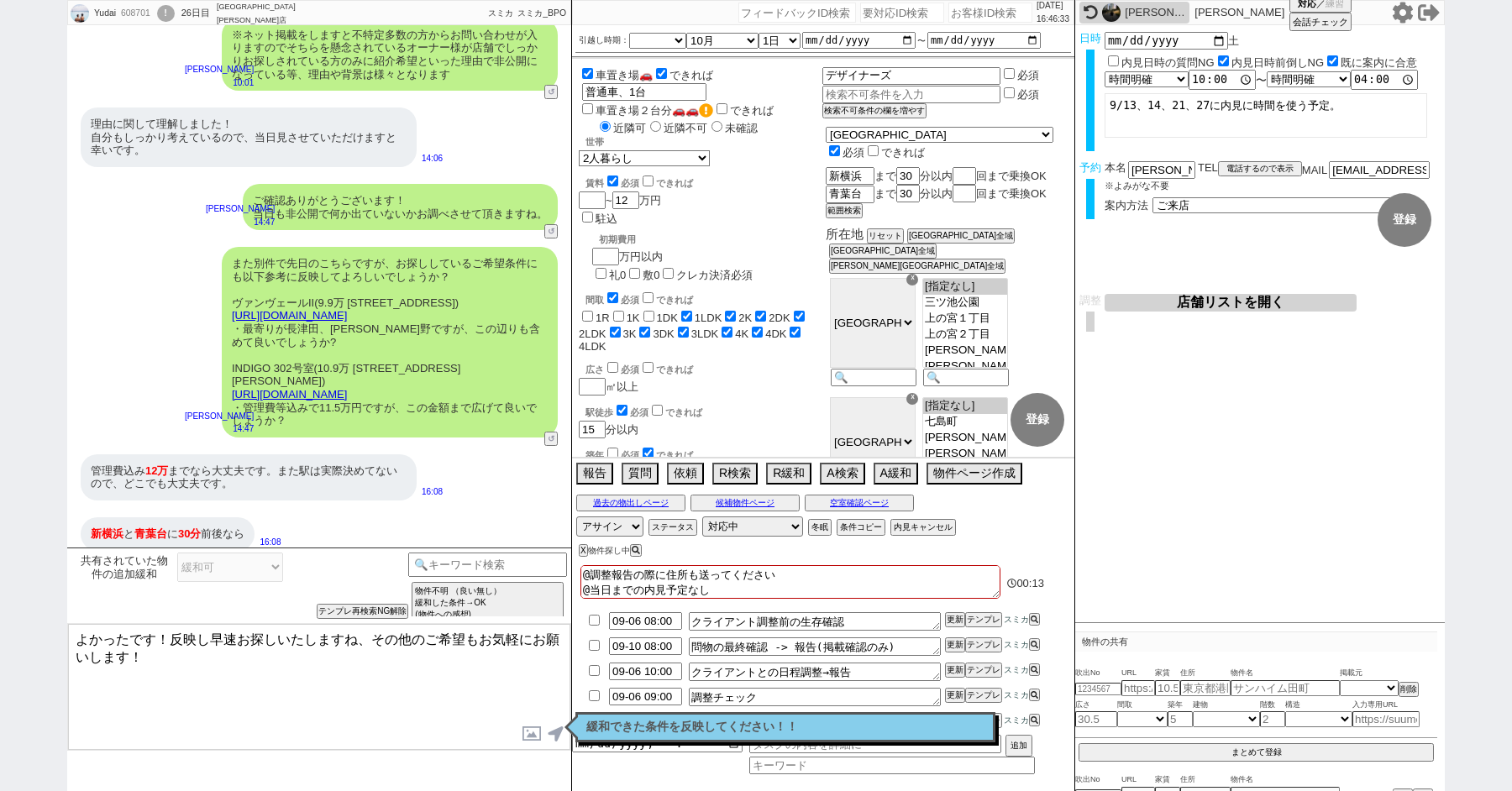
select select "69"
select select "70"
select select "71"
select select "72"
select select "73"
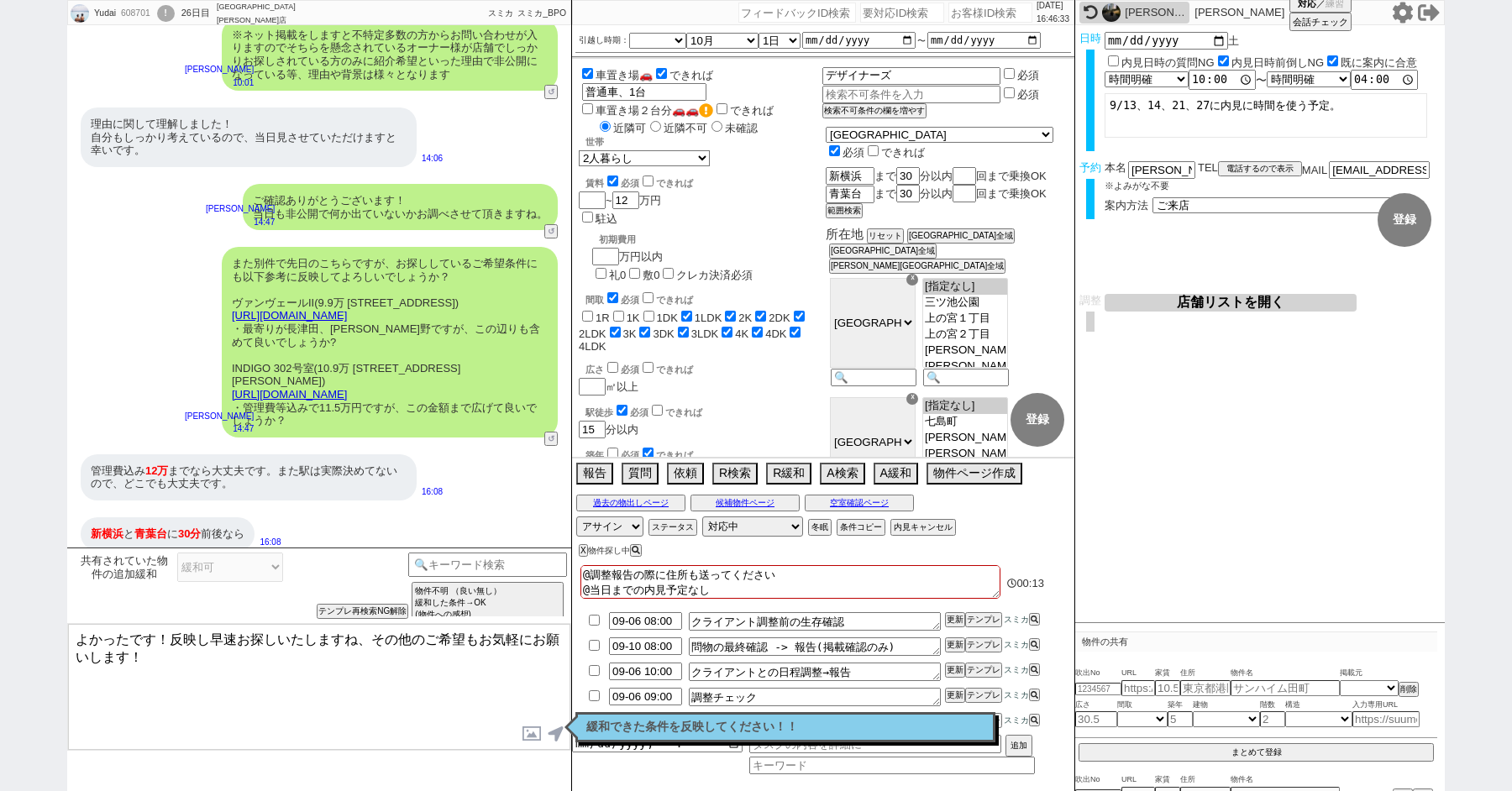
select select "74"
select select "75"
select select "76"
select select "77"
select select "78"
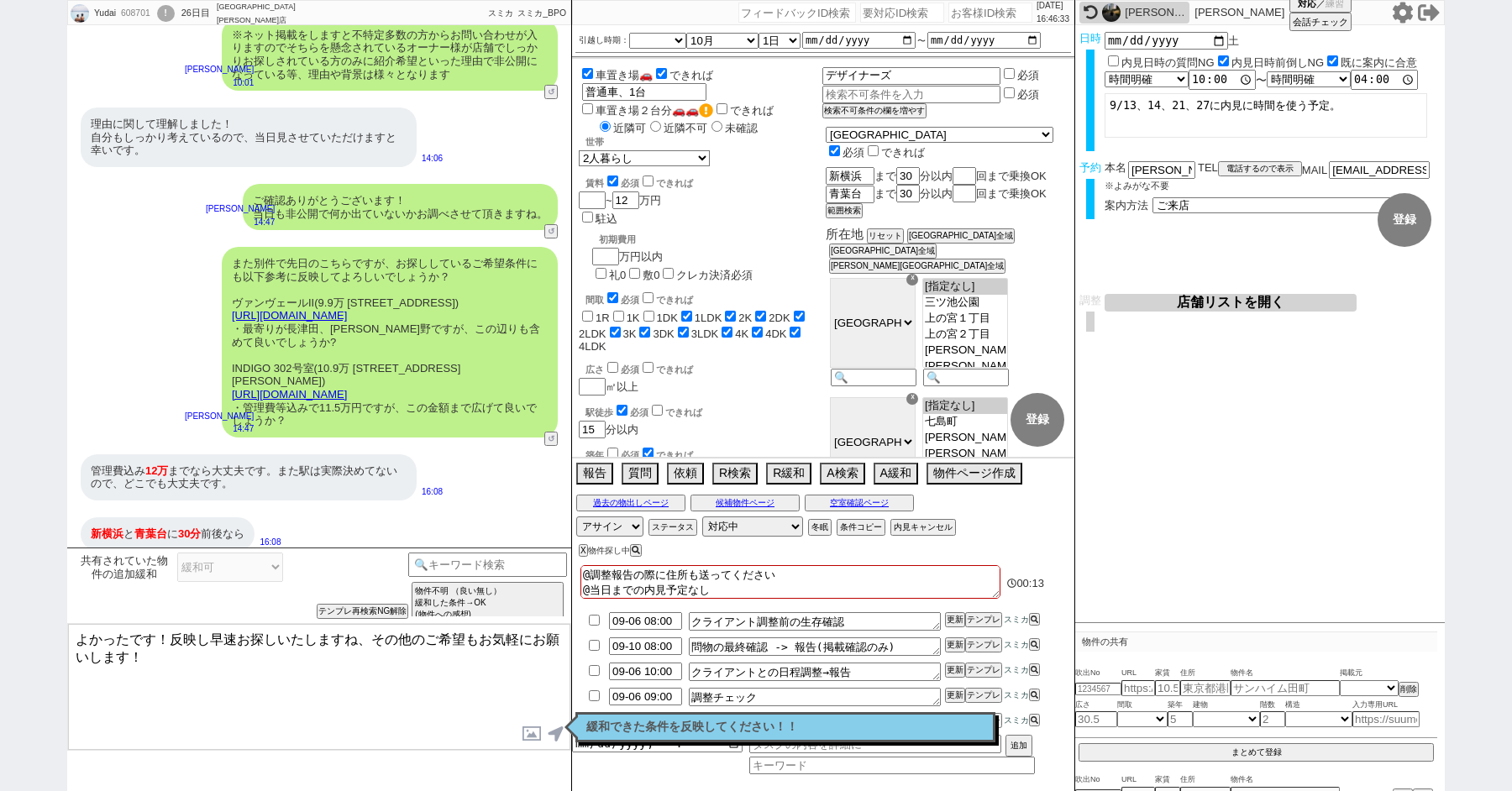
select select "79"
select select "80"
select select "101"
select select "10118"
select select "53"
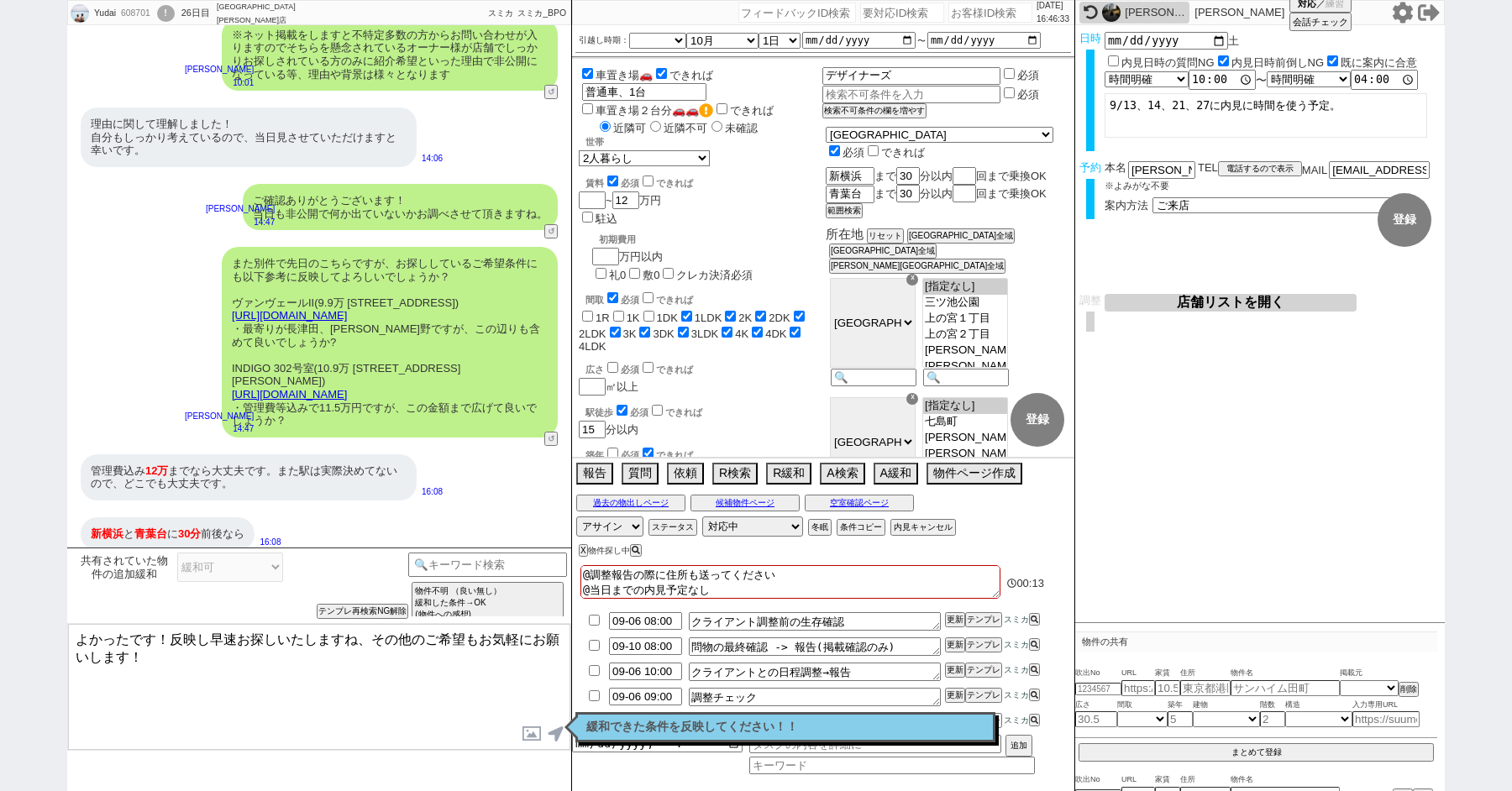
select select "1349"
select select "1296"
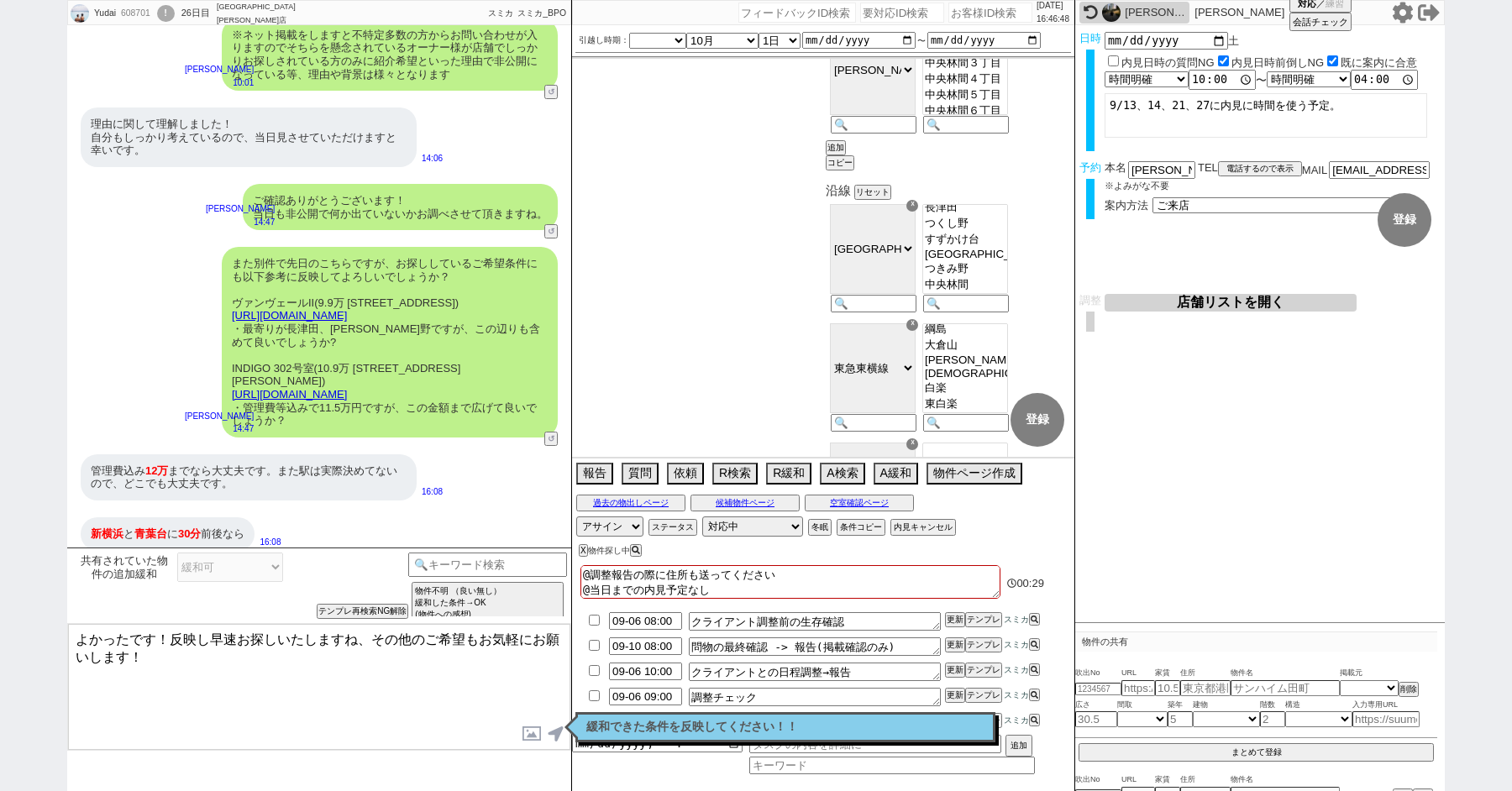
scroll to position [359, 0]
click at [1007, 231] on option "長津田" at bounding box center [965, 223] width 84 height 16
select select "1349"
click at [1007, 247] on option "つくし野" at bounding box center [965, 239] width 84 height 16
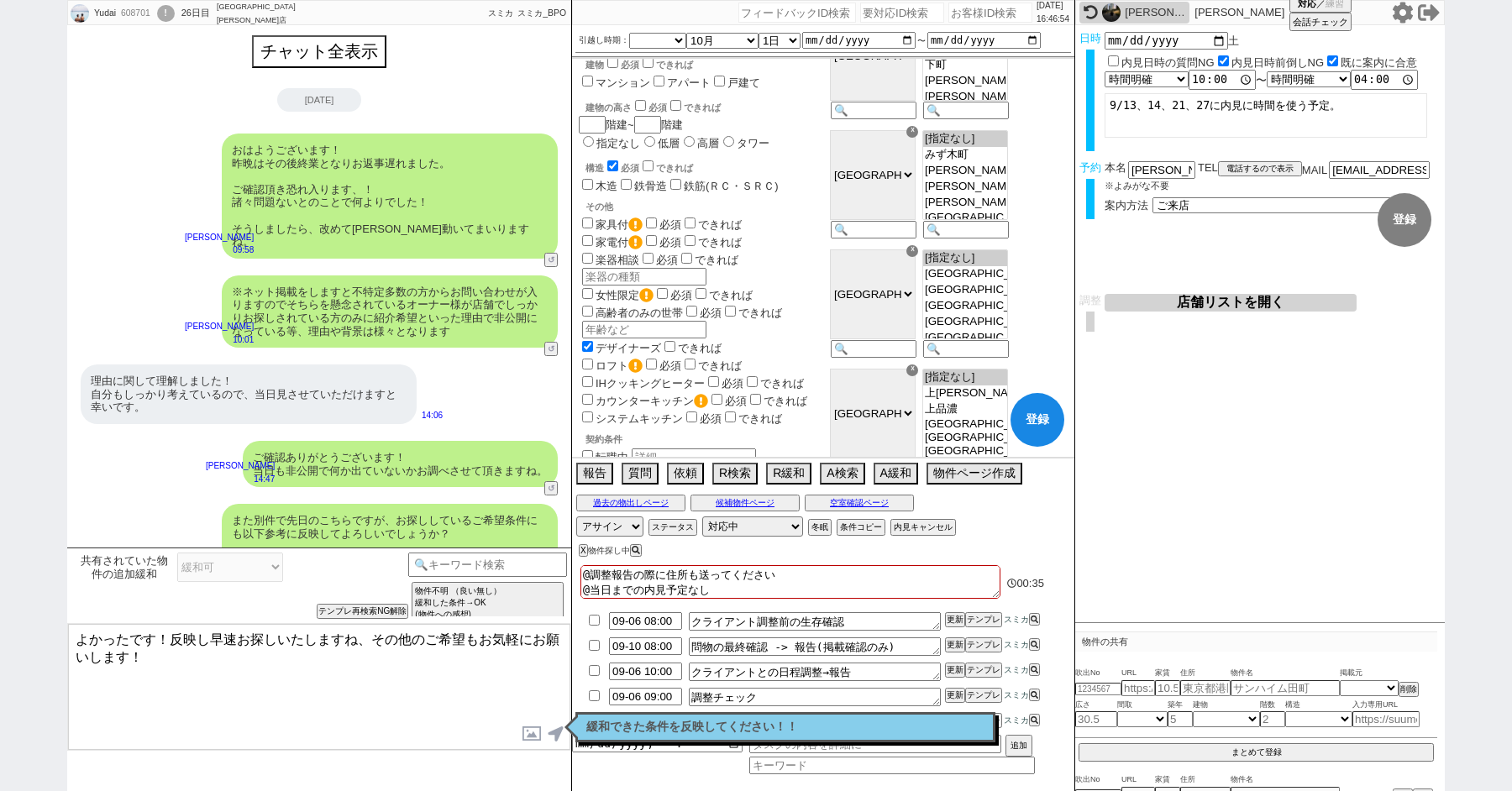
scroll to position [0, 0]
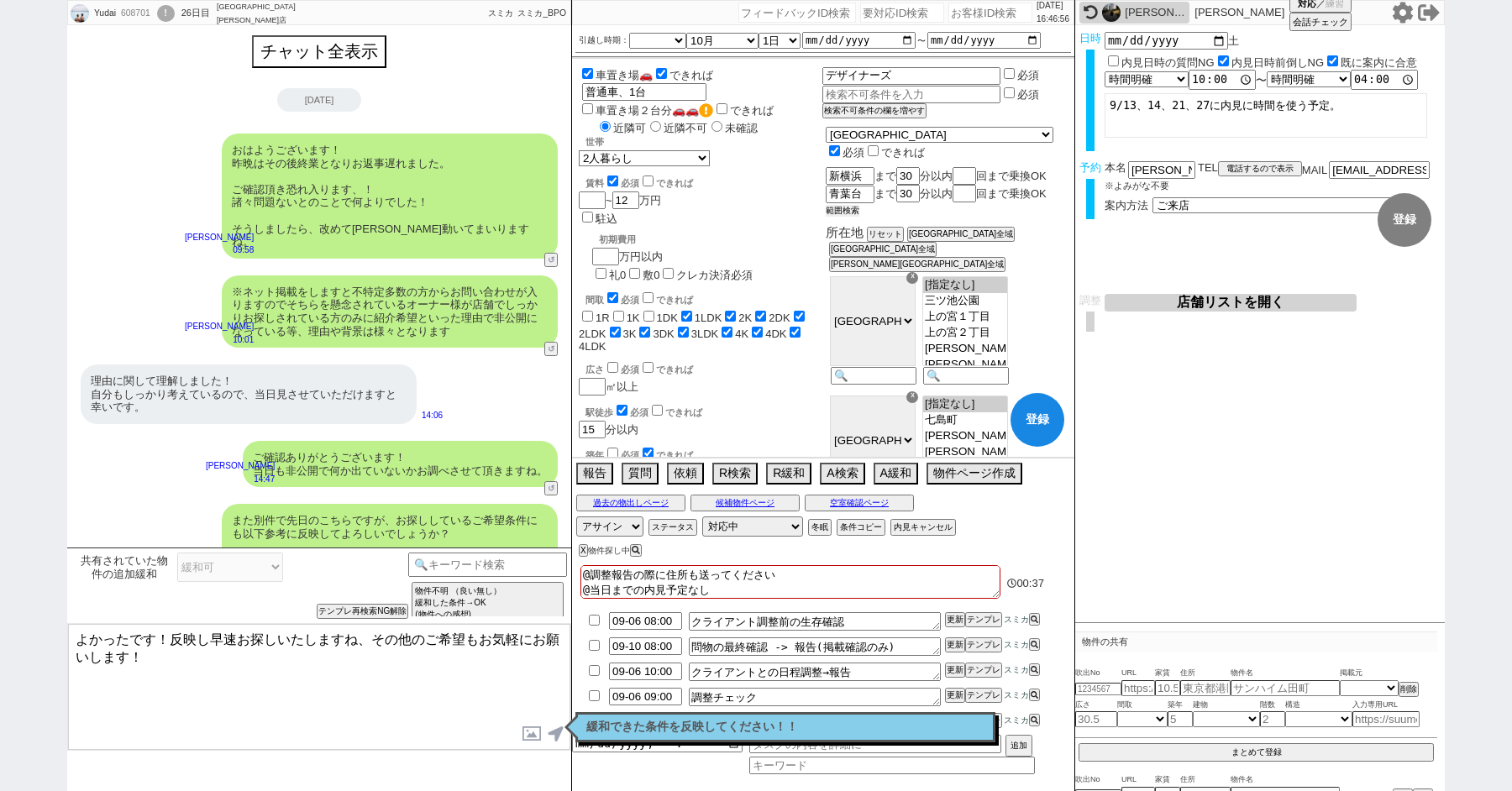
click at [859, 216] on button "範囲検索" at bounding box center [842, 210] width 34 height 12
checkbox input "false"
checkbox input "true"
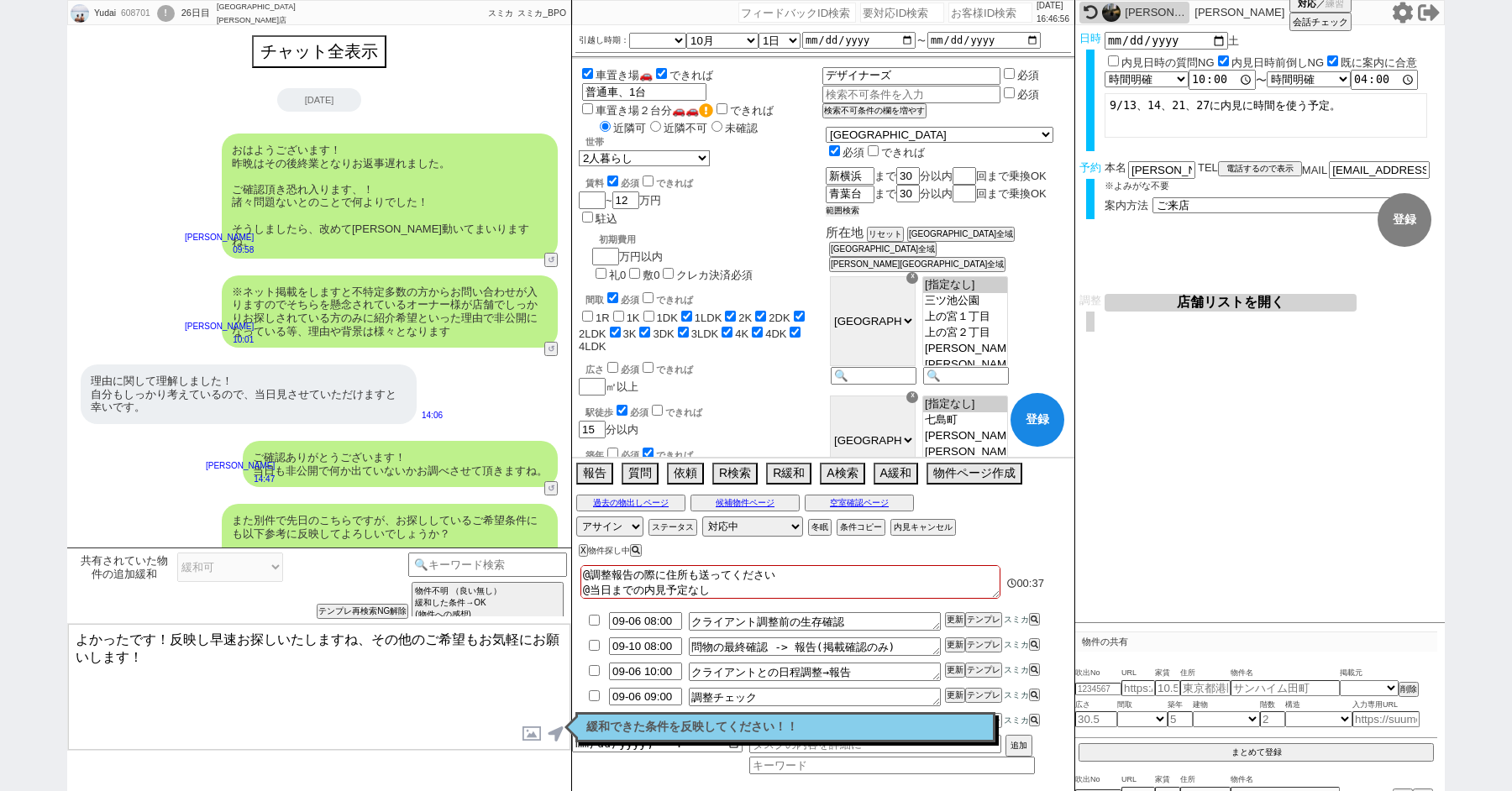
checkbox input "true"
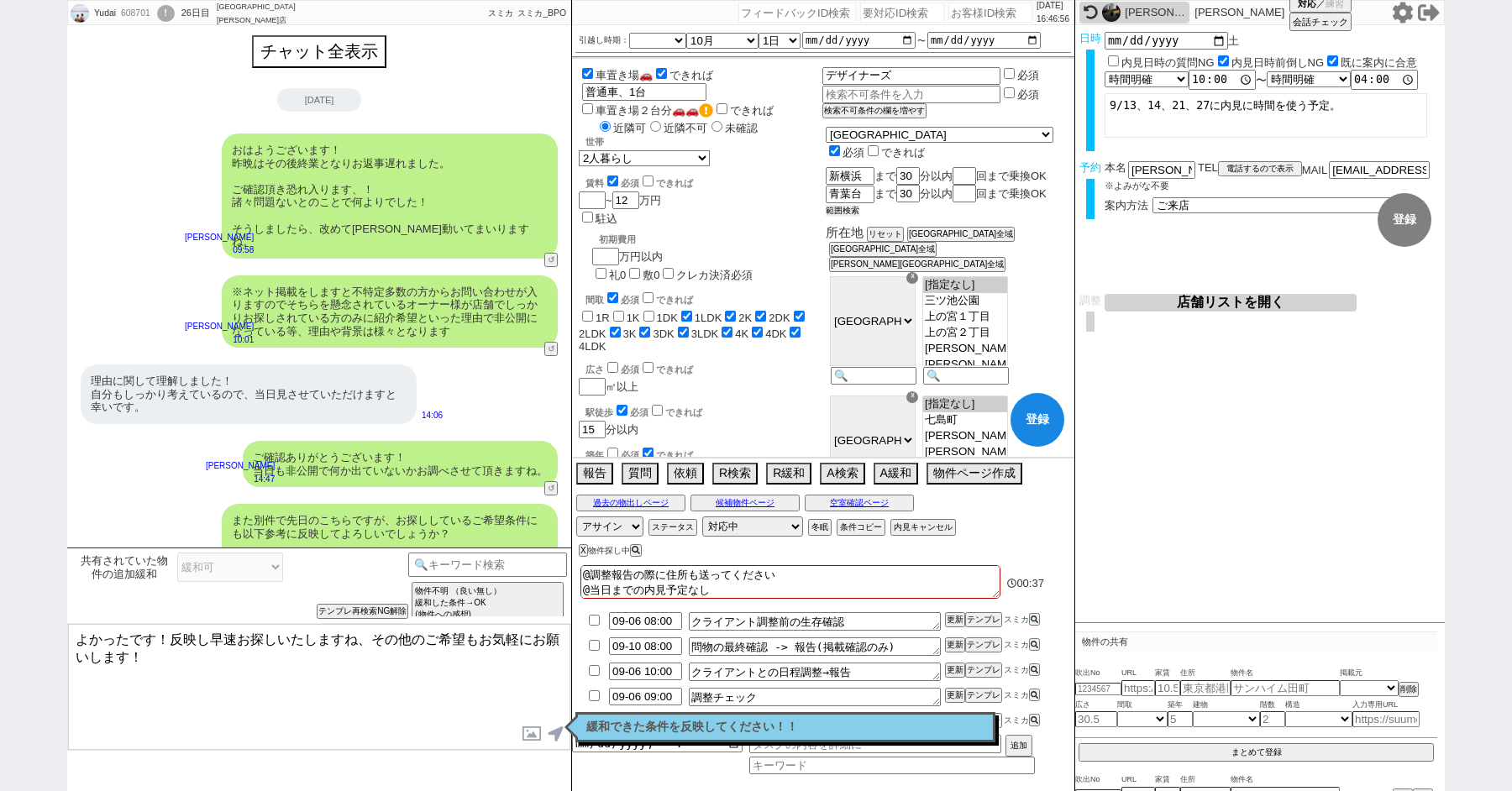
checkbox input "true"
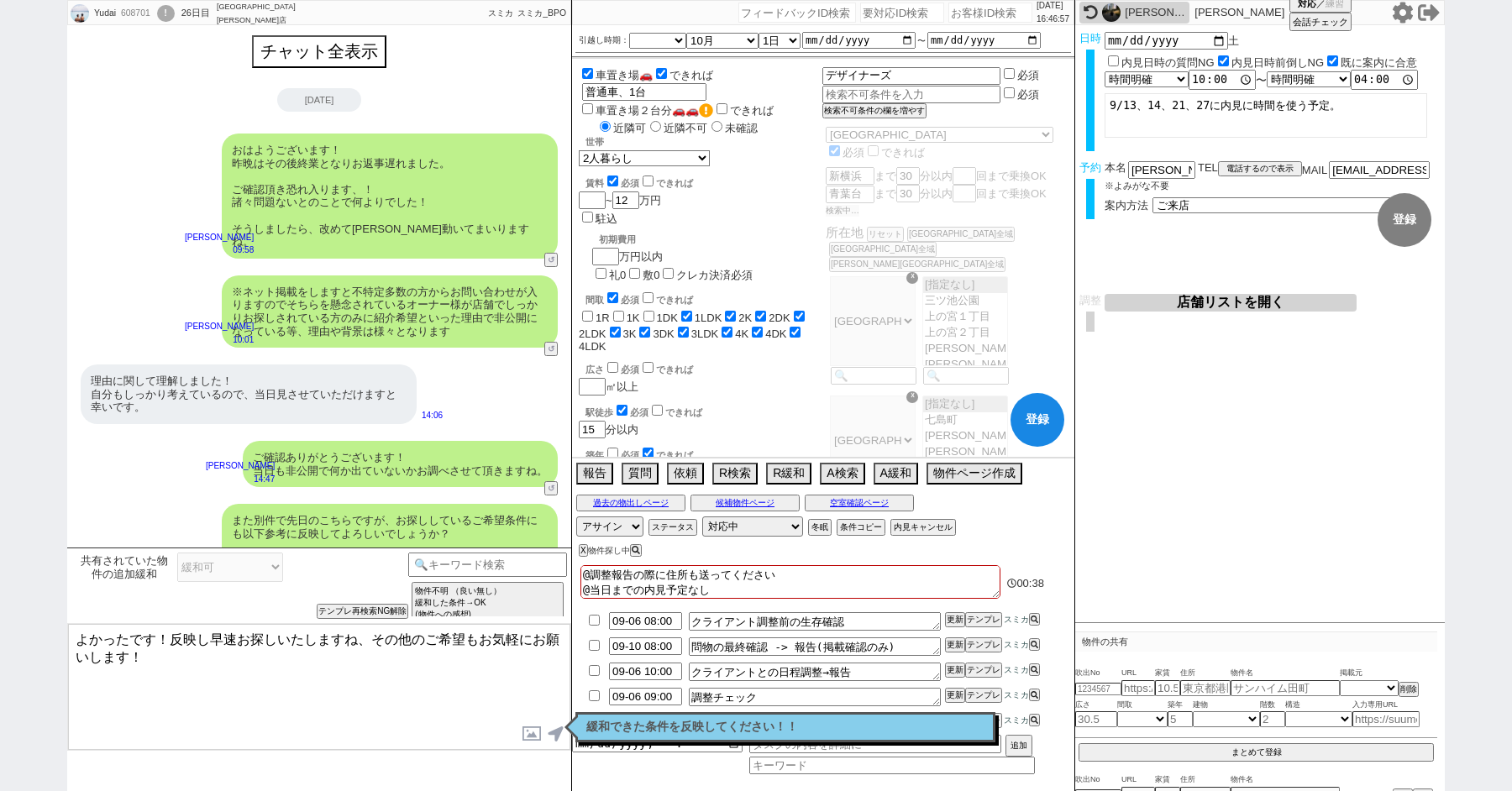
scroll to position [277, 0]
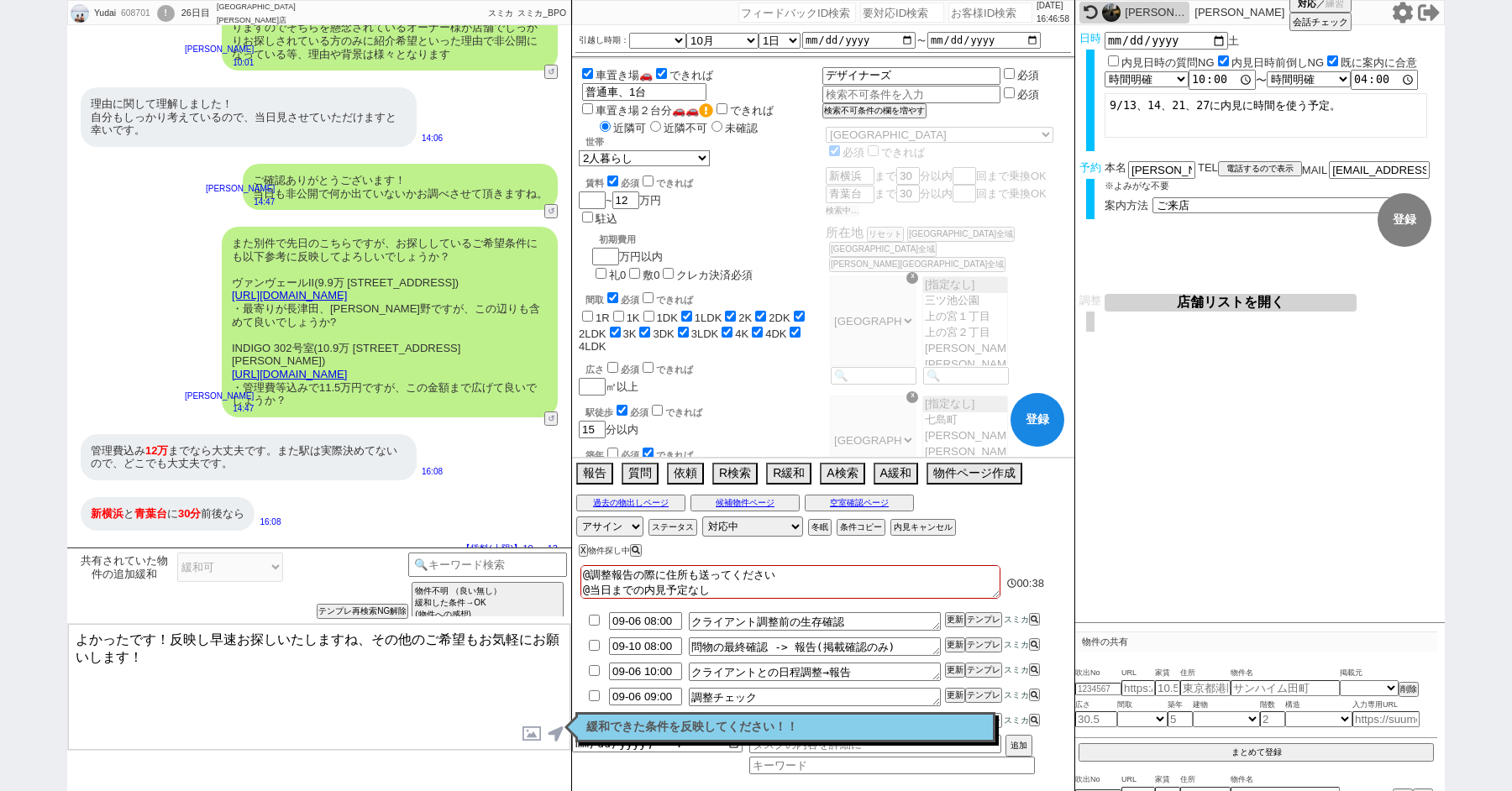
select select "53"
select select "17"
select select "91"
select select "94"
select select "1289"
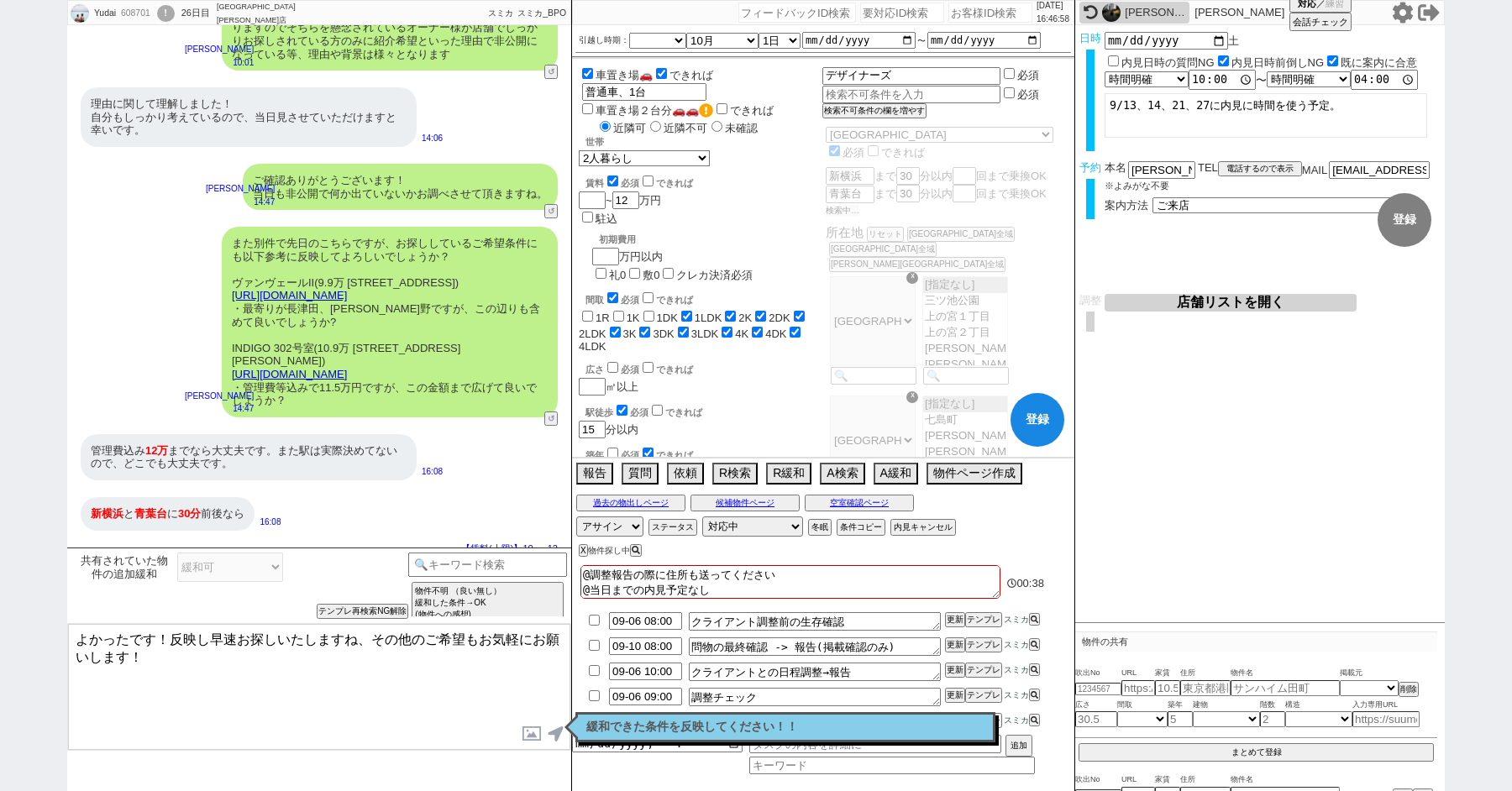
select select "56"
select select "1393"
select select "15"
select select "509"
select select "84"
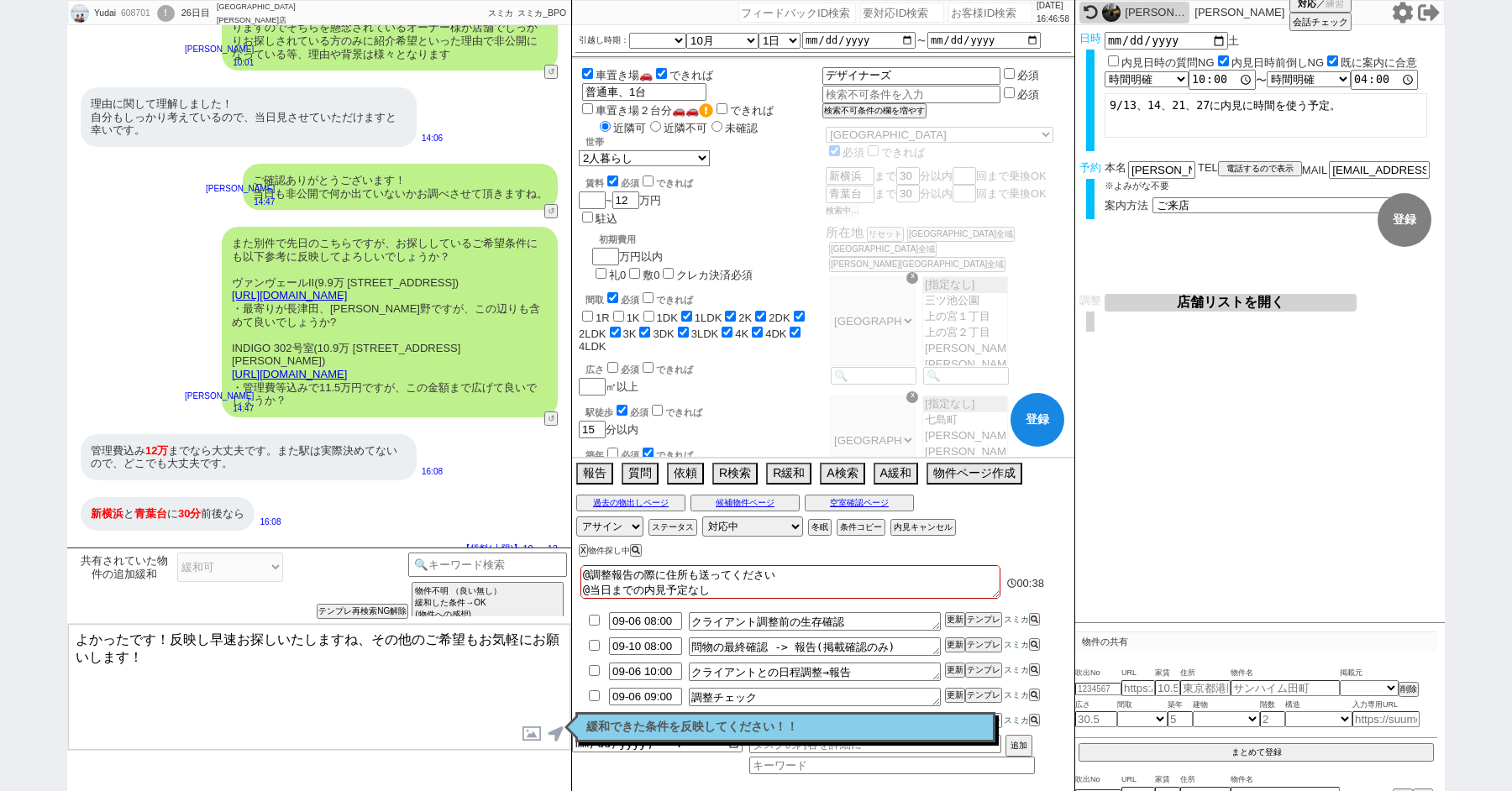
select select "85"
select select "2399"
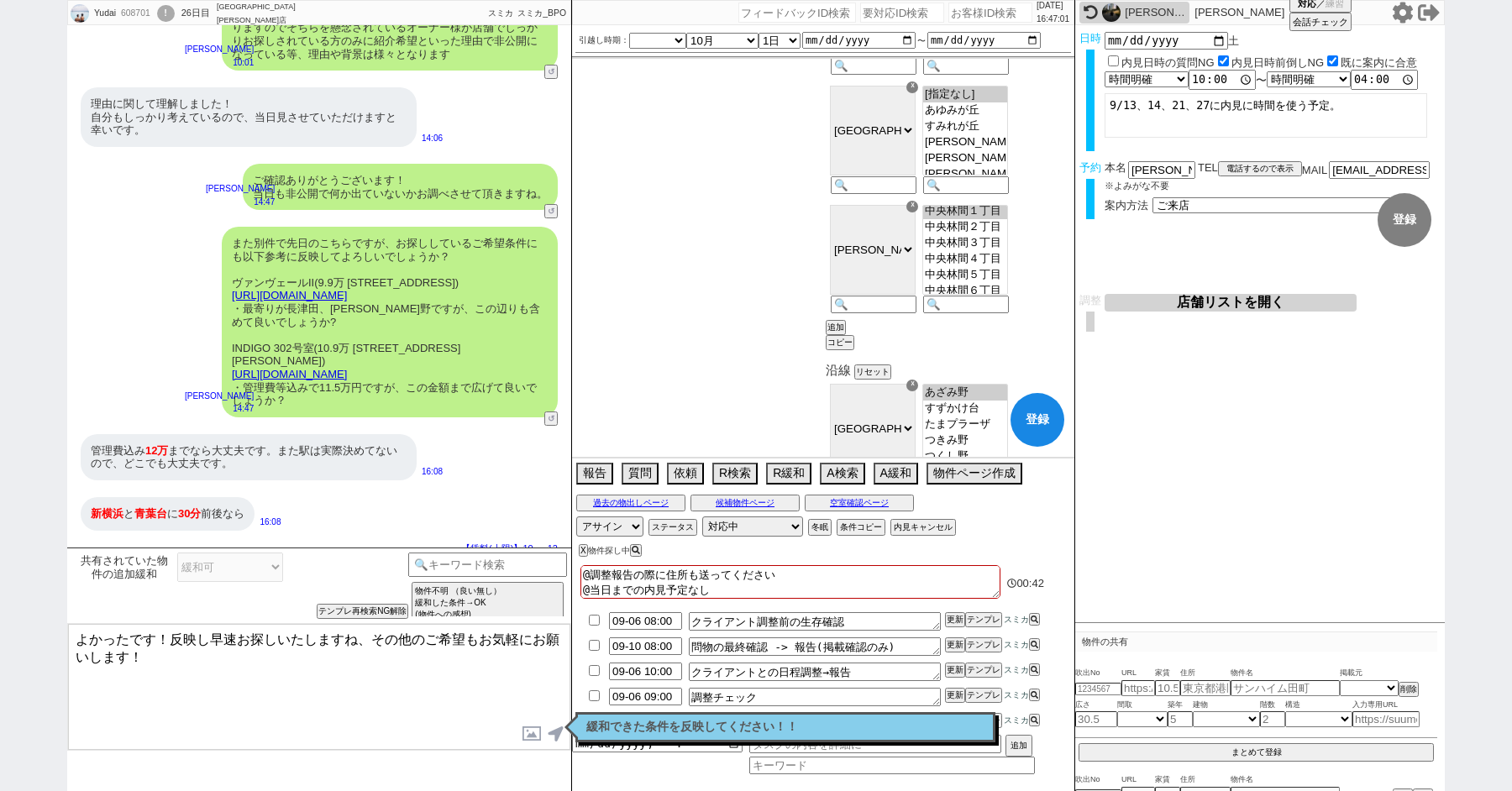
scroll to position [3297, 0]
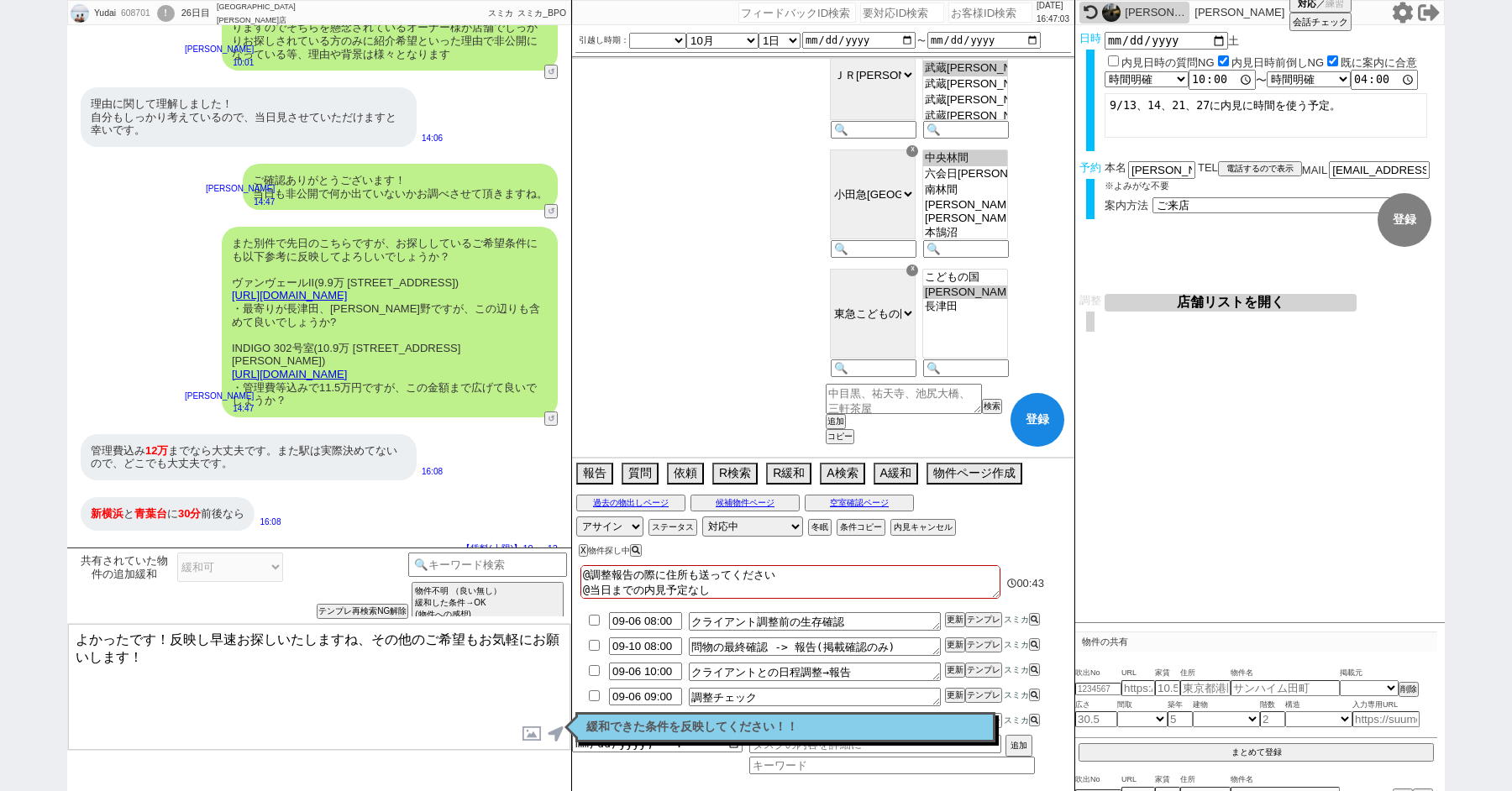
click at [175, 641] on textarea "よかったです！反映し早速お探しいたしますね、その他のご希望もお気軽にお願いします！" at bounding box center [319, 686] width 502 height 126
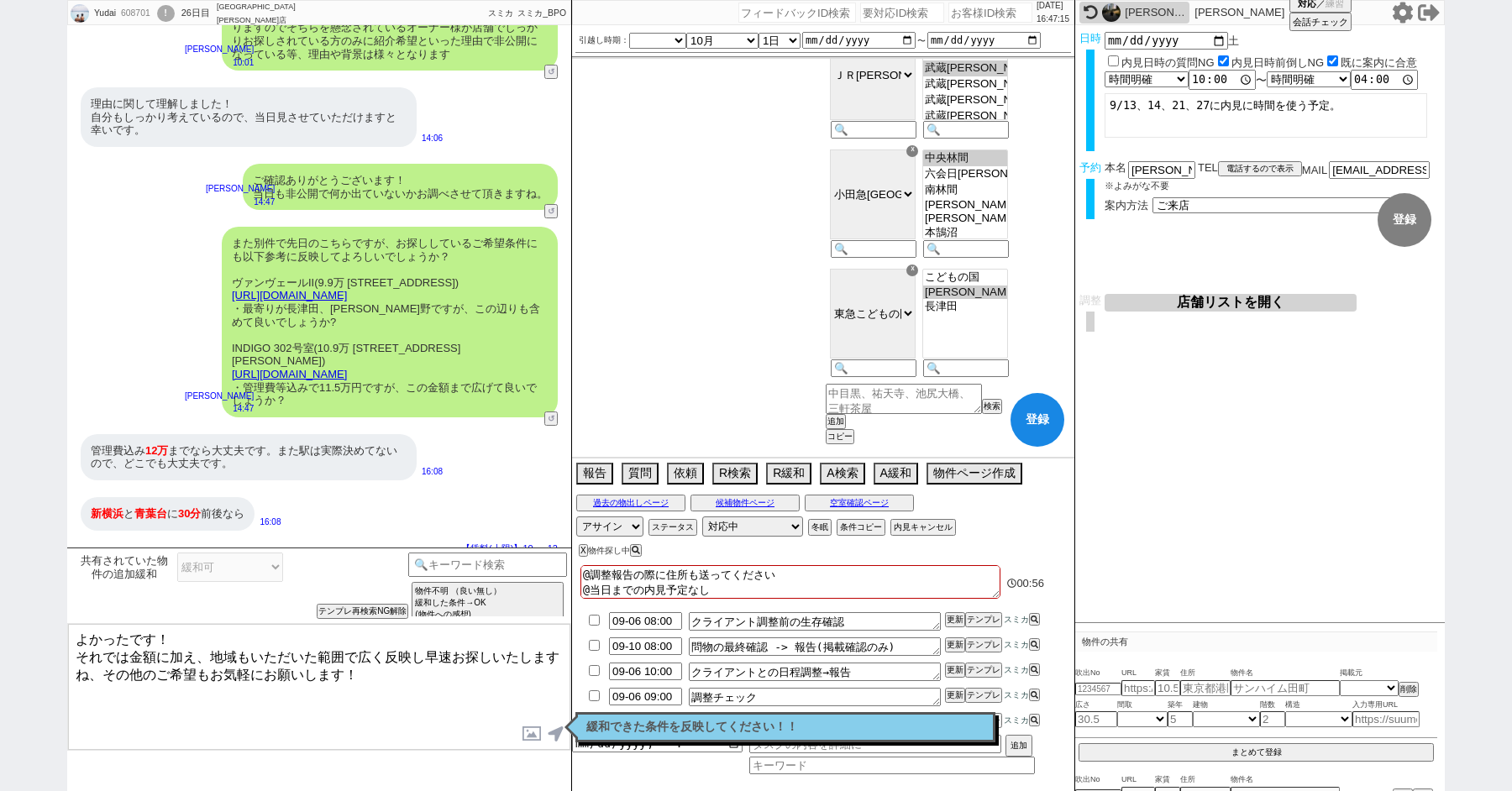
type textarea "よかったです！ それでは金額に加え、地域もいただいた範囲で広く反映し早速お探しいたしますね、その他のご希望もお気軽にお願いします！"
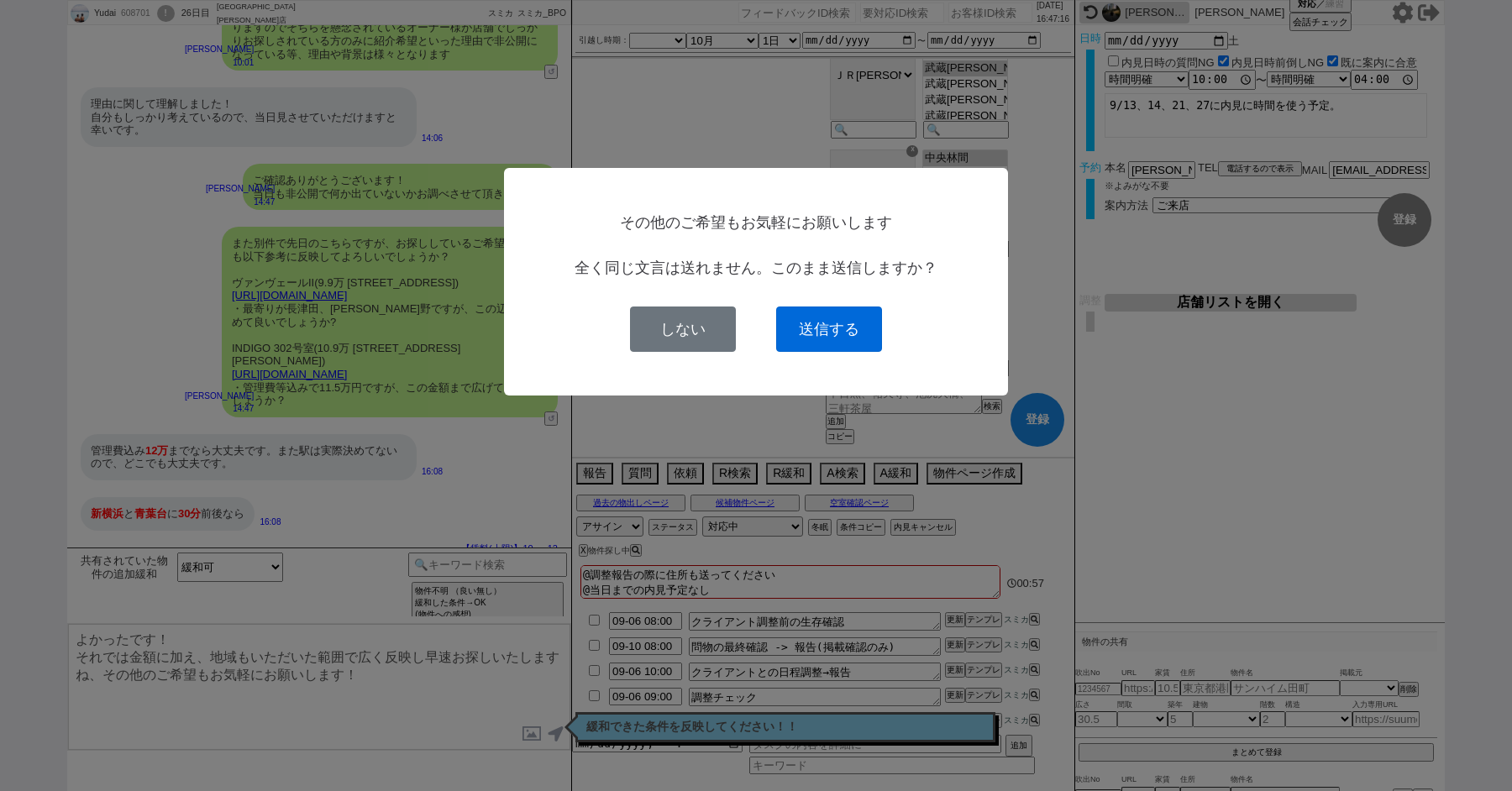
click at [810, 334] on button "送信する" at bounding box center [829, 328] width 106 height 45
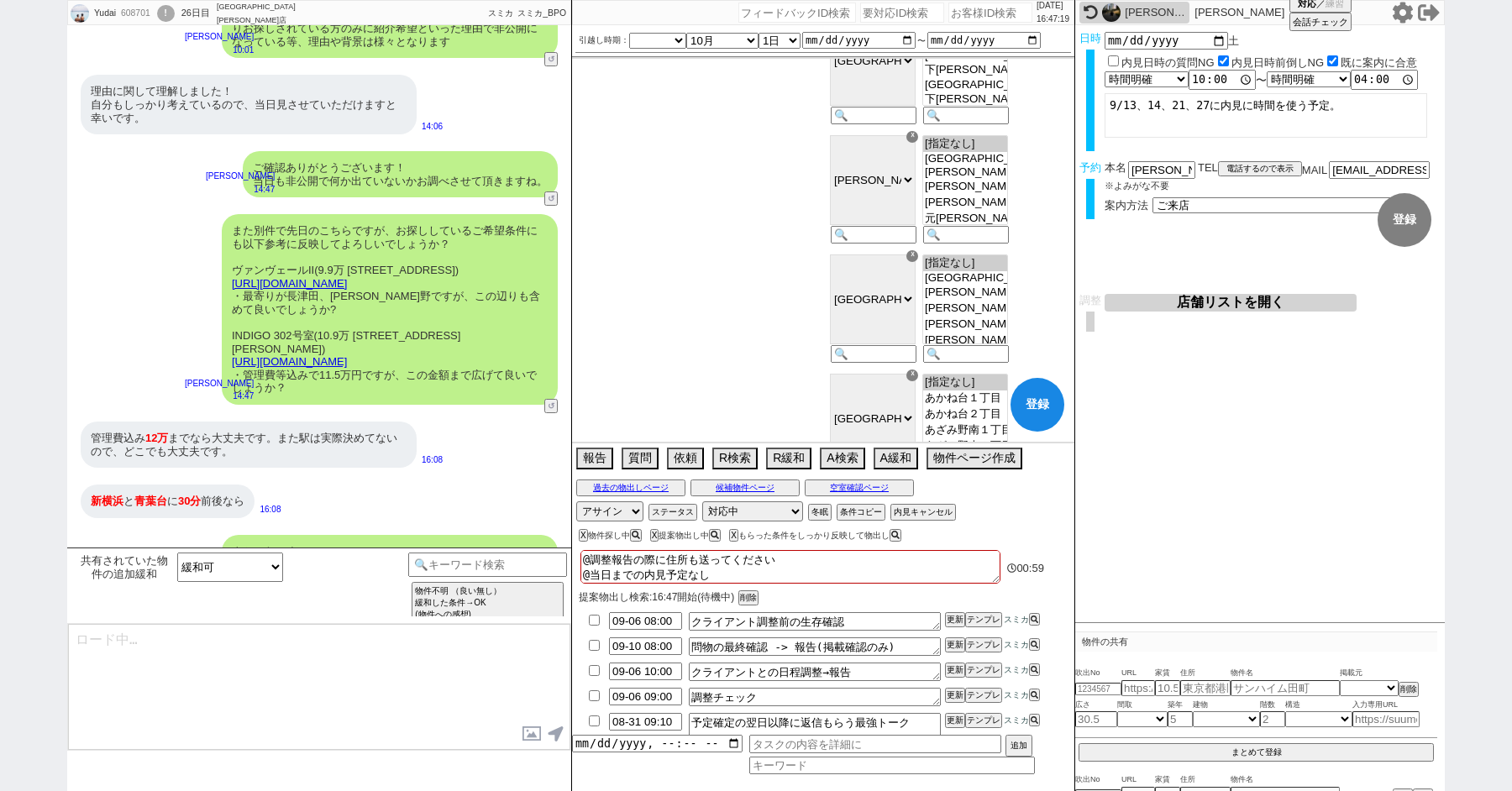
scroll to position [1749, 0]
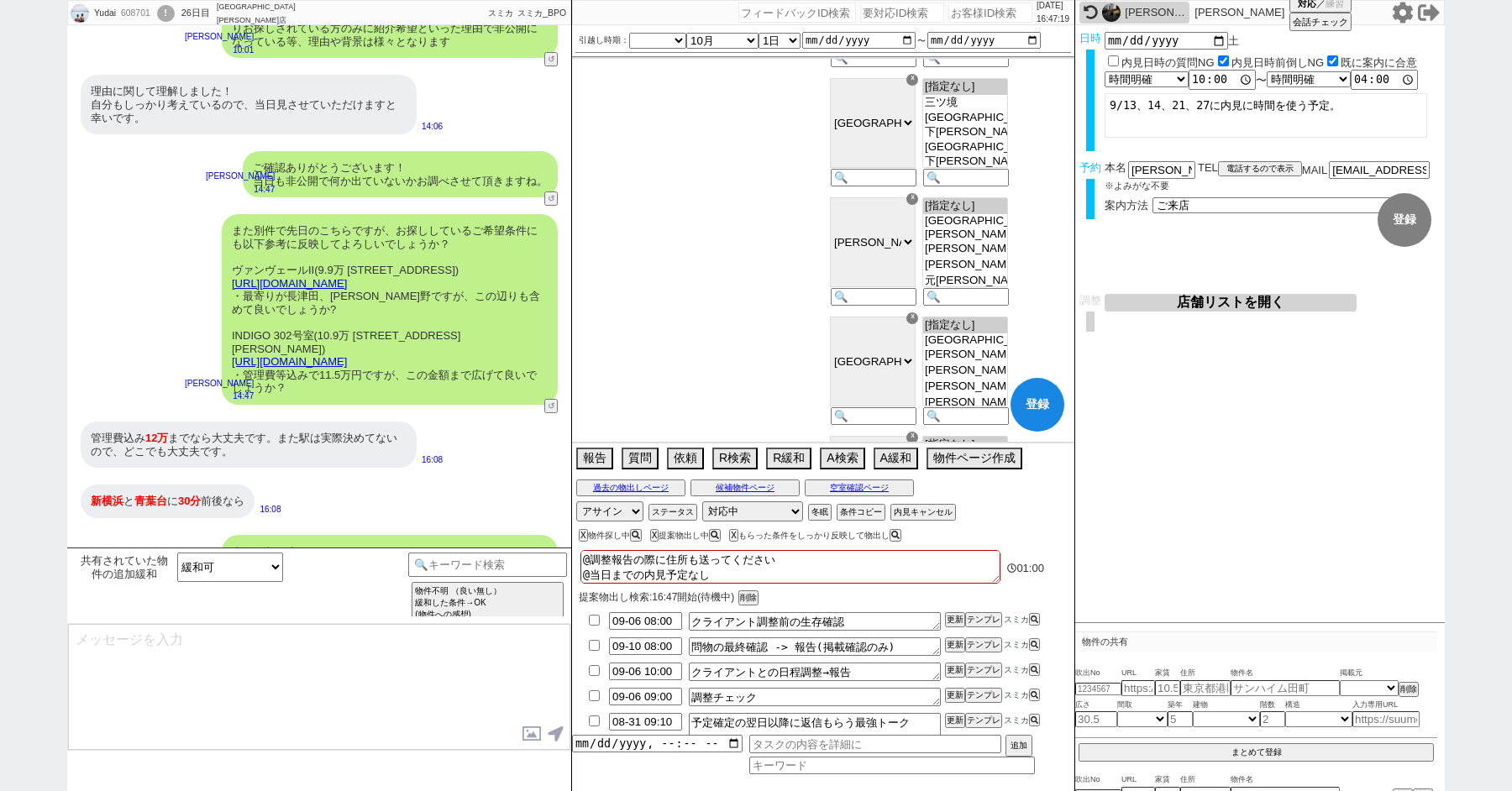
type textarea "またお部屋の広さは何平米or何畳以上などのご希望はございますか？"
checkbox input "false"
checkbox input "true"
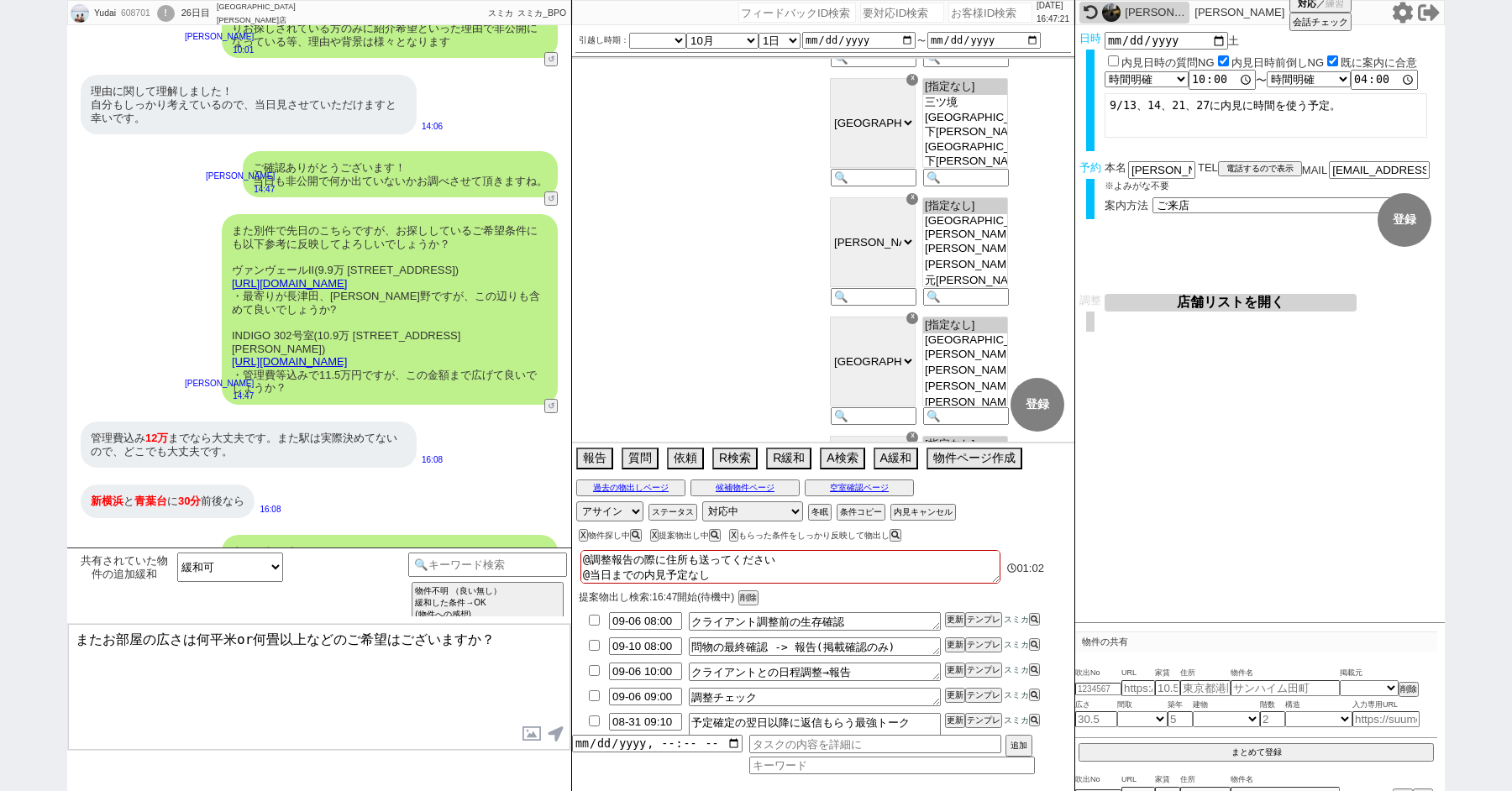
checkbox input "true"
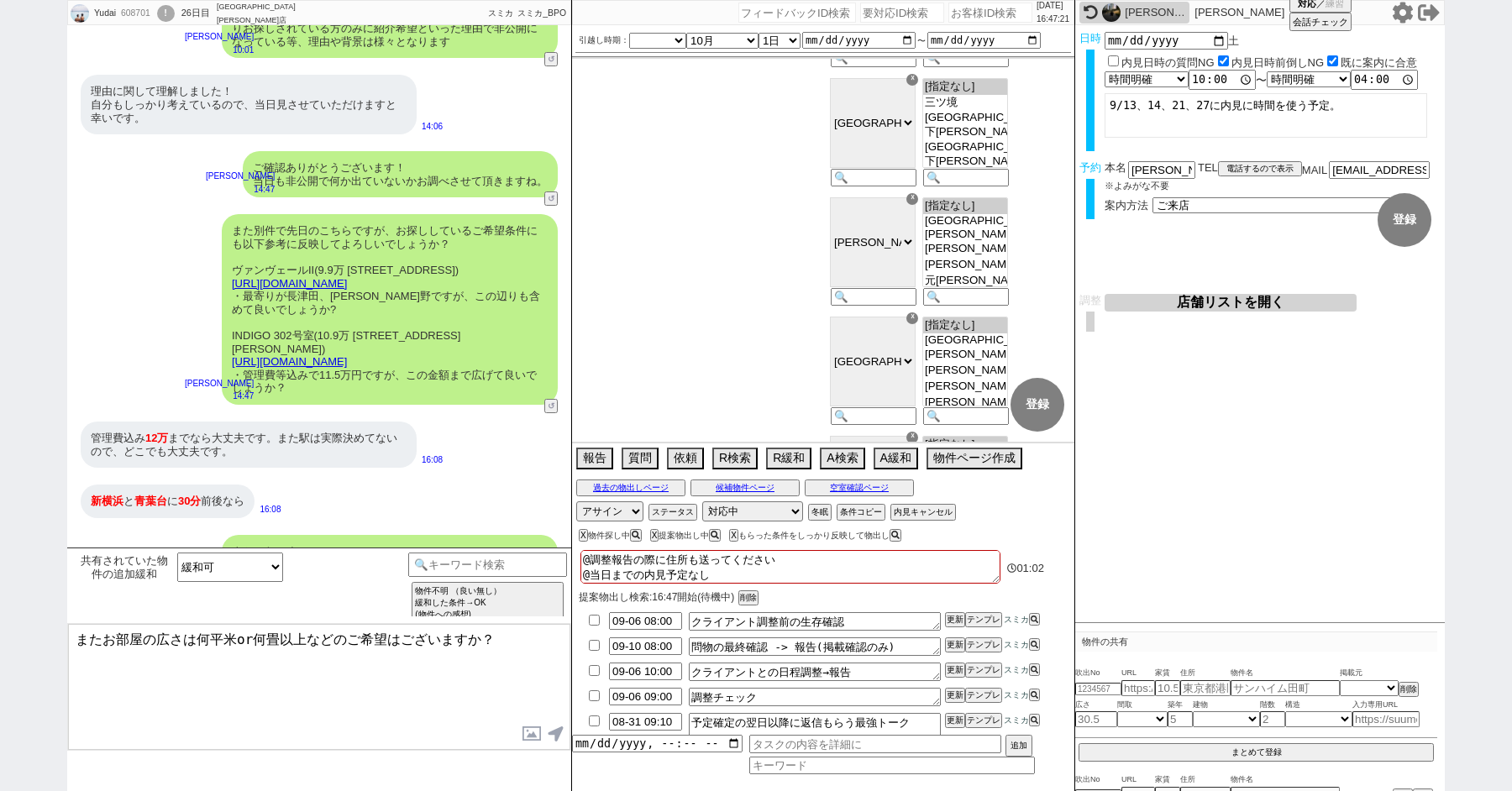
checkbox input "true"
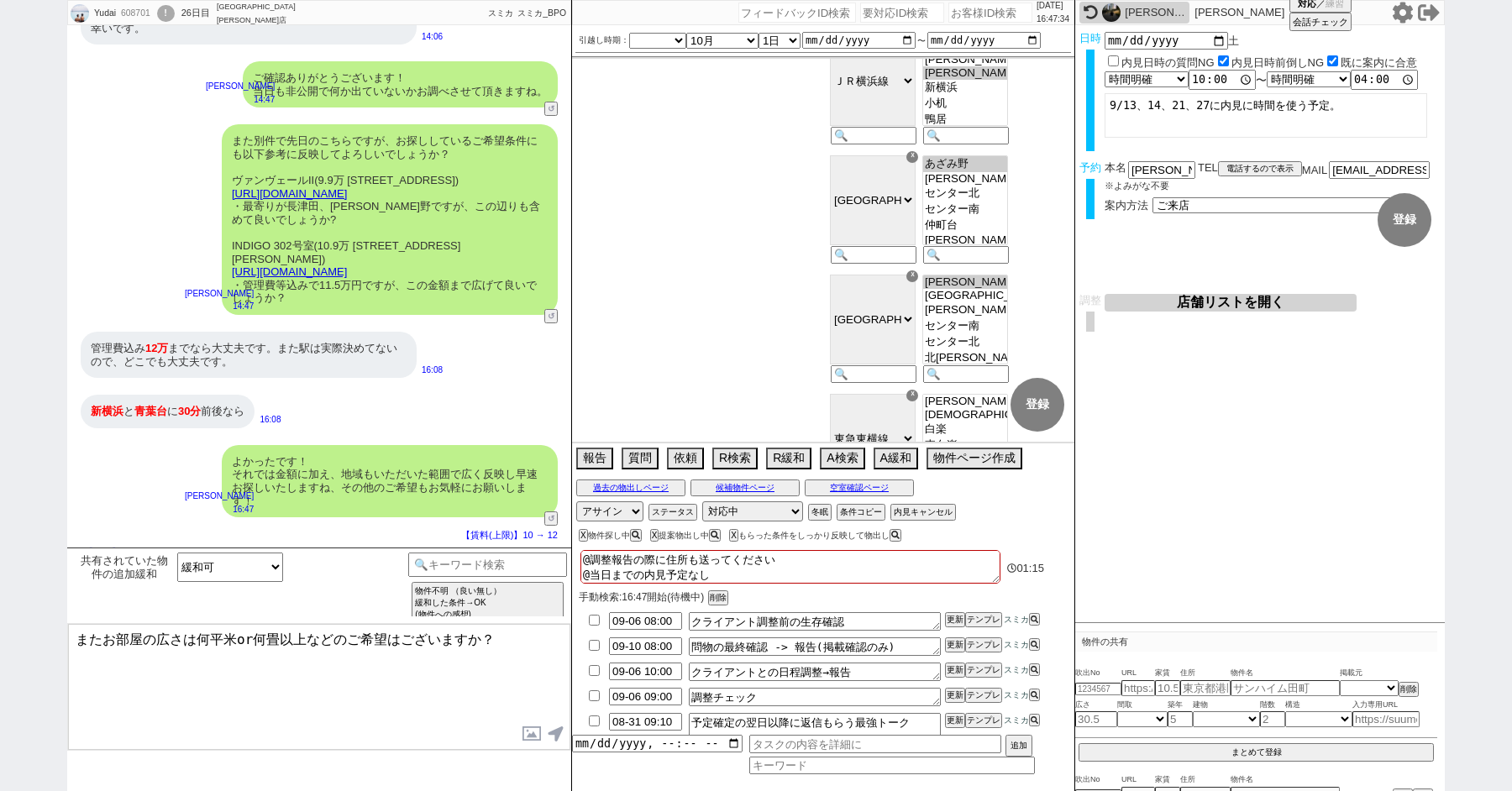
scroll to position [2710, 0]
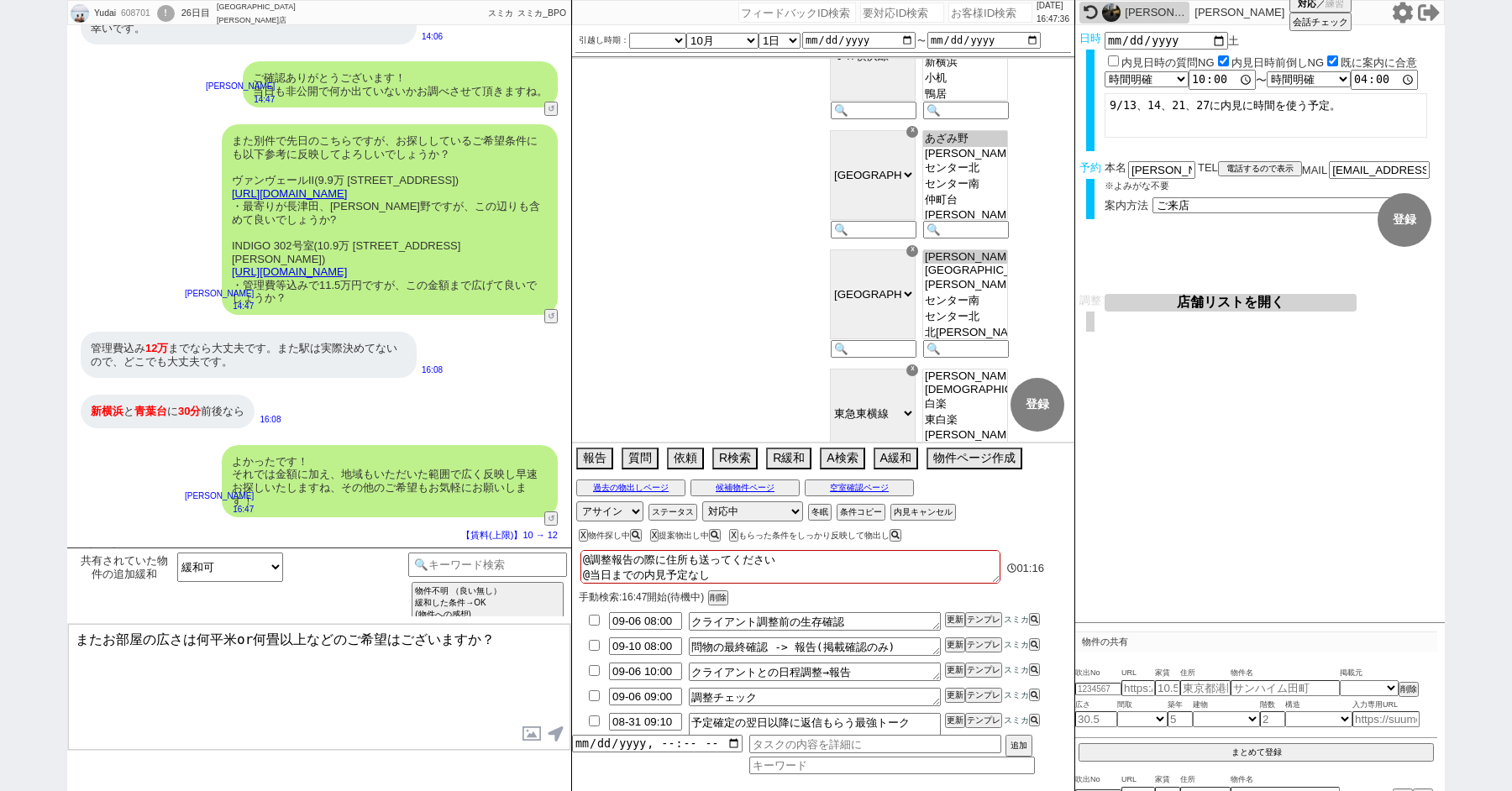
click at [298, 724] on textarea "またお部屋の広さは何平米or何畳以上などのご希望はございますか？" at bounding box center [319, 686] width 502 height 126
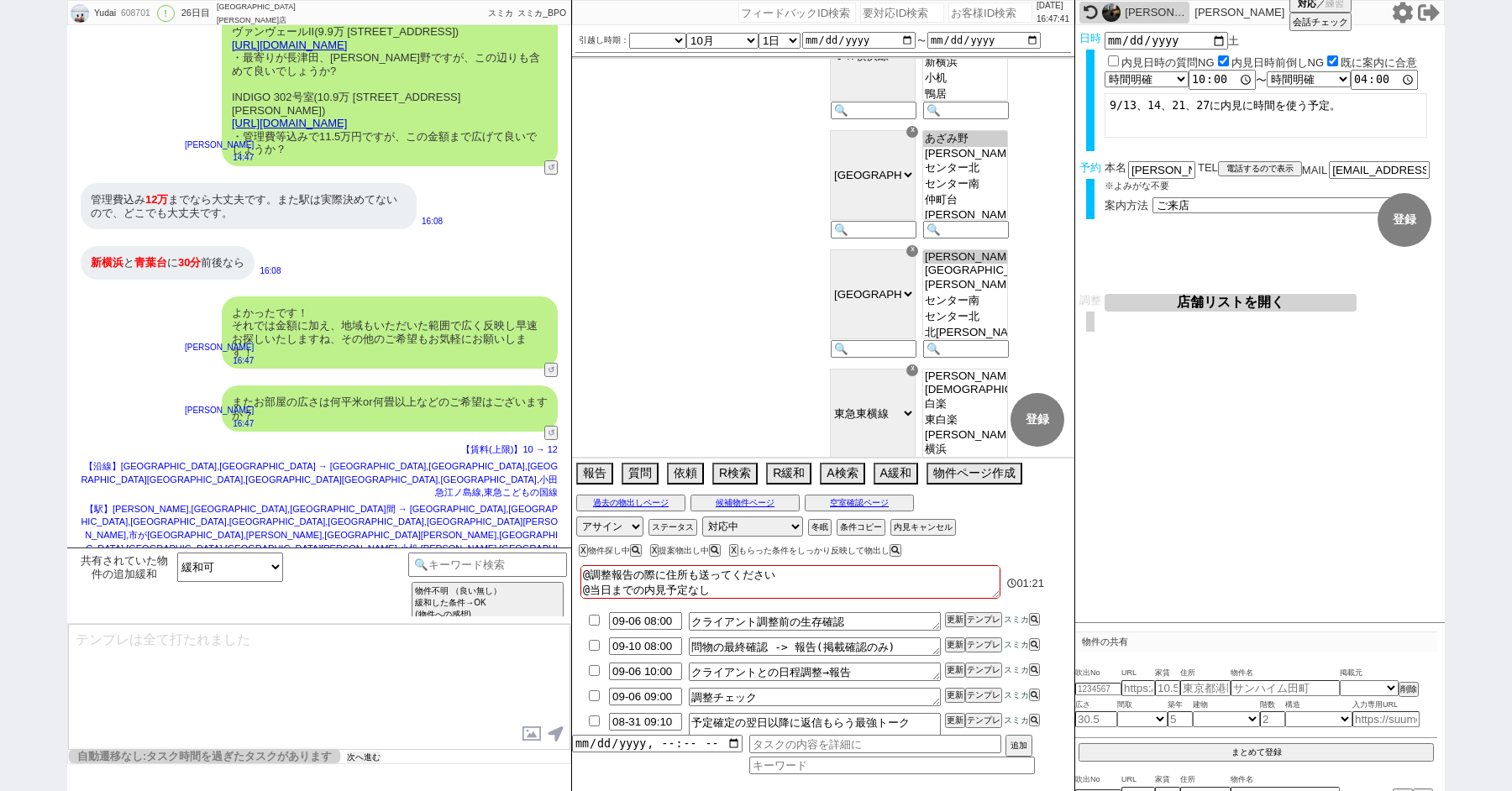
click at [360, 760] on button "次へ進む" at bounding box center [364, 756] width 34 height 12
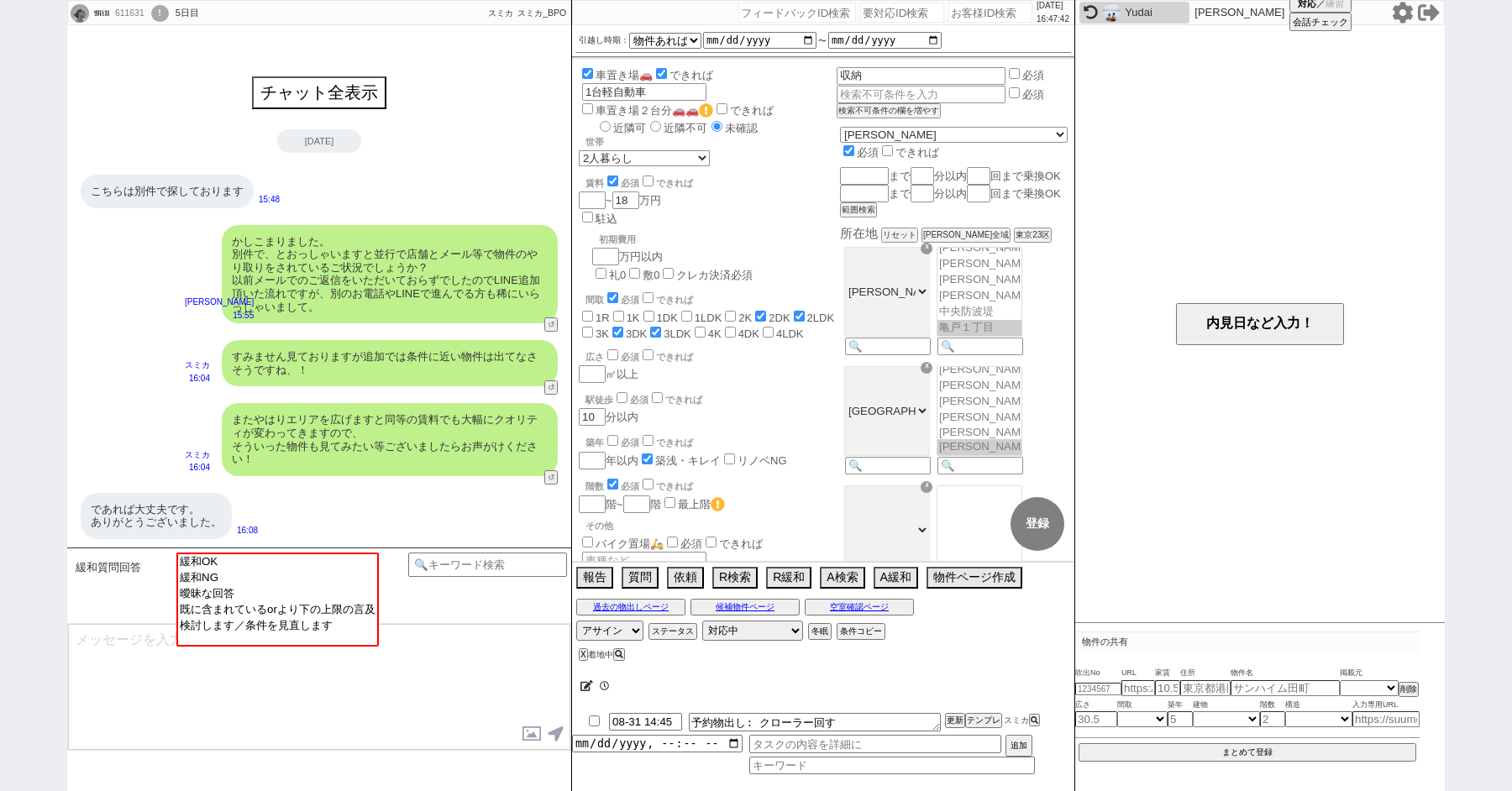
scroll to position [202, 0]
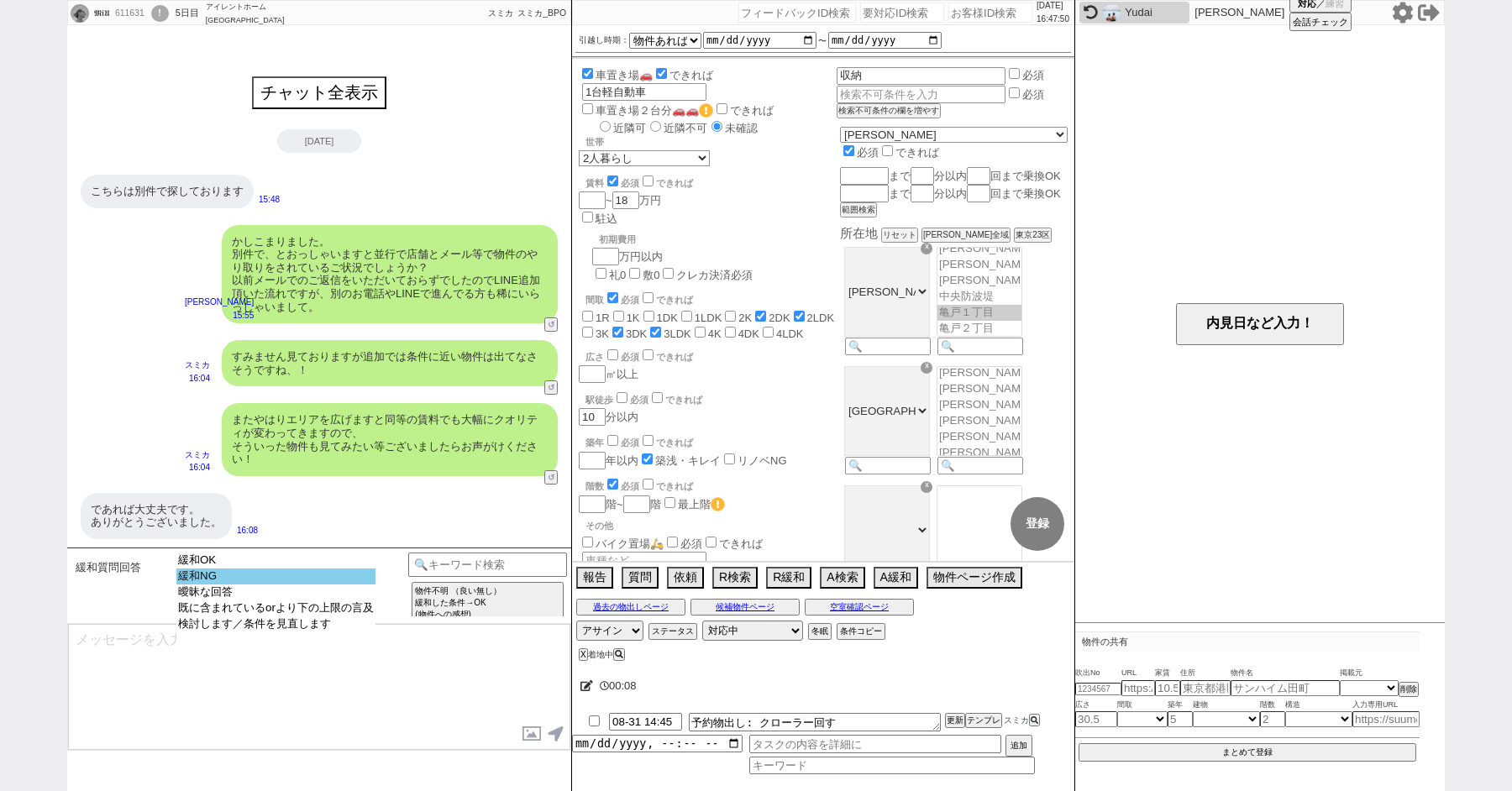
click at [261, 584] on option "緩和NG" at bounding box center [276, 592] width 199 height 16
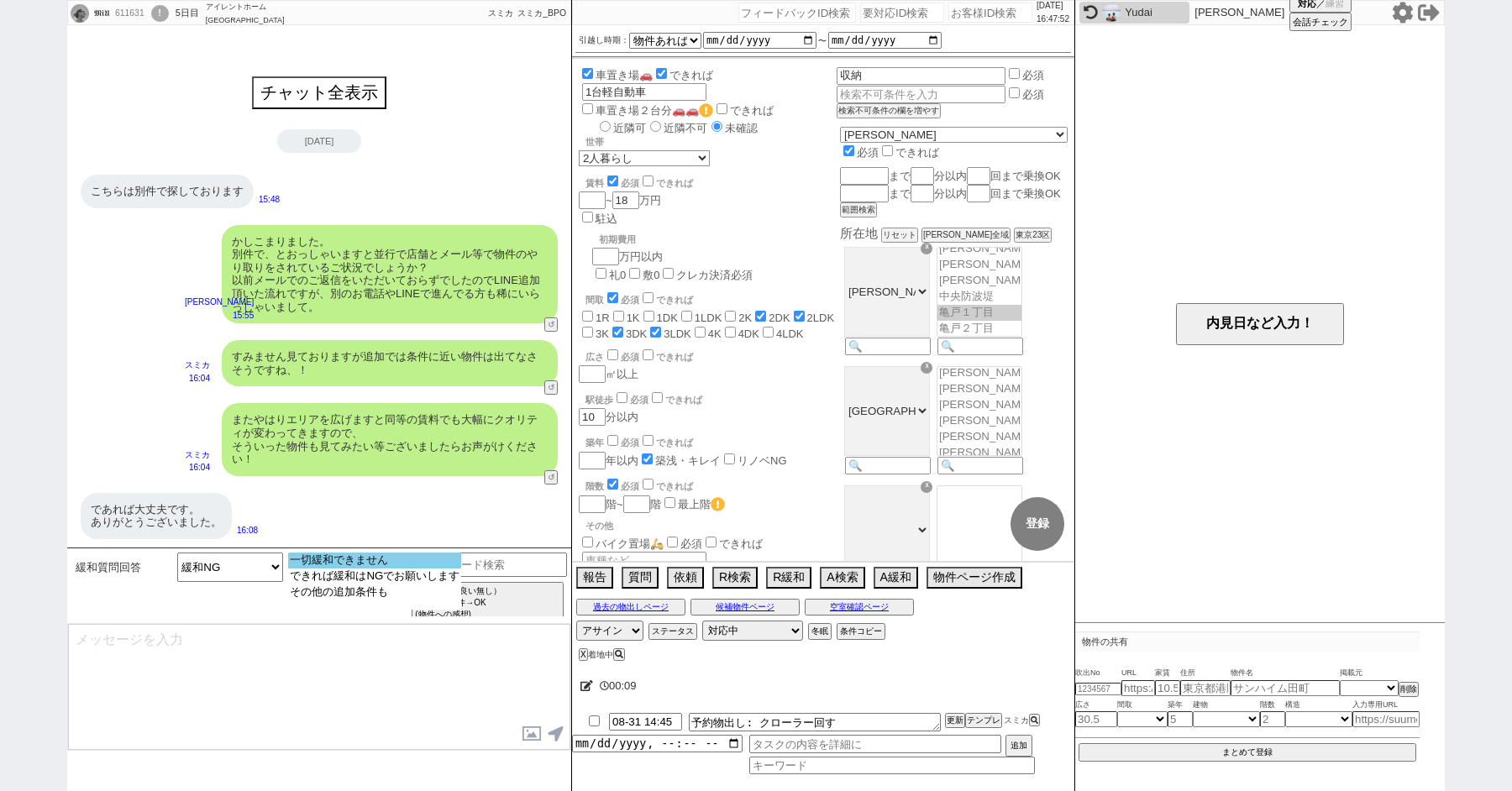
click at [345, 568] on option "一切緩和できません" at bounding box center [374, 576] width 173 height 16
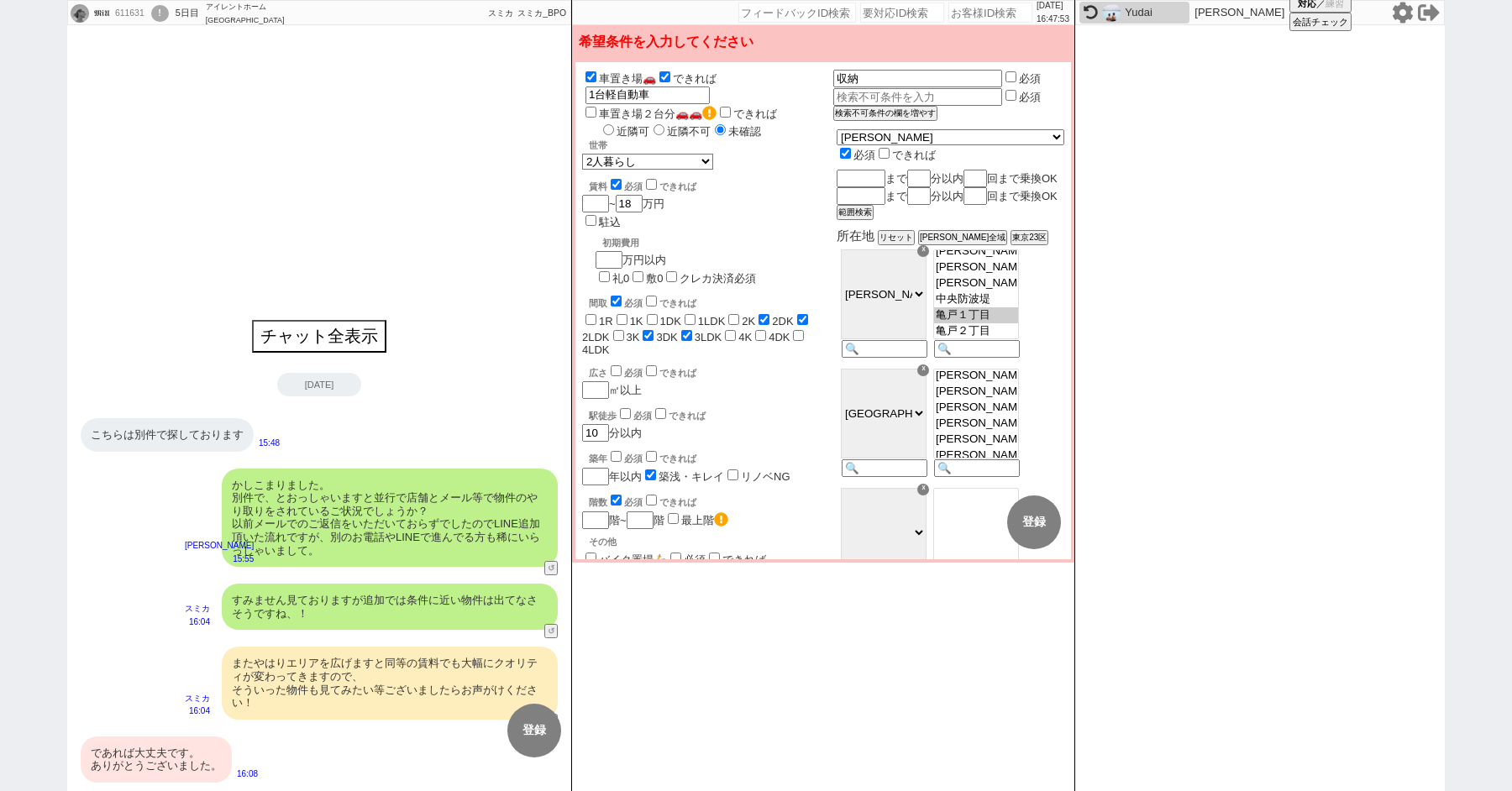
click at [195, 760] on div "であれば大丈夫です。 ありがとうございました。" at bounding box center [156, 759] width 151 height 46
click at [626, 408] on input "checkbox" at bounding box center [625, 413] width 11 height 11
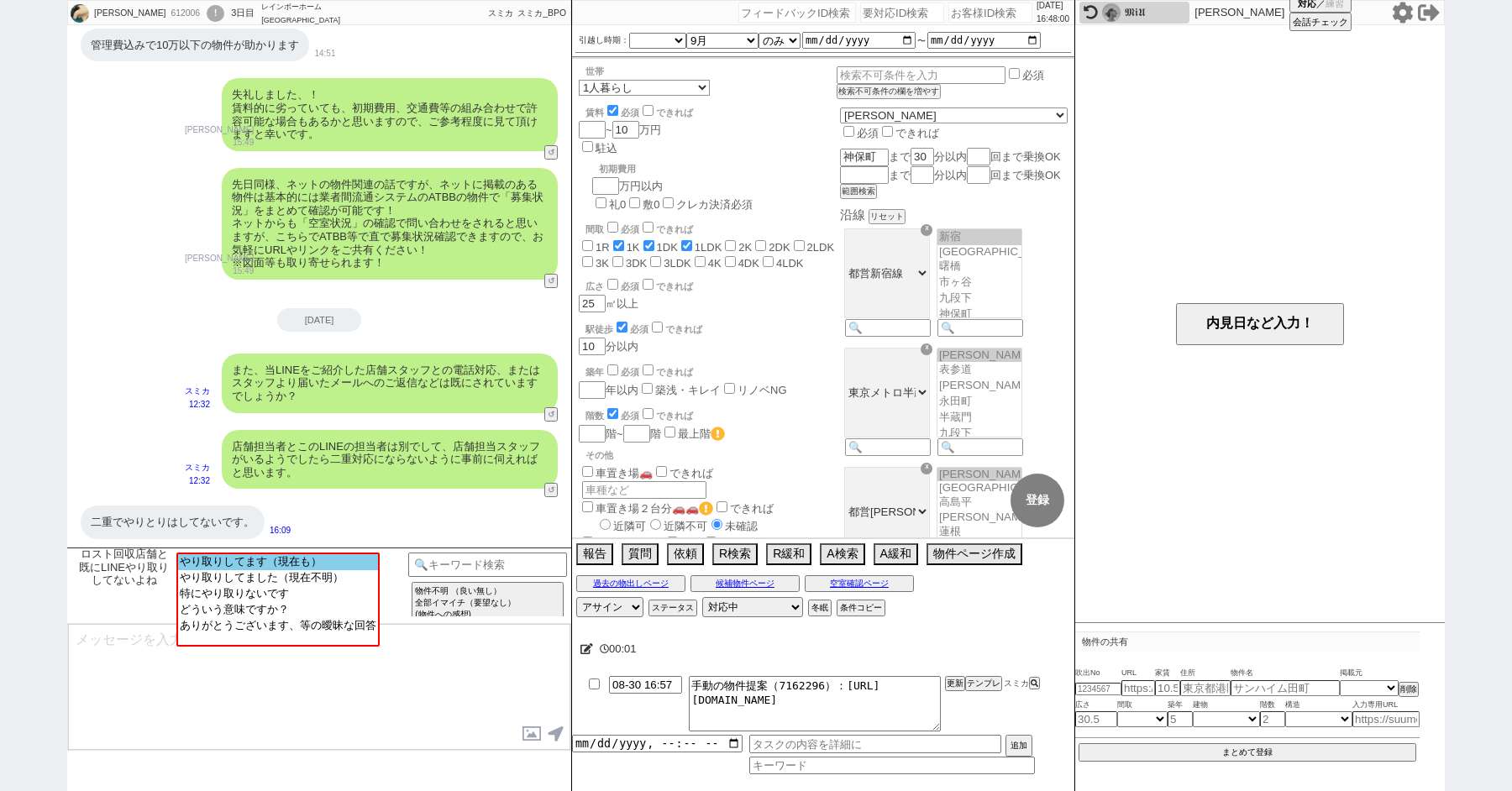
scroll to position [21, 0]
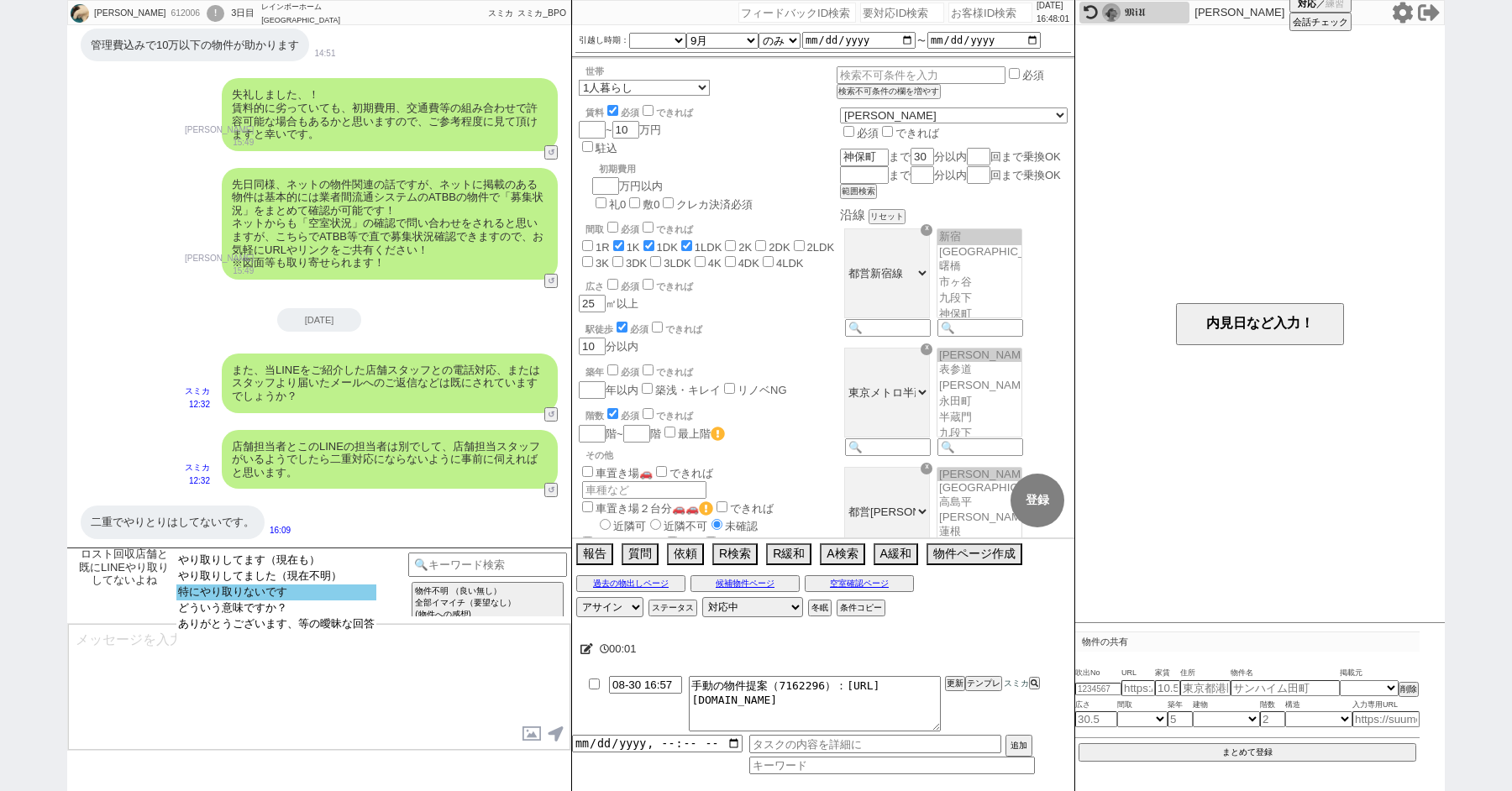
click at [262, 600] on option "特にやり取りないです" at bounding box center [276, 608] width 200 height 16
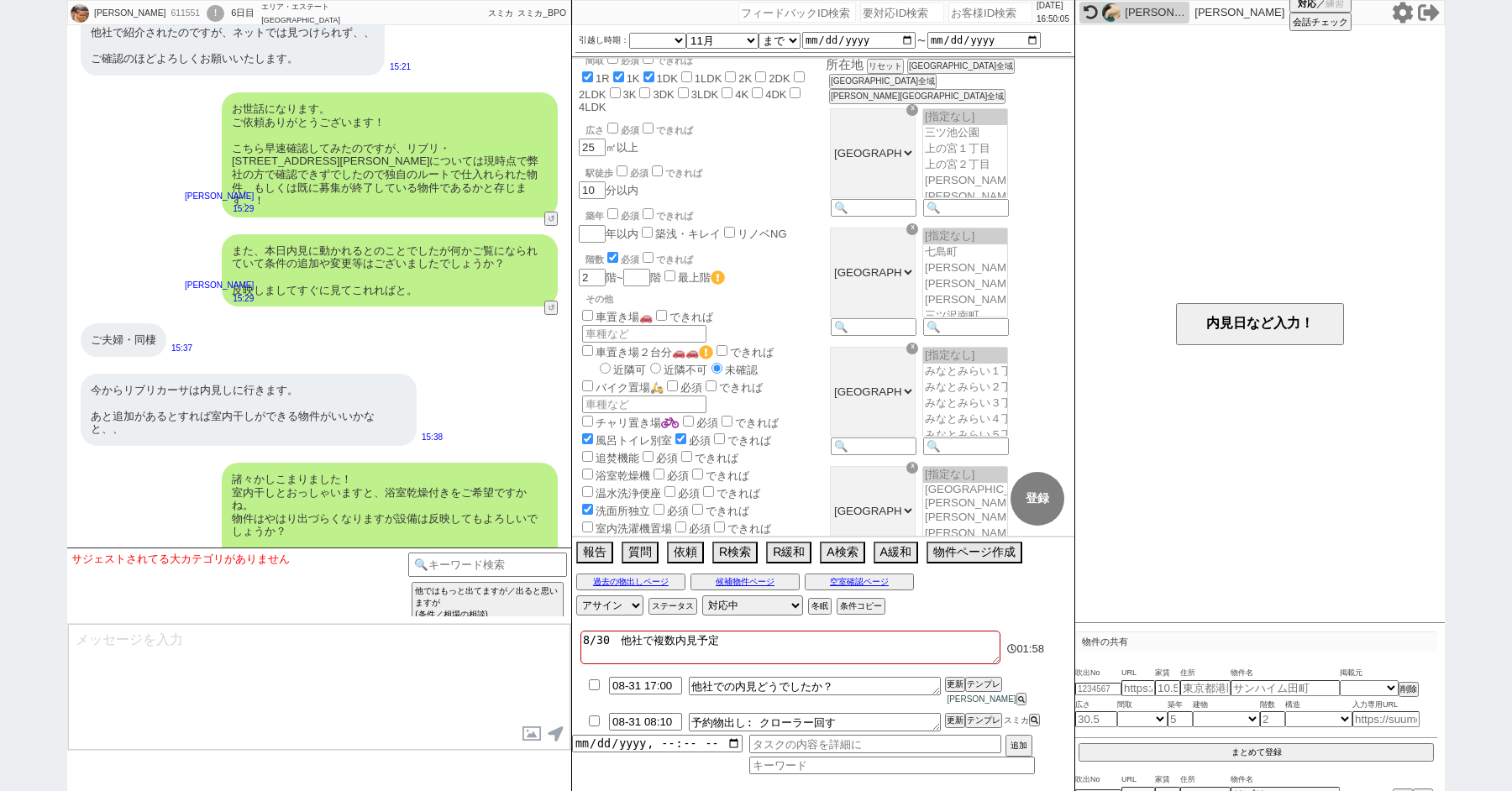
scroll to position [5878, 0]
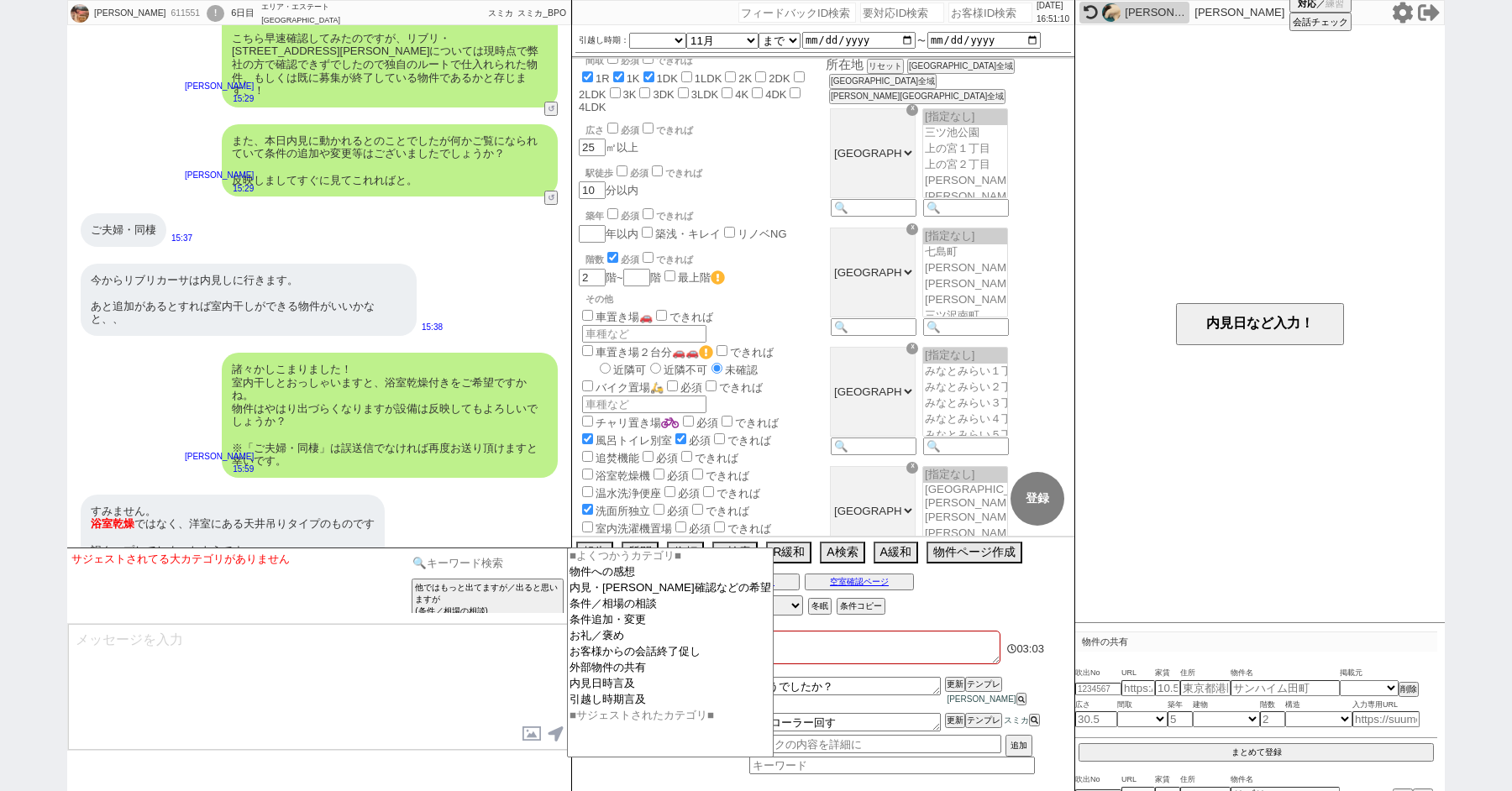
click at [447, 561] on input at bounding box center [487, 563] width 159 height 21
click at [617, 628] on option "条件追加・変更" at bounding box center [670, 636] width 205 height 16
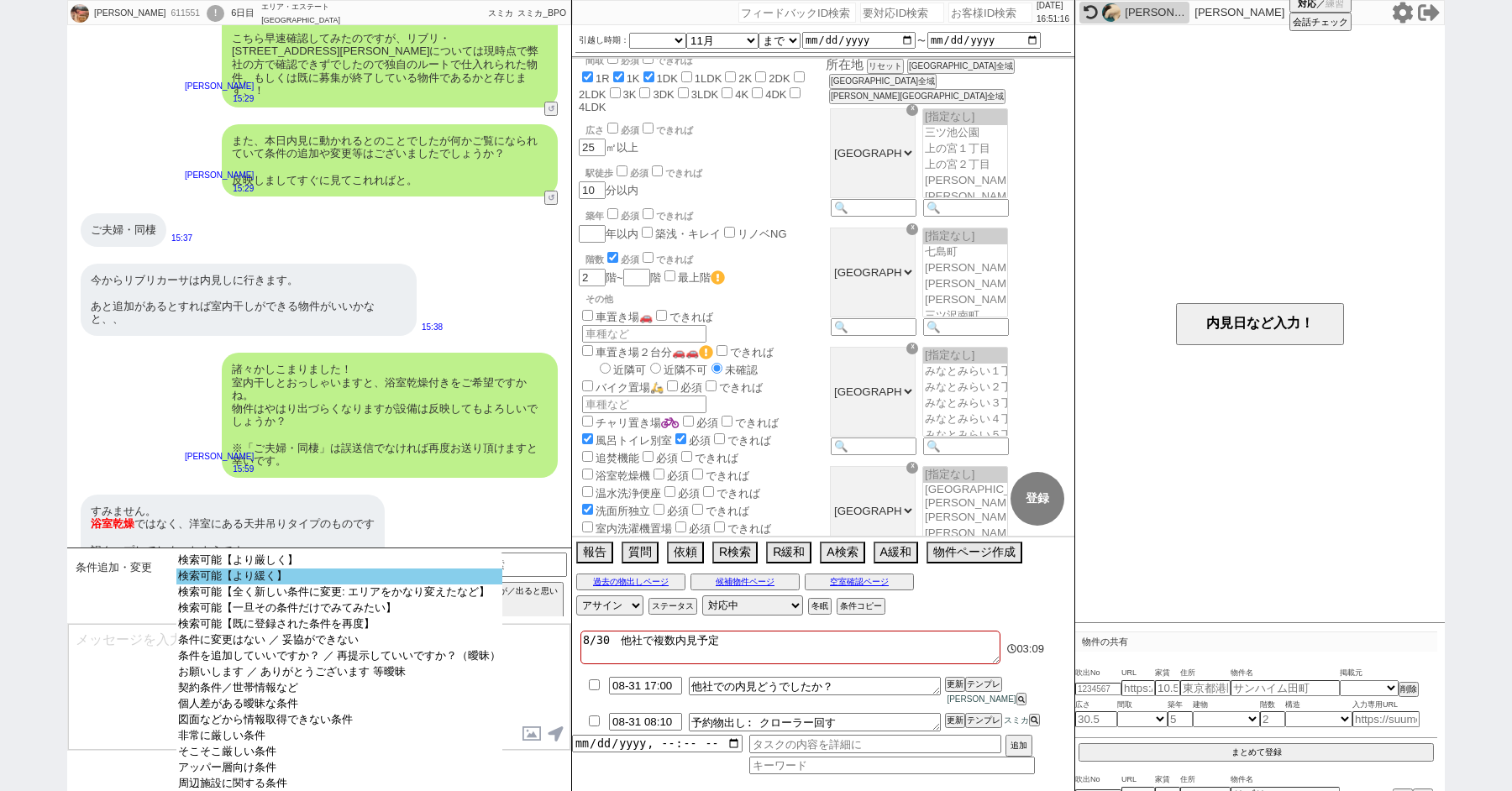
click at [291, 584] on option "検索可能【より緩く】" at bounding box center [339, 592] width 326 height 16
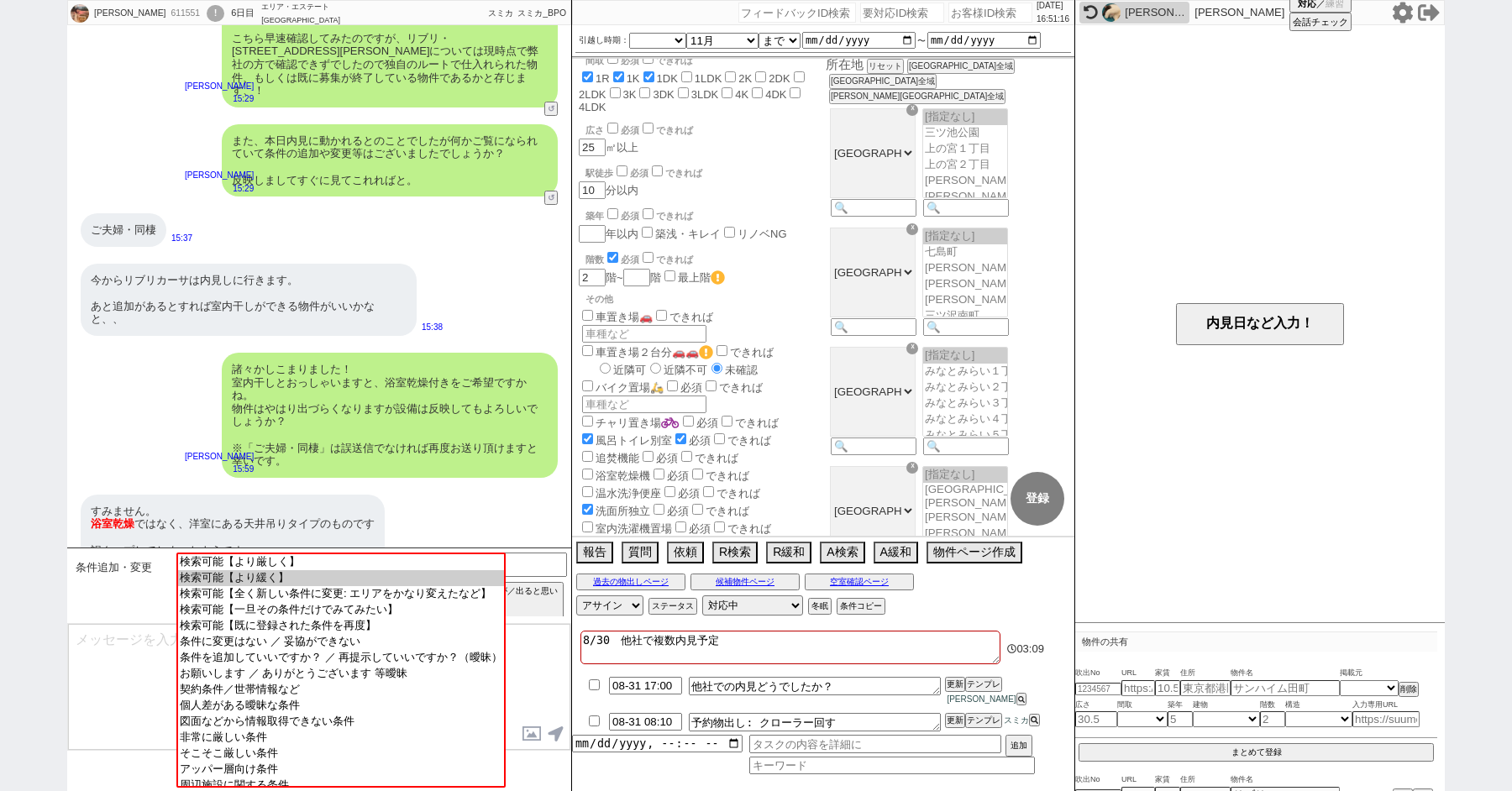
scroll to position [5663, 0]
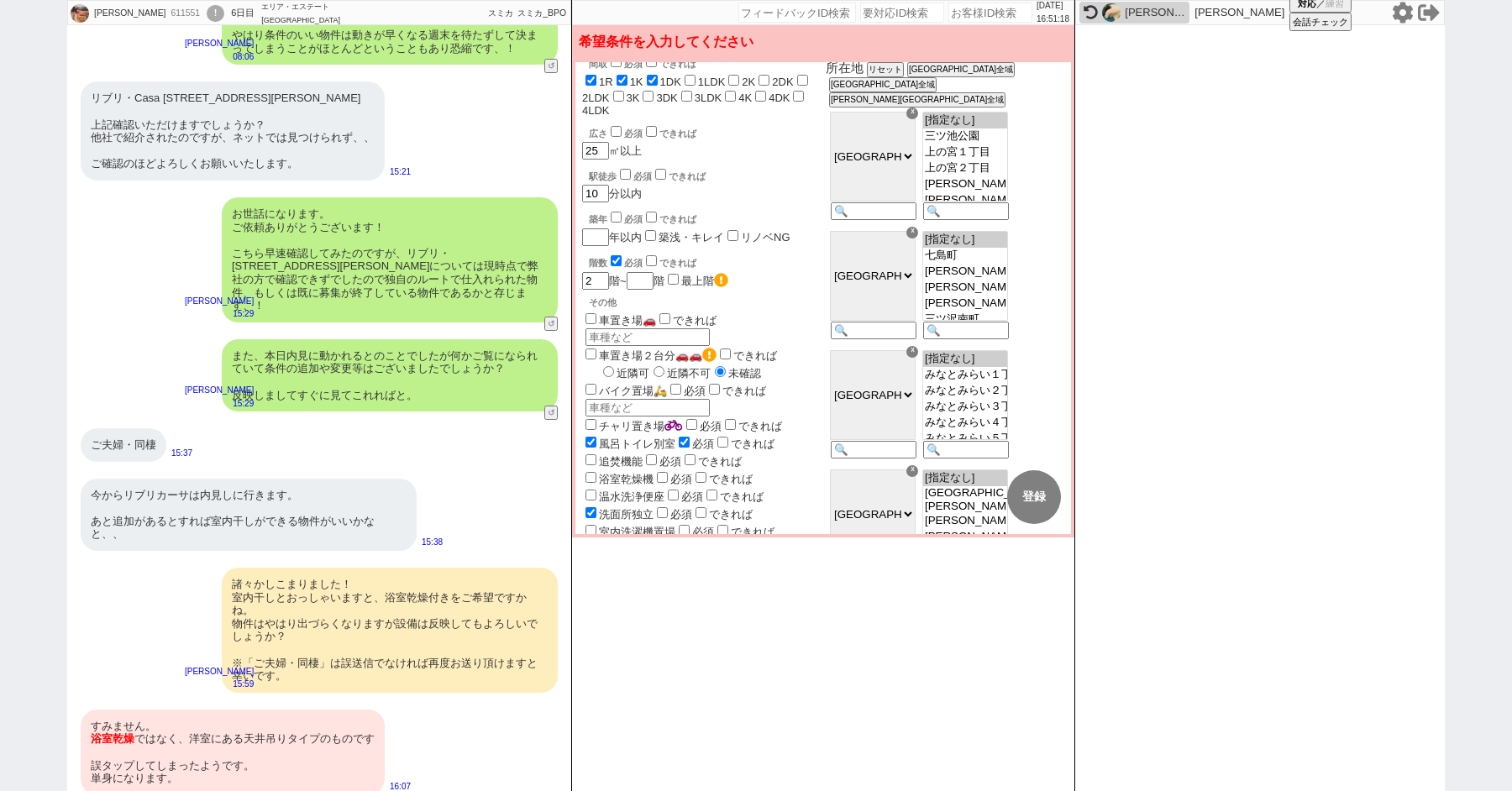
click at [243, 709] on div "すみません。 浴室乾燥 ではなく、洋室にある天井吊りタイプのものです 誤タップしてしまったようです。 単身になります。" at bounding box center [232, 752] width 304 height 86
click at [146, 709] on div "すみません。 浴室乾燥 ではなく、洋室にある天井吊りタイプのものです 誤タップしてしまったようです。 単身になります。" at bounding box center [232, 752] width 304 height 86
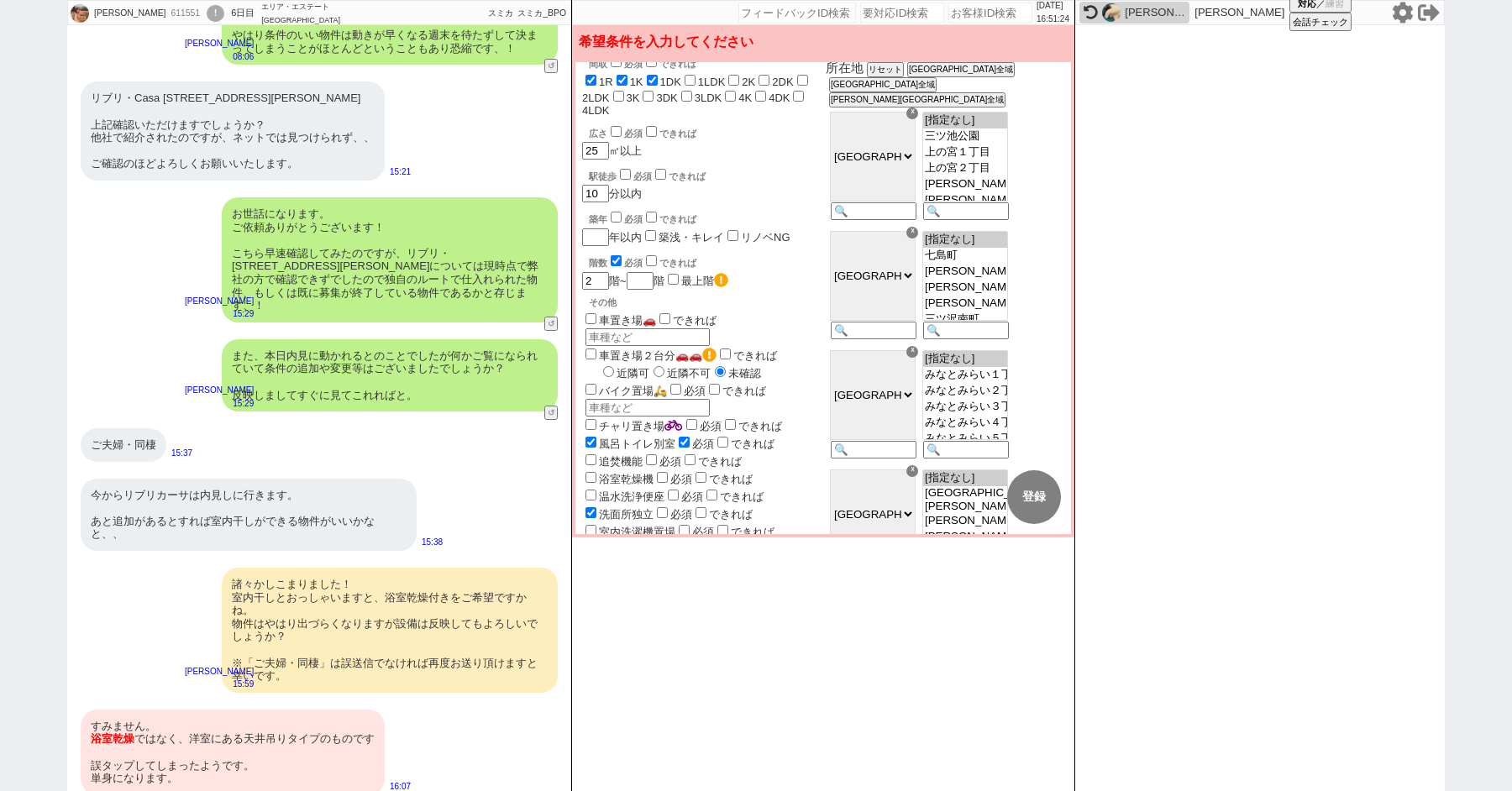
click at [588, 507] on input "洗面所独立" at bounding box center [591, 513] width 11 height 11
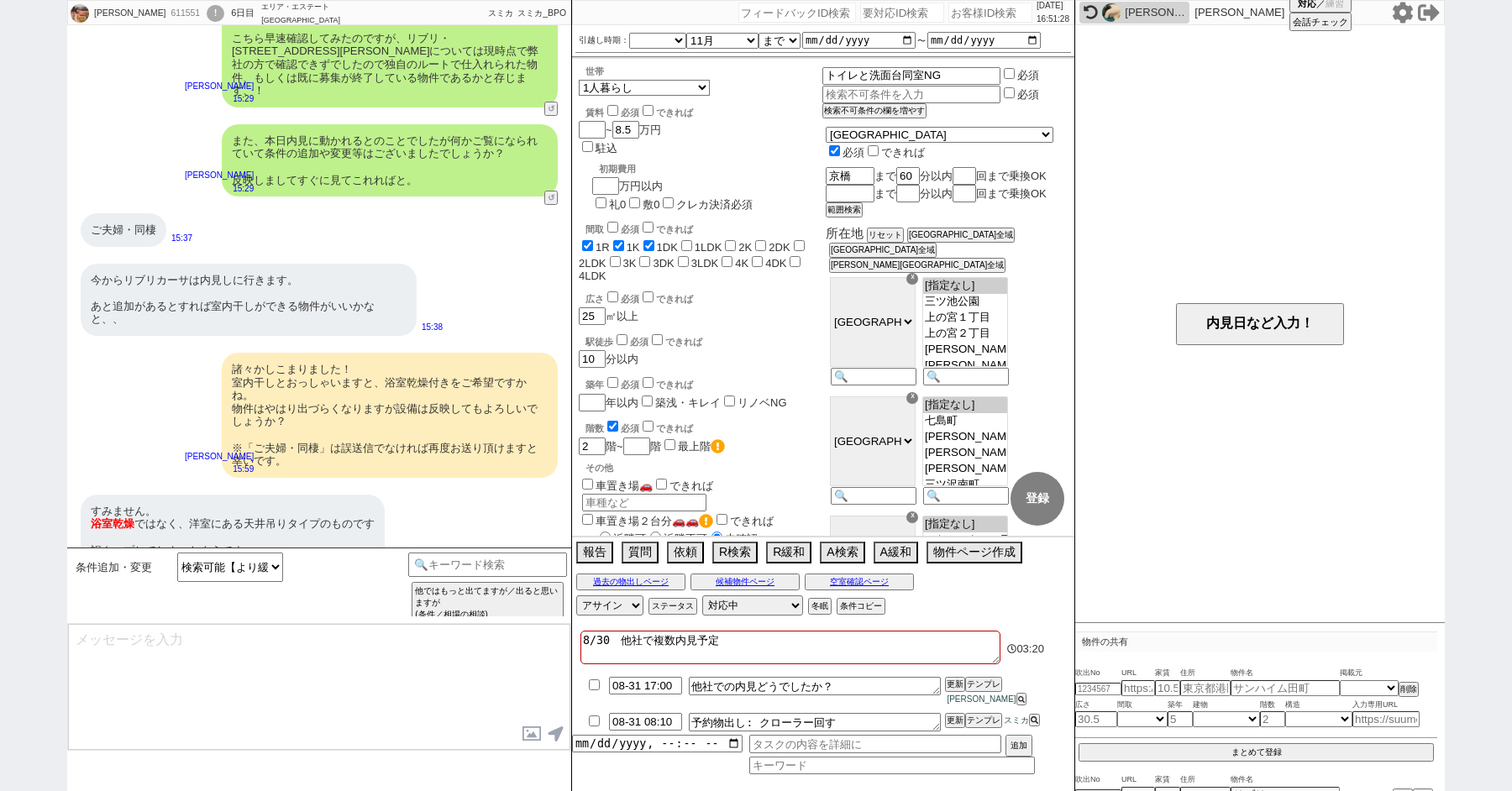
scroll to position [74, 0]
click at [220, 654] on textarea "かしこまりました！" at bounding box center [319, 686] width 502 height 126
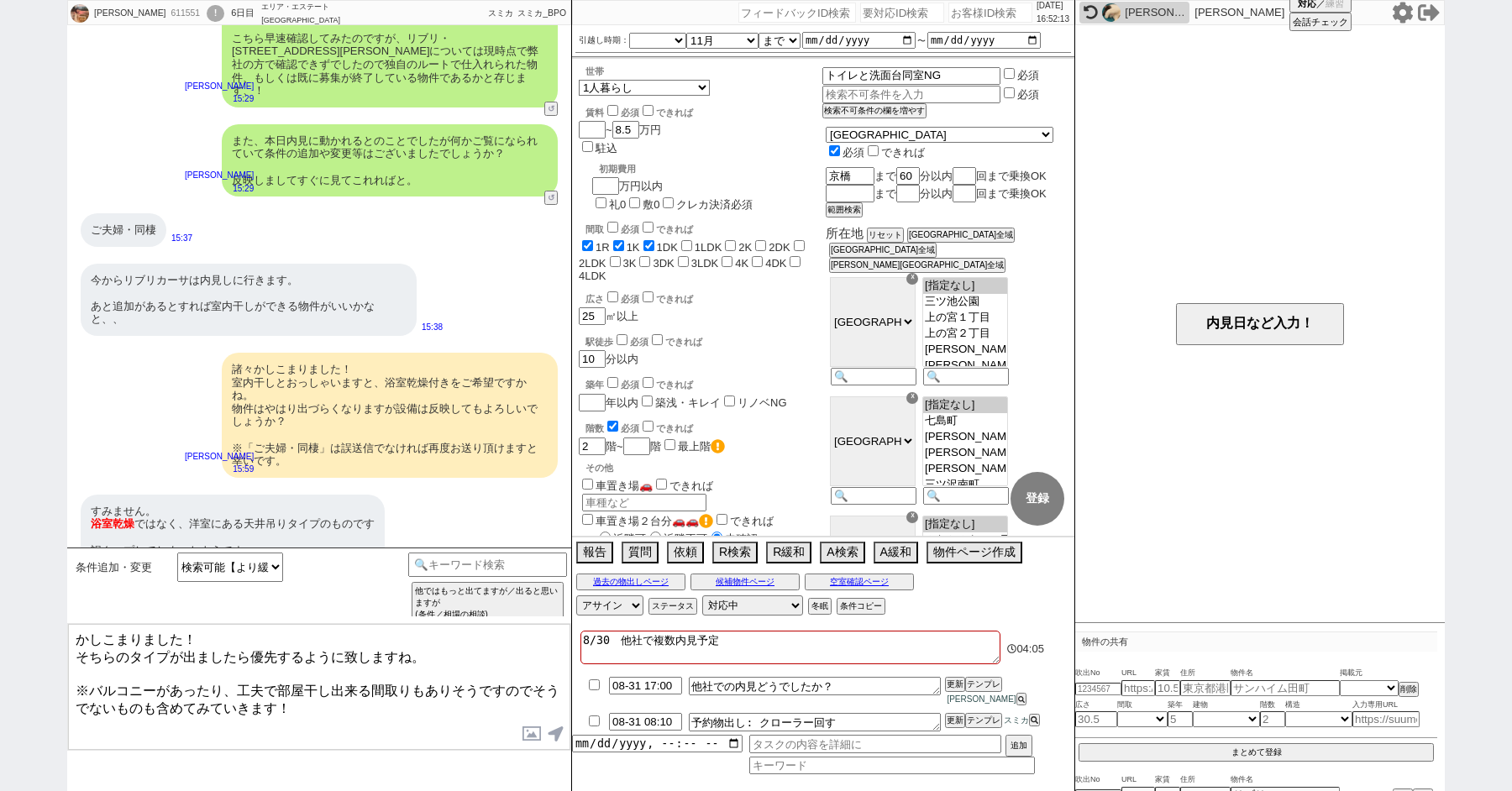
click at [187, 636] on textarea "かしこまりました！ そちらのタイプが出ましたら優先するように致しますね。 ※バルコニーがあったり、工夫で部屋干し出来る間取りもありそうですのでそうでないものも…" at bounding box center [319, 686] width 502 height 126
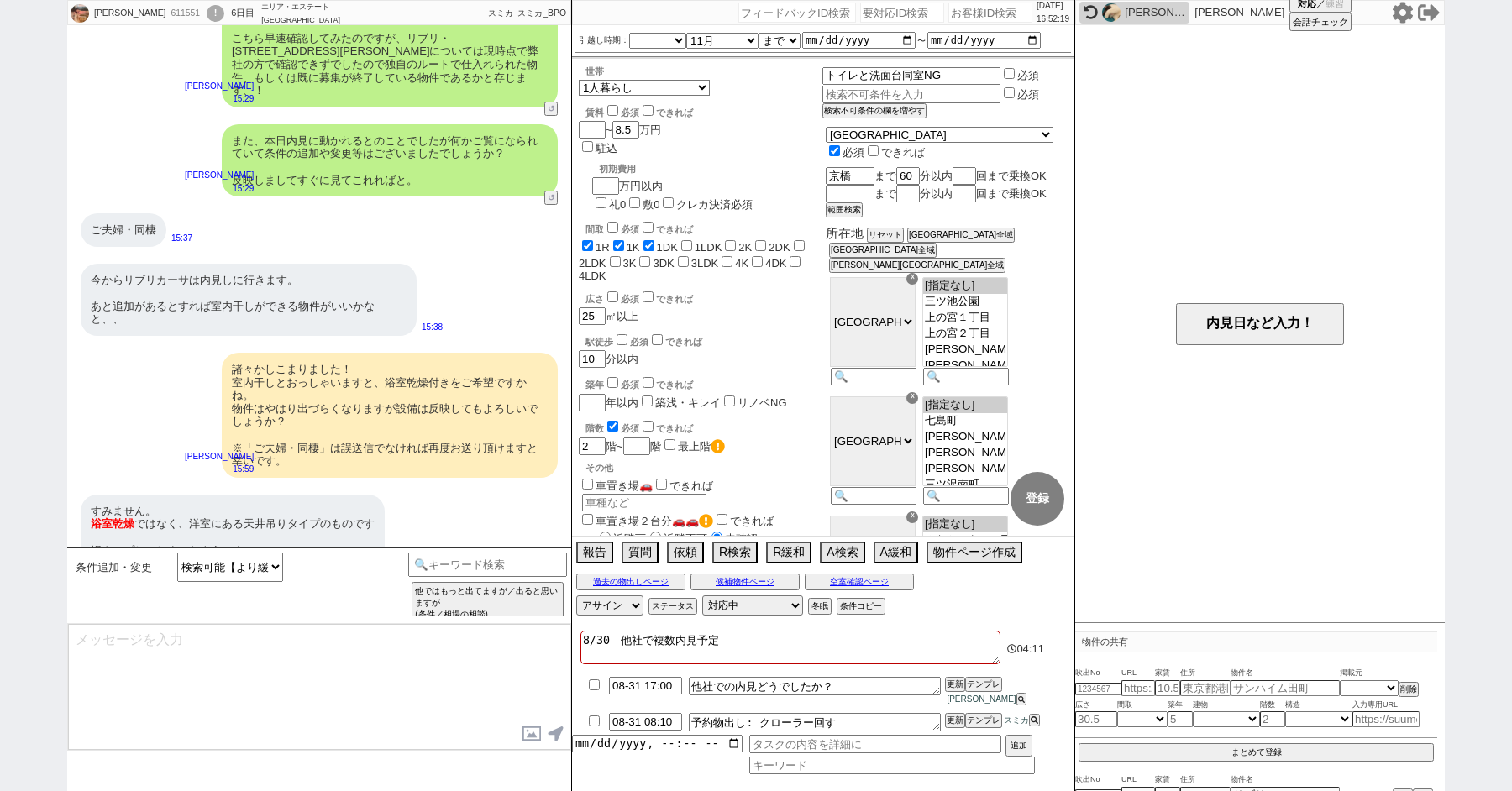
scroll to position [5980, 0]
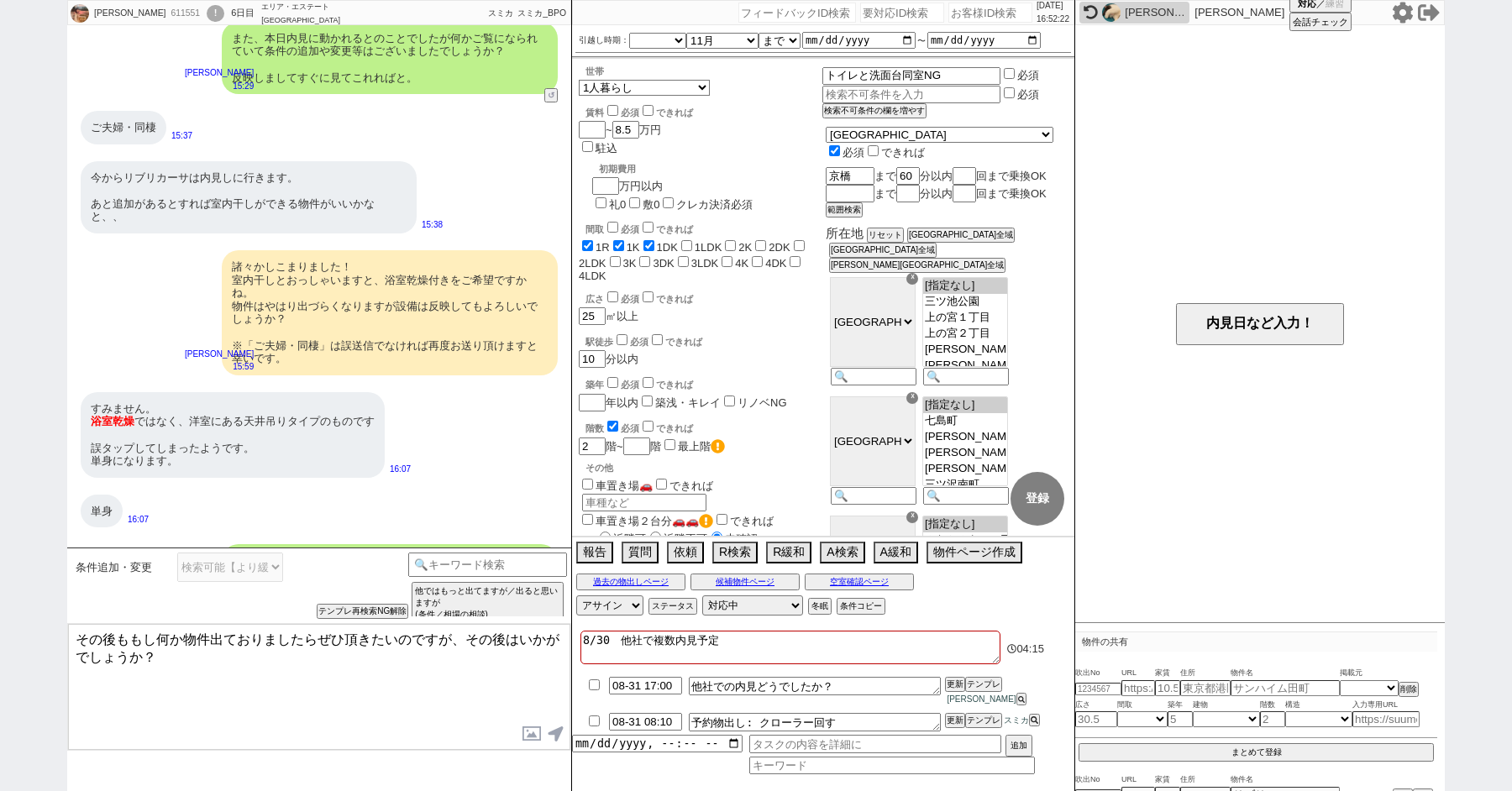
click at [240, 664] on textarea "その後ももし何か物件出ておりましたらぜひ頂きたいのですが、その後はいかがでしょうか？" at bounding box center [319, 686] width 502 height 126
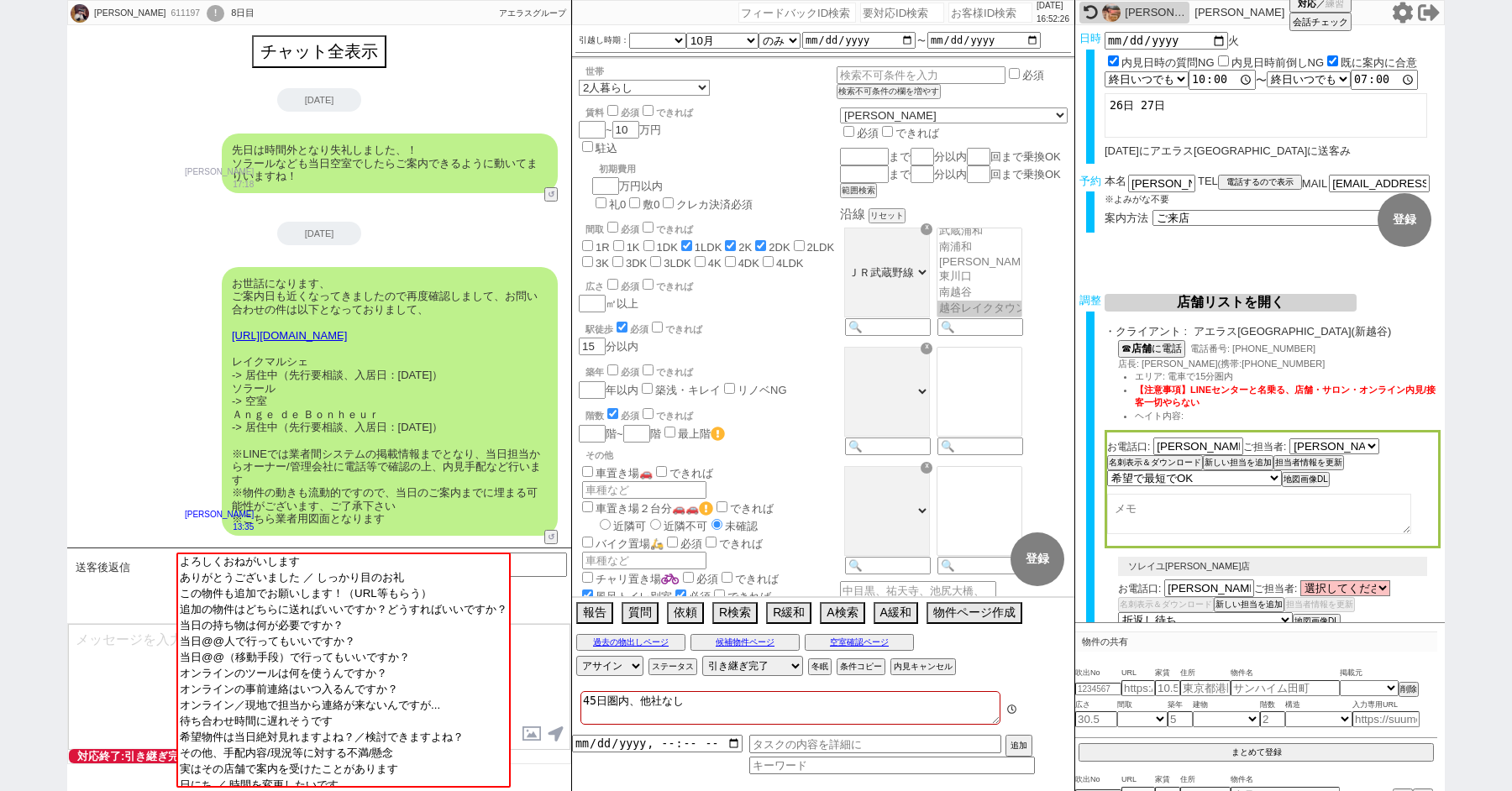
scroll to position [184, 0]
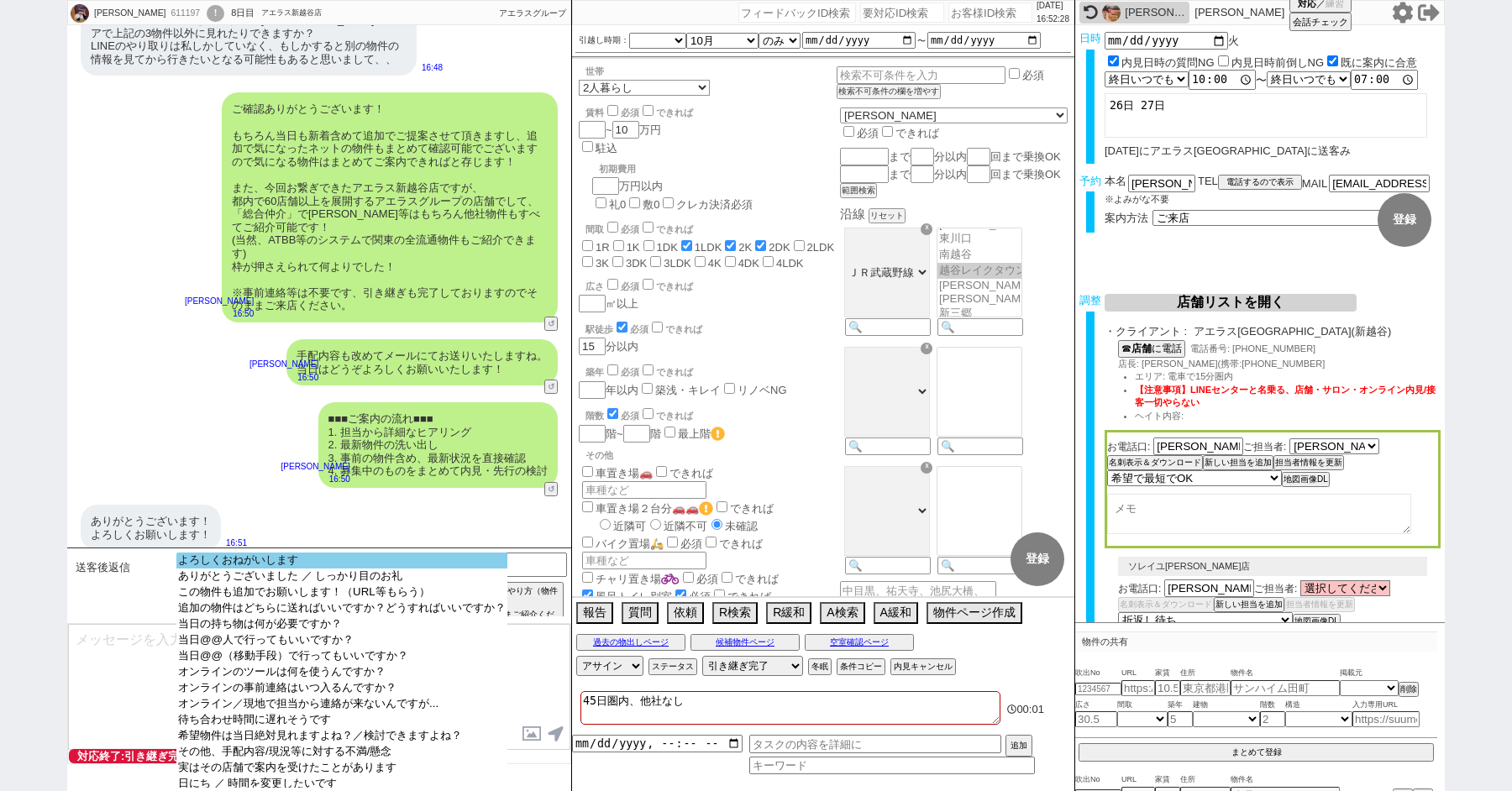
click at [217, 569] on option "よろしくおねがいします" at bounding box center [342, 576] width 331 height 16
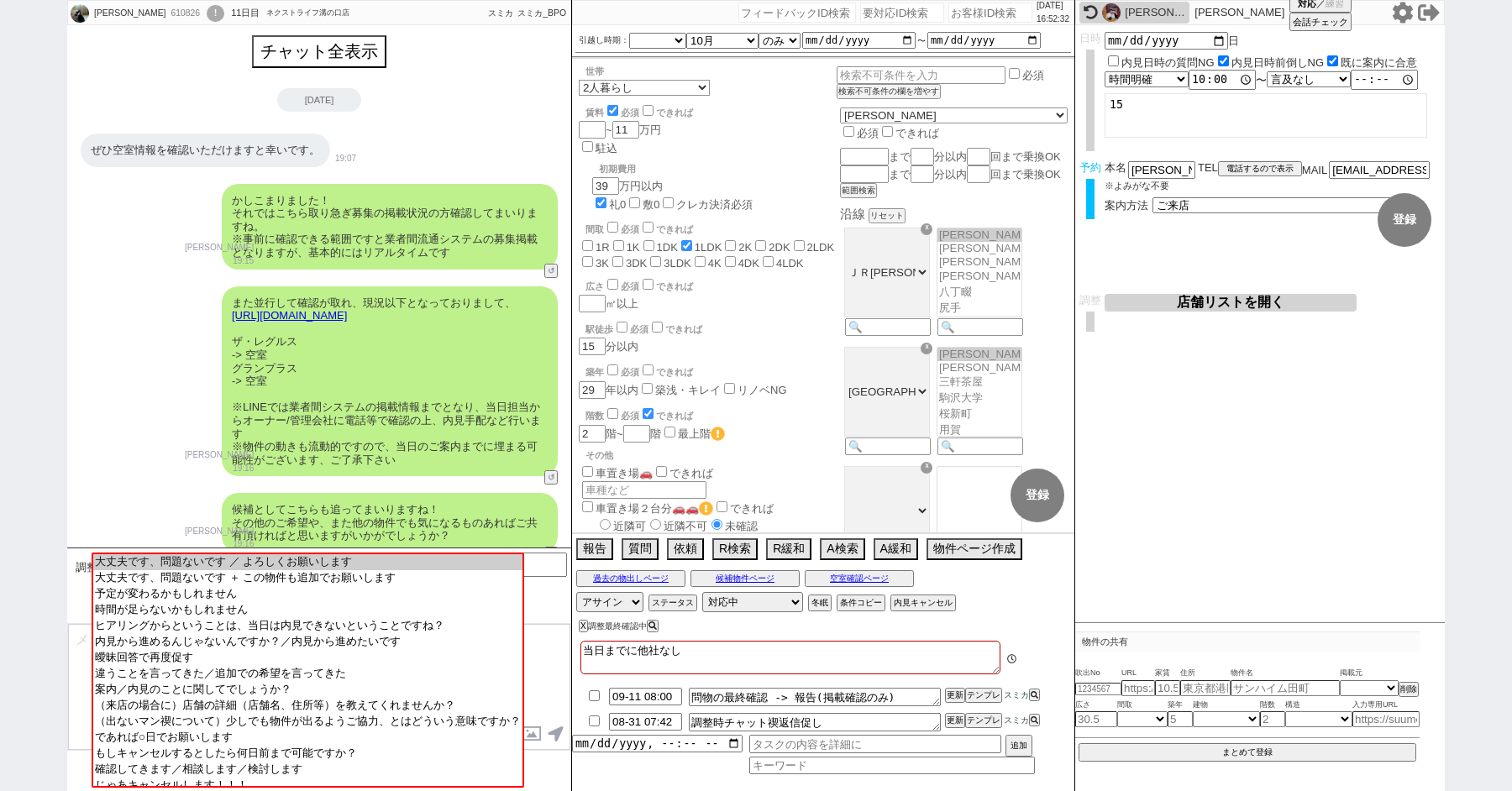
scroll to position [3828, 0]
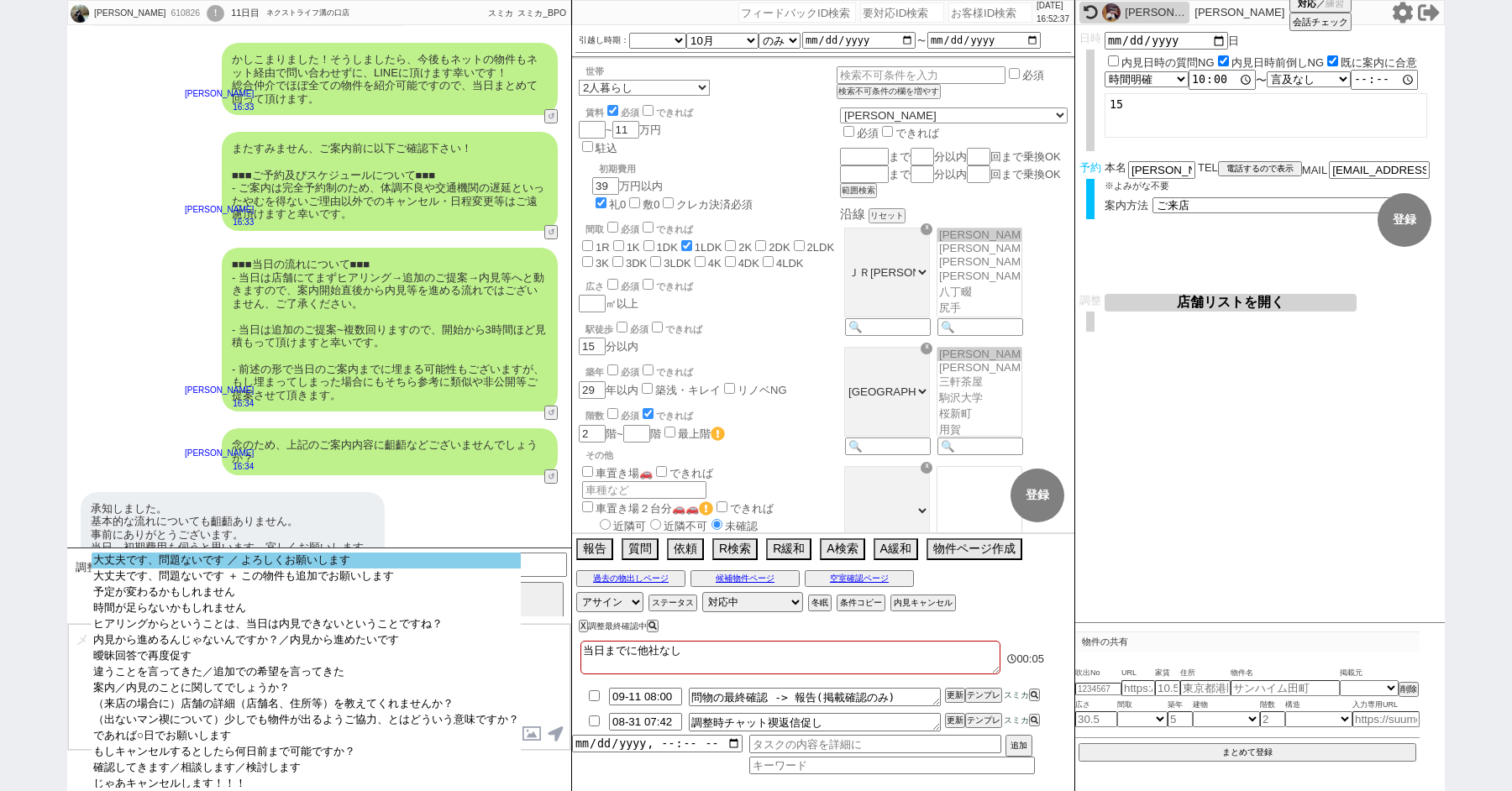
click at [200, 568] on option "大丈夫です、問題ないです ／ よろしくお願いします" at bounding box center [306, 576] width 429 height 16
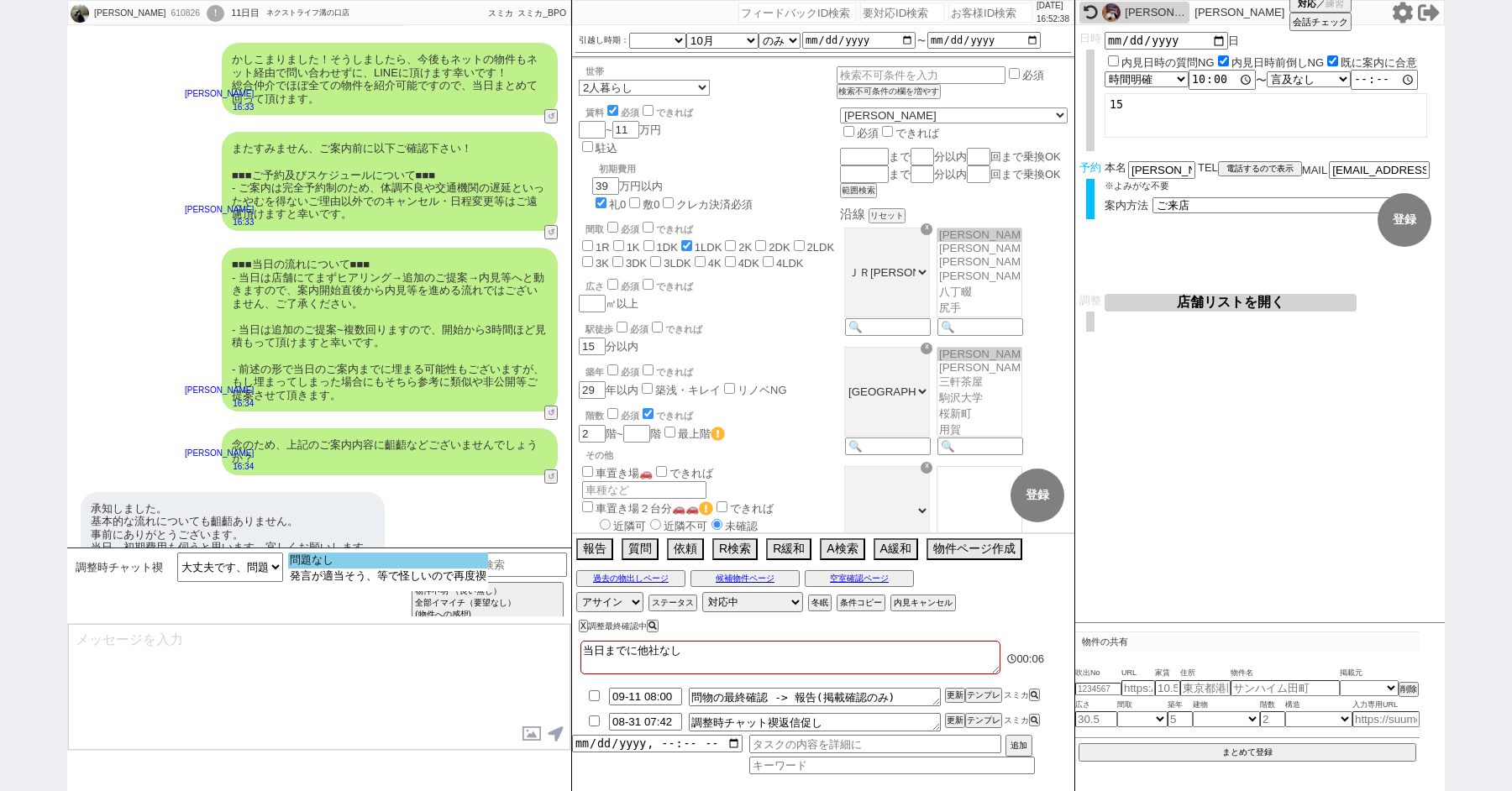
click at [314, 568] on option "問題なし" at bounding box center [388, 576] width 200 height 16
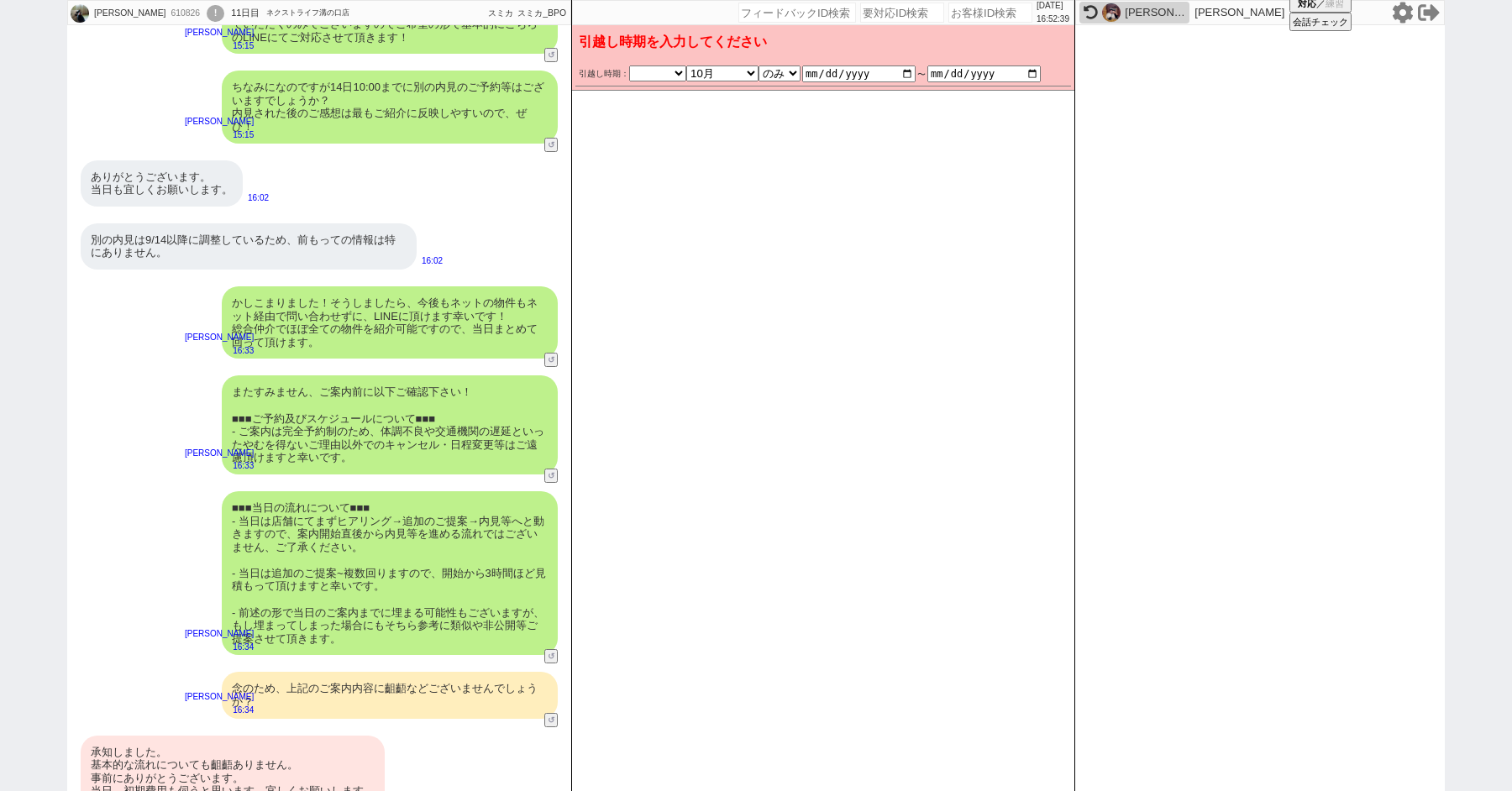
click at [165, 751] on div "承知しました。 基本的な流れについても齟齬ありません。 事前にありがとうございます。 当日、初期費用も伺うと思います。宜しくお願いします。" at bounding box center [232, 771] width 304 height 72
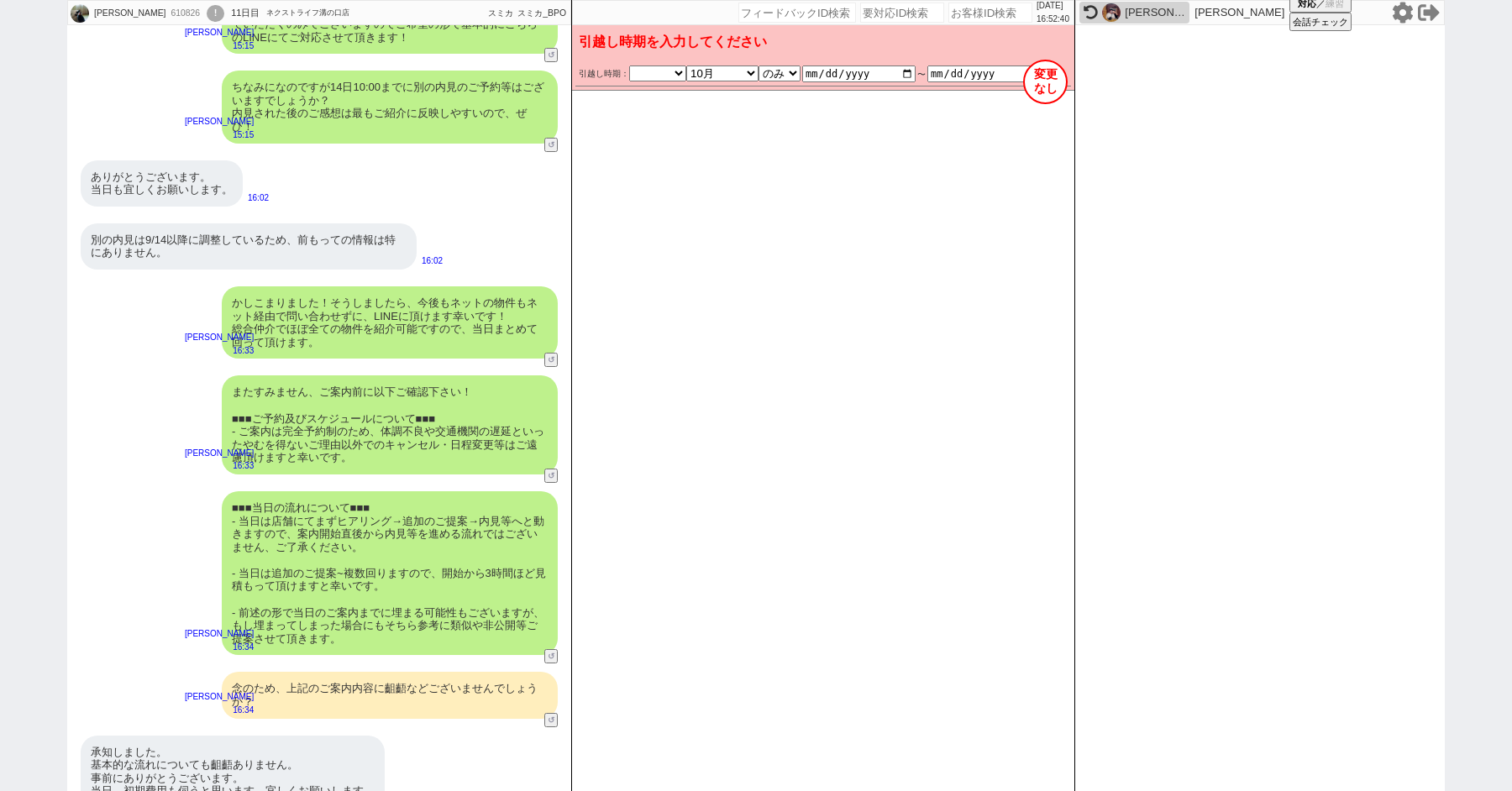
click at [1048, 86] on button "変更 なし" at bounding box center [1045, 82] width 44 height 44
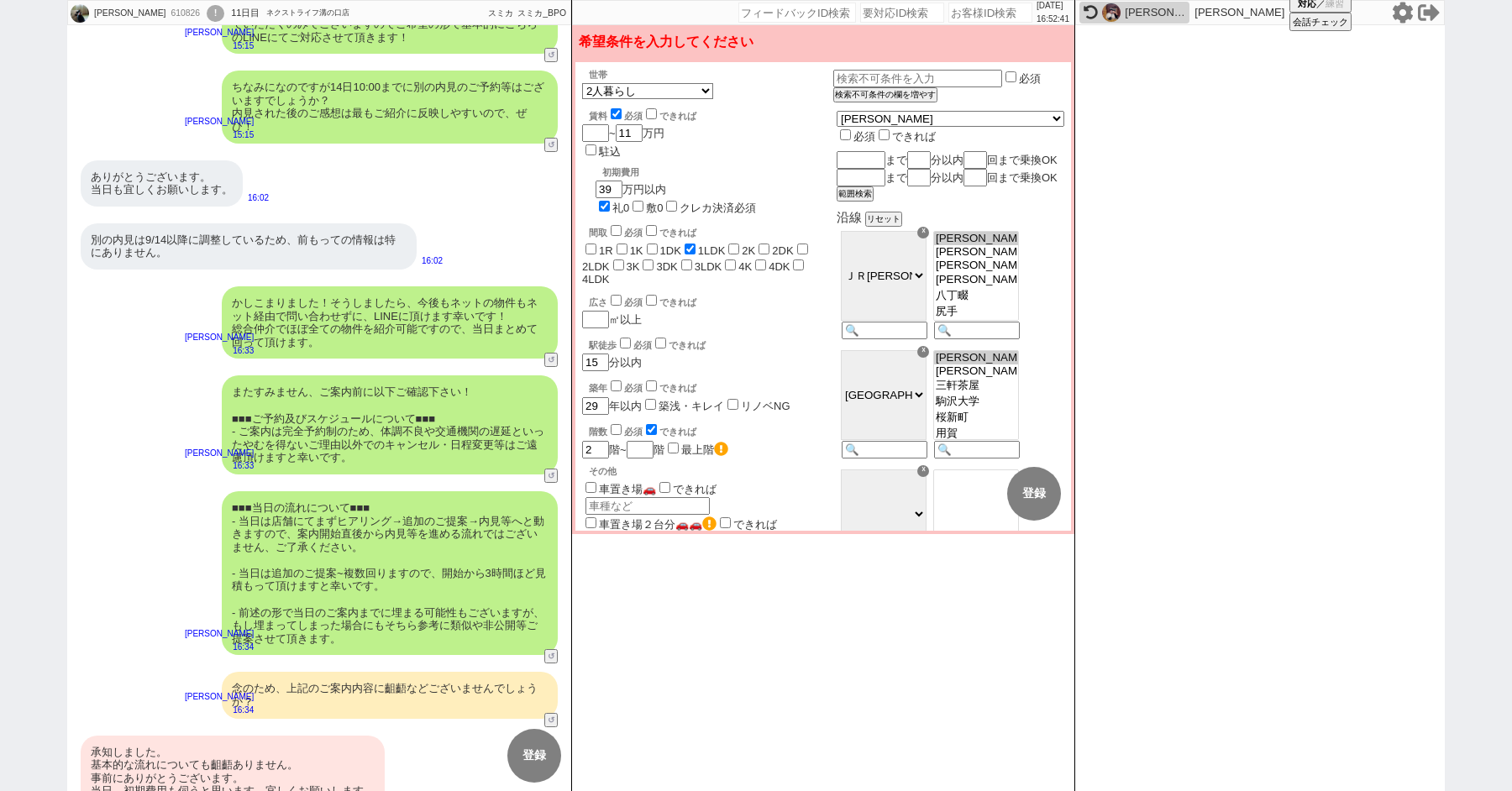
click at [614, 116] on input "checkbox" at bounding box center [616, 114] width 11 height 11
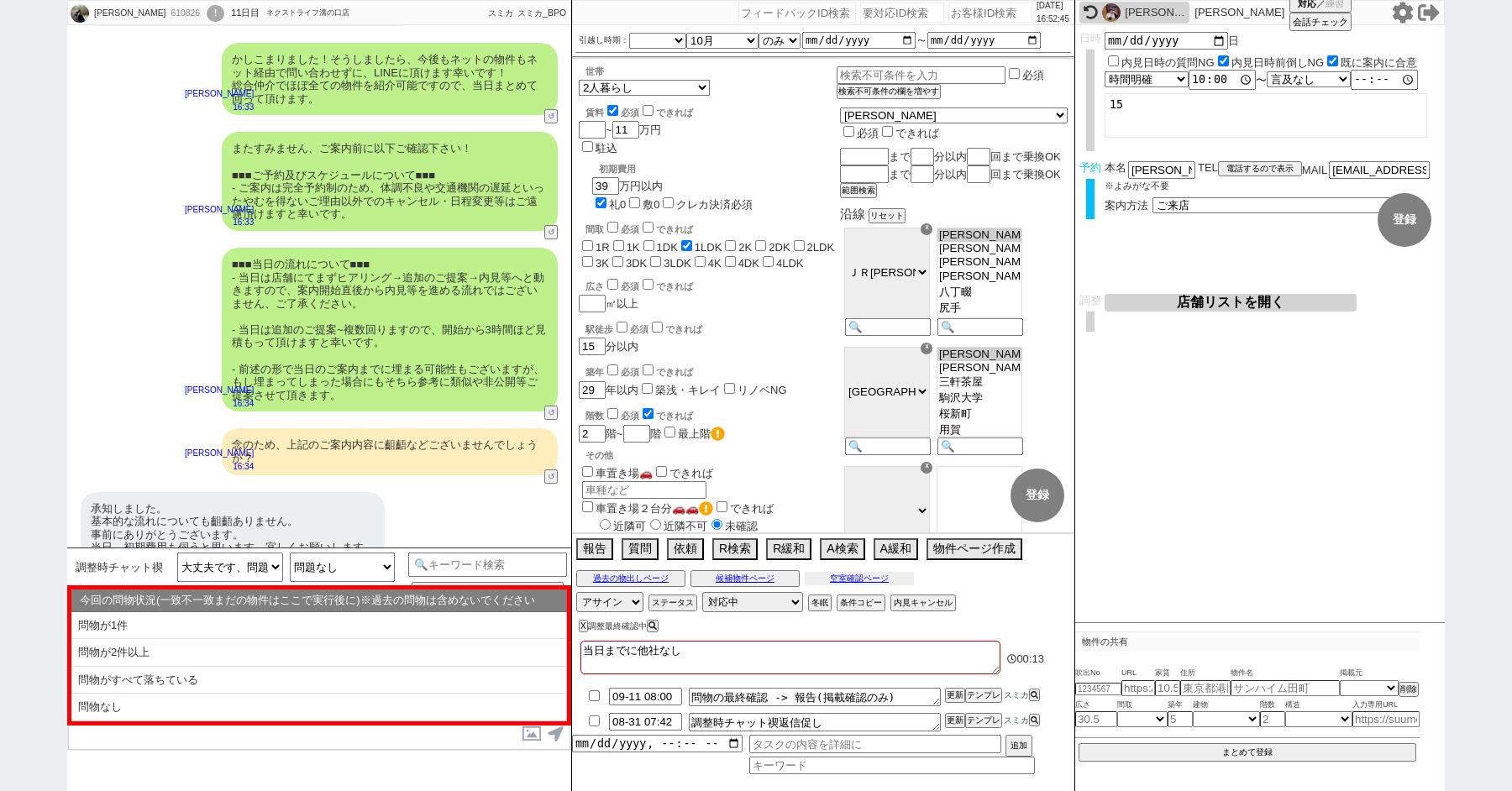
click at [850, 576] on button "空室確認ページ" at bounding box center [859, 578] width 109 height 13
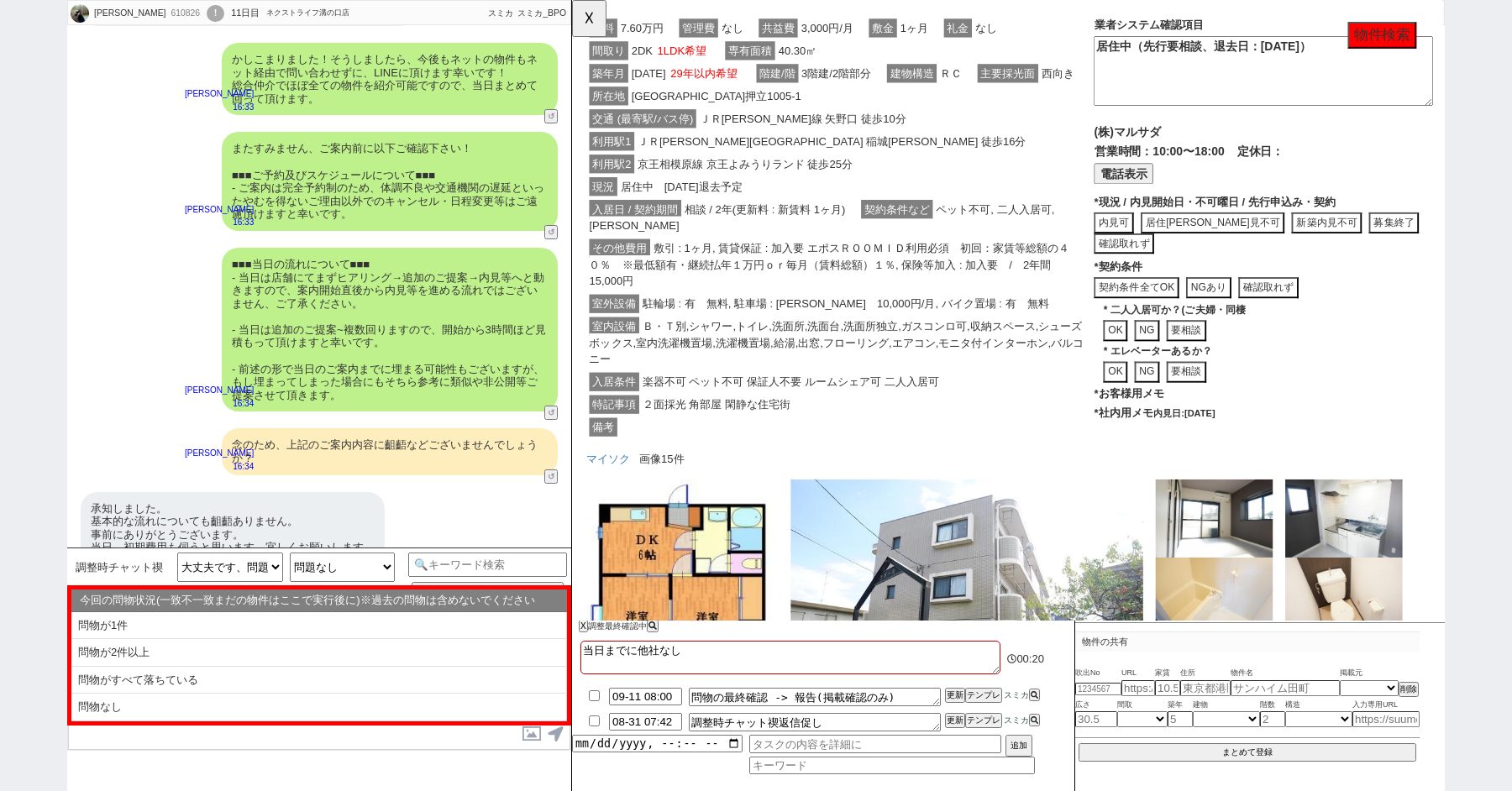
scroll to position [0, 0]
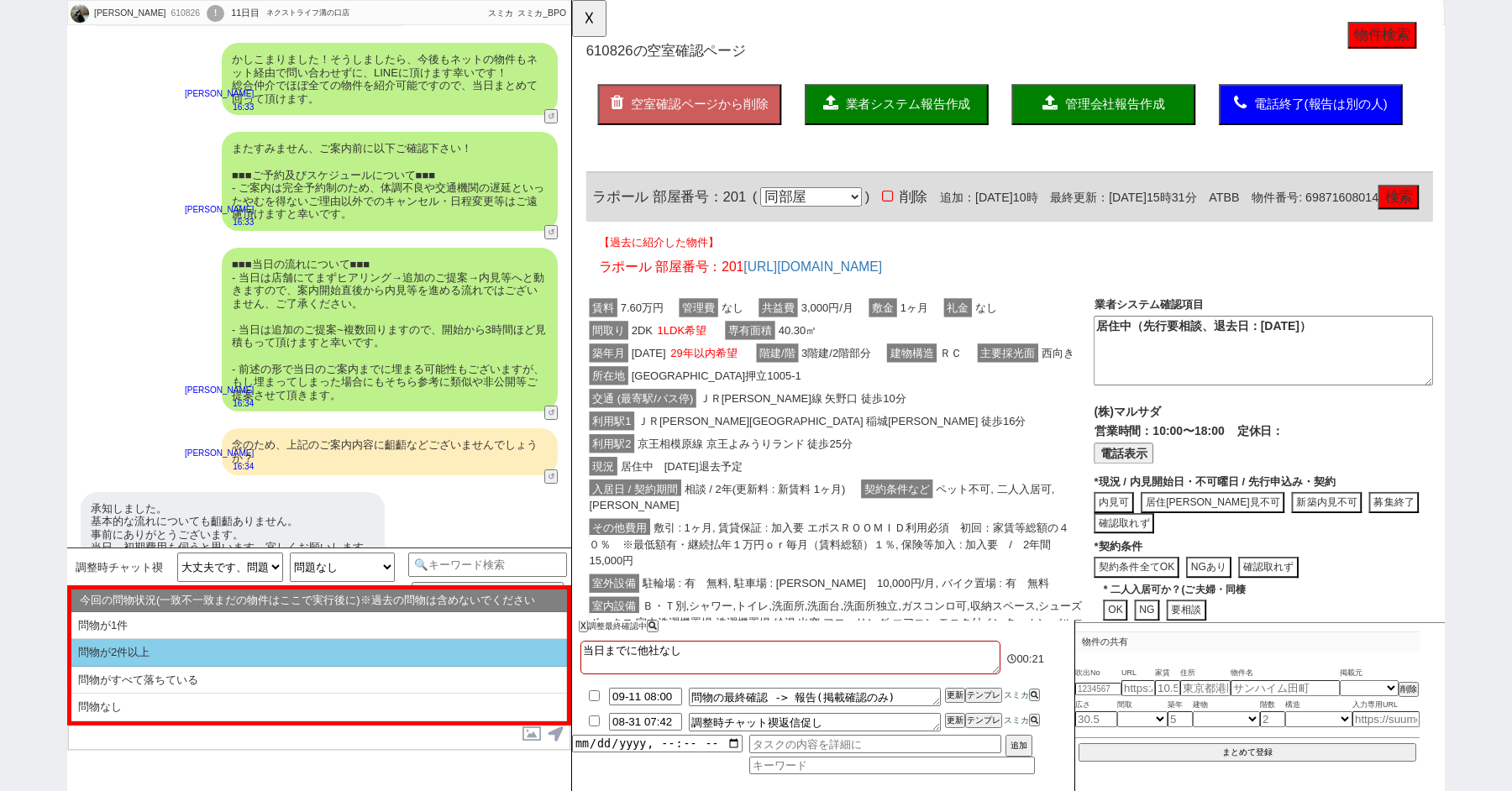
click at [125, 666] on li "問物が2件以上" at bounding box center [319, 679] width 495 height 27
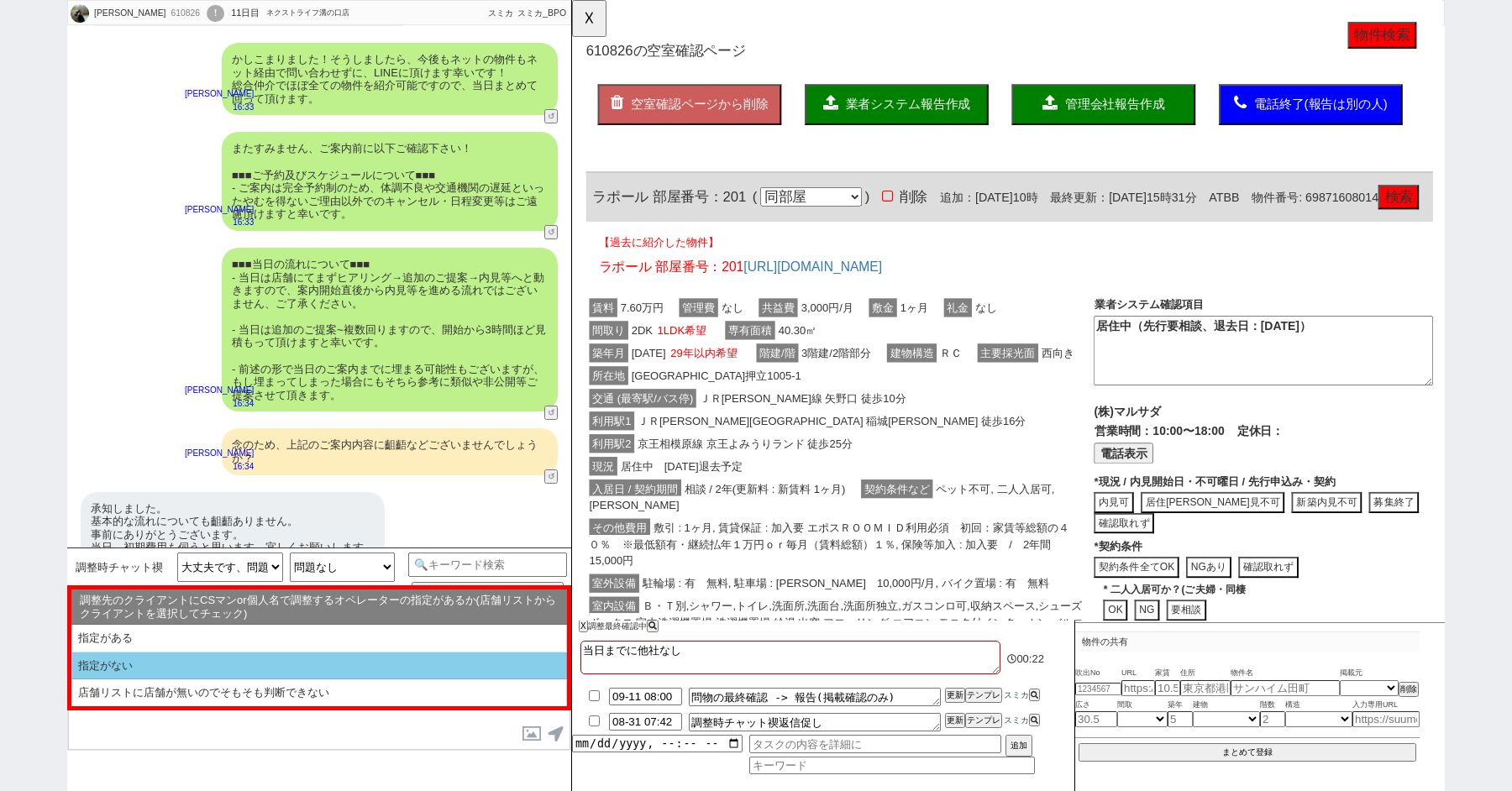
click at [125, 679] on li "指定がない" at bounding box center [319, 693] width 495 height 27
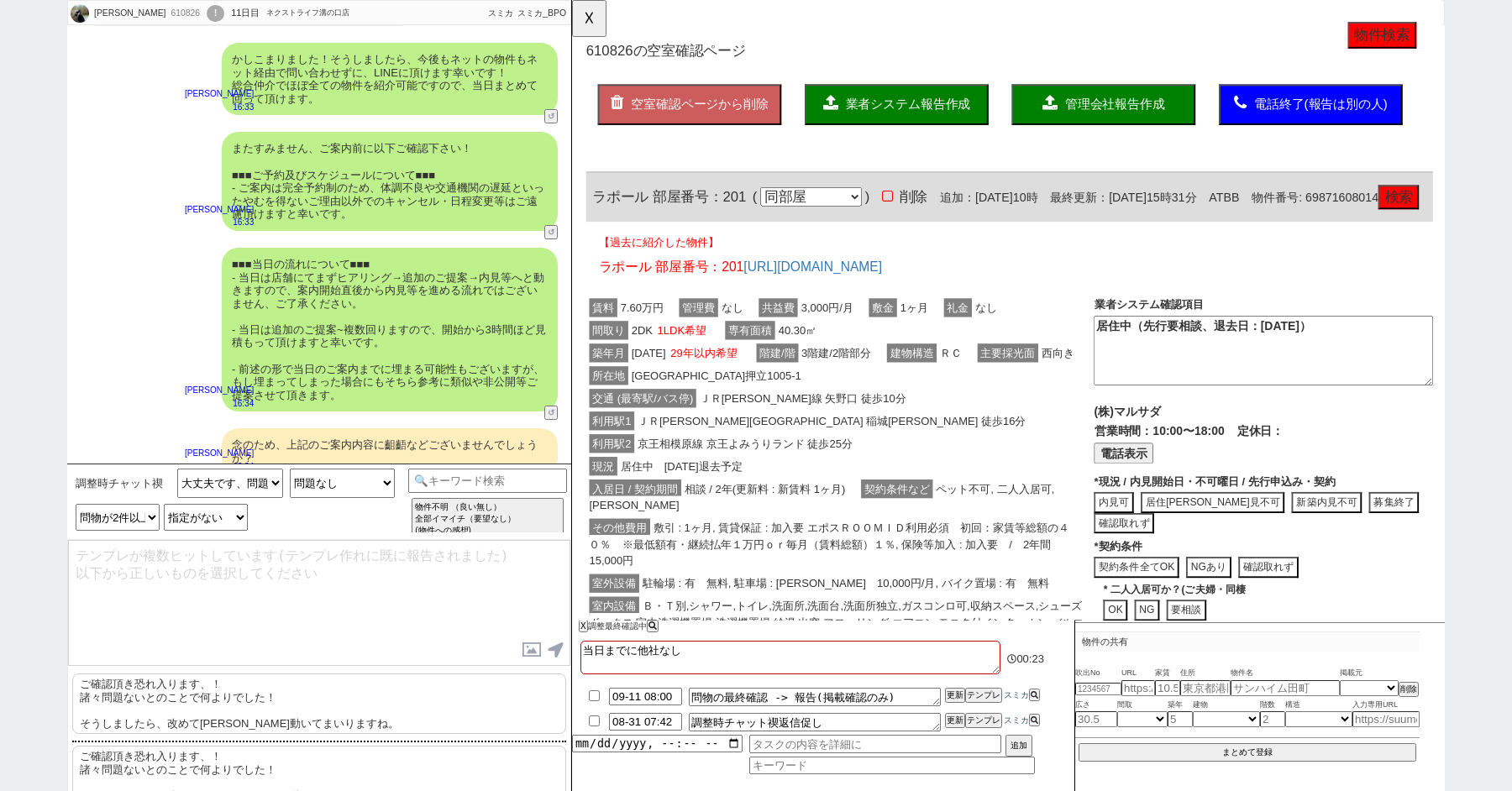
click at [138, 687] on p "ご確認頂き恐れ入ります、！ 諸々問題ないとのことで何よりでした！ そうしましたら、改めて順次動いてまいりますね。" at bounding box center [319, 703] width 494 height 60
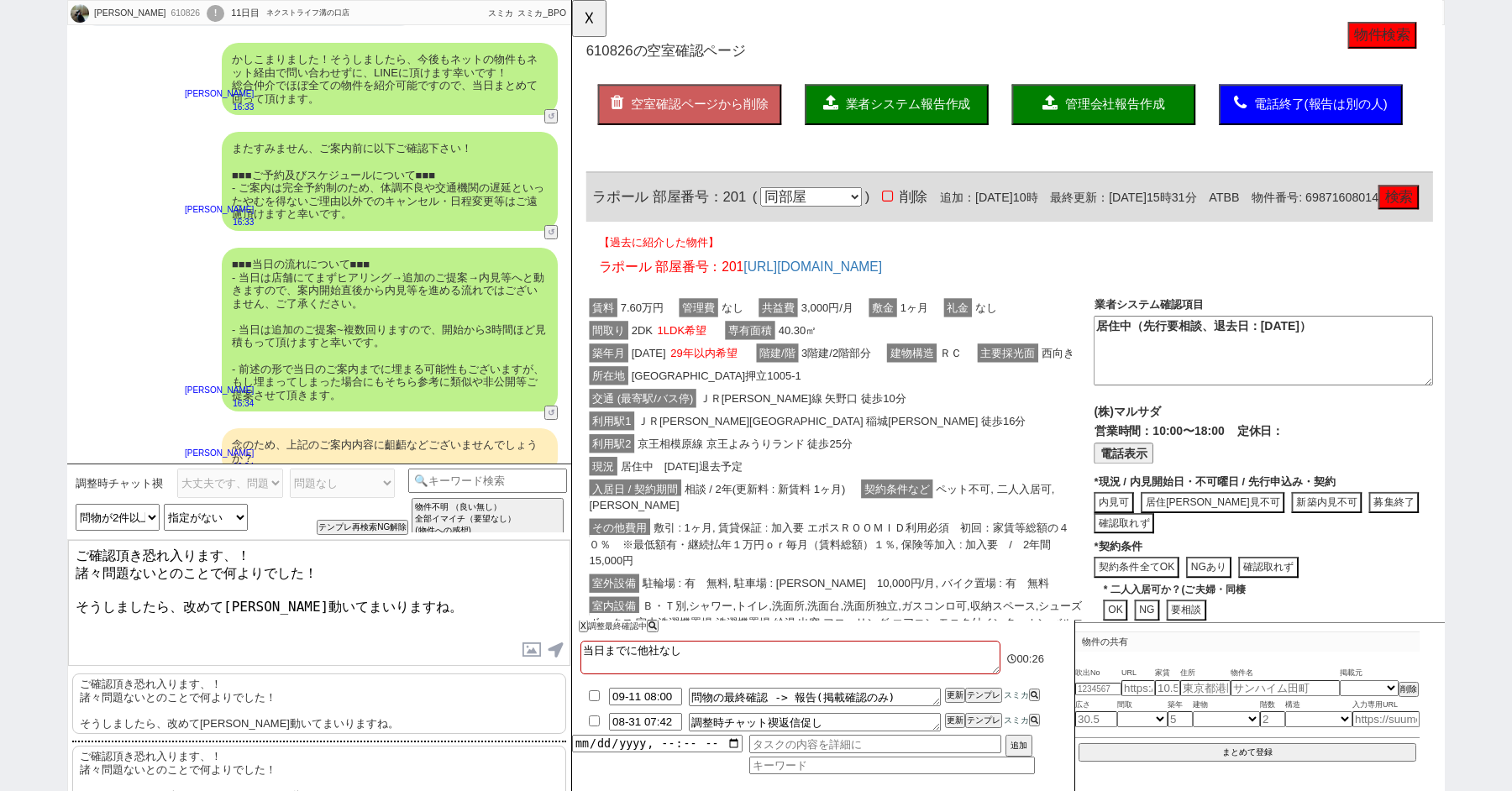
click at [74, 571] on textarea "ご確認頂き恐れ入ります、！ 諸々問題ないとのことで何よりでした！ そうしましたら、改めて順次動いてまいりますね。" at bounding box center [319, 603] width 502 height 126
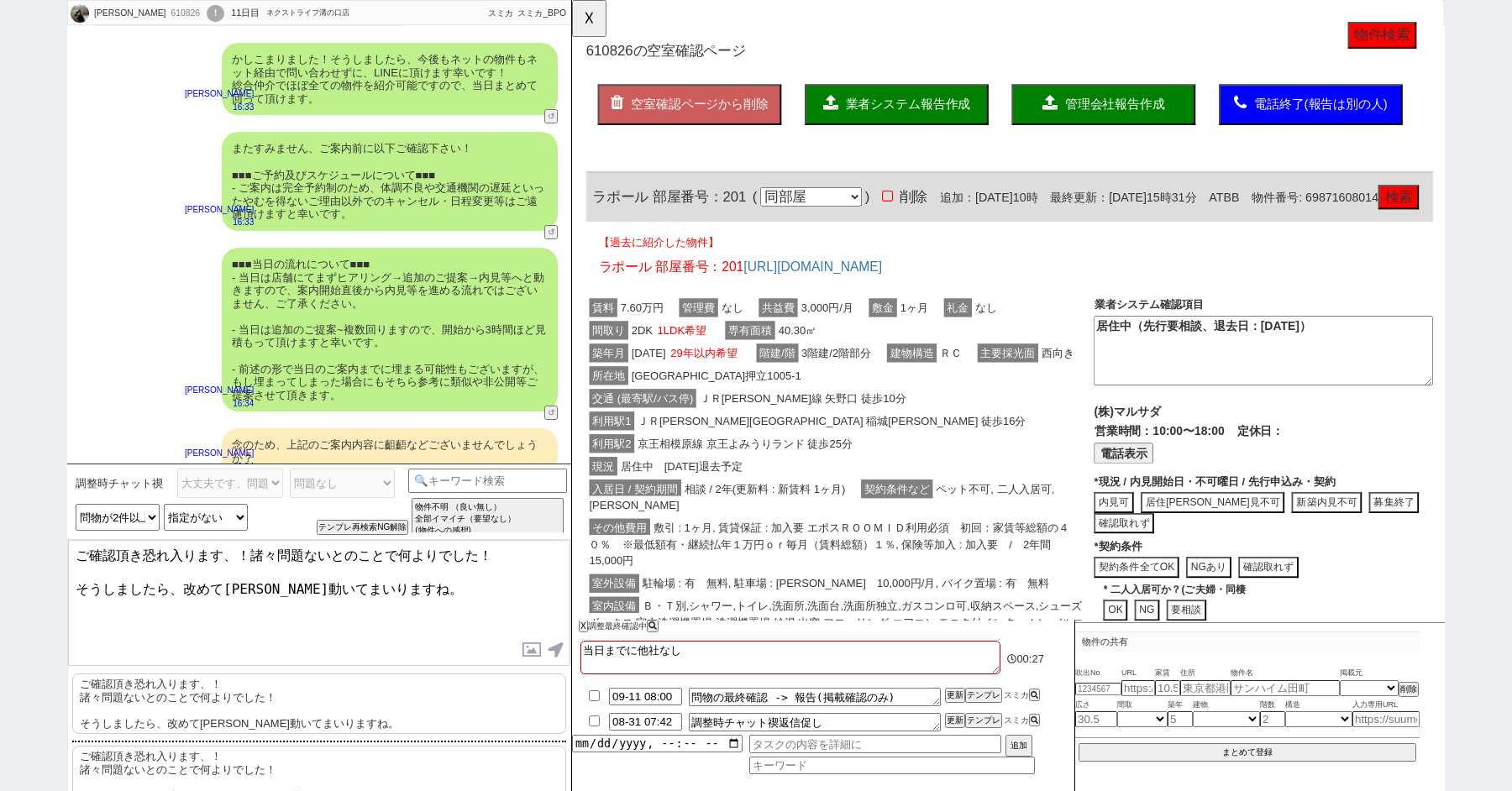
click at [516, 549] on textarea "ご確認頂き恐れ入ります、！諸々問題ないとのことで何よりでした！ そうしましたら、改めて順次動いてまいりますね。" at bounding box center [319, 603] width 502 height 126
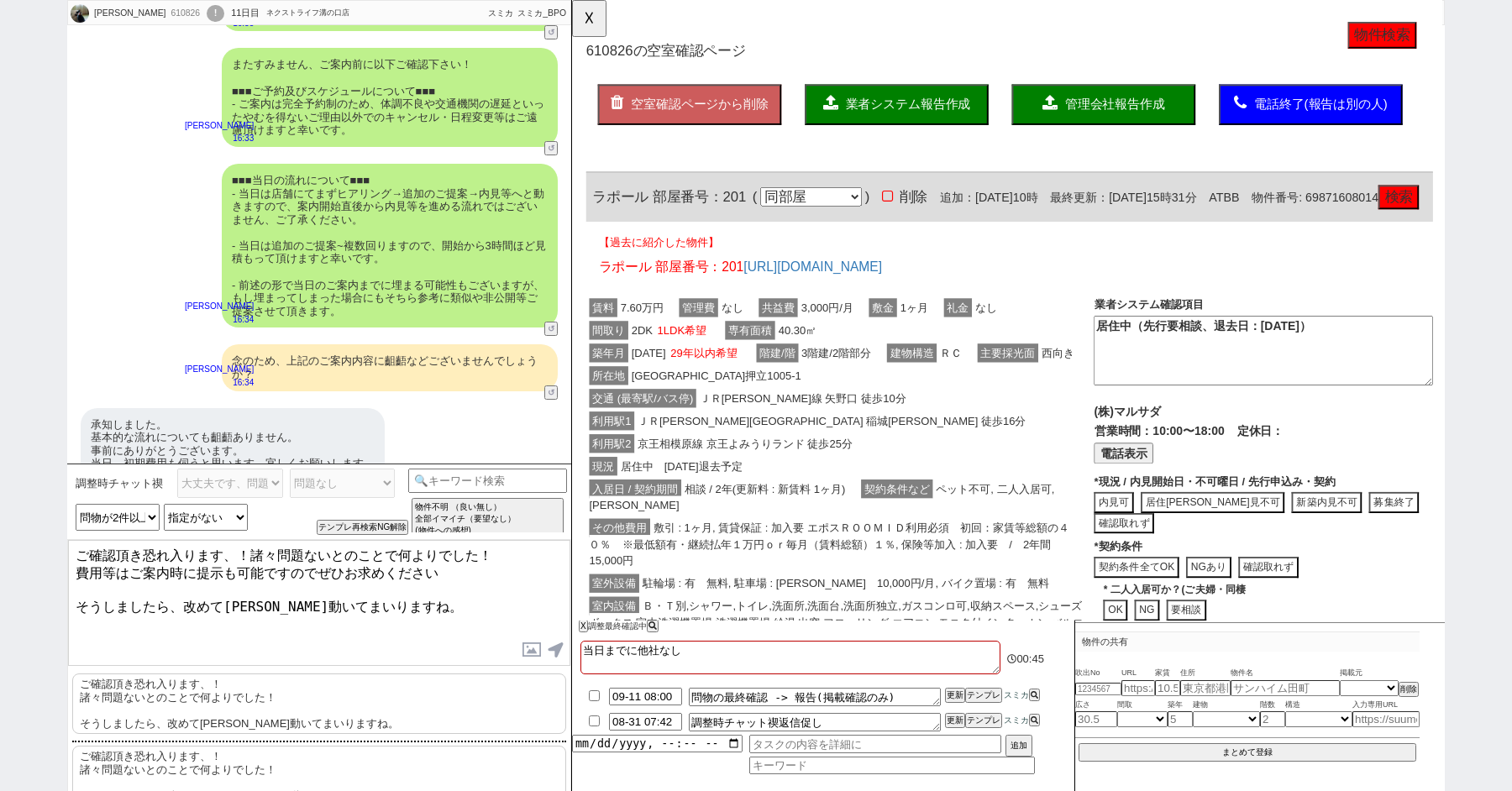
click at [340, 560] on textarea "ご確認頂き恐れ入ります、！諸々問題ないとのことで何よりでした！ 費用等はご案内時に提示も可能ですのでぜひお求めください そうしましたら、改めて順次動いてまいり…" at bounding box center [319, 603] width 502 height 126
click at [542, 568] on textarea "ご確認頂き恐れ入ります、！諸々問題ないとのことで何よりでした！ 費用等はご案内時に提示も可能ですのでぜひ当日お求めください そうしましたら、改めて順次動いてま…" at bounding box center [319, 603] width 502 height 126
click at [443, 613] on textarea "ご確認頂き恐れ入ります、！諸々問題ないとのことで何よりでした！ 費用等はご案内時に提示も可能ですのでぜひ当日お求めください。 そうしましたら、改めて順次動いて…" at bounding box center [319, 603] width 502 height 126
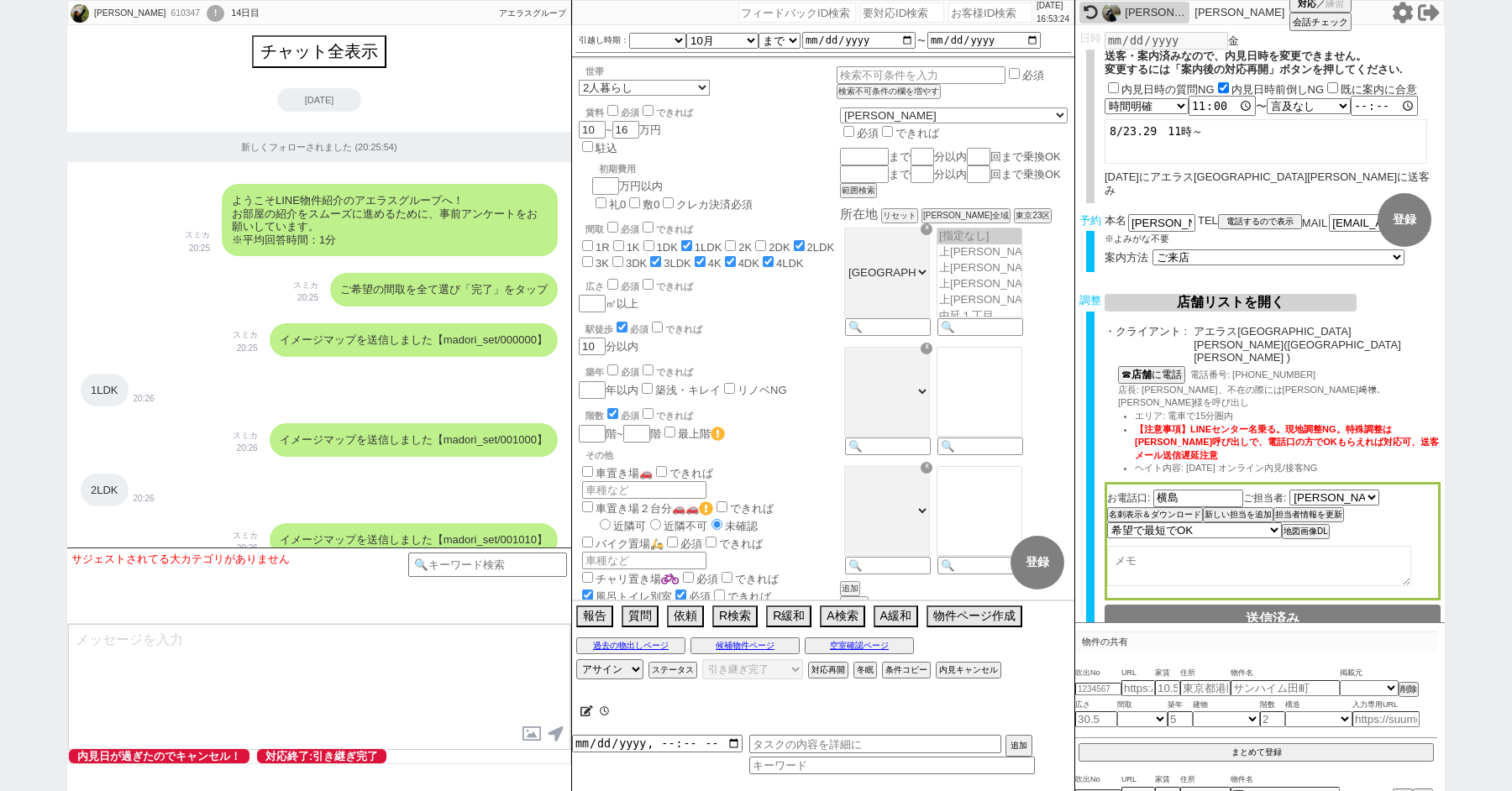
scroll to position [9875, 0]
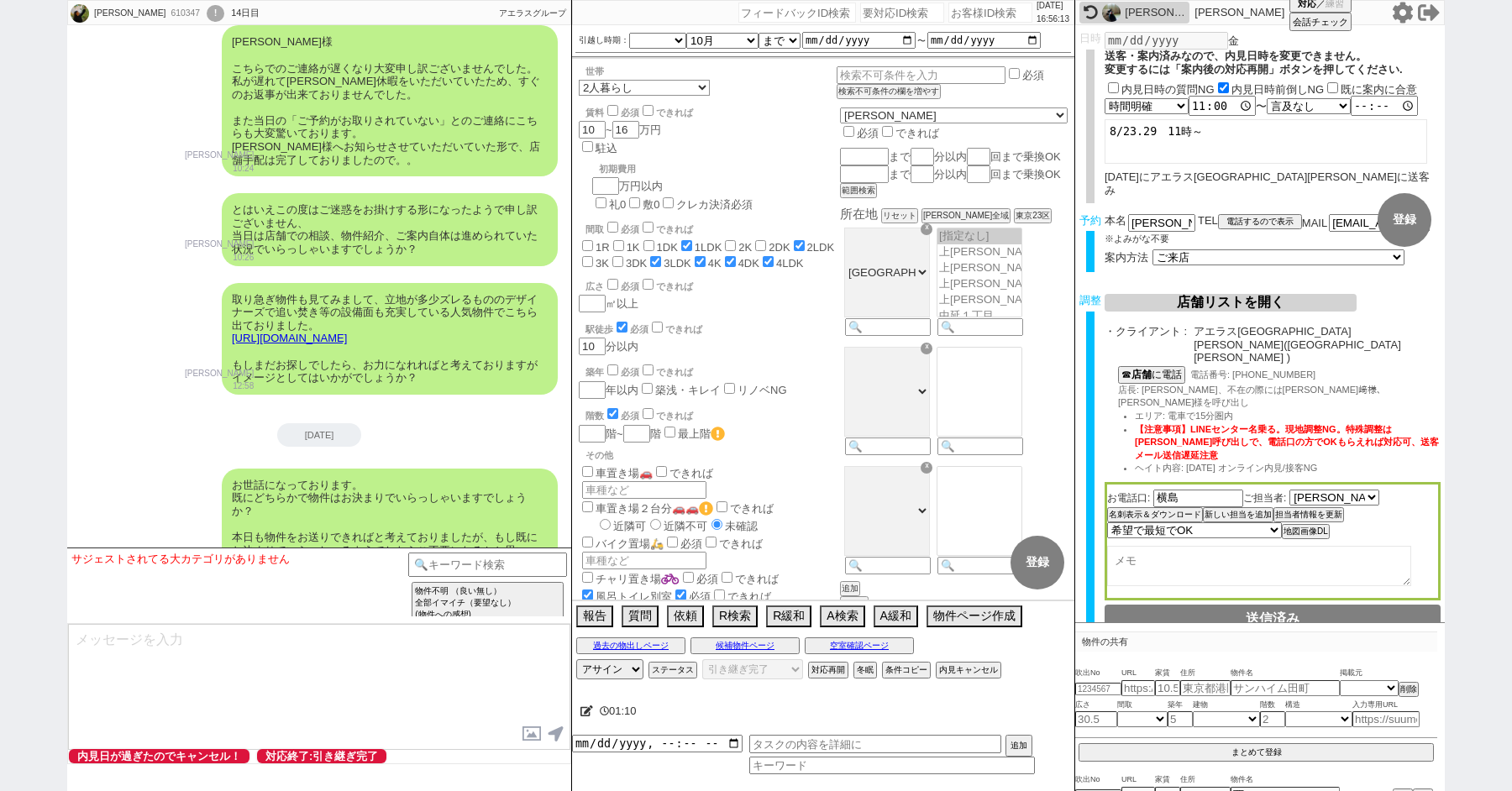
click at [225, 629] on textarea at bounding box center [319, 686] width 502 height 126
click at [210, 647] on textarea at bounding box center [319, 686] width 502 height 126
click at [186, 661] on textarea at bounding box center [319, 686] width 502 height 126
click at [177, 709] on textarea "ご連絡いただきありがとうございます。 引き続きお探しでいらっしゃるのですね、お探しのご条件は特にお変わりございませんでしょうか？" at bounding box center [319, 686] width 502 height 126
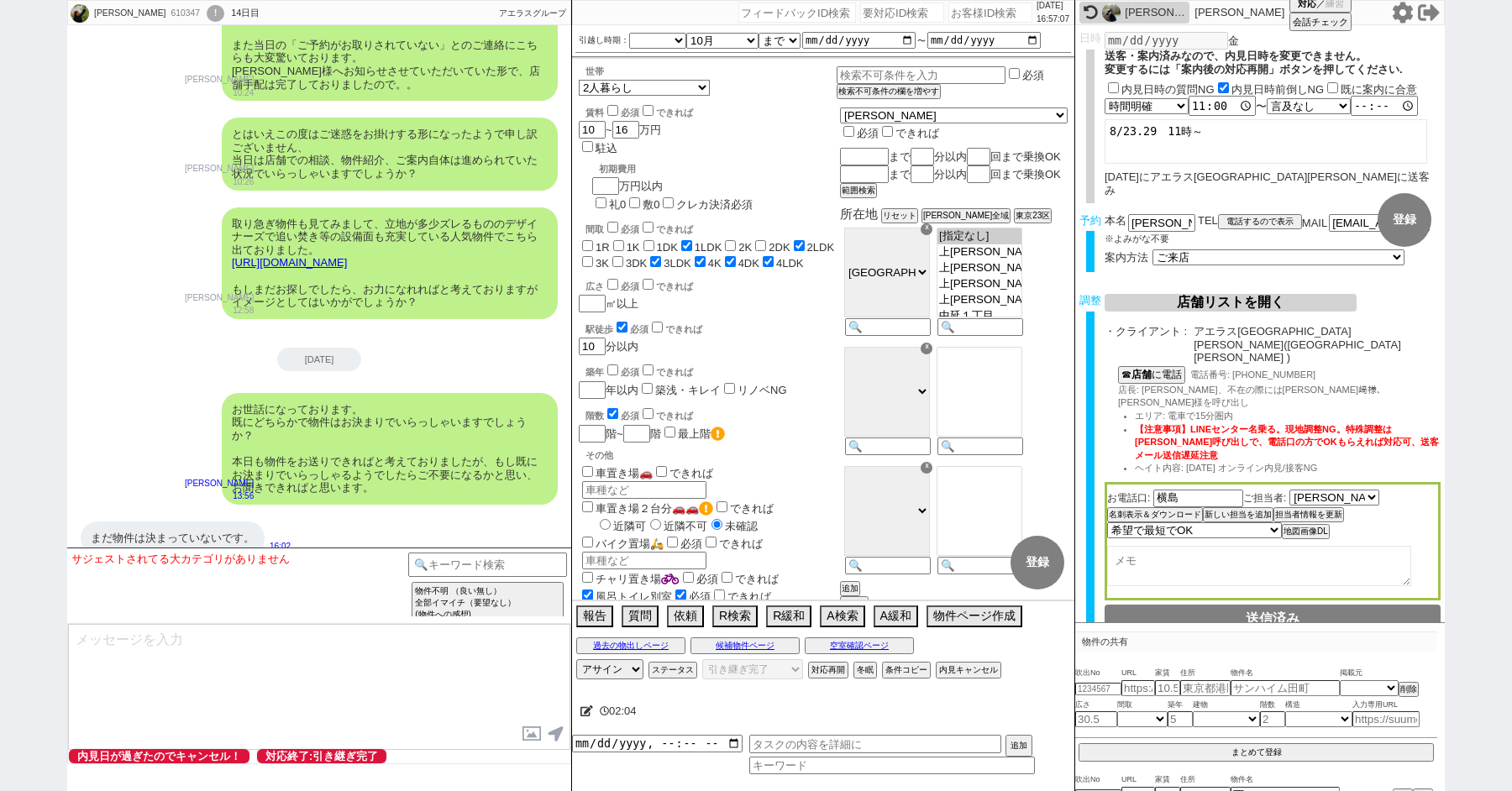
click at [207, 10] on div "!" at bounding box center [216, 13] width 18 height 17
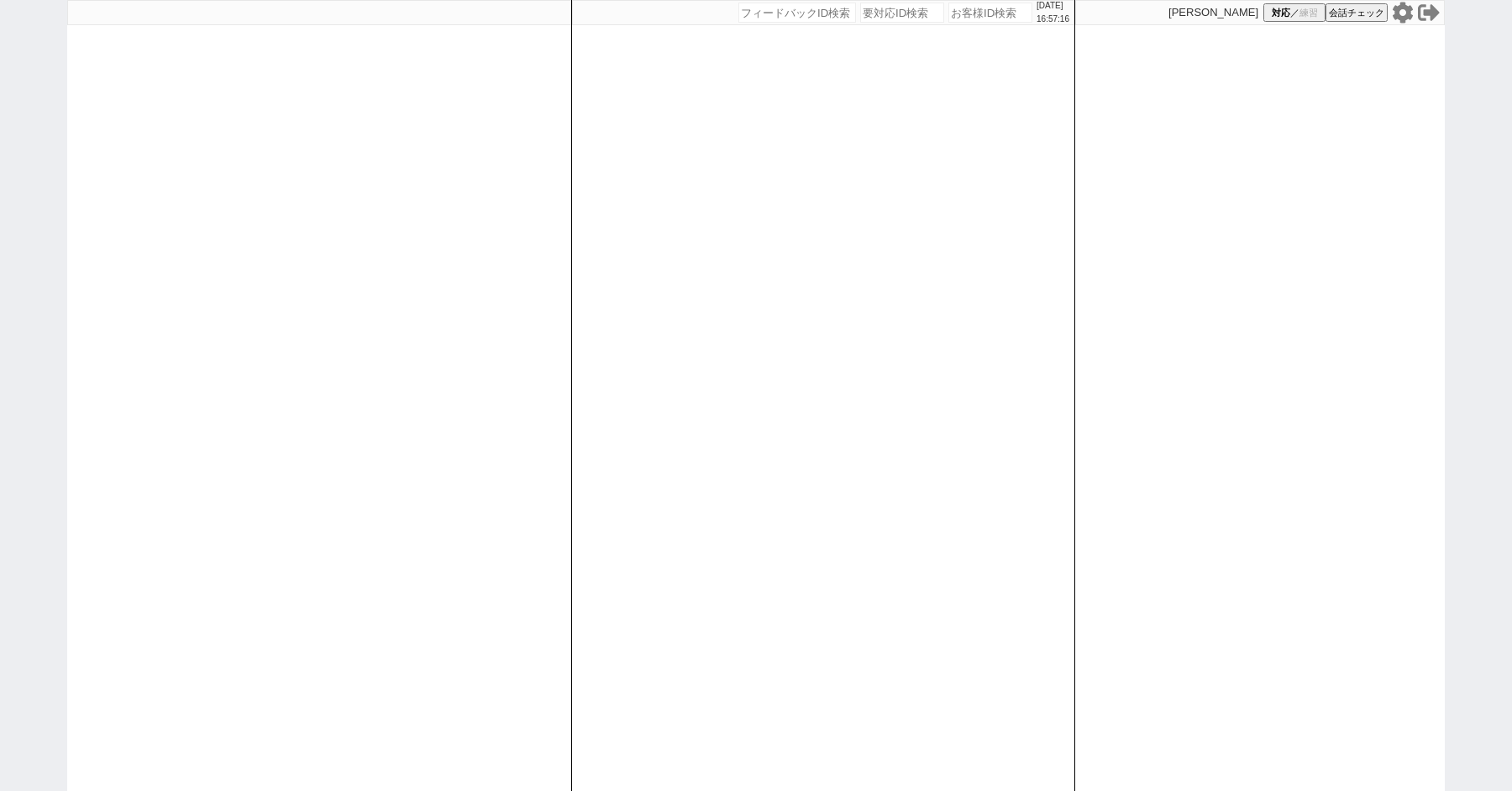
click at [0, 343] on div "[DATE] 16:57:16 候補物件を追加してしてください 紹介した物件一覧 他社物件を追加する 空室確認ページに追加・削除 紹介した物件一覧 他社物件を…" at bounding box center [756, 396] width 1512 height 791
select select
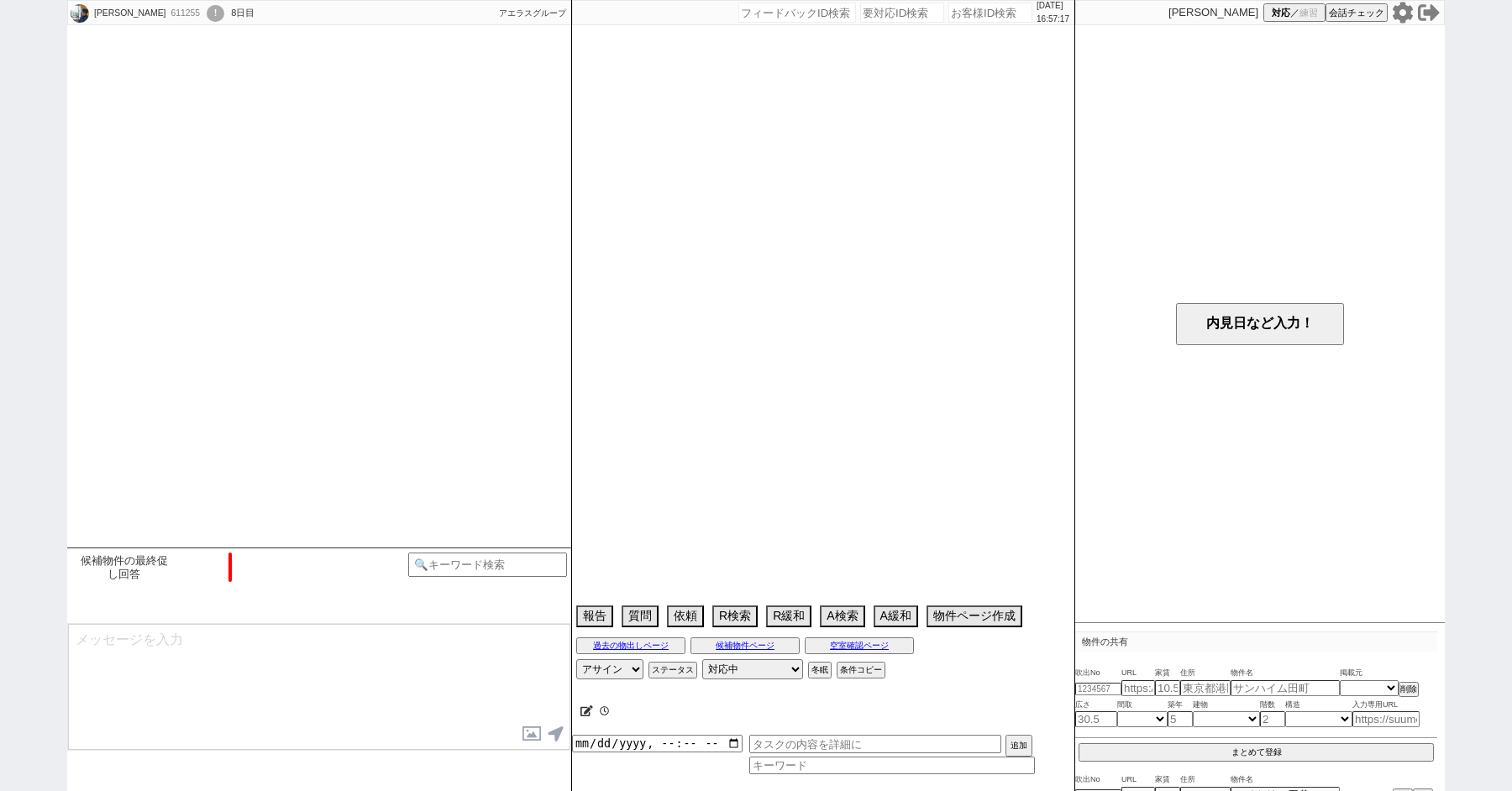
scroll to position [2875, 0]
select select "[DATE]"
select select "11"
select select "1"
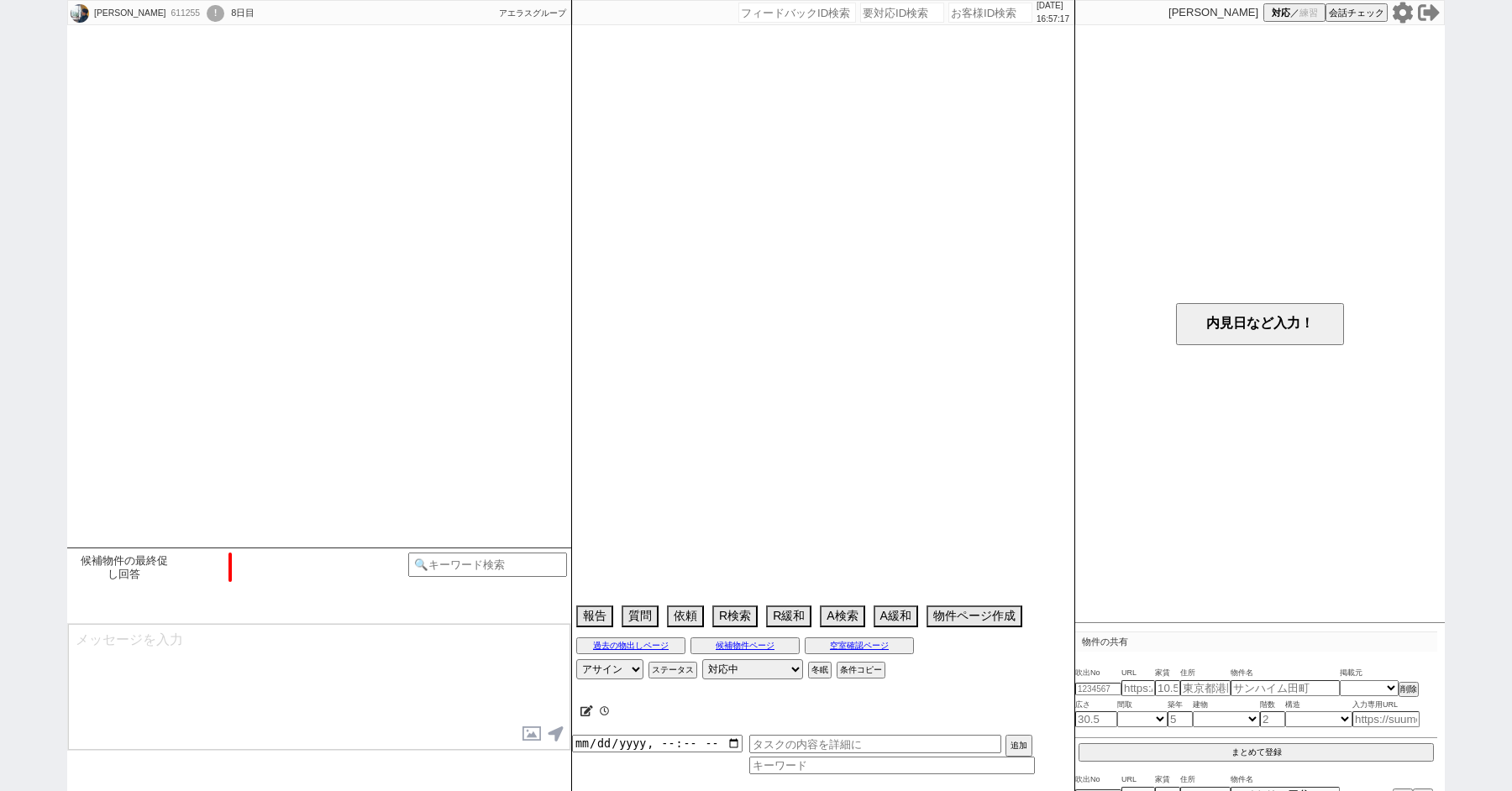
select select "71"
select select "1704"
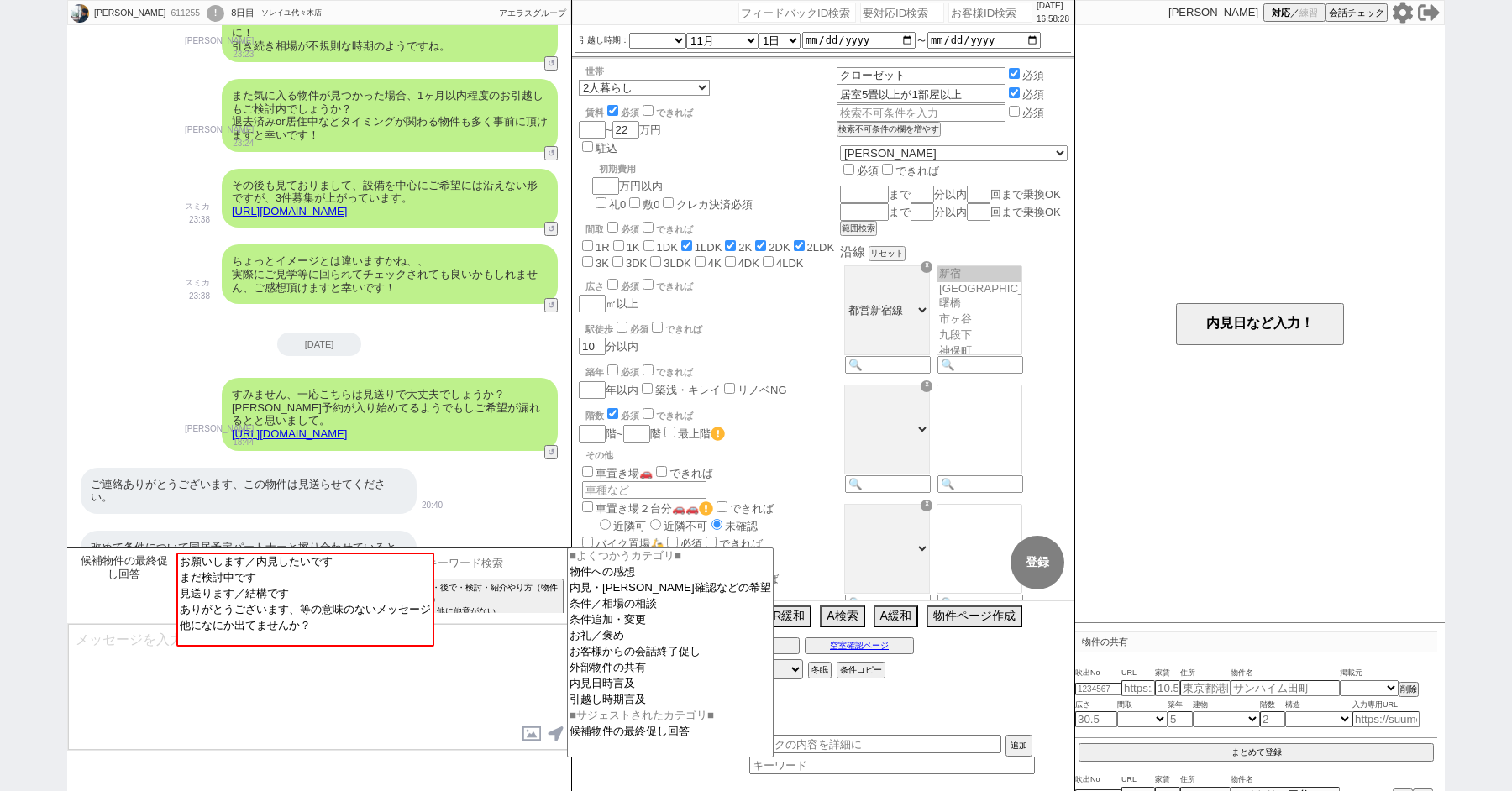
click at [537, 565] on input at bounding box center [487, 563] width 159 height 21
click at [686, 660] on option "お客様からの会話終了促し" at bounding box center [670, 668] width 205 height 16
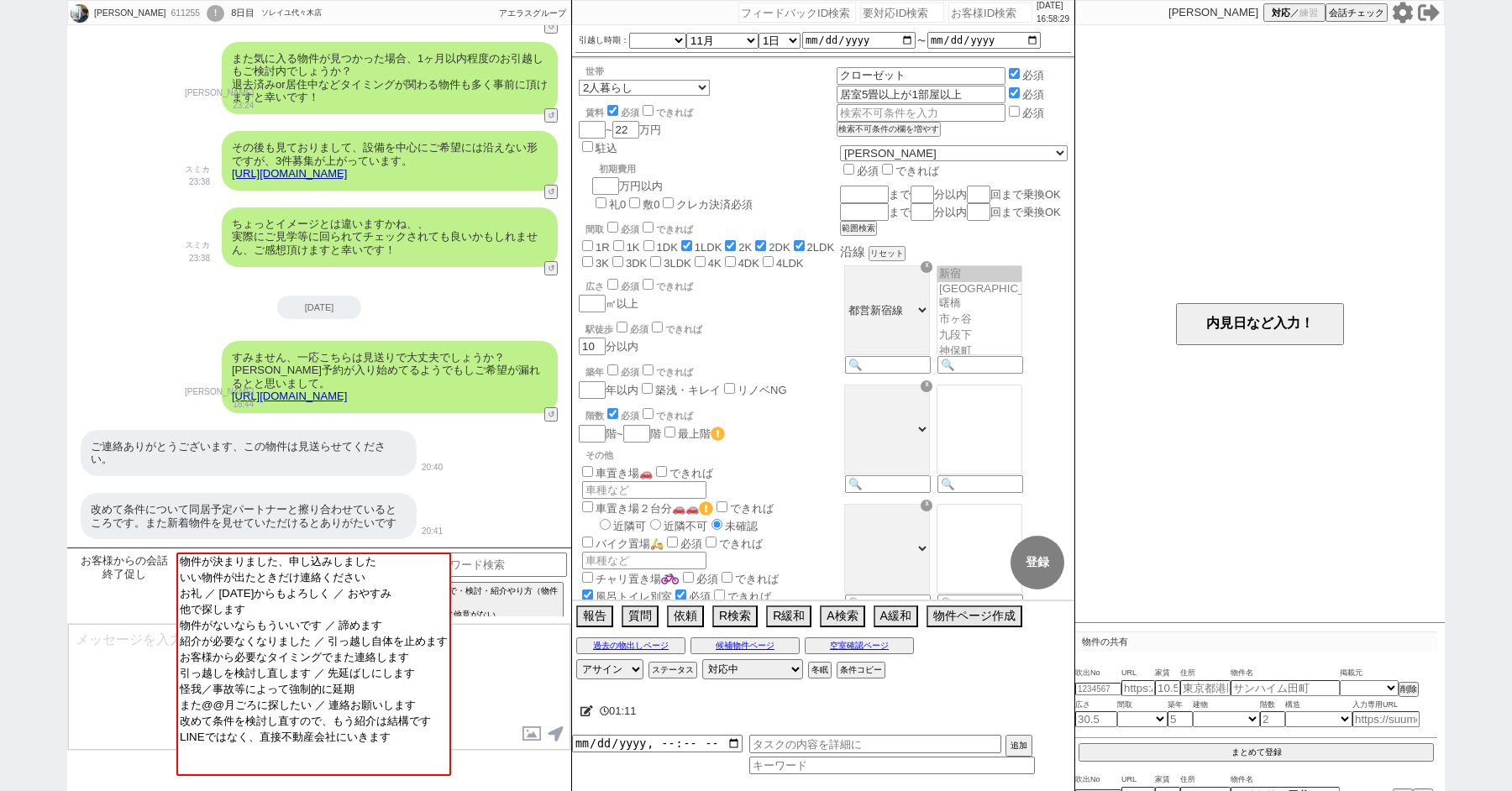
scroll to position [1270, 0]
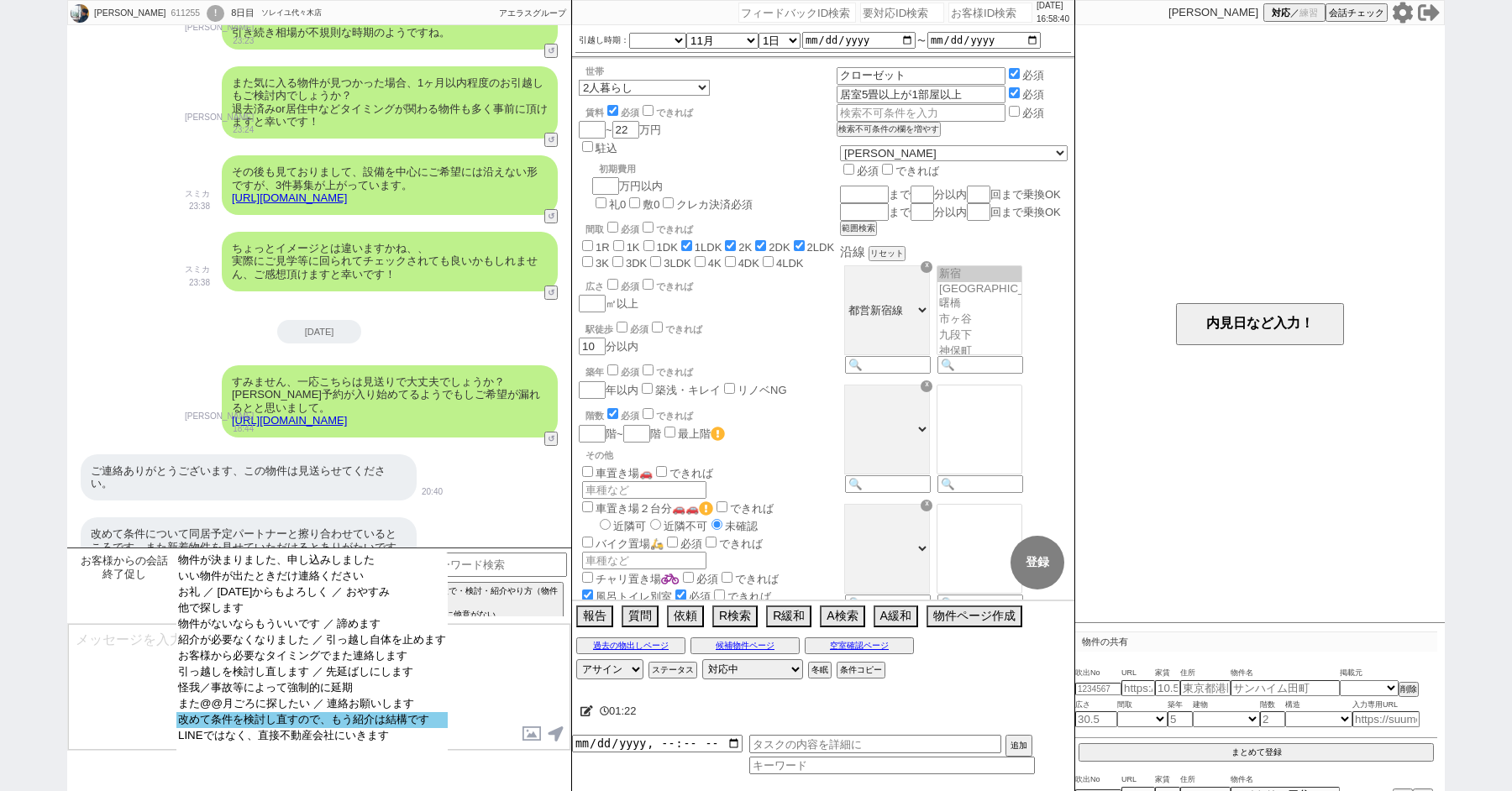
select select "改めて条件を検討し直すので、もう紹介は結構です"
click at [262, 737] on option "改めて条件を検討し直すので、もう紹介は結構です" at bounding box center [312, 736] width 272 height 16
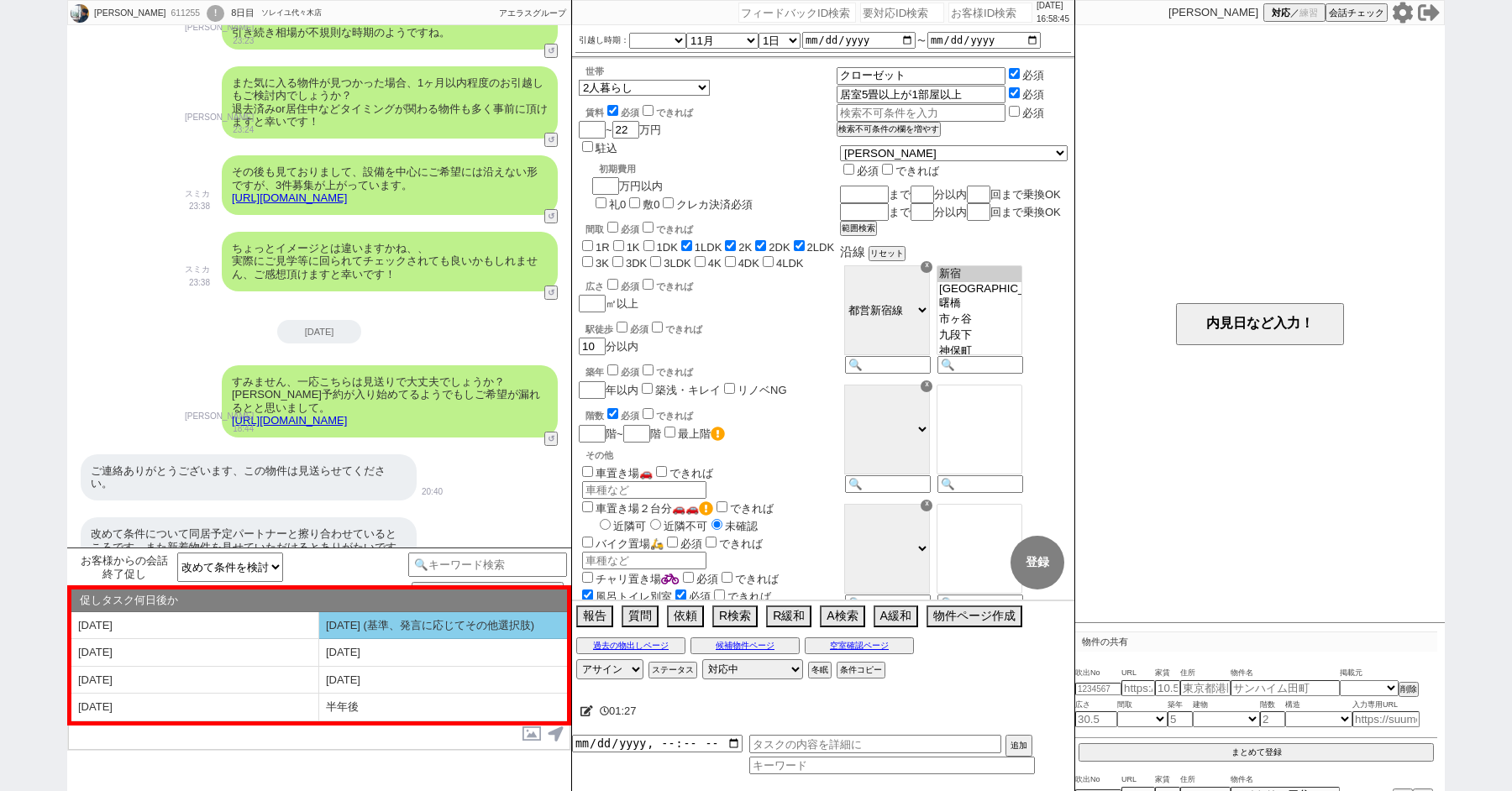
click at [319, 638] on li "1ヶ月後 (基準、発言に応じてその他選択肢)" at bounding box center [194, 652] width 248 height 27
select select "1ヶ月後 (基準、発言に応じてその他選択肢)"
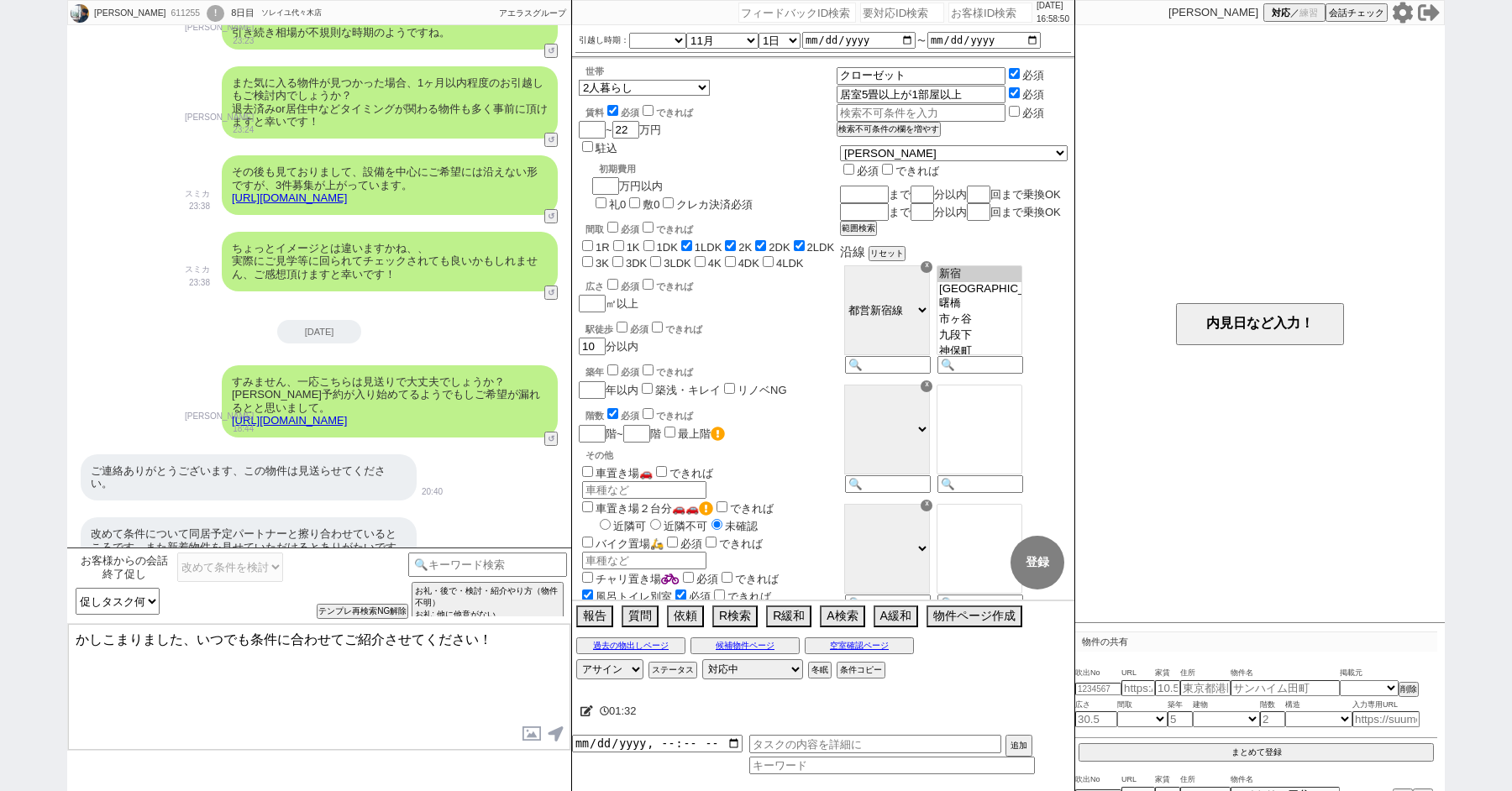
click at [195, 634] on textarea "かしこまりました、いつでも条件に合わせてご紹介させてください！" at bounding box center [319, 686] width 502 height 126
type textarea "かしこまりました、また条件についても見直しされていらっしゃるのですね。 いつでも条件に合わせてご紹介させてください！"
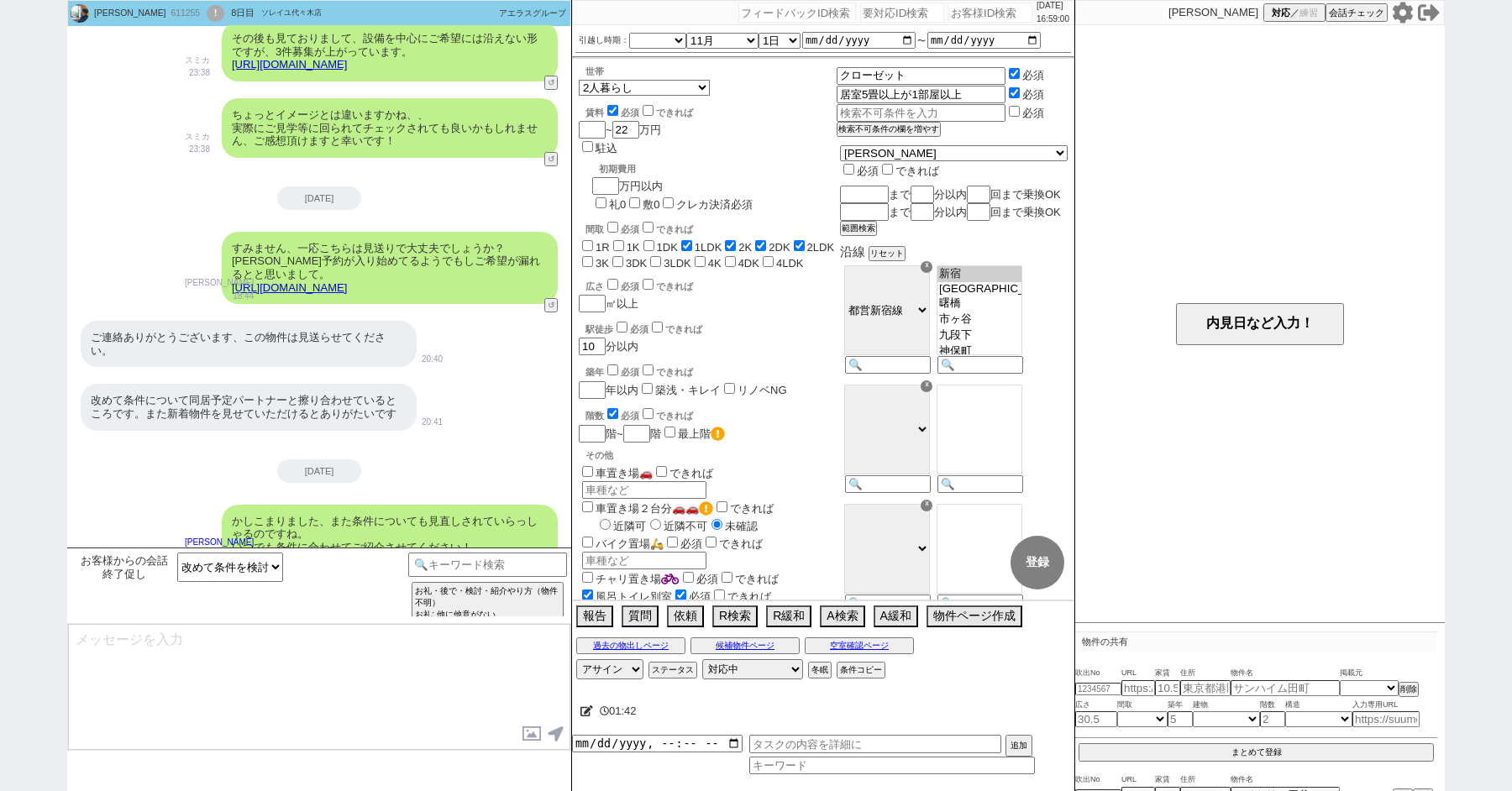
type textarea "ただすみません、お引越しを1ヶ月以内くらいでお考えですとお早めに動かないと間に合わなくなる可能性もあり、、 お引越しはいつ頃かも合わせて頂けますと幸いです！ …"
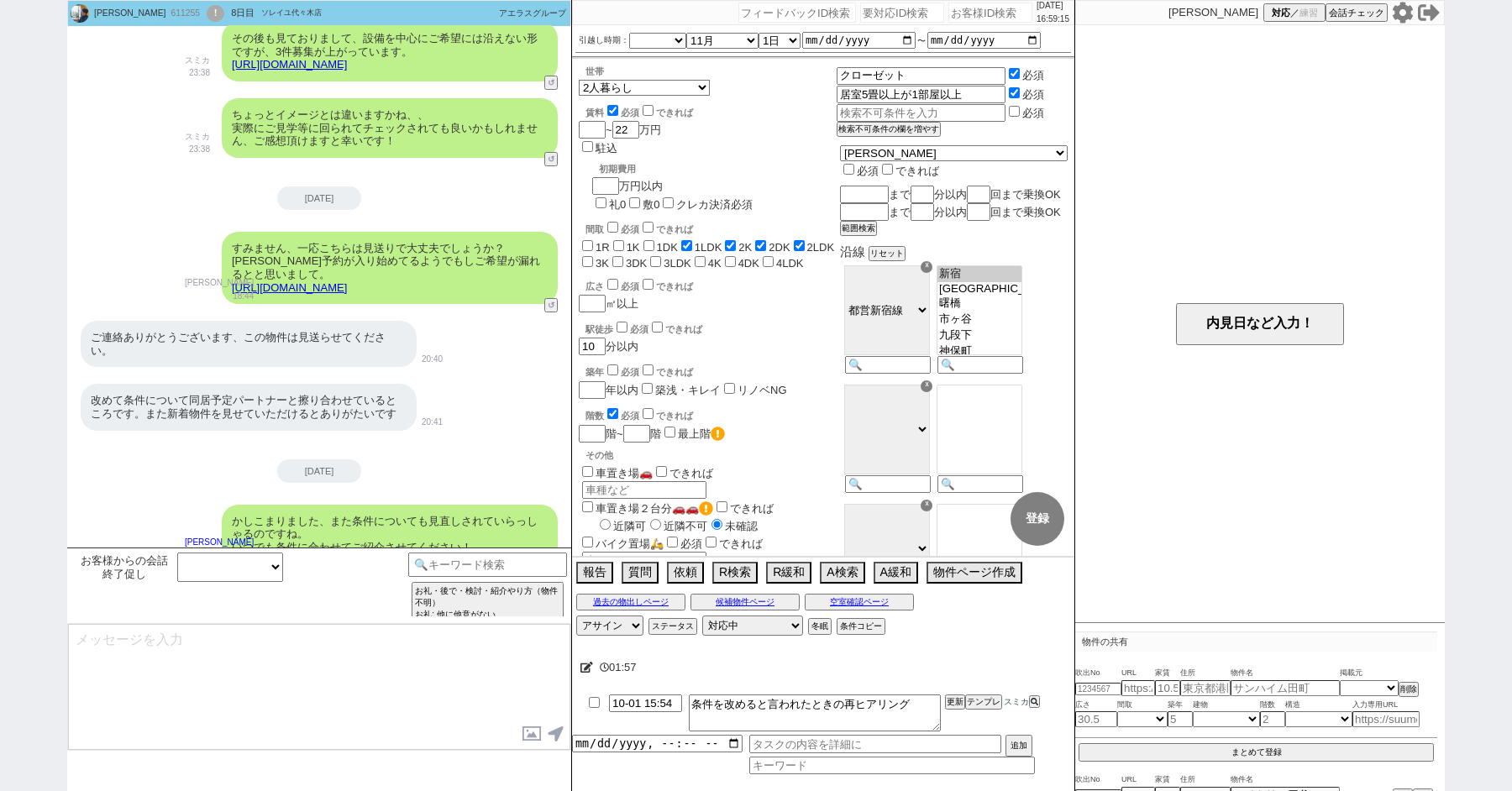
scroll to position [1117, 0]
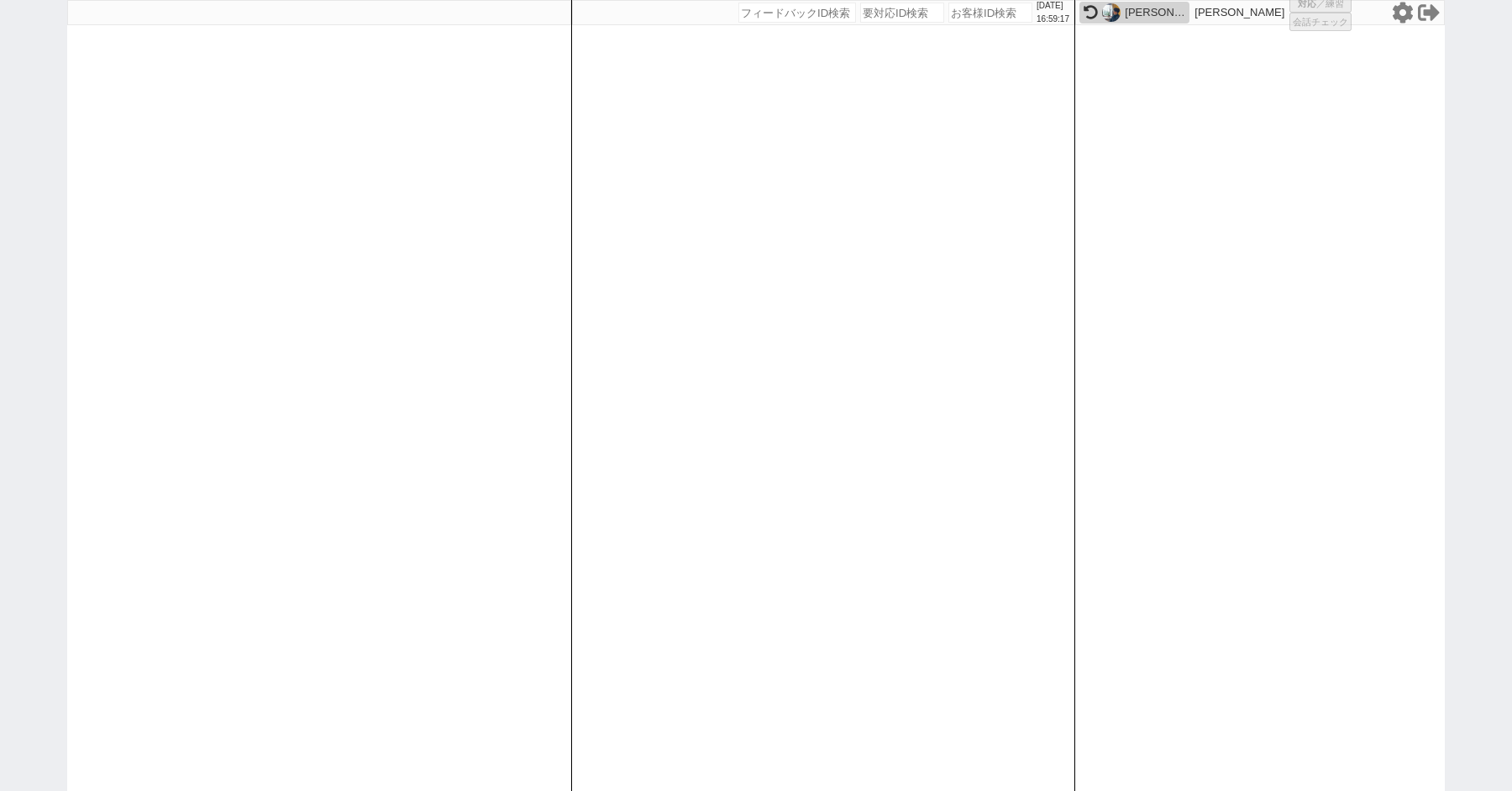
select select
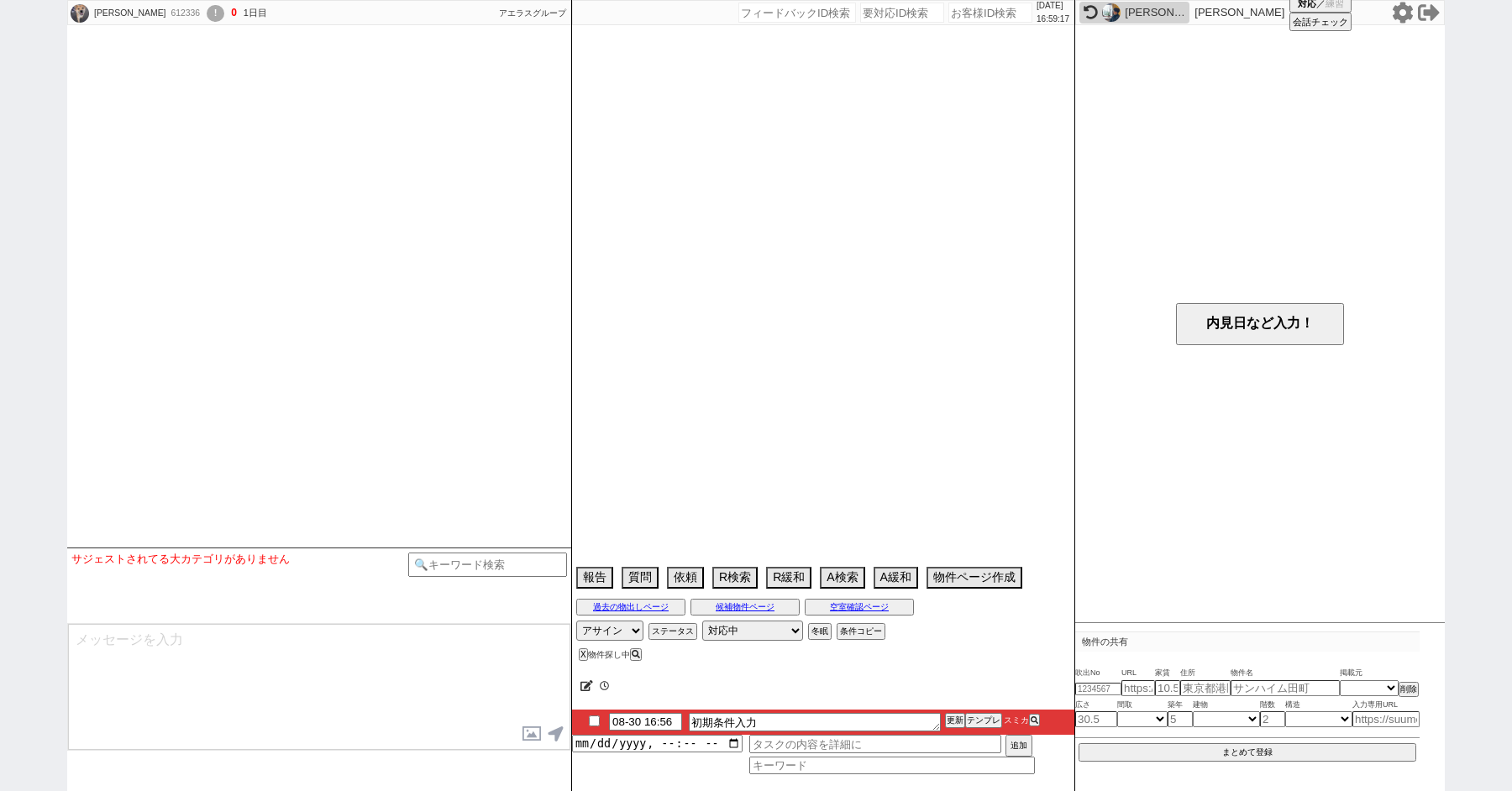
scroll to position [1268, 0]
select select "1"
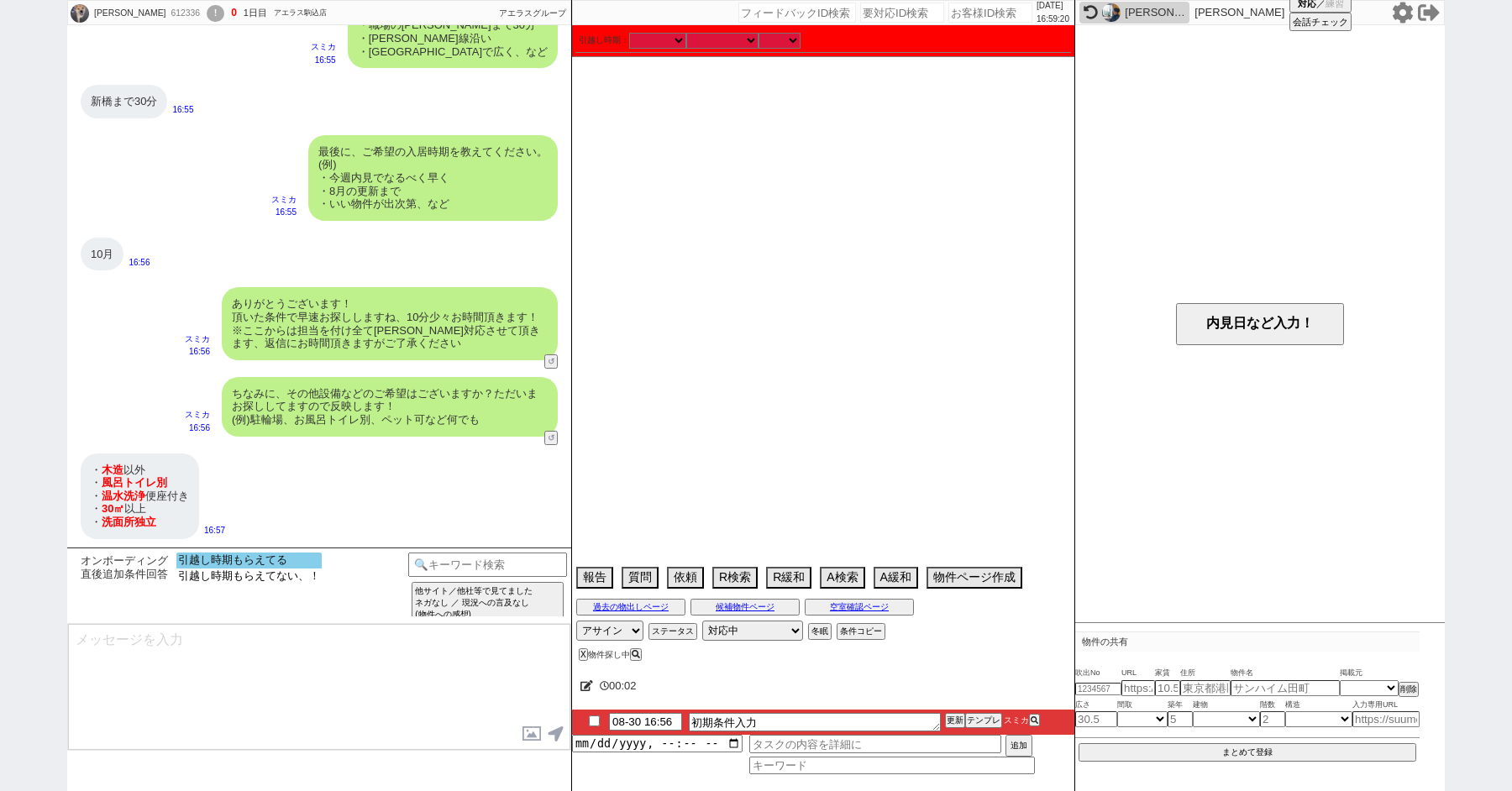
click at [249, 568] on option "引越し時期もらえてる" at bounding box center [249, 576] width 146 height 16
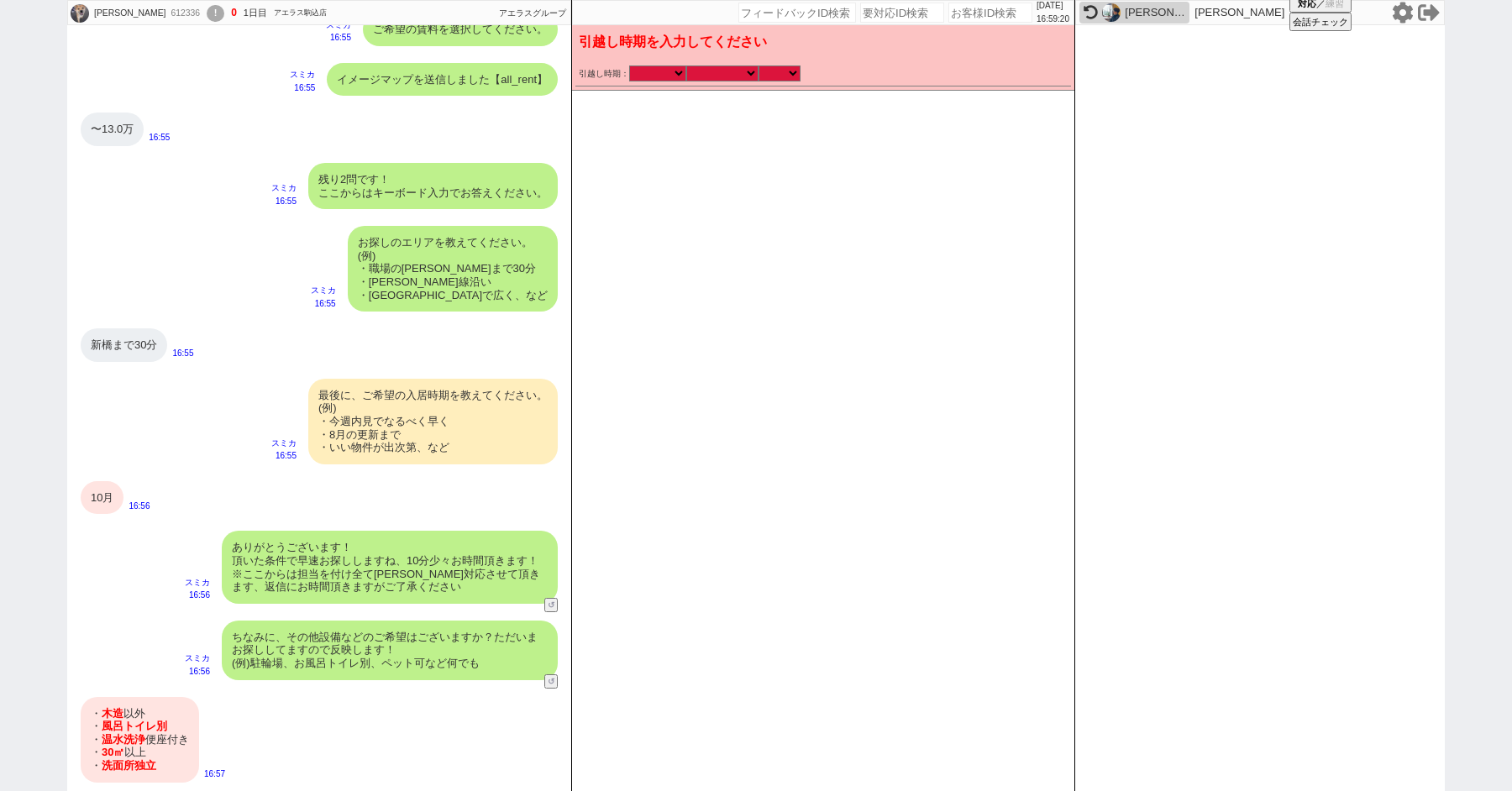
scroll to position [1025, 0]
click at [665, 69] on select "2025年 2026年" at bounding box center [658, 74] width 57 height 14
select select "[DATE]"
click at [629, 67] on select "2025年 2026年" at bounding box center [658, 74] width 57 height 14
checkbox input "false"
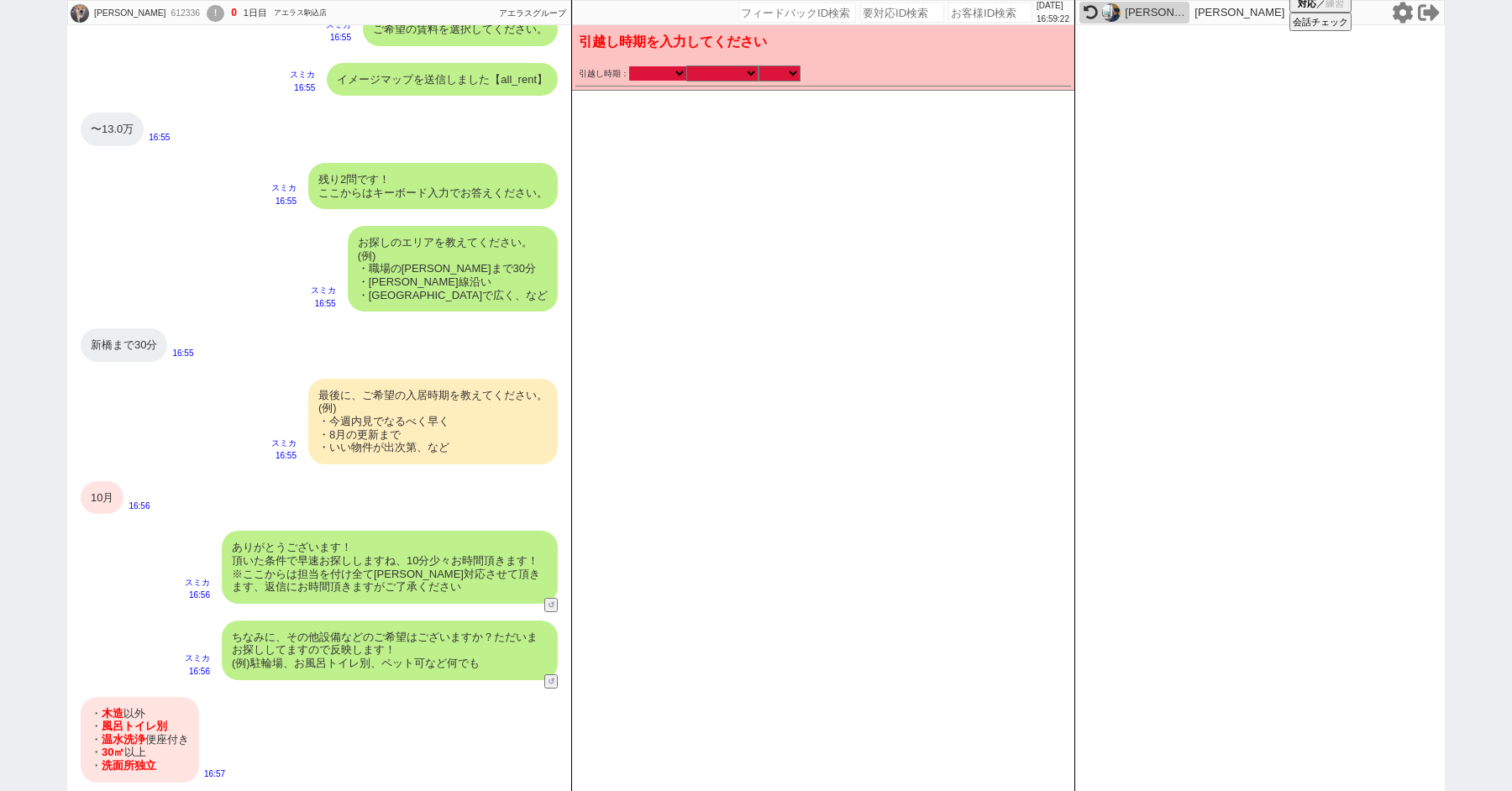
checkbox input "true"
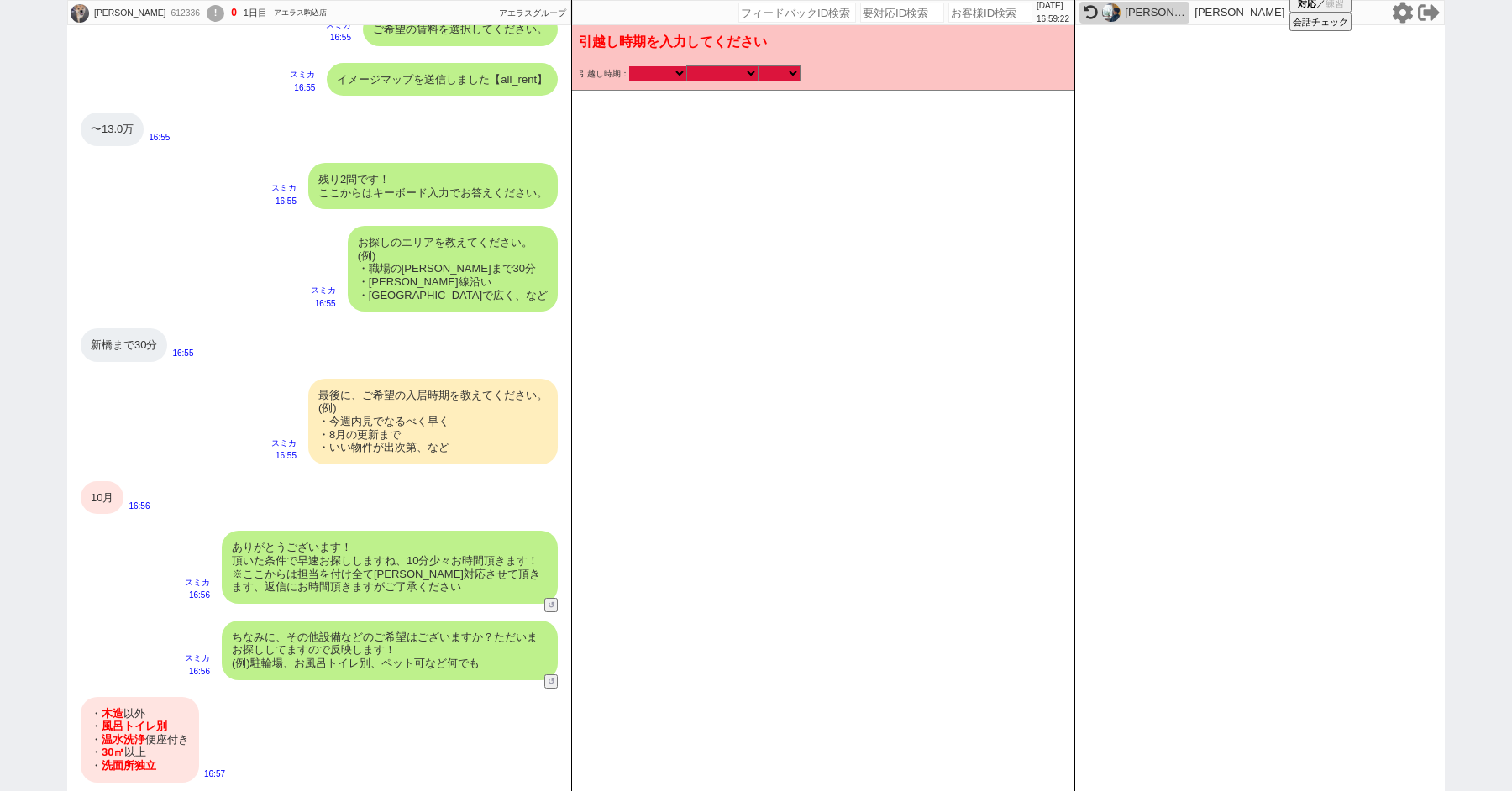
checkbox input "true"
checkbox input "false"
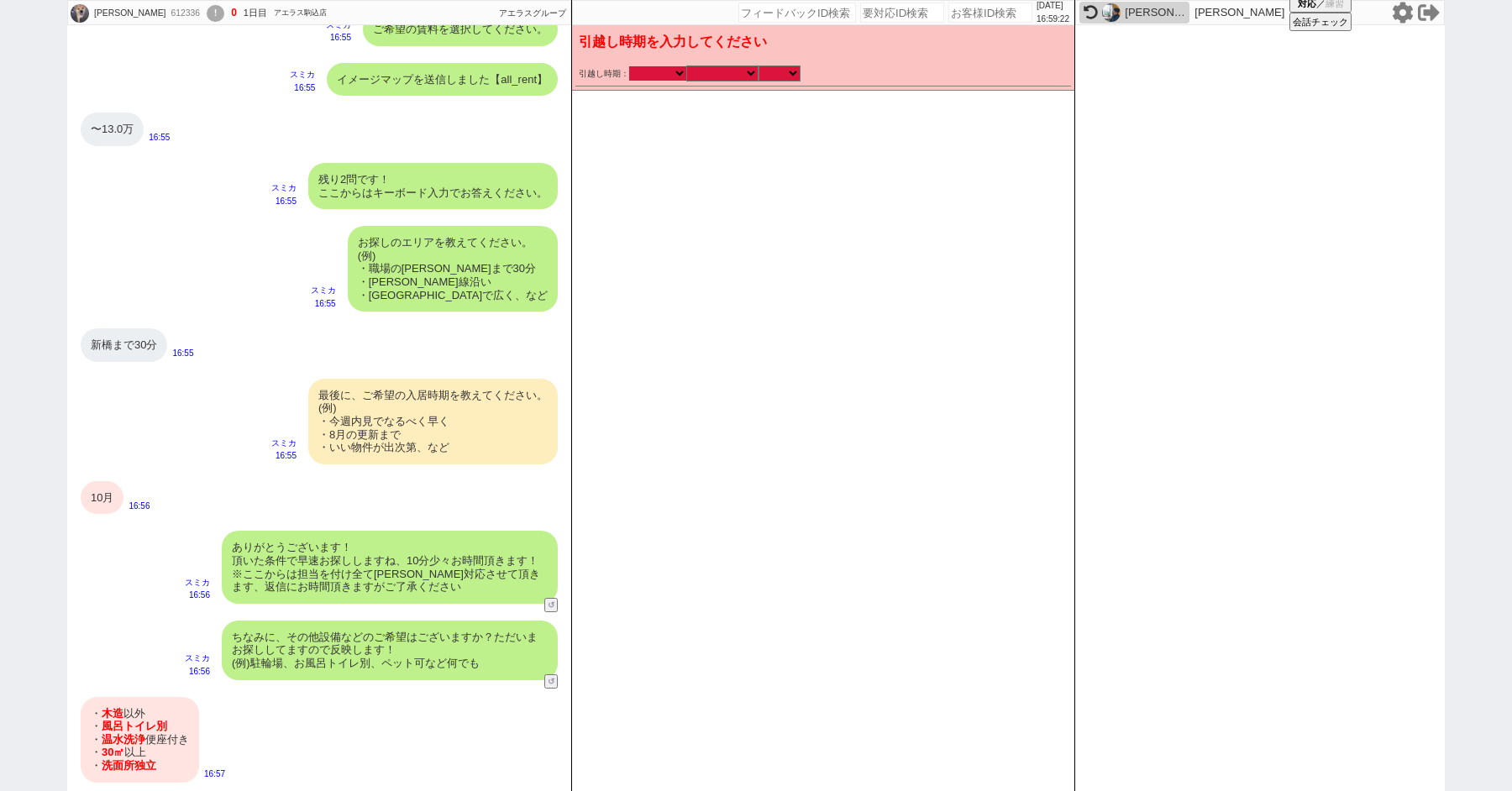
checkbox input "false"
click at [731, 71] on select "なる早 未定 いつでも 物件あれば 年内 来年 1月 2月 3月 4月 5月 6月 7月 8月 9月 10月 11月 12月 春 夏 秋 冬" at bounding box center [721, 74] width 72 height 14
select select "10"
click at [686, 67] on select "なる早 未定 いつでも 物件あれば 年内 来年 1月 2月 3月 4月 5月 6月 7月 8月 9月 10月 11月 12月 春 夏 秋 冬" at bounding box center [721, 74] width 72 height 14
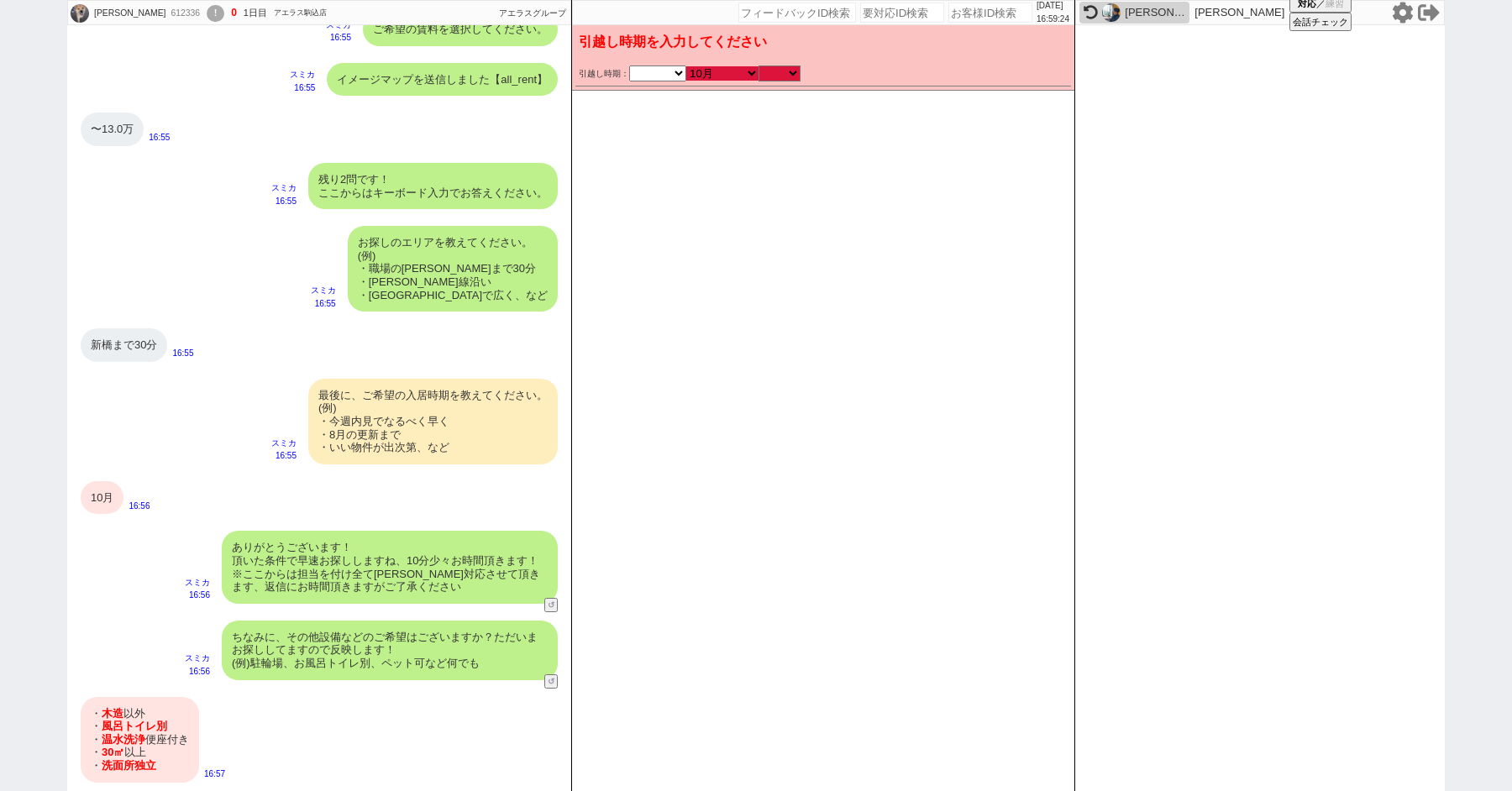
checkbox input "false"
checkbox input "true"
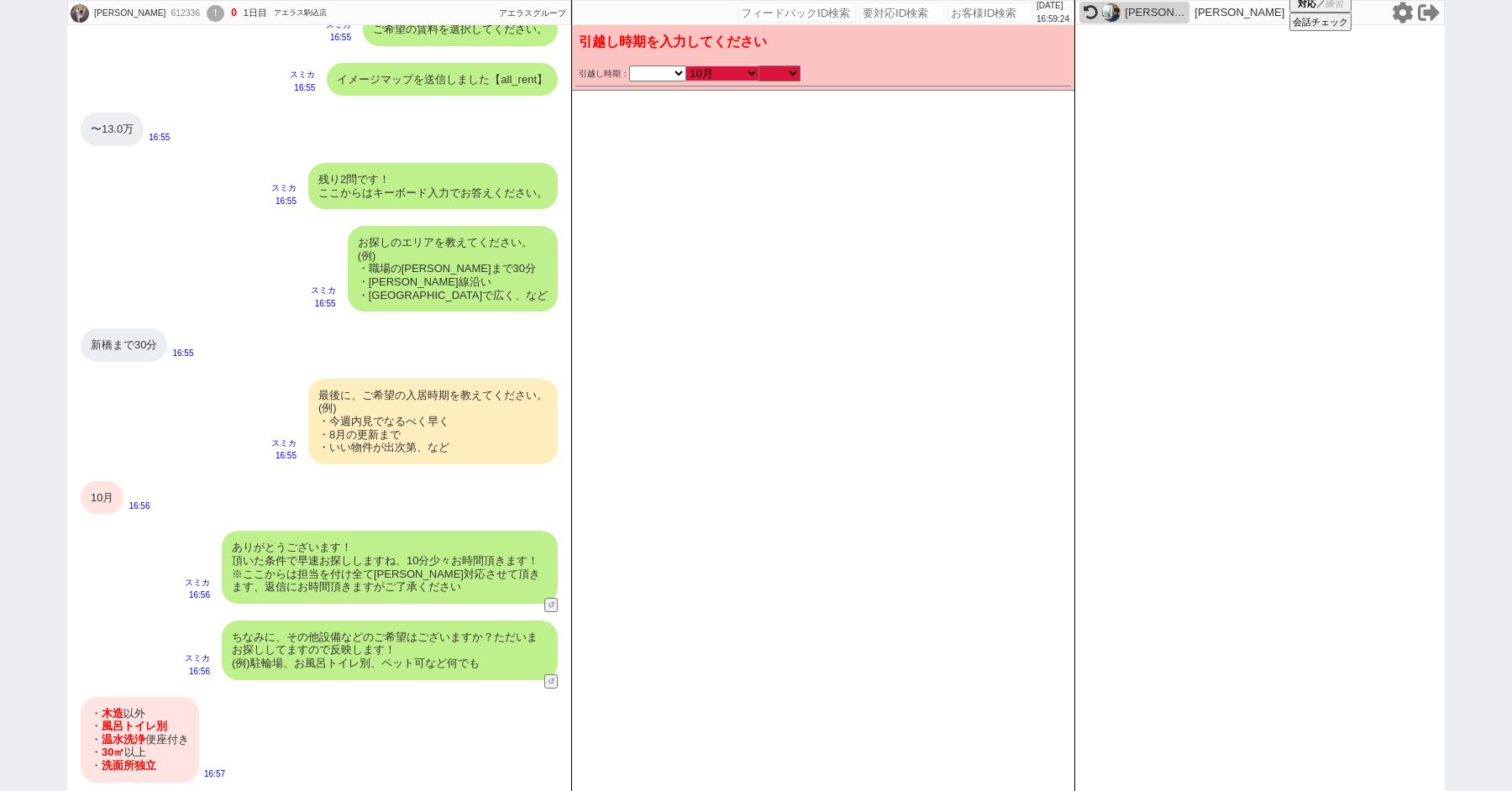
checkbox input "true"
checkbox input "false"
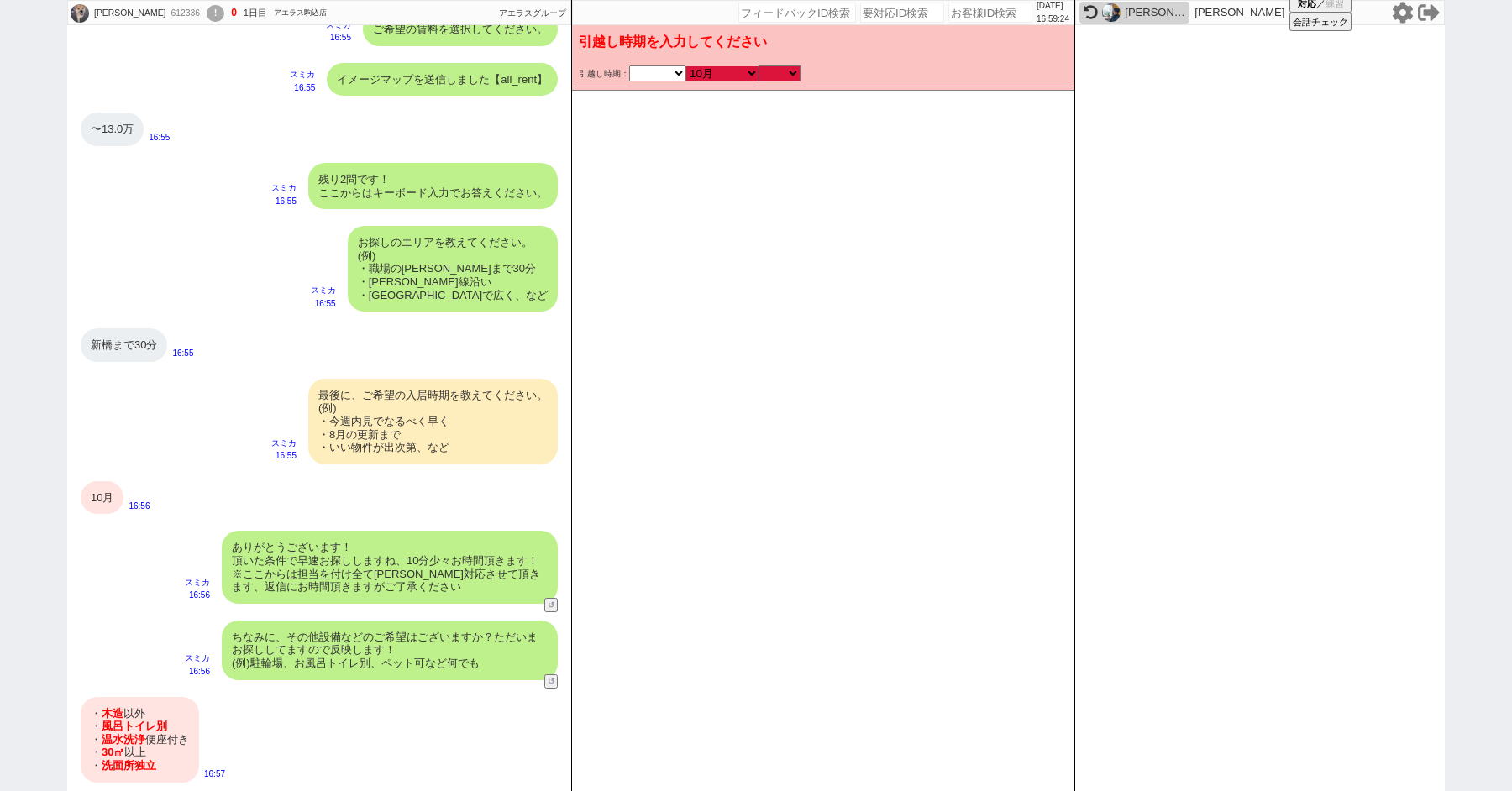
checkbox input "false"
click at [784, 72] on select "のみ 上旬 中旬 下旬 末 まで 1日 2日 3日 4日 5日 6日 7日 8日 9日 10日 11日 12日 13日 14日 15日 16日 17日 18日…" at bounding box center [779, 74] width 42 height 14
select select "36"
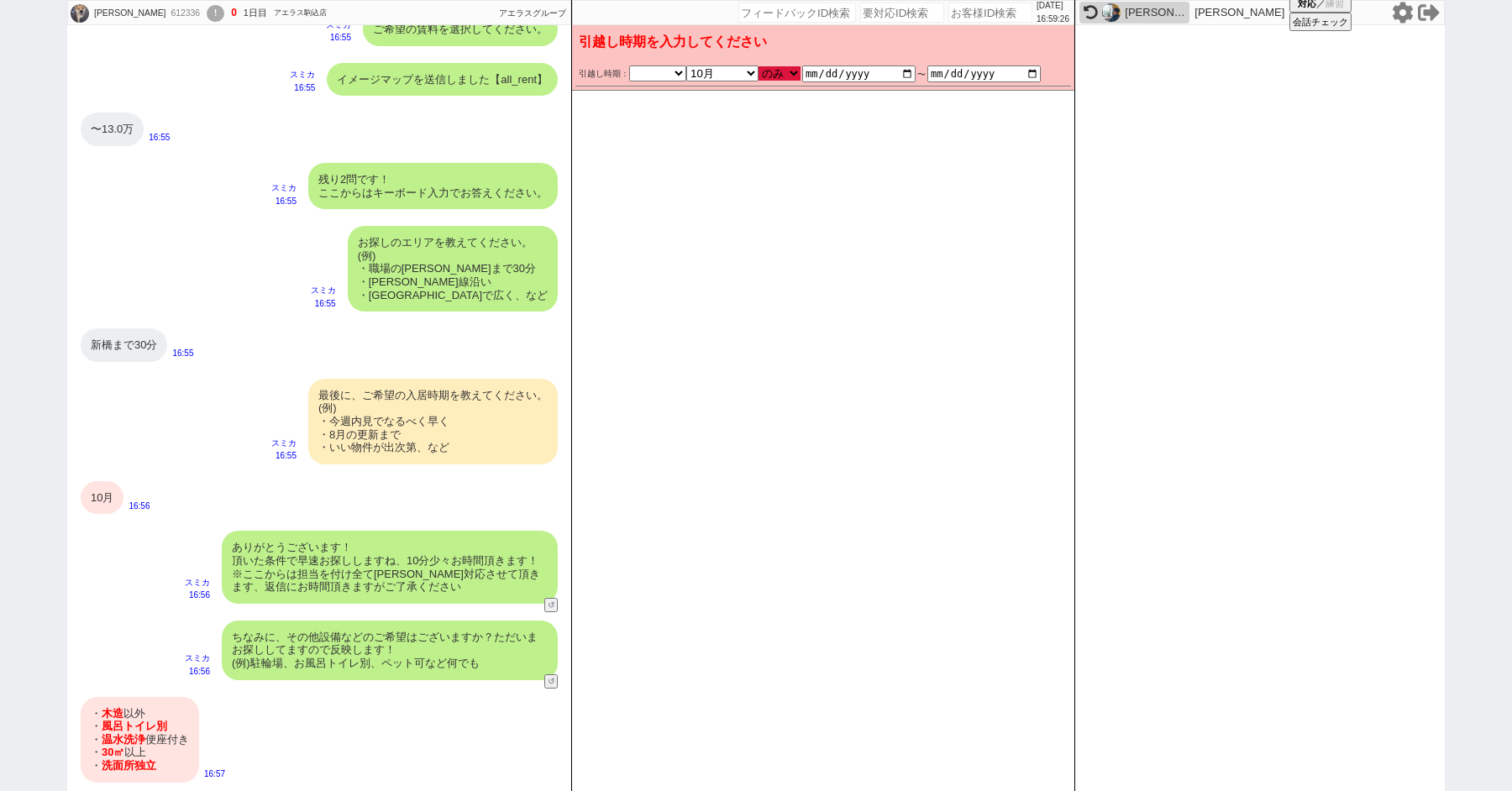
click at [759, 67] on select "のみ 上旬 中旬 下旬 末 まで 1日 2日 3日 4日 5日 6日 7日 8日 9日 10日 11日 12日 13日 14日 15日 16日 17日 18日…" at bounding box center [779, 74] width 42 height 14
type input "[DATE]"
checkbox input "false"
checkbox input "true"
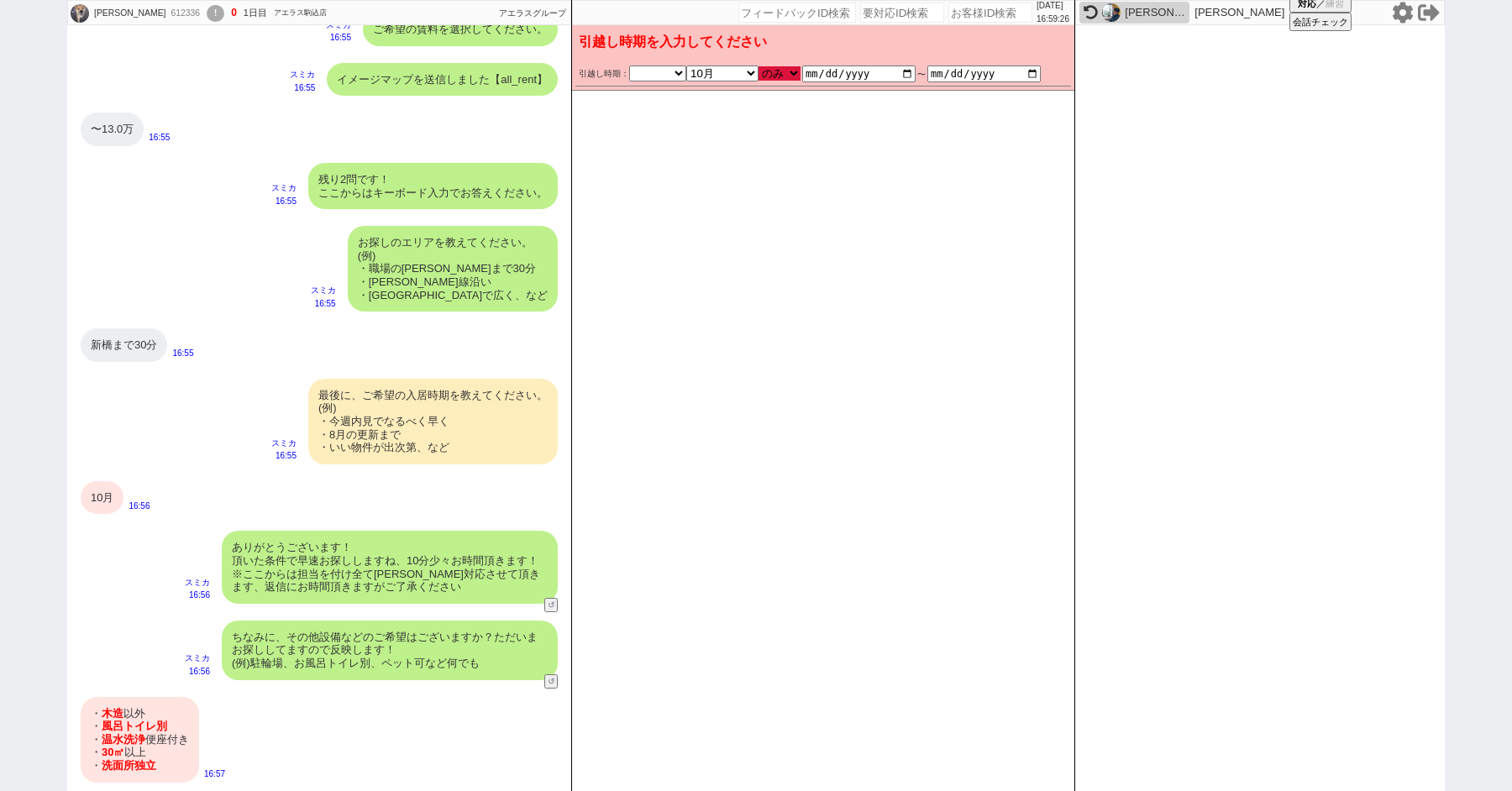
checkbox input "true"
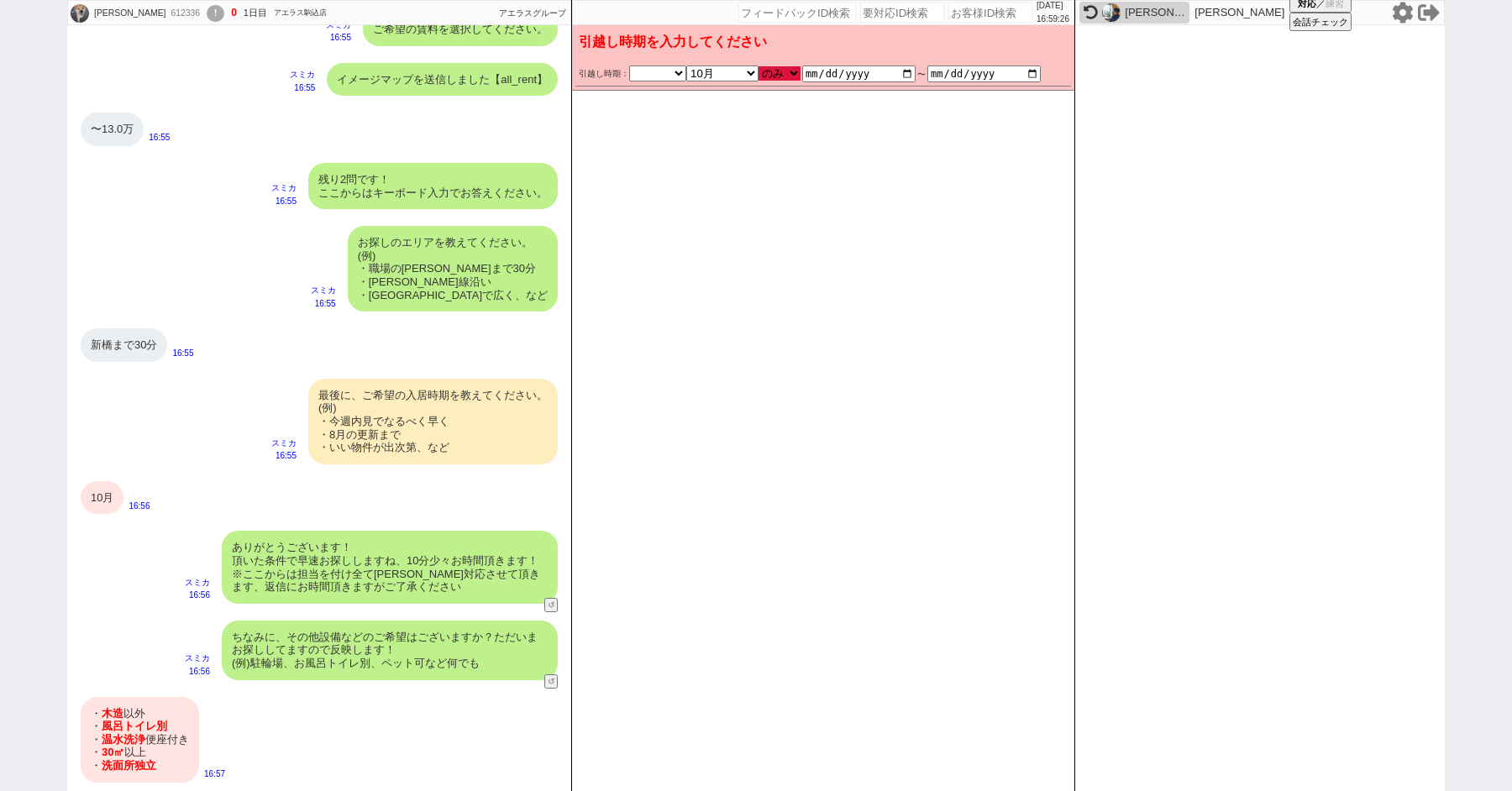
checkbox input "false"
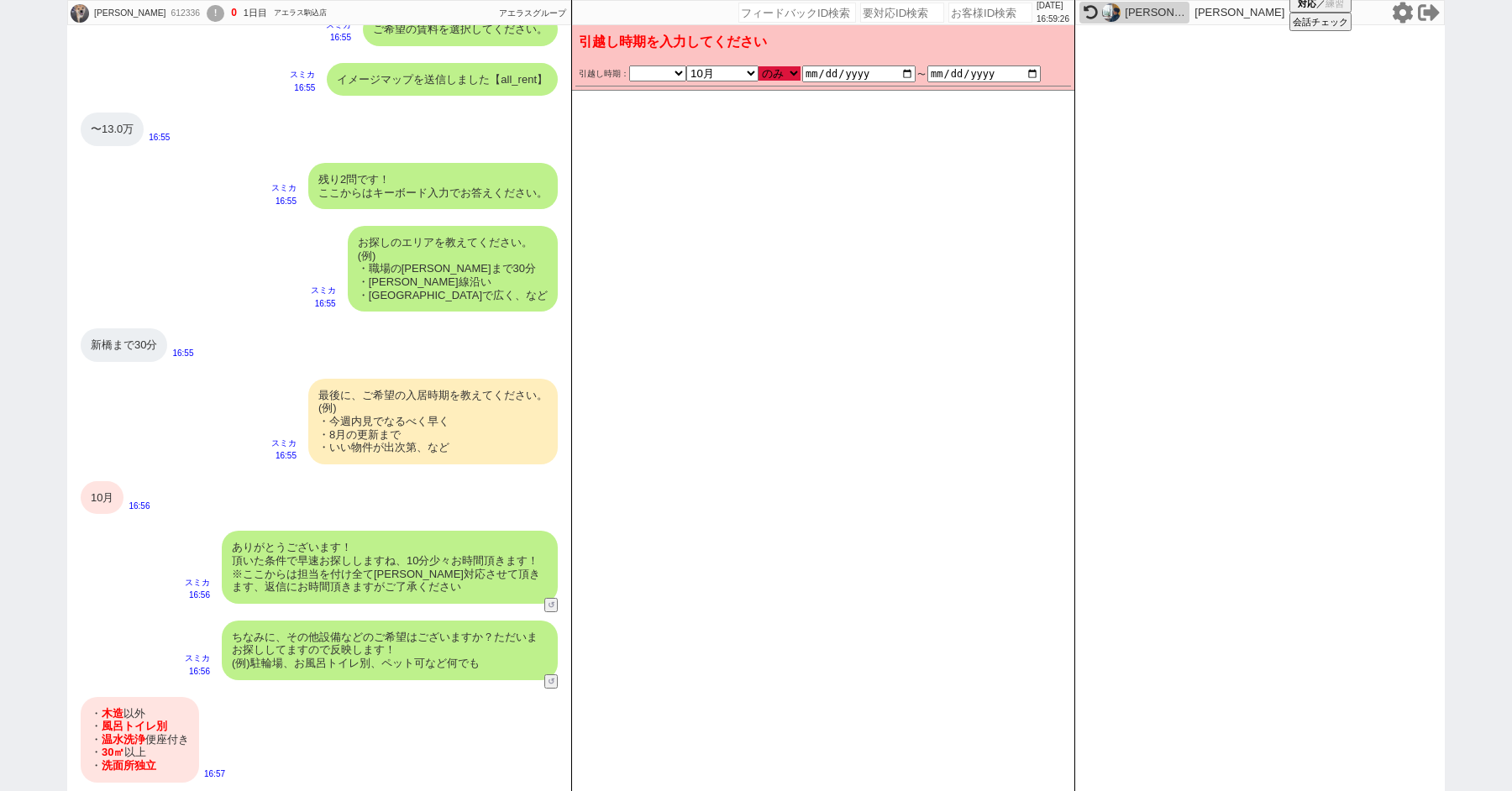
checkbox input "false"
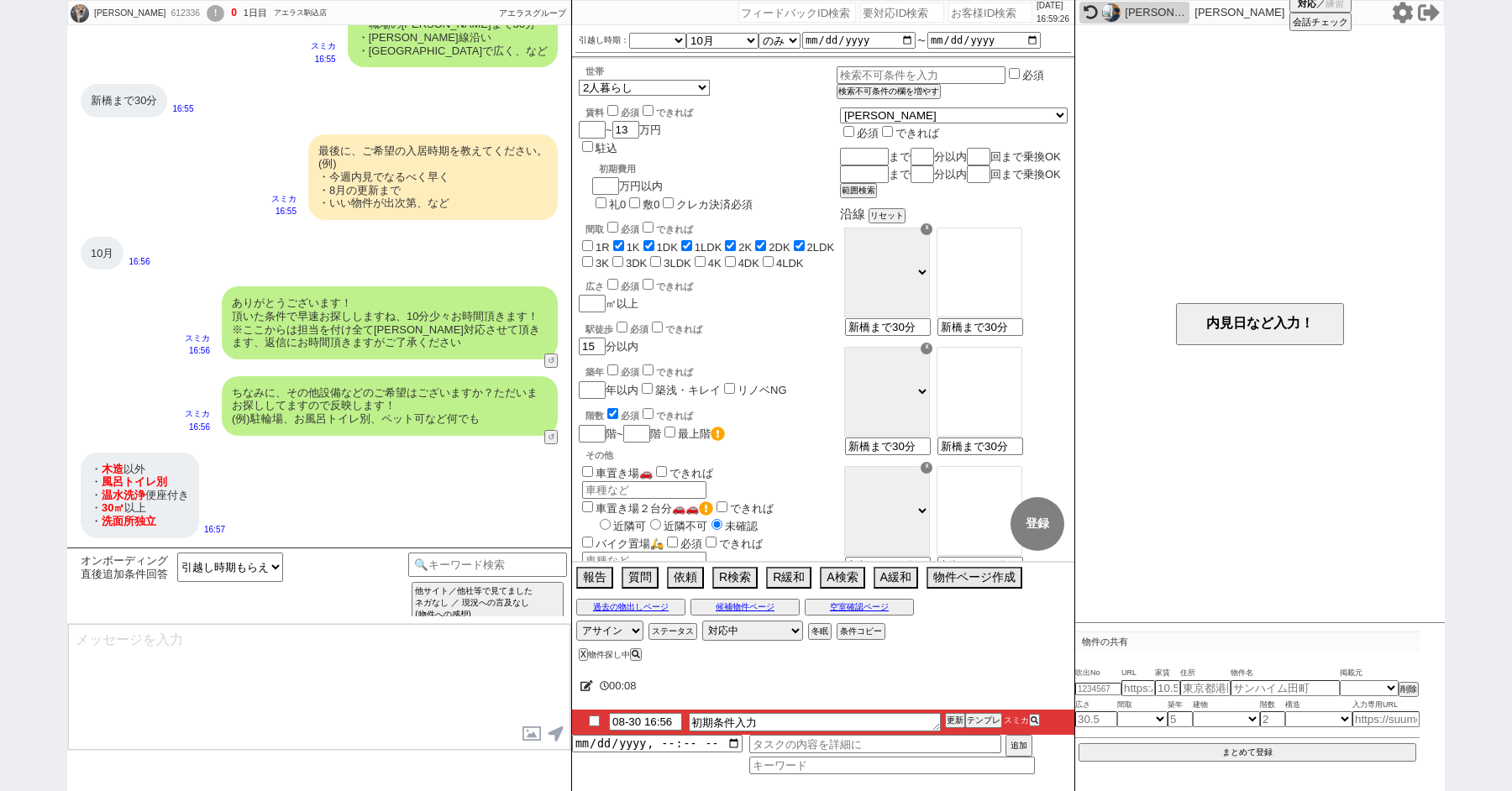
type textarea "かしこまりました！ただ今お探ししております、追加のご希望もお気軽にお願いします！"
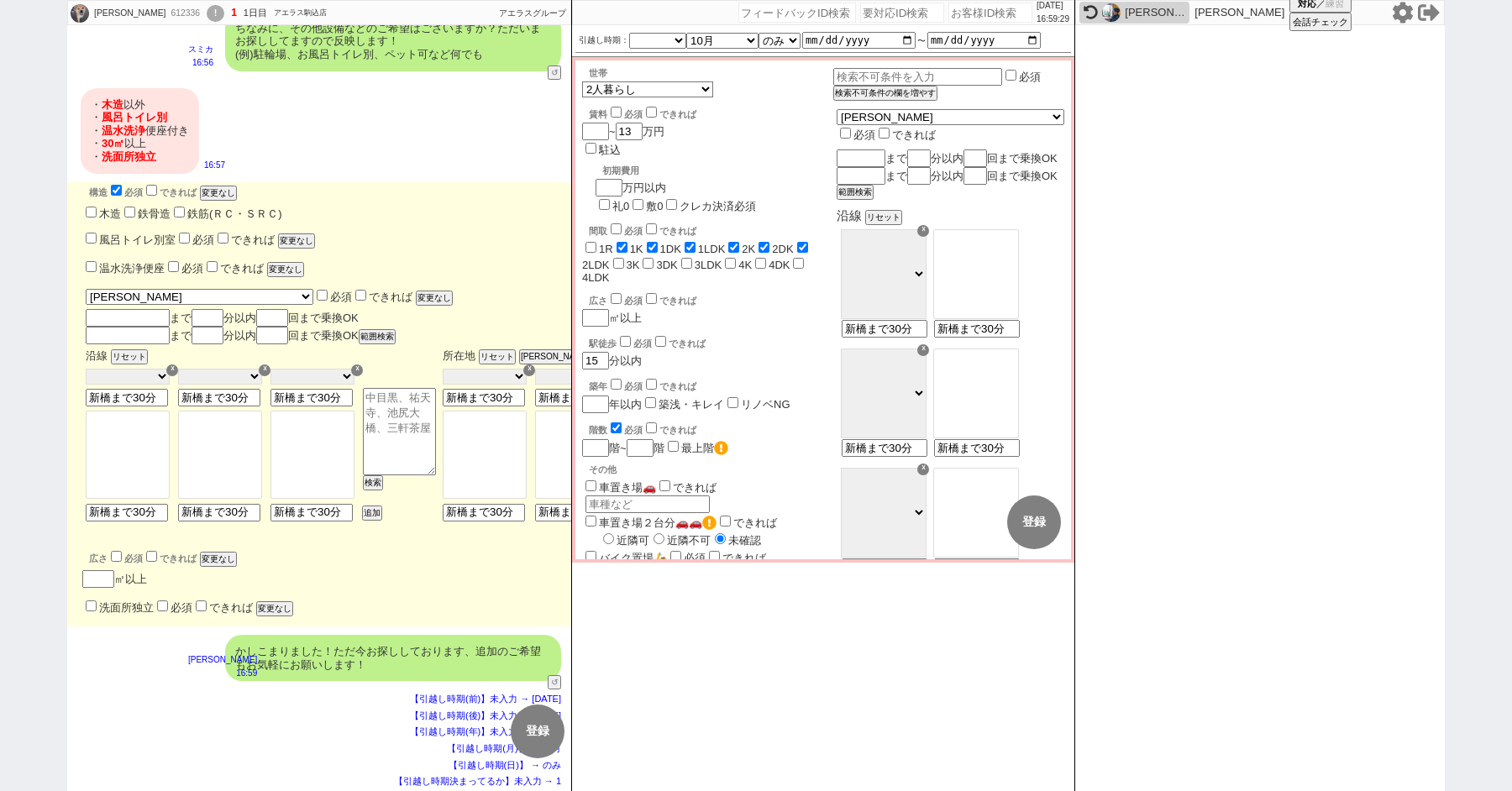
scroll to position [1502, 0]
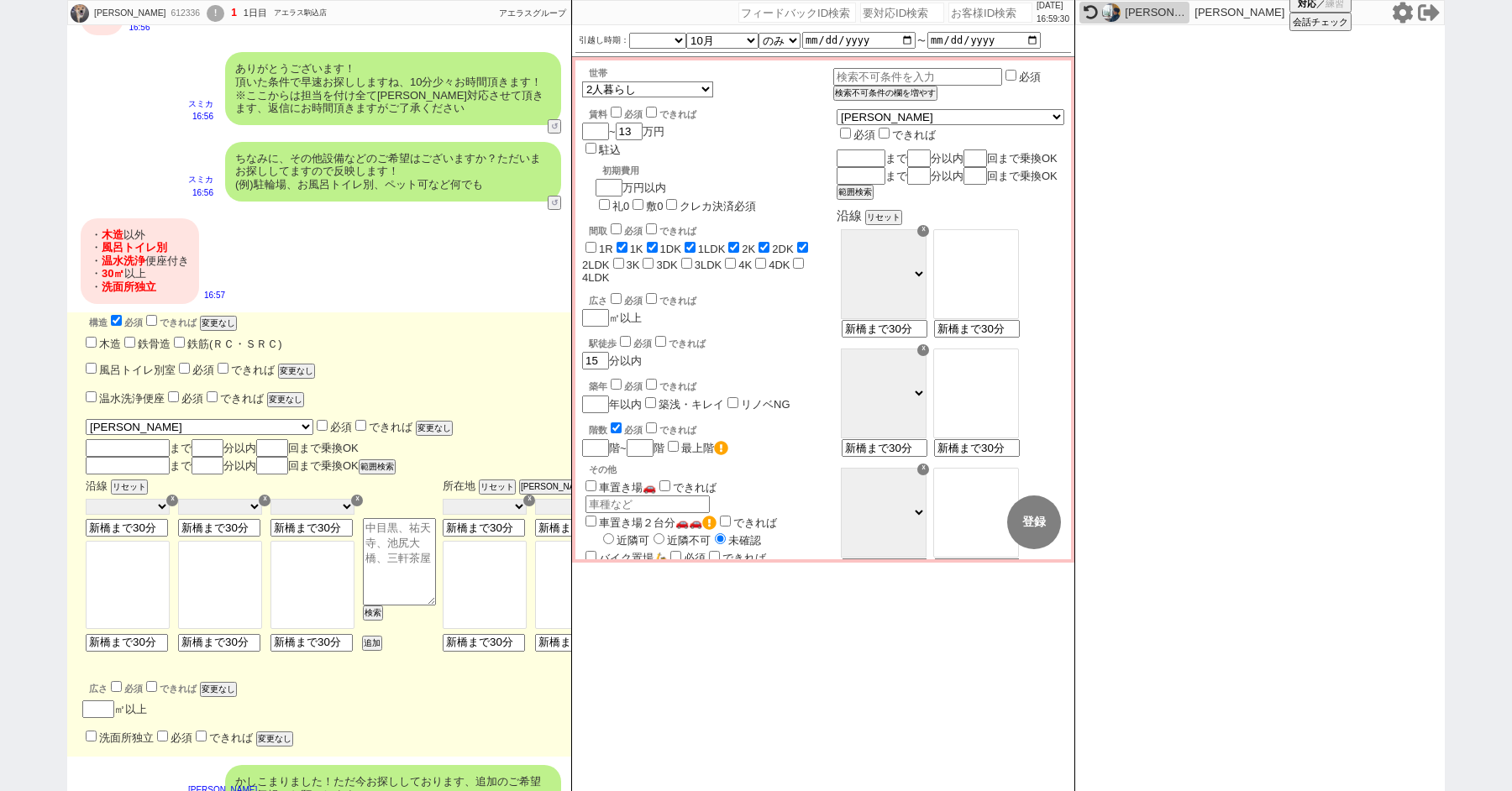
click at [92, 341] on input "木造" at bounding box center [91, 342] width 11 height 11
checkbox input "true"
checkbox input "false"
checkbox input "true"
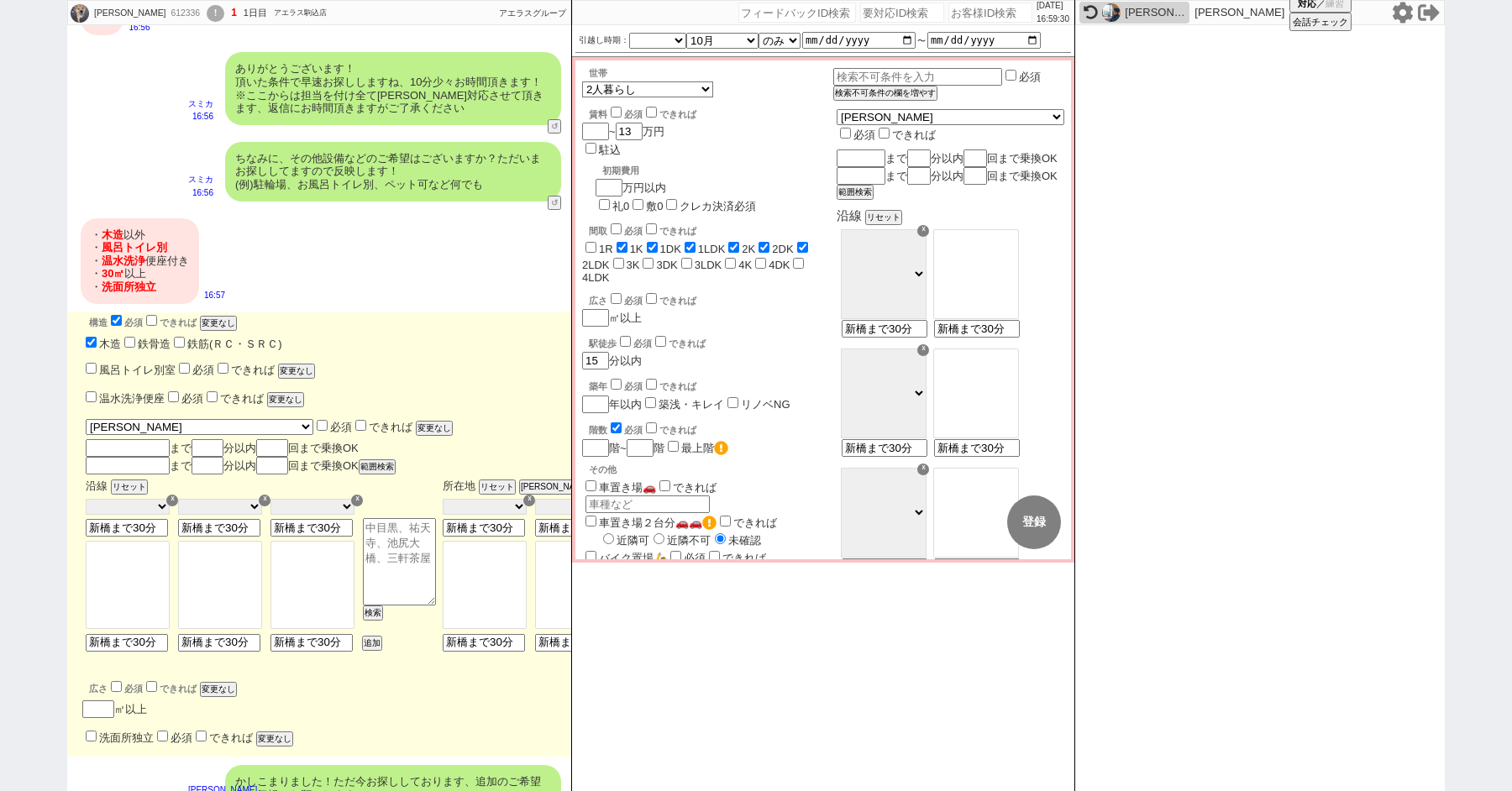
checkbox input "true"
checkbox input "false"
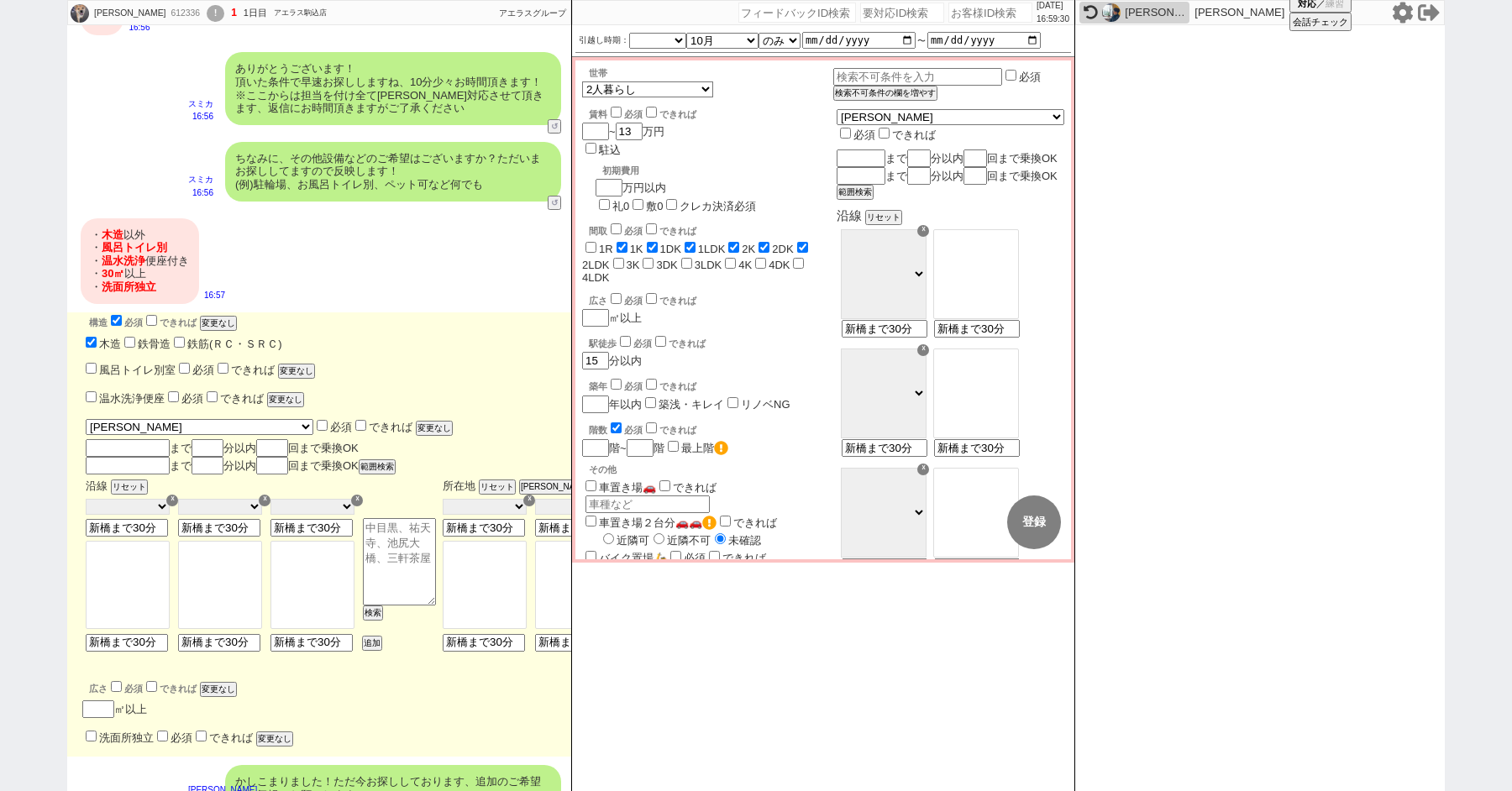
checkbox input "false"
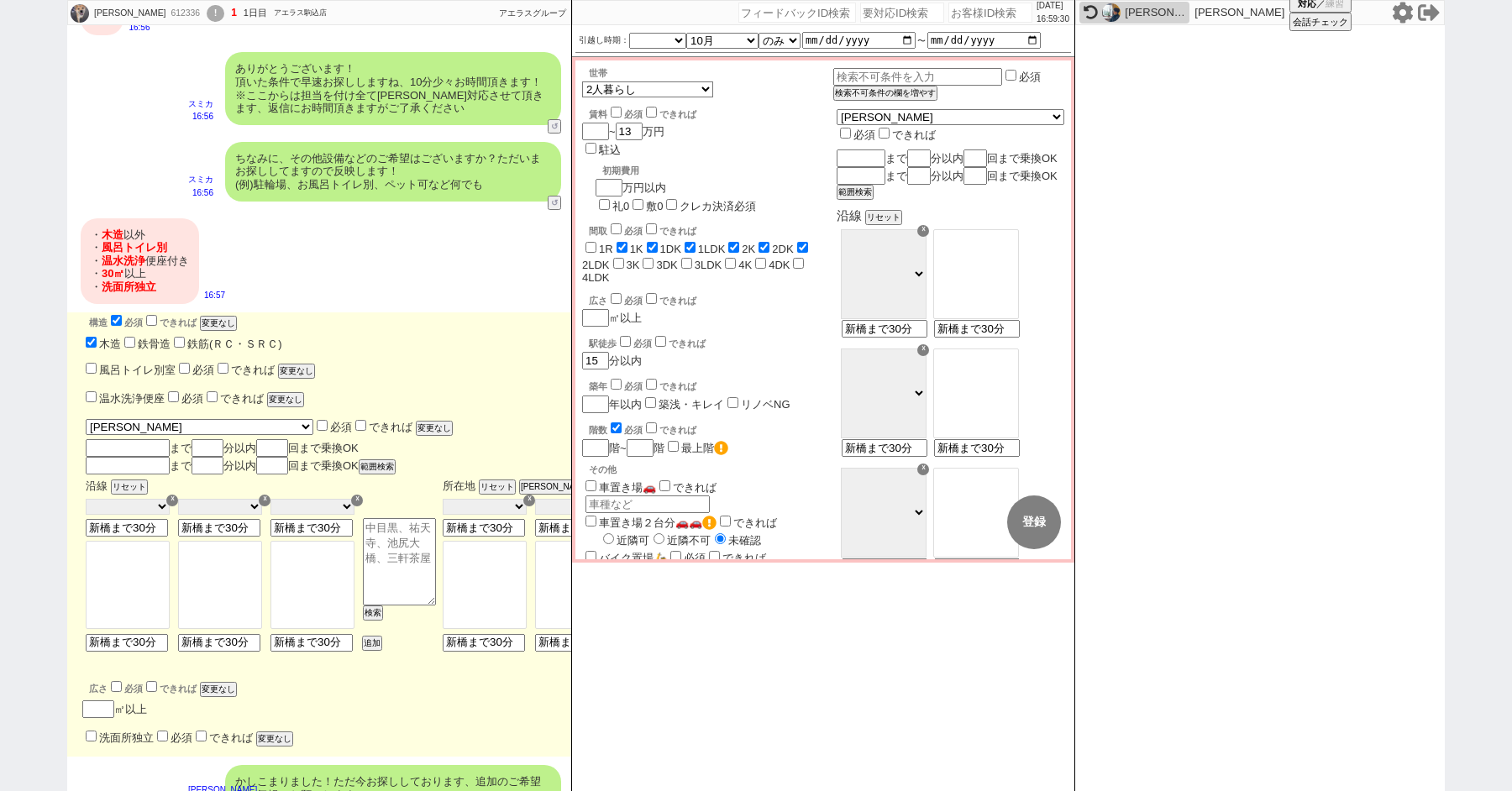
checkbox input "true"
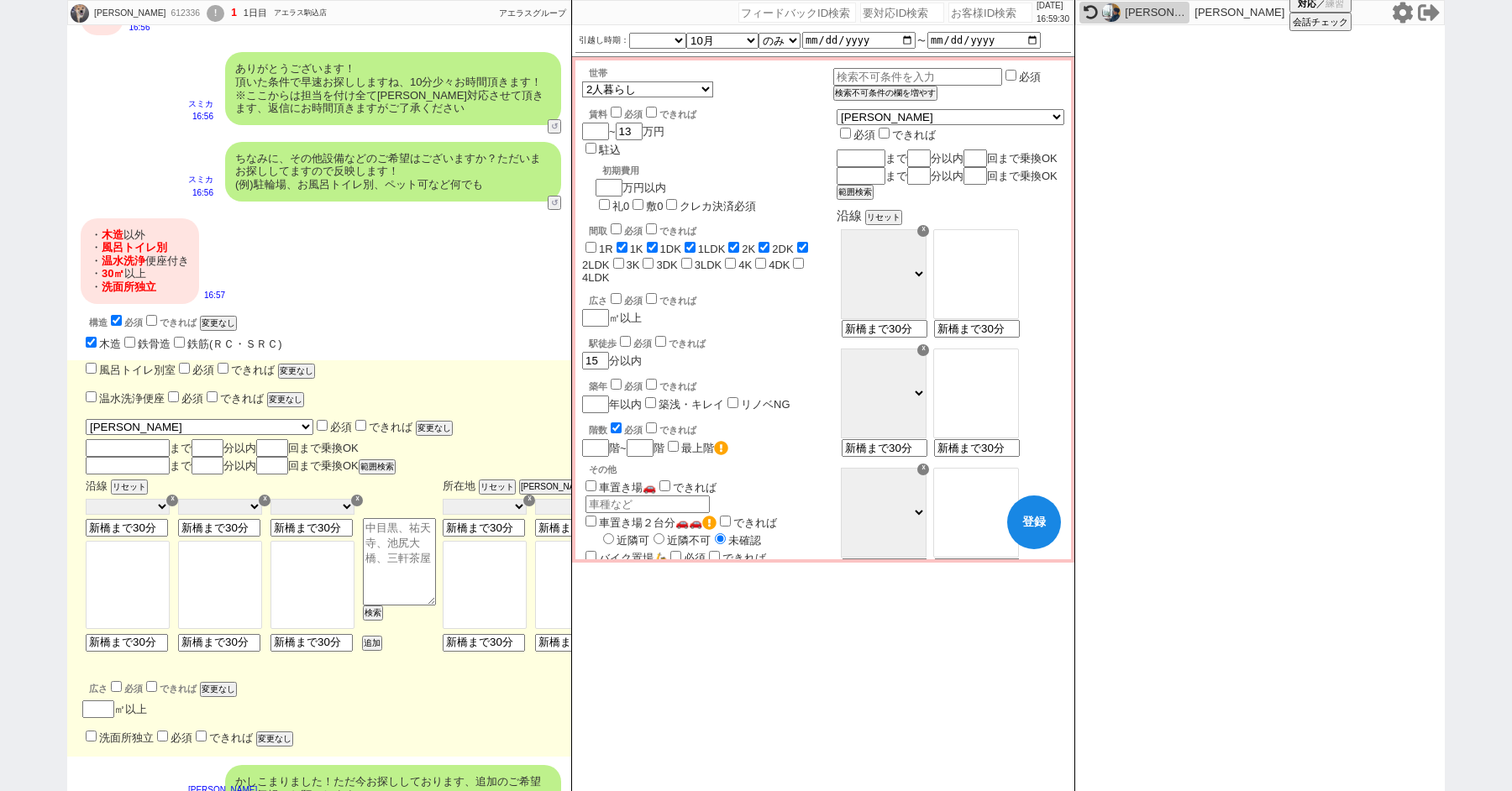
click at [90, 372] on input "風呂トイレ別室" at bounding box center [91, 368] width 11 height 11
checkbox input "true"
checkbox input "false"
checkbox input "true"
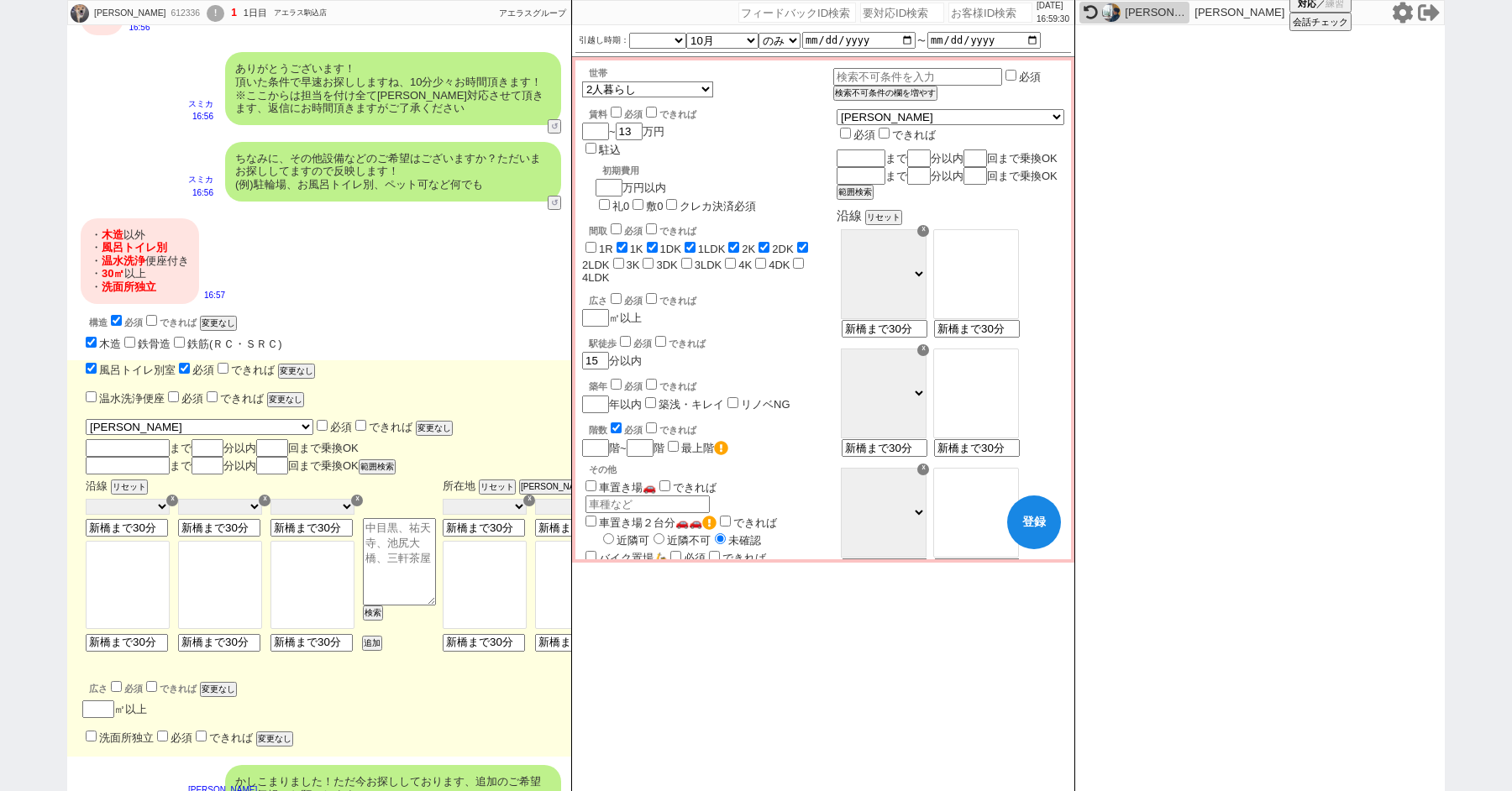
checkbox input "true"
checkbox input "false"
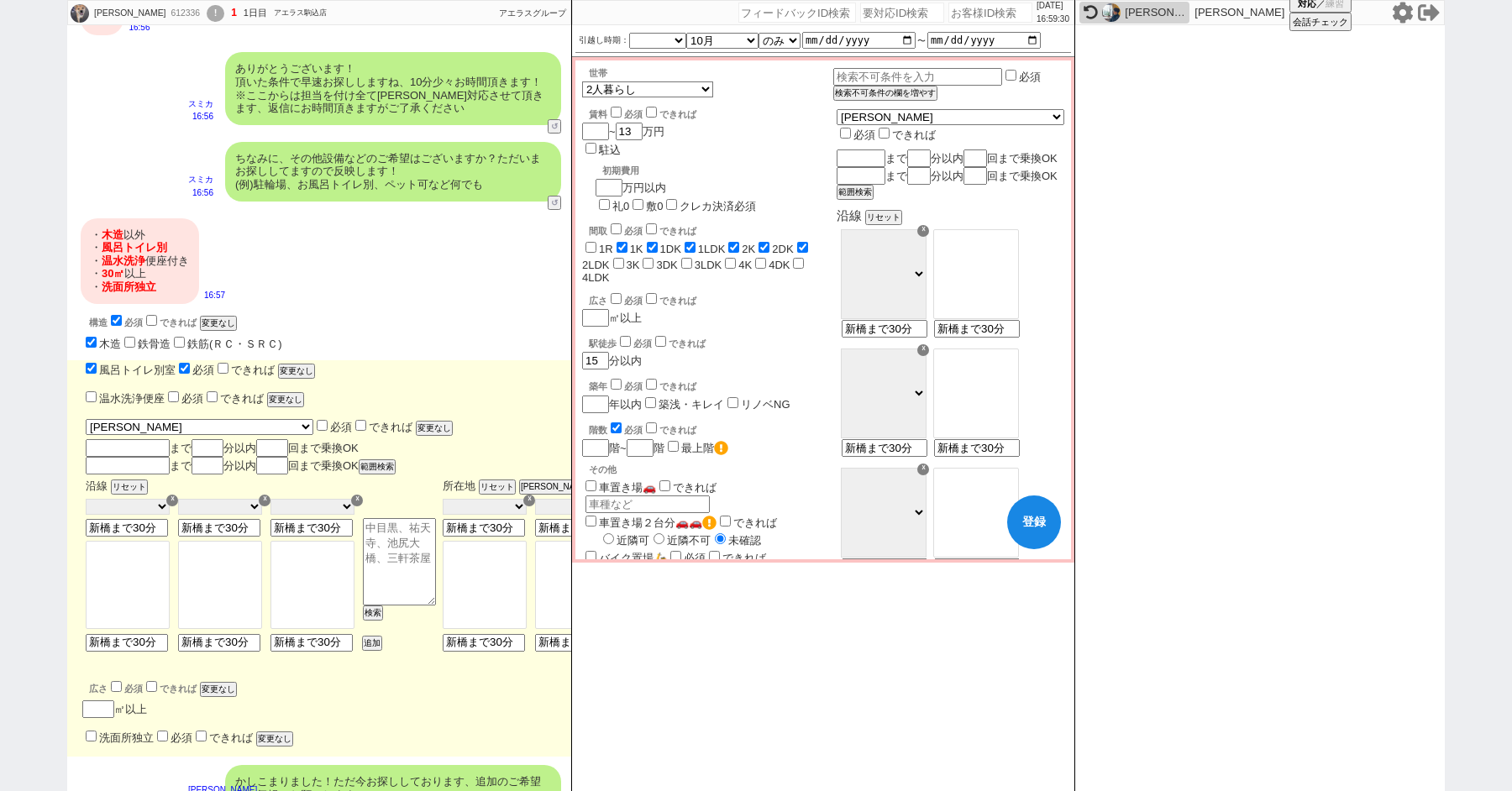
checkbox input "false"
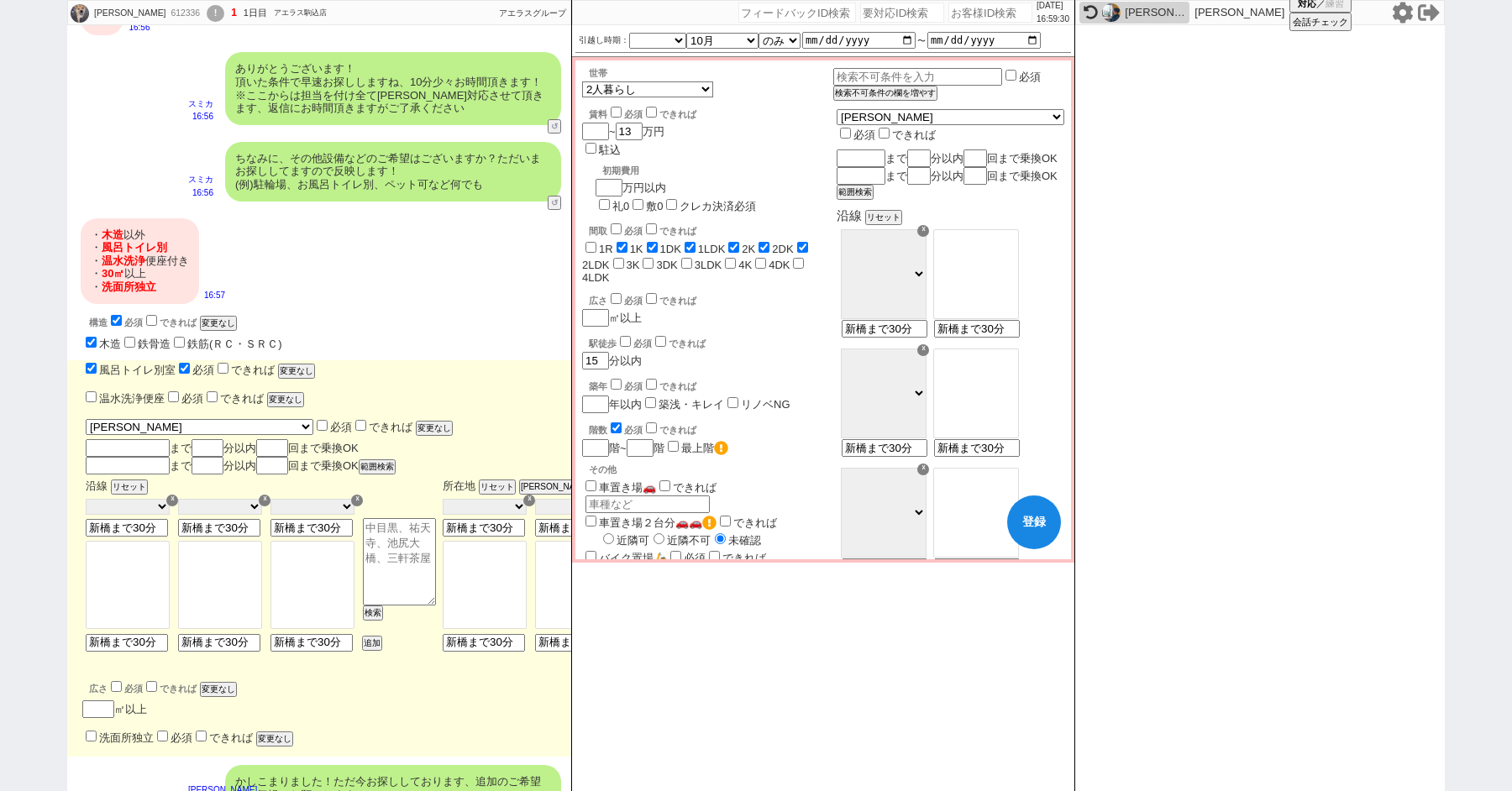
checkbox input "true"
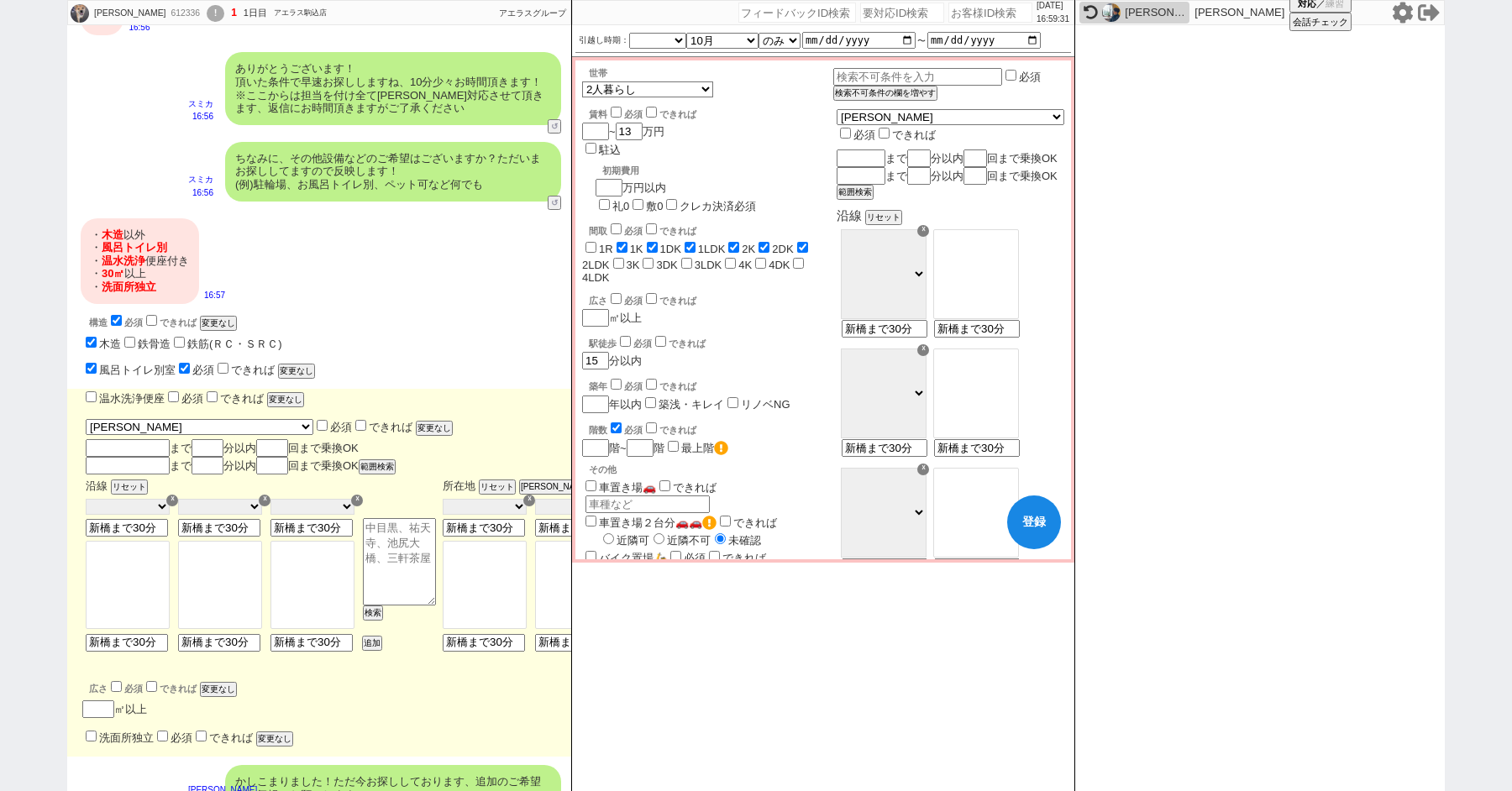
click at [91, 392] on input "温水洗浄便座" at bounding box center [91, 396] width 11 height 11
checkbox input "true"
checkbox input "false"
checkbox input "true"
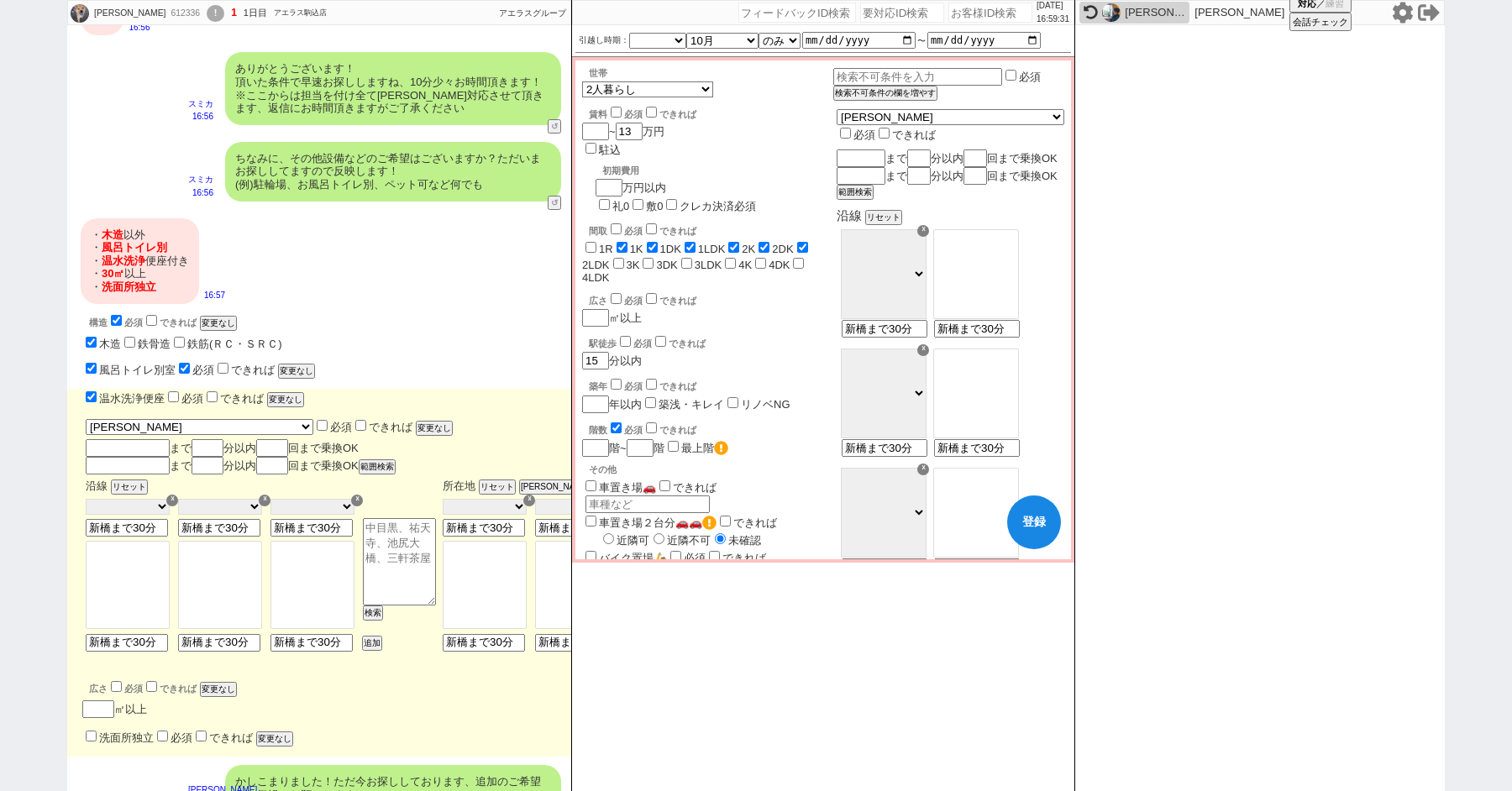
checkbox input "true"
checkbox input "false"
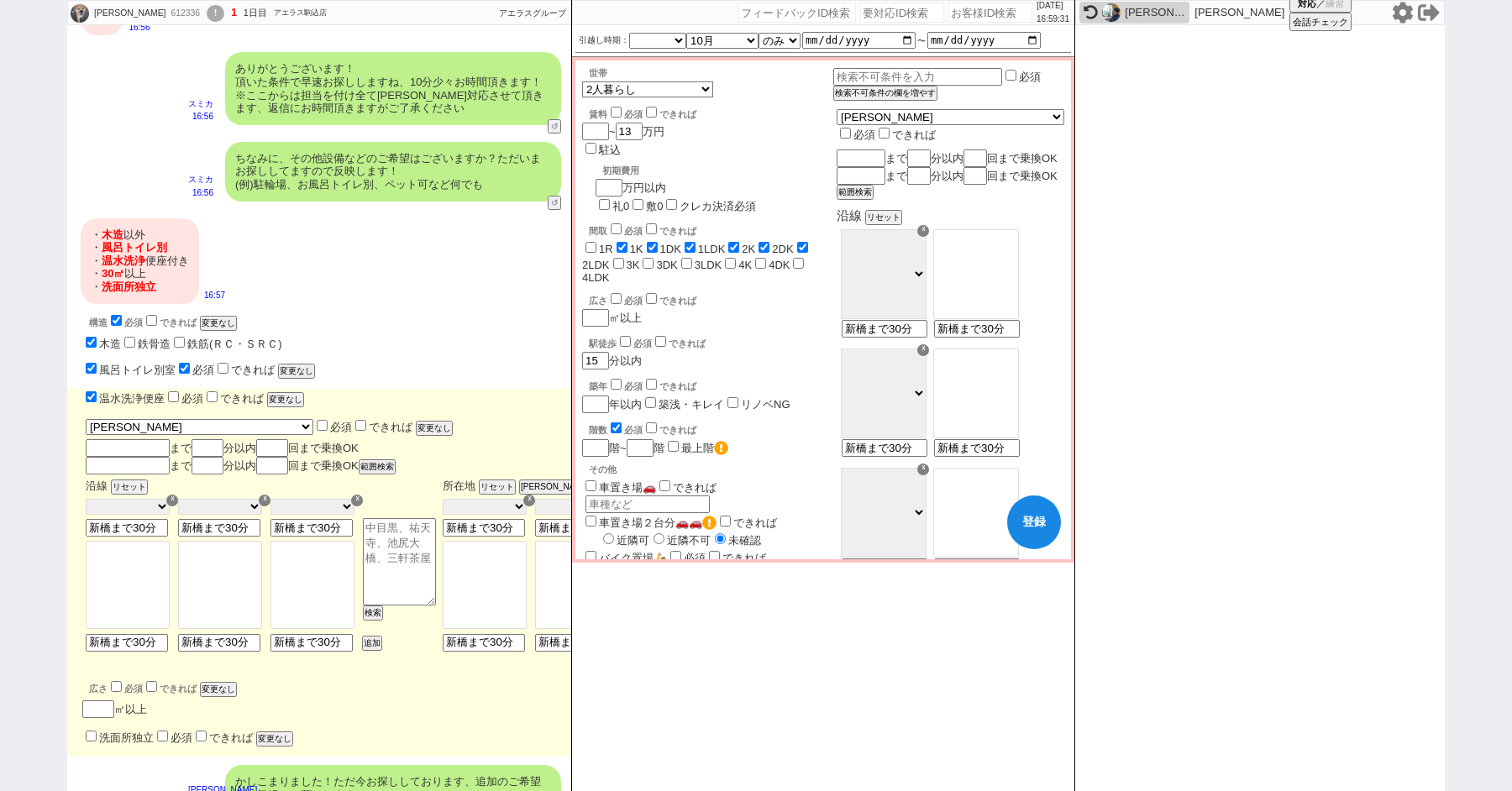
checkbox input "false"
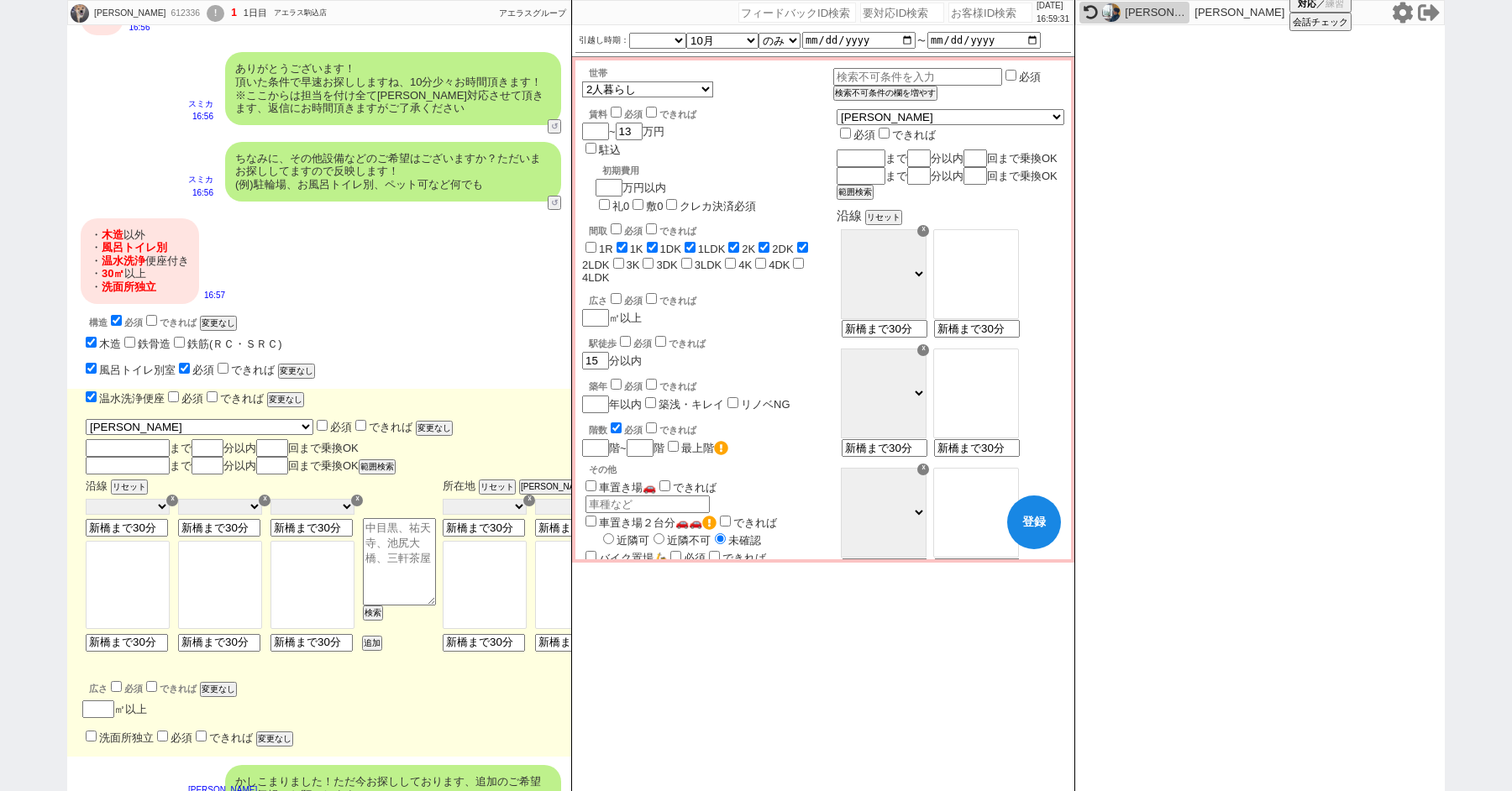
checkbox input "true"
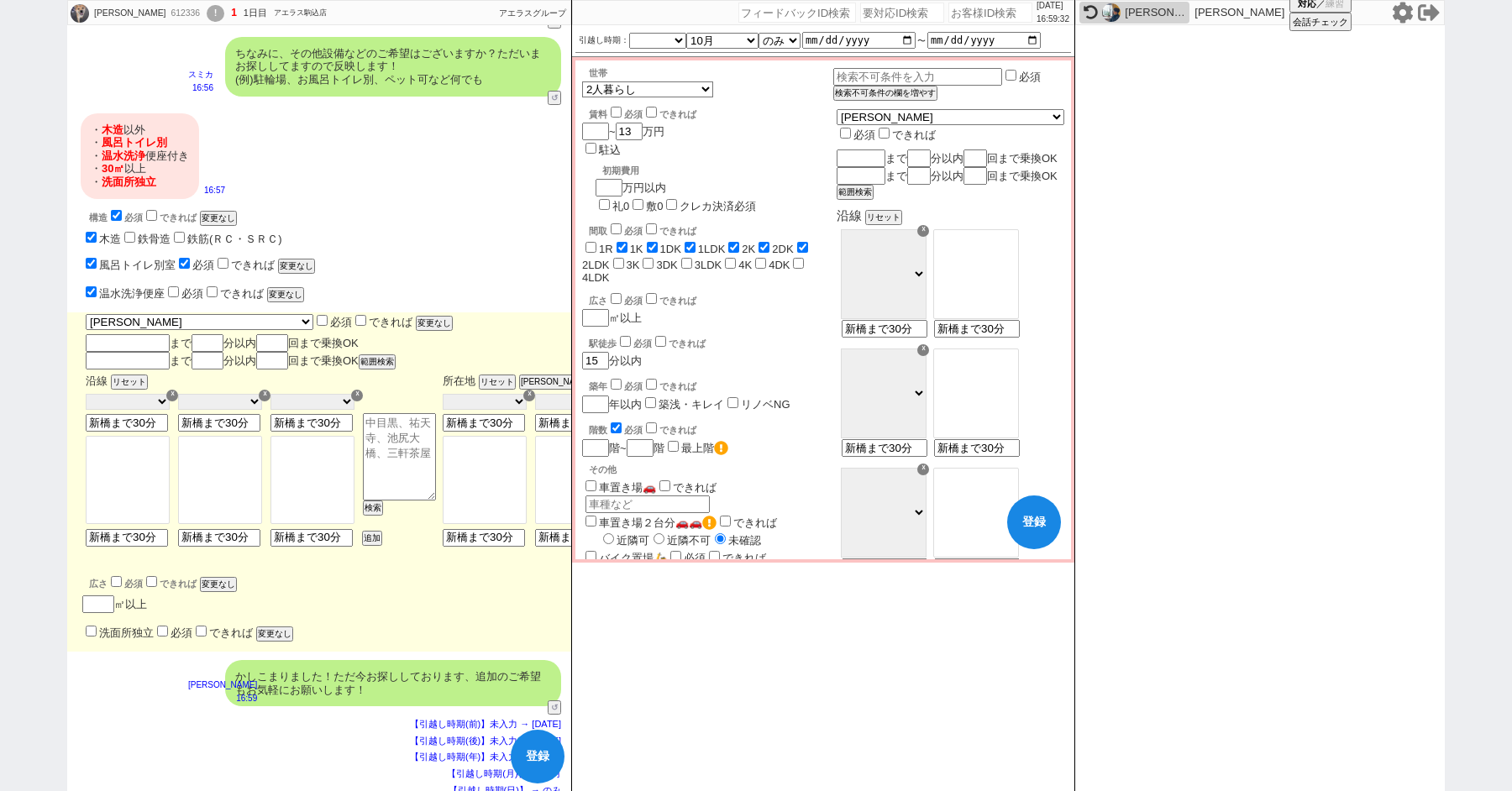
scroll to position [1633, 0]
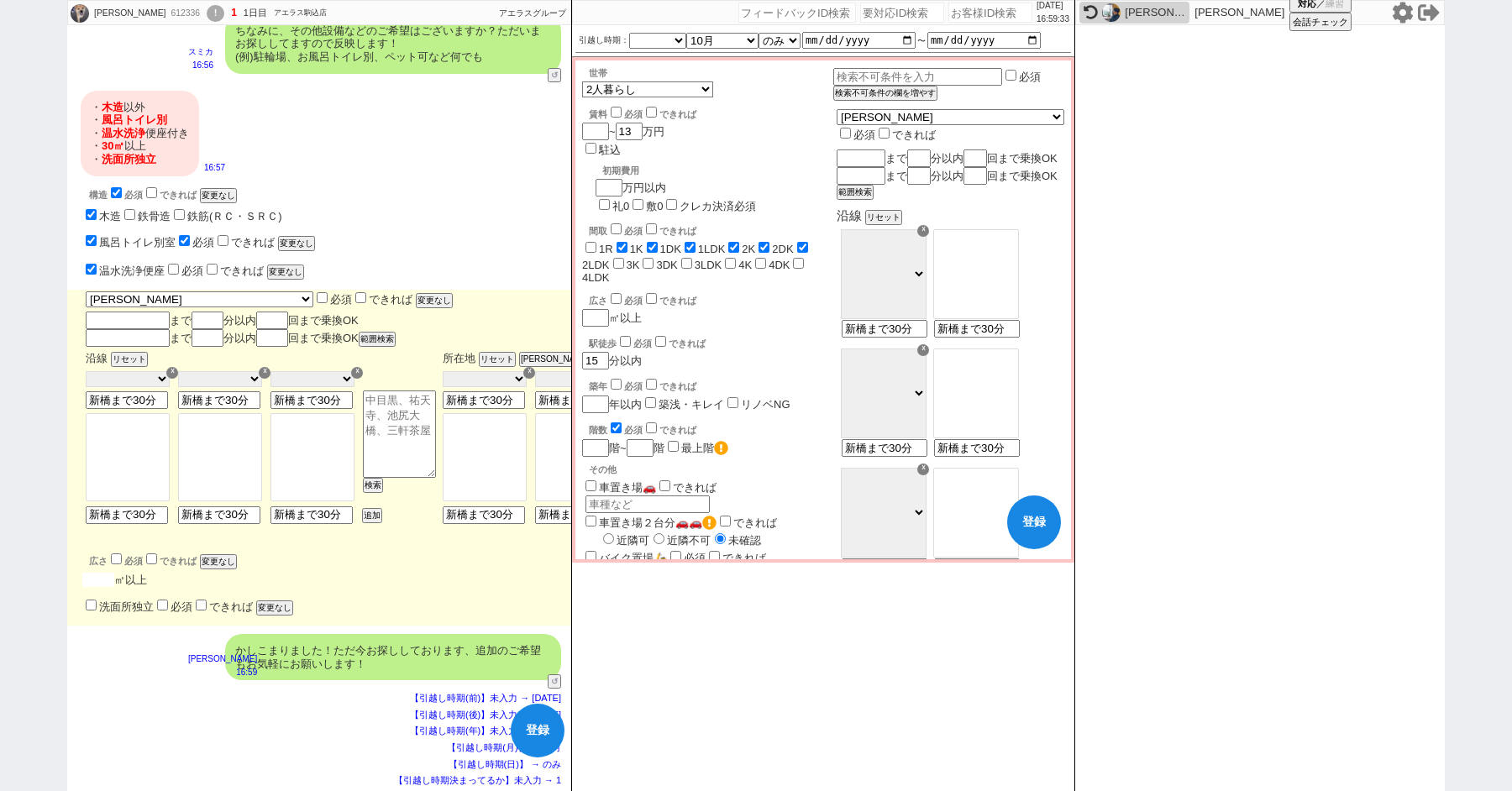
click at [97, 577] on input "number" at bounding box center [98, 579] width 32 height 14
checkbox input "false"
checkbox input "true"
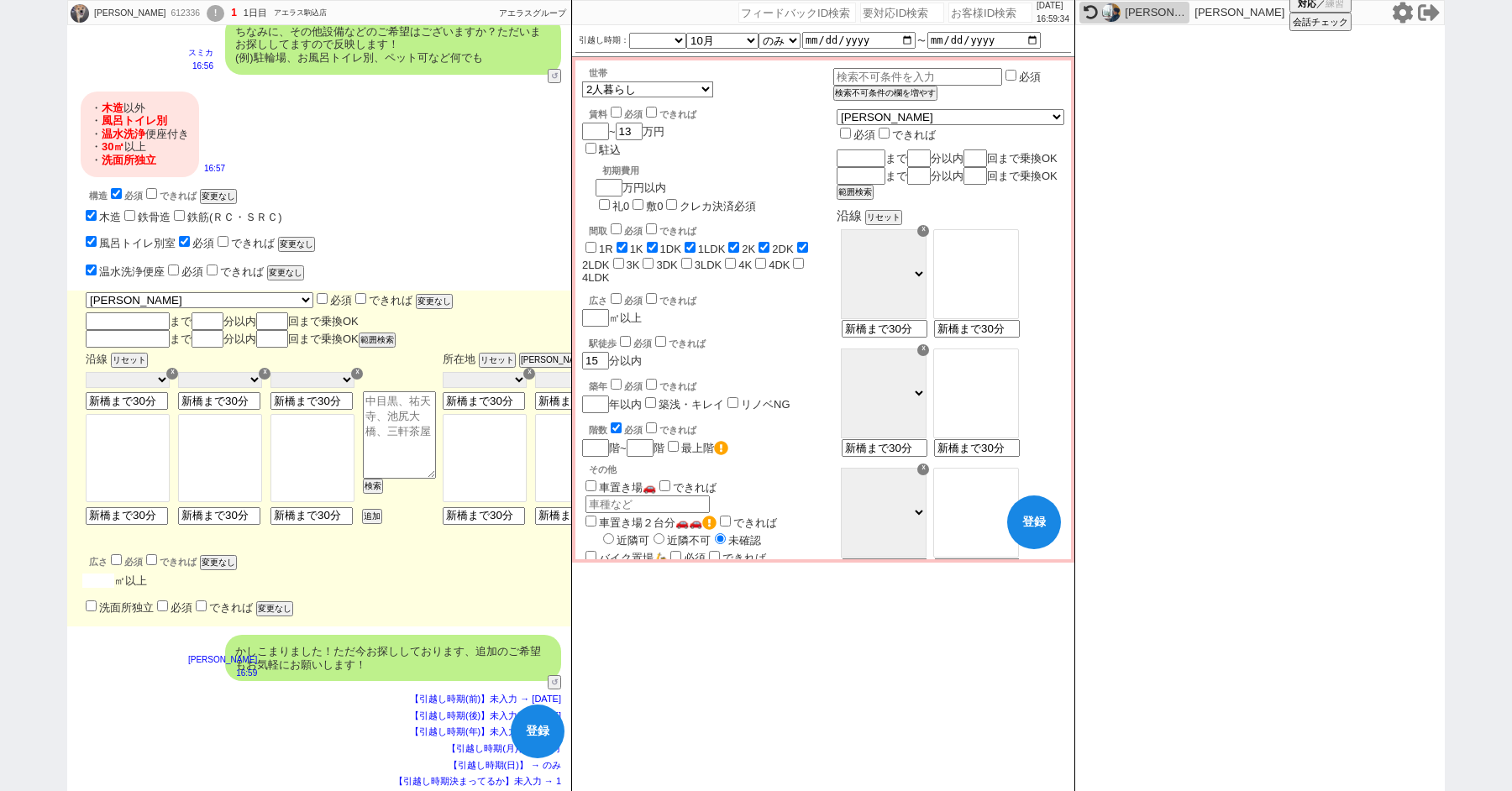
checkbox input "true"
checkbox input "false"
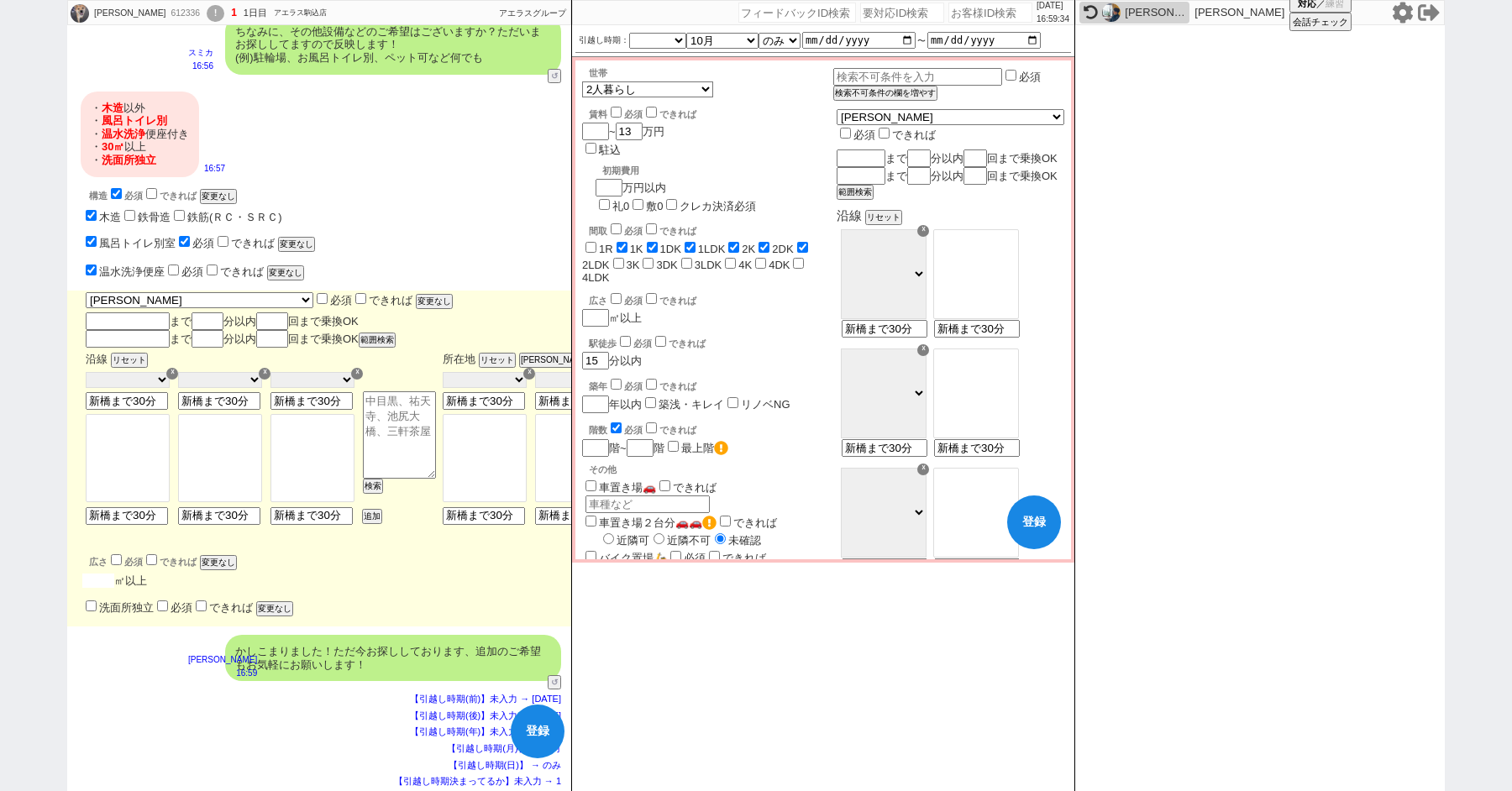
checkbox input "false"
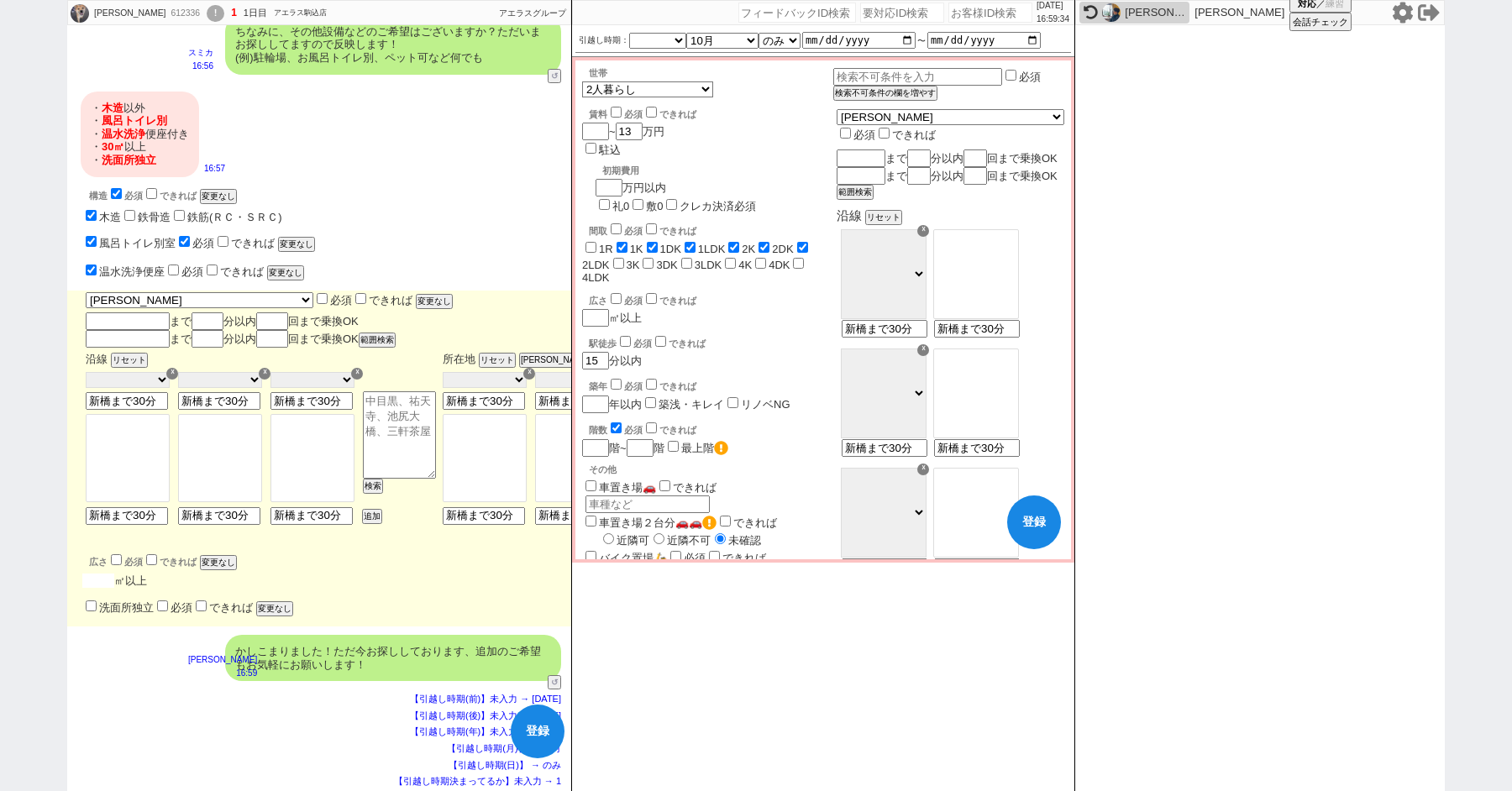
type input "3"
checkbox input "false"
checkbox input "true"
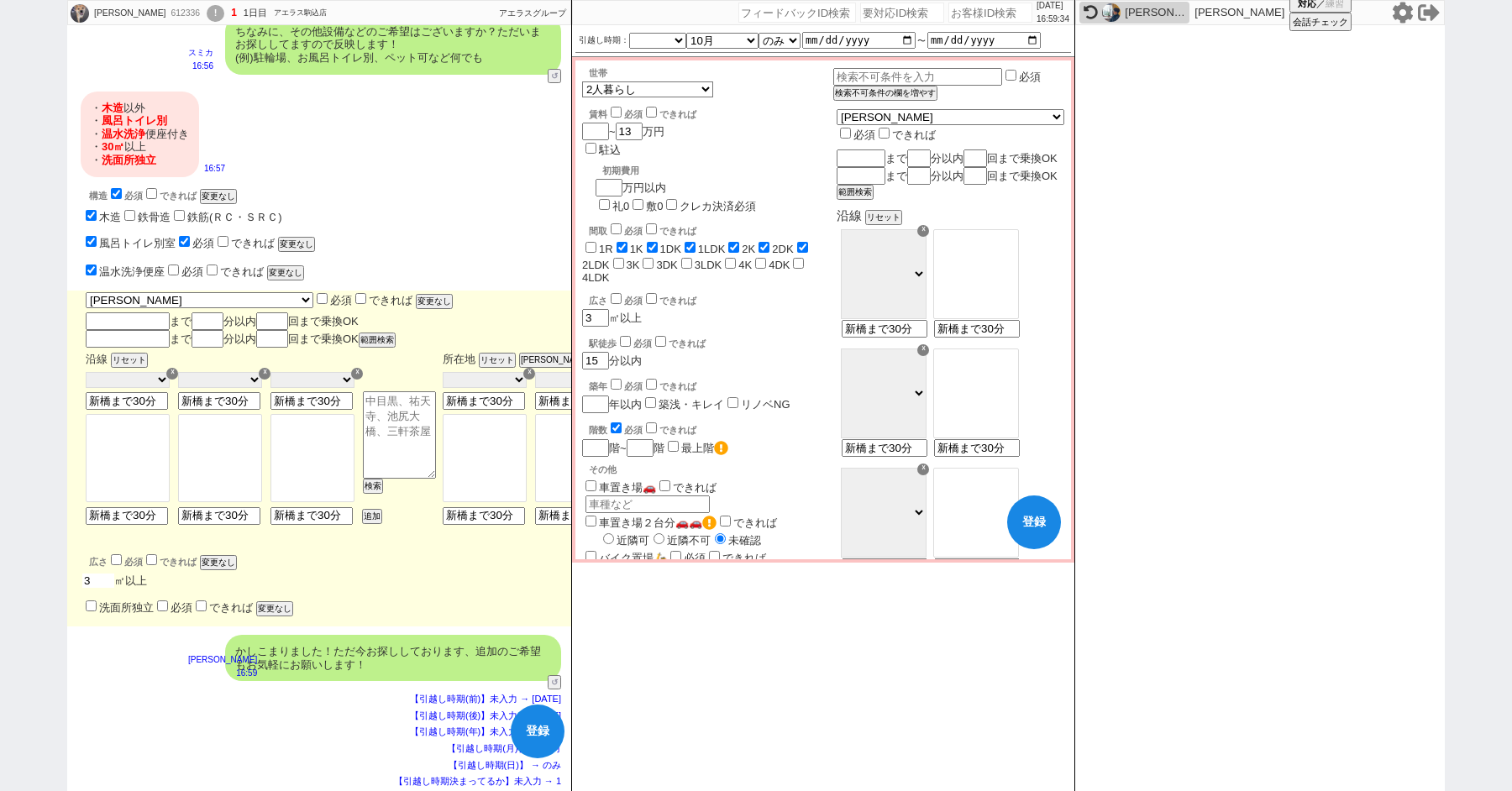
checkbox input "true"
checkbox input "false"
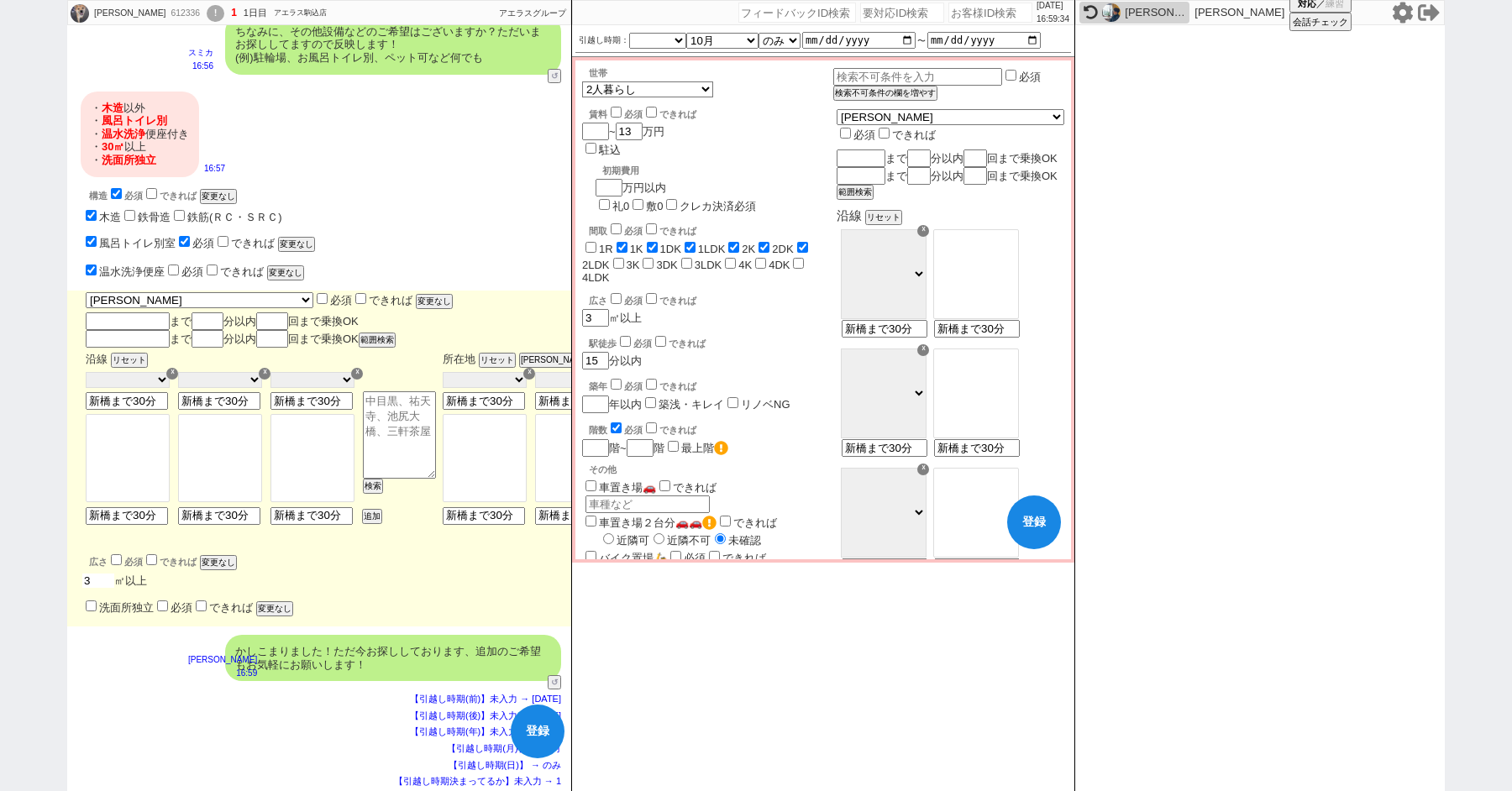
checkbox input "false"
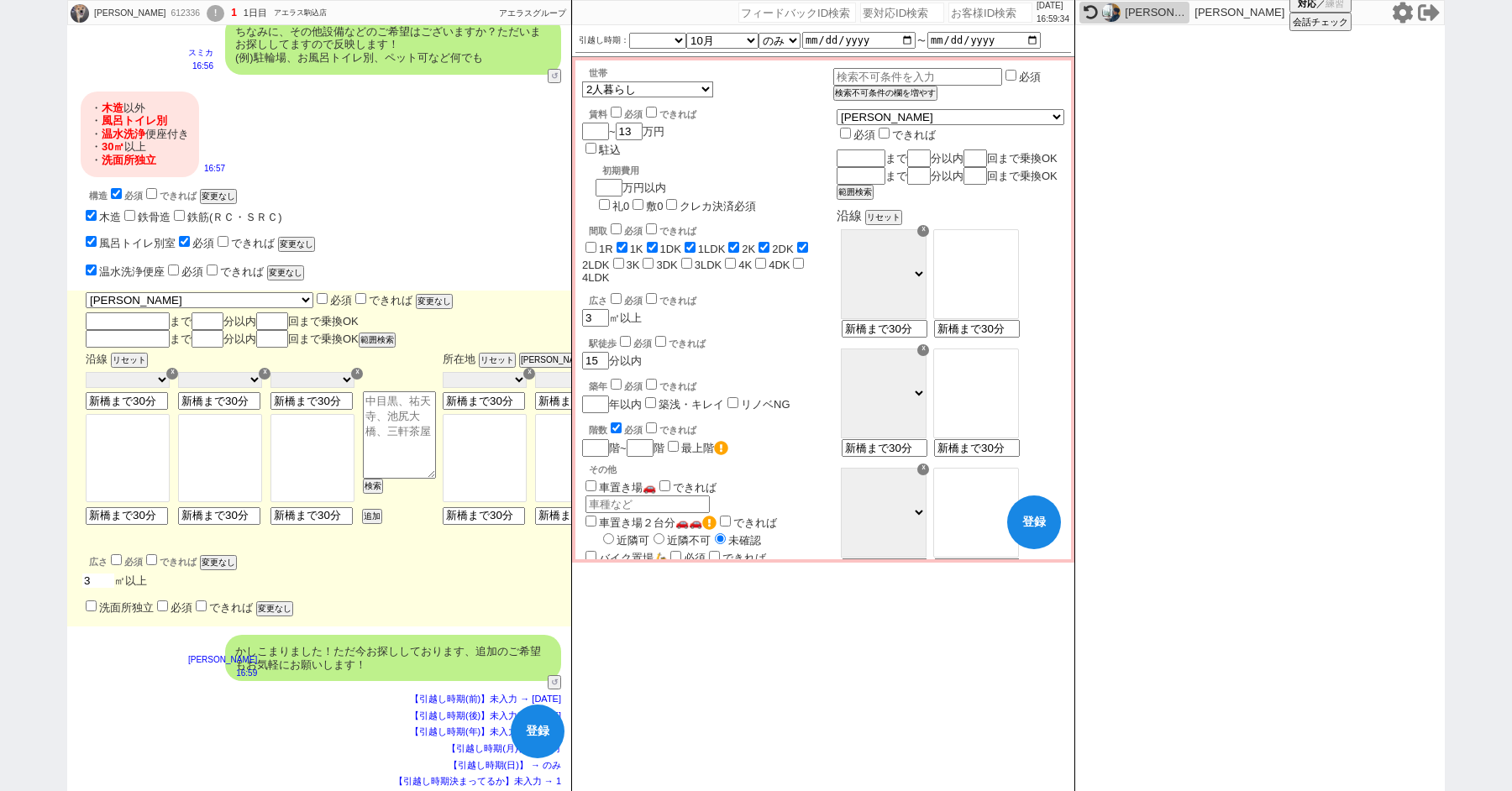
type input "30"
click at [89, 607] on input "洗面所独立" at bounding box center [91, 609] width 11 height 11
checkbox input "true"
checkbox input "false"
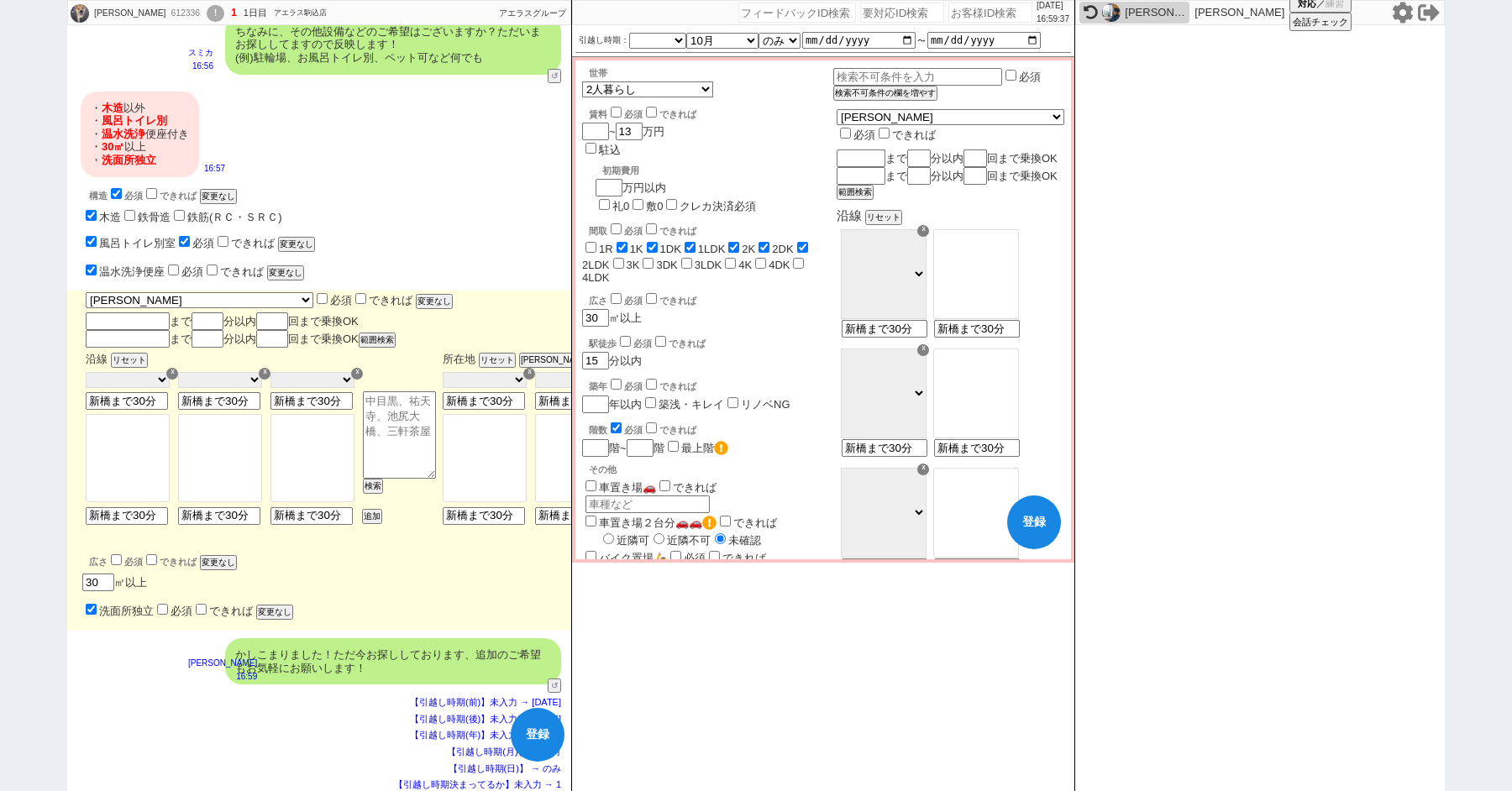
checkbox input "true"
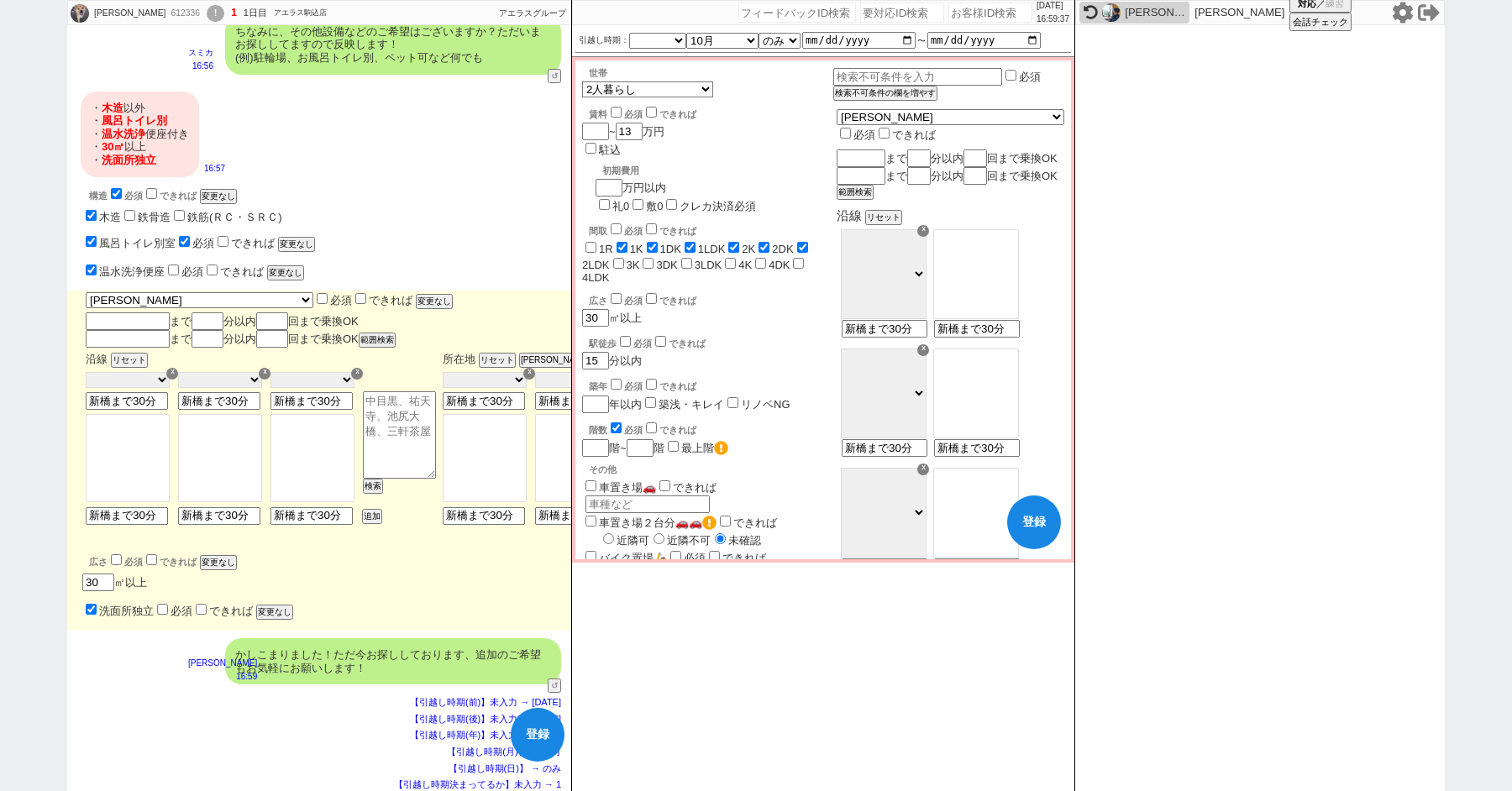
checkbox input "true"
checkbox input "false"
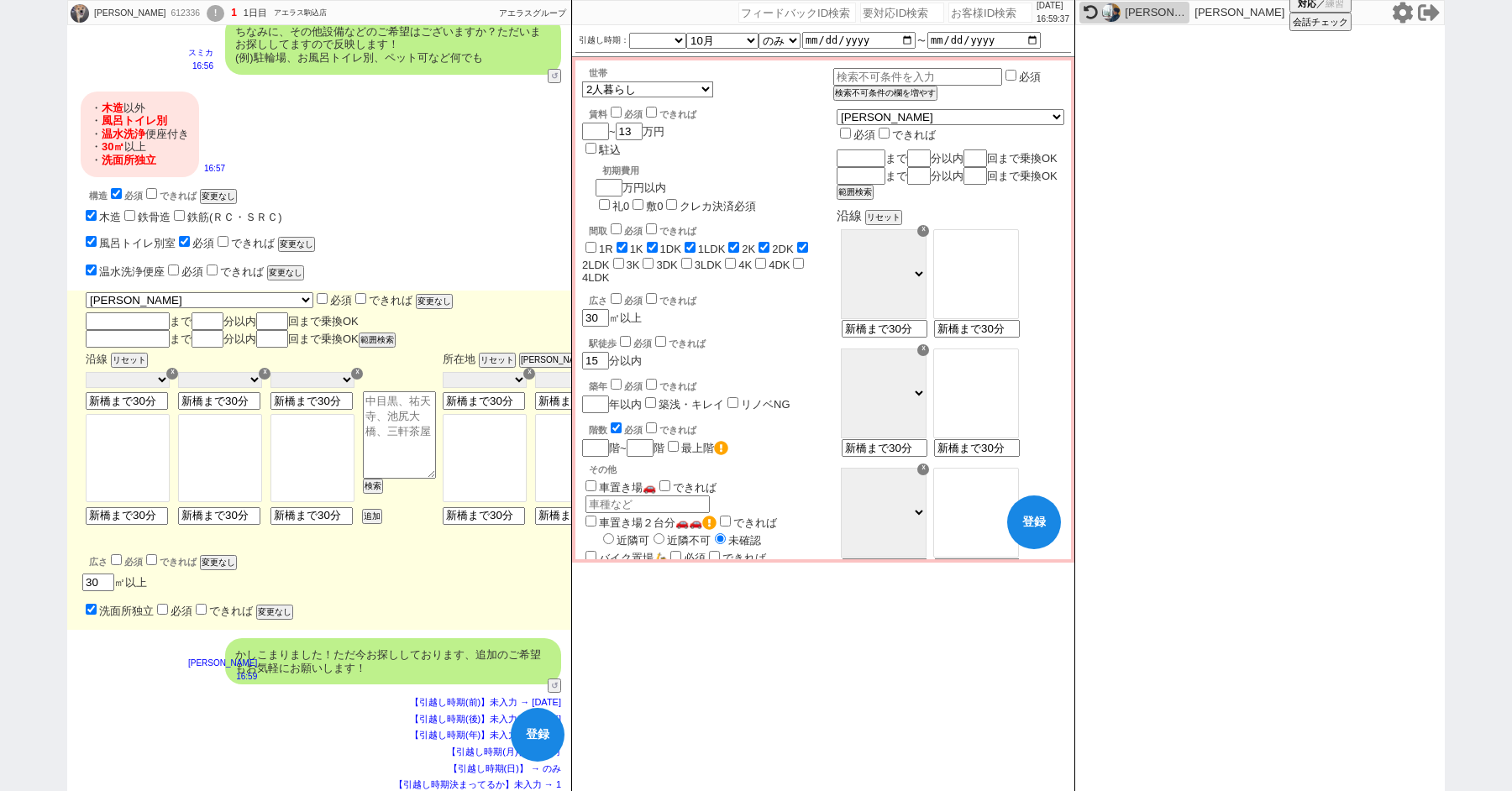
checkbox input "false"
checkbox input "true"
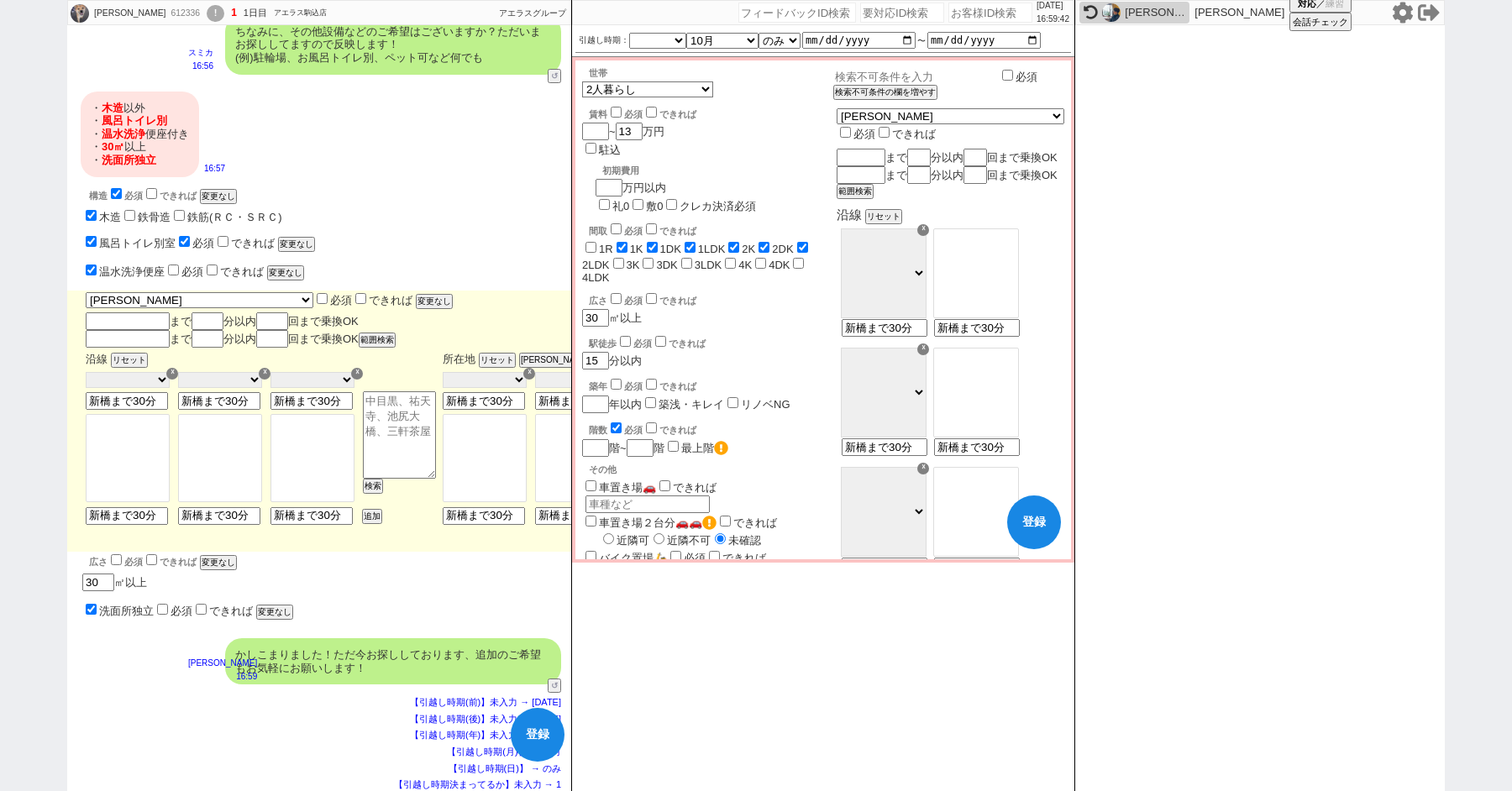
click at [919, 76] on input "text" at bounding box center [916, 77] width 165 height 14
type input "木造のみNG"
click at [897, 150] on div "まで 分以内 回まで乗換OK" at bounding box center [950, 159] width 227 height 18
type input "s"
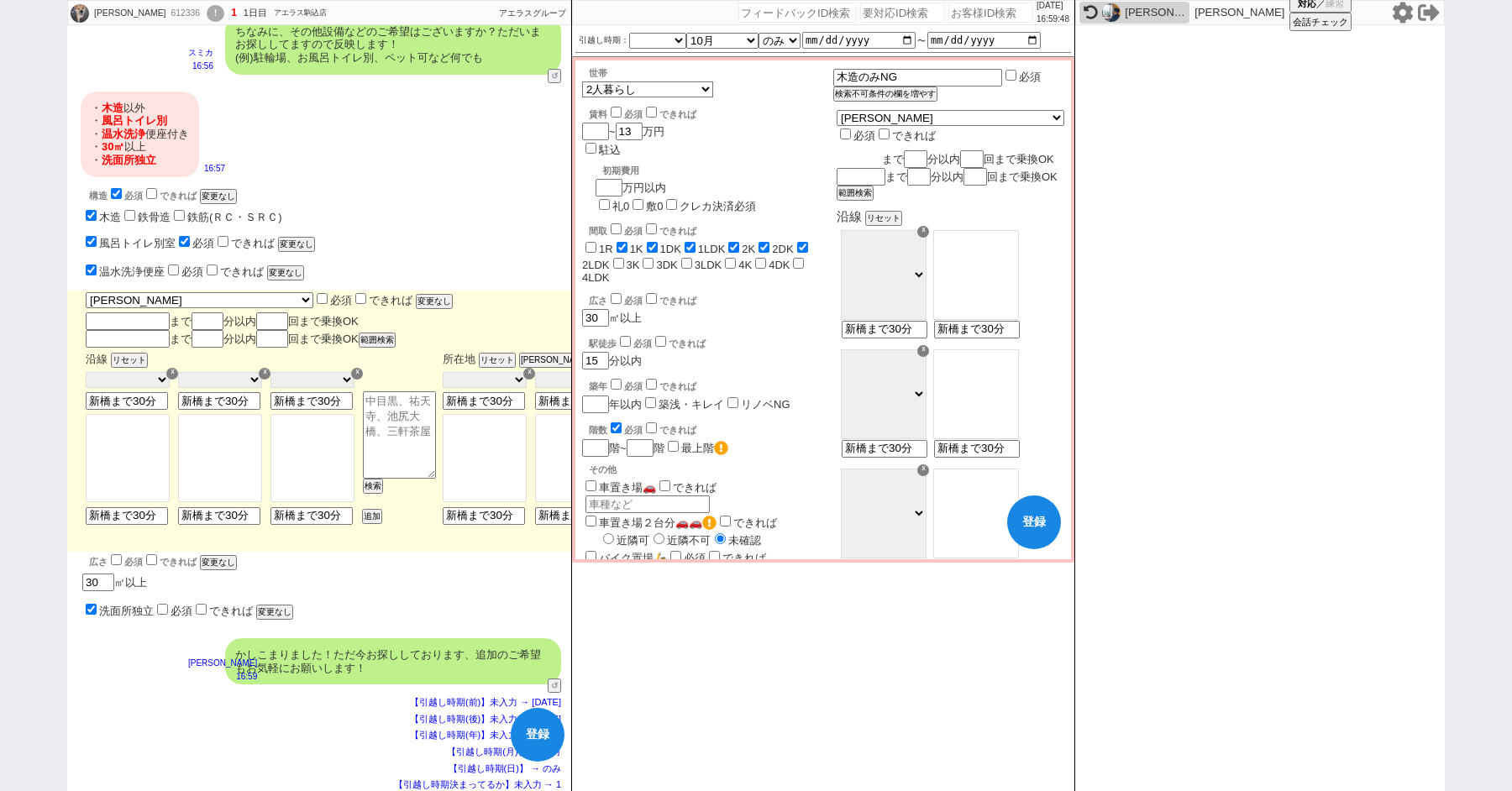
type input "s"
type input "し"
type input "しn"
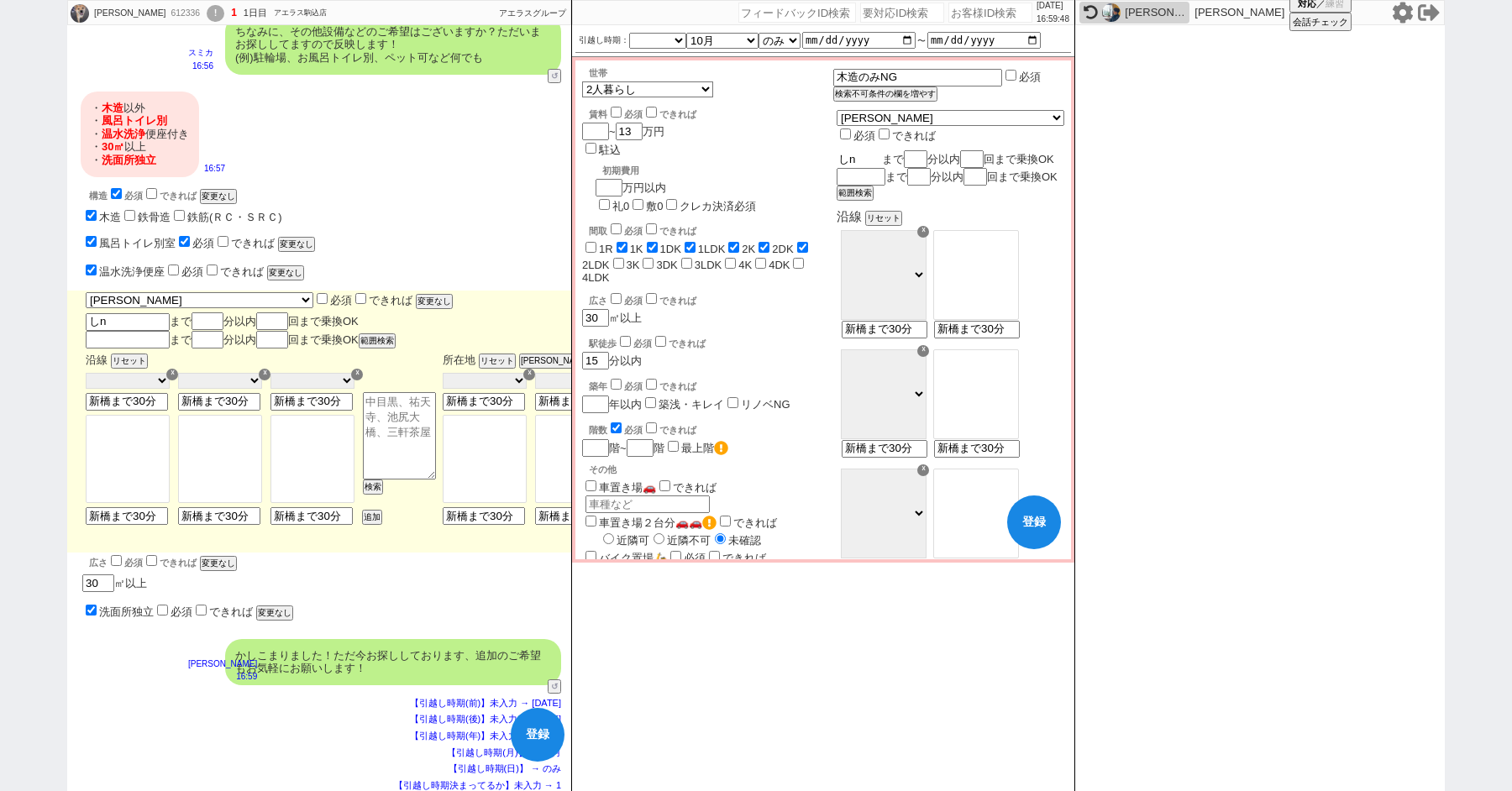
type input "しん"
type input "しんb"
type input "しんば"
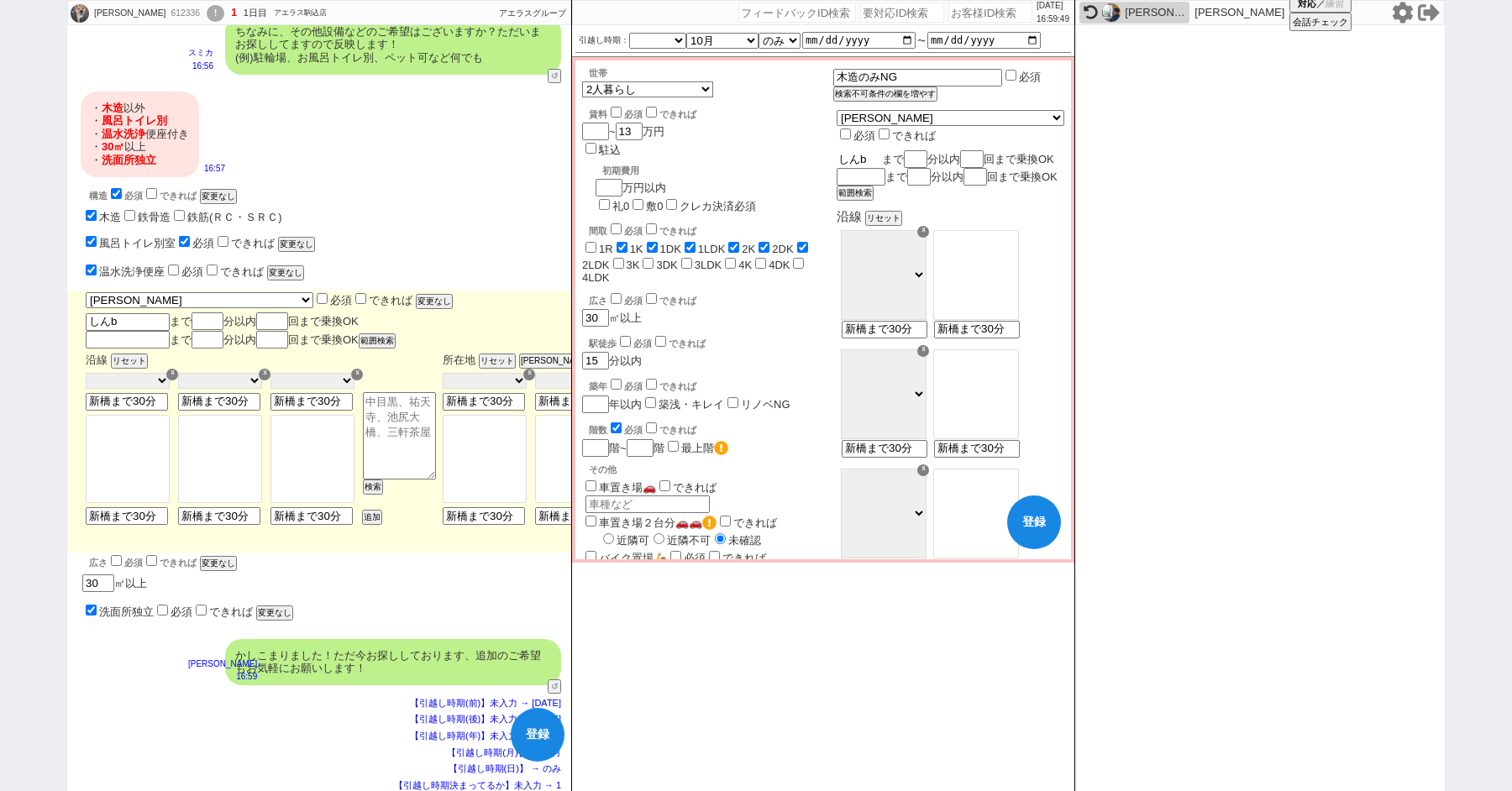
type input "しんば"
type input "しんばs"
type input "しんばし"
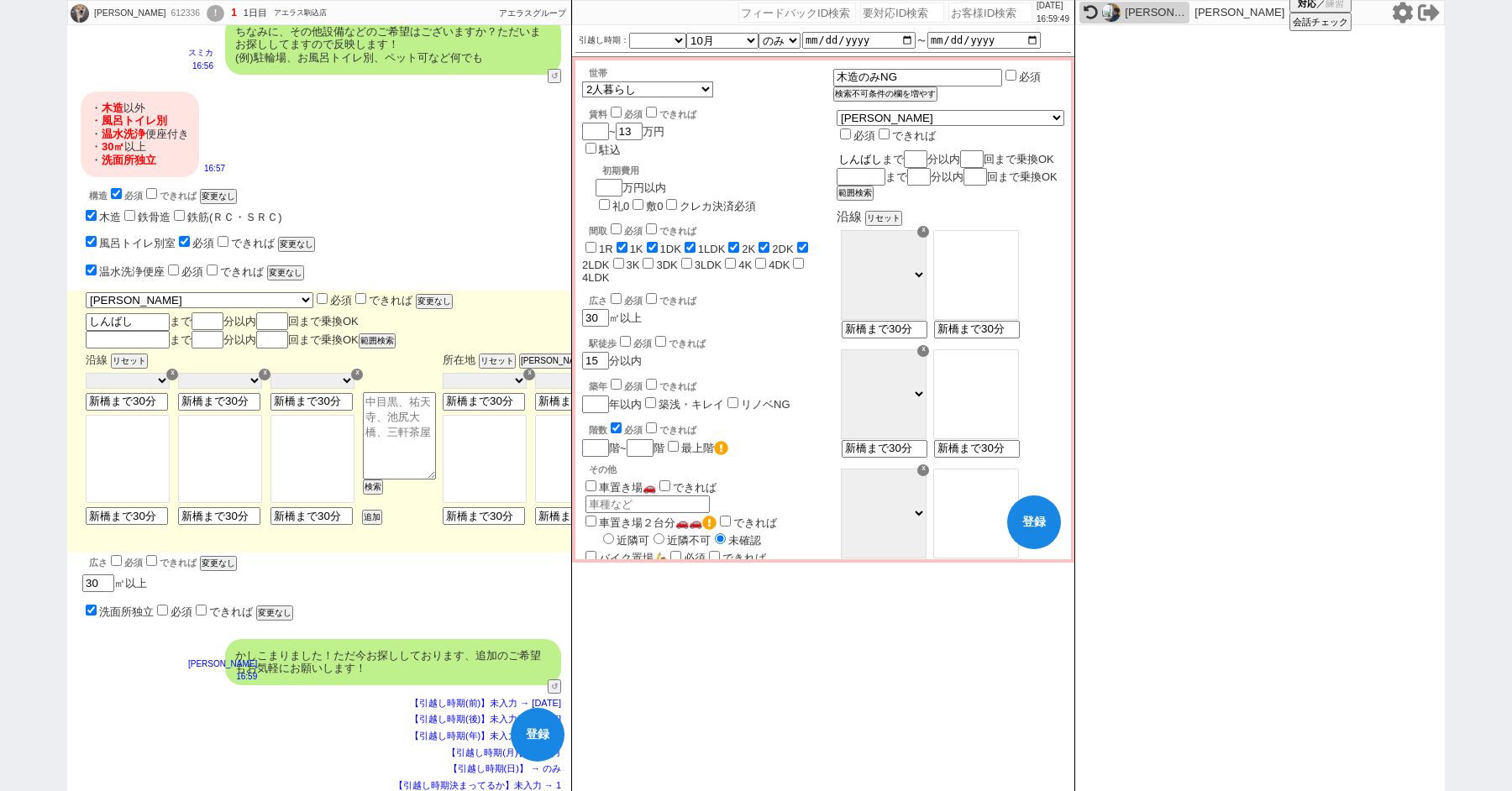
scroll to position [0, 3]
type input "新橋"
type input "新橋m"
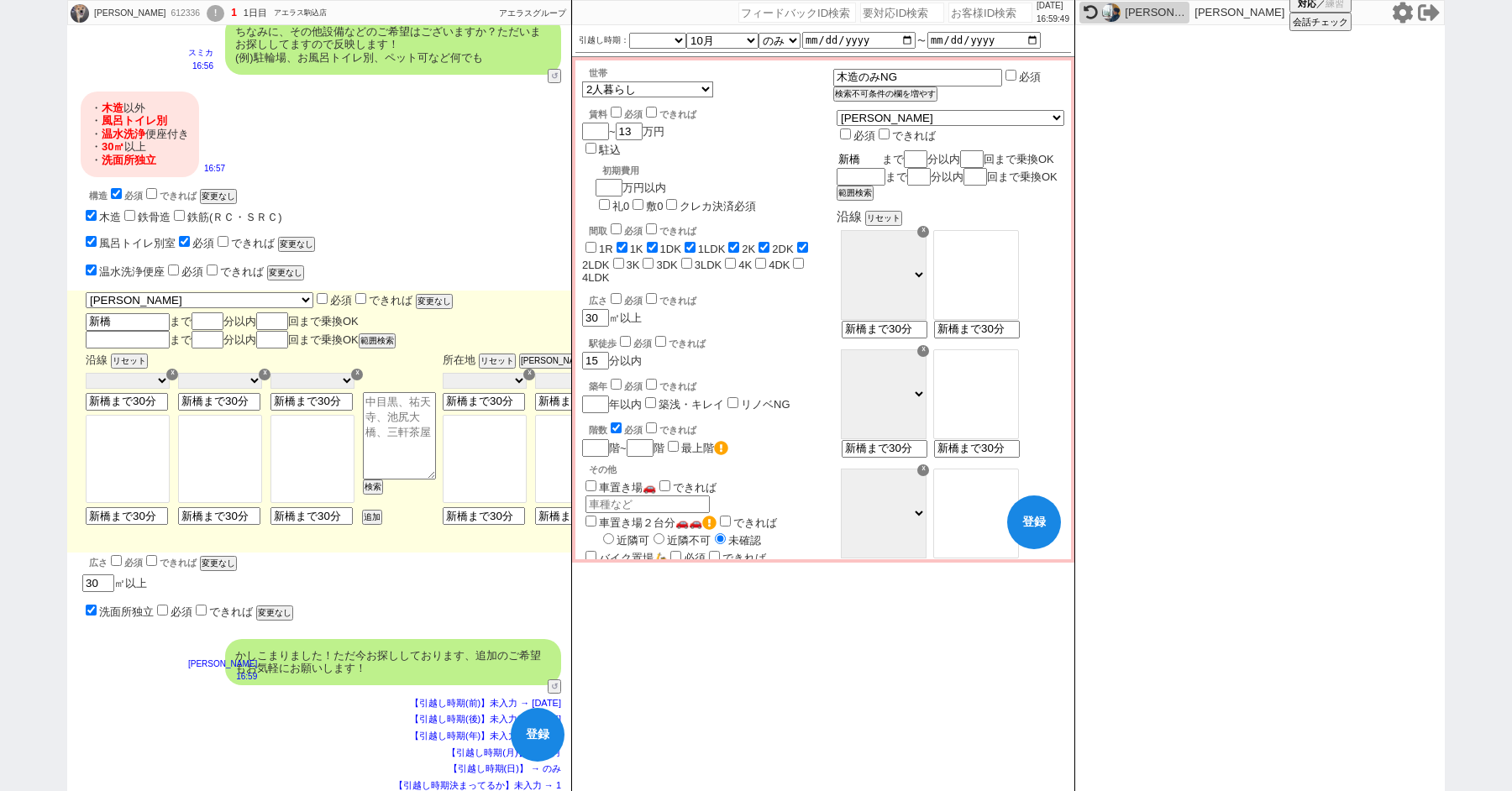
type input "新橋m"
type input "新橋ま"
type input "新橋まd"
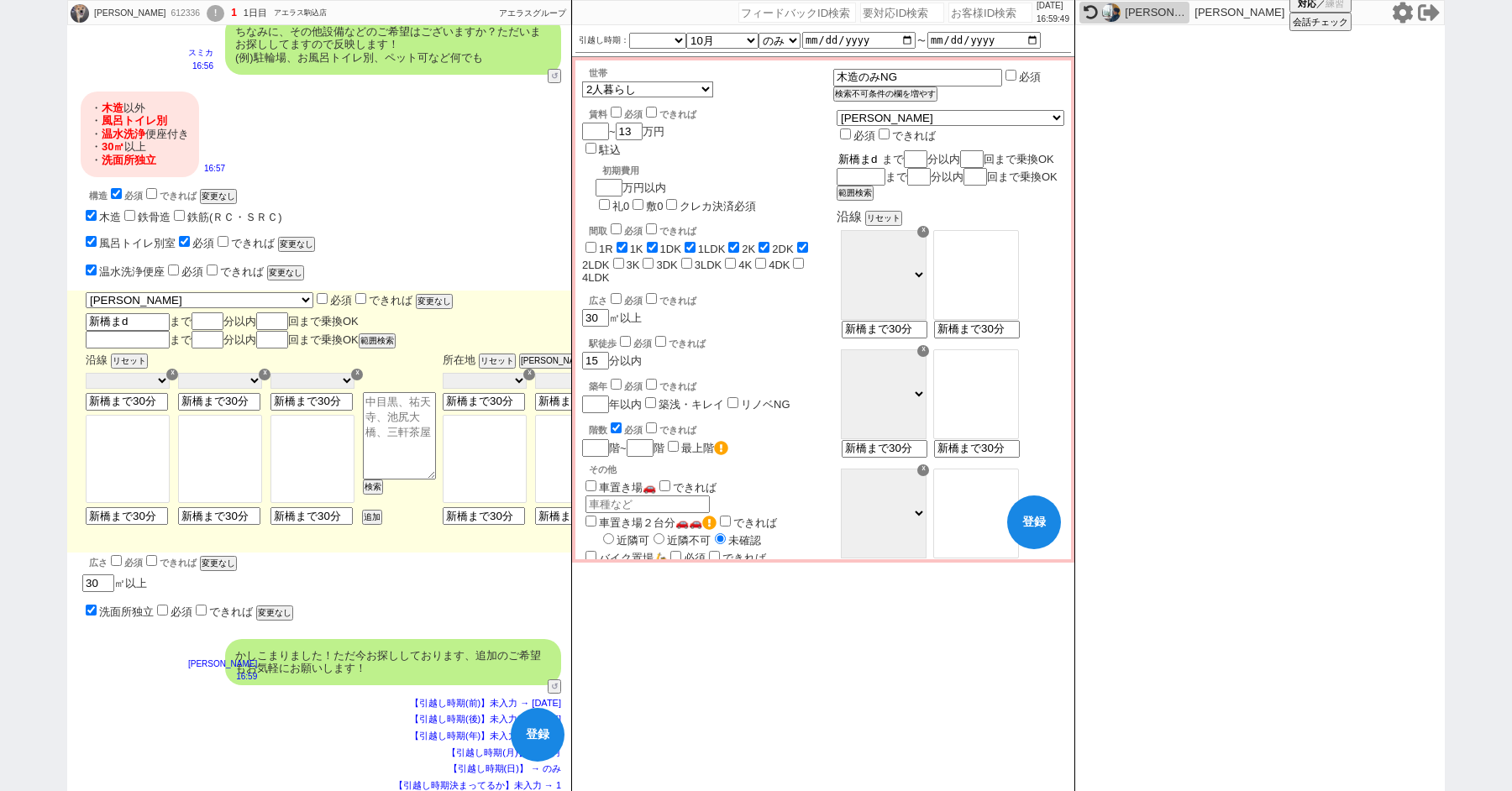
type input "新橋まで"
type input "新橋ま"
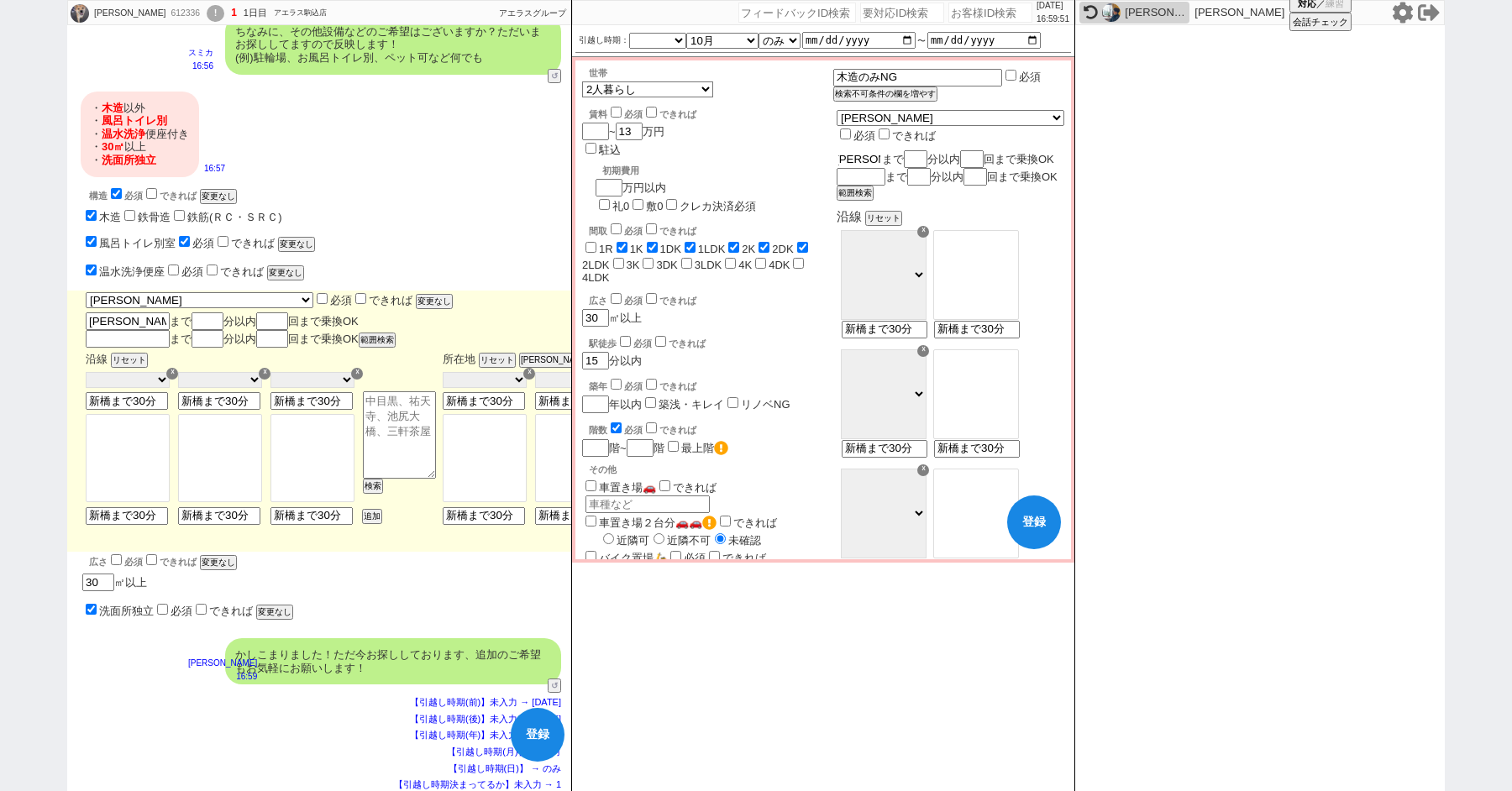
scroll to position [0, 0]
type input "新橋"
click at [927, 152] on input "number" at bounding box center [917, 159] width 20 height 14
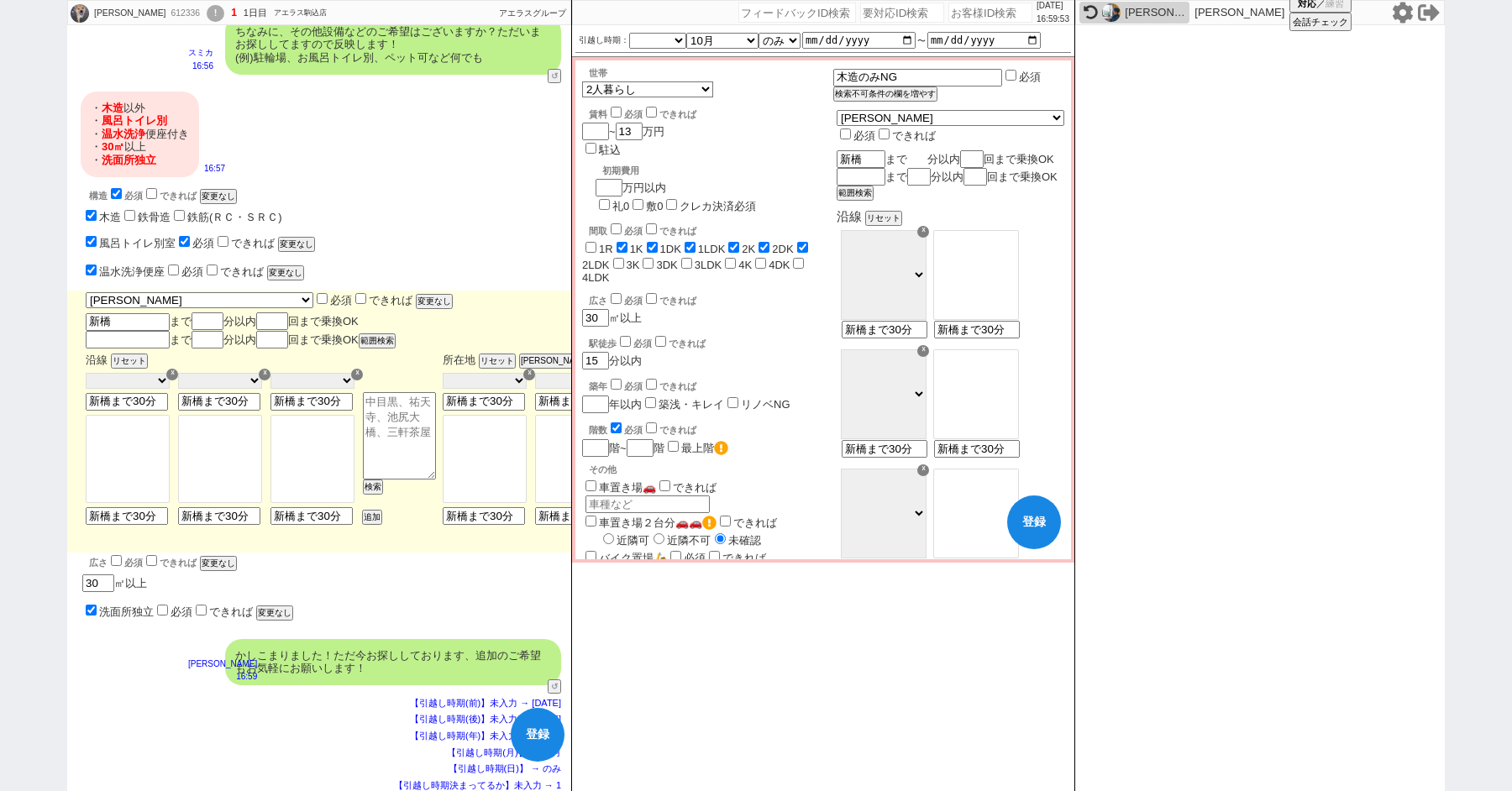
checkbox input "false"
checkbox input "true"
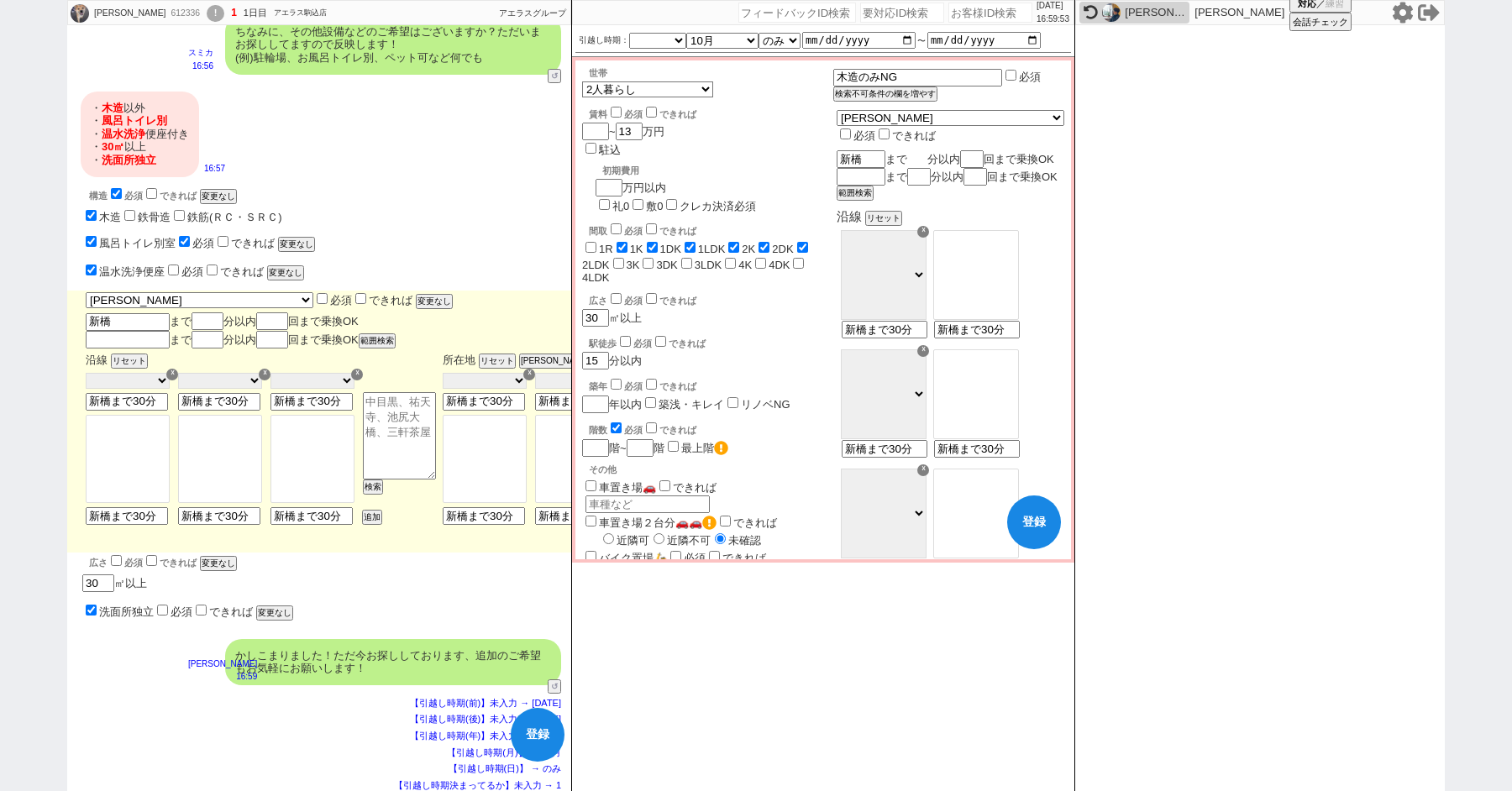
checkbox input "true"
checkbox input "false"
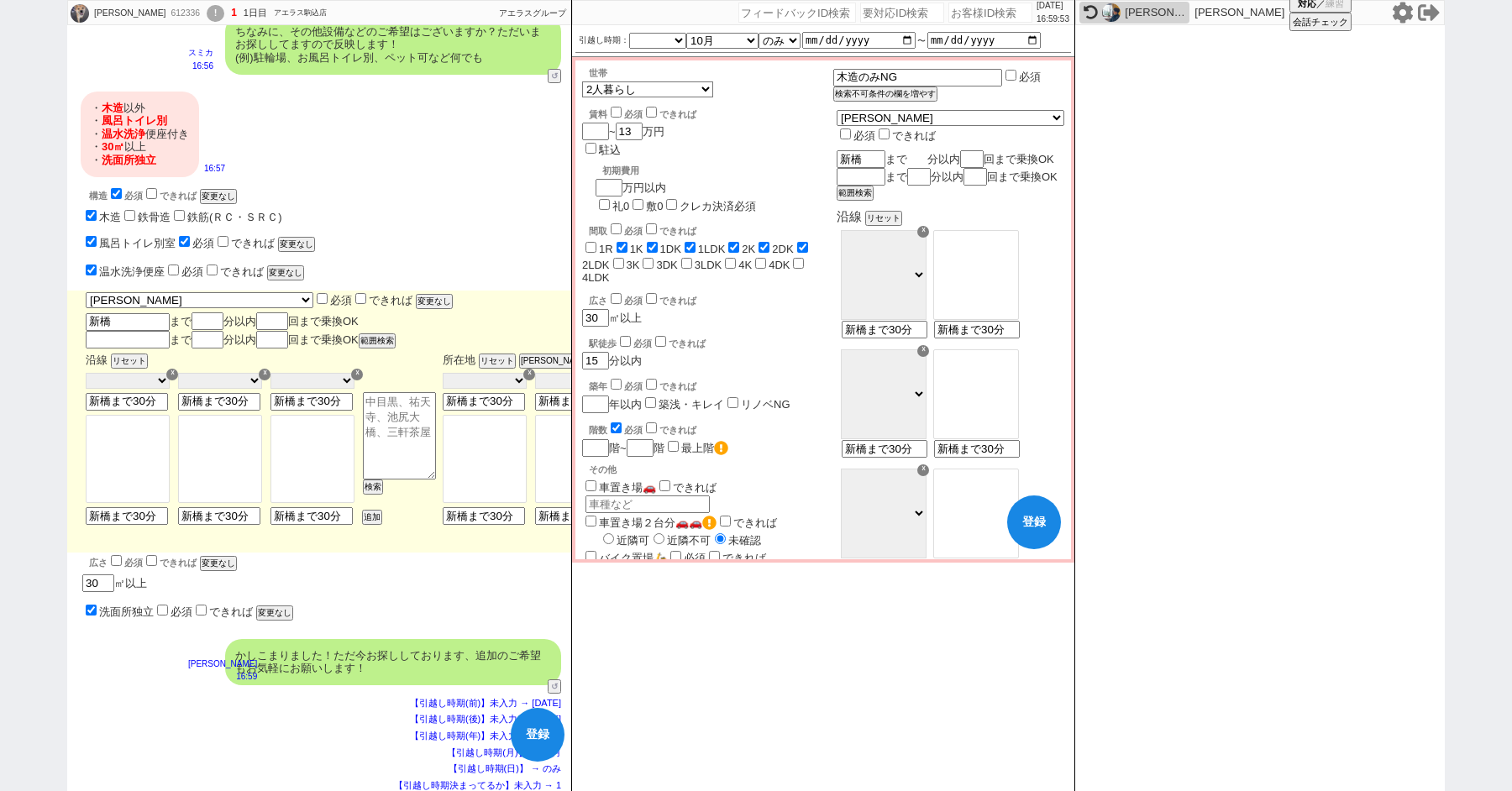
checkbox input "false"
type input "3"
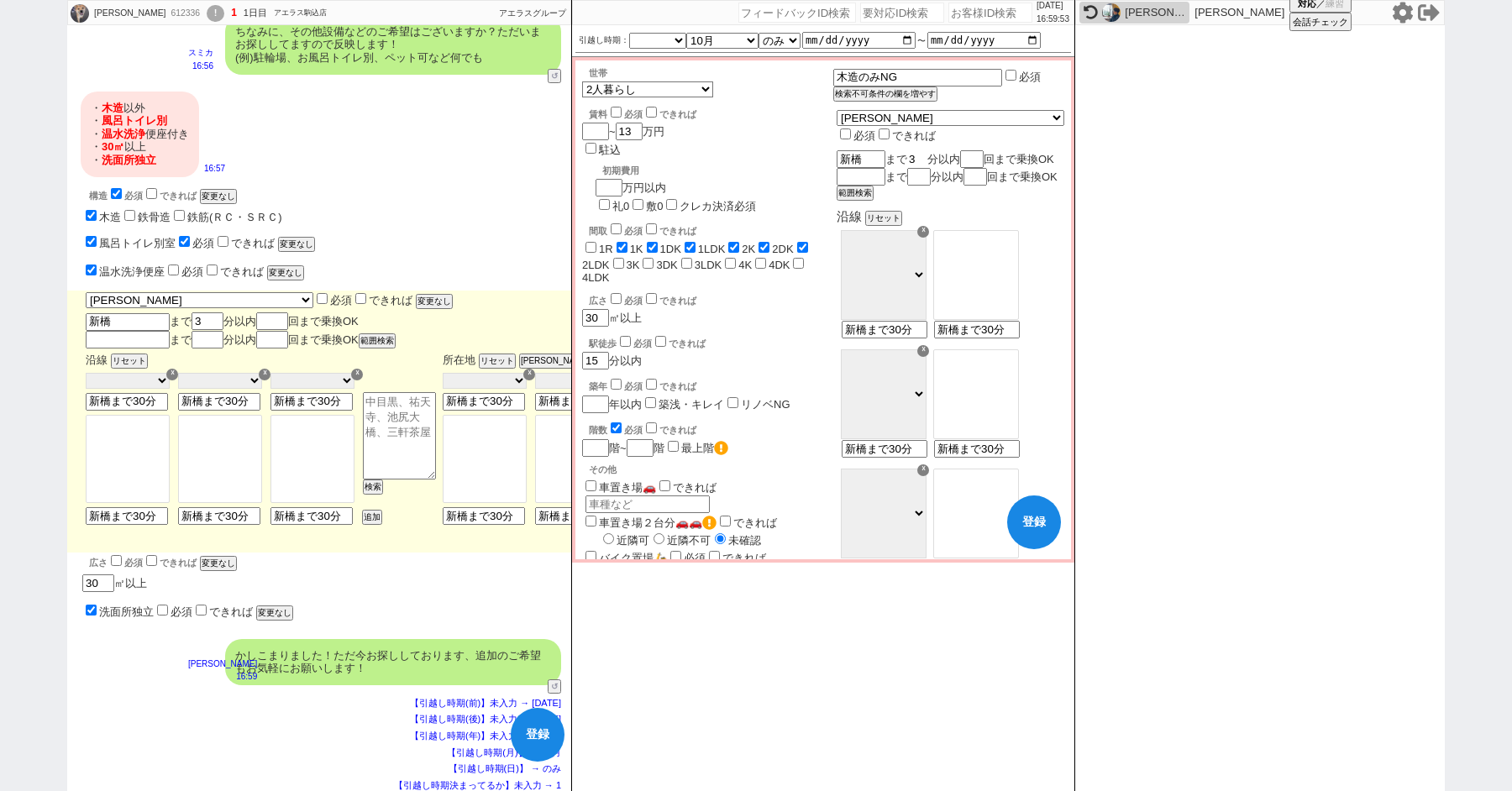
checkbox input "false"
checkbox input "true"
click at [870, 199] on button "範囲検索" at bounding box center [854, 192] width 34 height 12
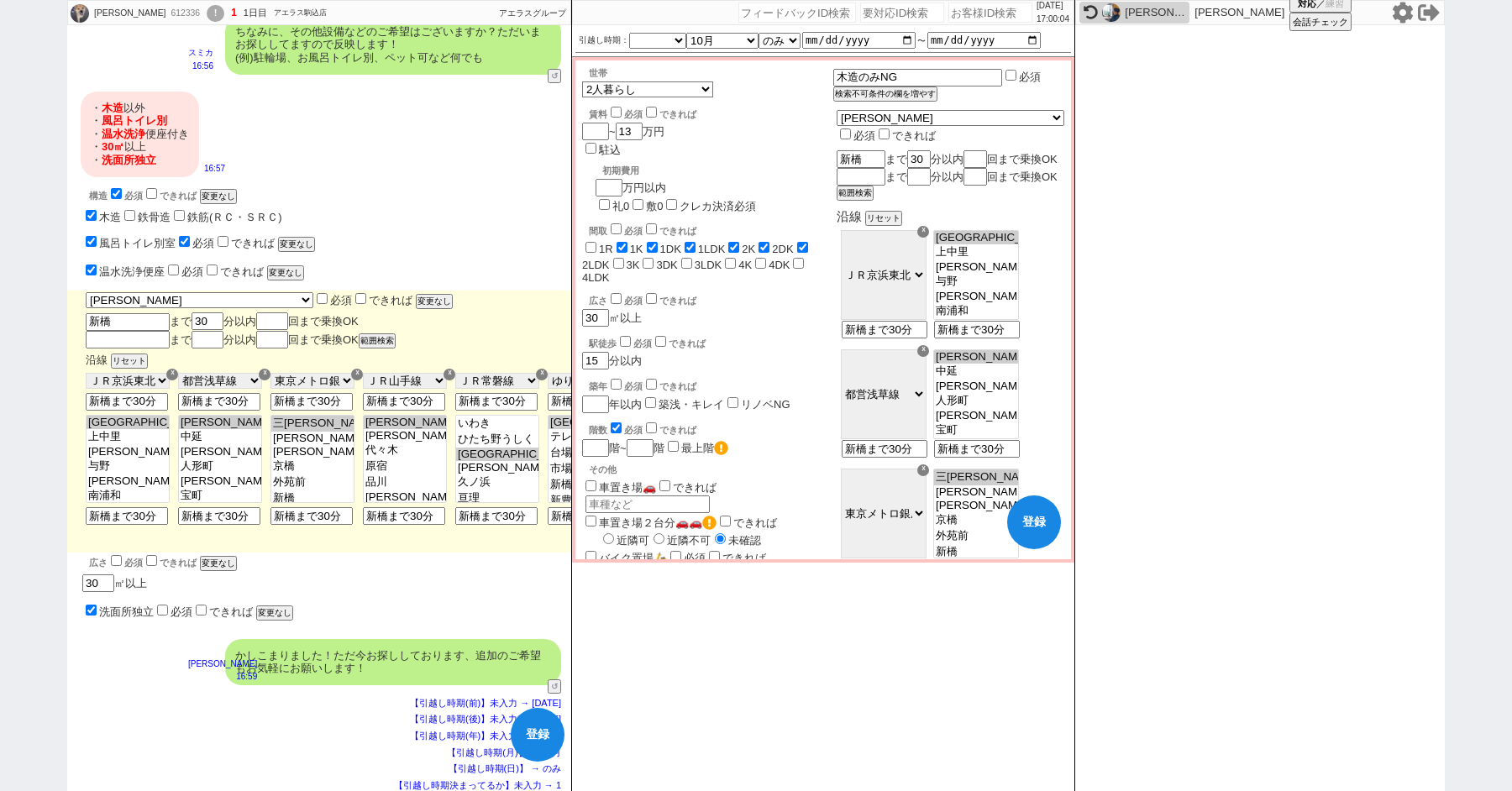
click at [811, 290] on div "広さ 必須 できれば" at bounding box center [710, 298] width 244 height 17
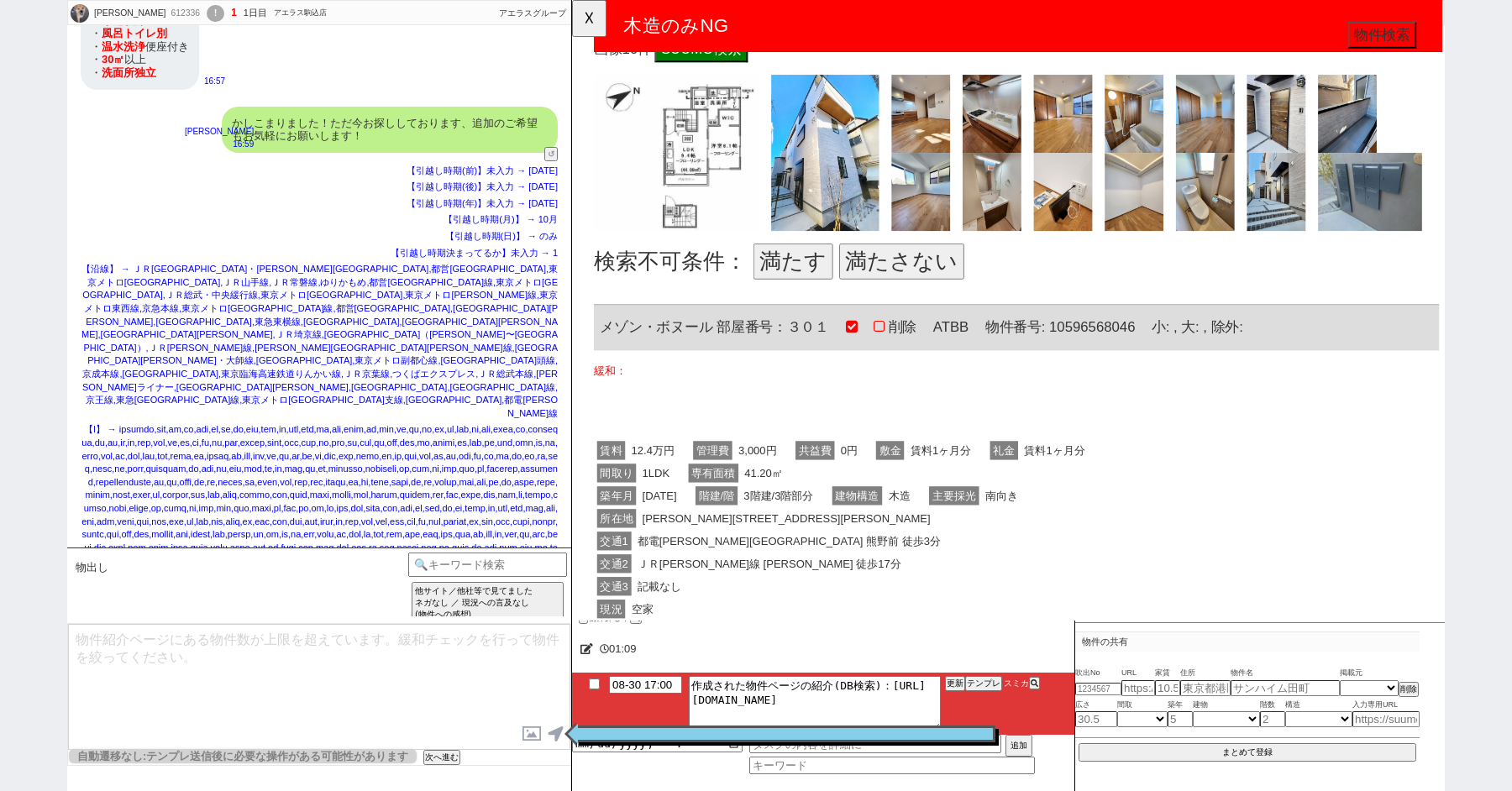
click at [916, 280] on button "満たさない" at bounding box center [925, 281] width 134 height 39
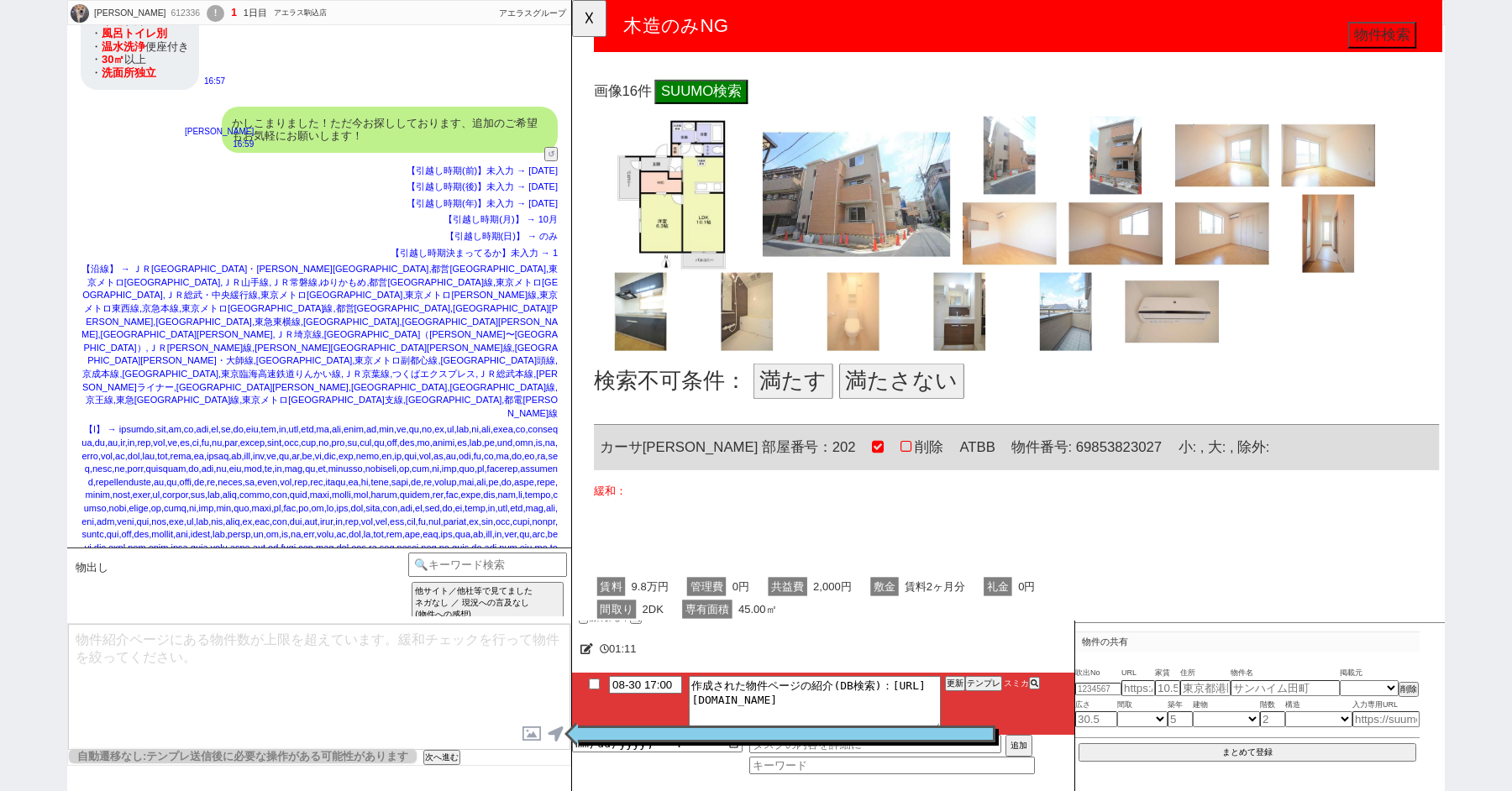
click at [933, 404] on button "満たさない" at bounding box center [925, 410] width 134 height 39
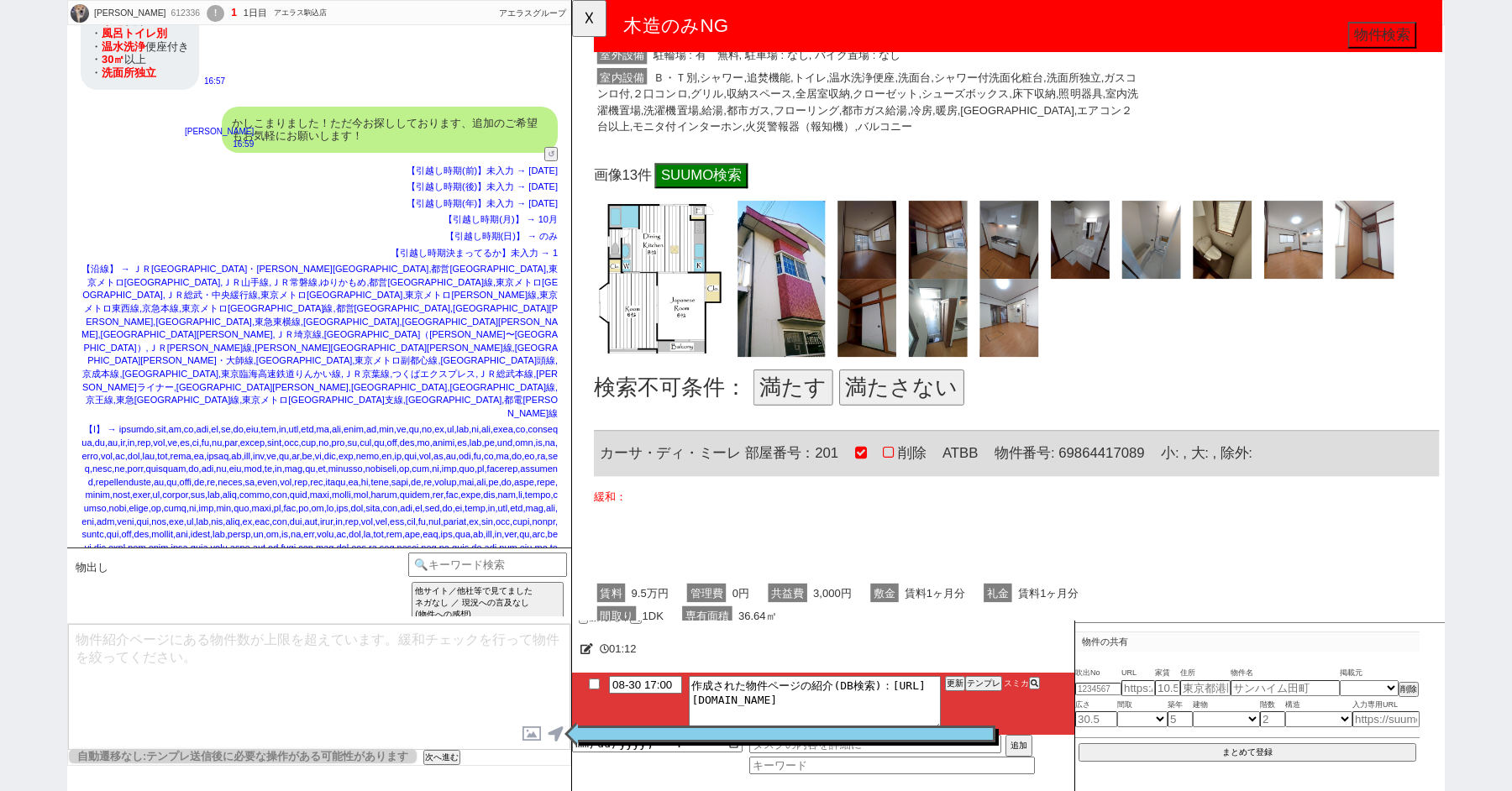
click at [933, 404] on button "満たさない" at bounding box center [925, 417] width 134 height 39
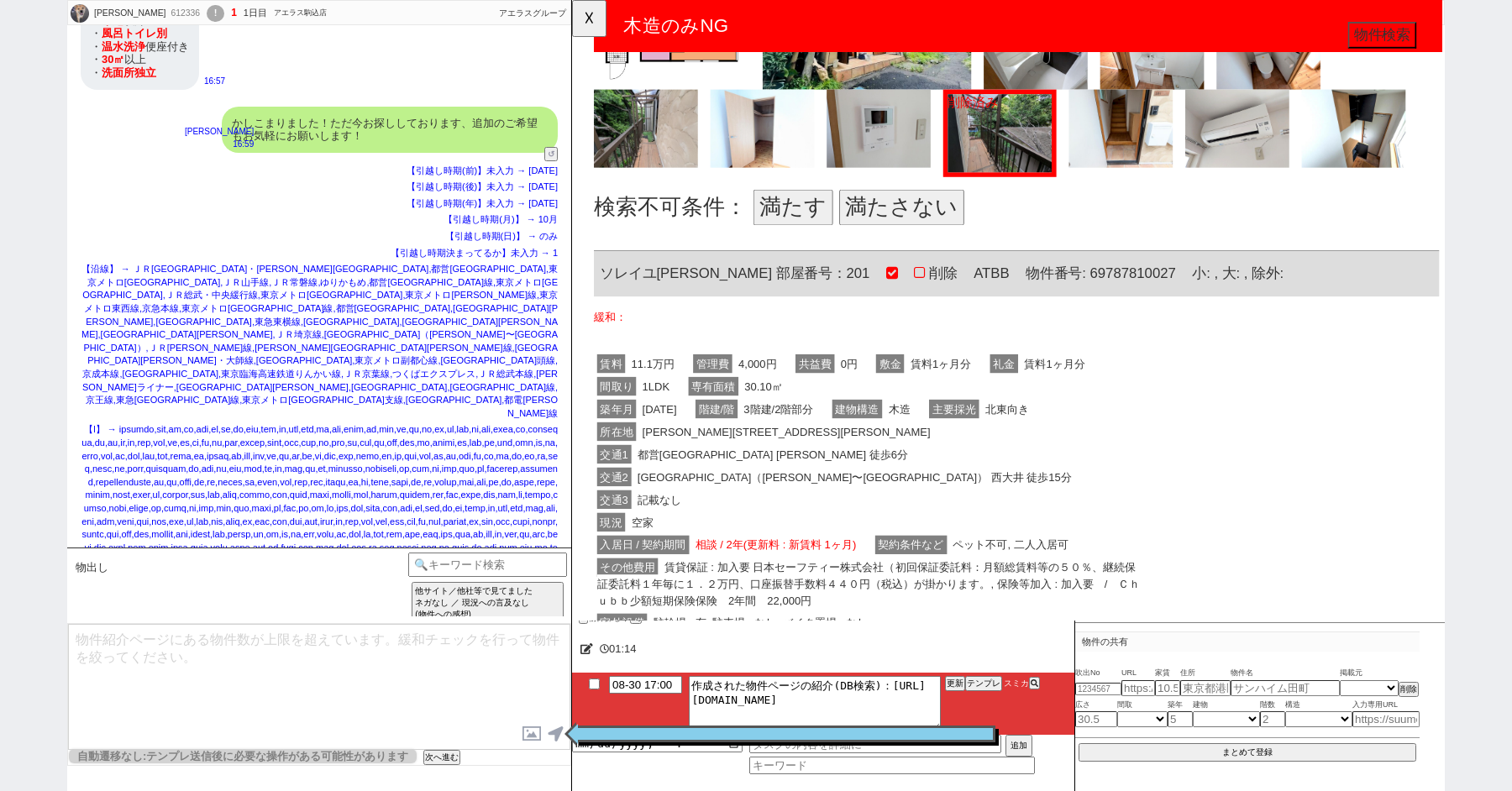
click at [926, 215] on button "満たさない" at bounding box center [925, 223] width 134 height 39
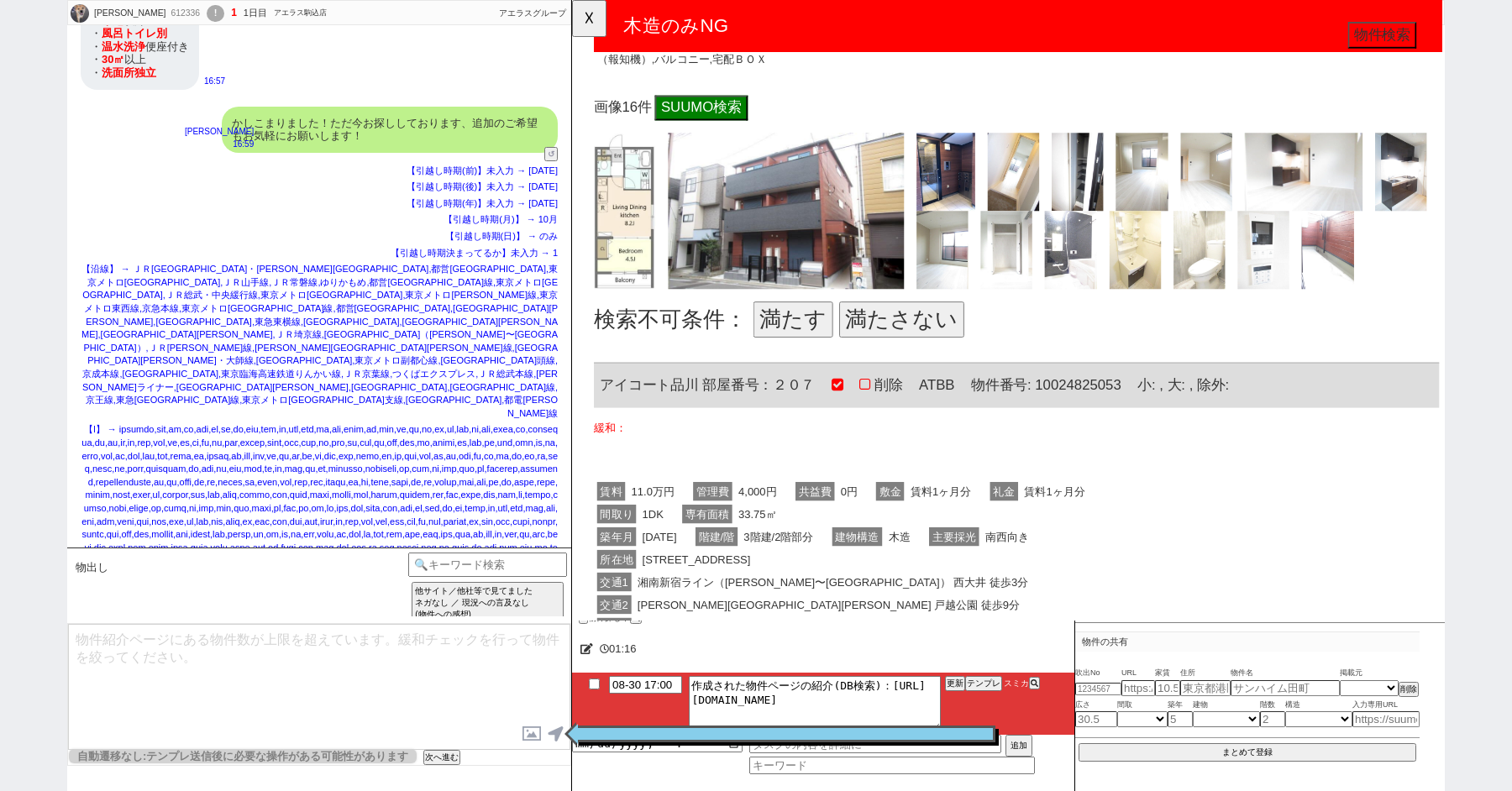
click at [905, 328] on button "満たさない" at bounding box center [925, 343] width 134 height 39
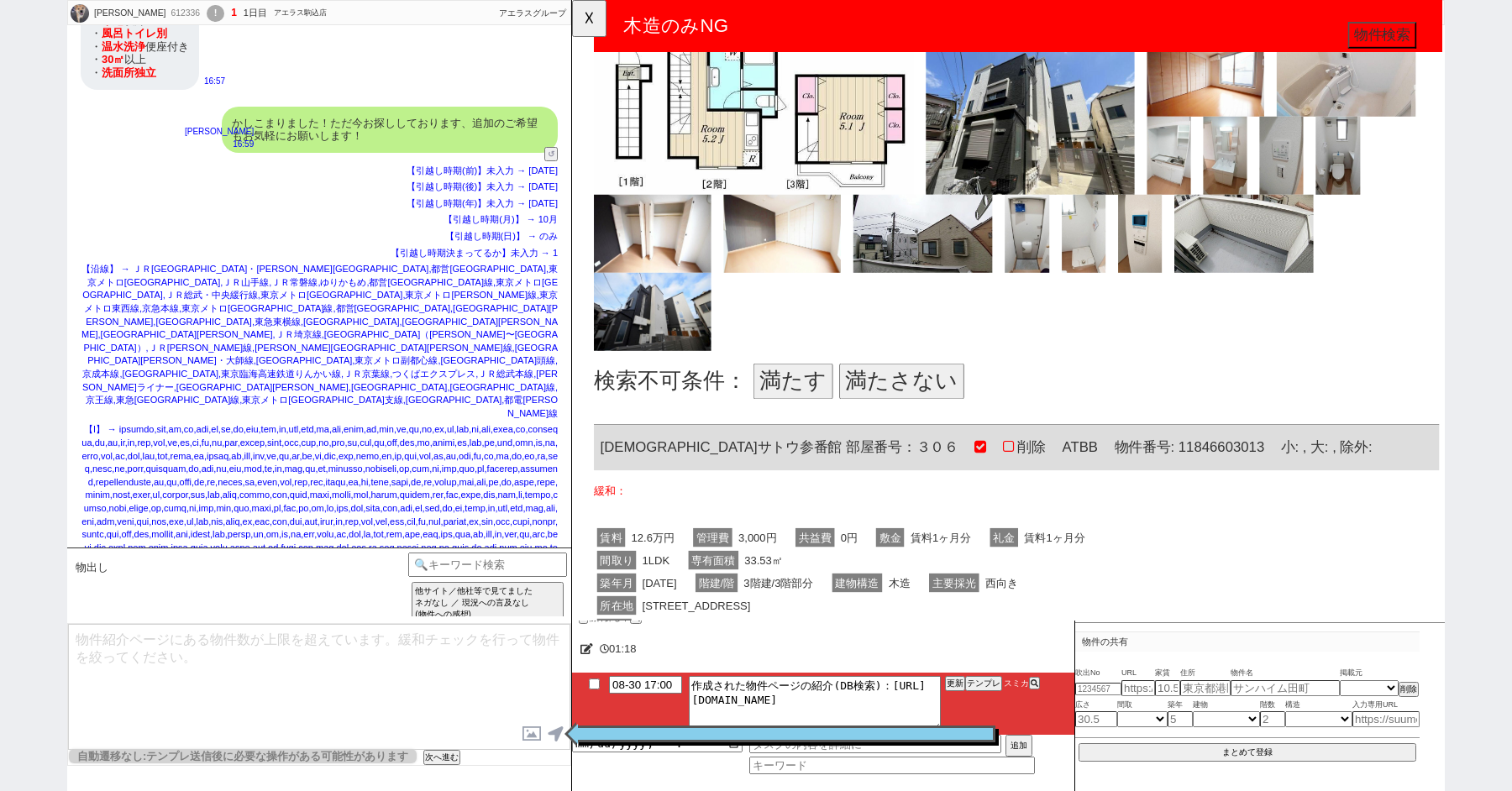
click at [926, 396] on button "満たさない" at bounding box center [925, 410] width 134 height 39
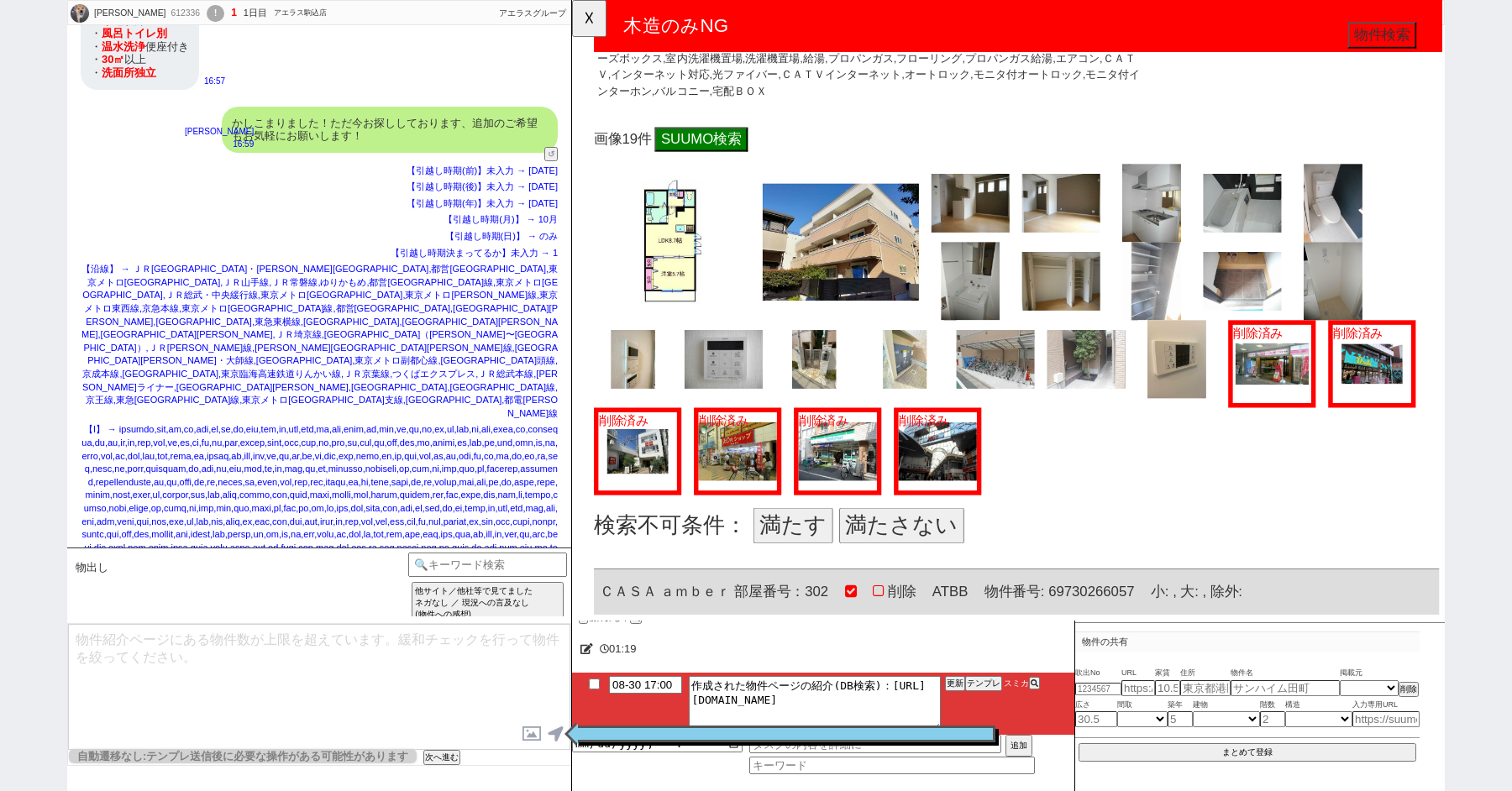
click at [915, 563] on button "満たさない" at bounding box center [925, 565] width 134 height 39
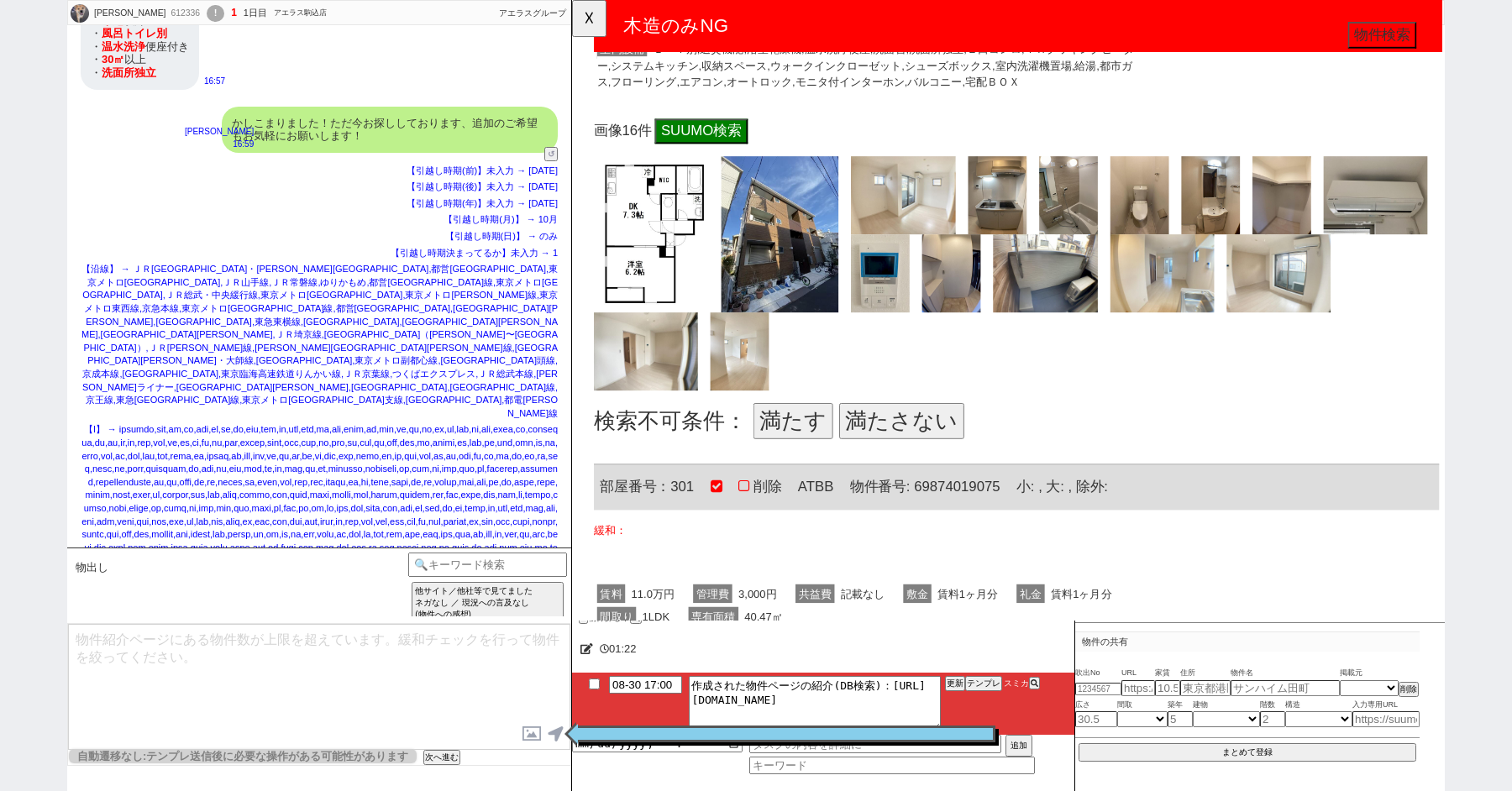
click at [914, 439] on button "満たさない" at bounding box center [925, 452] width 134 height 39
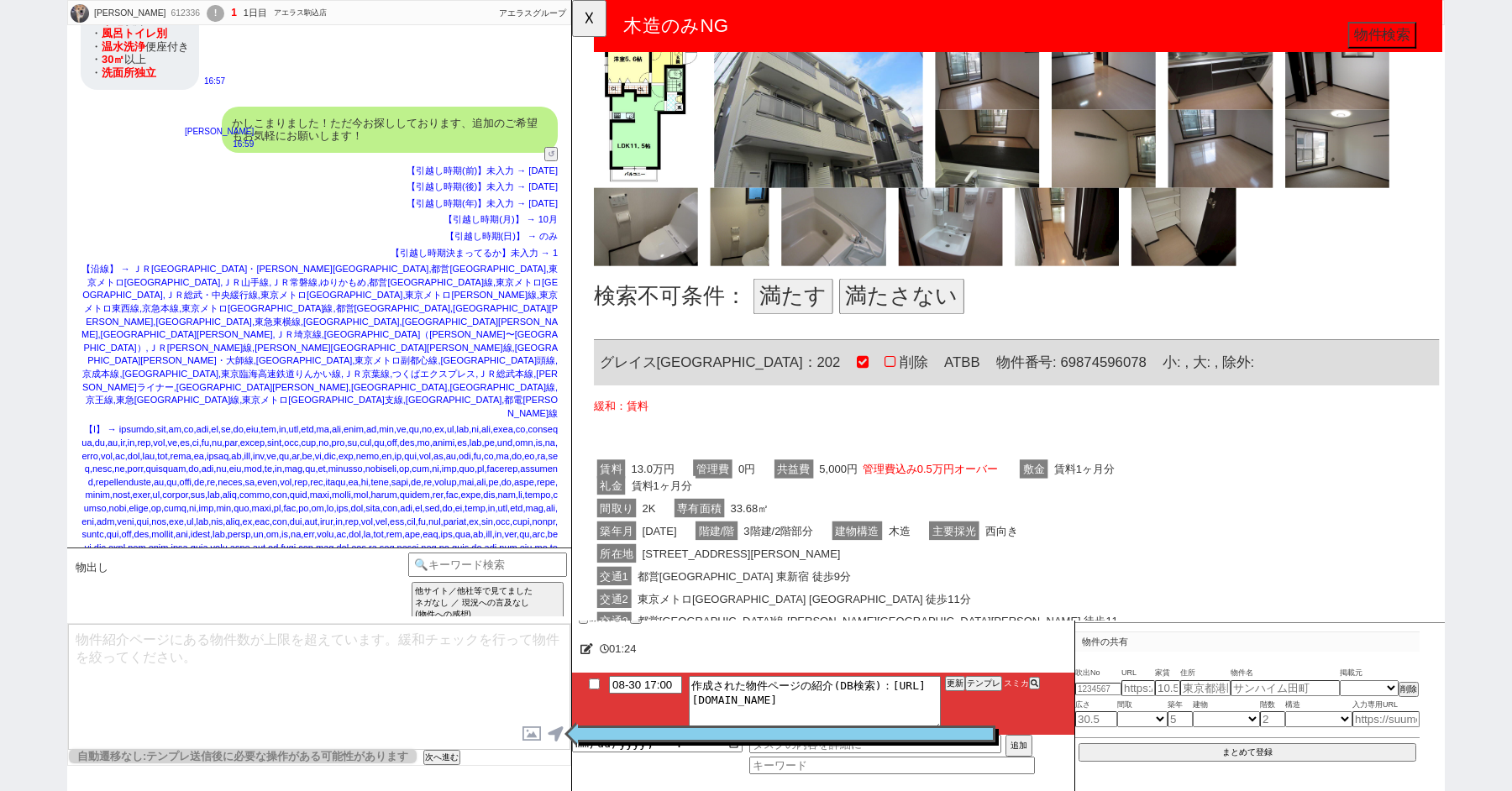
click at [917, 317] on button "満たさない" at bounding box center [925, 319] width 134 height 39
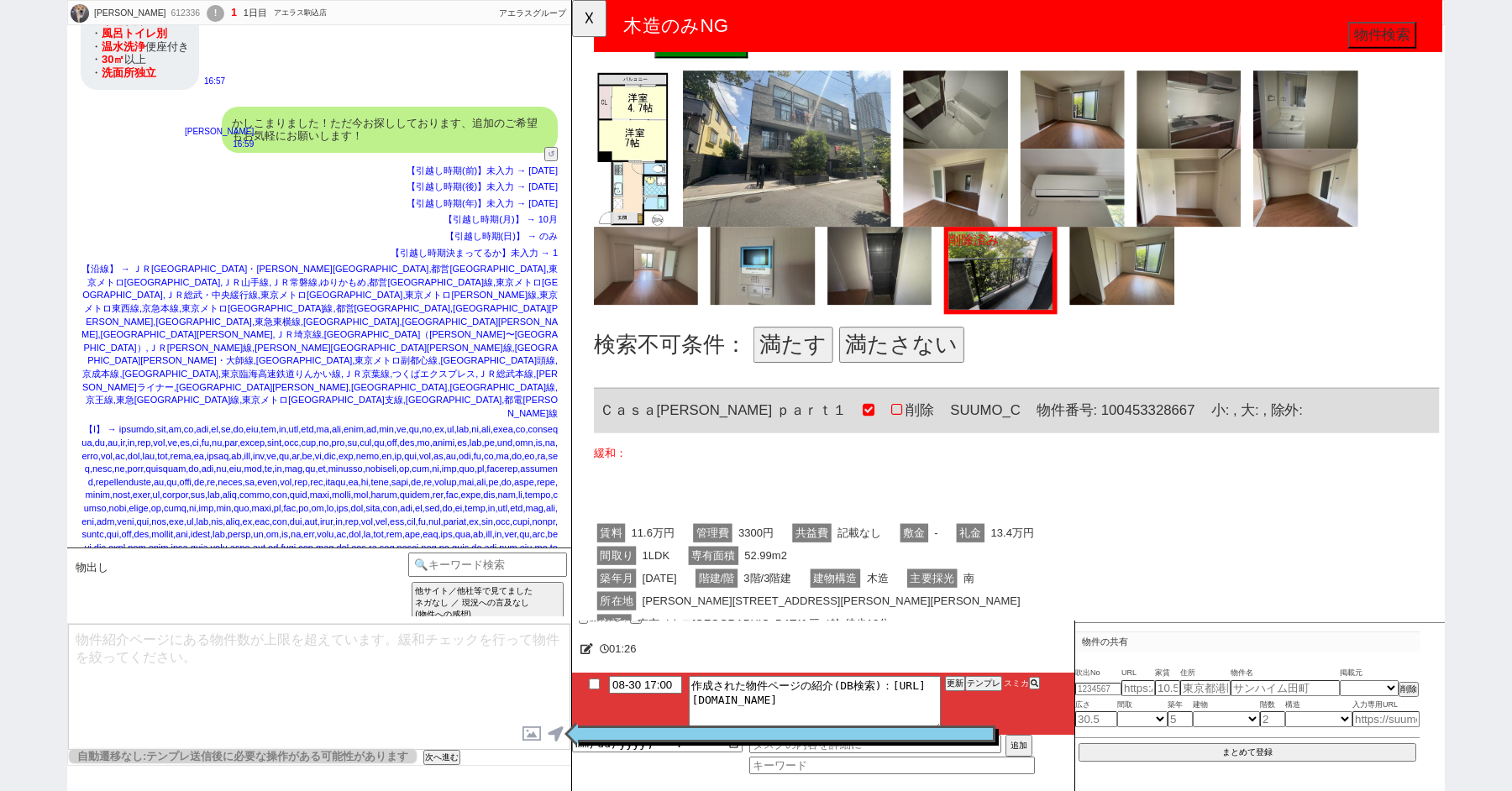
click at [920, 352] on button "満たさない" at bounding box center [925, 372] width 134 height 39
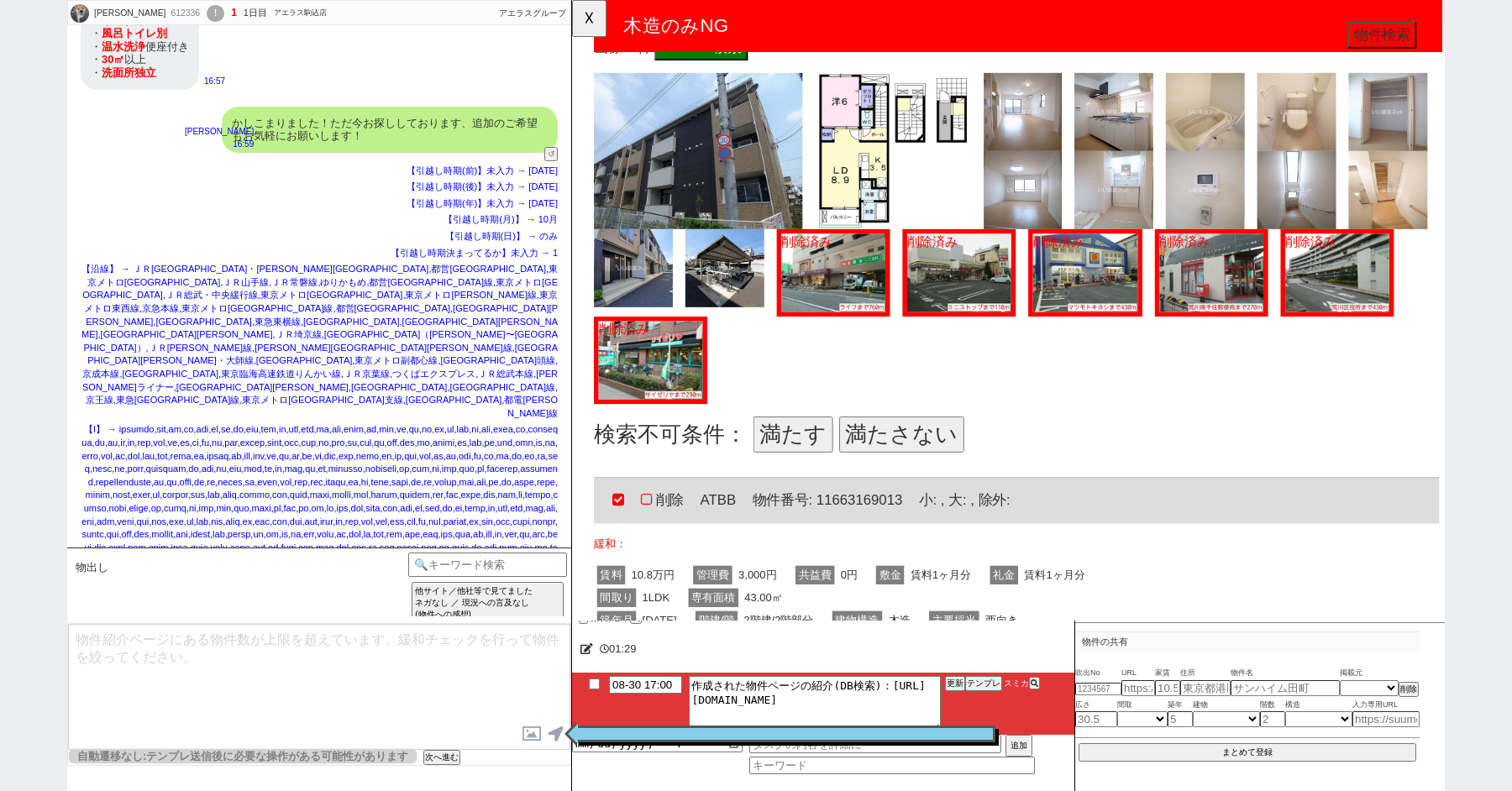
click at [910, 456] on button "満たさない" at bounding box center [925, 466] width 134 height 39
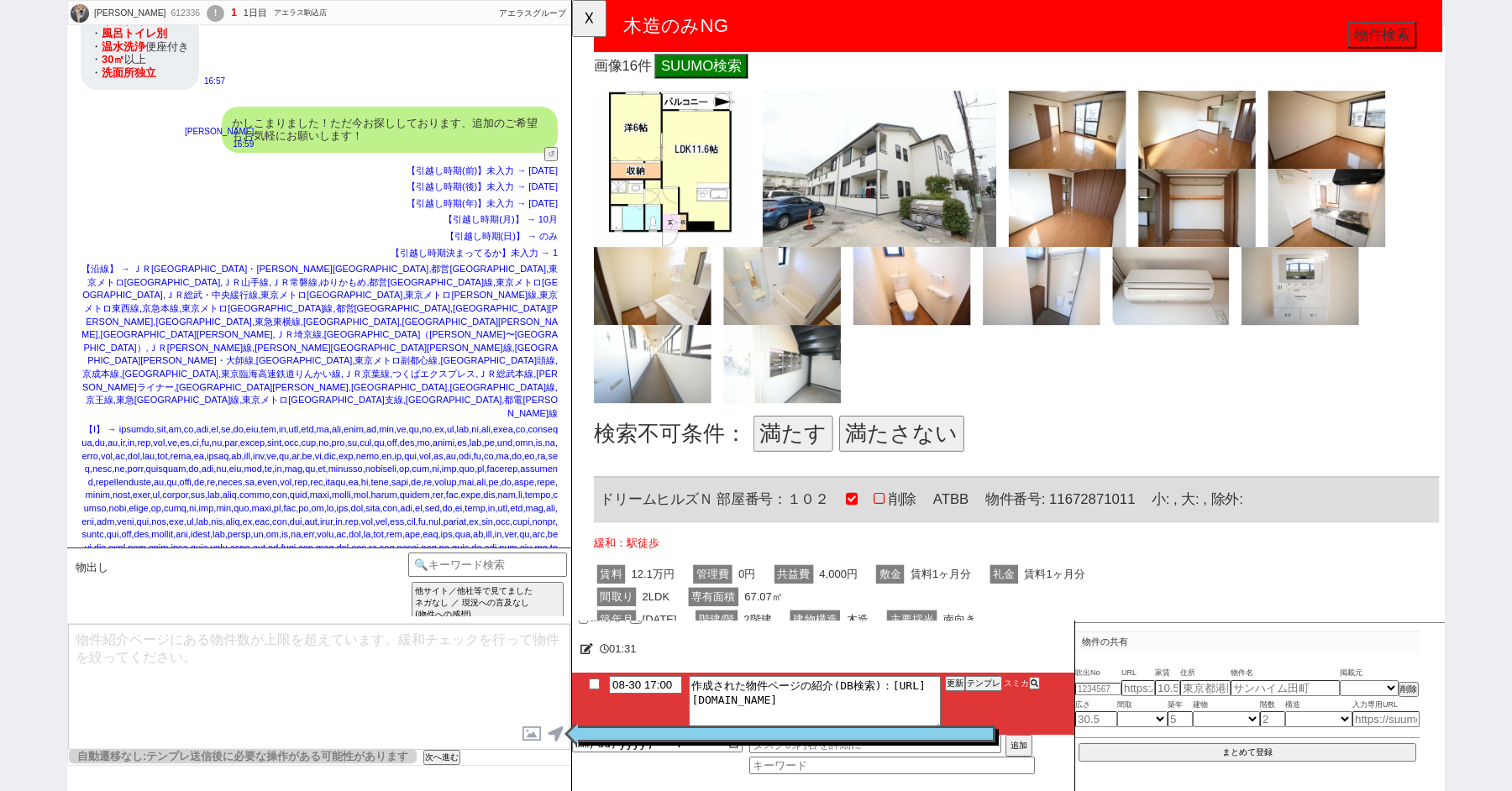
click at [912, 448] on button "満たさない" at bounding box center [925, 466] width 134 height 39
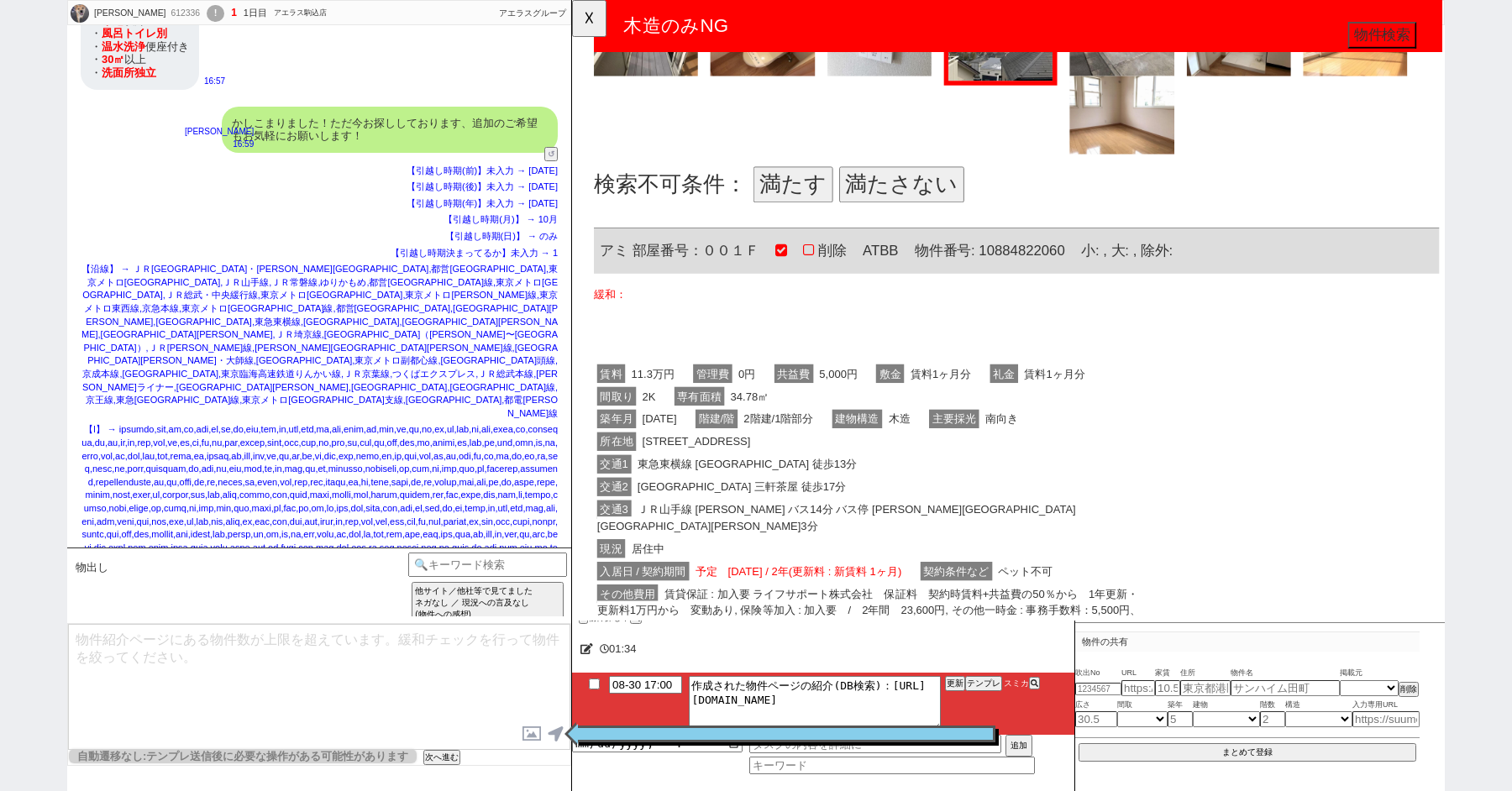
click at [917, 179] on button "満たさない" at bounding box center [925, 199] width 134 height 39
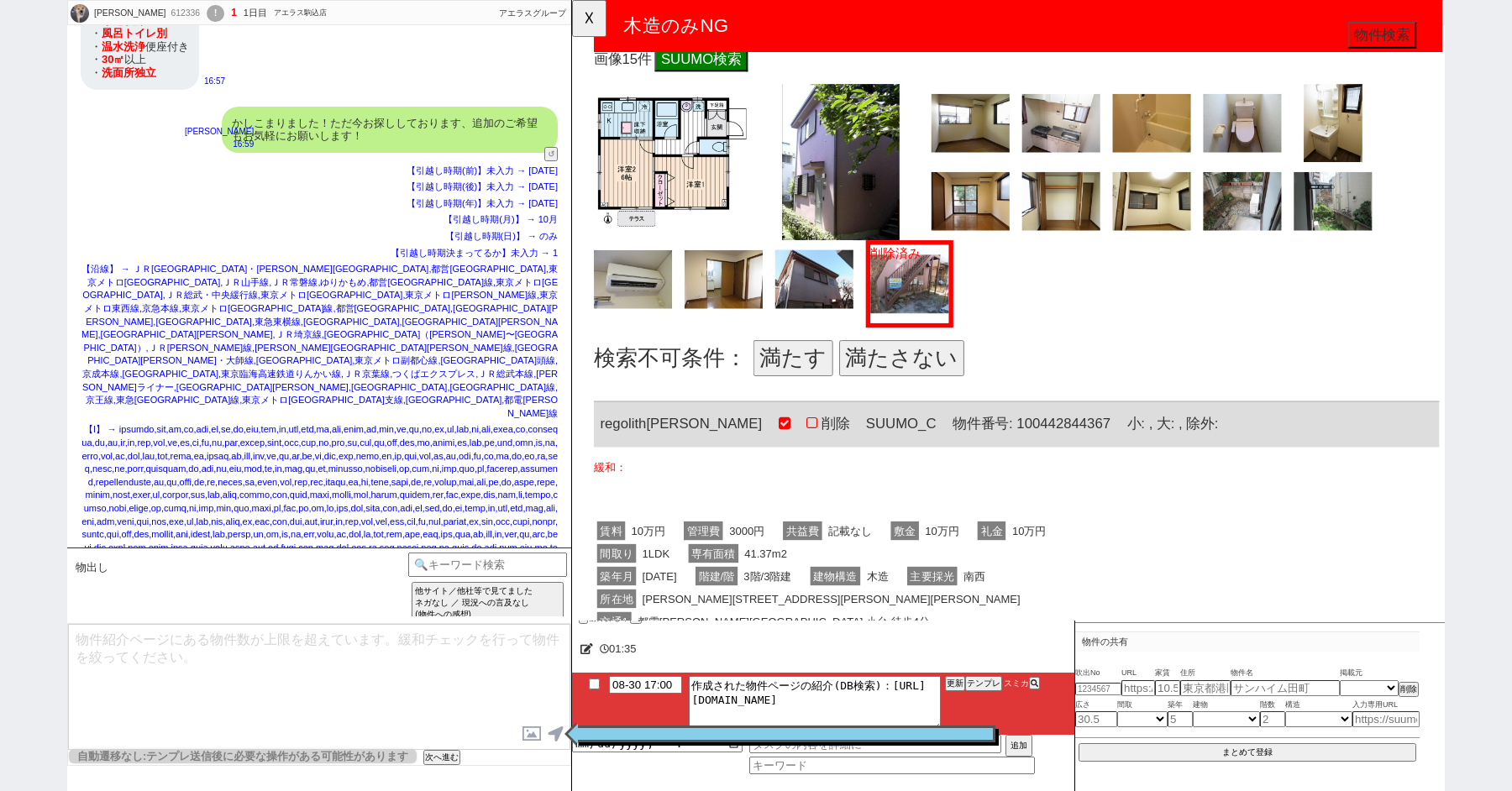
click at [945, 366] on button "満たさない" at bounding box center [925, 386] width 134 height 39
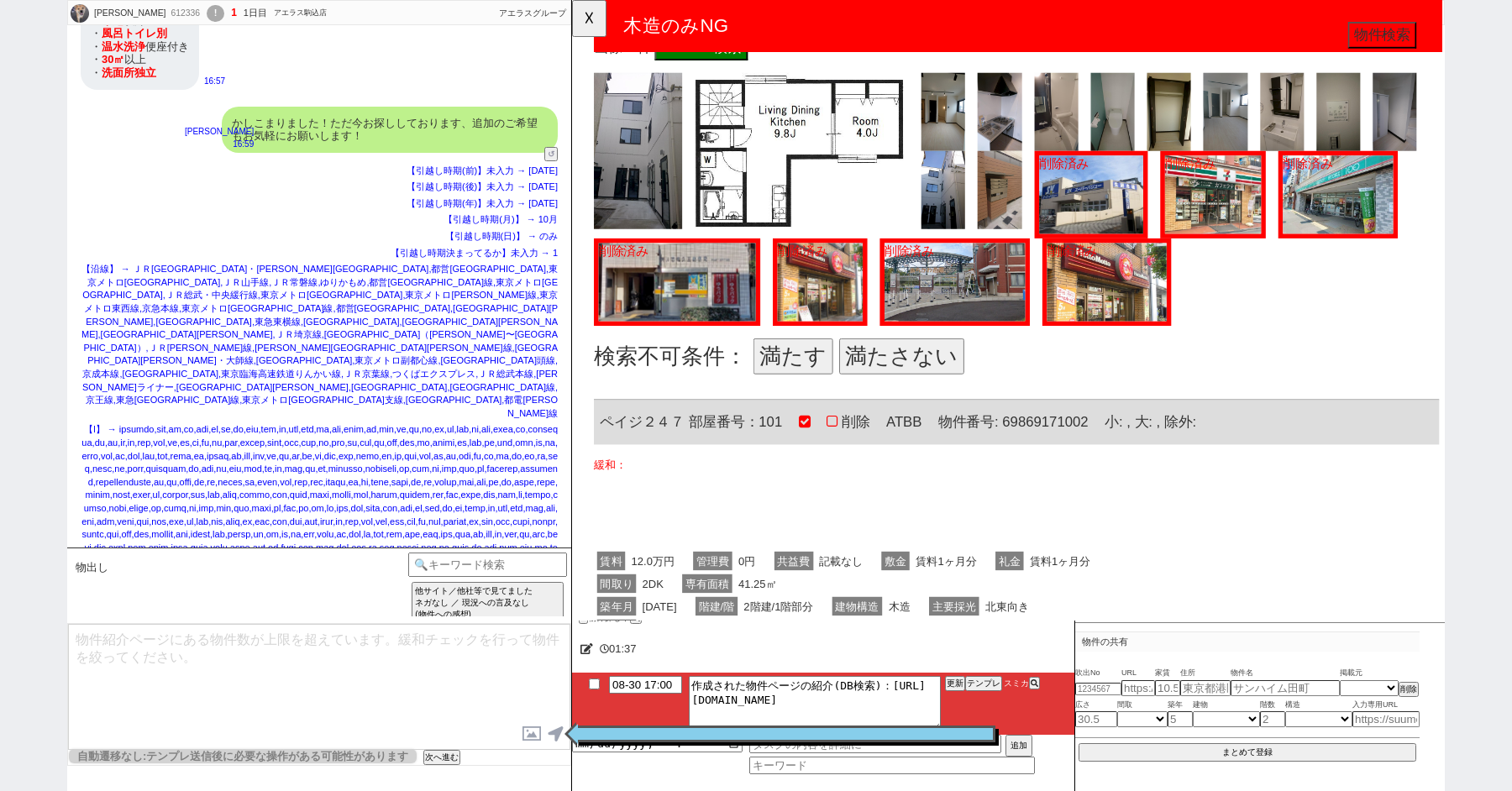
click at [917, 364] on button "満たさない" at bounding box center [925, 383] width 134 height 39
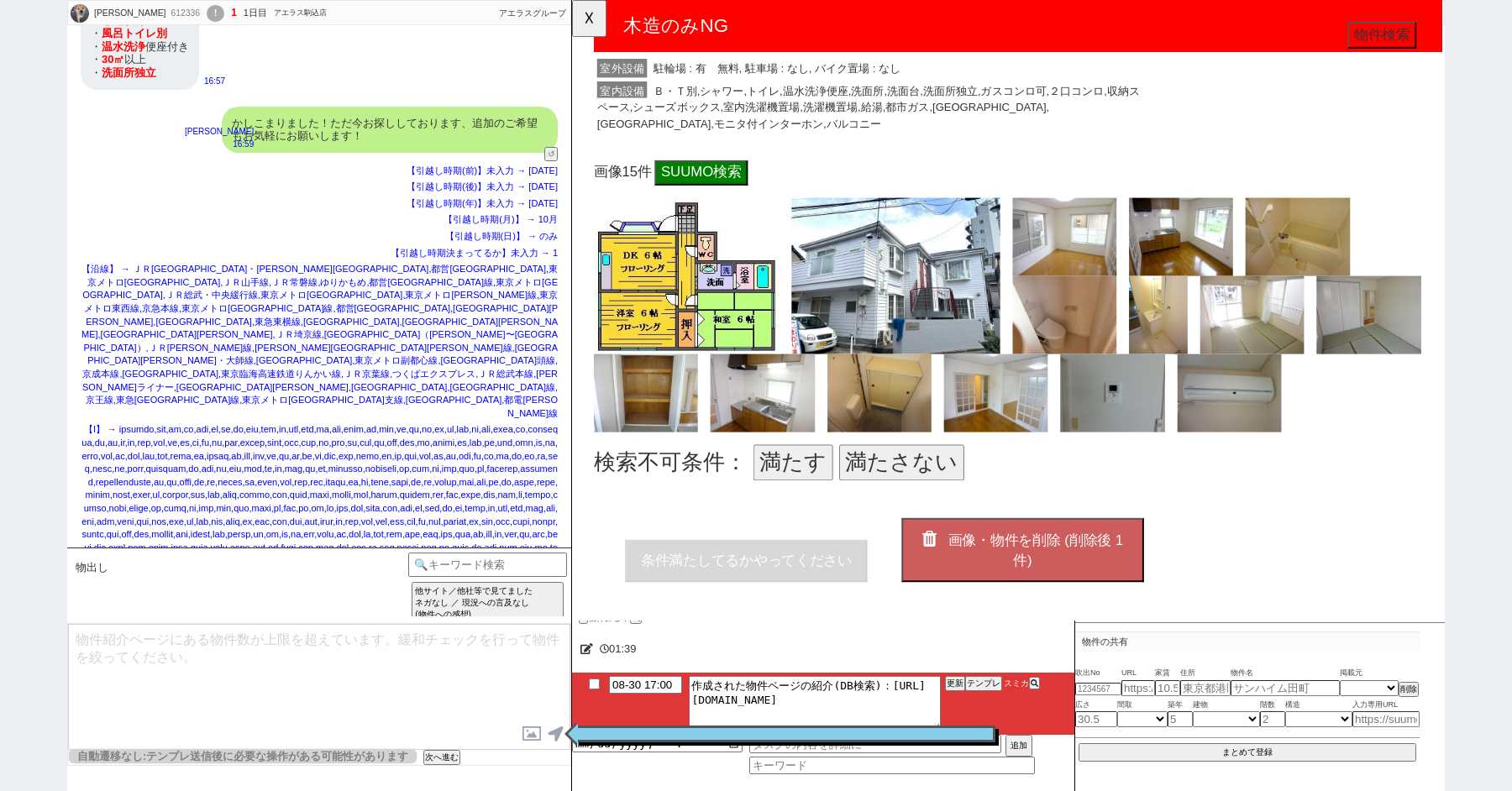
click at [863, 478] on button "満たさない" at bounding box center [925, 497] width 134 height 39
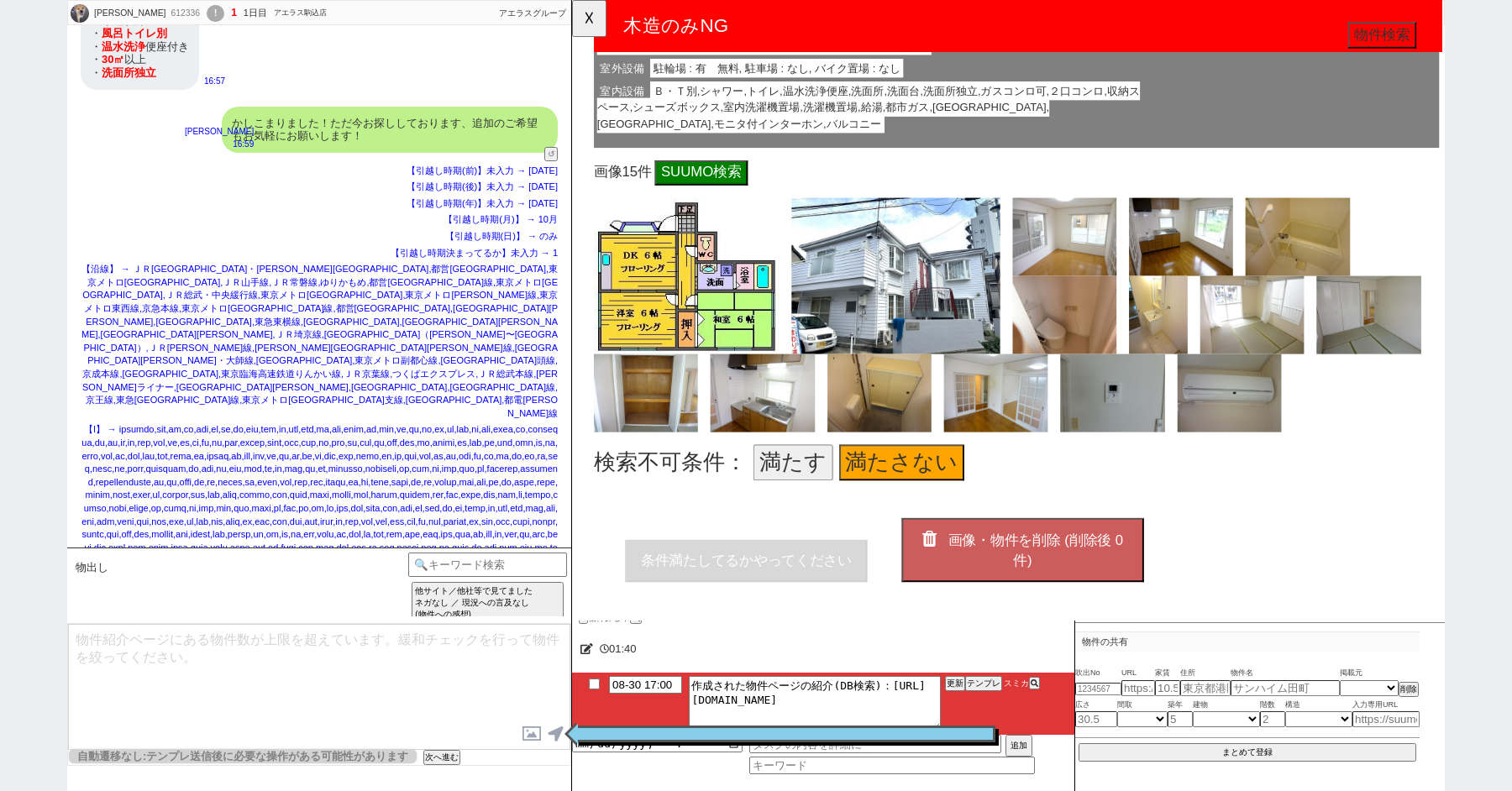
click at [1015, 557] on button "画像・物件を削除 (削除後 0 件)" at bounding box center [1056, 591] width 260 height 68
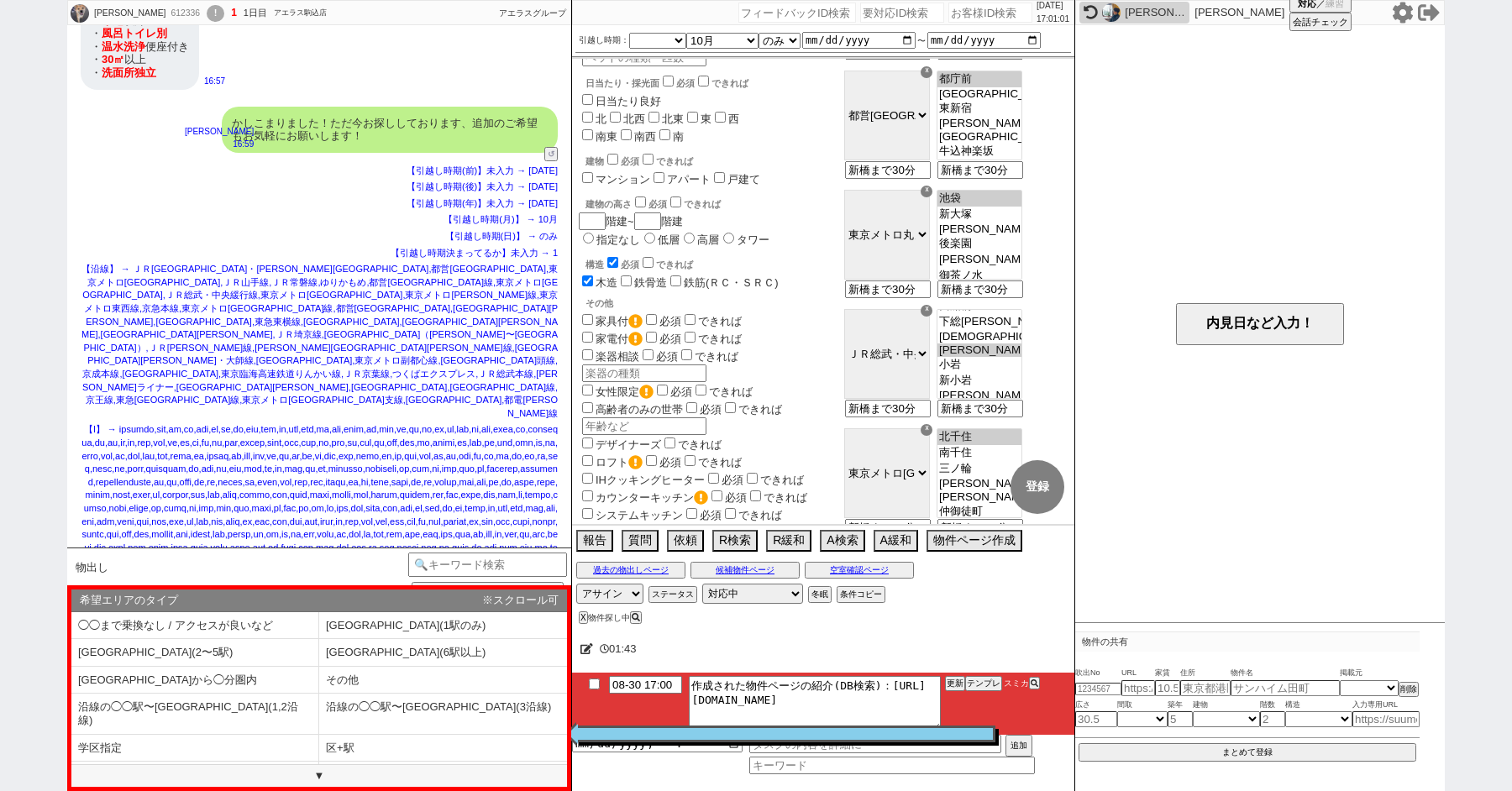
scroll to position [873, 0]
click at [587, 274] on input "木造" at bounding box center [587, 279] width 11 height 11
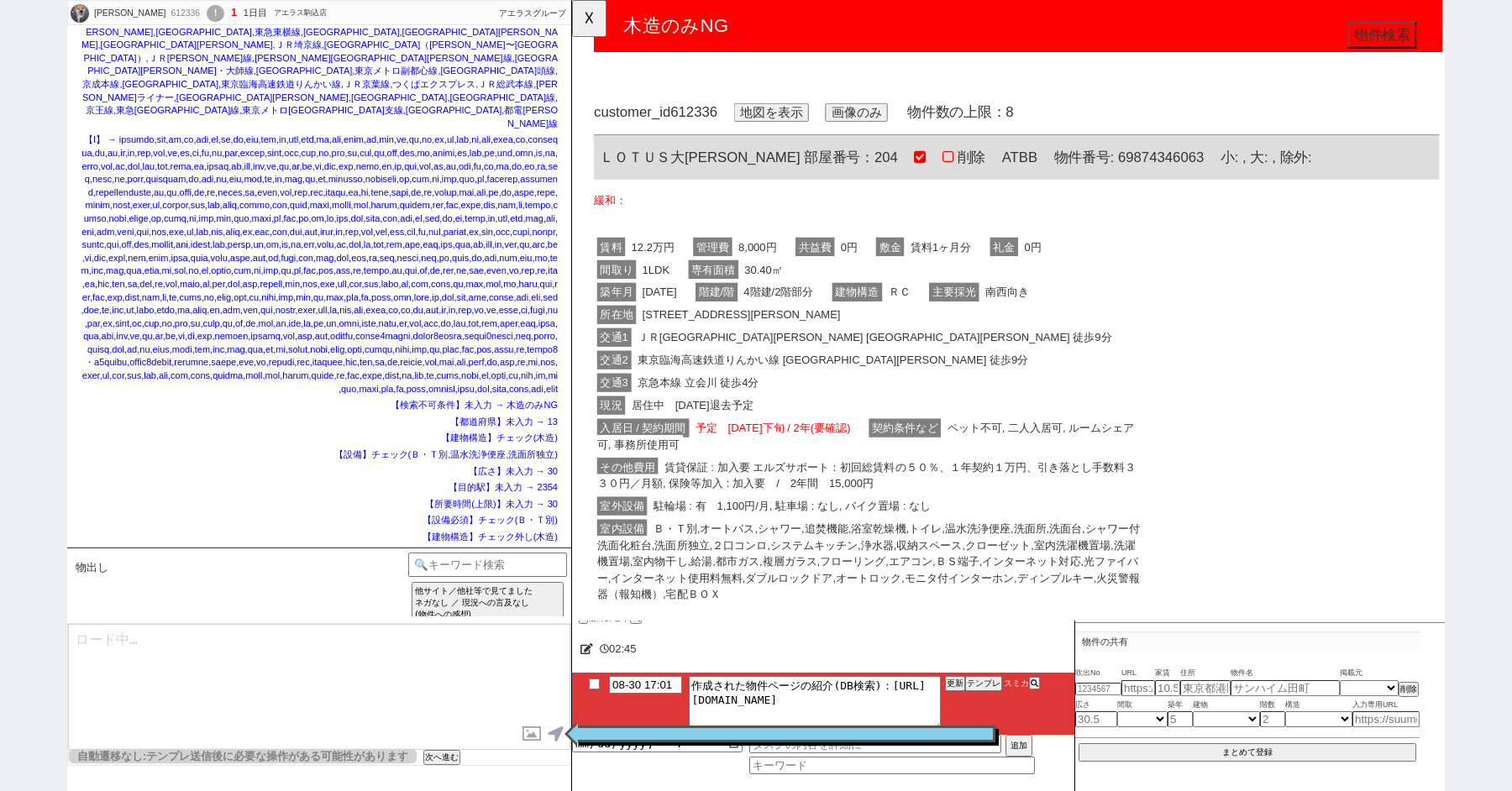
scroll to position [0, 0]
click at [980, 675] on li "08-30 17:01 作成された物件ページの紹介(DB検索)：https://jent-crm.com/2ng-84y191pn3984hy/introdu…" at bounding box center [823, 703] width 502 height 62
click at [980, 678] on button "テンプレ" at bounding box center [983, 683] width 37 height 12
click at [980, 684] on button "テンプレ" at bounding box center [983, 683] width 37 height 12
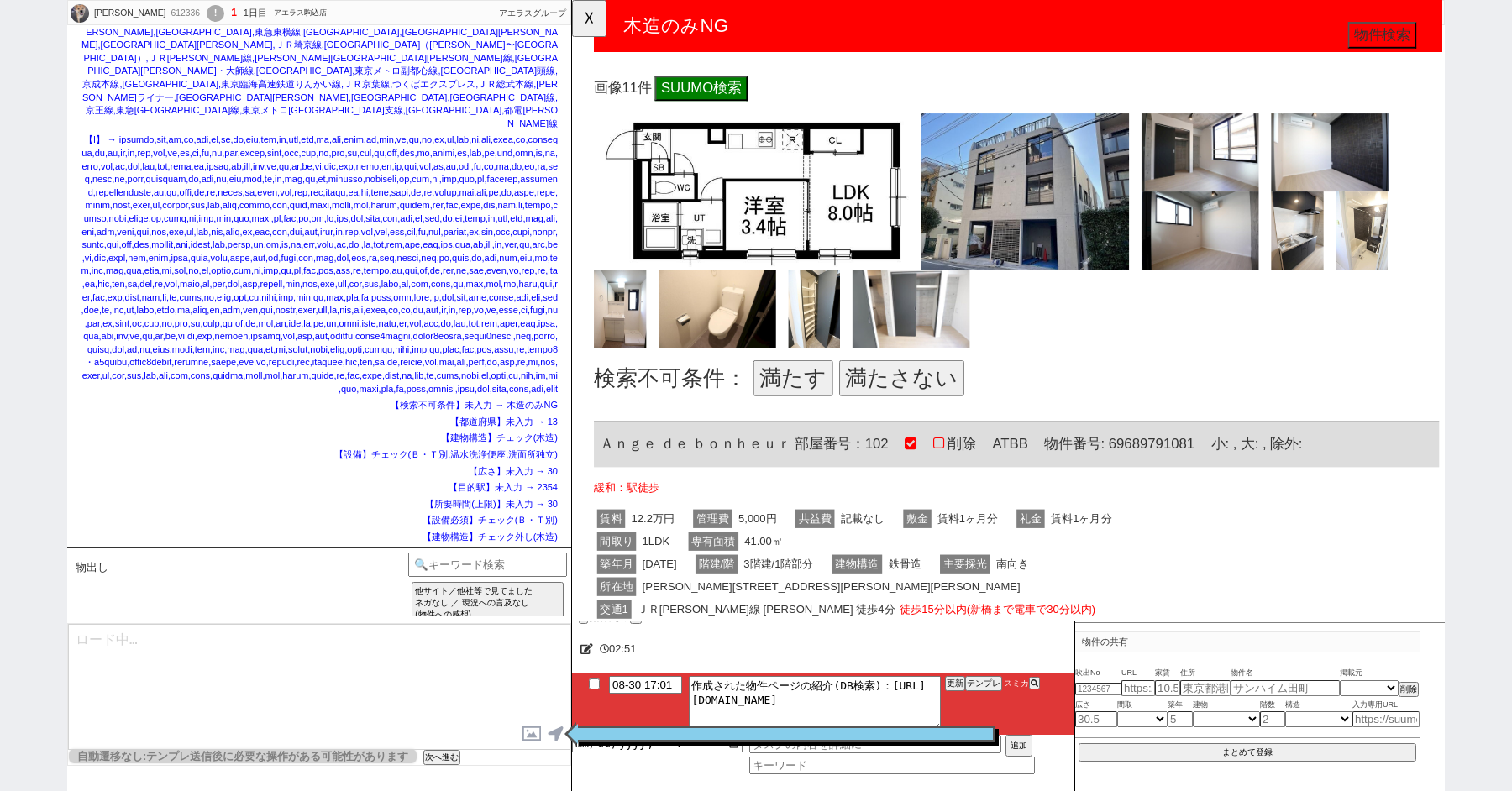
click at [792, 408] on button "満たす" at bounding box center [809, 406] width 86 height 39
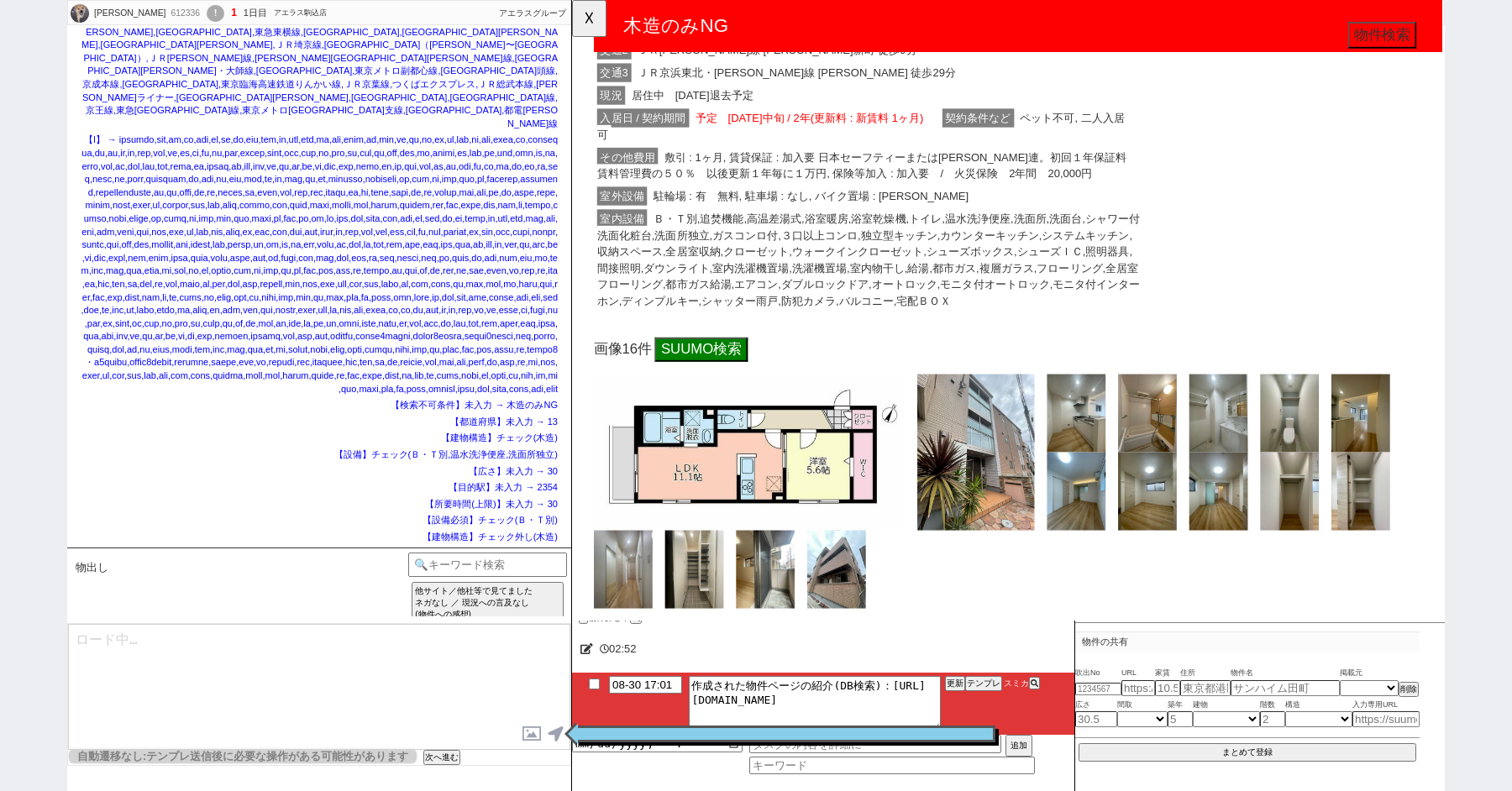
scroll to position [1805, 0]
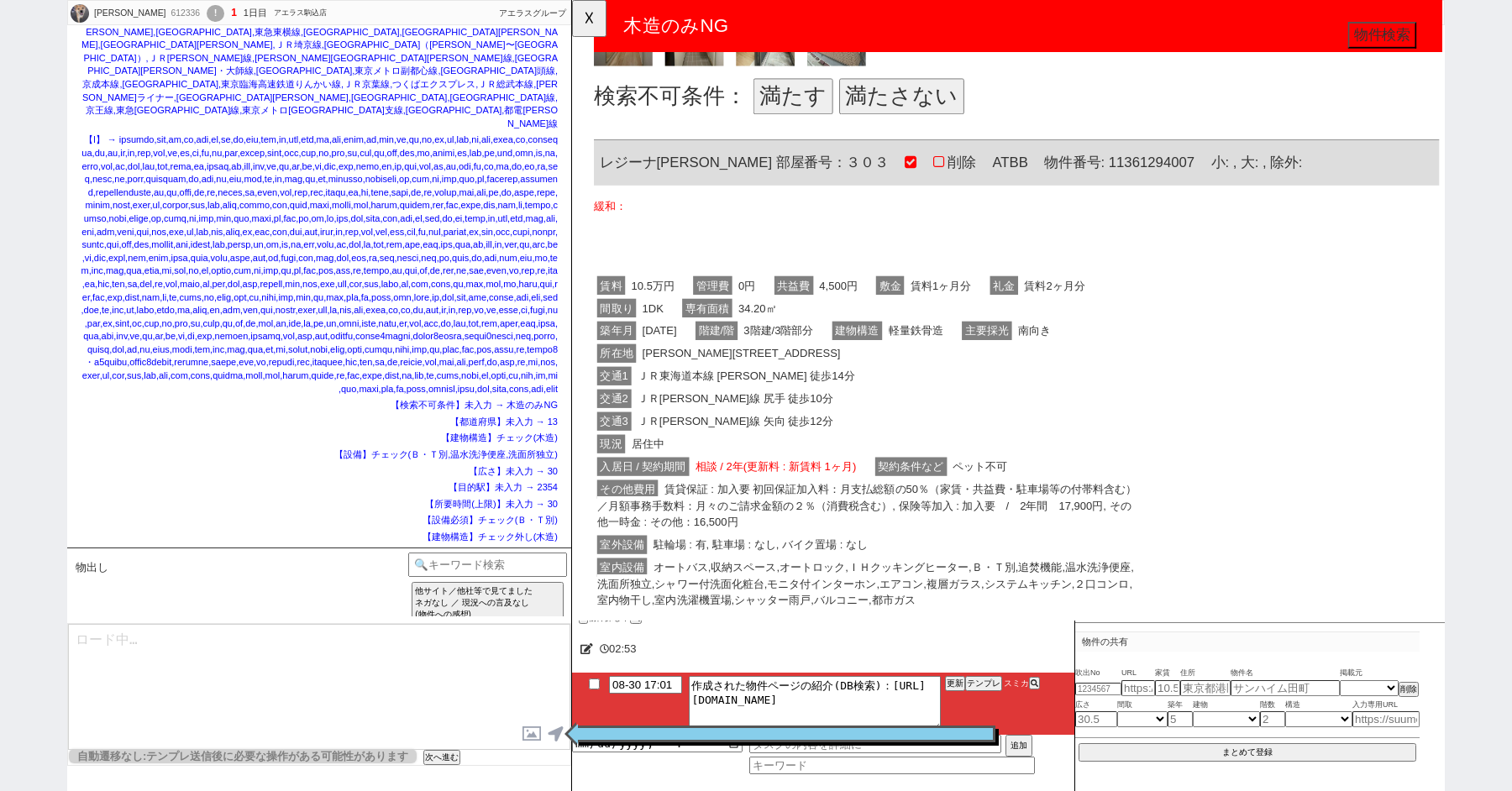
click at [804, 98] on button "満たす" at bounding box center [809, 105] width 86 height 39
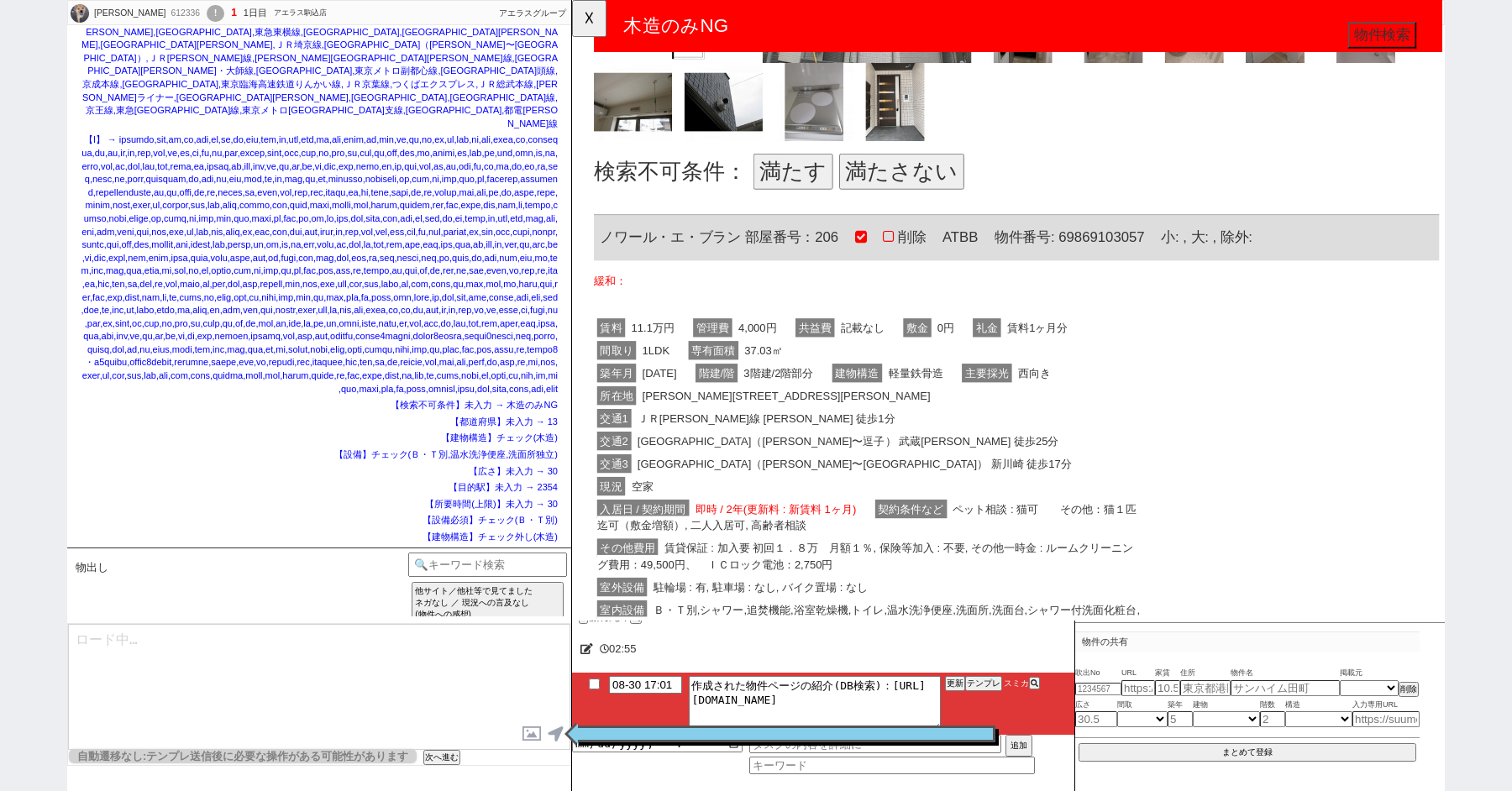
click at [787, 177] on button "満たす" at bounding box center [809, 184] width 86 height 39
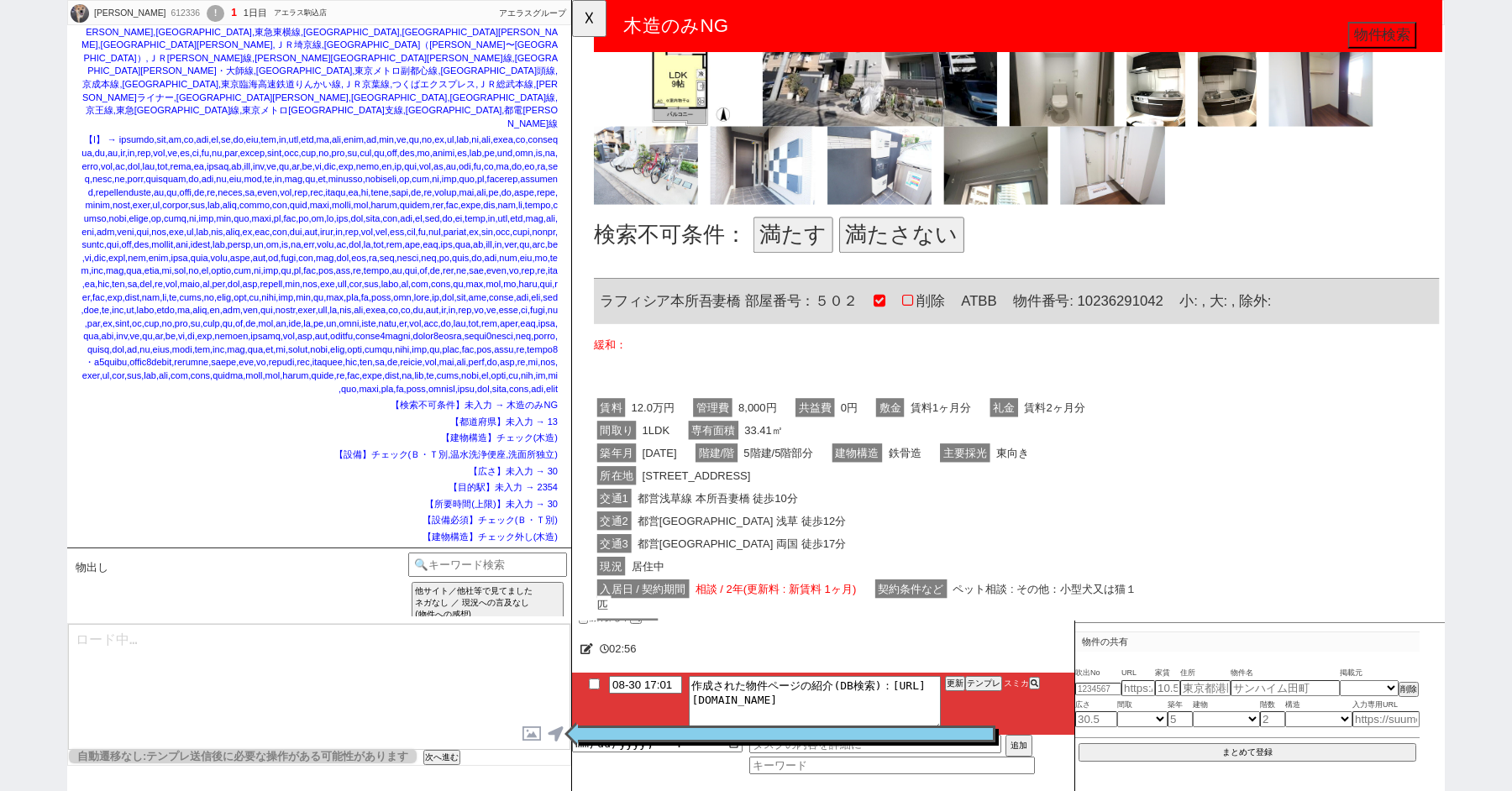
click at [812, 249] on button "満たす" at bounding box center [809, 253] width 86 height 39
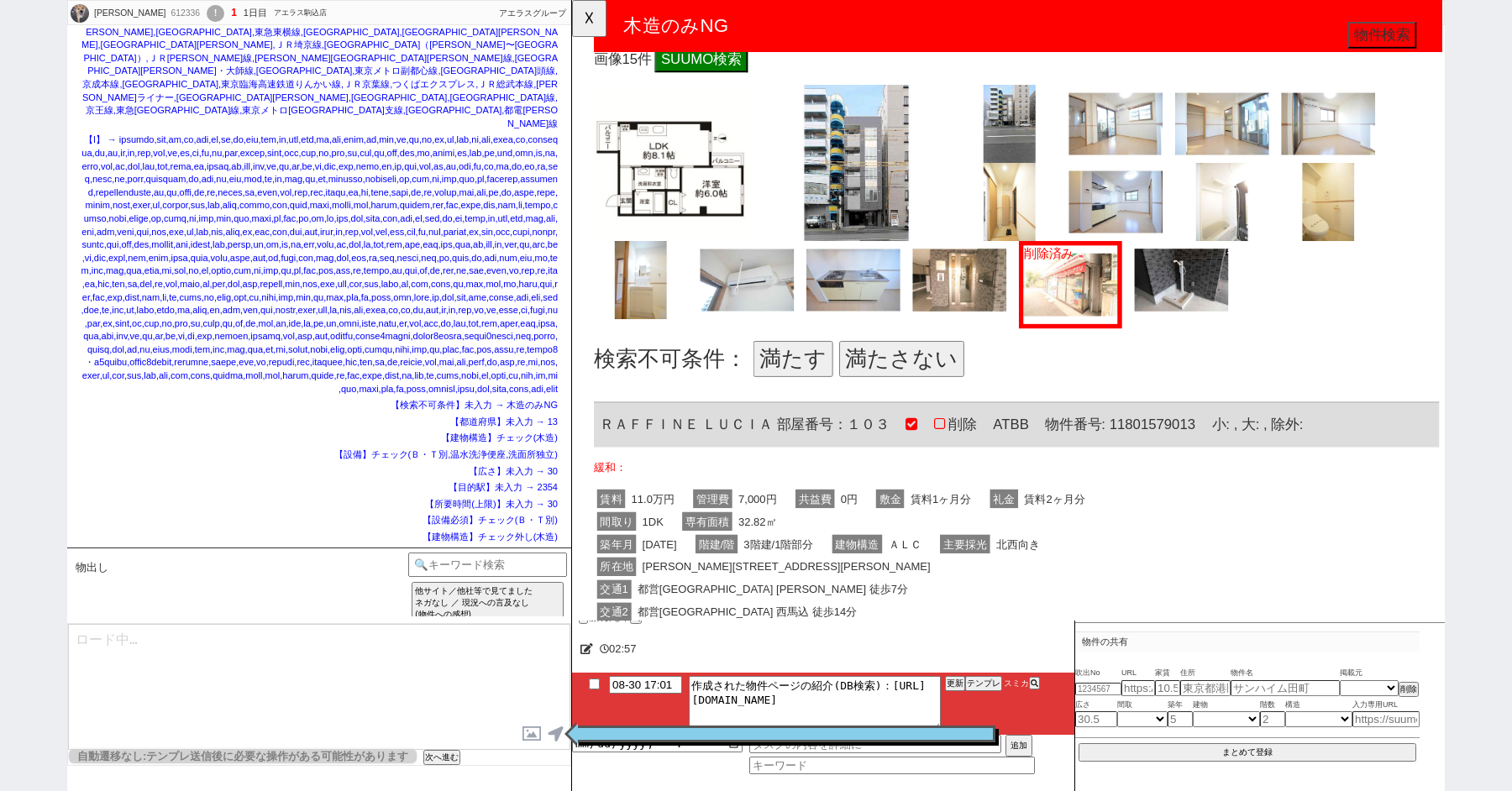
scroll to position [4460, 0]
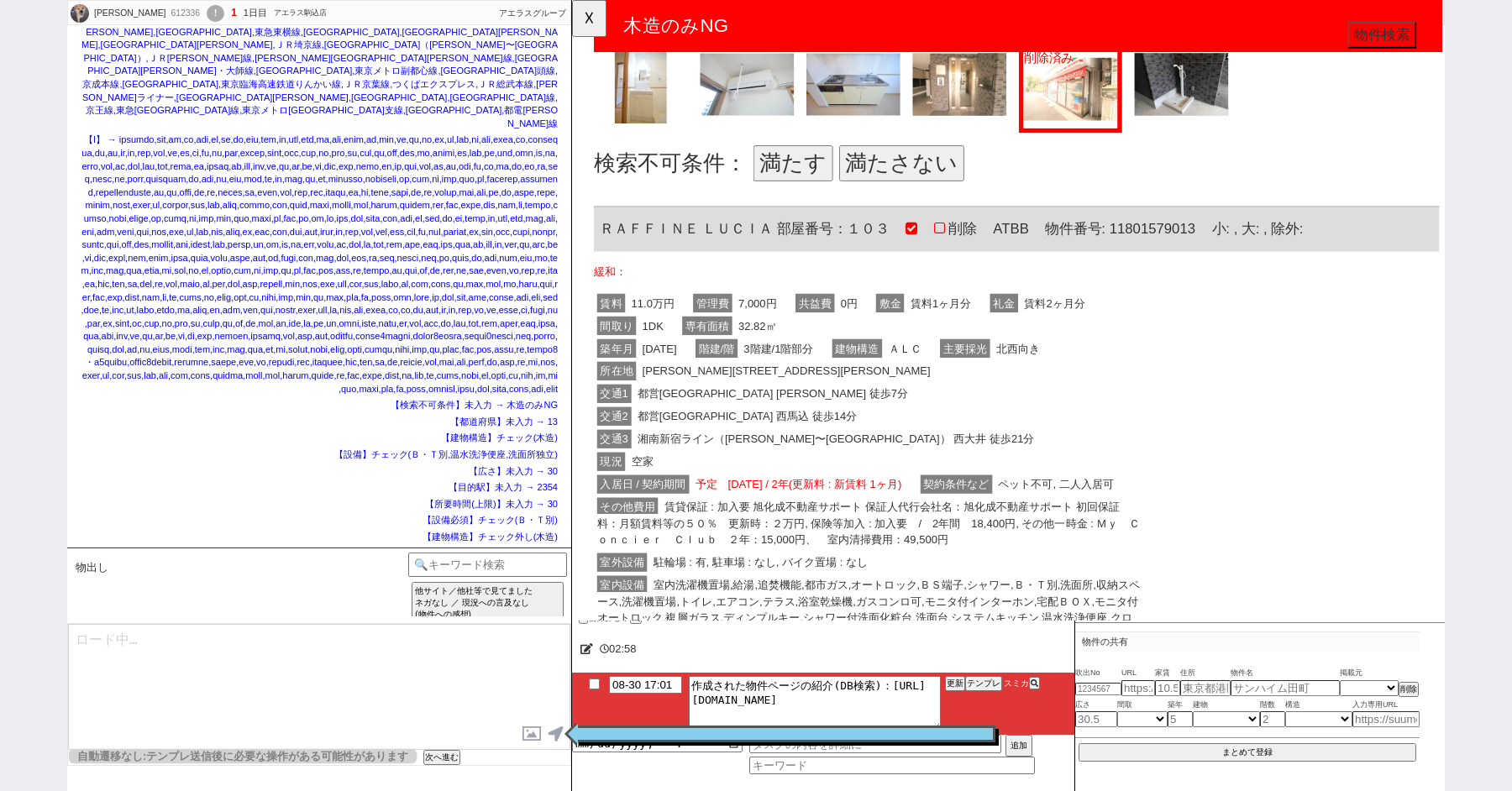
click at [792, 168] on button "満たす" at bounding box center [809, 176] width 86 height 39
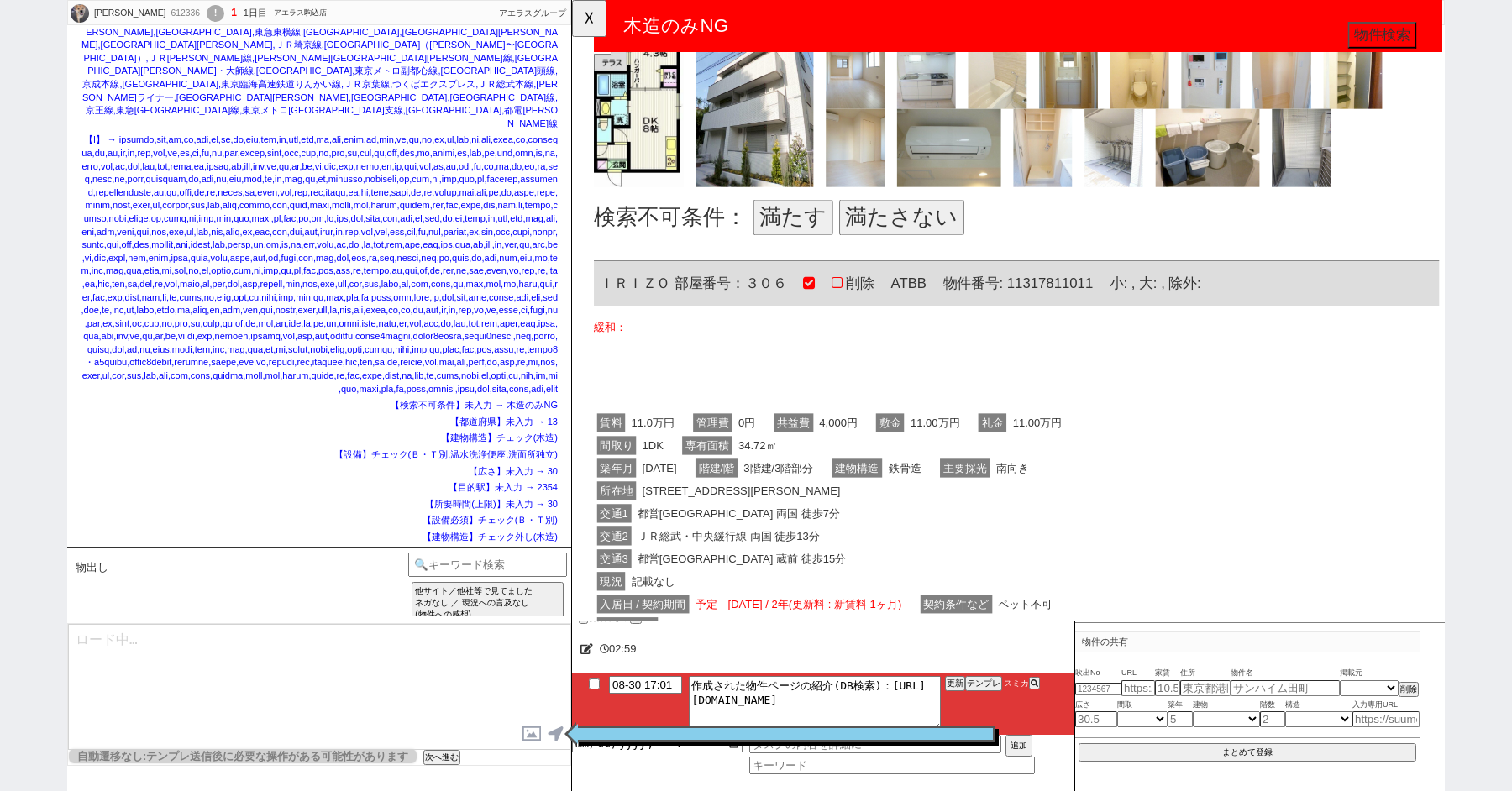
click at [813, 253] on button "満たす" at bounding box center [809, 233] width 86 height 39
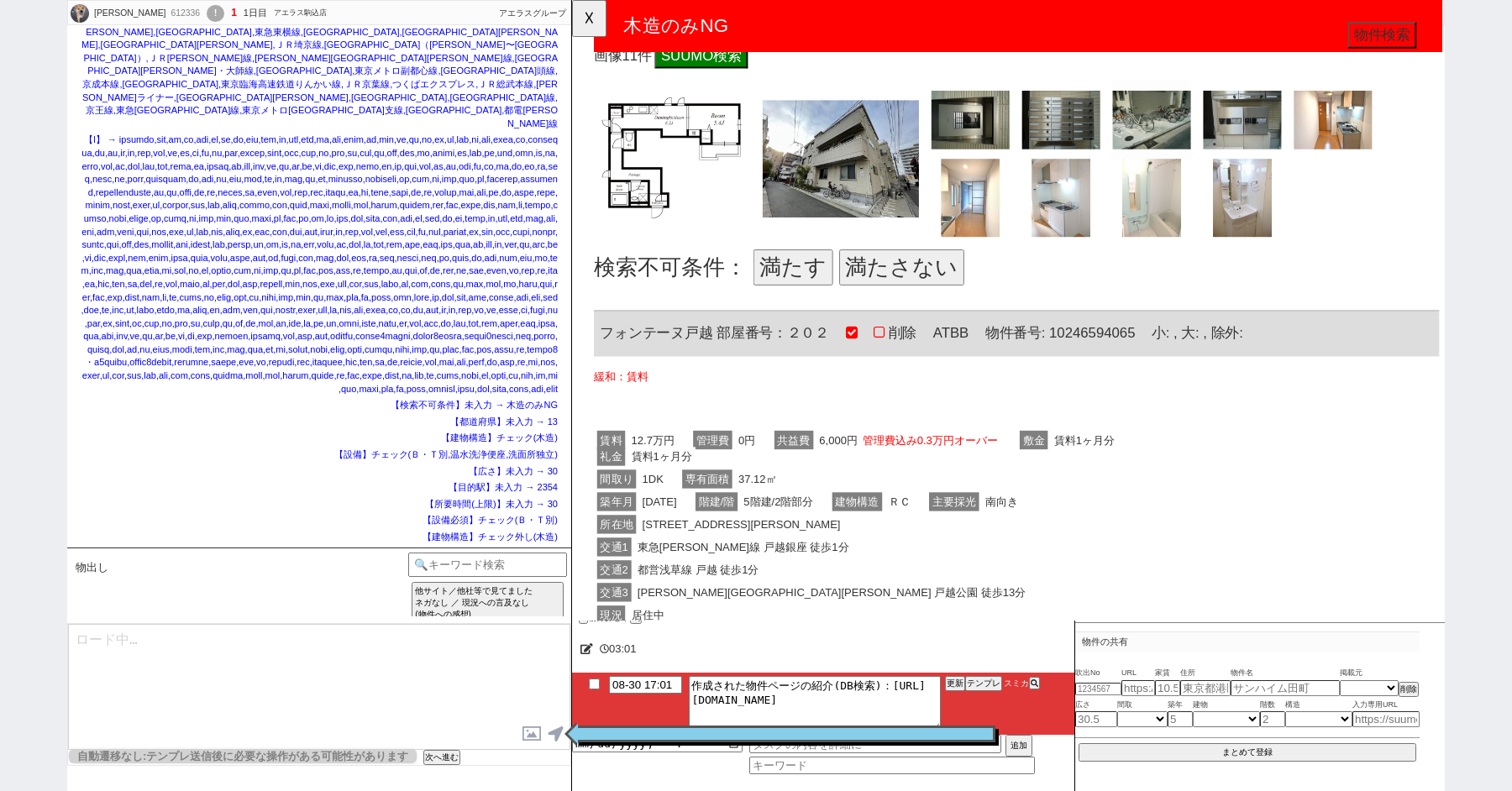
click at [821, 288] on button "満たす" at bounding box center [809, 287] width 86 height 39
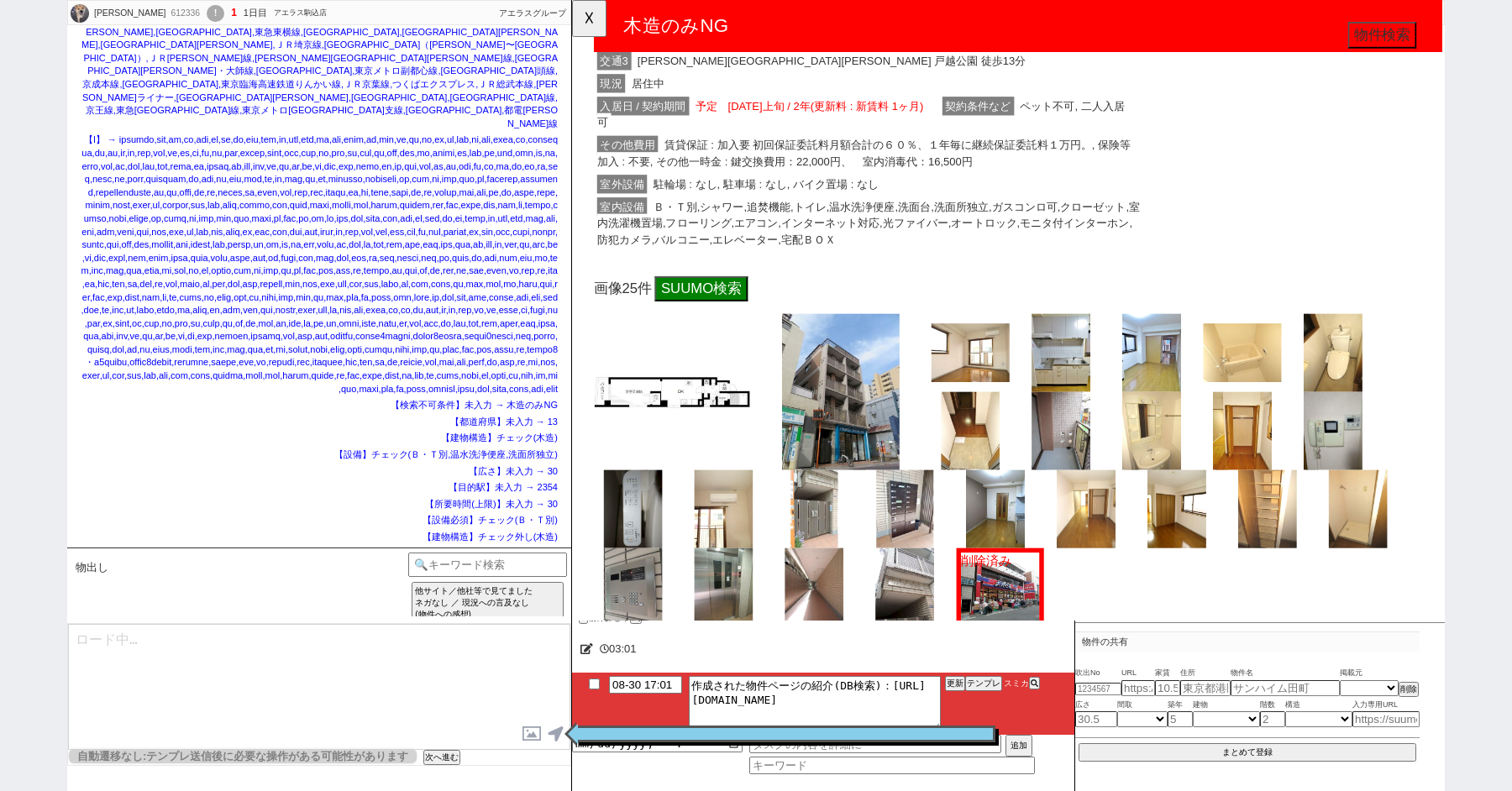
scroll to position [6811, 0]
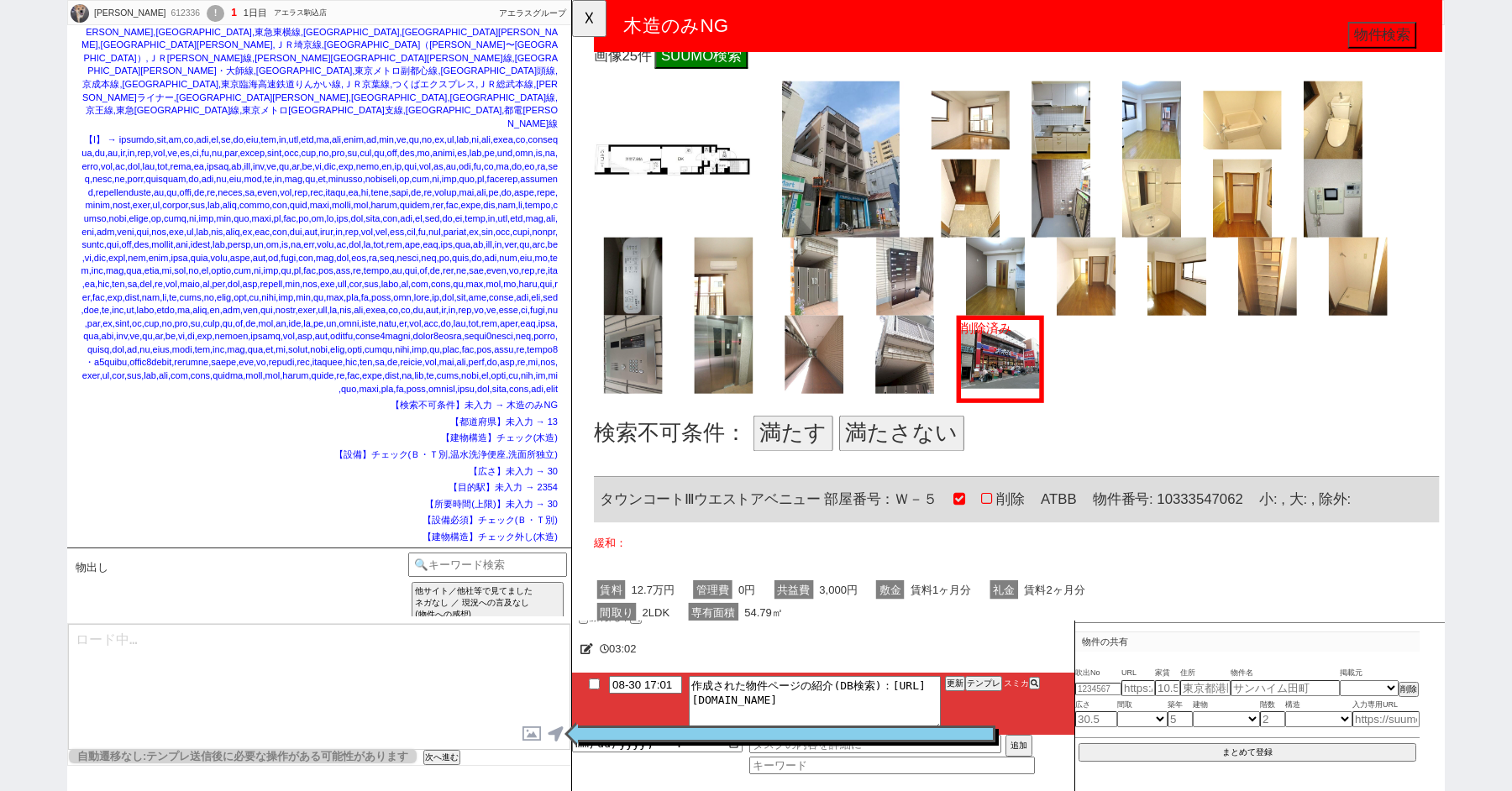
click at [825, 466] on button "満たす" at bounding box center [809, 466] width 86 height 39
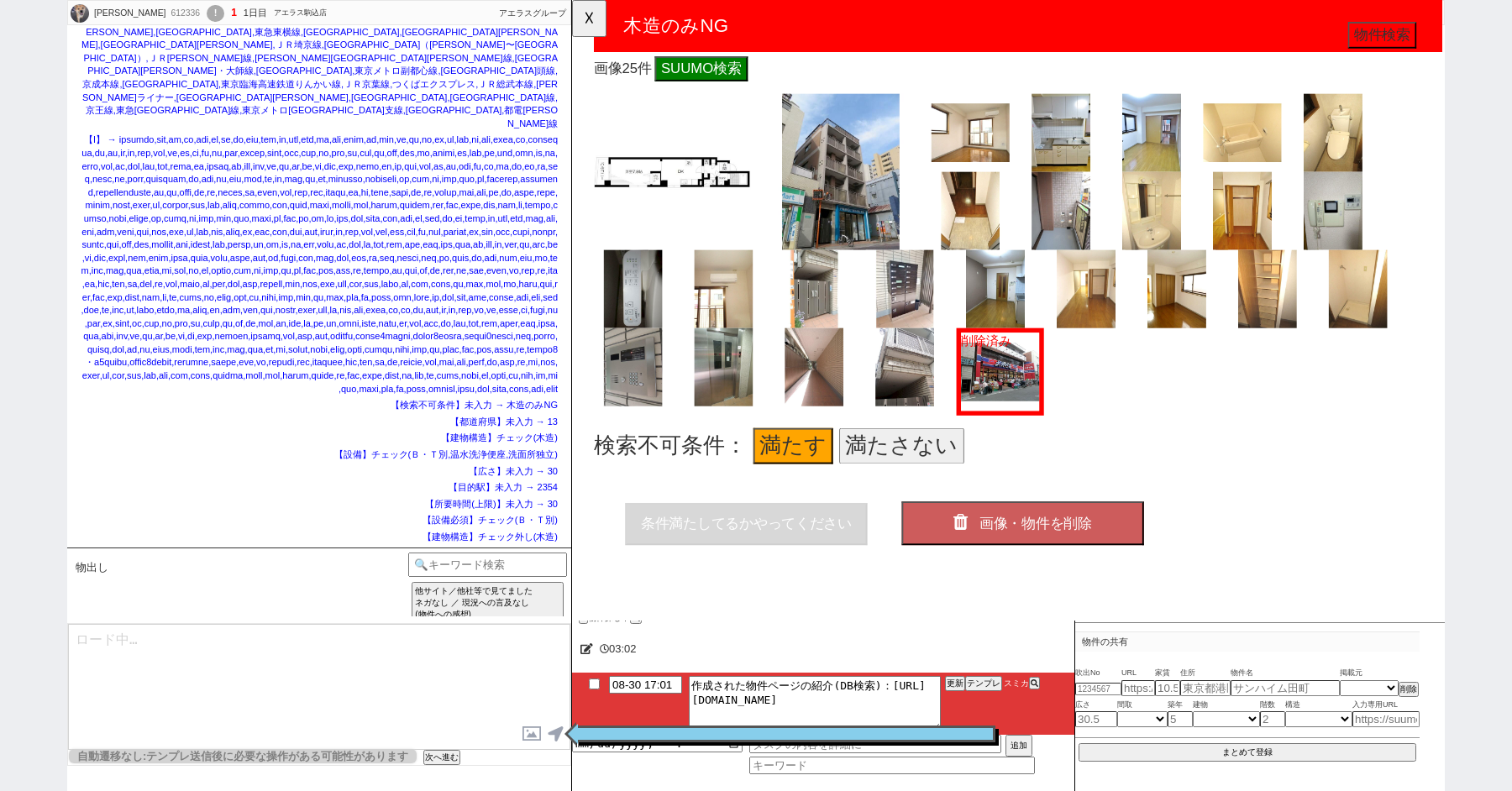
scroll to position [6805, 0]
click at [1132, 553] on button "画像・物件を削除" at bounding box center [1056, 562] width 260 height 47
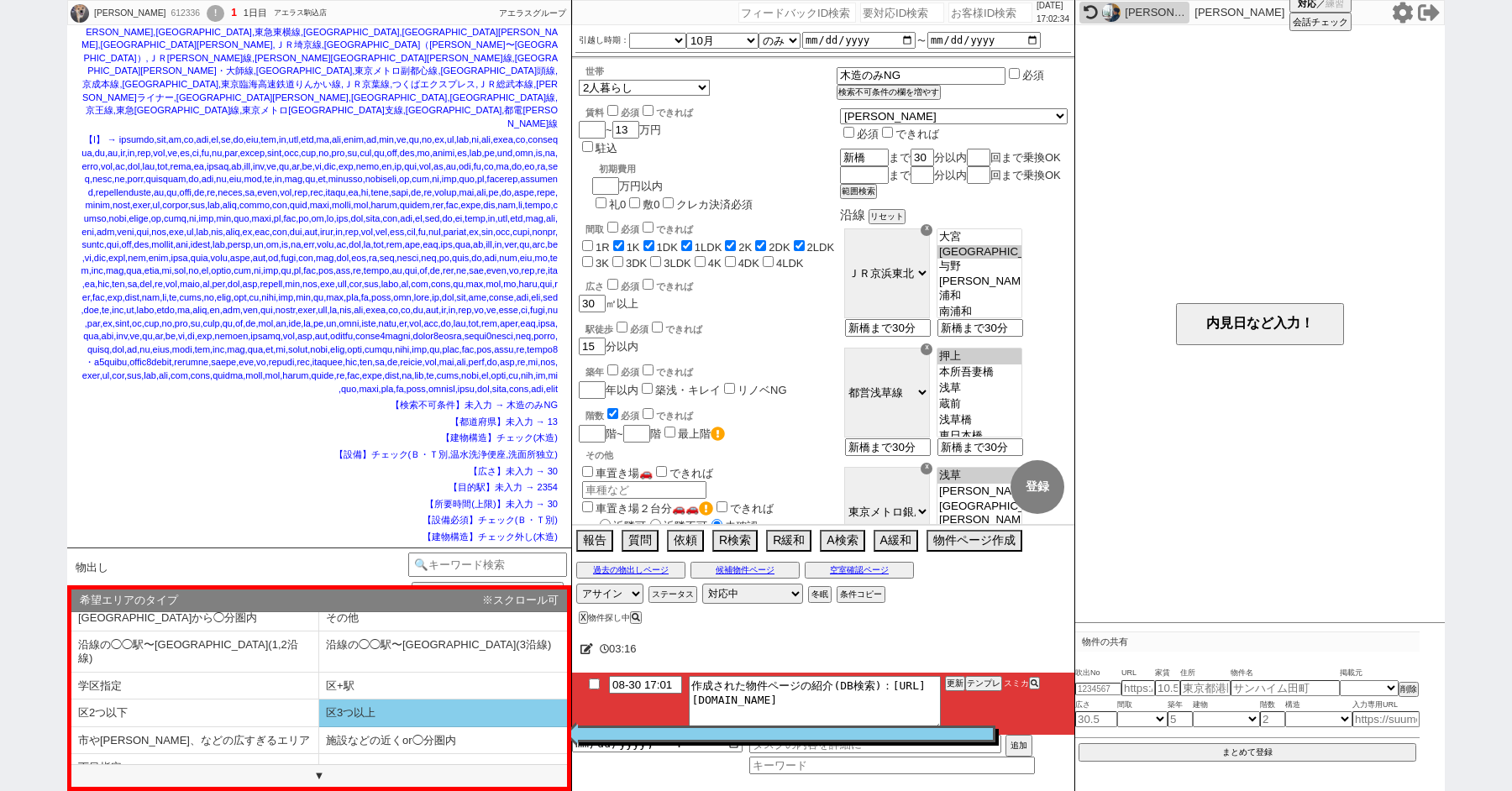
scroll to position [0, 0]
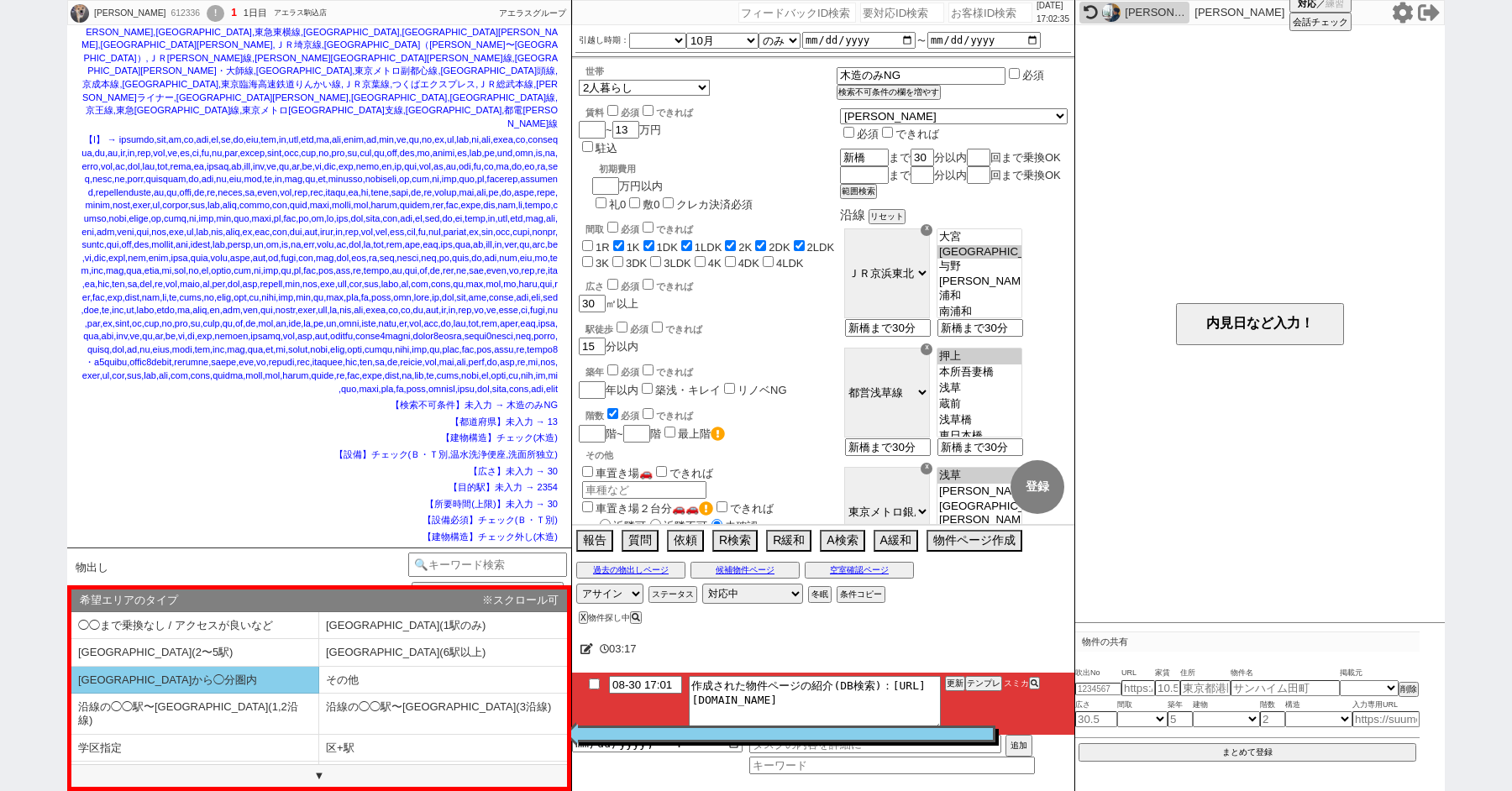
click at [181, 672] on li "◯◯駅から◯分圏内" at bounding box center [194, 679] width 248 height 27
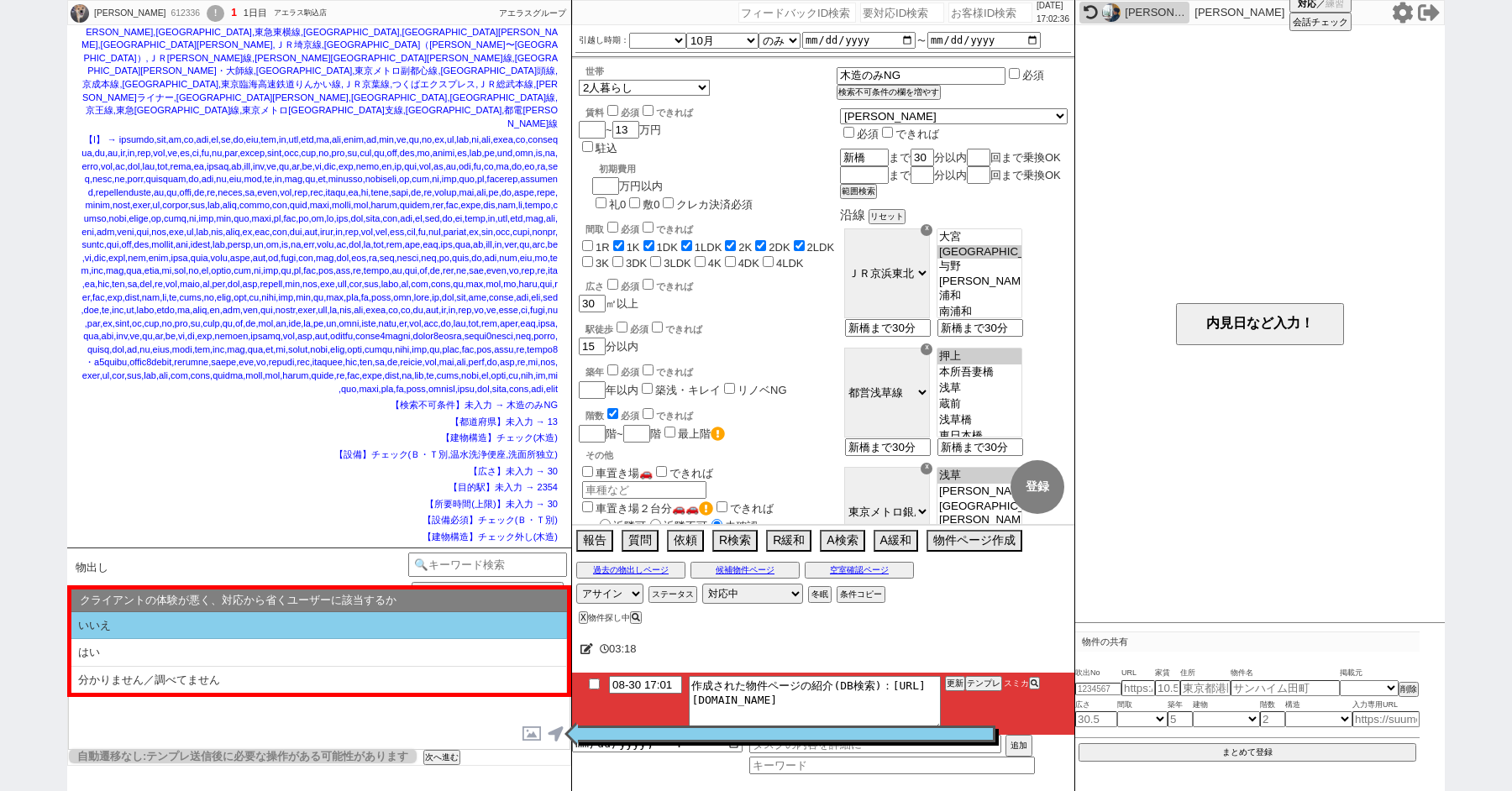
click at [159, 626] on li "いいえ" at bounding box center [319, 625] width 495 height 27
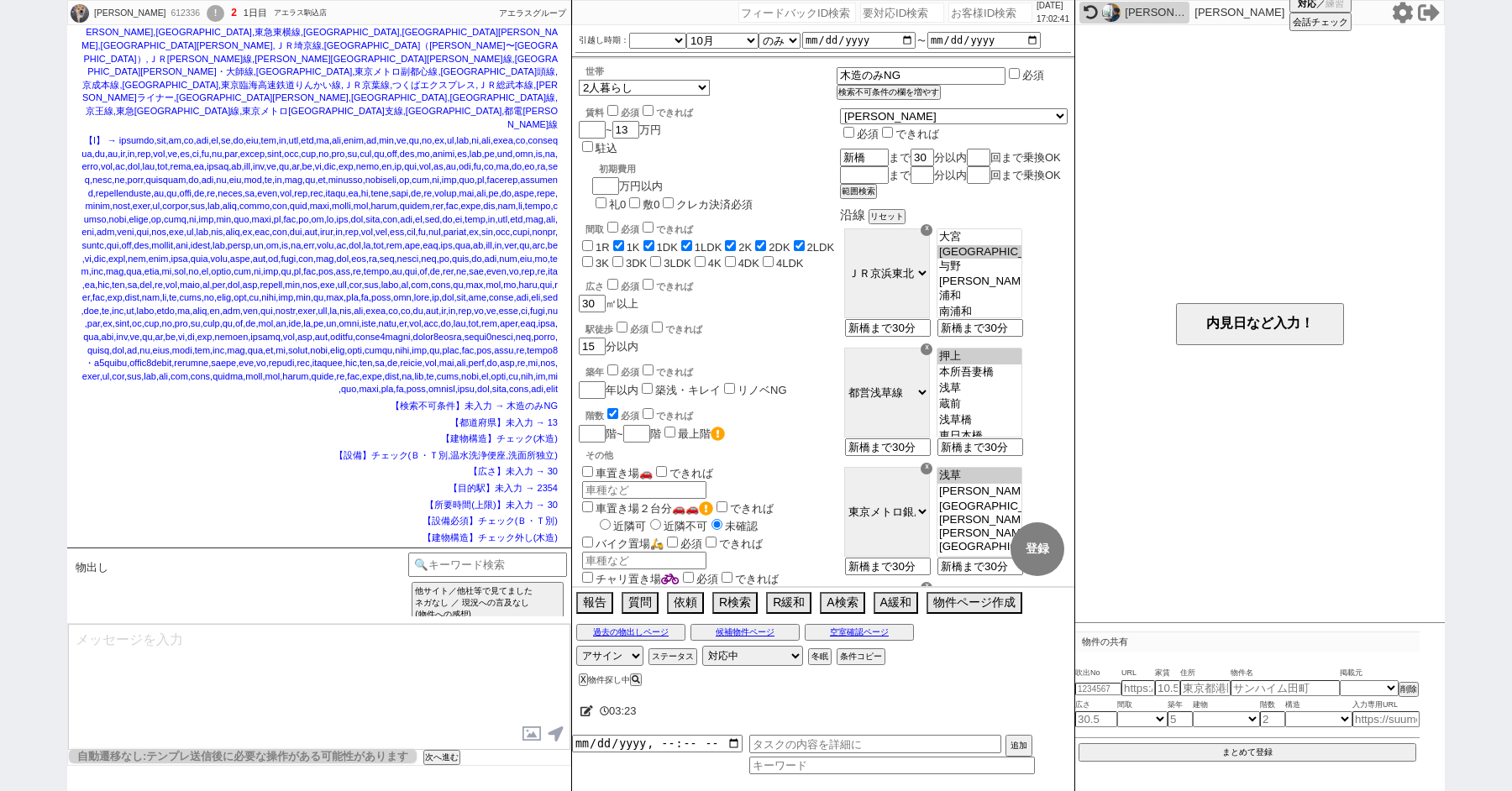
scroll to position [2316, 0]
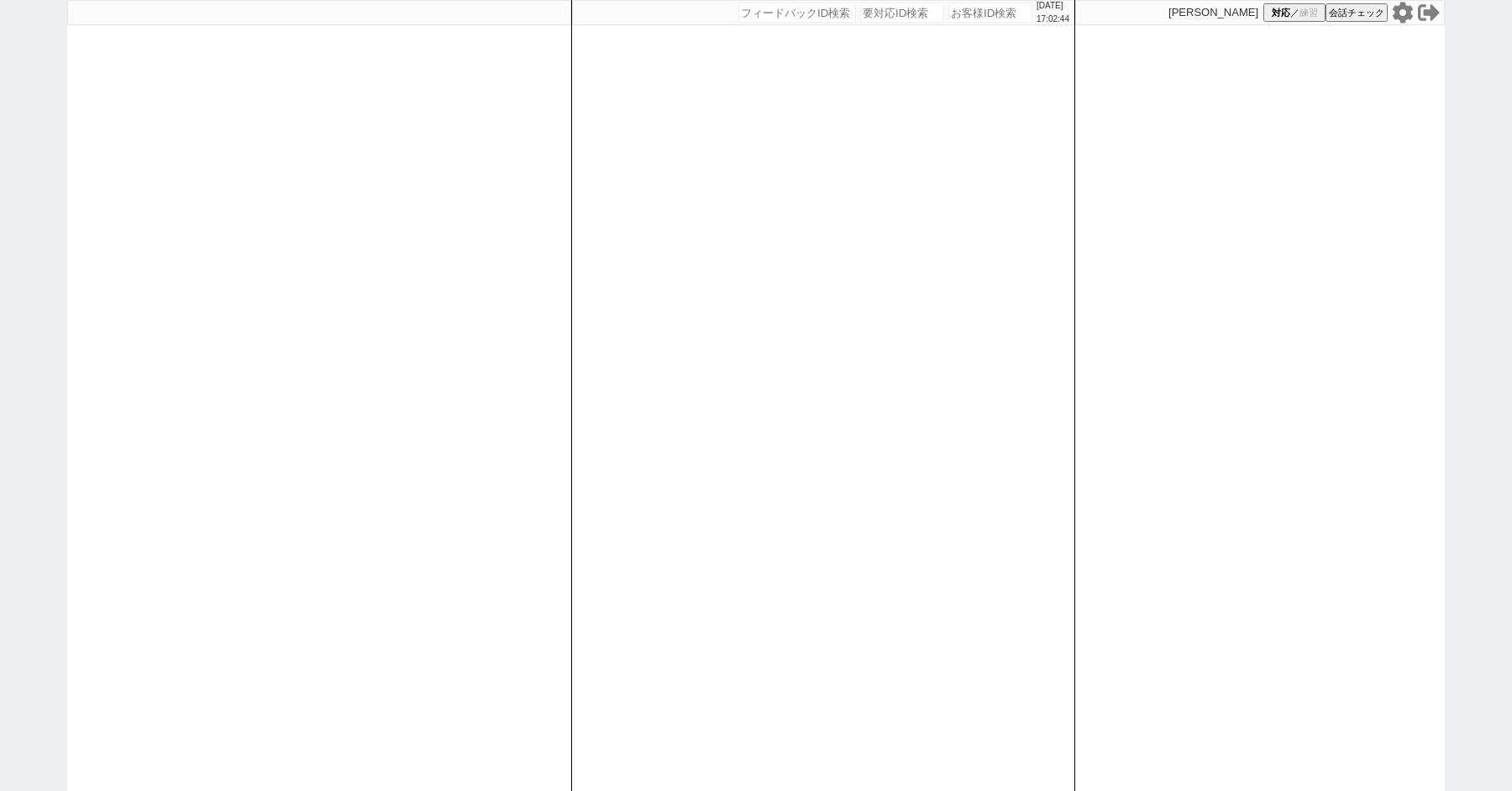
click at [1397, 12] on icon at bounding box center [1402, 12] width 20 height 21
